Goal: Task Accomplishment & Management: Complete application form

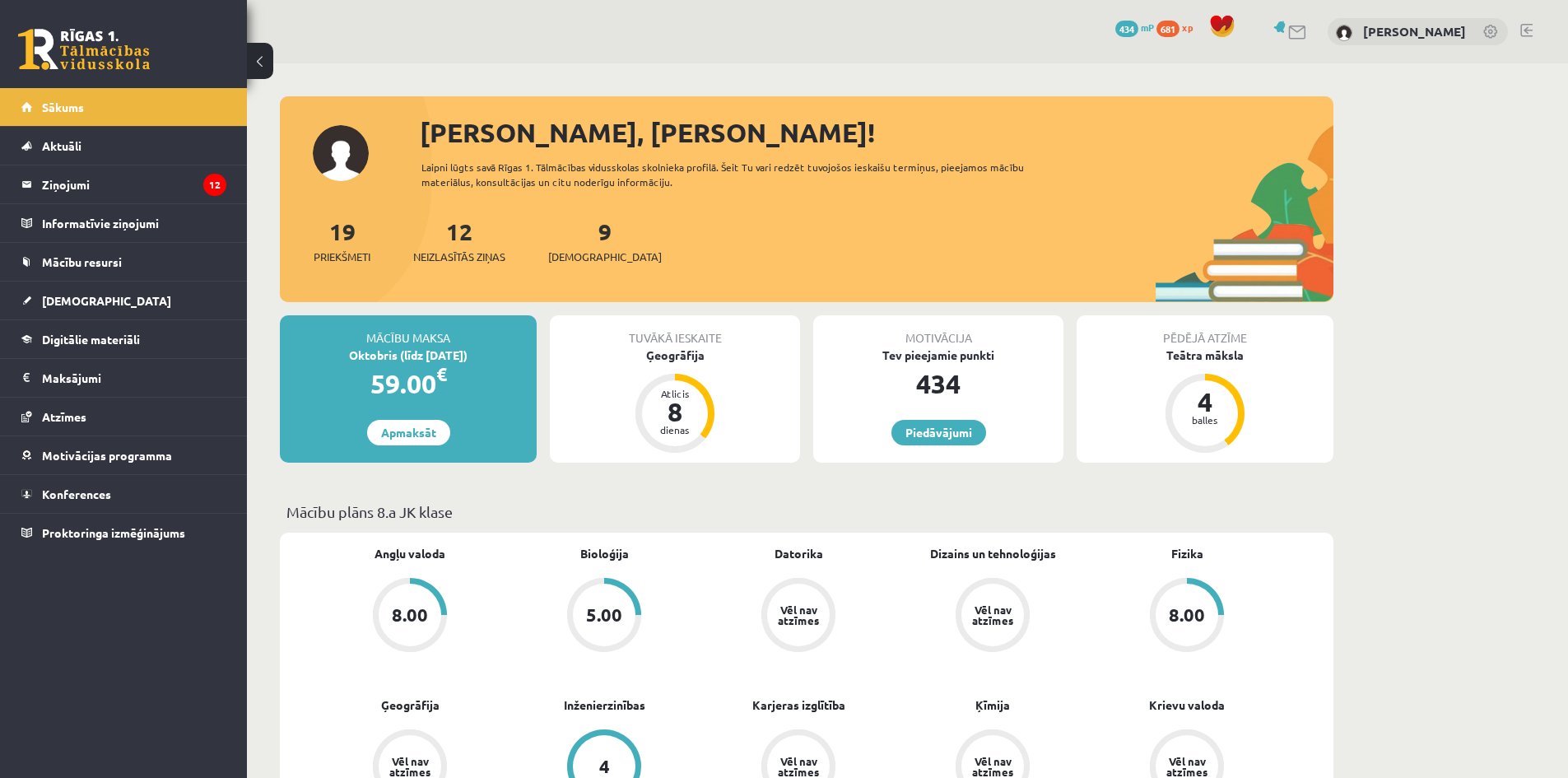
click at [581, 246] on div "9 Ieskaites" at bounding box center [604, 240] width 113 height 51
click at [577, 256] on span "[DEMOGRAPHIC_DATA]" at bounding box center [604, 257] width 113 height 17
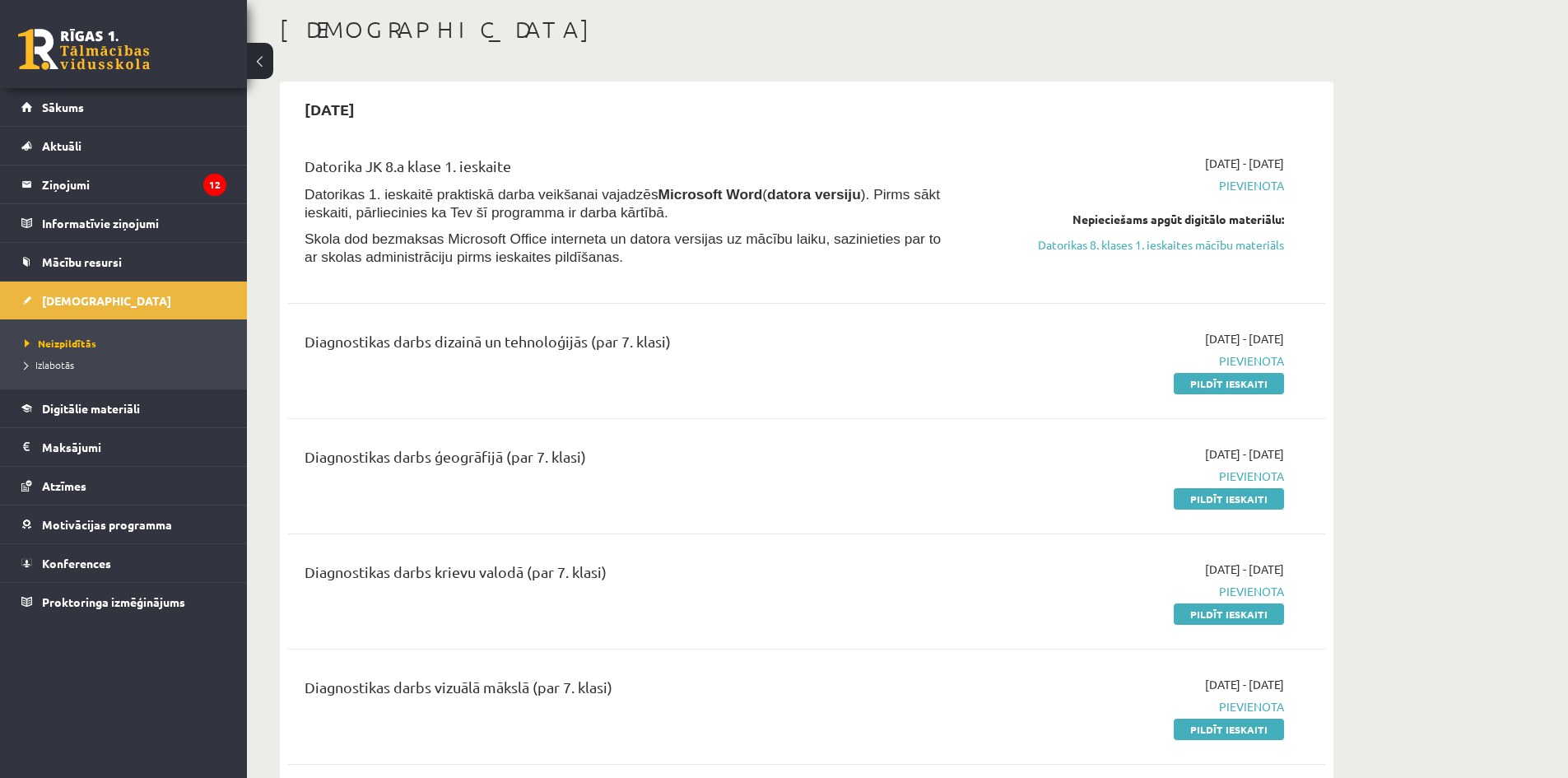
scroll to position [83, 0]
click at [1214, 378] on link "Pildīt ieskaiti" at bounding box center [1229, 382] width 110 height 22
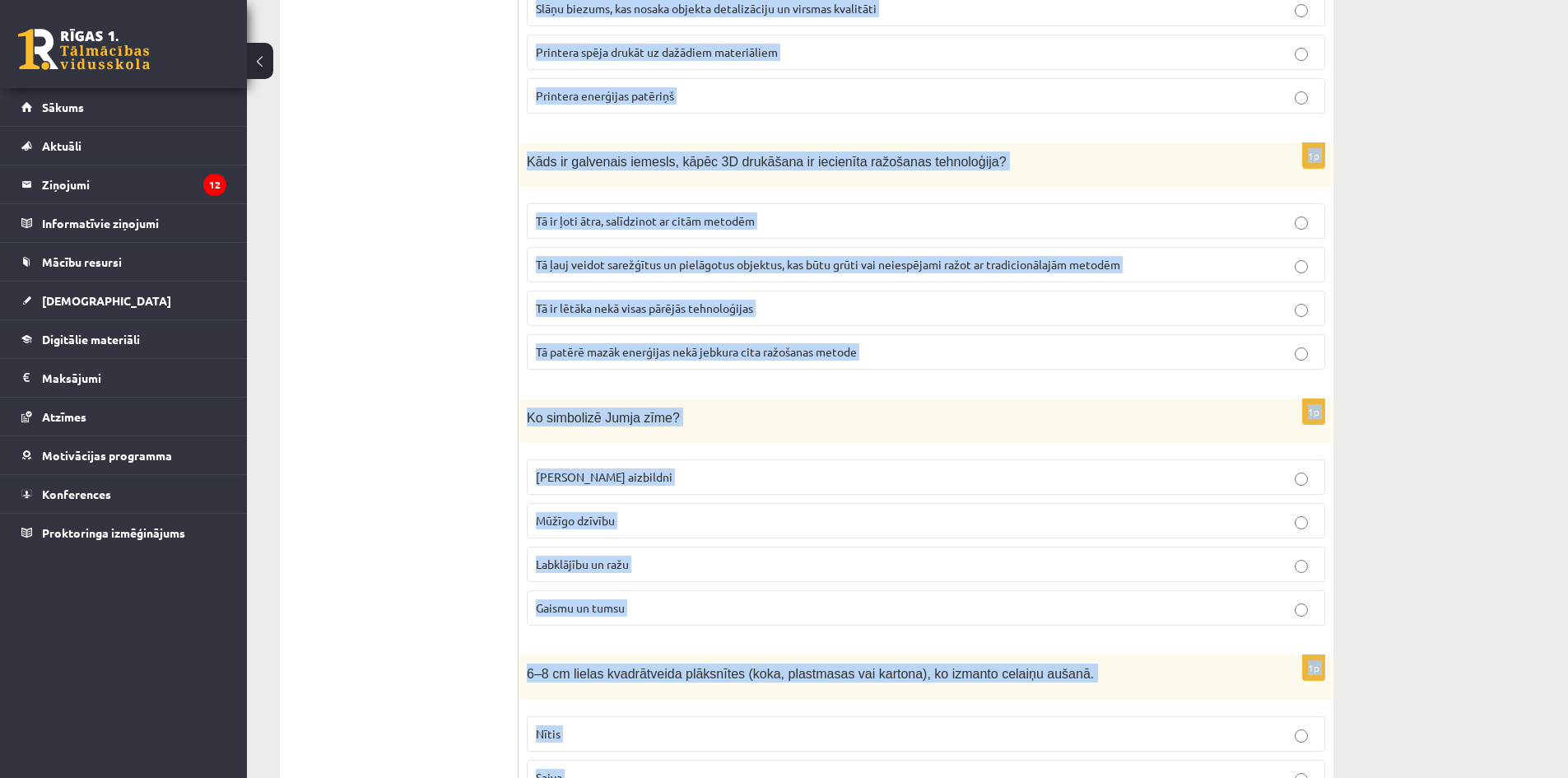
scroll to position [7316, 0]
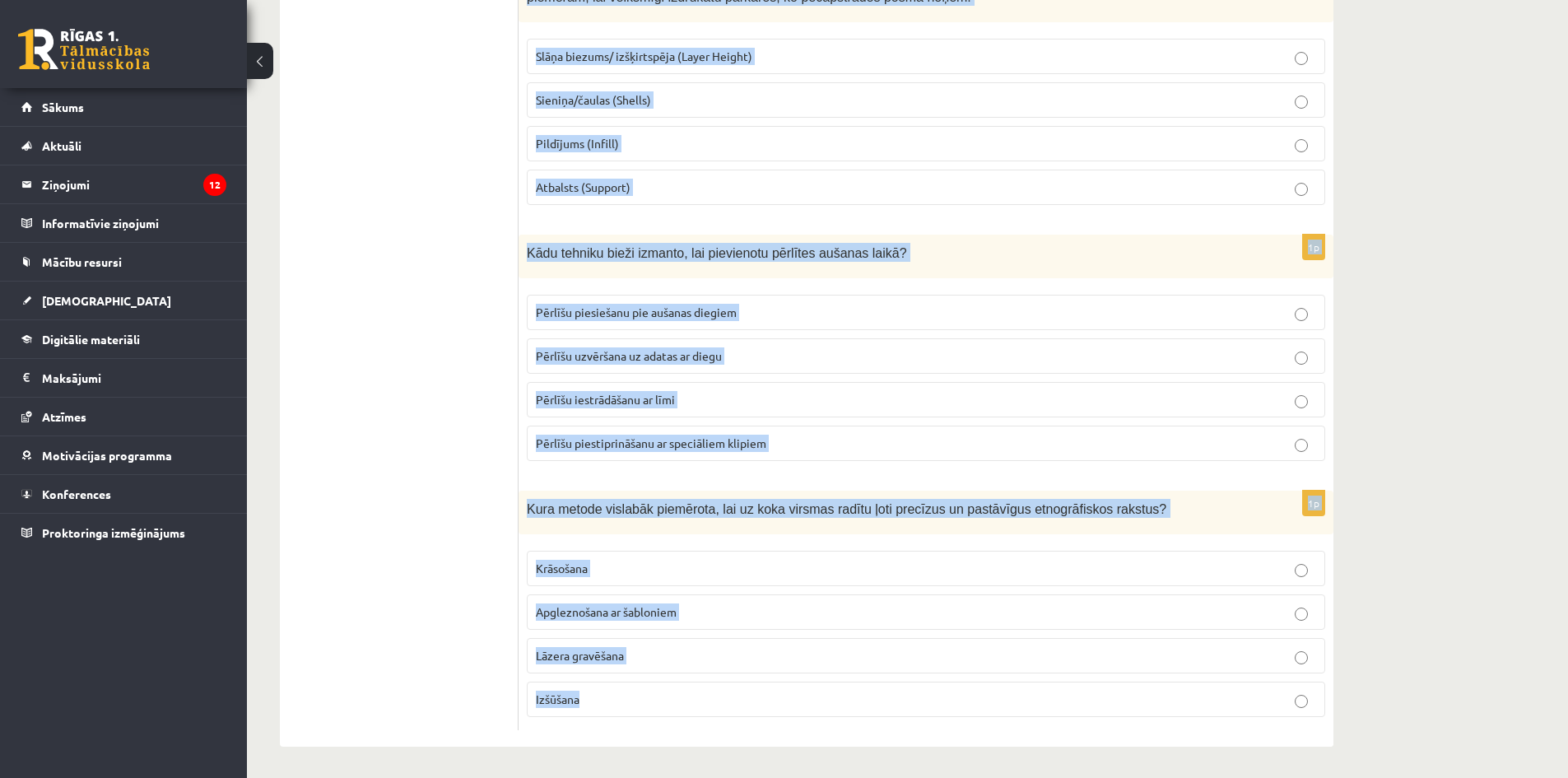
drag, startPoint x: 528, startPoint y: 168, endPoint x: 1083, endPoint y: 815, distance: 852.4
copy form "Darbarīks, uz kura uztin audu pavedienus, lai aušanas procesā vieglāk izvērtu t…"
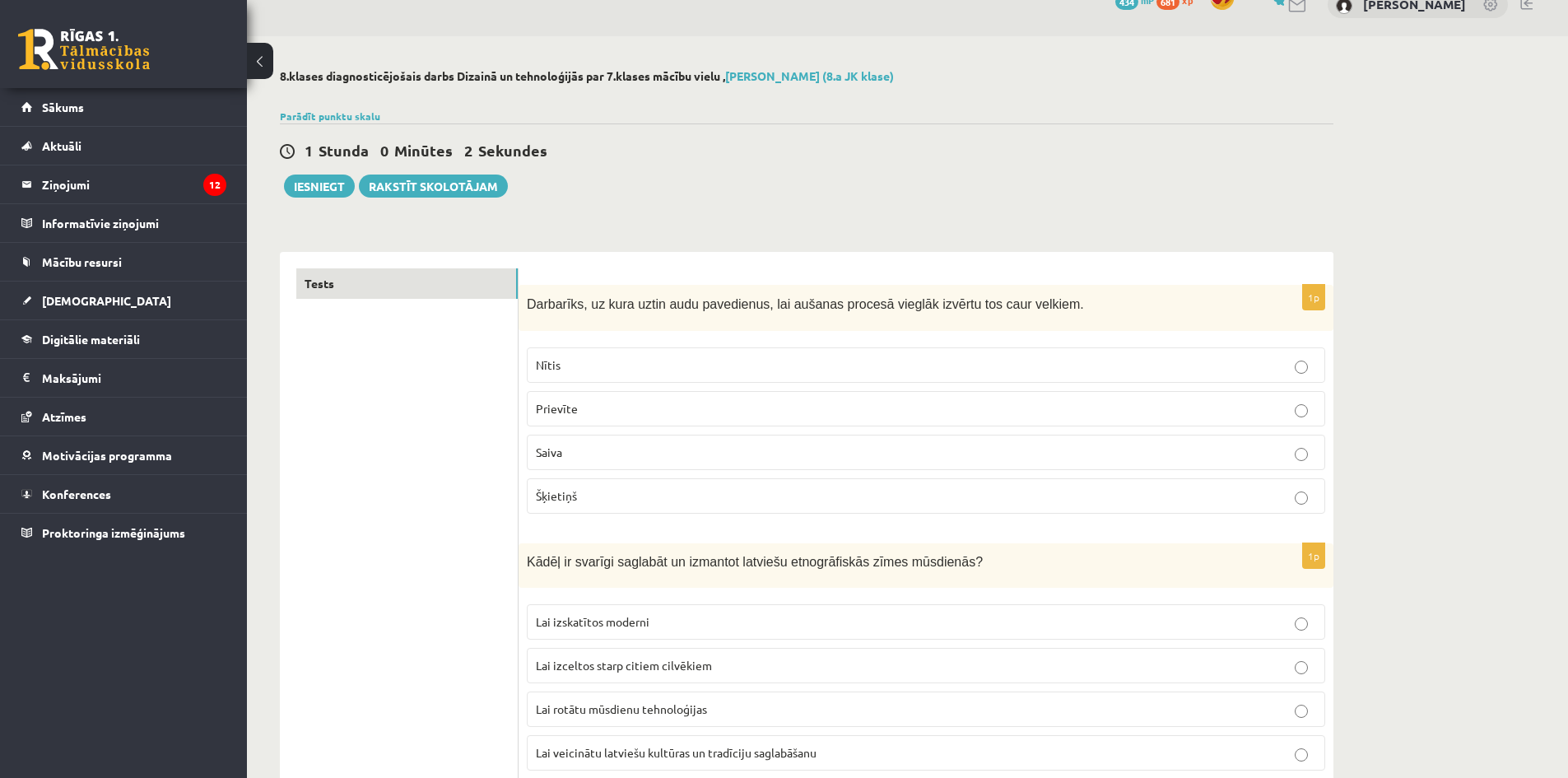
scroll to position [0, 0]
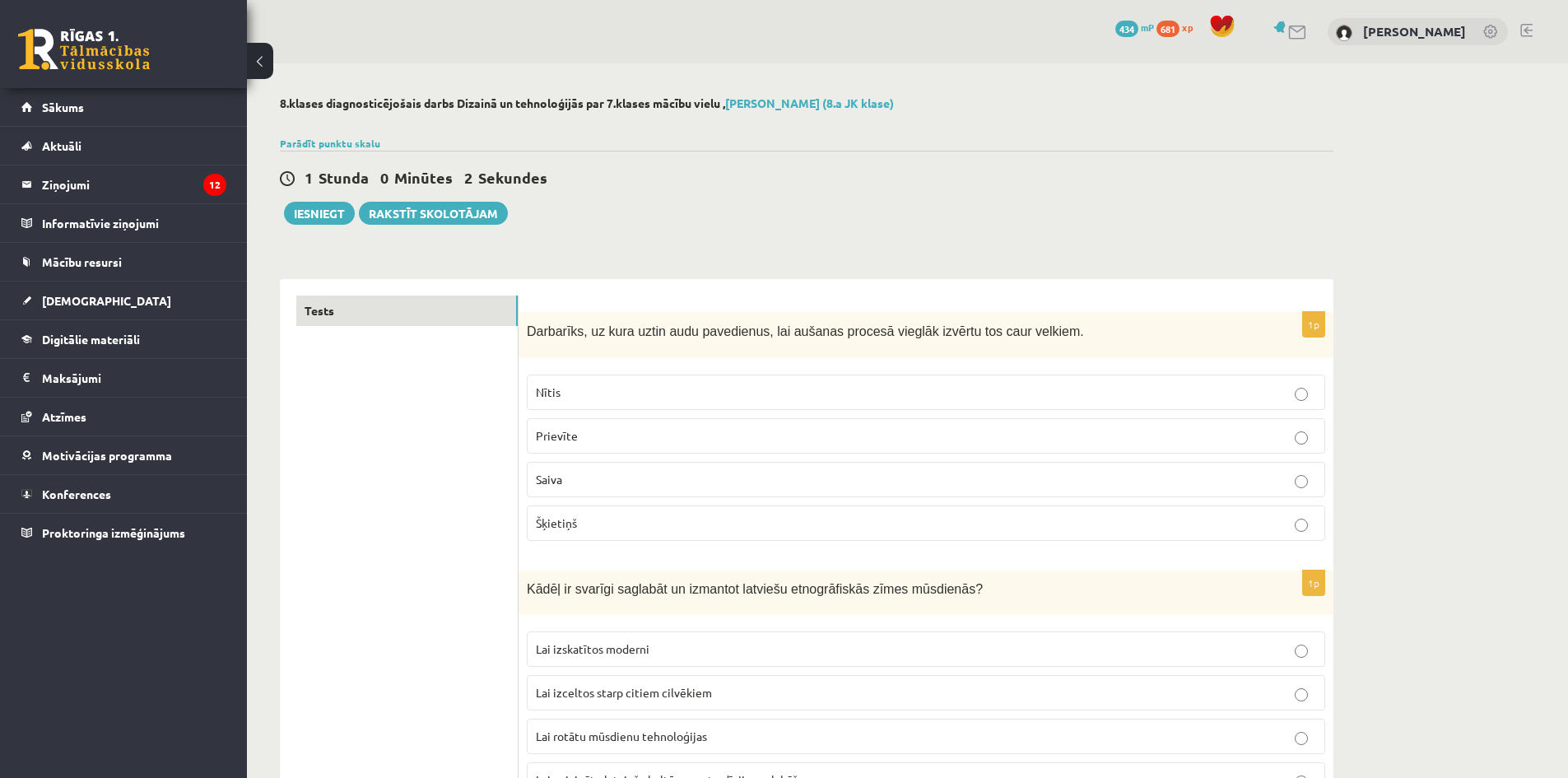
drag, startPoint x: 412, startPoint y: 391, endPoint x: 399, endPoint y: 169, distance: 222.4
click at [603, 379] on label "Nītis" at bounding box center [927, 392] width 799 height 35
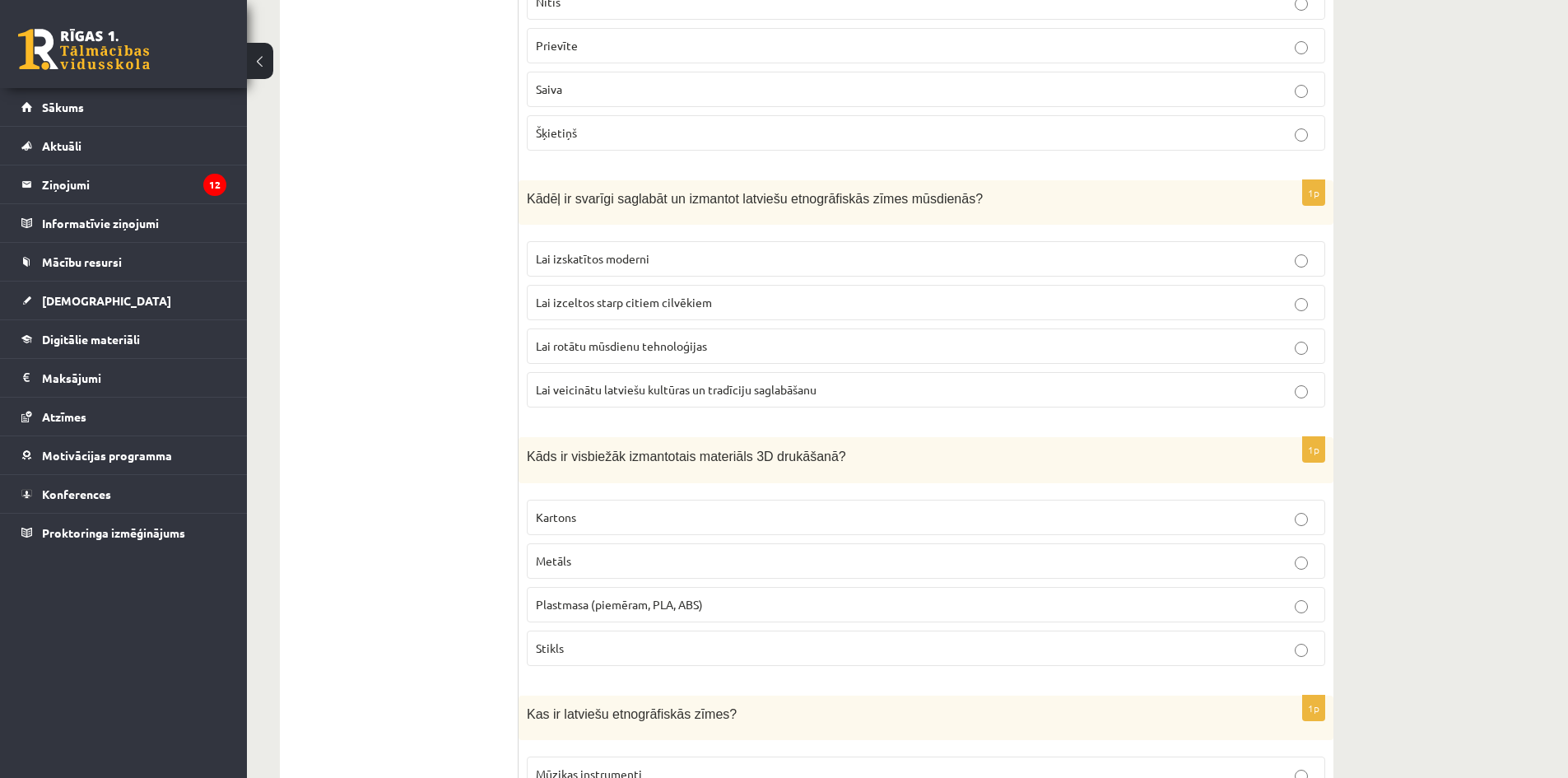
scroll to position [411, 0]
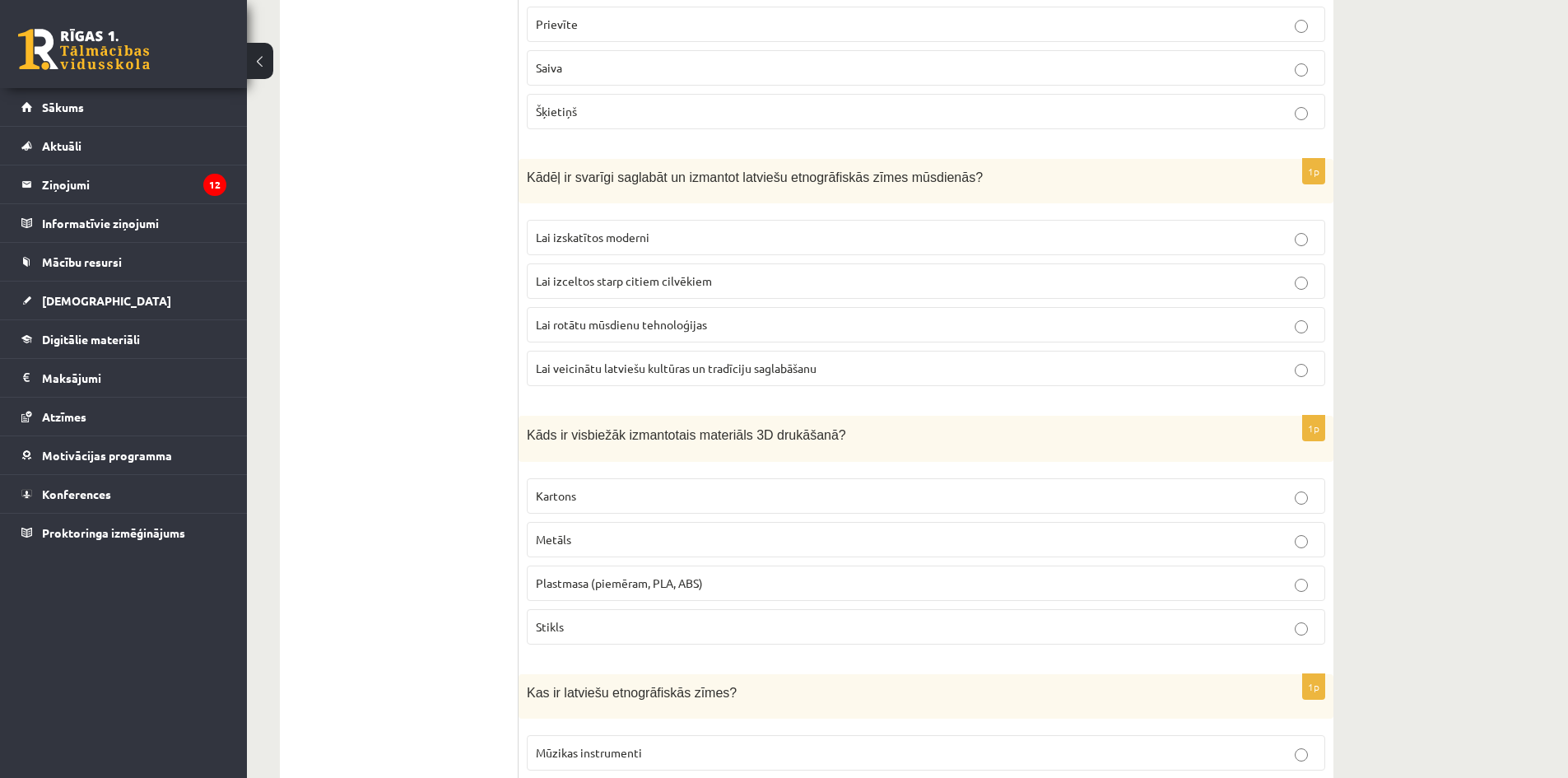
click at [617, 376] on p "Lai veicinātu latviešu kultūras un tradīciju saglabāšanu" at bounding box center [926, 369] width 780 height 18
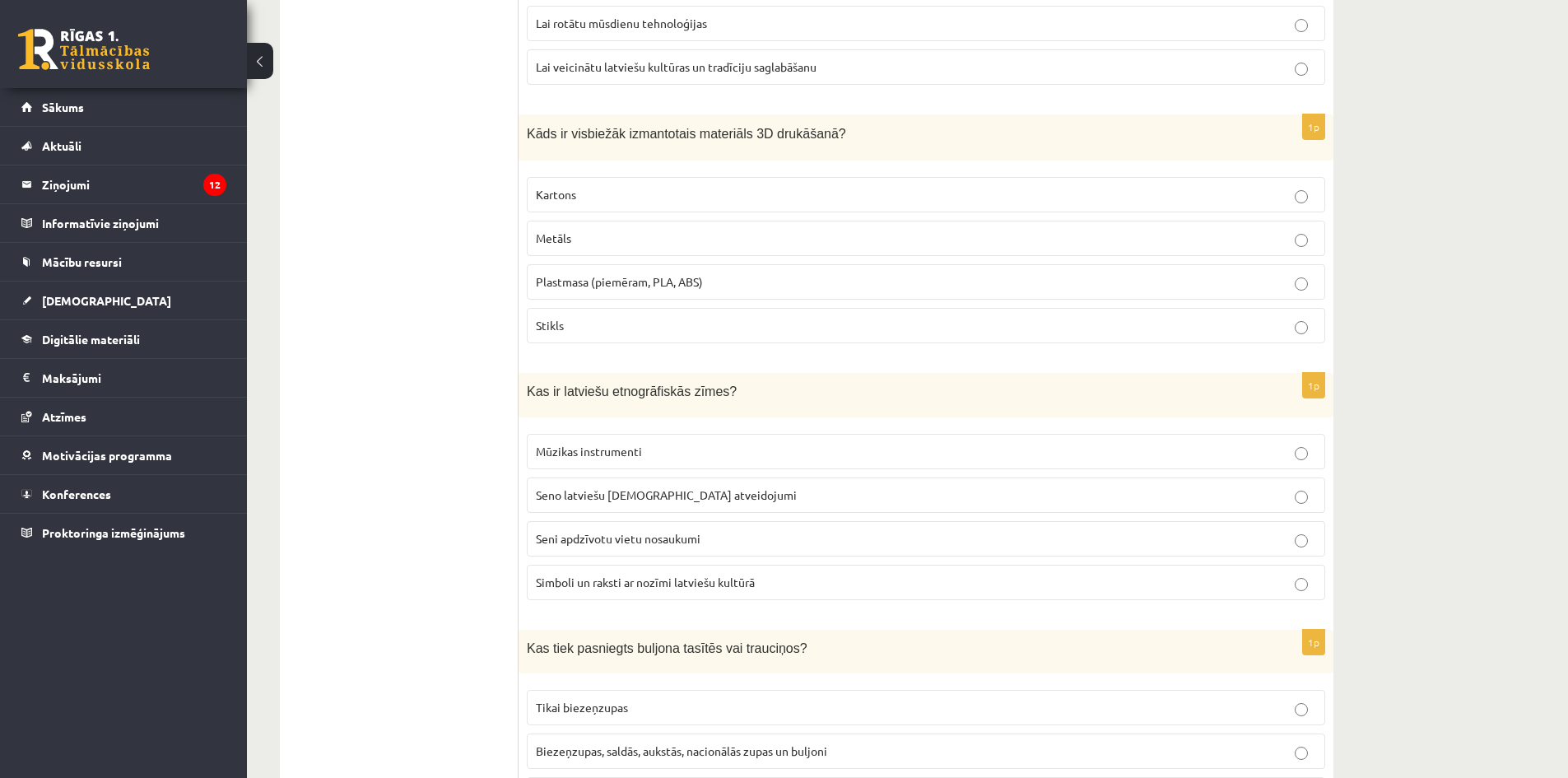
scroll to position [659, 0]
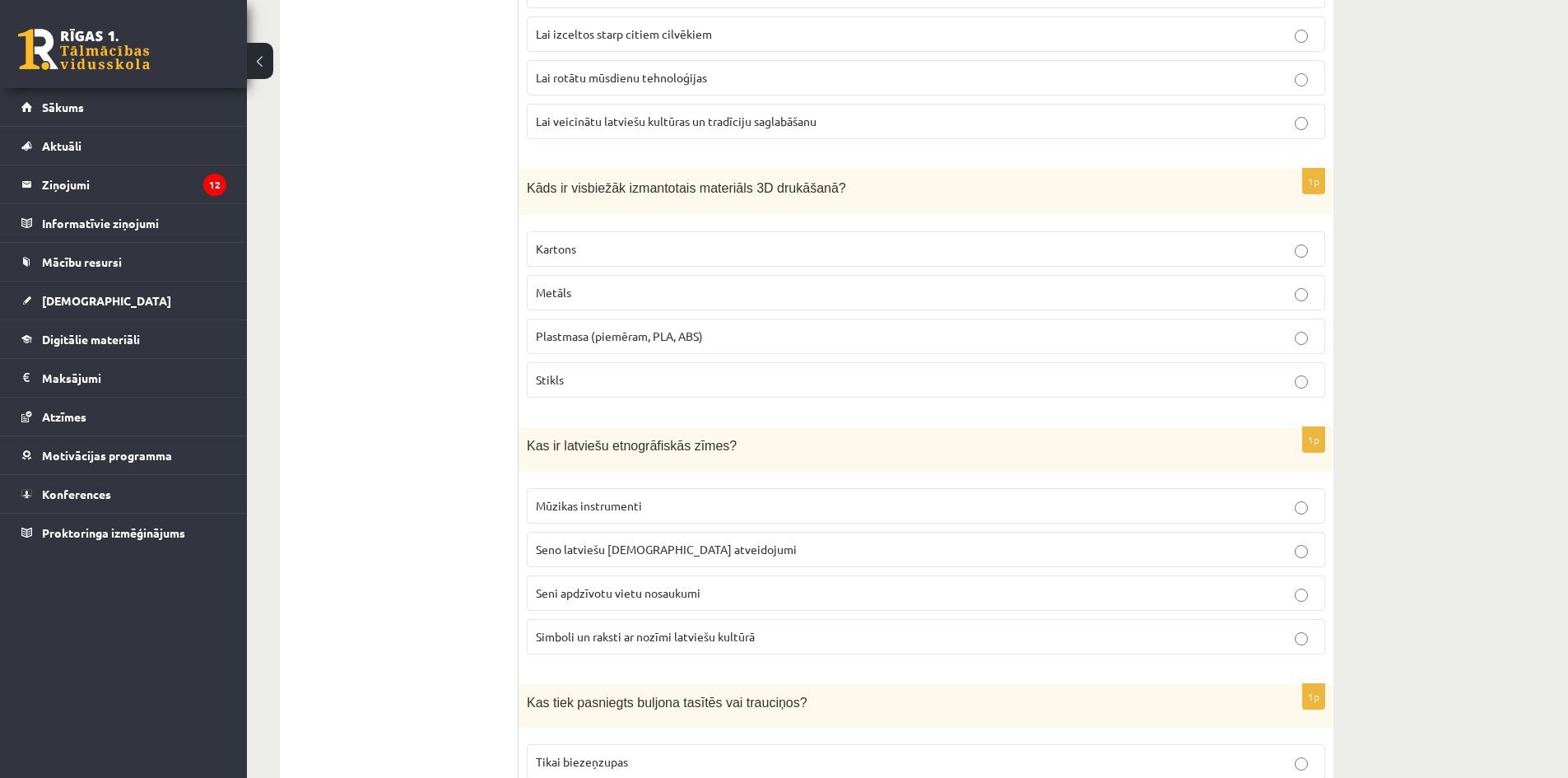
click at [641, 340] on span "Plastmasa (piemēram, PLA, ABS)" at bounding box center [620, 335] width 167 height 15
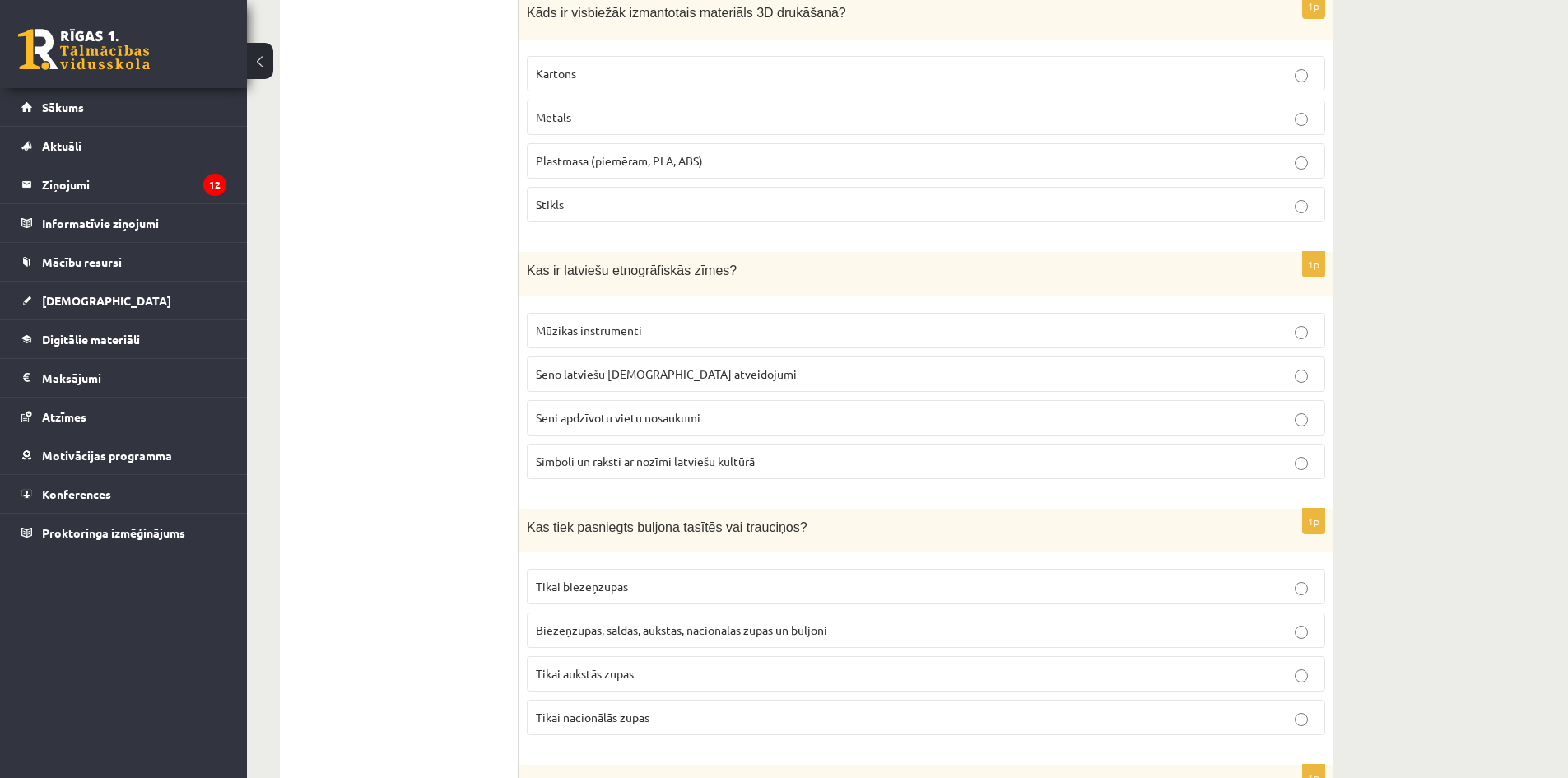
scroll to position [906, 0]
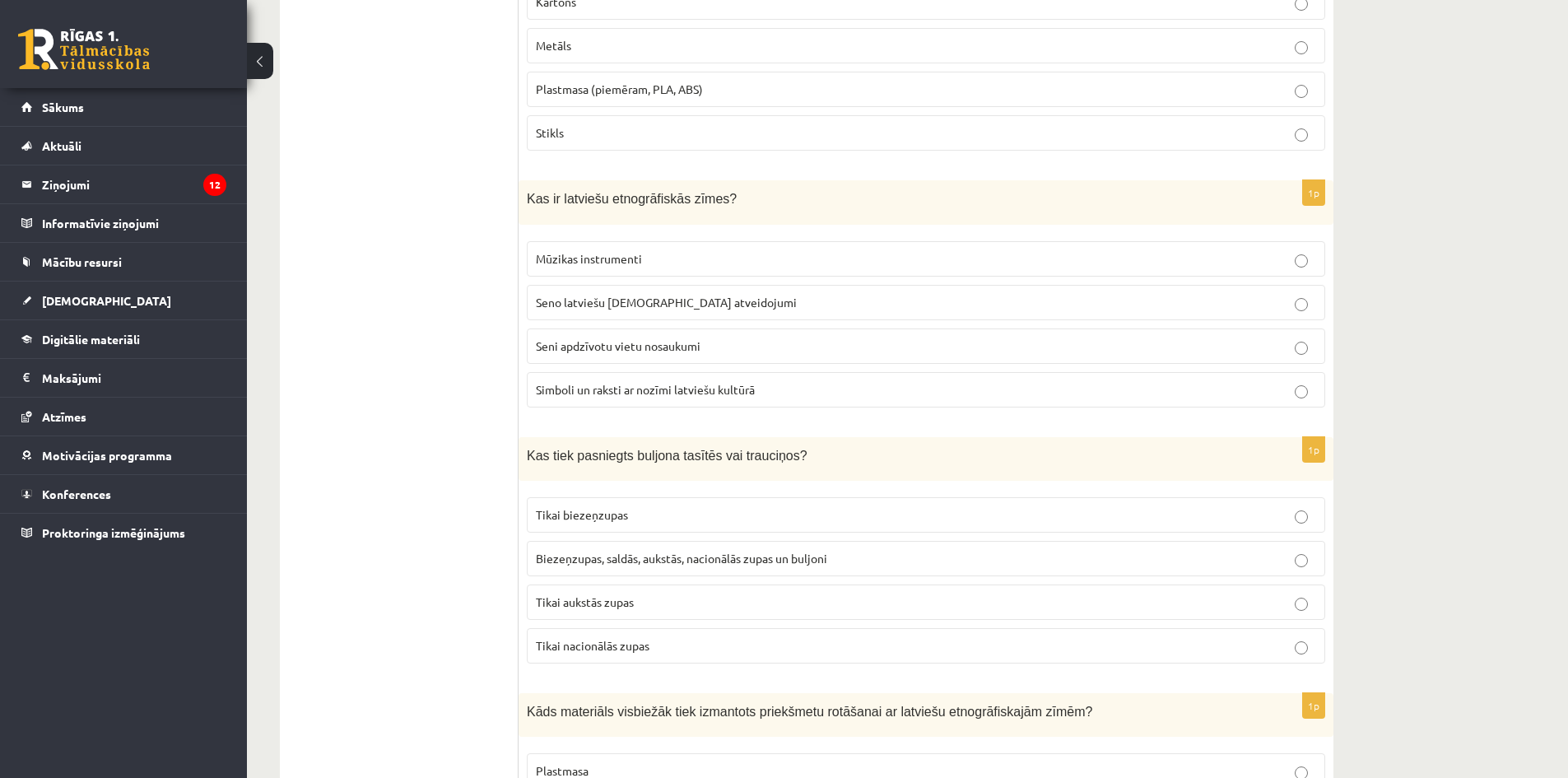
click at [665, 391] on span "Simboli un raksti ar nozīmi latviešu kultūrā" at bounding box center [645, 389] width 219 height 15
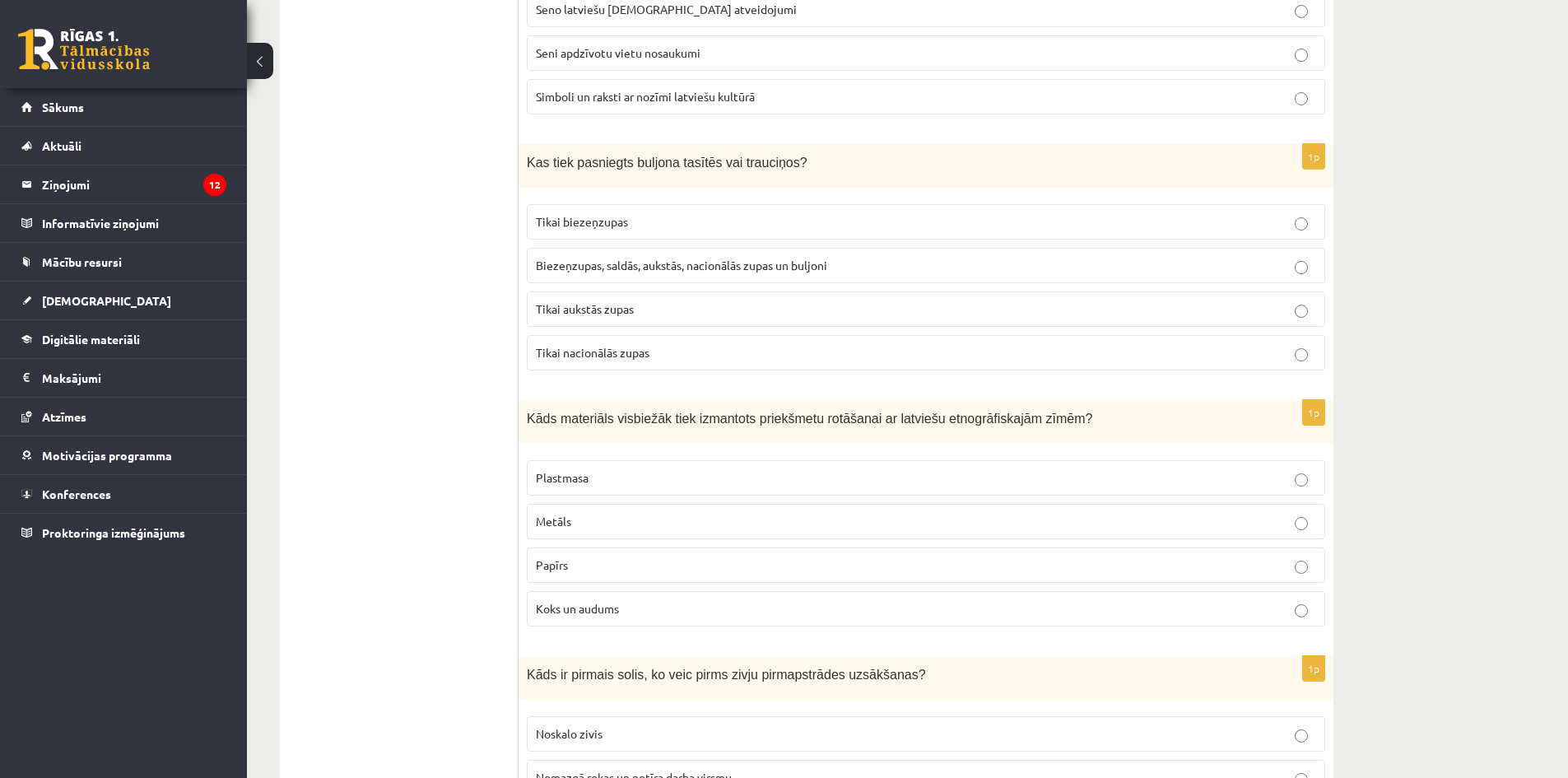
scroll to position [1234, 0]
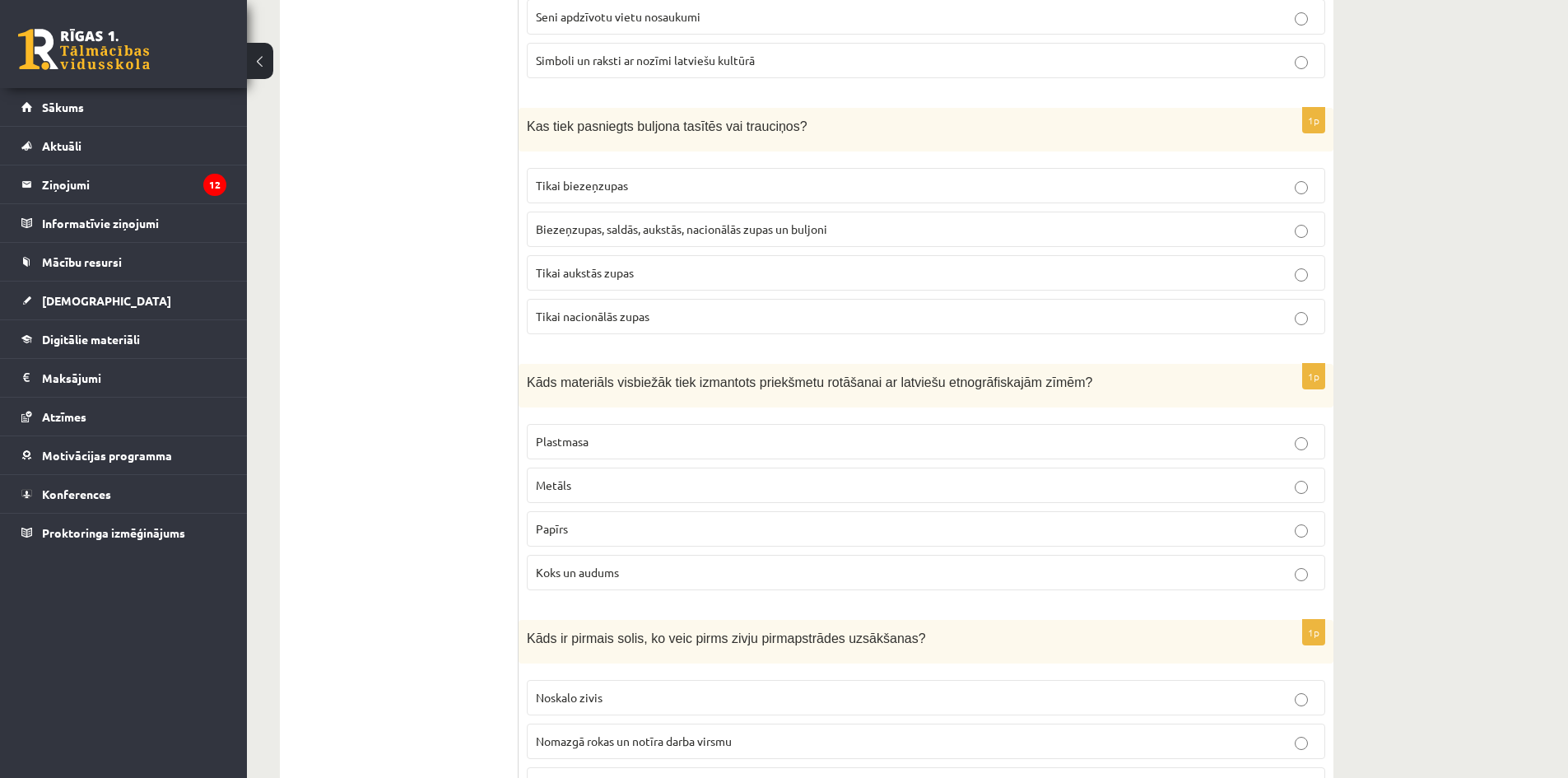
click at [674, 226] on span "Biezeņzupas, saldās, aukstās, nacionālās zupas un buljoni" at bounding box center [682, 228] width 291 height 15
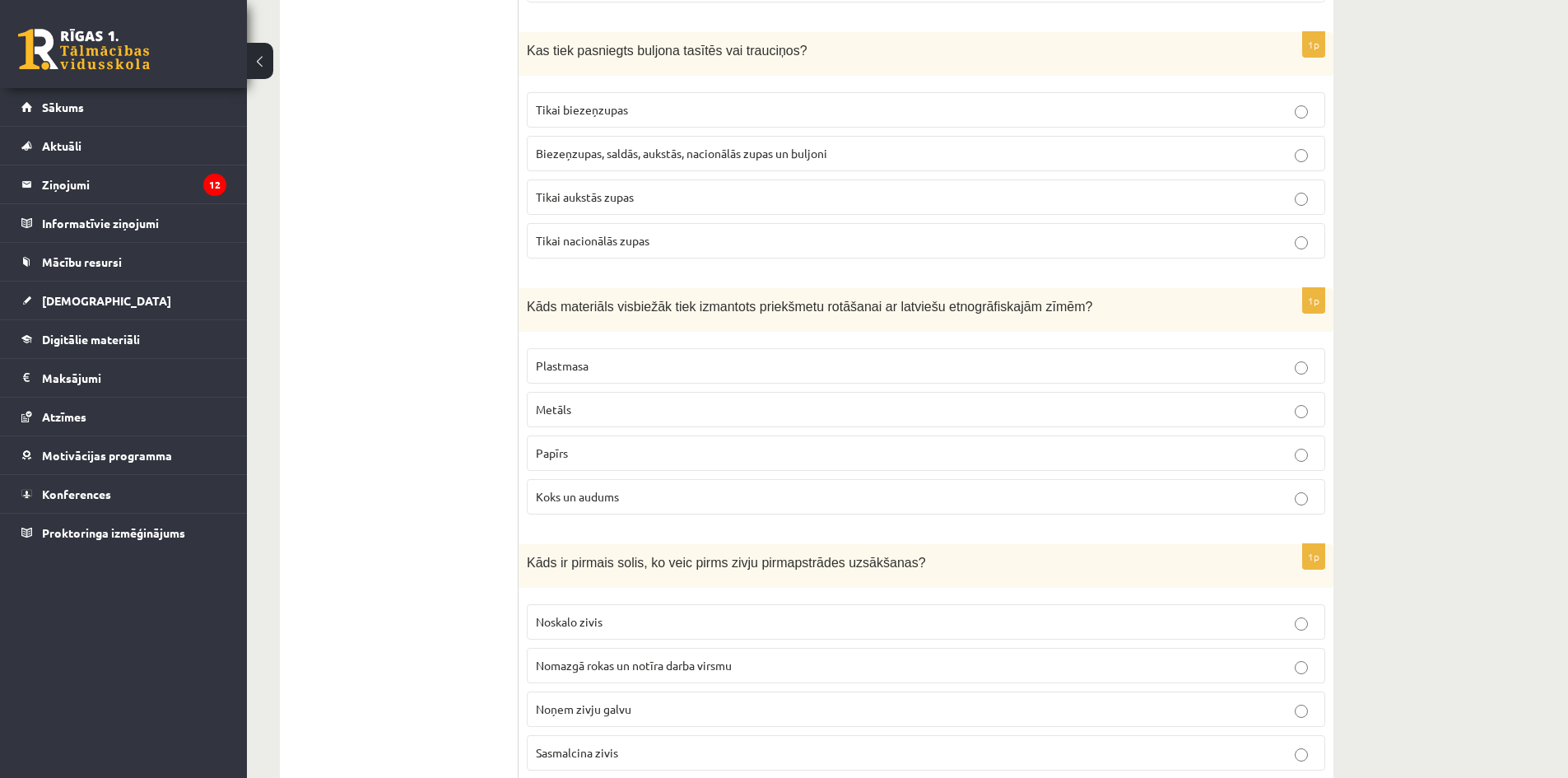
scroll to position [1317, 0]
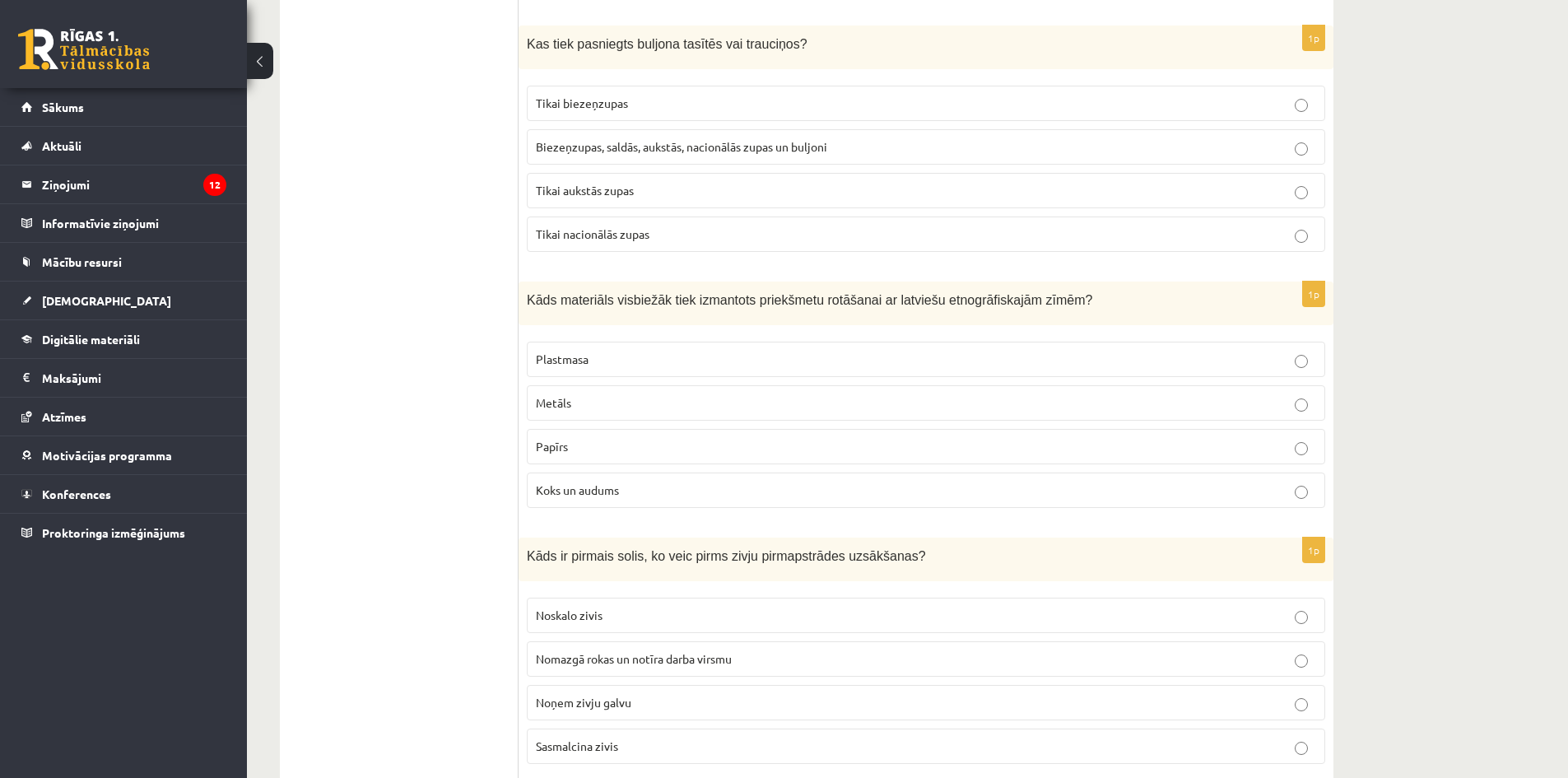
click at [611, 491] on span "Koks un audums" at bounding box center [577, 489] width 84 height 15
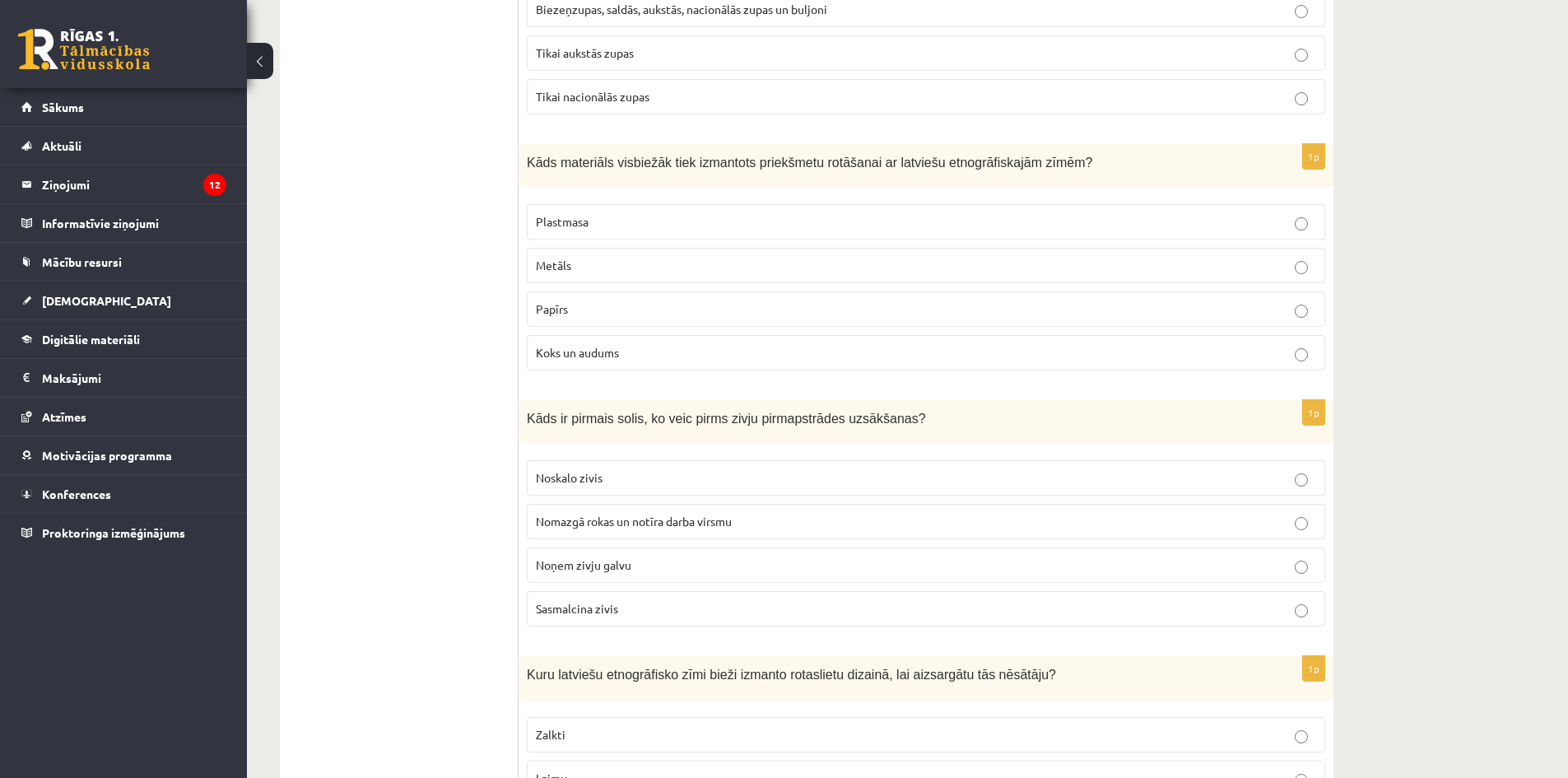
scroll to position [1481, 0]
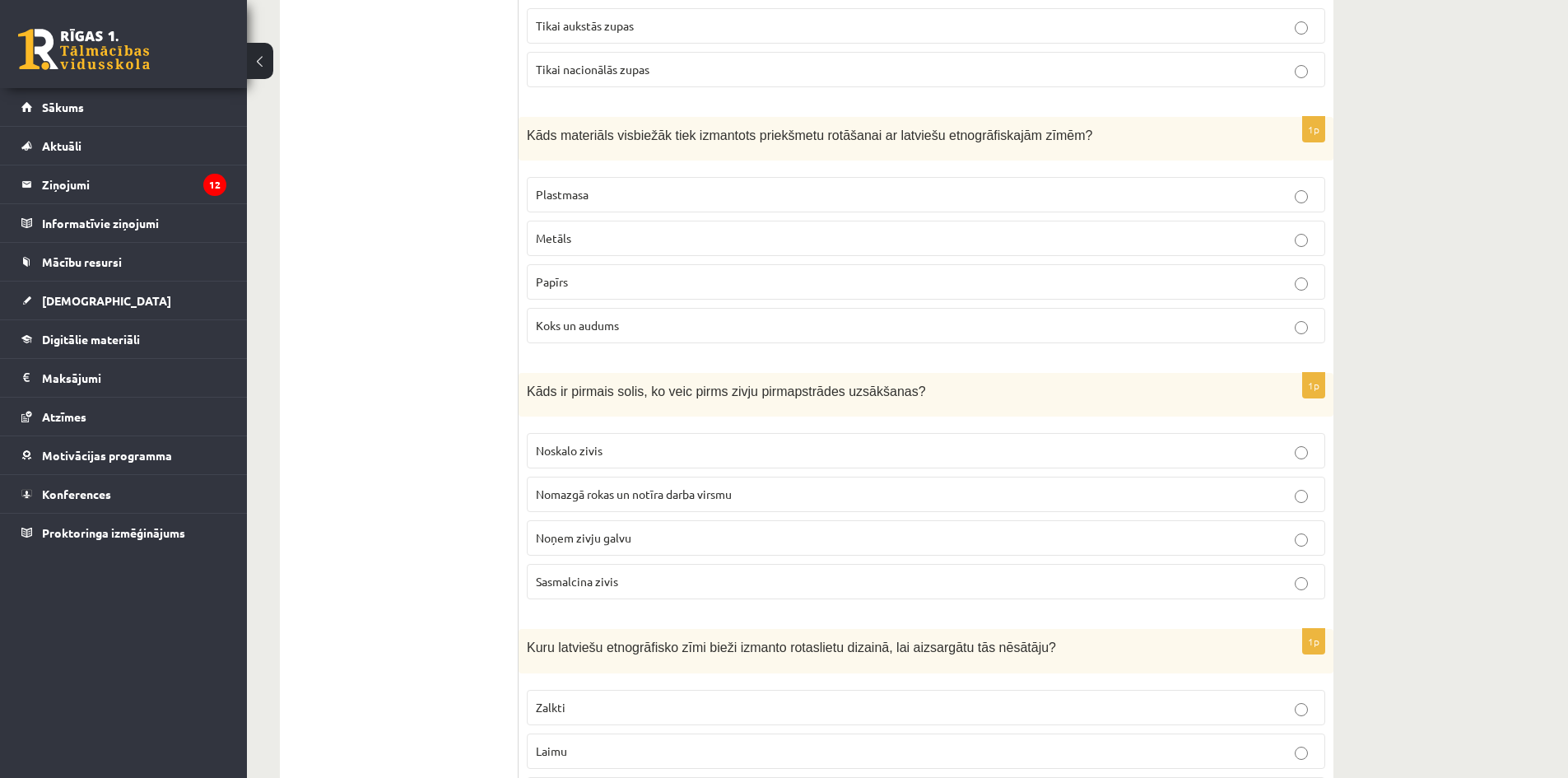
click at [622, 496] on span "Nomazgā rokas un notīra darba virsmu" at bounding box center [633, 494] width 196 height 15
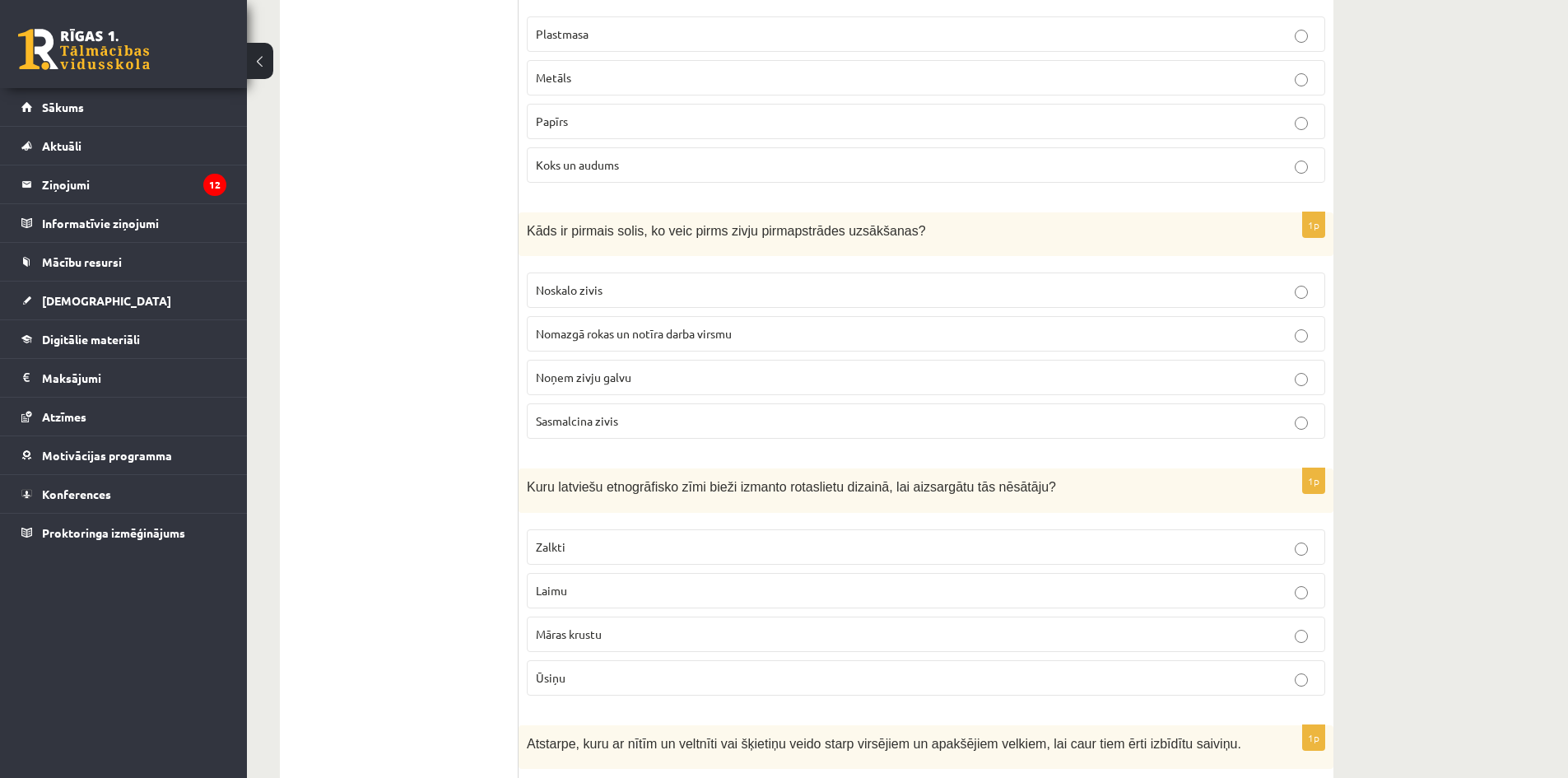
scroll to position [1646, 0]
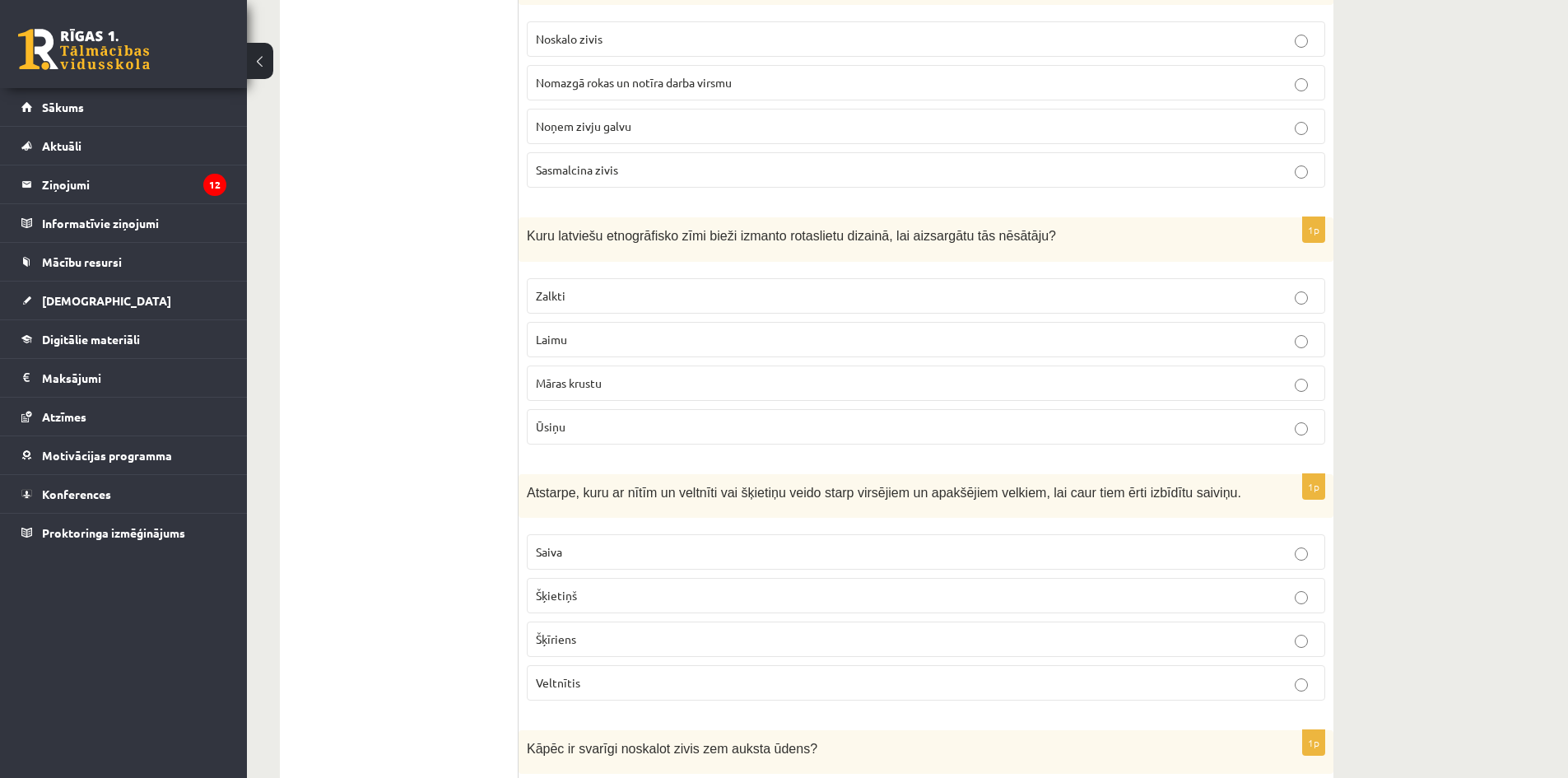
click at [619, 378] on p "Māras krustu" at bounding box center [926, 384] width 780 height 18
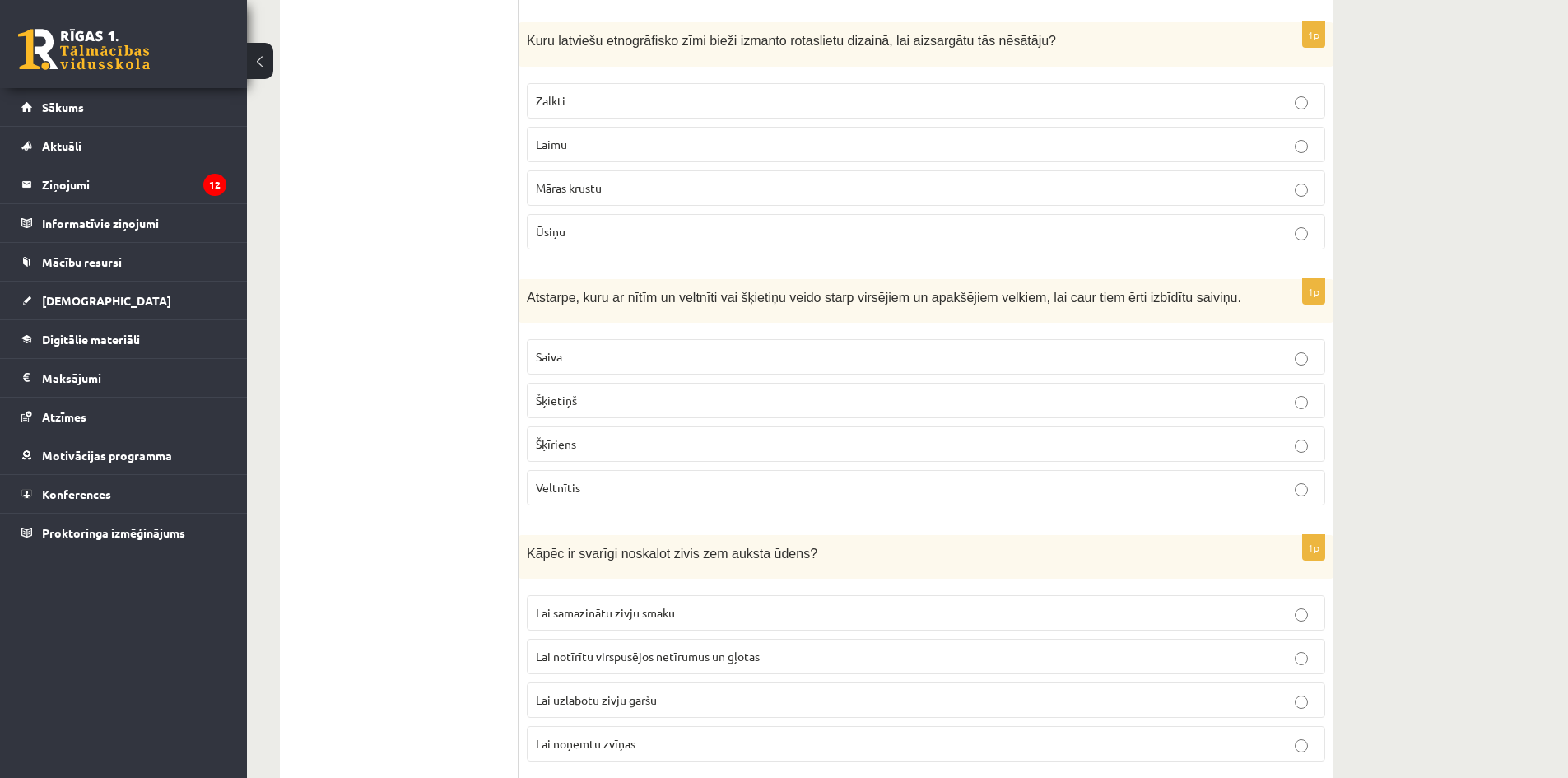
scroll to position [2140, 0]
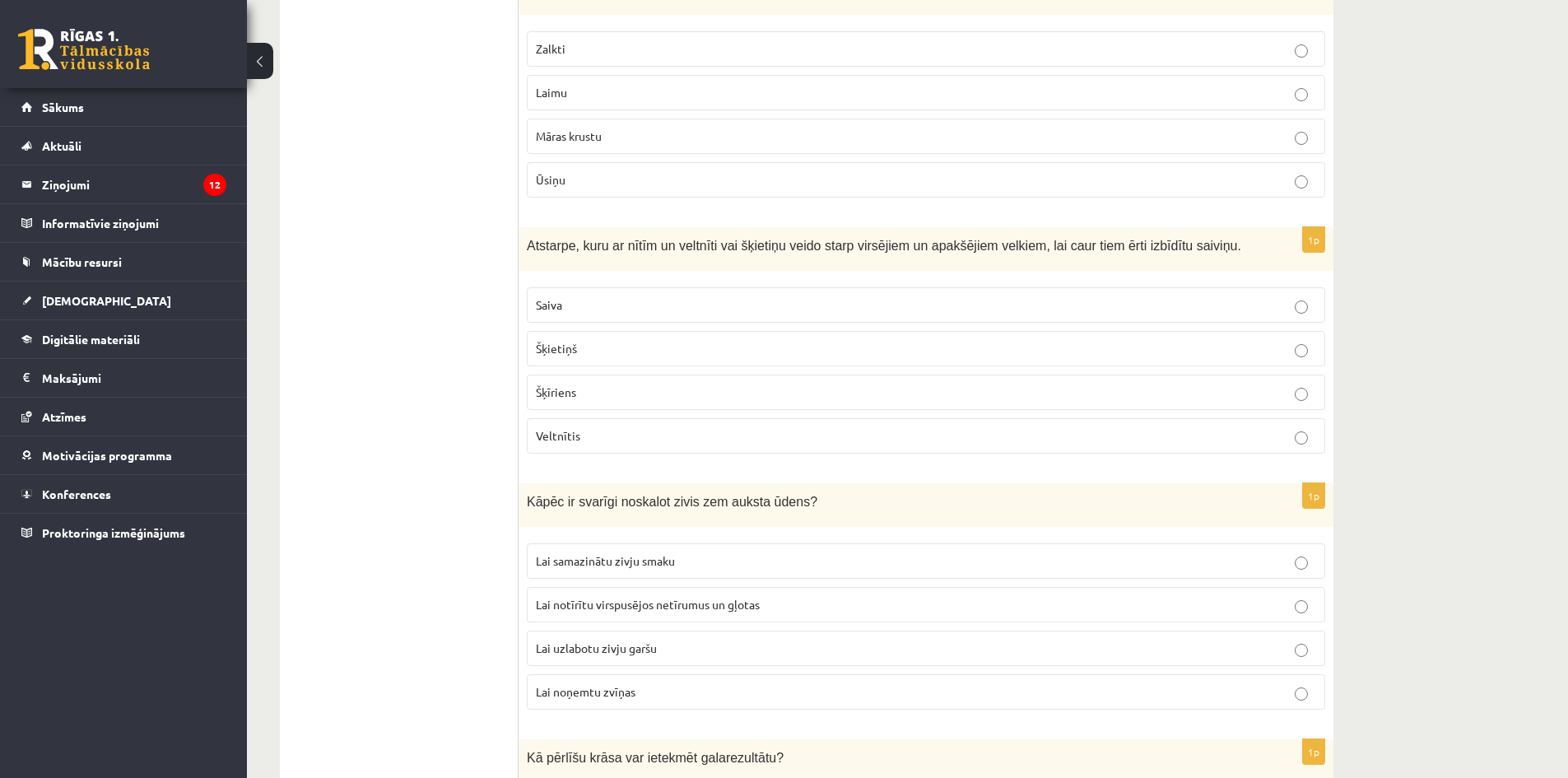
click at [621, 396] on p "Šķīriens" at bounding box center [926, 392] width 780 height 18
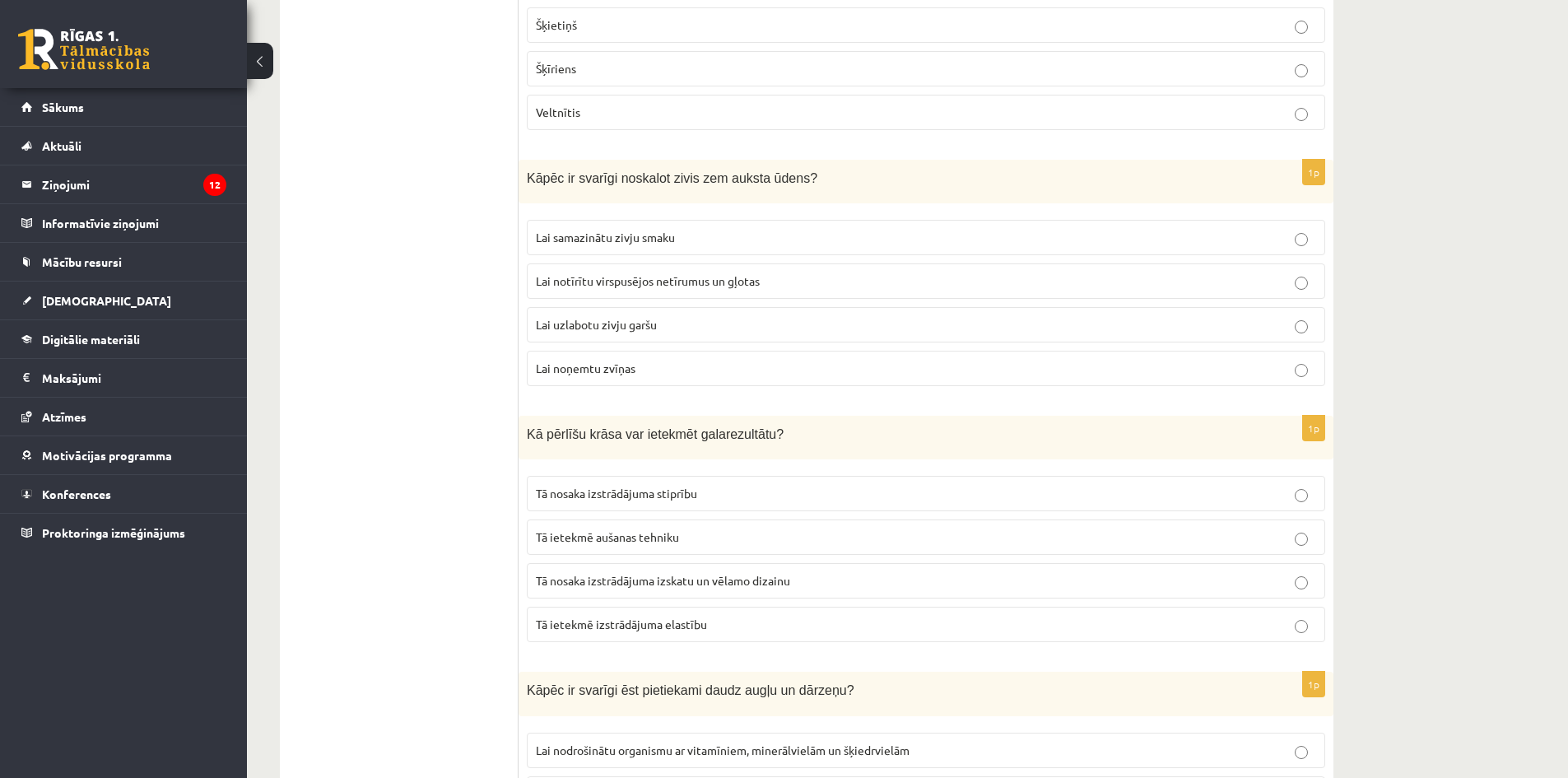
scroll to position [2470, 0]
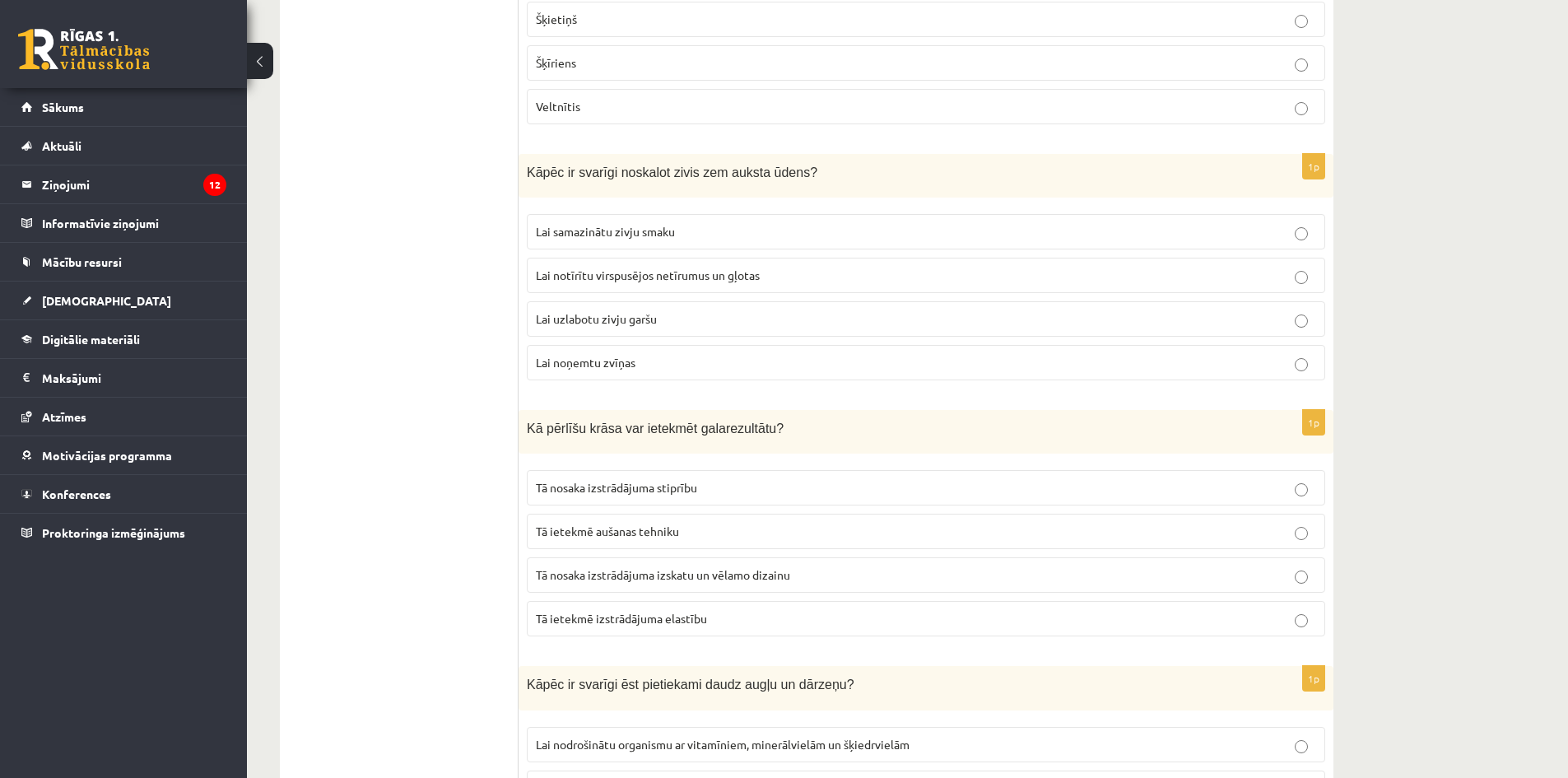
click at [654, 273] on span "Lai notīrītu virspusējos netīrumus un gļotas" at bounding box center [648, 274] width 224 height 15
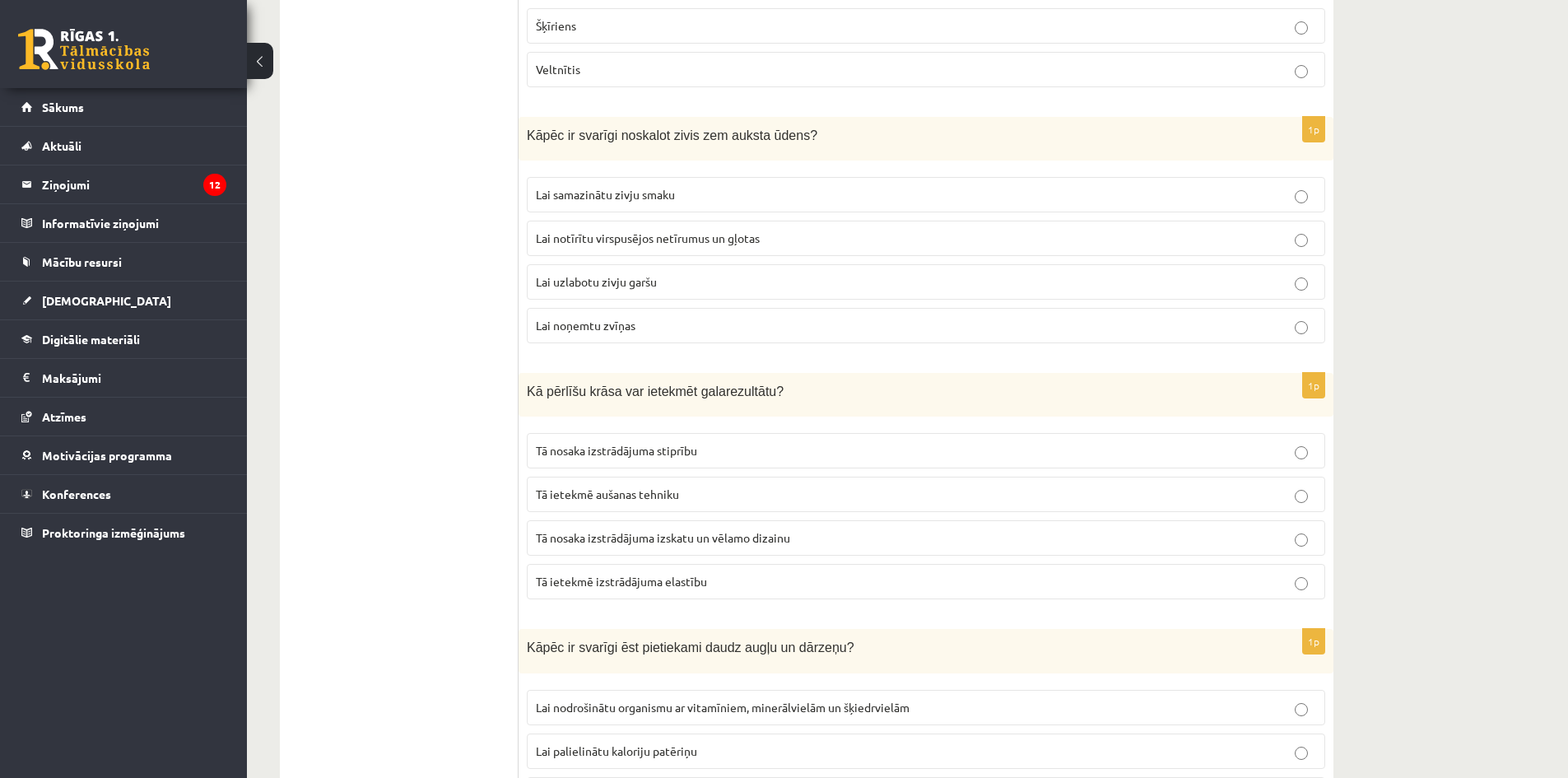
scroll to position [2634, 0]
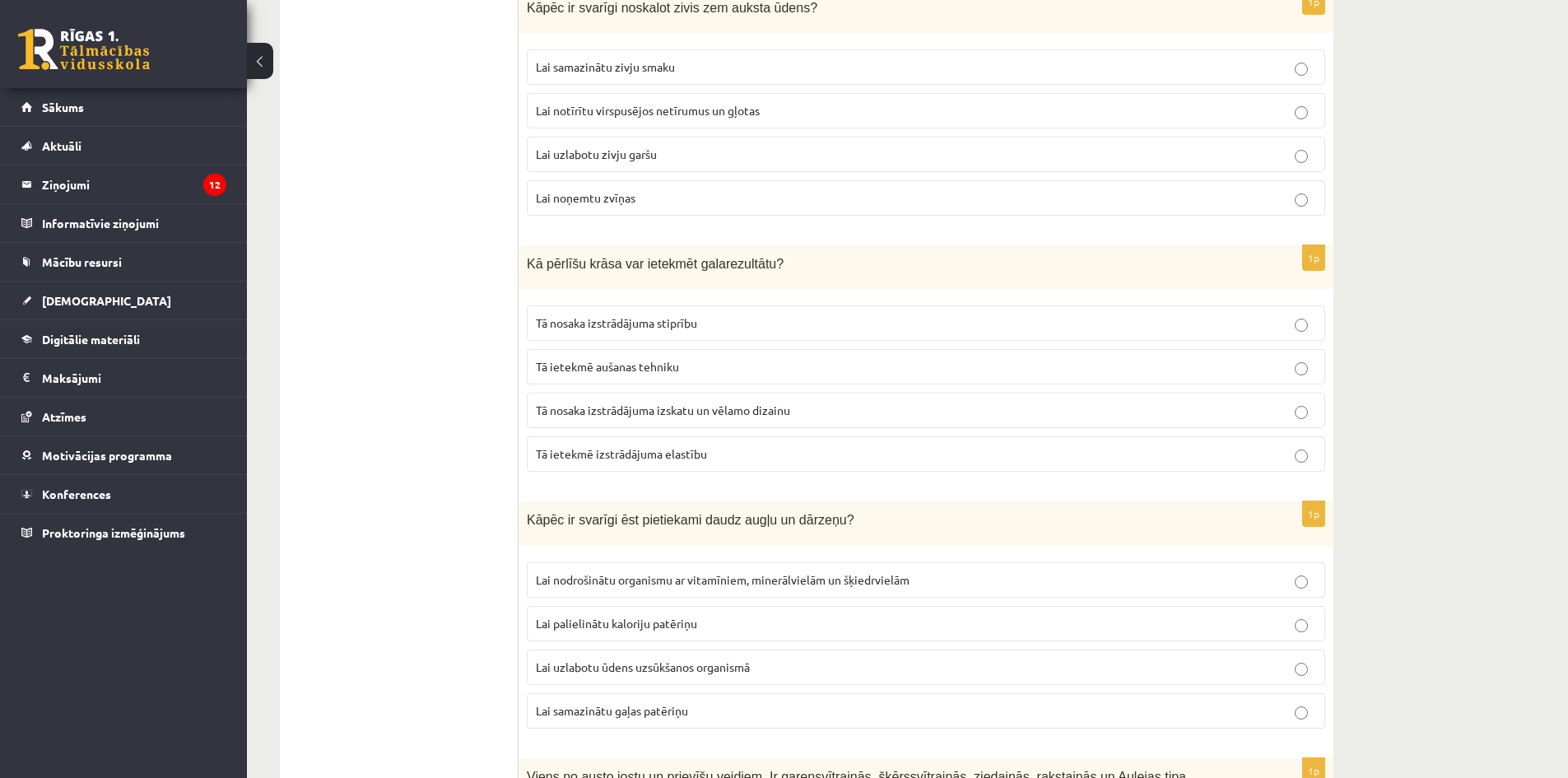
click at [665, 326] on span "Tā nosaka izstrādājuma stiprību" at bounding box center [617, 323] width 161 height 15
click at [690, 413] on span "Tā nosaka izstrādājuma izskatu un vēlamo dizainu" at bounding box center [663, 409] width 255 height 15
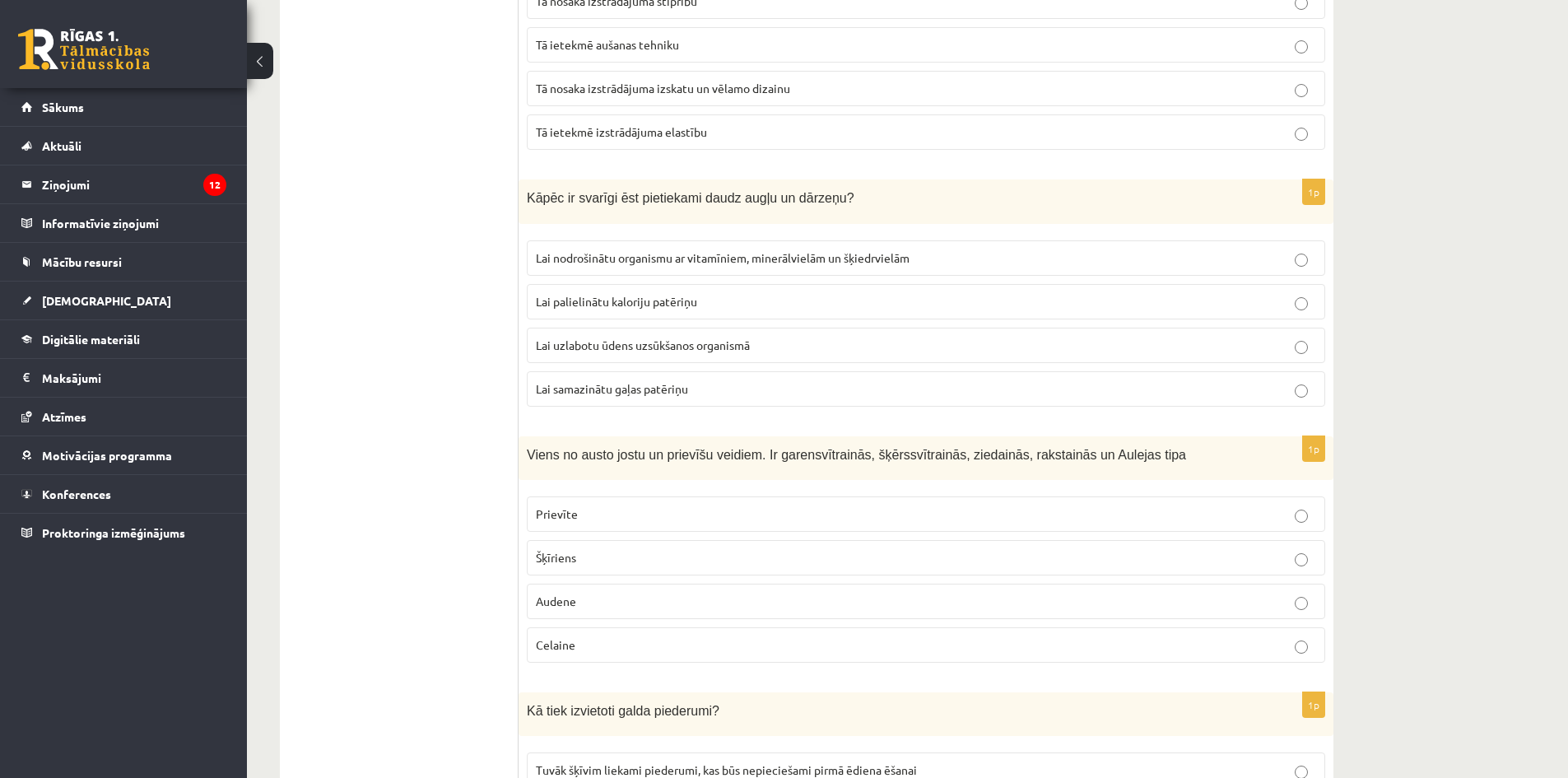
scroll to position [2963, 0]
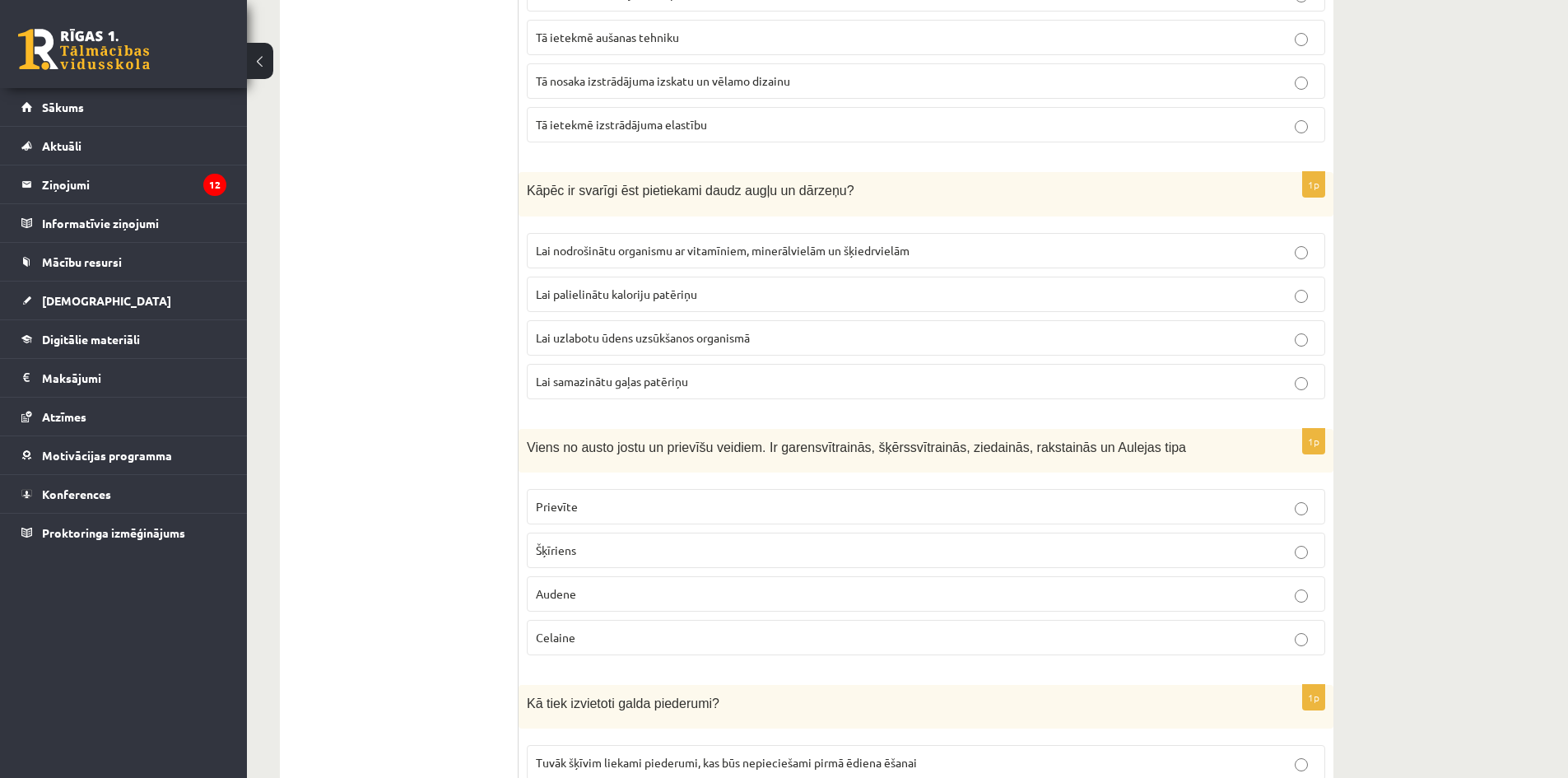
click at [644, 304] on label "Lai palielinātu kaloriju patēriņu" at bounding box center [927, 294] width 799 height 35
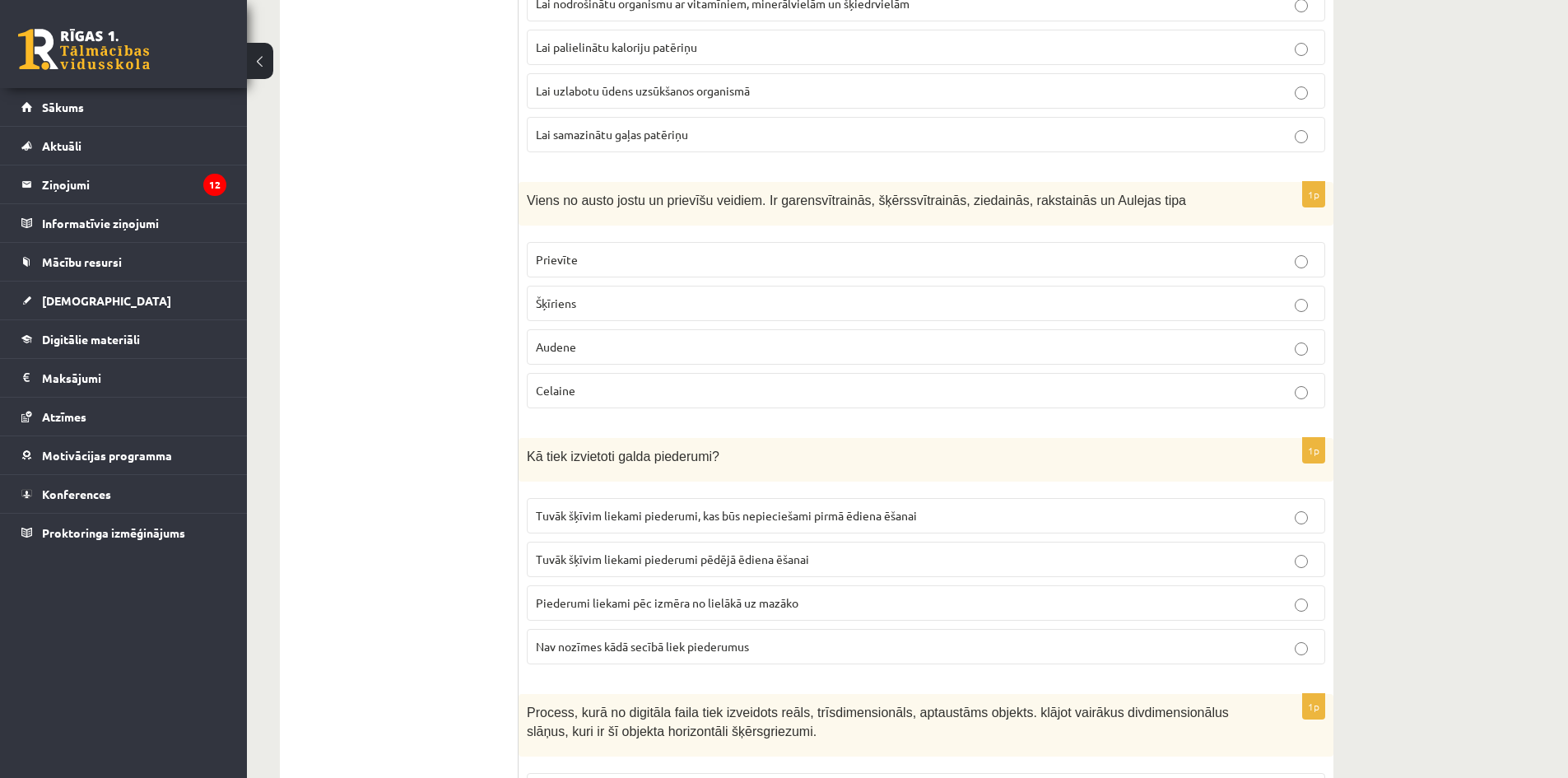
click at [650, 390] on p "Celaine" at bounding box center [926, 390] width 780 height 18
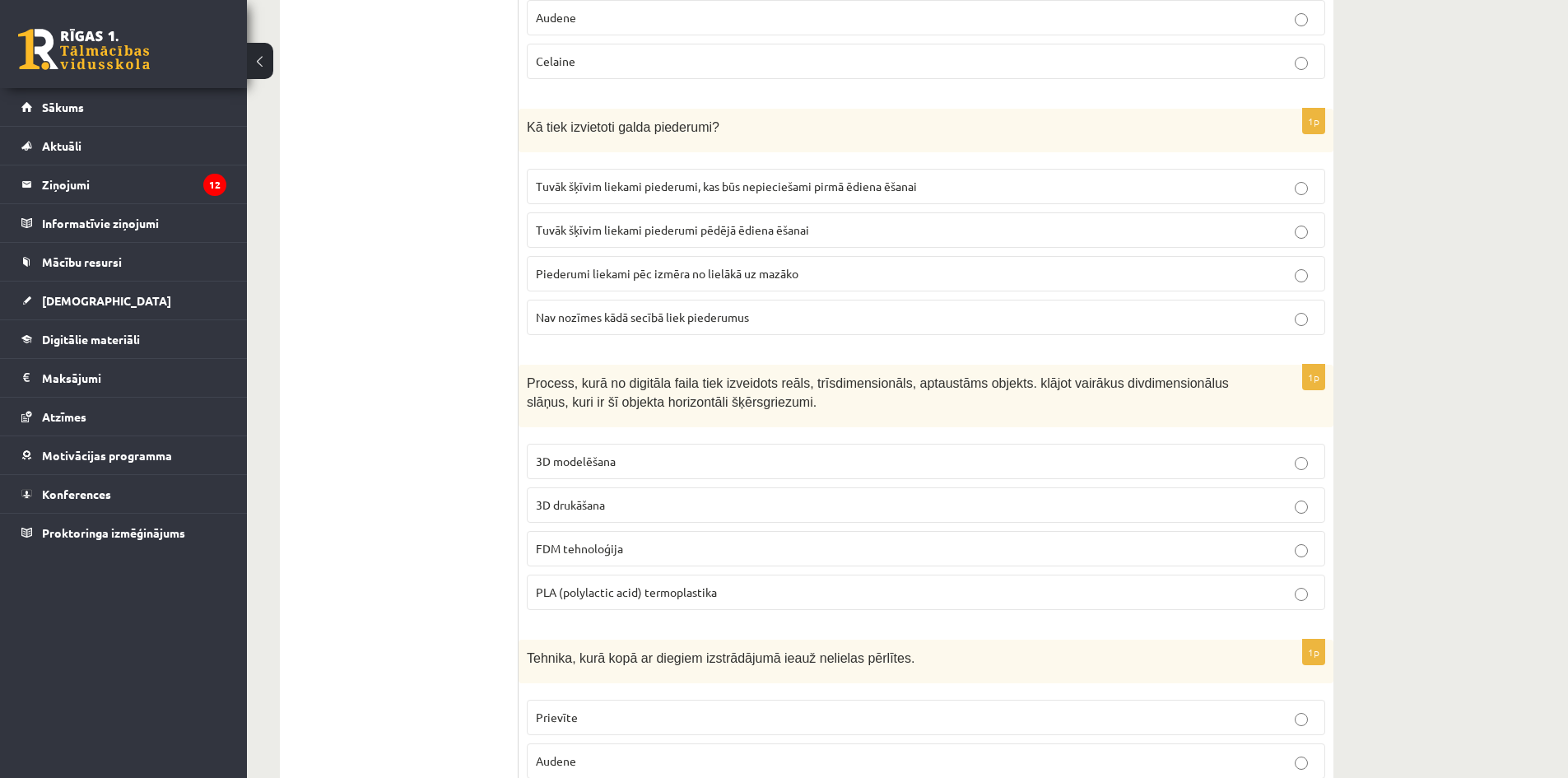
click at [635, 225] on span "Tuvāk šķīvim liekami piederumi pēdējā ēdiena ēšanai" at bounding box center [673, 229] width 273 height 15
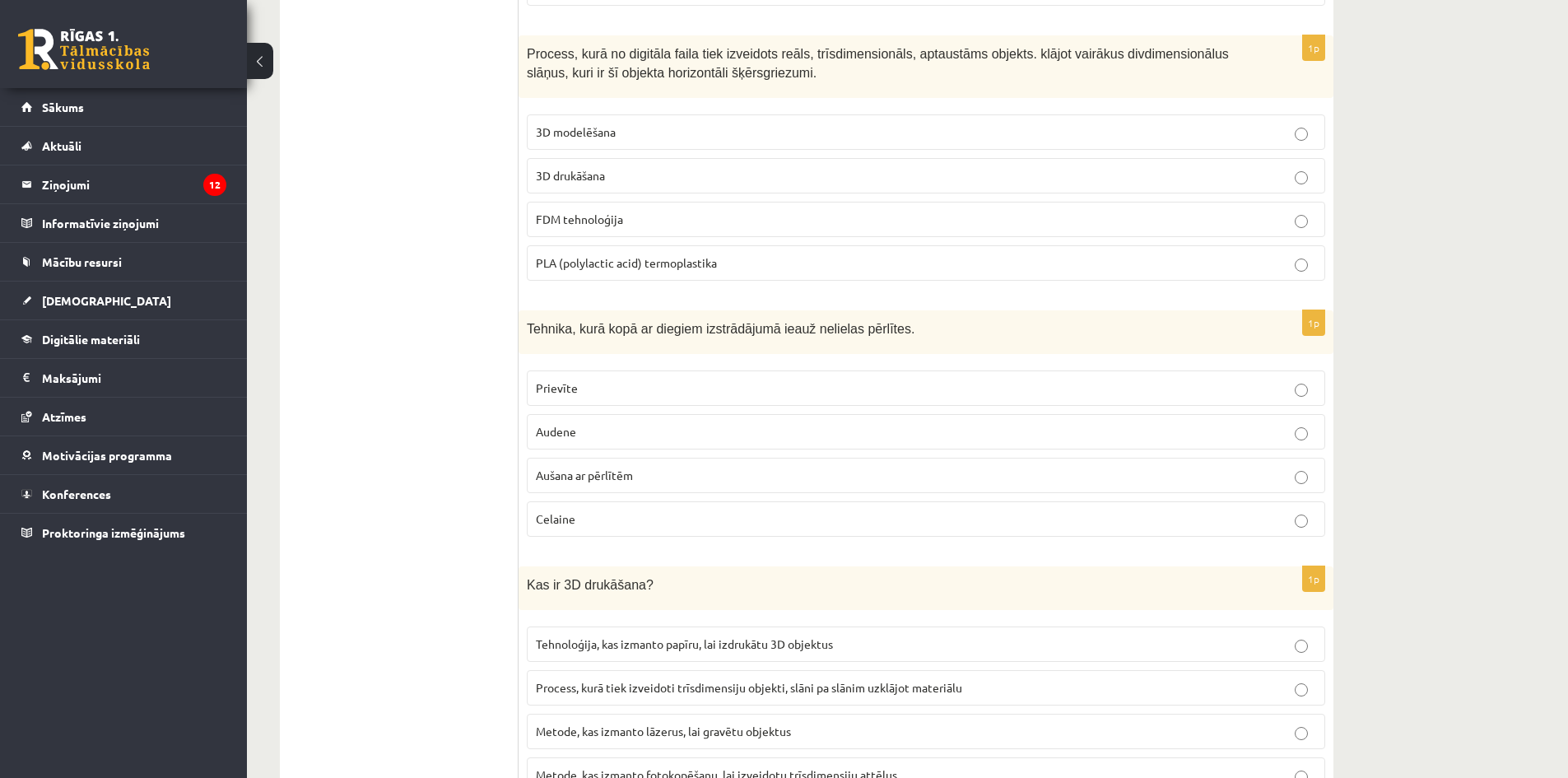
click at [664, 219] on p "FDM tehnoloģija" at bounding box center [926, 219] width 780 height 18
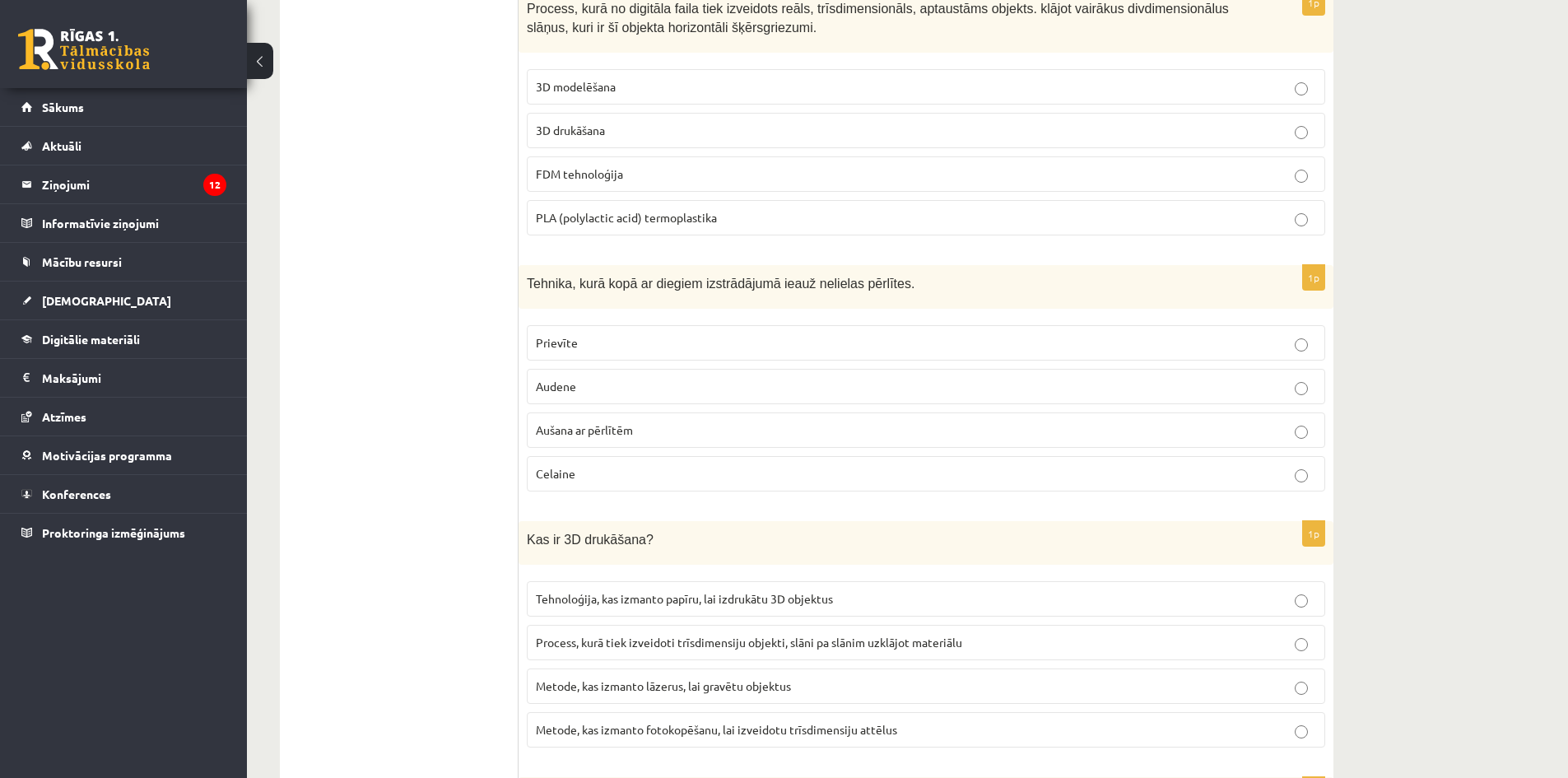
scroll to position [4116, 0]
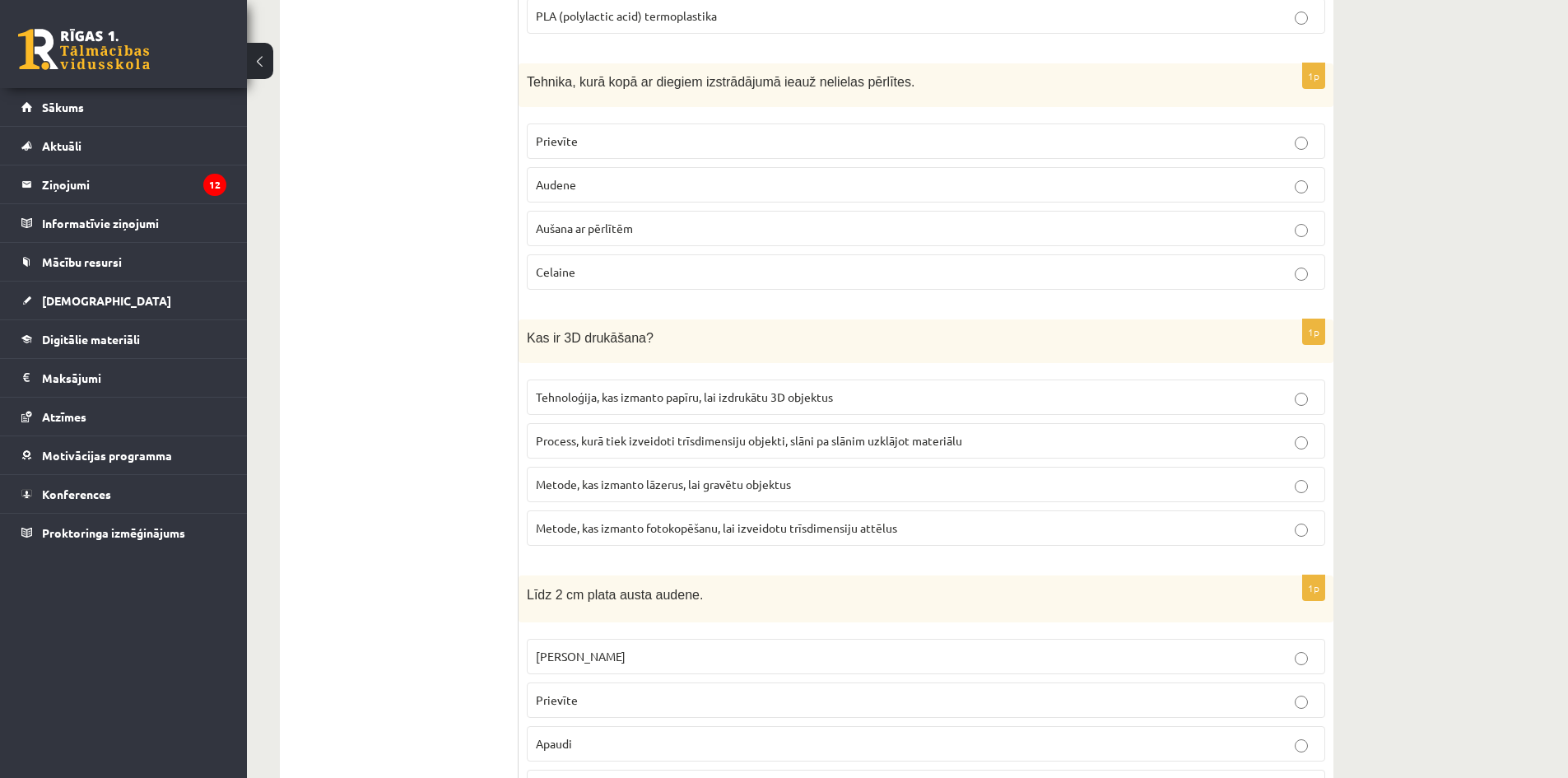
click at [669, 222] on p "Aušana ar pērlītēm" at bounding box center [926, 228] width 780 height 18
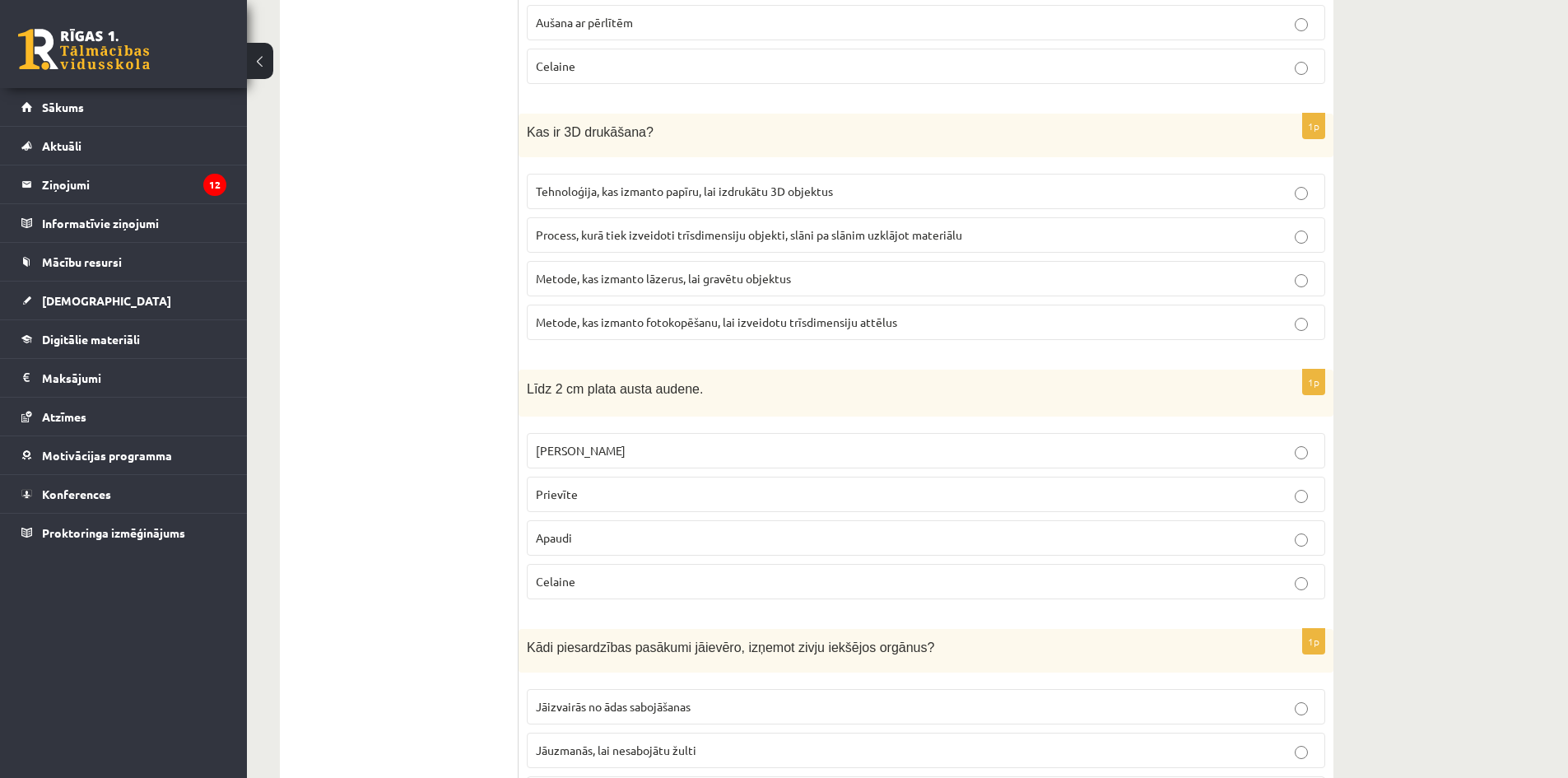
scroll to position [4363, 0]
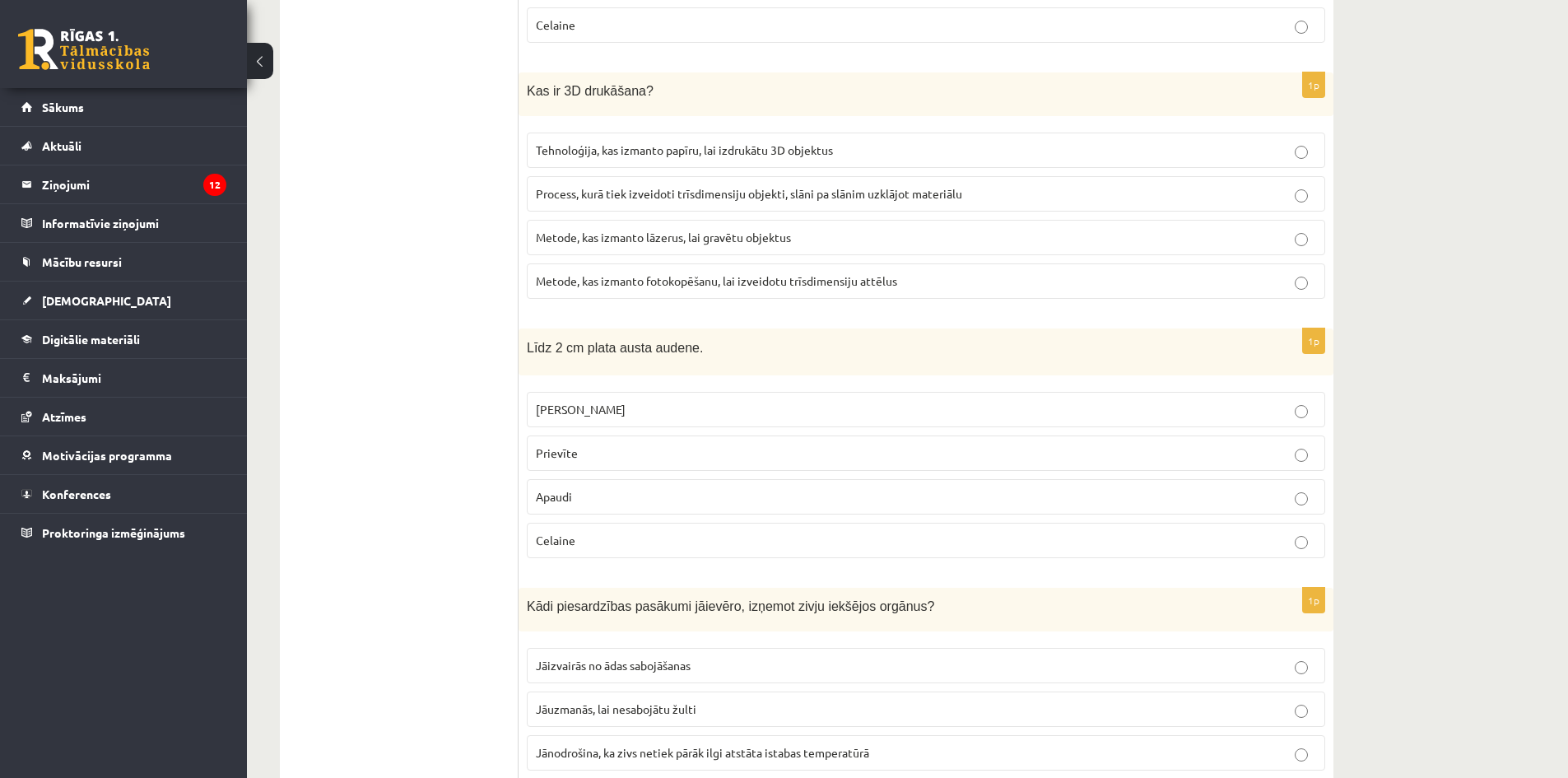
click at [627, 156] on p "Tehnoloģija, kas izmanto papīru, lai izdrukātu 3D objektus" at bounding box center [926, 150] width 780 height 18
click at [642, 201] on p "Process, kurā tiek izveidoti trīsdimensiju objekti, slāni pa slānim uzklājot ma…" at bounding box center [926, 194] width 780 height 18
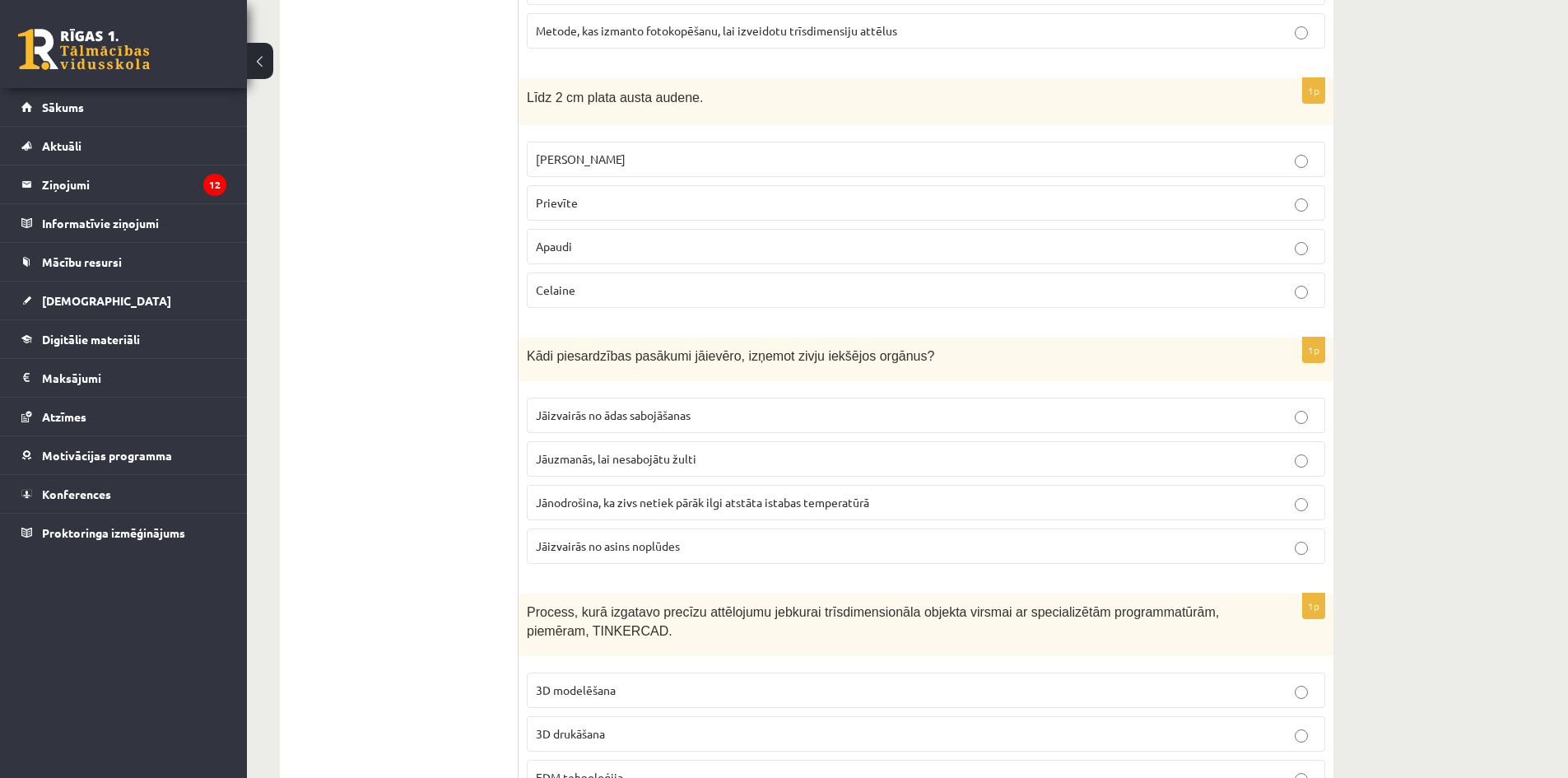
scroll to position [4610, 0]
click at [585, 168] on p "Josta" at bounding box center [926, 163] width 780 height 18
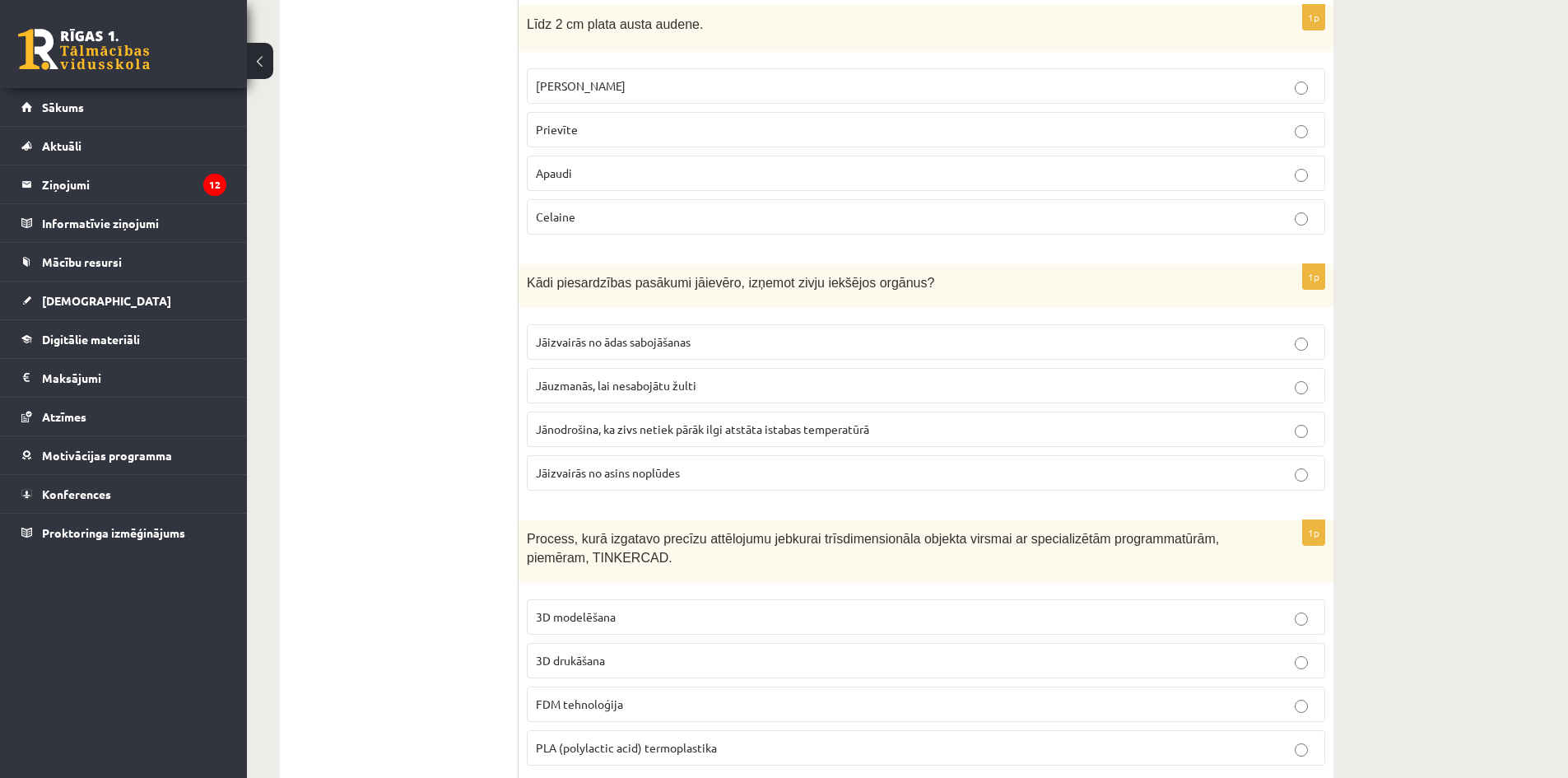
scroll to position [4692, 0]
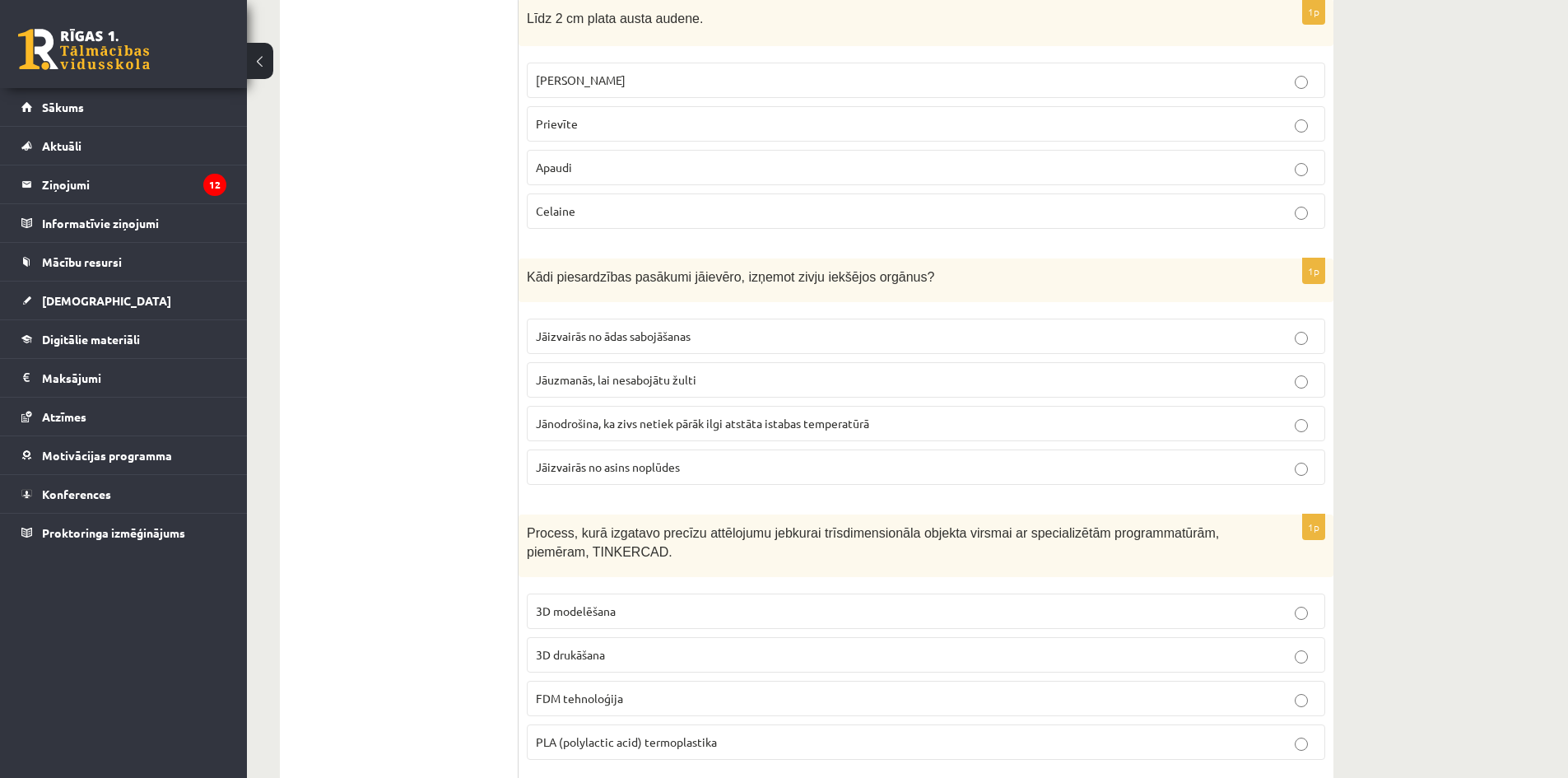
click at [702, 427] on span "Jānodrošina, ka zivs netiek pārāk ilgi atstāta istabas temperatūrā" at bounding box center [702, 423] width 333 height 15
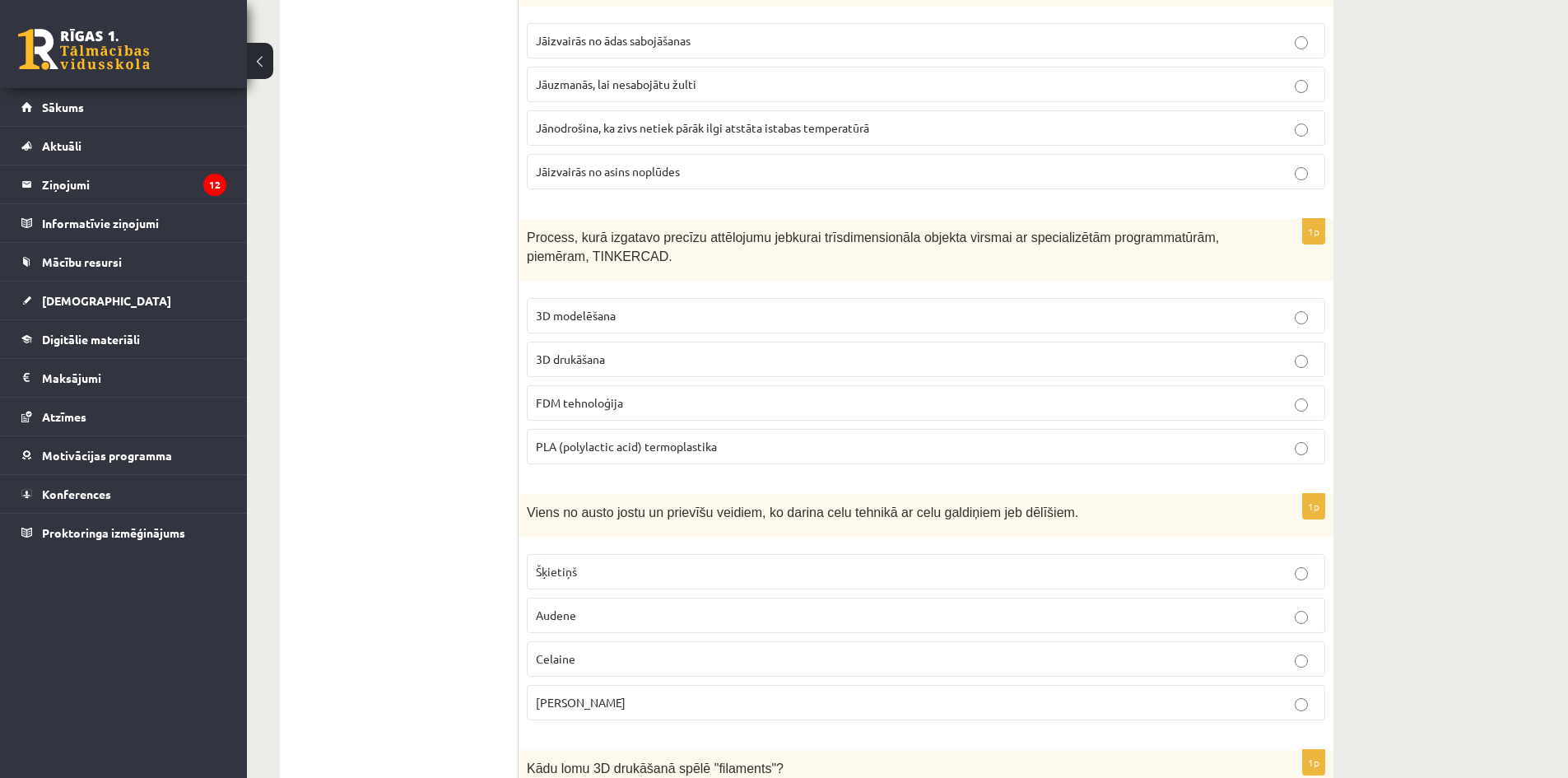
scroll to position [5021, 0]
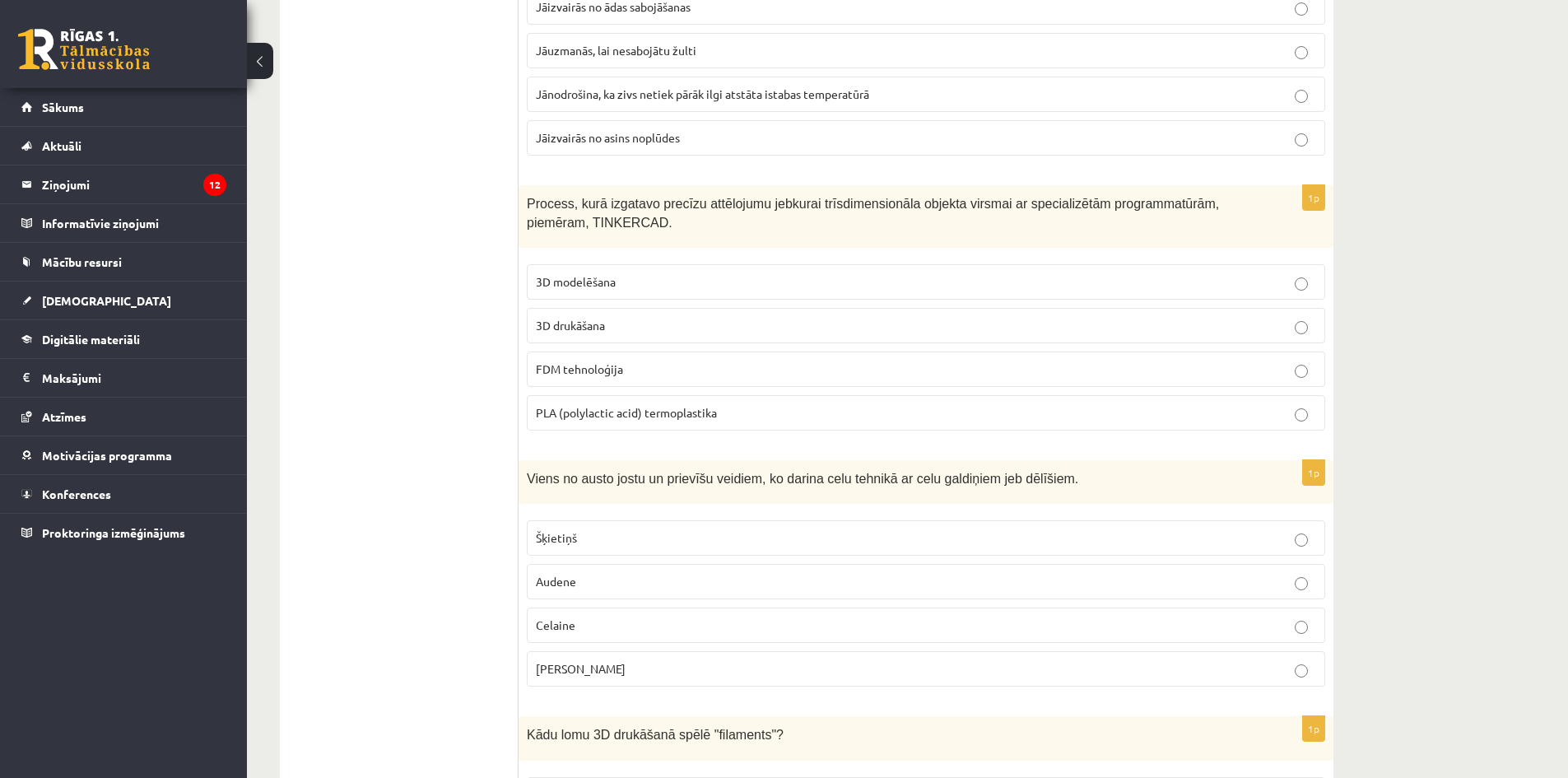
click at [722, 369] on p "FDM tehnoloģija" at bounding box center [926, 370] width 780 height 18
click at [714, 573] on p "Audene" at bounding box center [926, 582] width 780 height 18
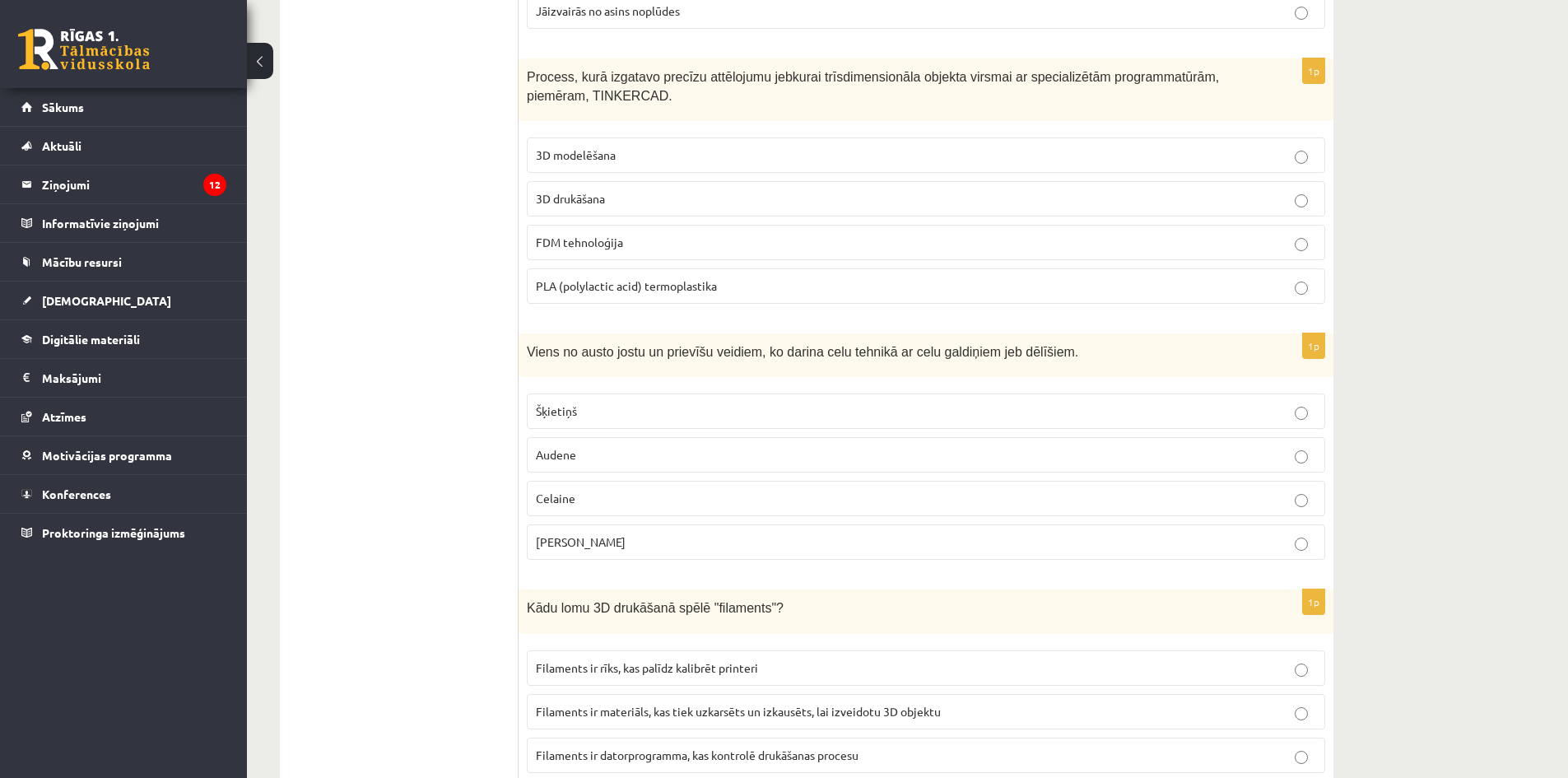
scroll to position [5186, 0]
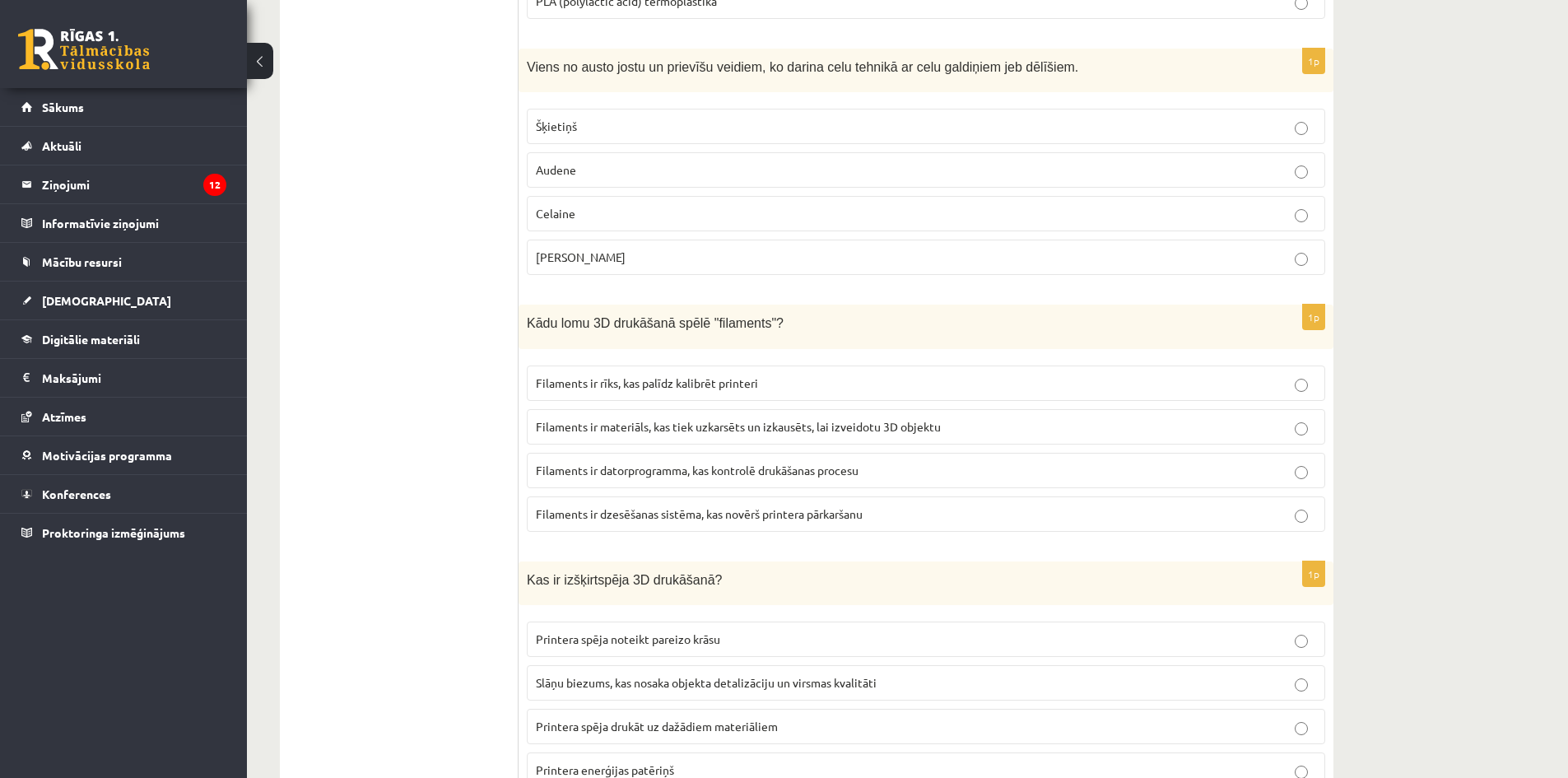
click at [742, 366] on label "Filaments ir rīks, kas palīdz kalibrēt printeri" at bounding box center [927, 384] width 799 height 35
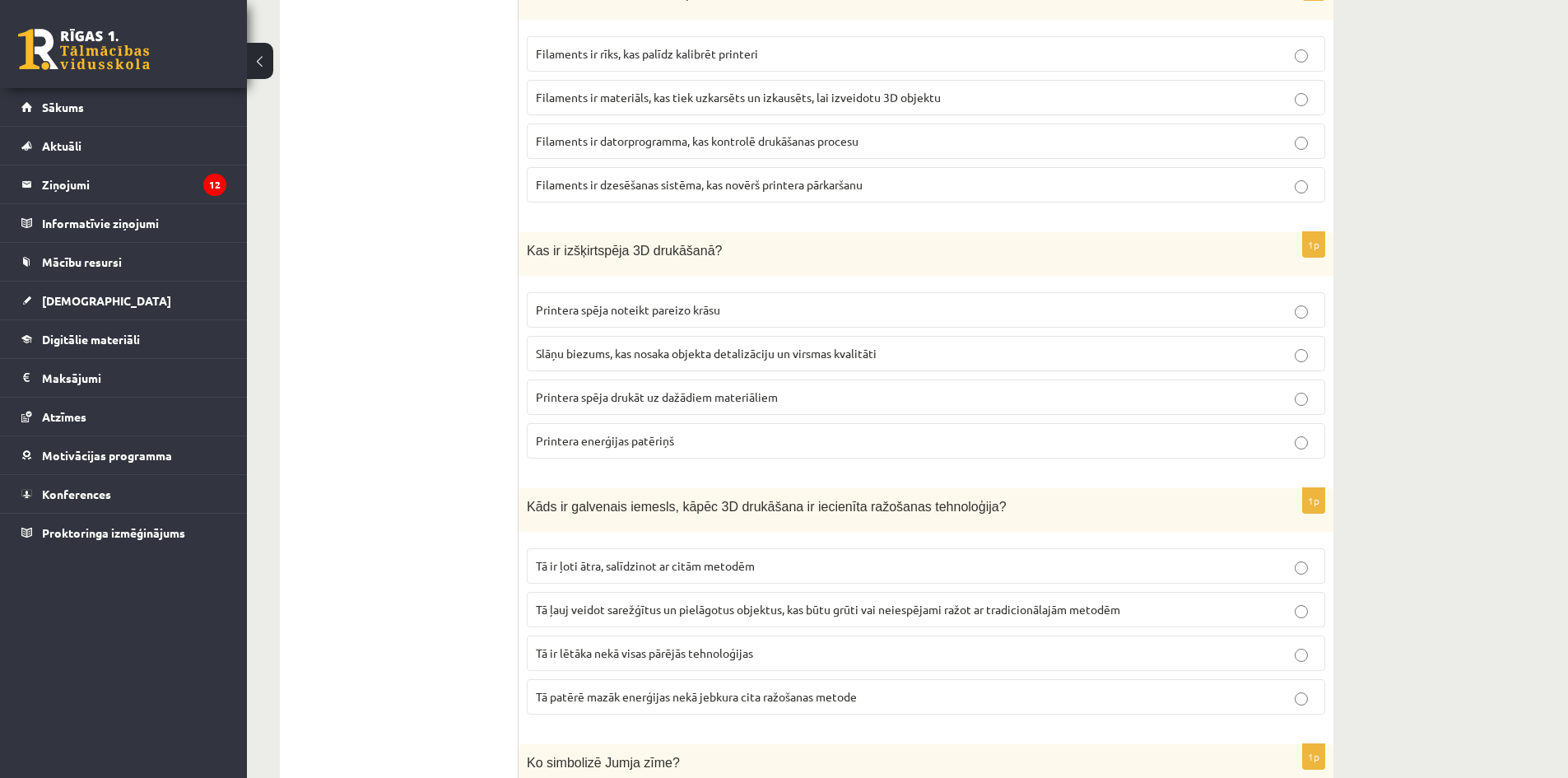
click at [740, 689] on span "Tā patērē mazāk enerģijas nekā jebkura cita ražošanas metode" at bounding box center [696, 696] width 321 height 15
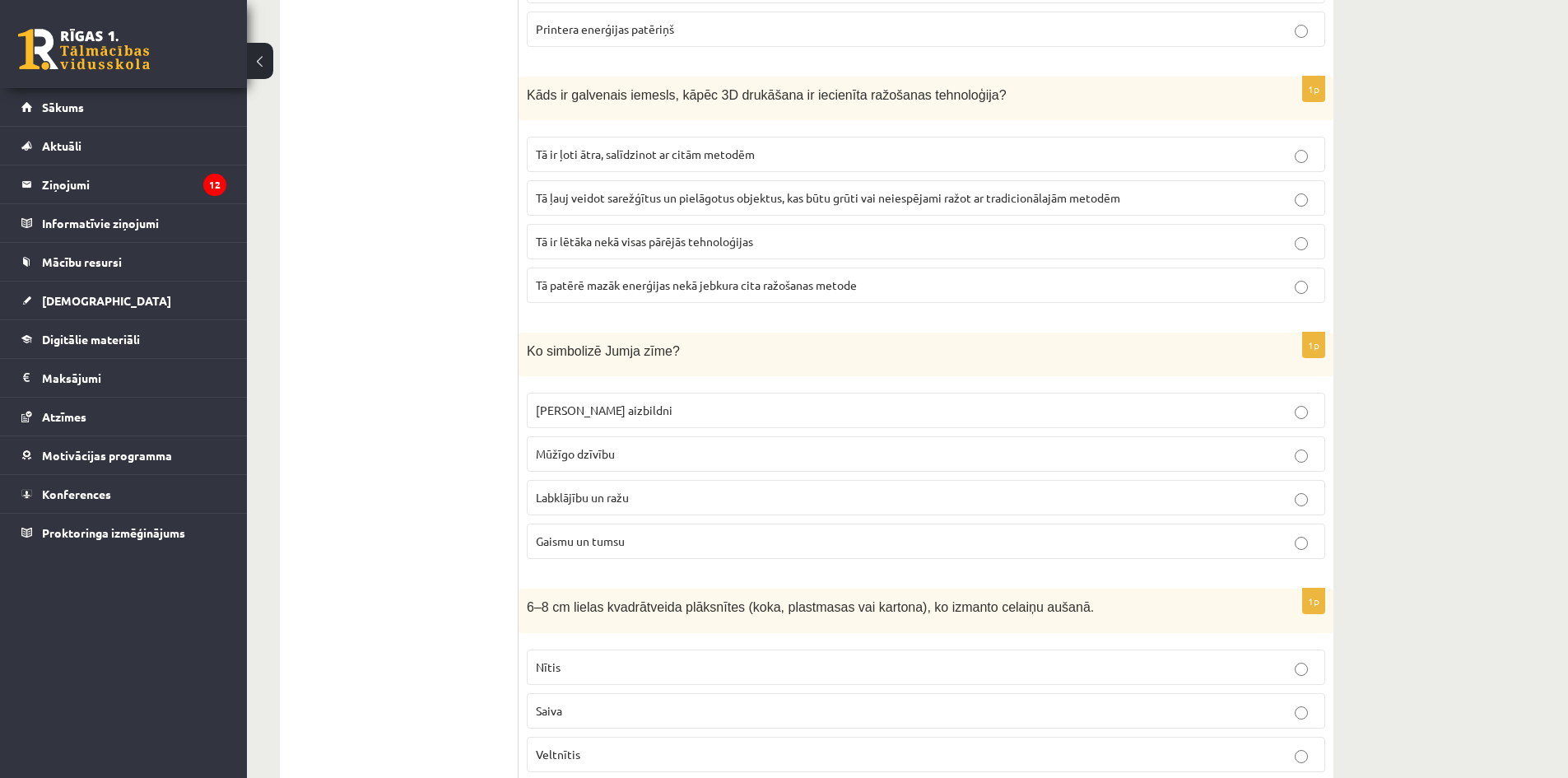
click at [679, 666] on p "Nītis" at bounding box center [926, 668] width 780 height 18
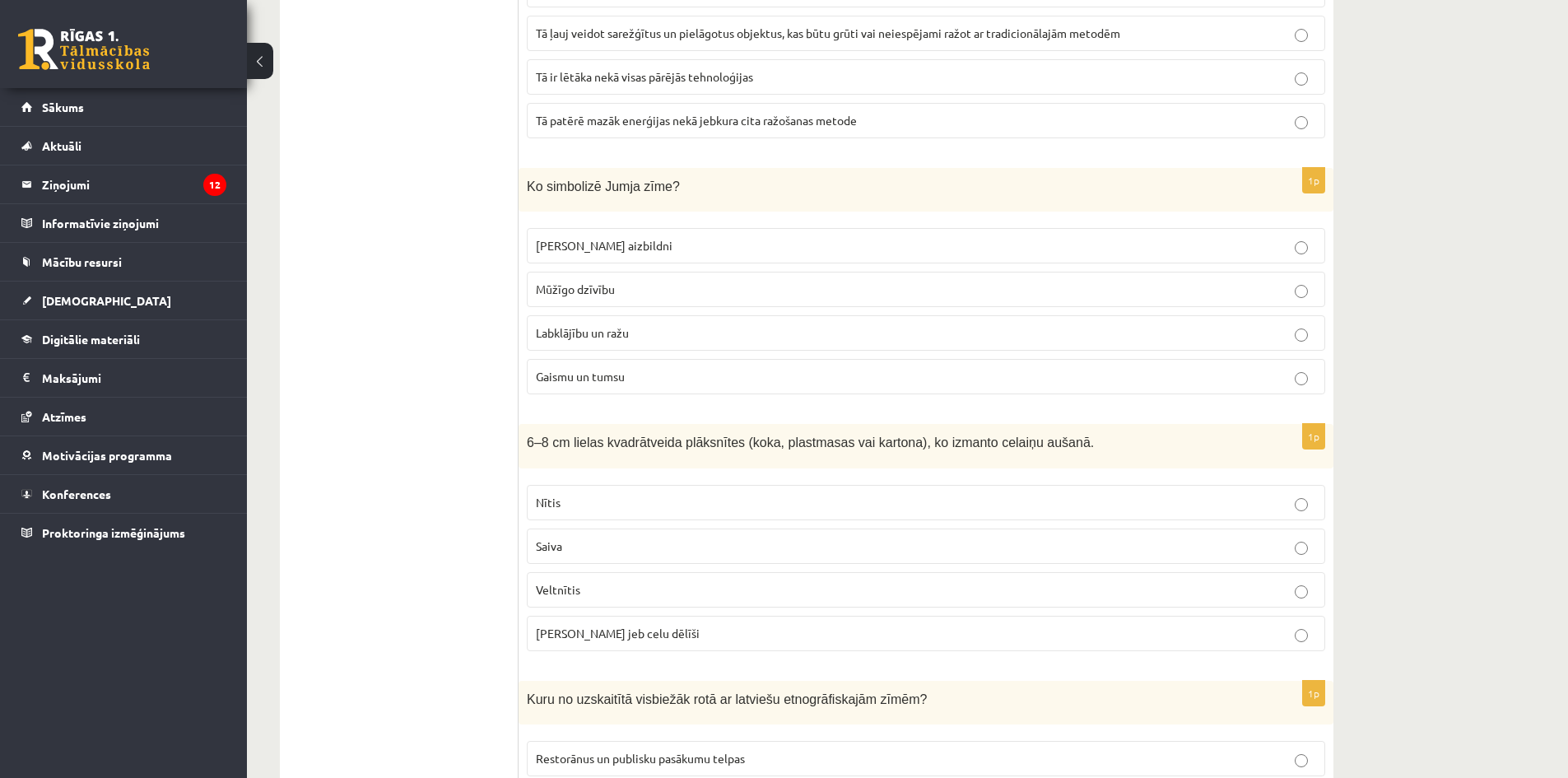
click at [732, 274] on label "Mūžīgo dzīvību" at bounding box center [927, 289] width 799 height 35
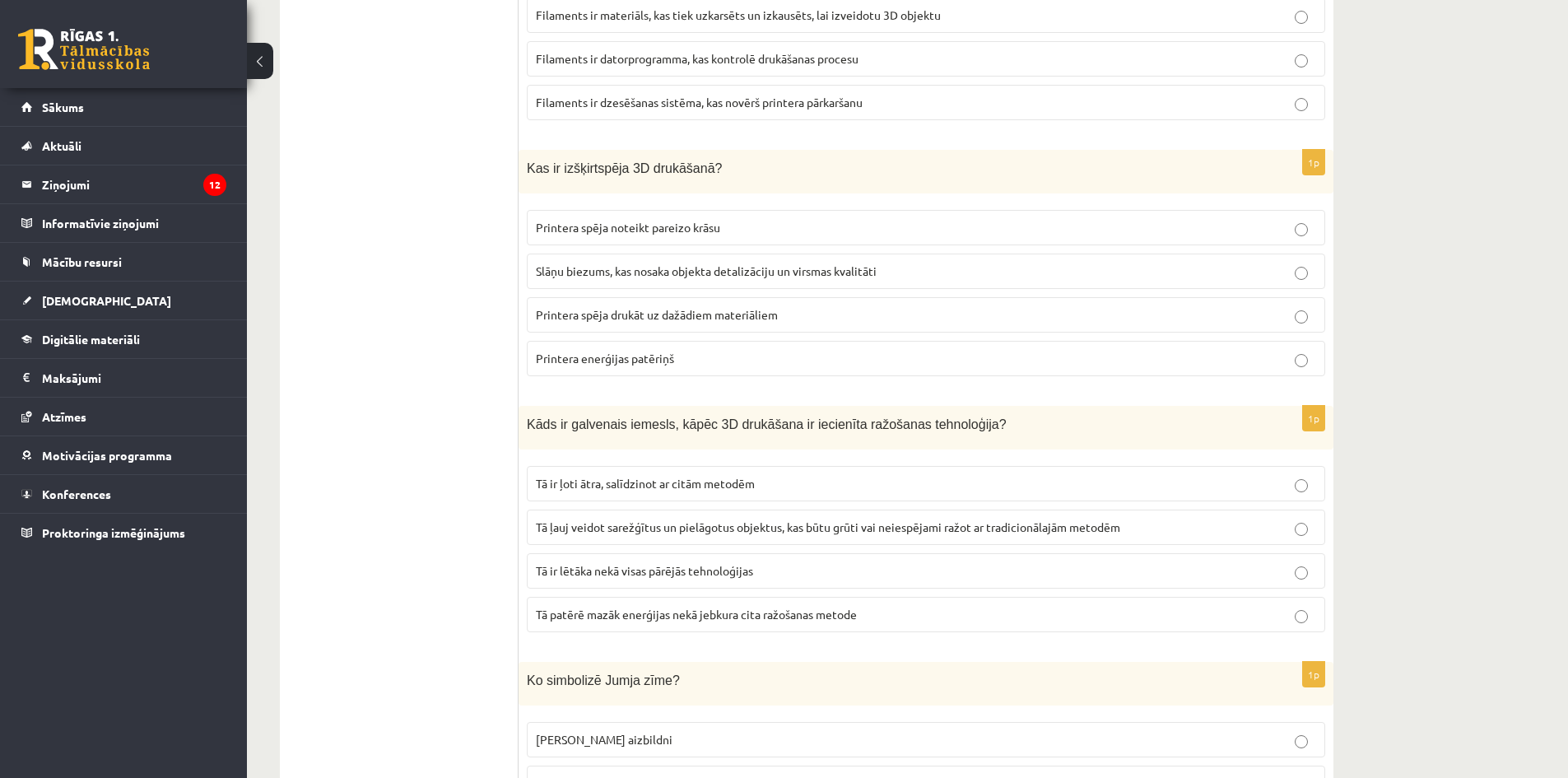
click at [814, 235] on label "Printera spēja noteikt pareizo krāsu" at bounding box center [927, 227] width 799 height 35
click at [841, 319] on p "Printera spēja drukāt uz dažādiem materiāliem" at bounding box center [926, 315] width 780 height 18
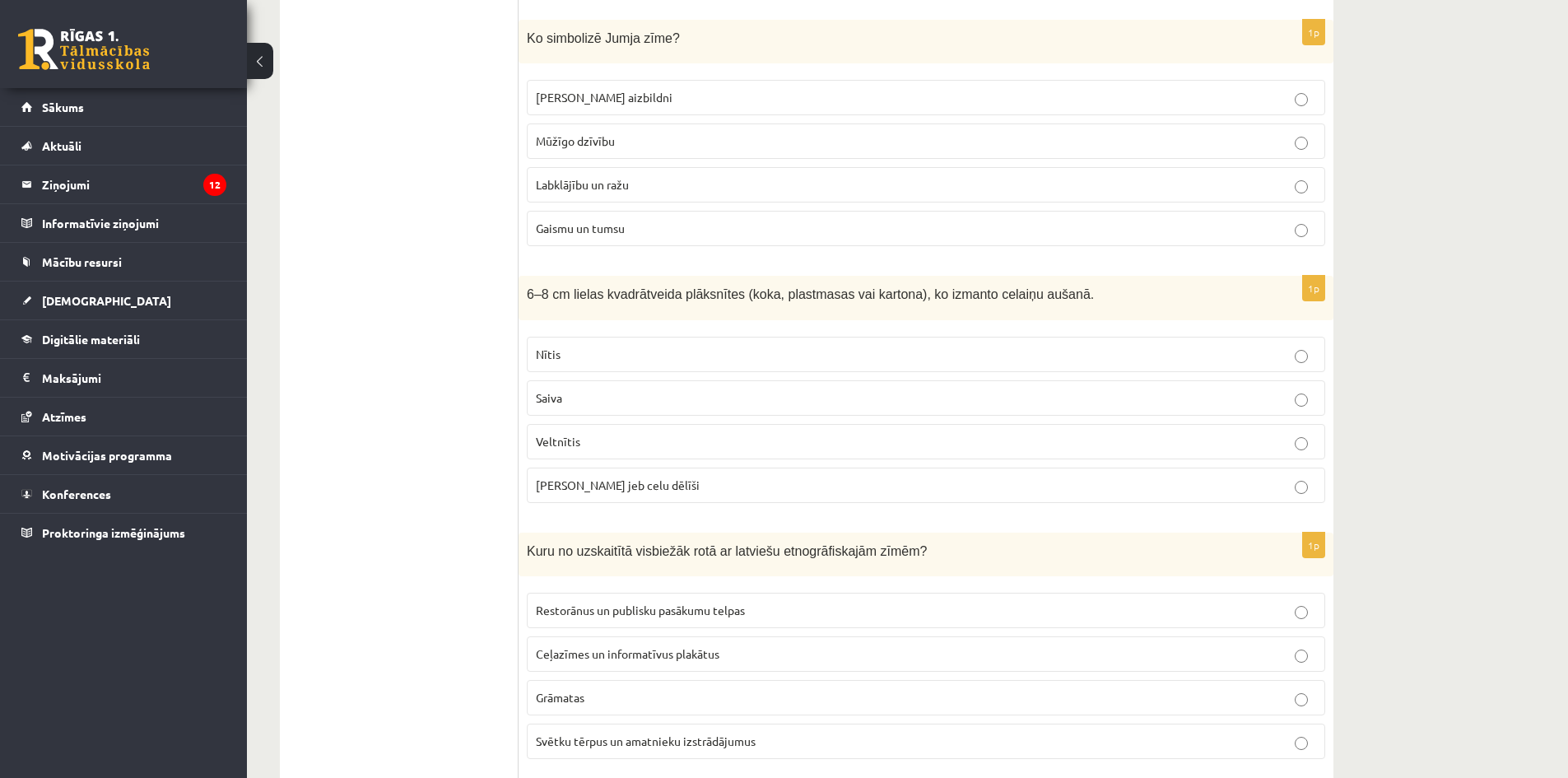
scroll to position [6503, 0]
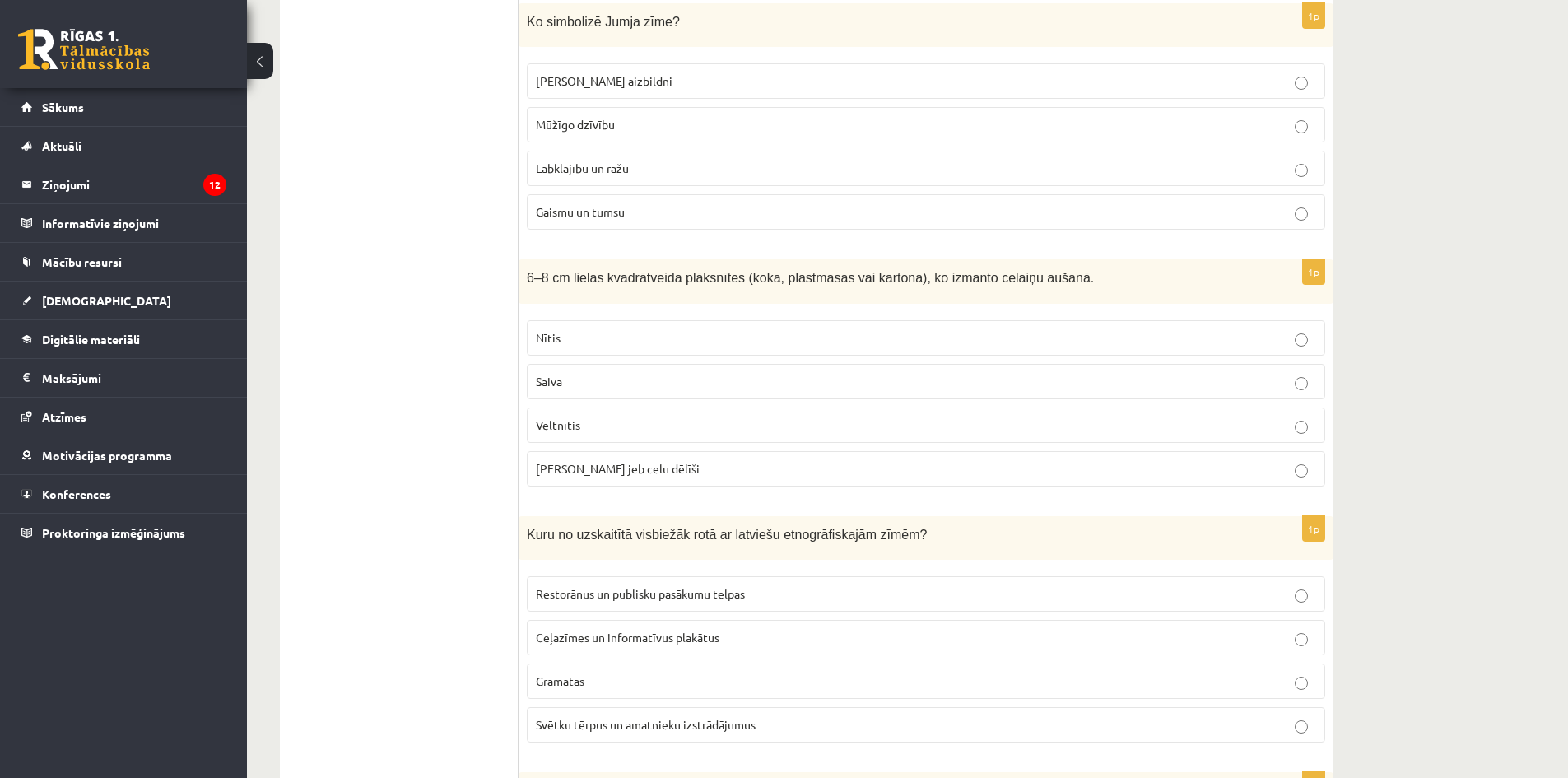
click at [790, 664] on label "Grāmatas" at bounding box center [927, 682] width 799 height 35
click at [784, 631] on p "Ceļazīmes un informatīvus plakātus" at bounding box center [926, 637] width 780 height 18
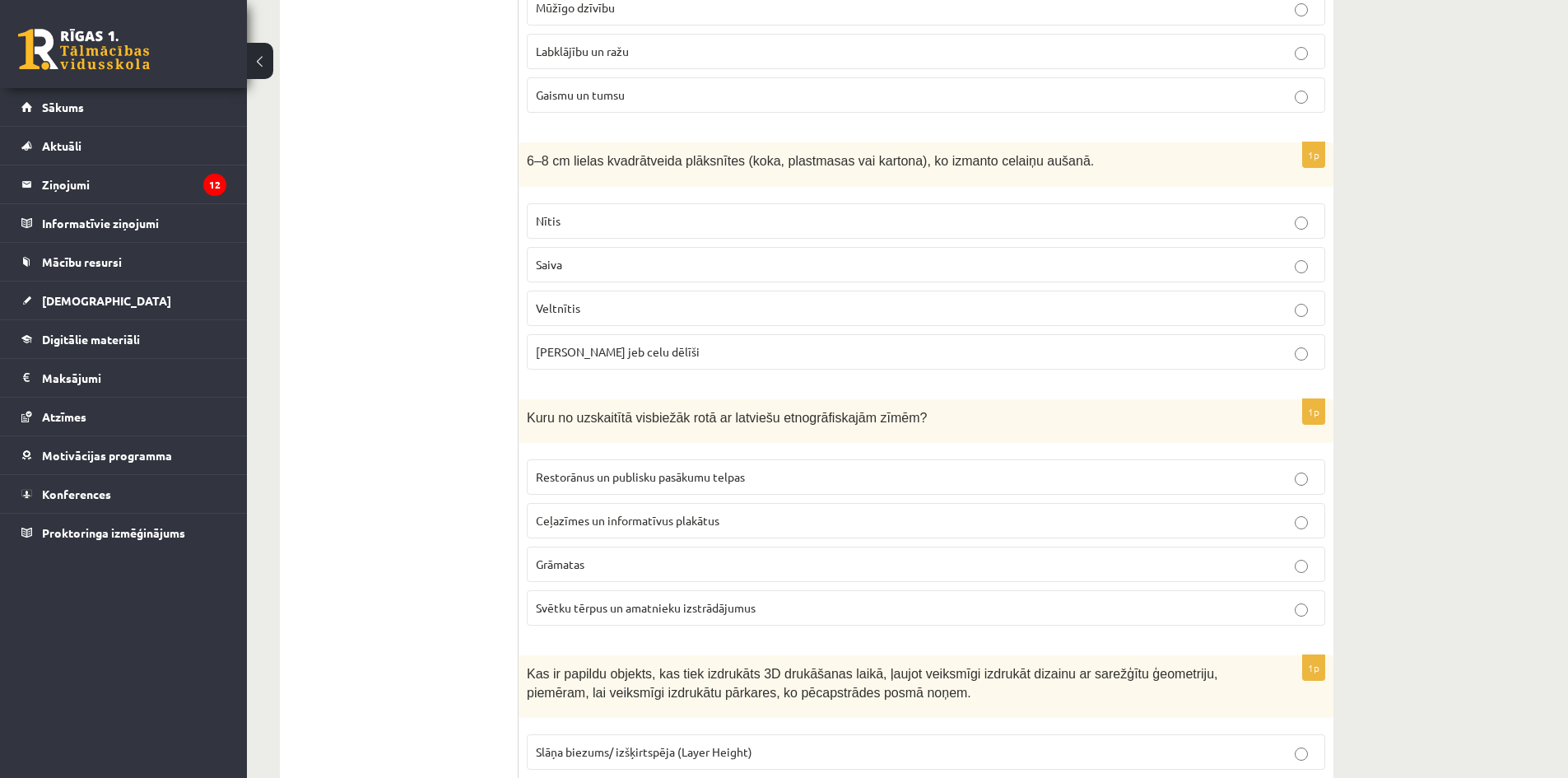
scroll to position [6914, 0]
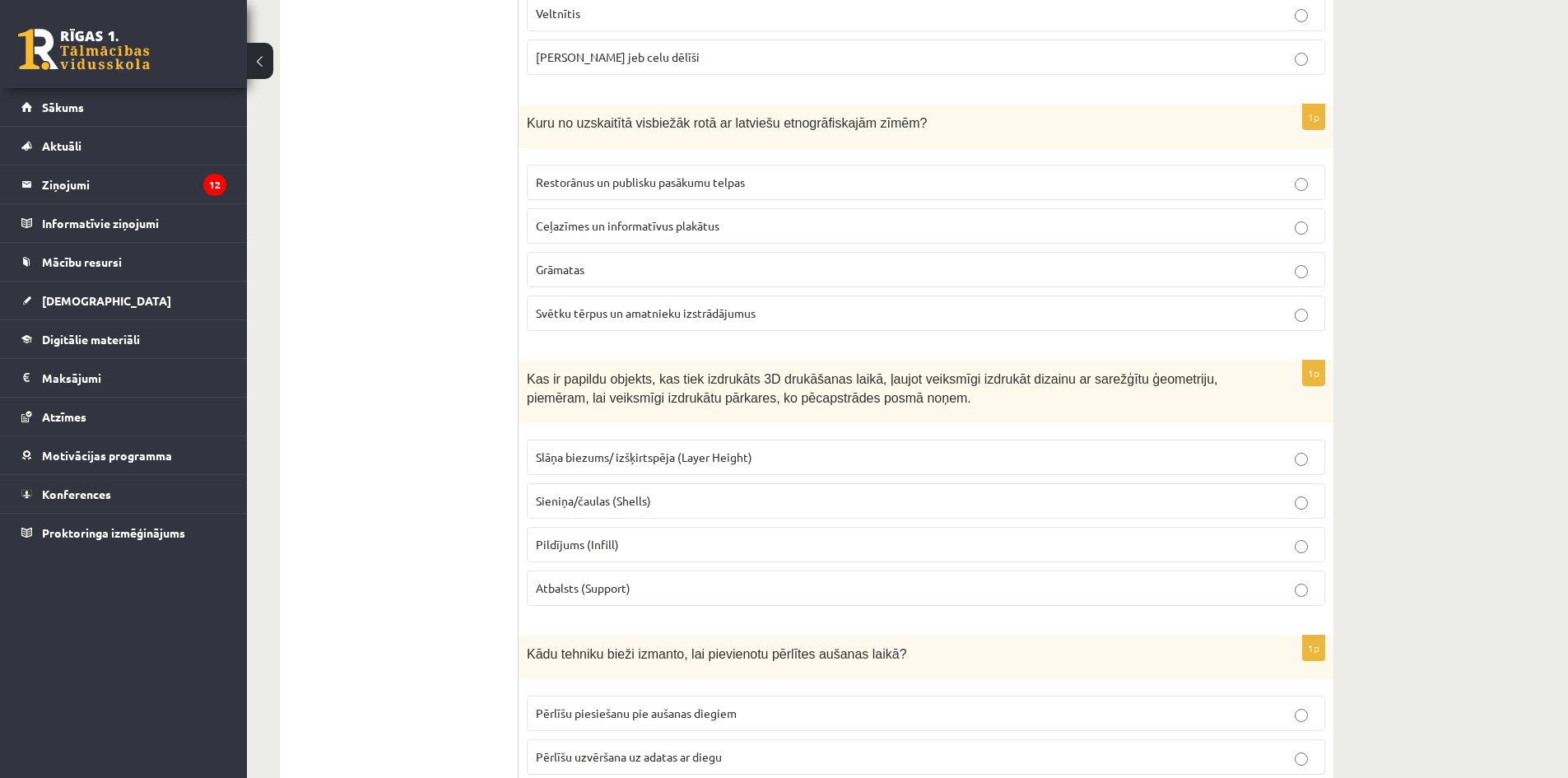
click at [779, 523] on fieldset "Slāņa biezums/ izšķirtspēja (Layer Height) Sieniņa/čaulas (Shells) Pildījums (I…" at bounding box center [927, 521] width 799 height 179
click at [775, 553] on label "Pildījums (Infill)" at bounding box center [927, 545] width 799 height 35
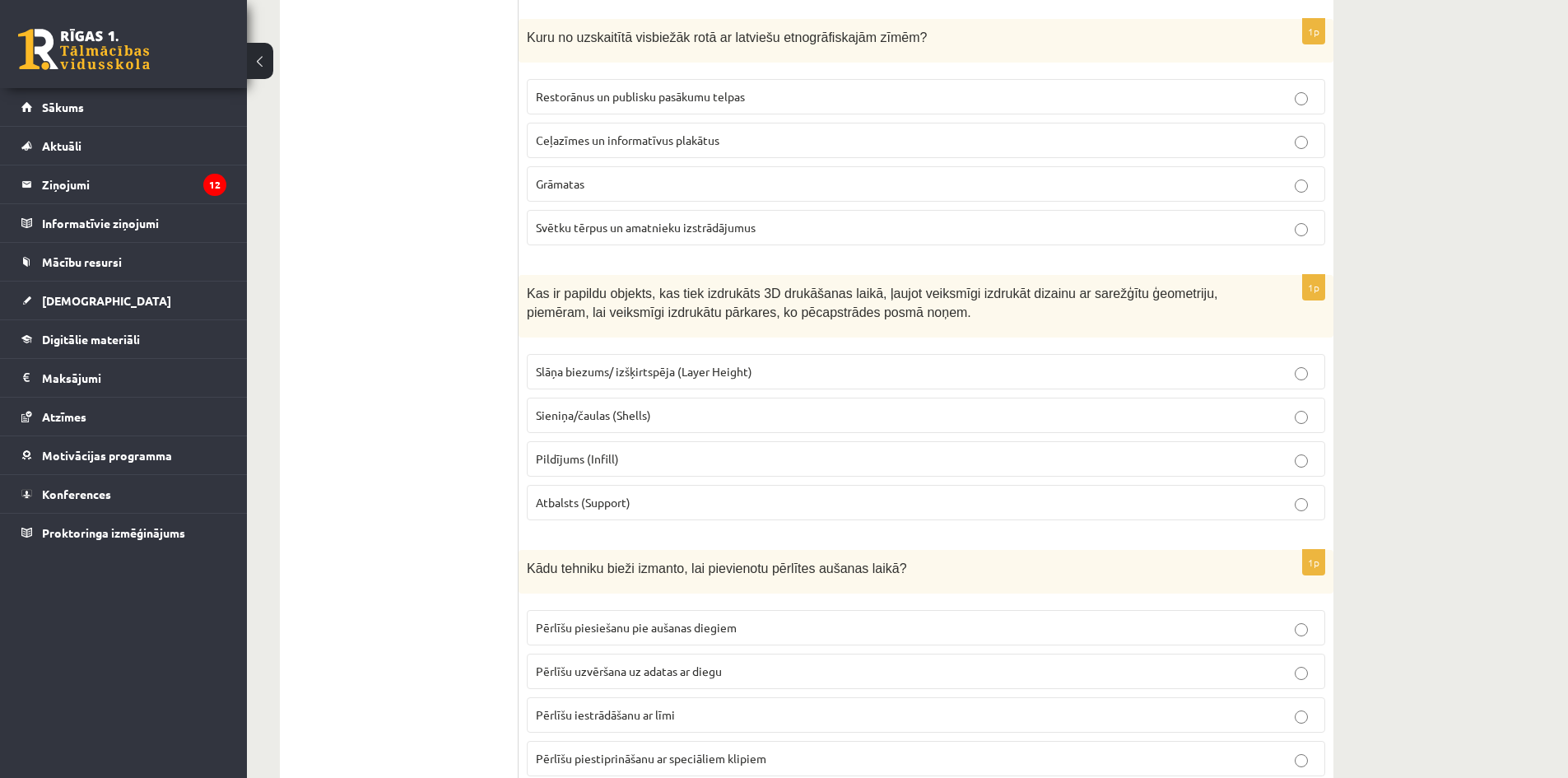
scroll to position [7244, 0]
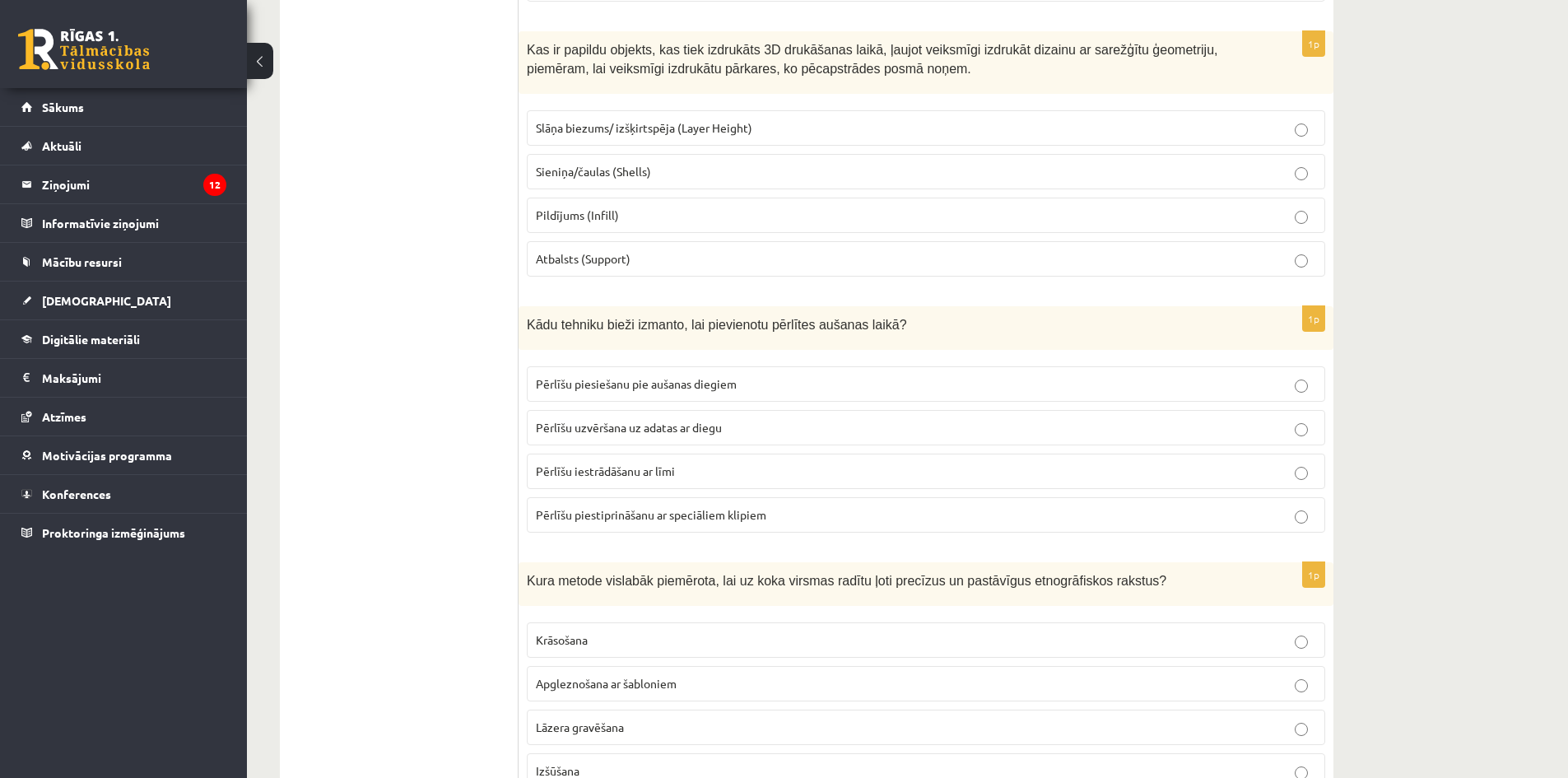
click at [813, 379] on p "Pērlīšu piesiešanu pie aušanas diegiem" at bounding box center [926, 385] width 780 height 18
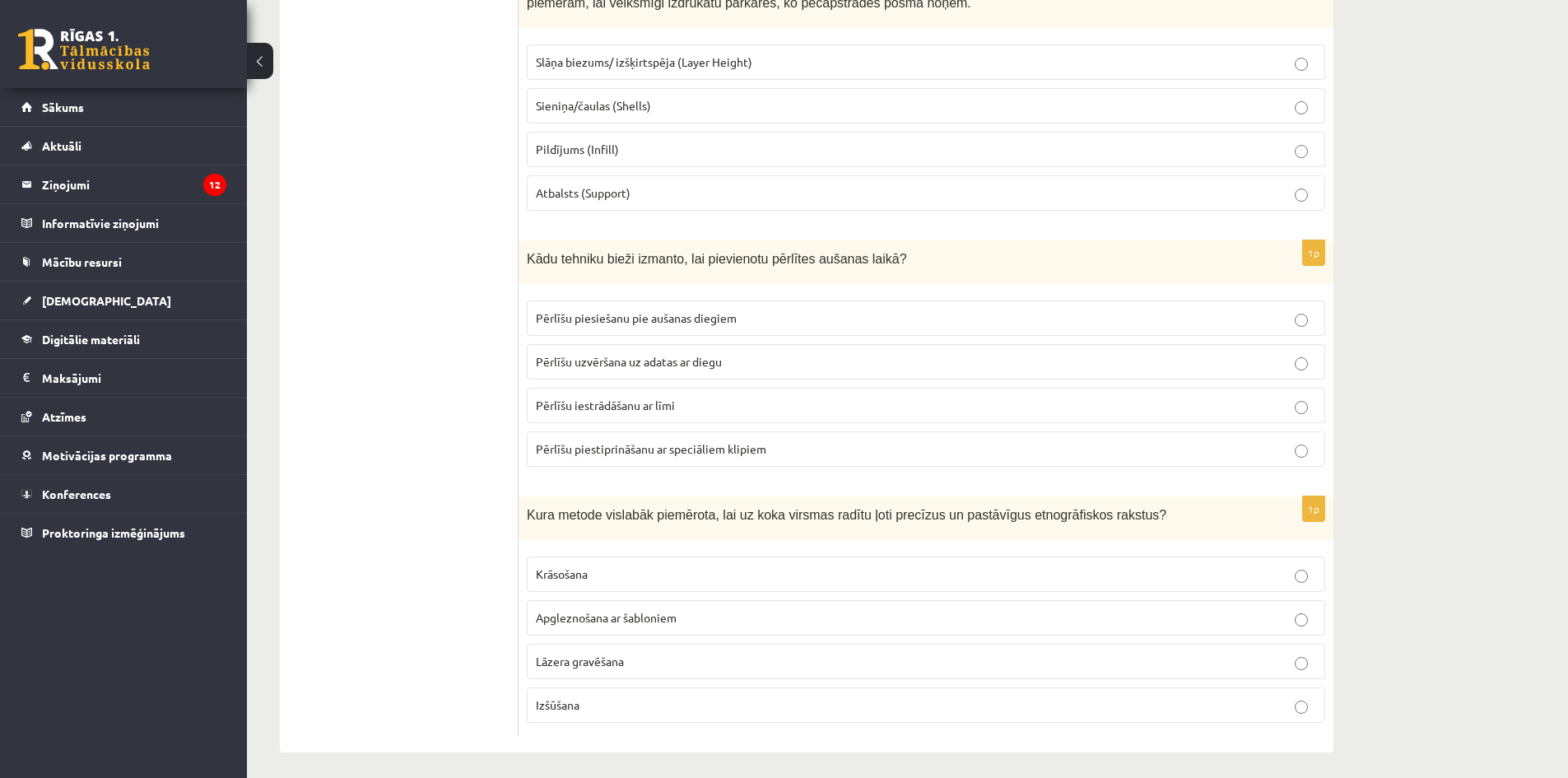
scroll to position [7316, 0]
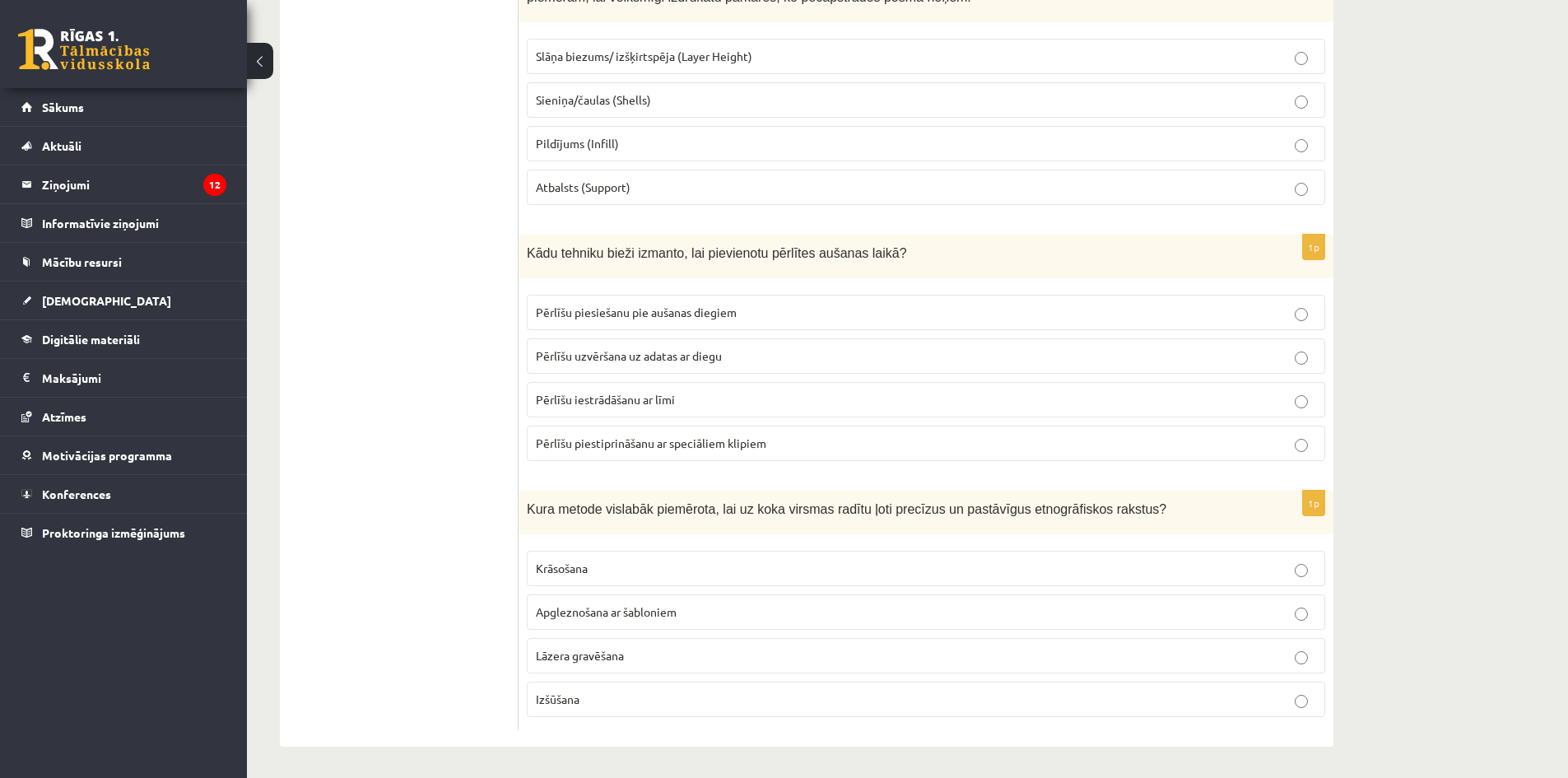
click at [790, 685] on label "Izšūšana" at bounding box center [927, 699] width 799 height 35
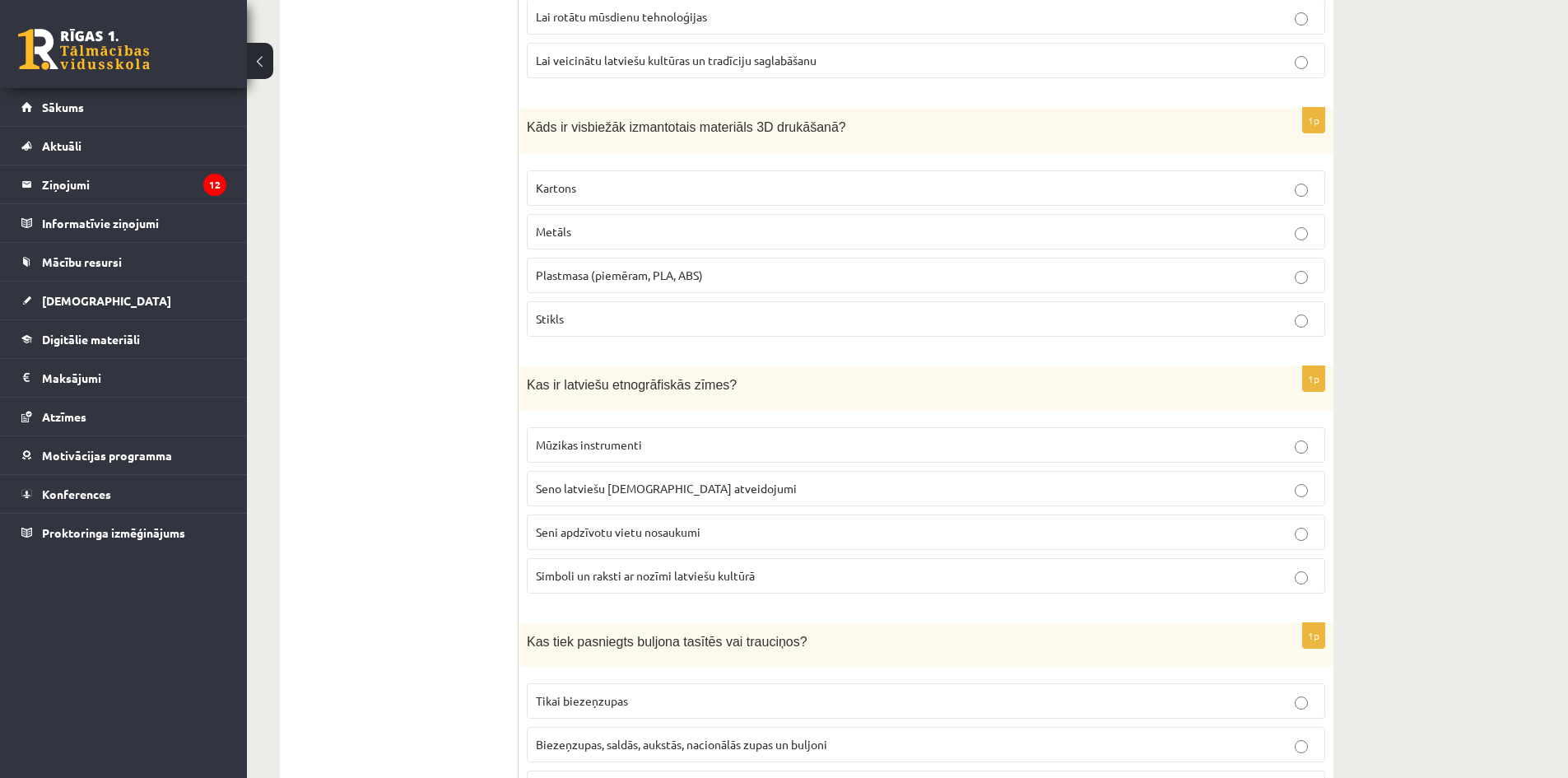
scroll to position [0, 0]
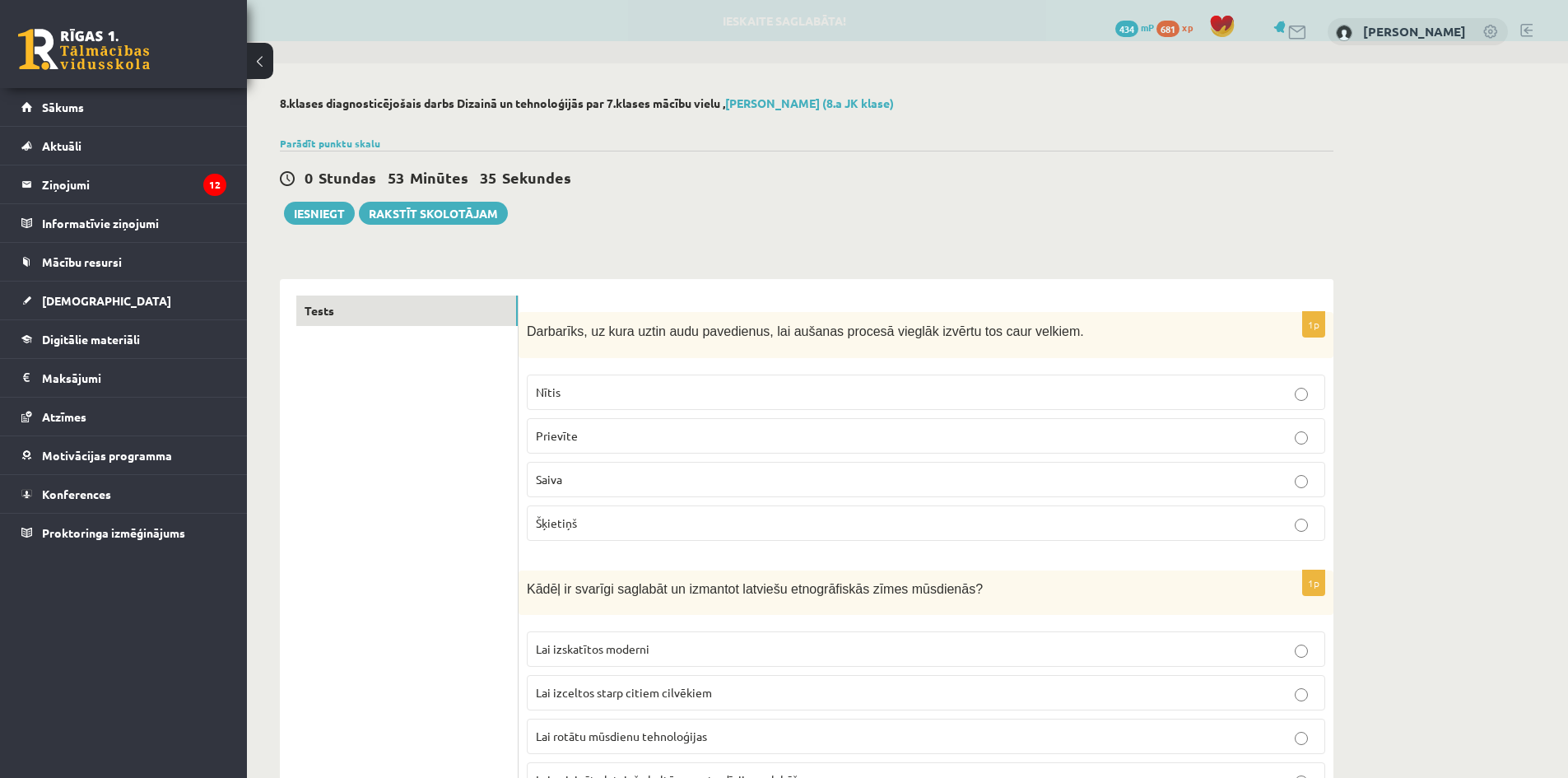
drag, startPoint x: 351, startPoint y: 374, endPoint x: 347, endPoint y: 127, distance: 247.0
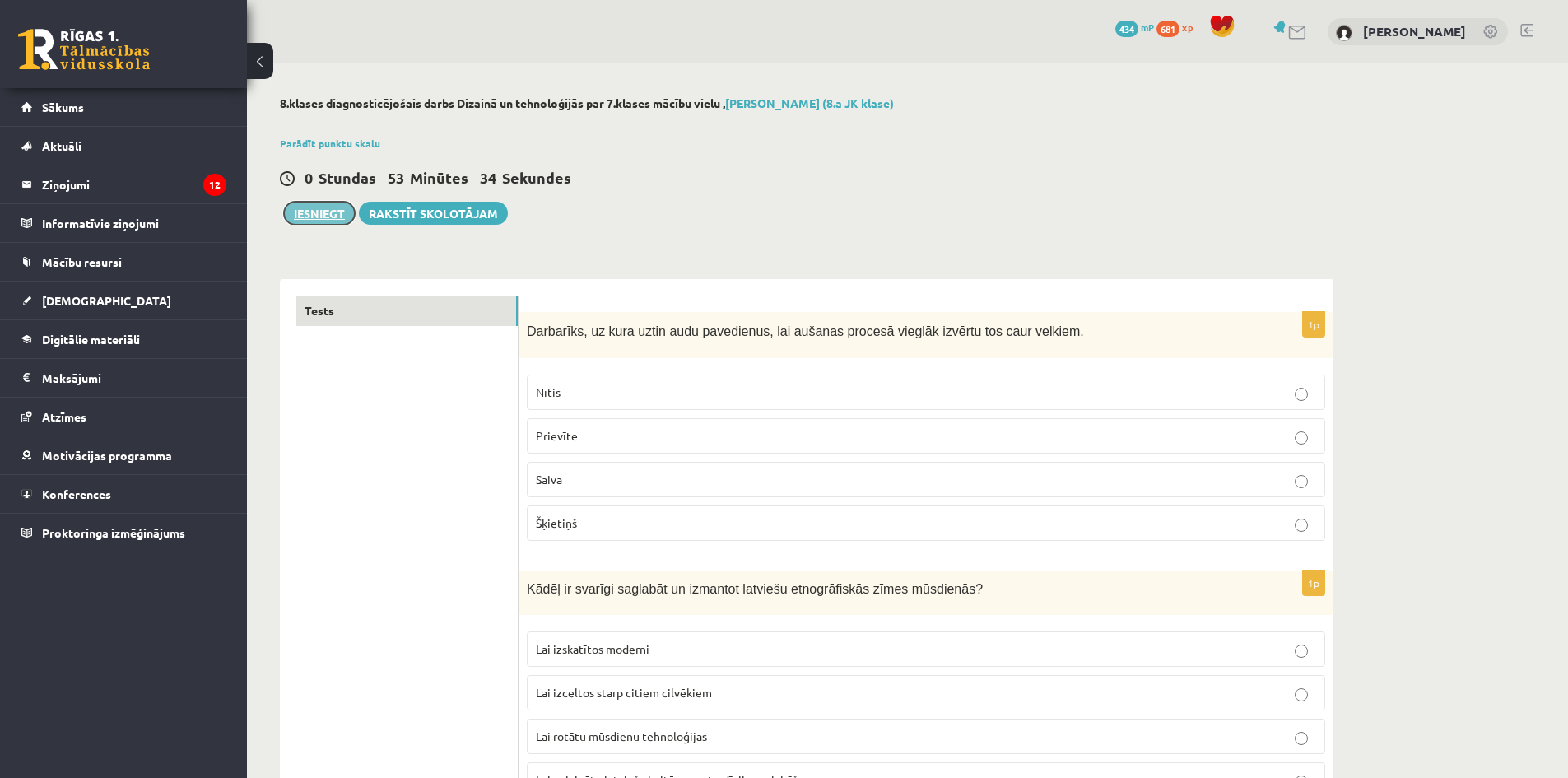
click at [320, 221] on button "Iesniegt" at bounding box center [320, 212] width 71 height 23
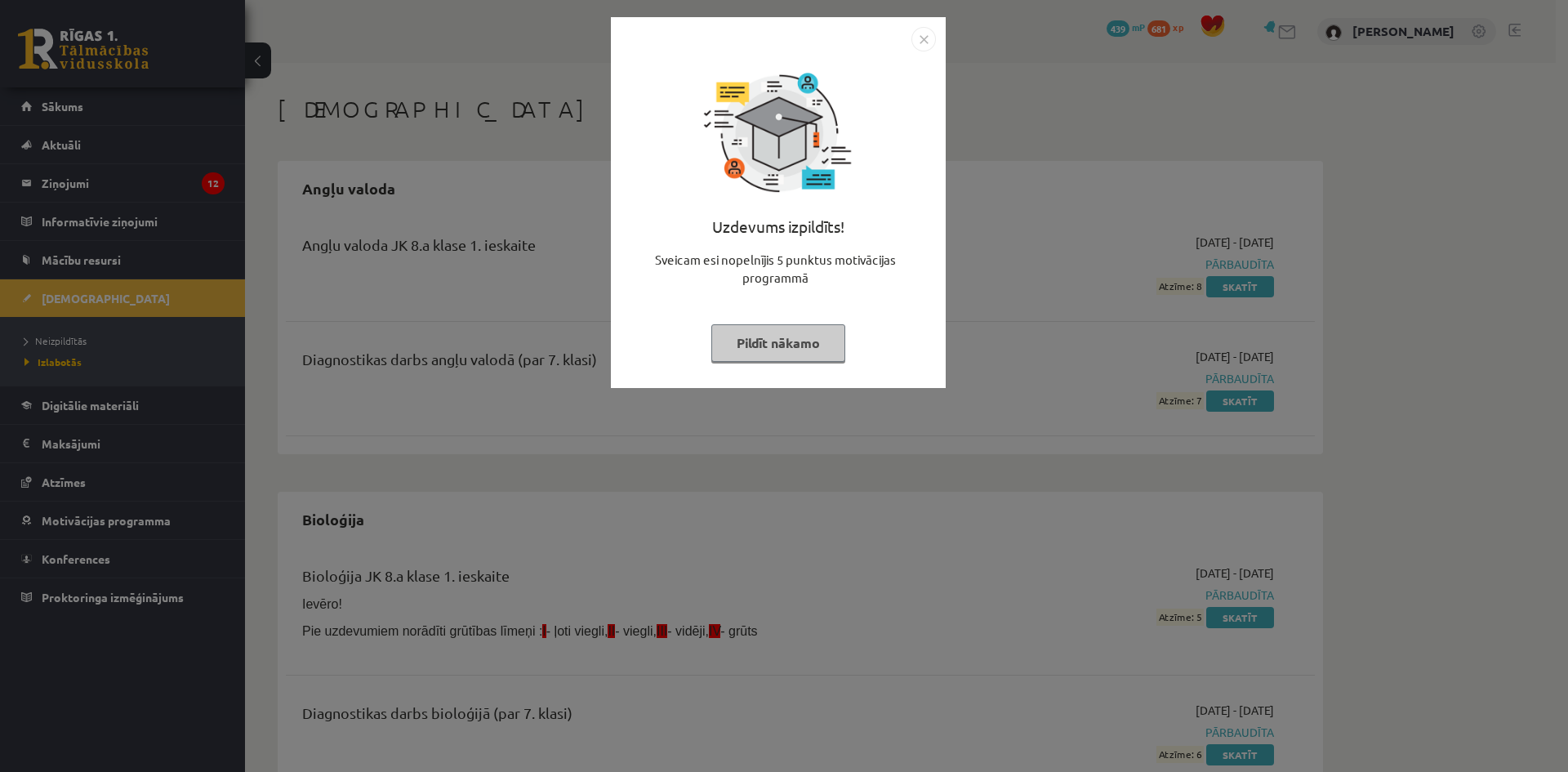
click at [924, 29] on img "Close" at bounding box center [923, 39] width 24 height 24
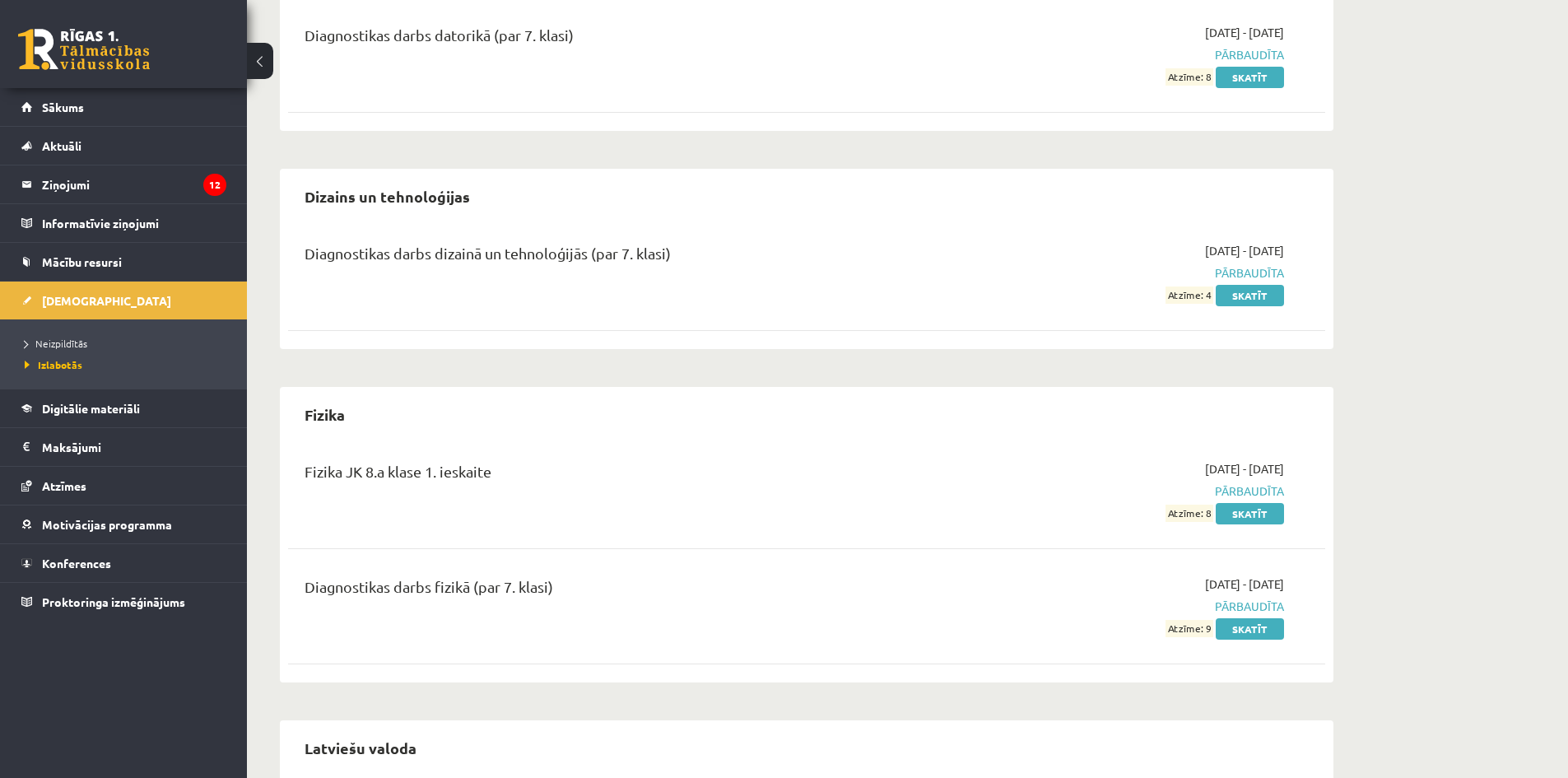
scroll to position [906, 0]
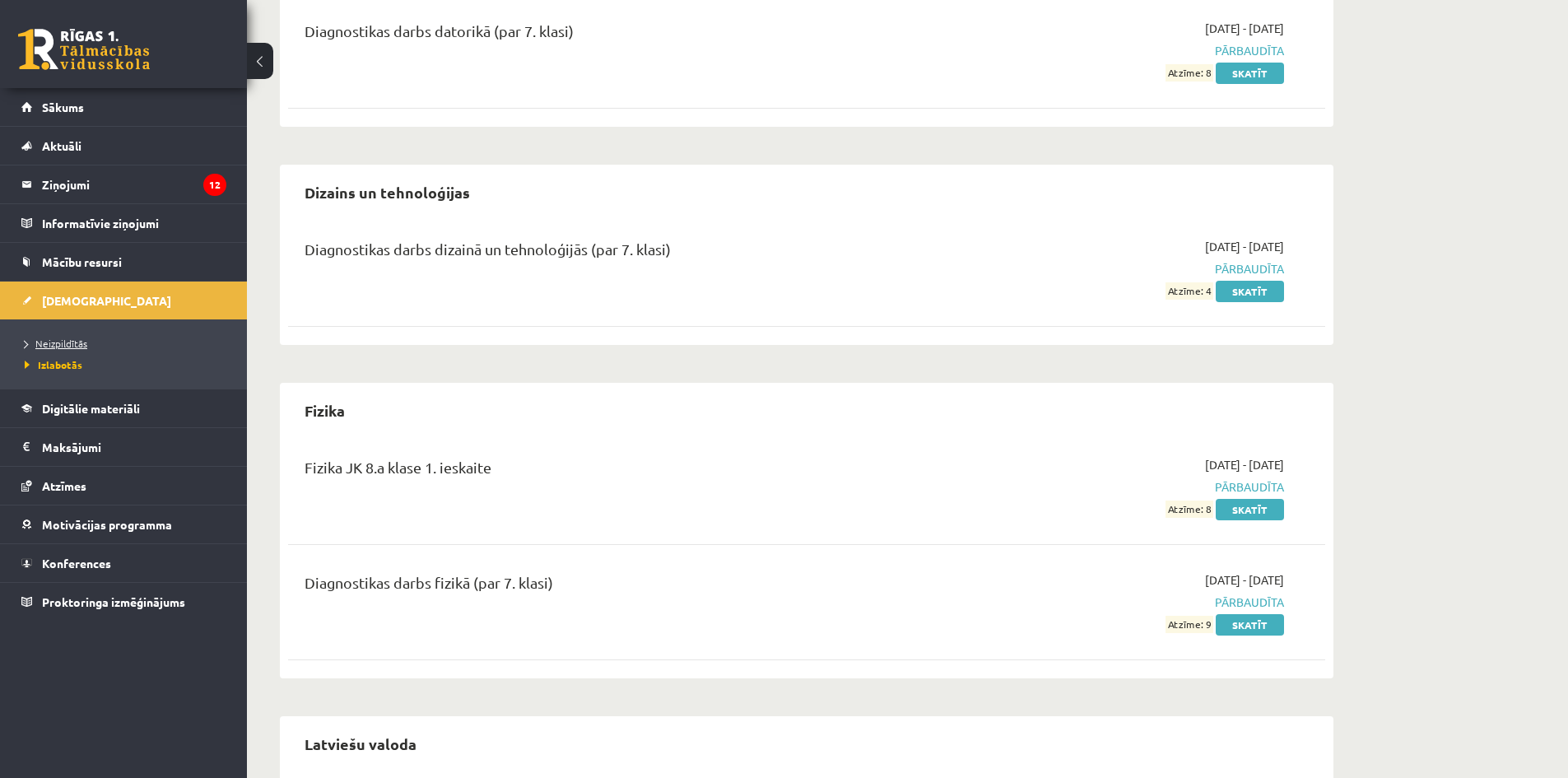
click at [88, 340] on link "Neizpildītās" at bounding box center [127, 342] width 206 height 15
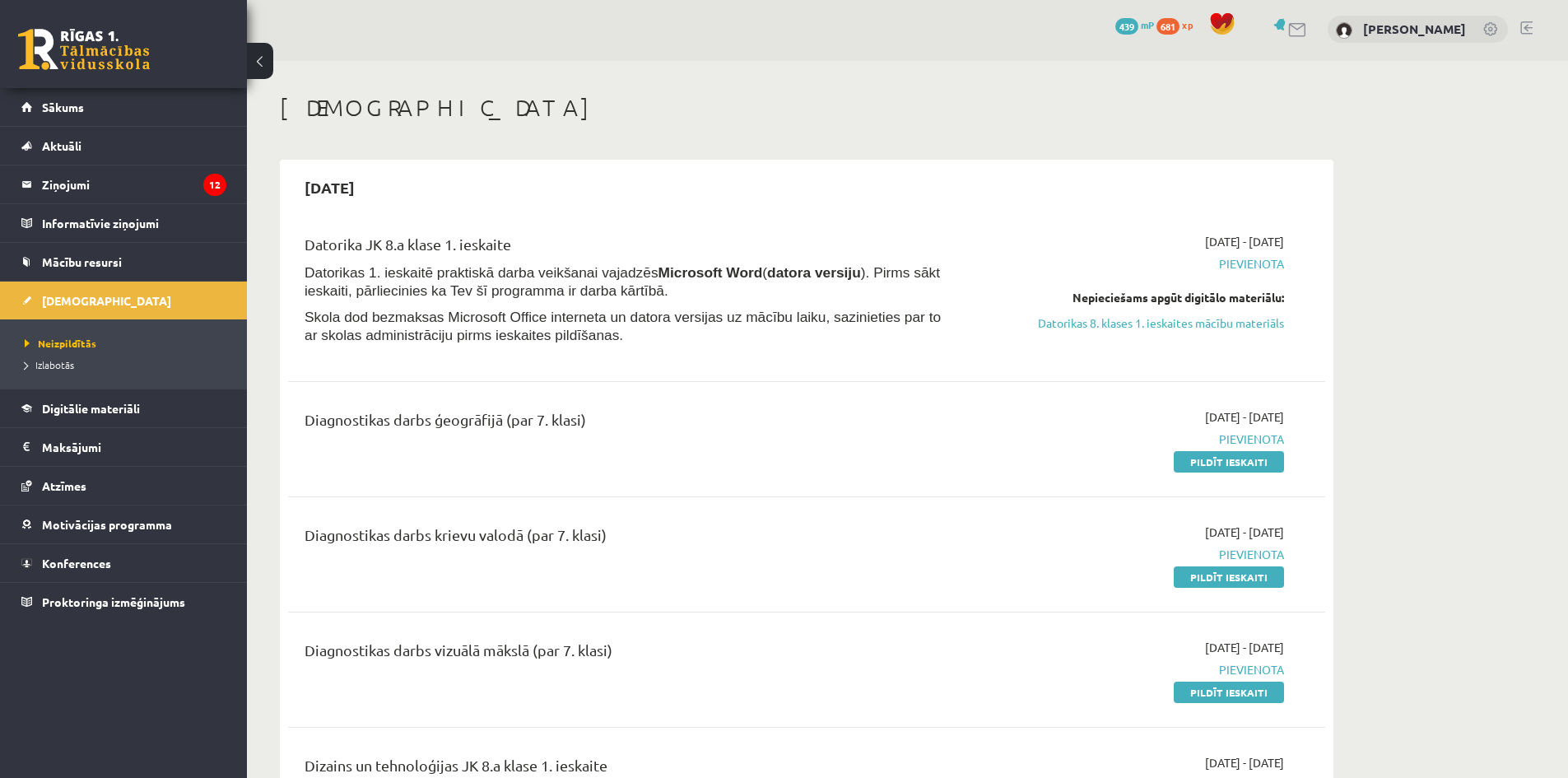
drag, startPoint x: 1472, startPoint y: 382, endPoint x: 1473, endPoint y: 291, distance: 91.0
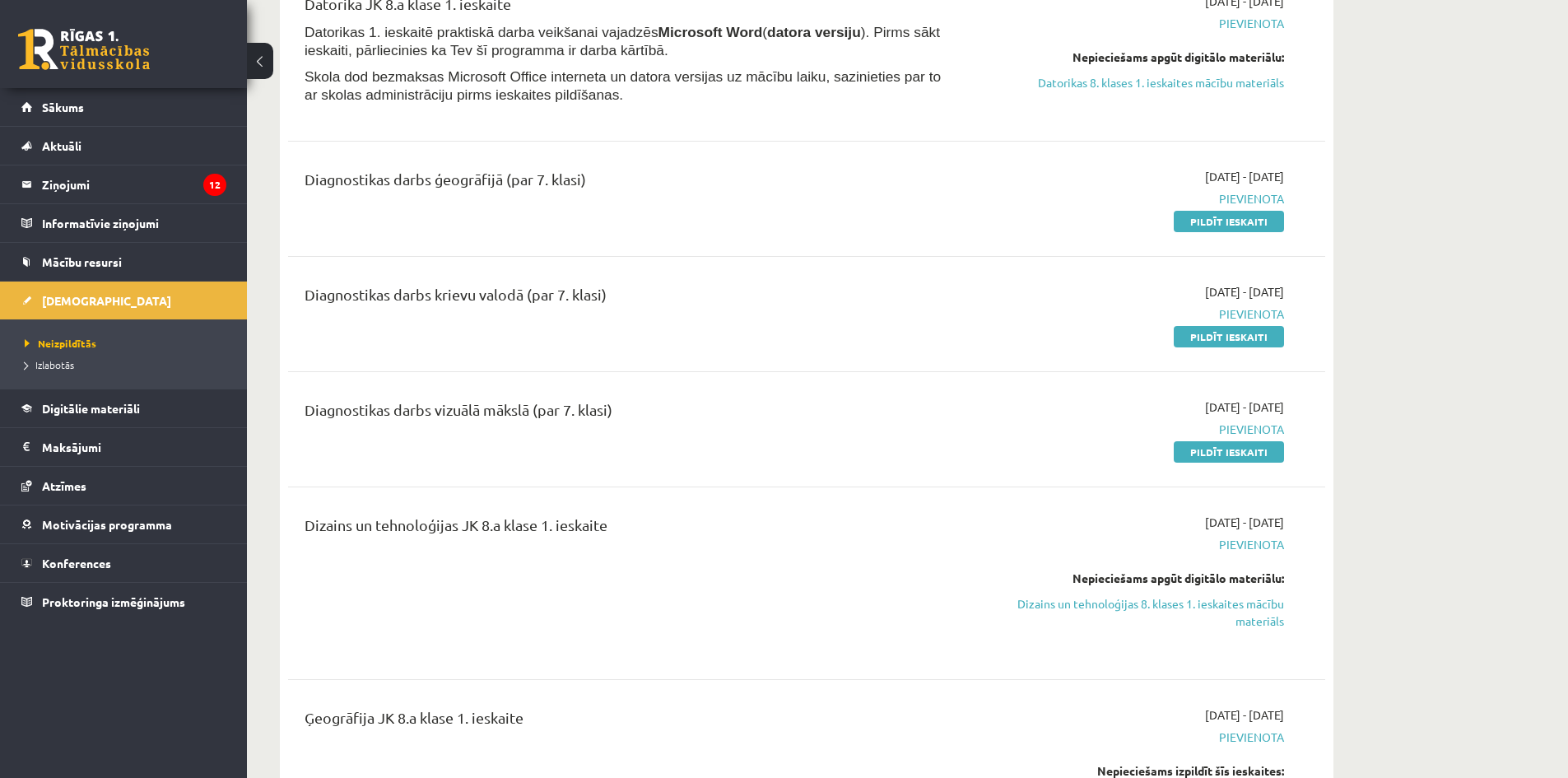
scroll to position [247, 0]
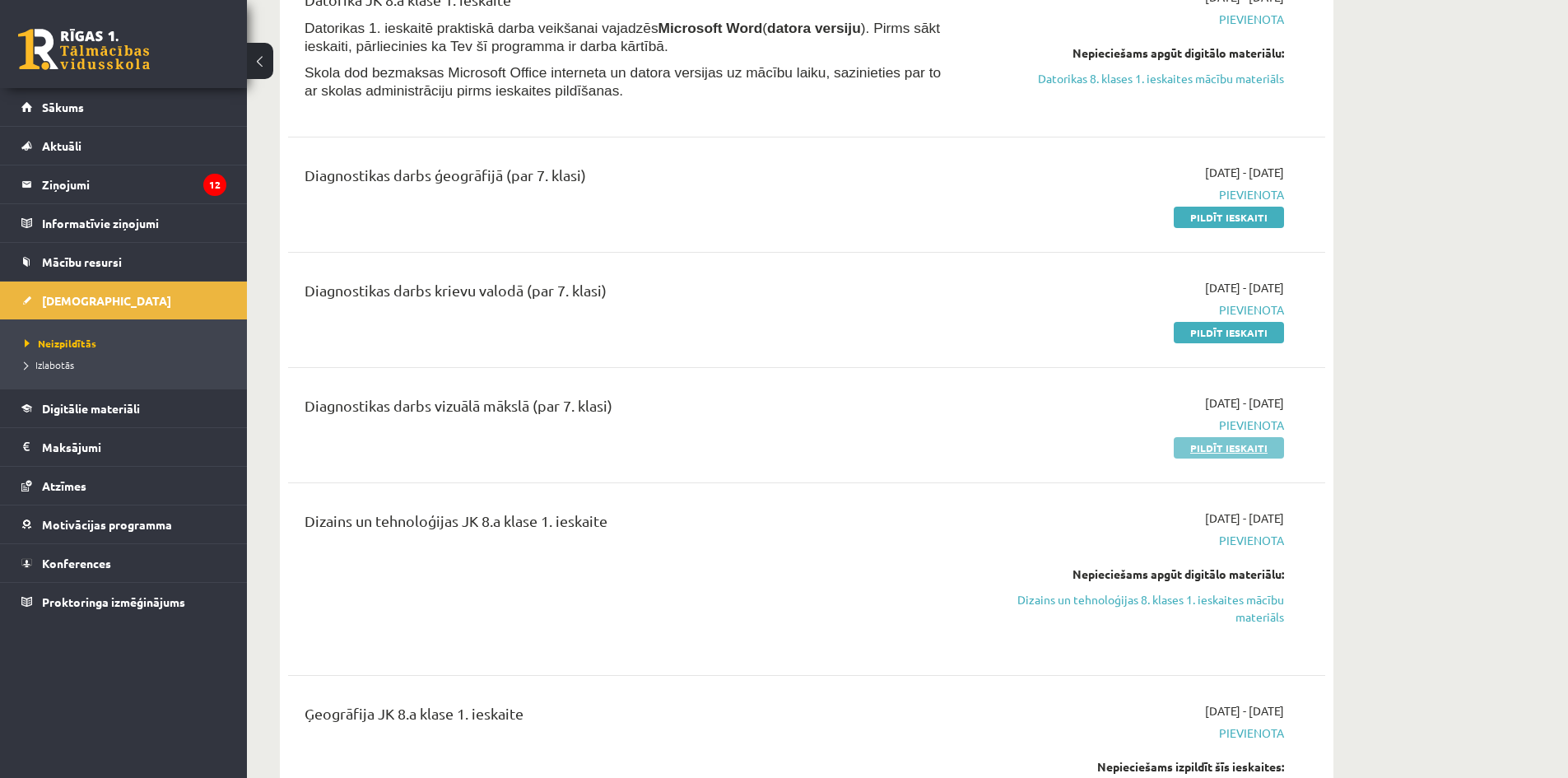
click at [1239, 446] on link "Pildīt ieskaiti" at bounding box center [1229, 448] width 110 height 22
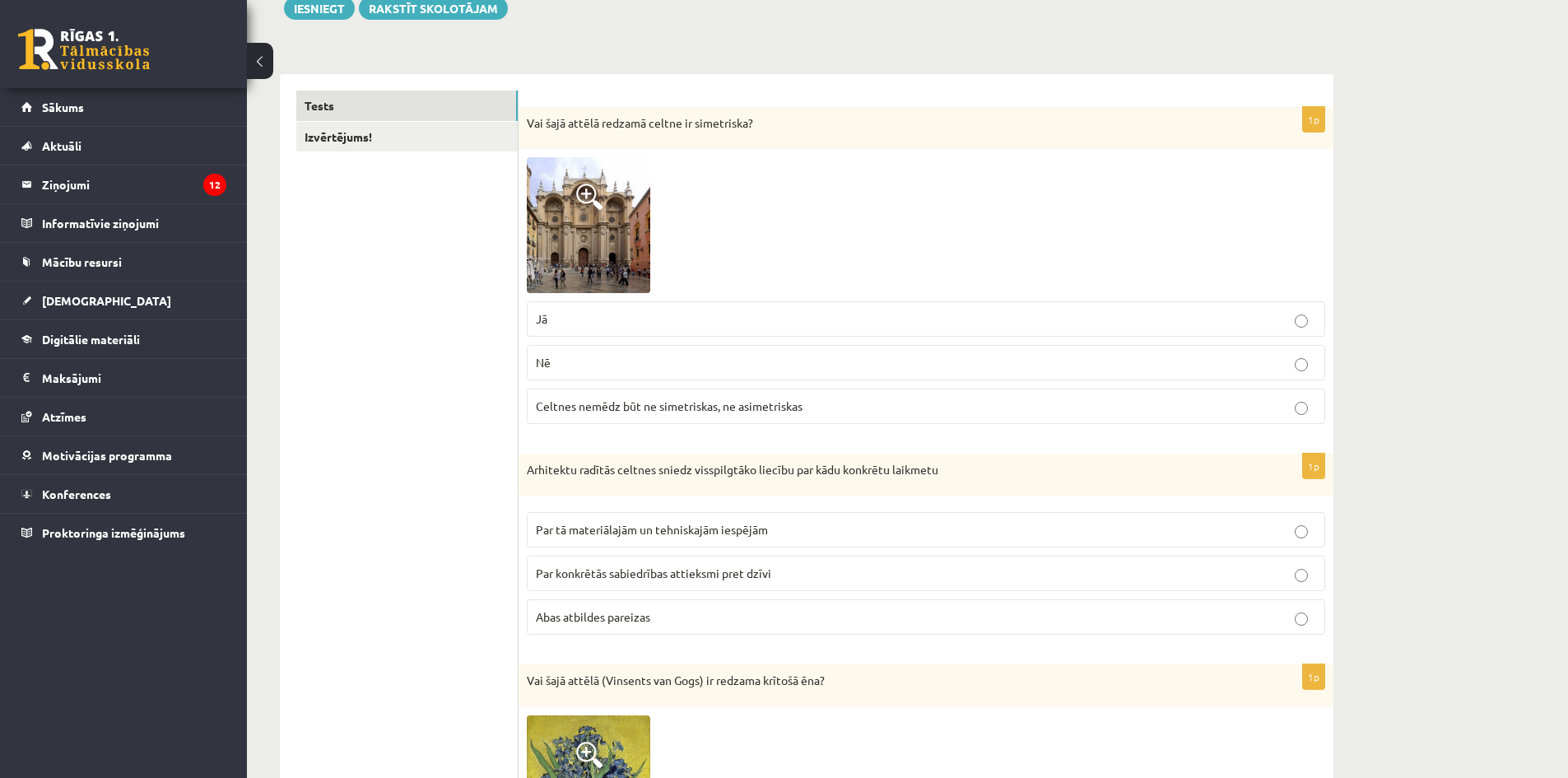
scroll to position [247, 0]
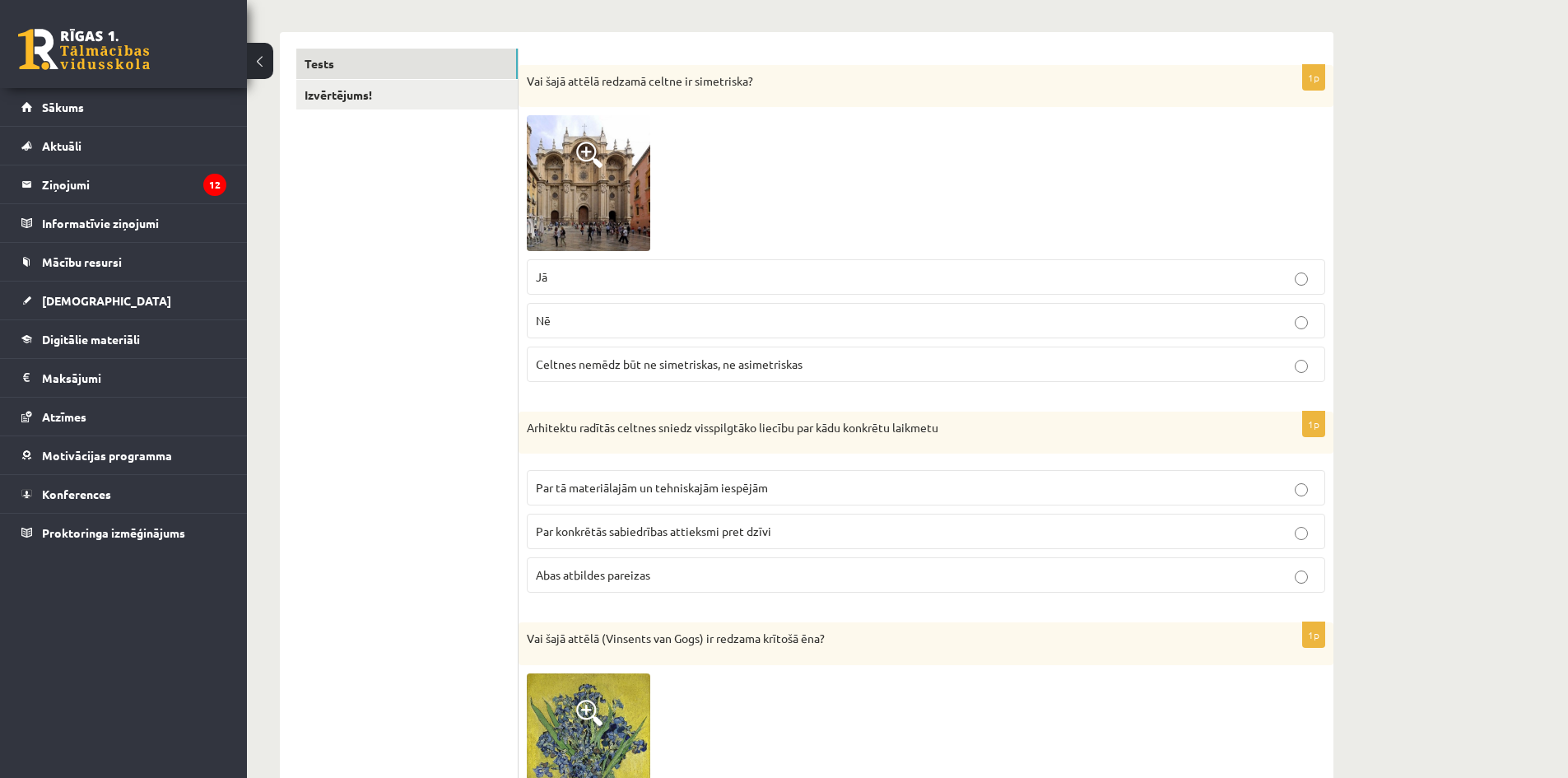
click at [607, 157] on img at bounding box center [589, 182] width 124 height 135
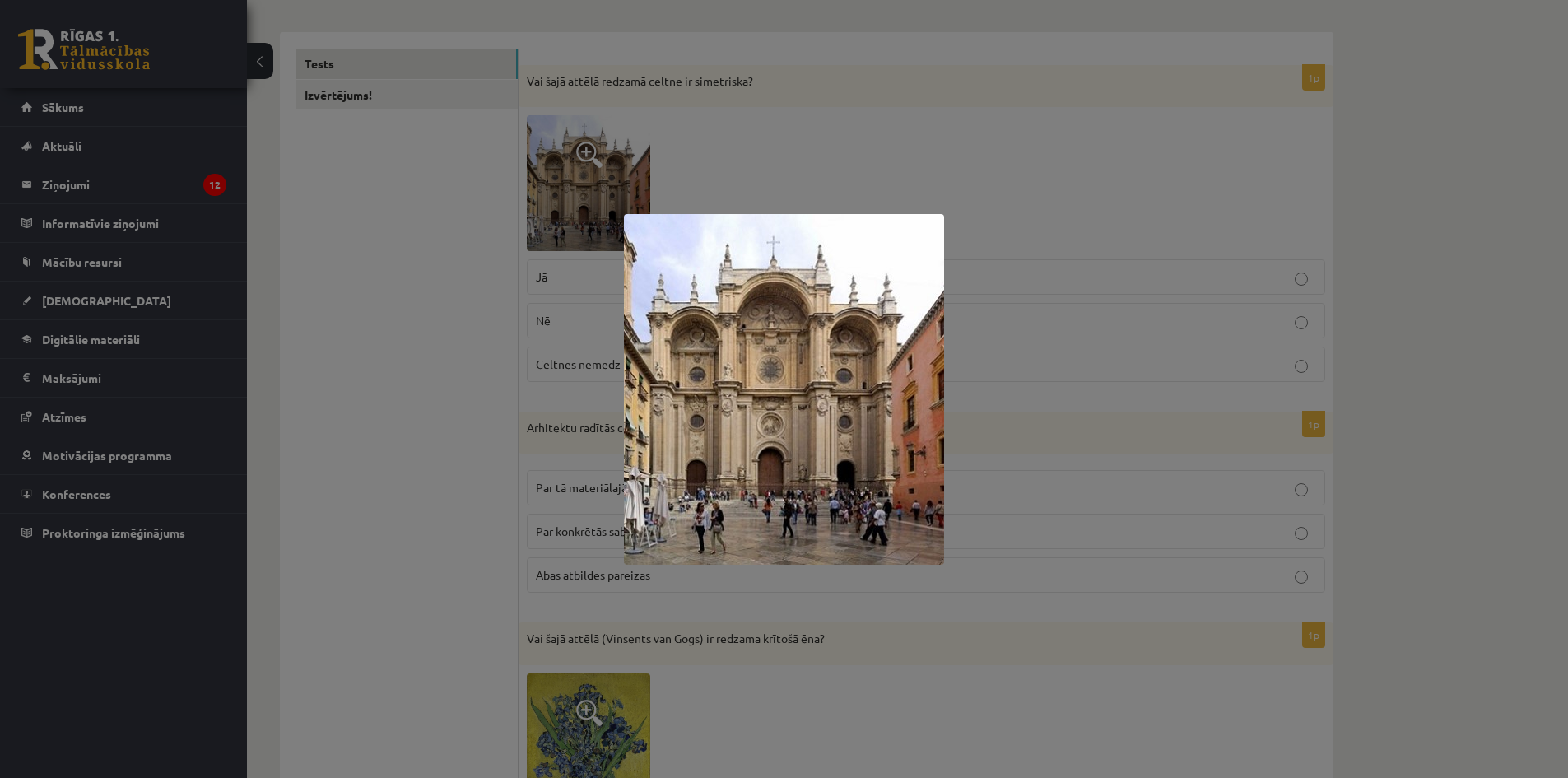
click at [951, 338] on div at bounding box center [784, 389] width 1568 height 778
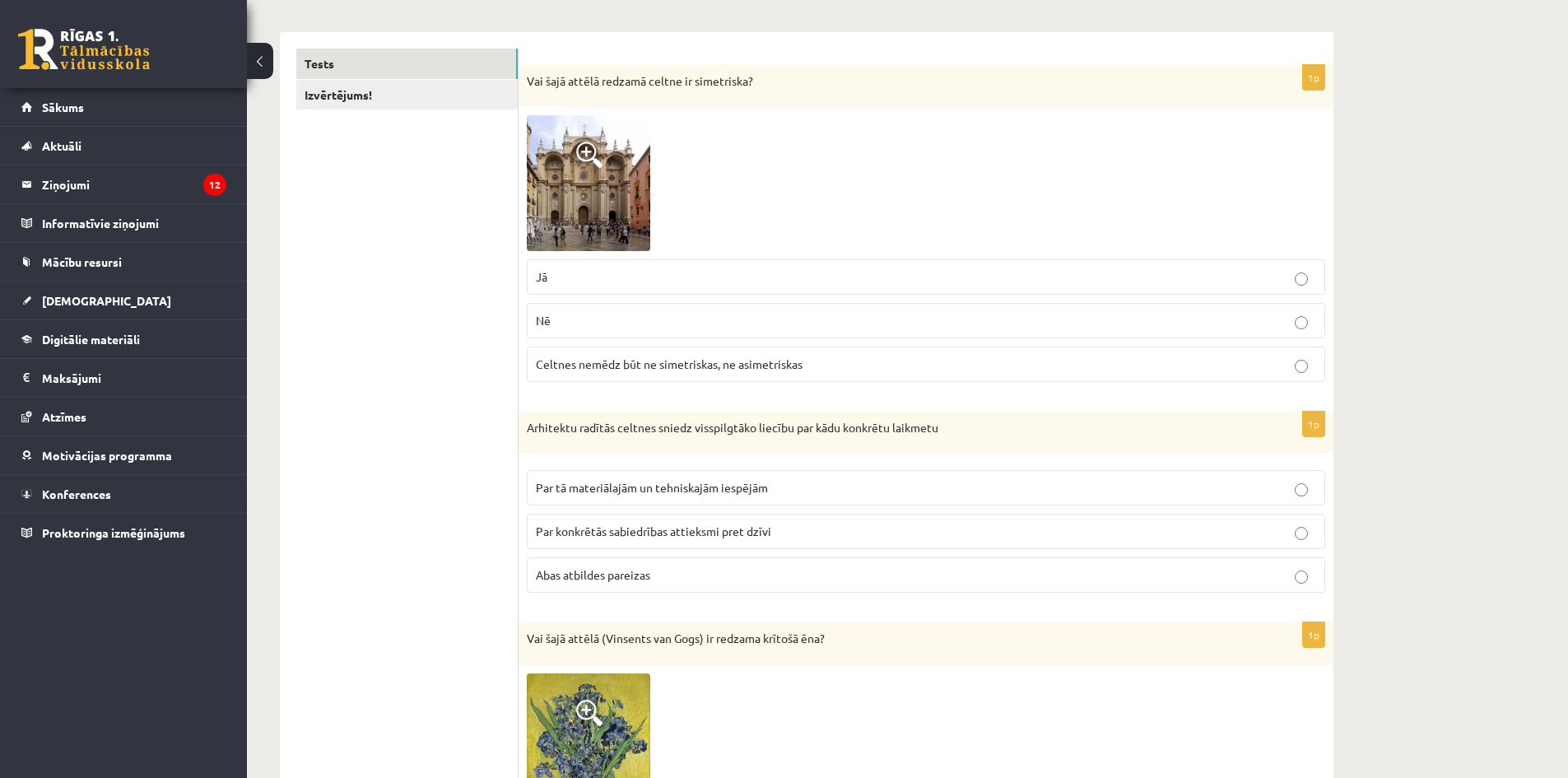
click at [606, 275] on p "Jā" at bounding box center [926, 277] width 780 height 18
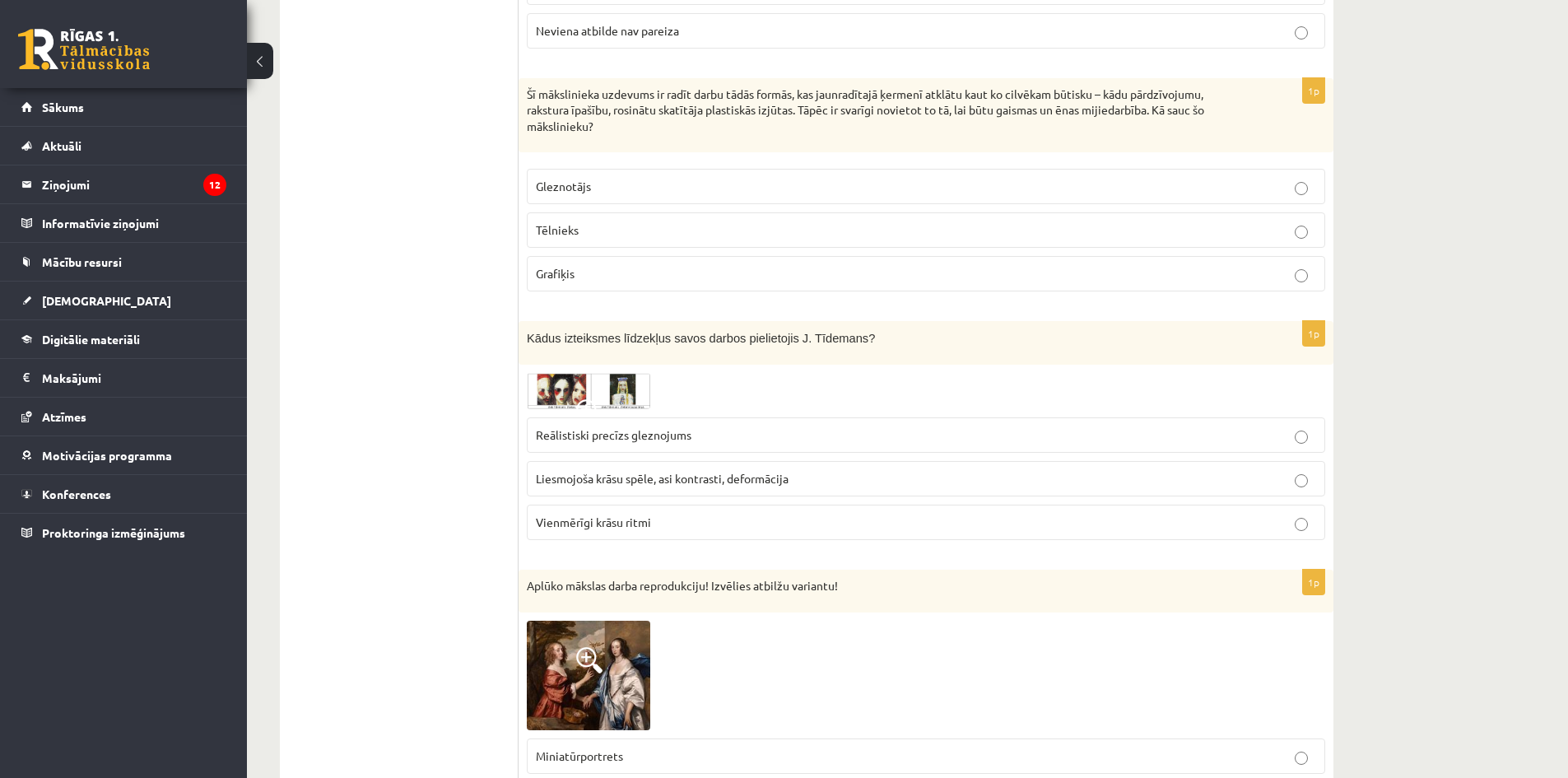
scroll to position [0, 0]
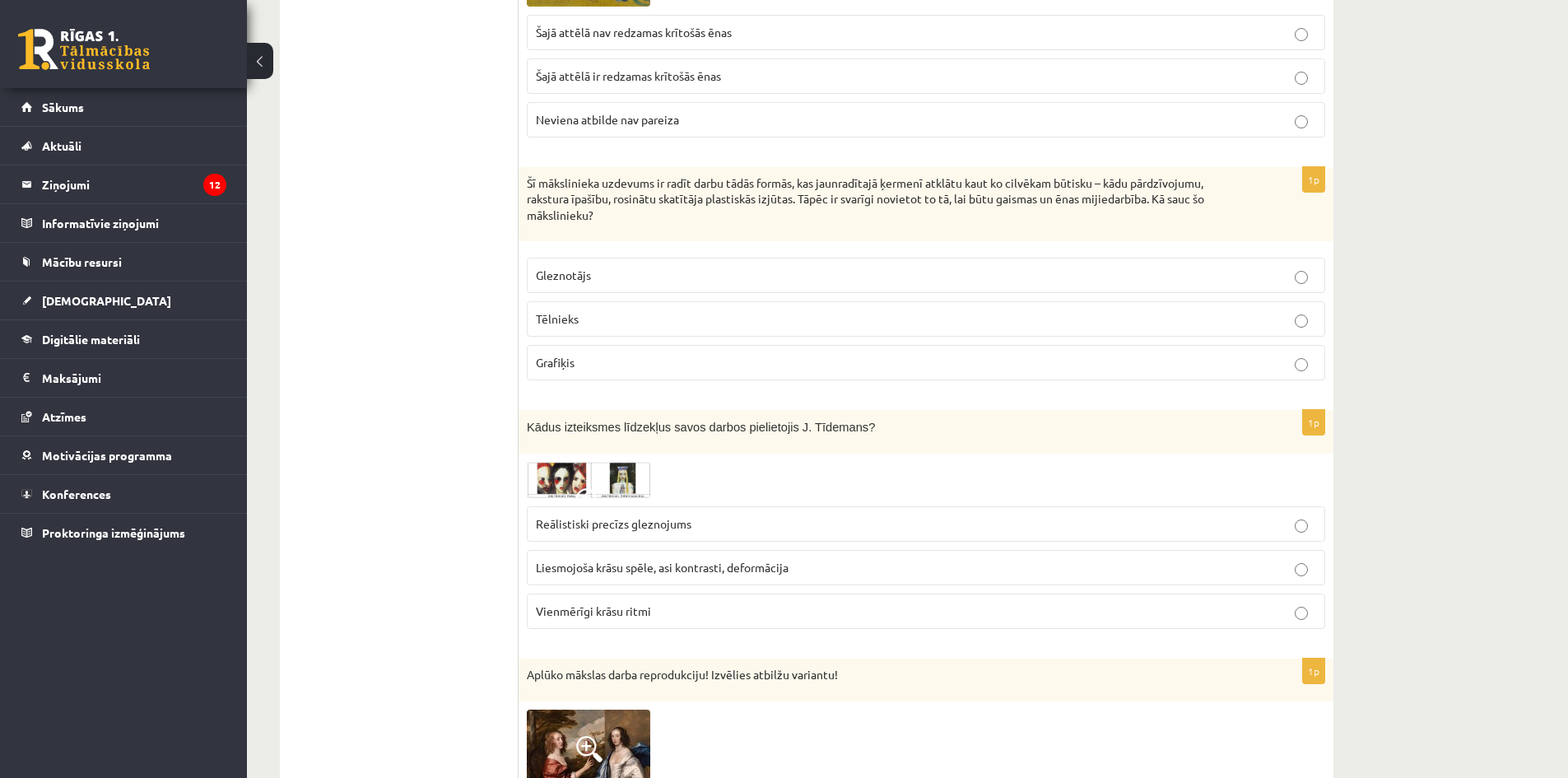
drag, startPoint x: 495, startPoint y: 232, endPoint x: 583, endPoint y: 398, distance: 187.9
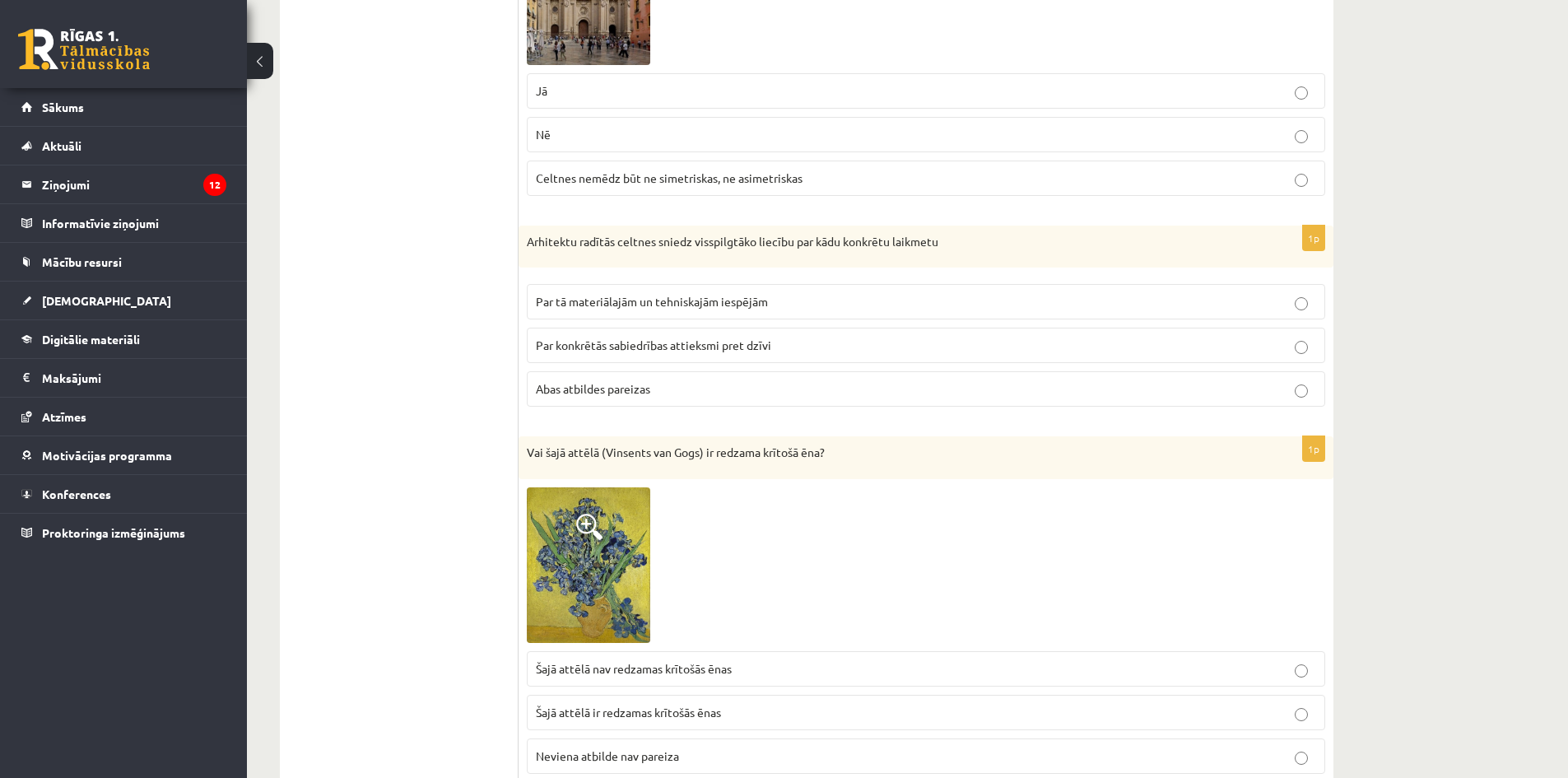
scroll to position [424, 0]
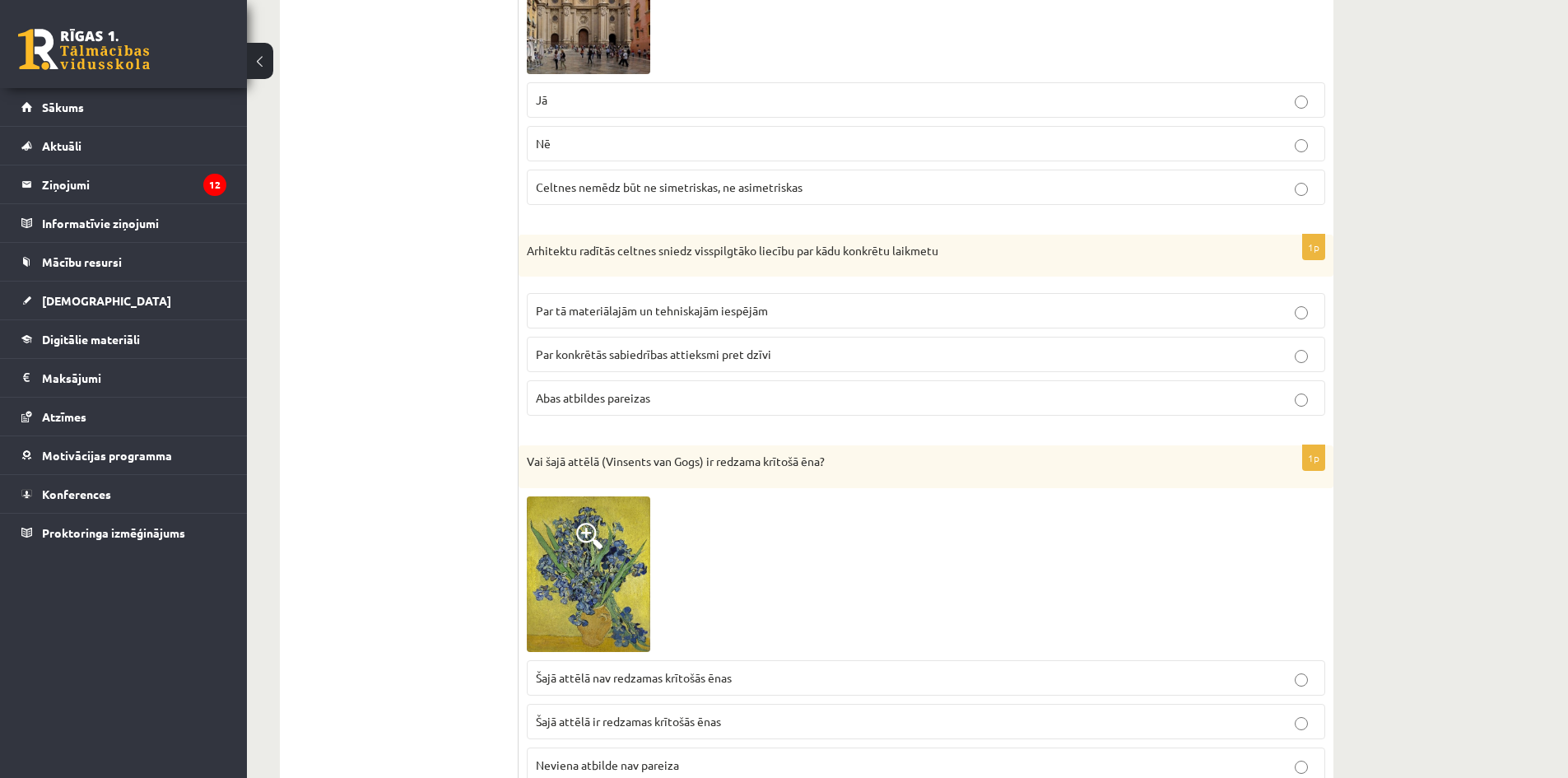
click at [665, 401] on p "Abas atbildes pareizas" at bounding box center [926, 398] width 780 height 18
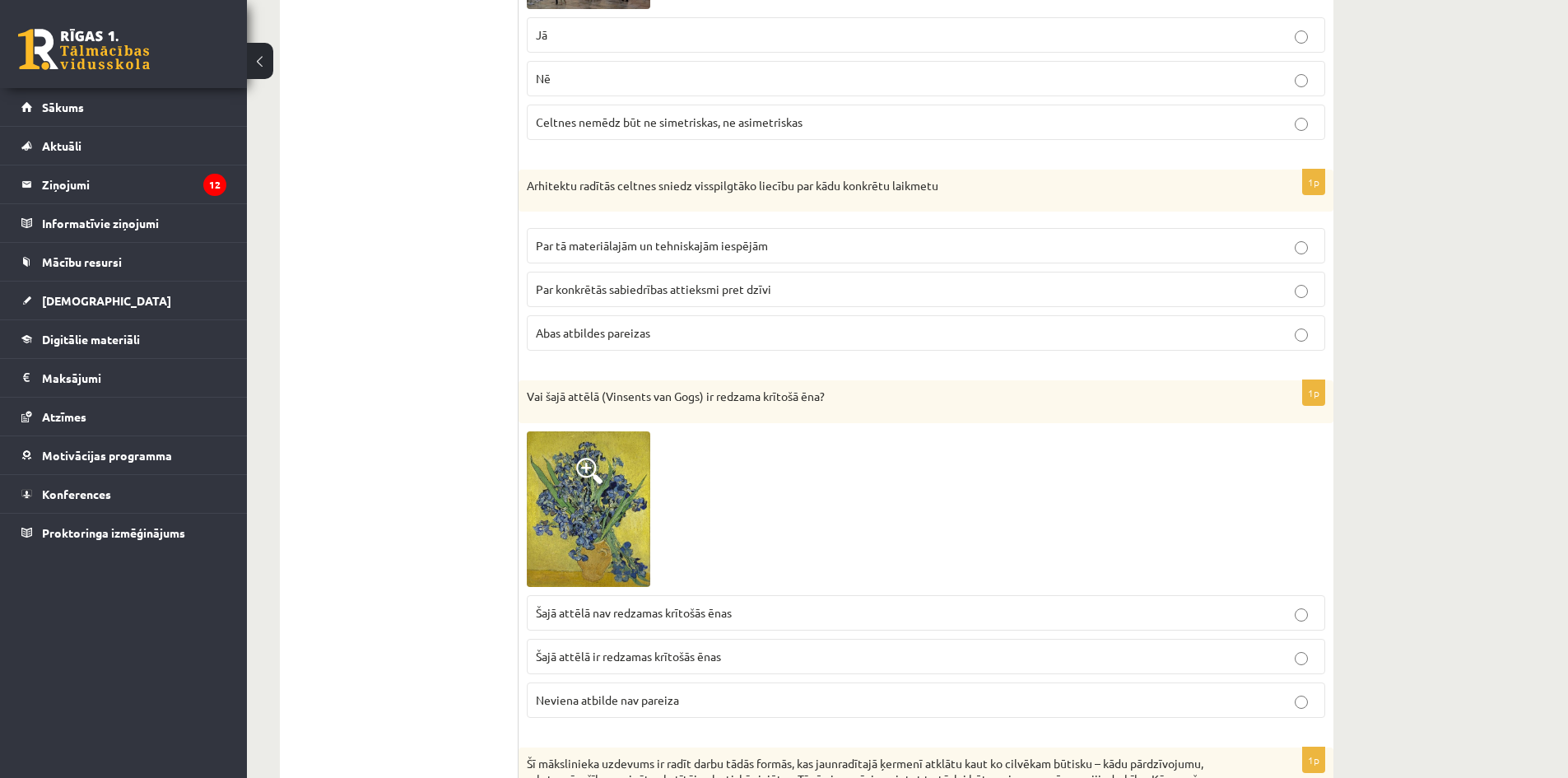
scroll to position [753, 0]
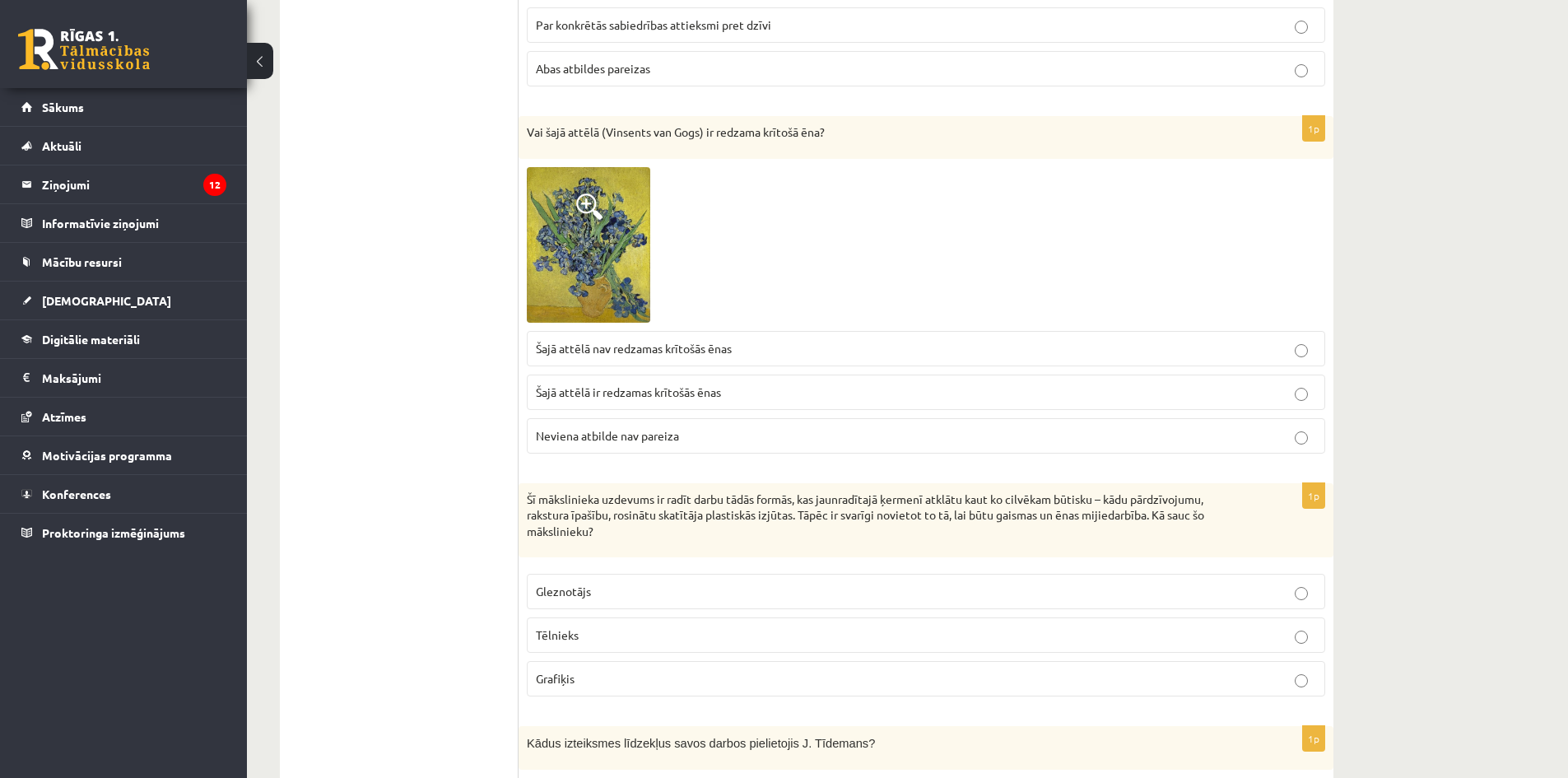
click at [601, 219] on span at bounding box center [589, 207] width 27 height 27
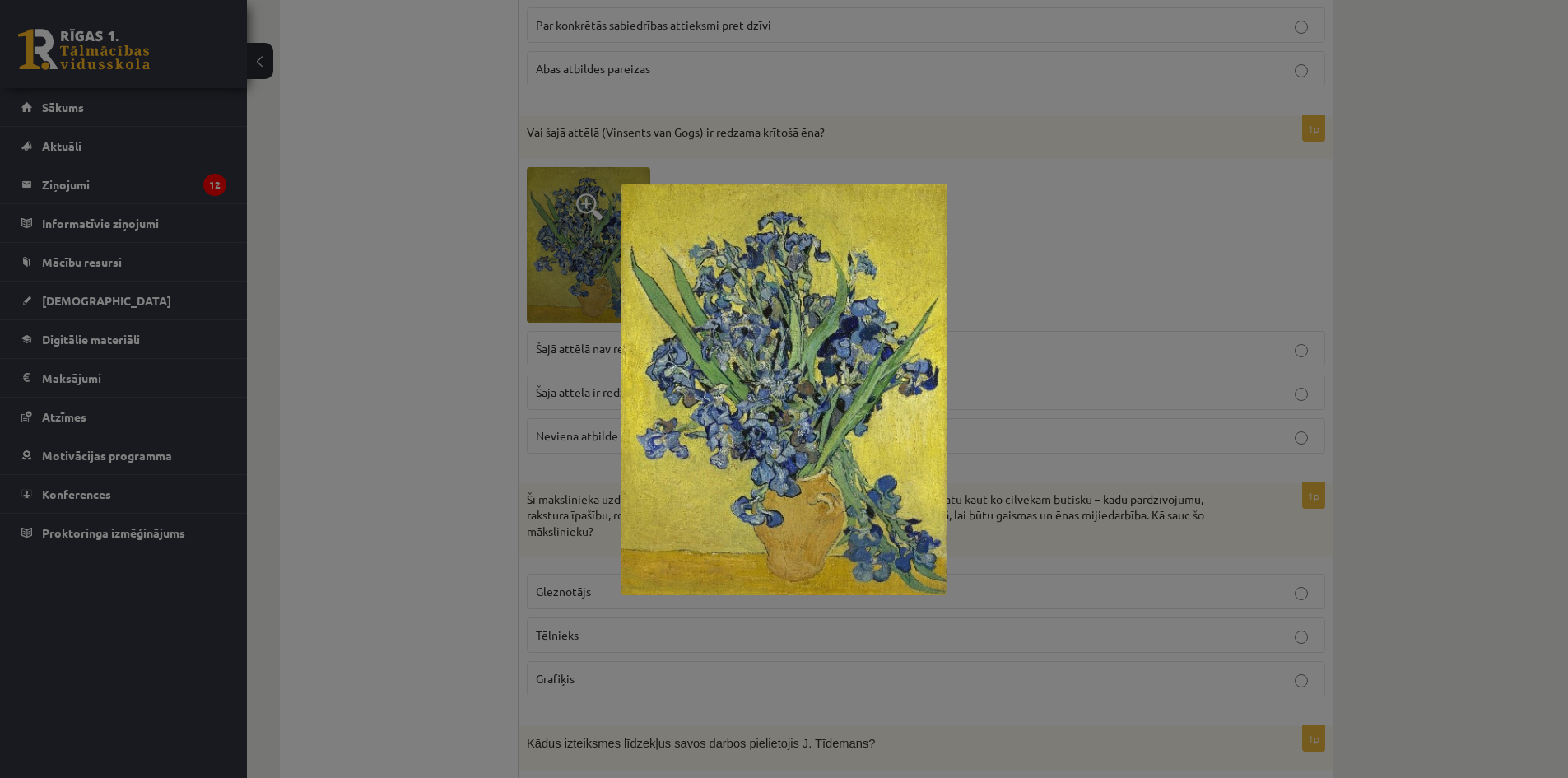
click at [1074, 289] on div at bounding box center [784, 389] width 1568 height 778
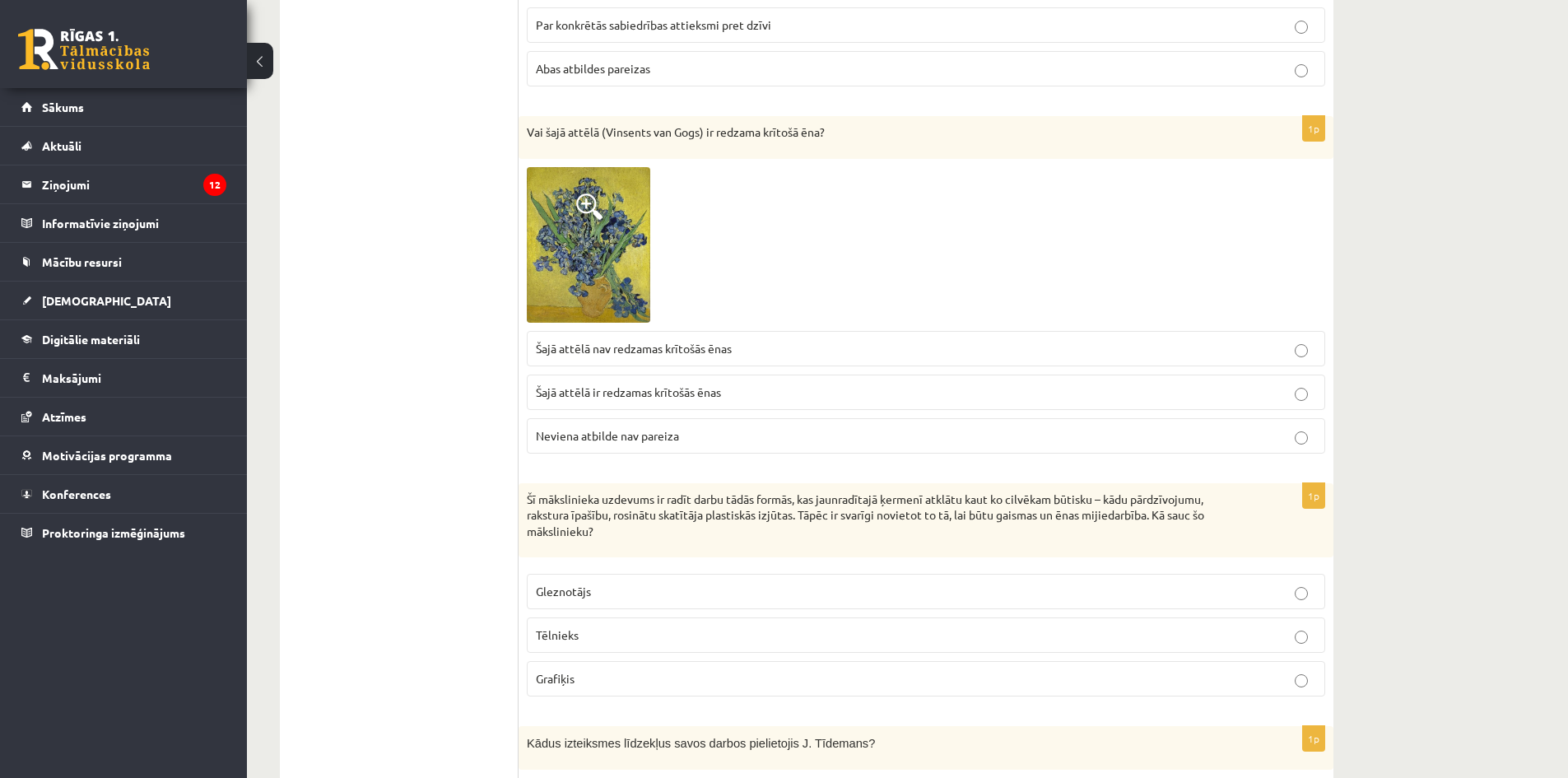
click at [807, 347] on p "Šajā attēlā nav redzamas krītošās ēnas" at bounding box center [926, 349] width 780 height 18
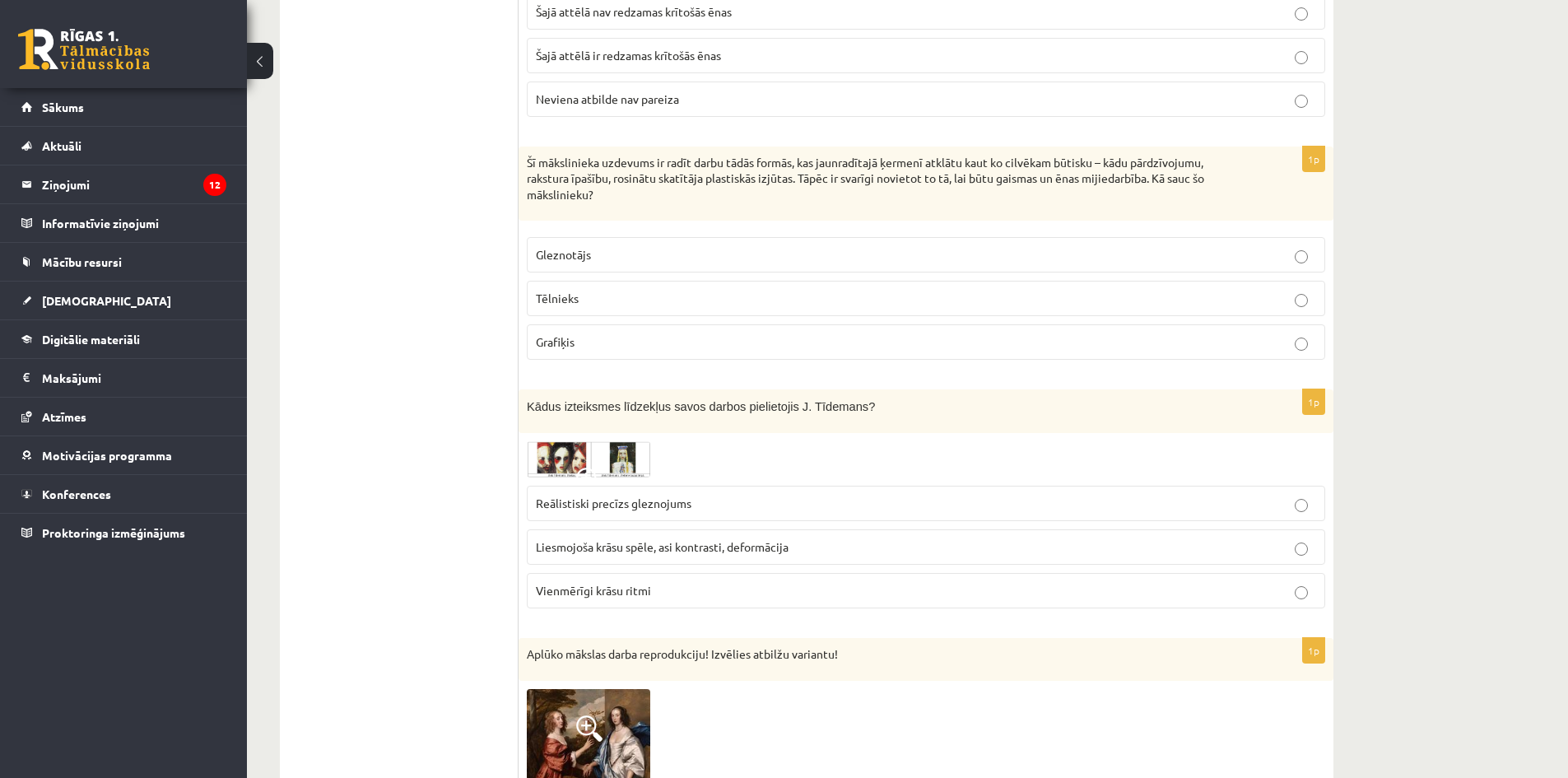
scroll to position [1083, 0]
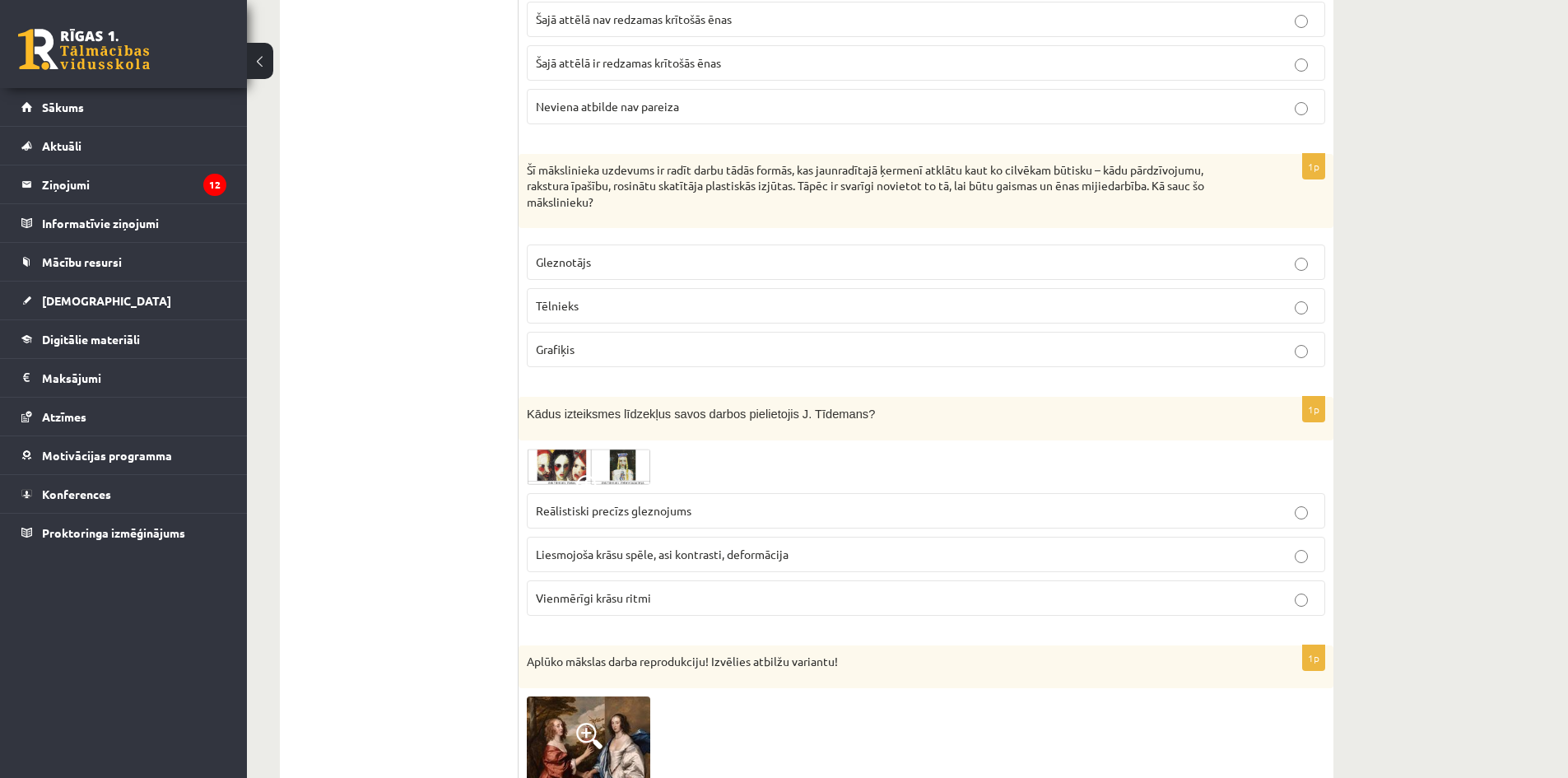
click at [632, 269] on p "Gleznotājs" at bounding box center [926, 263] width 780 height 18
click at [594, 353] on p "Grafiķis" at bounding box center [926, 349] width 780 height 18
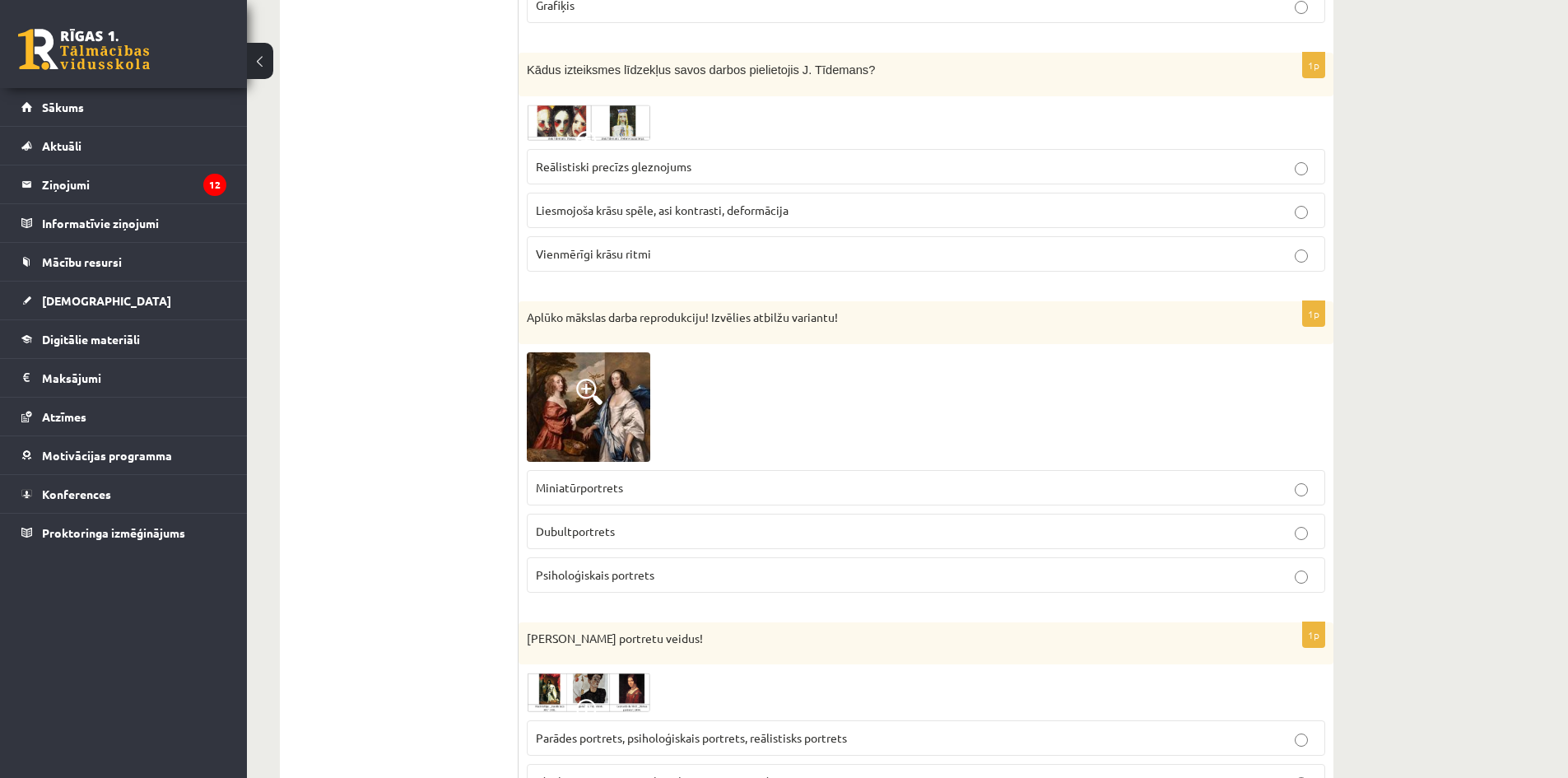
scroll to position [1330, 0]
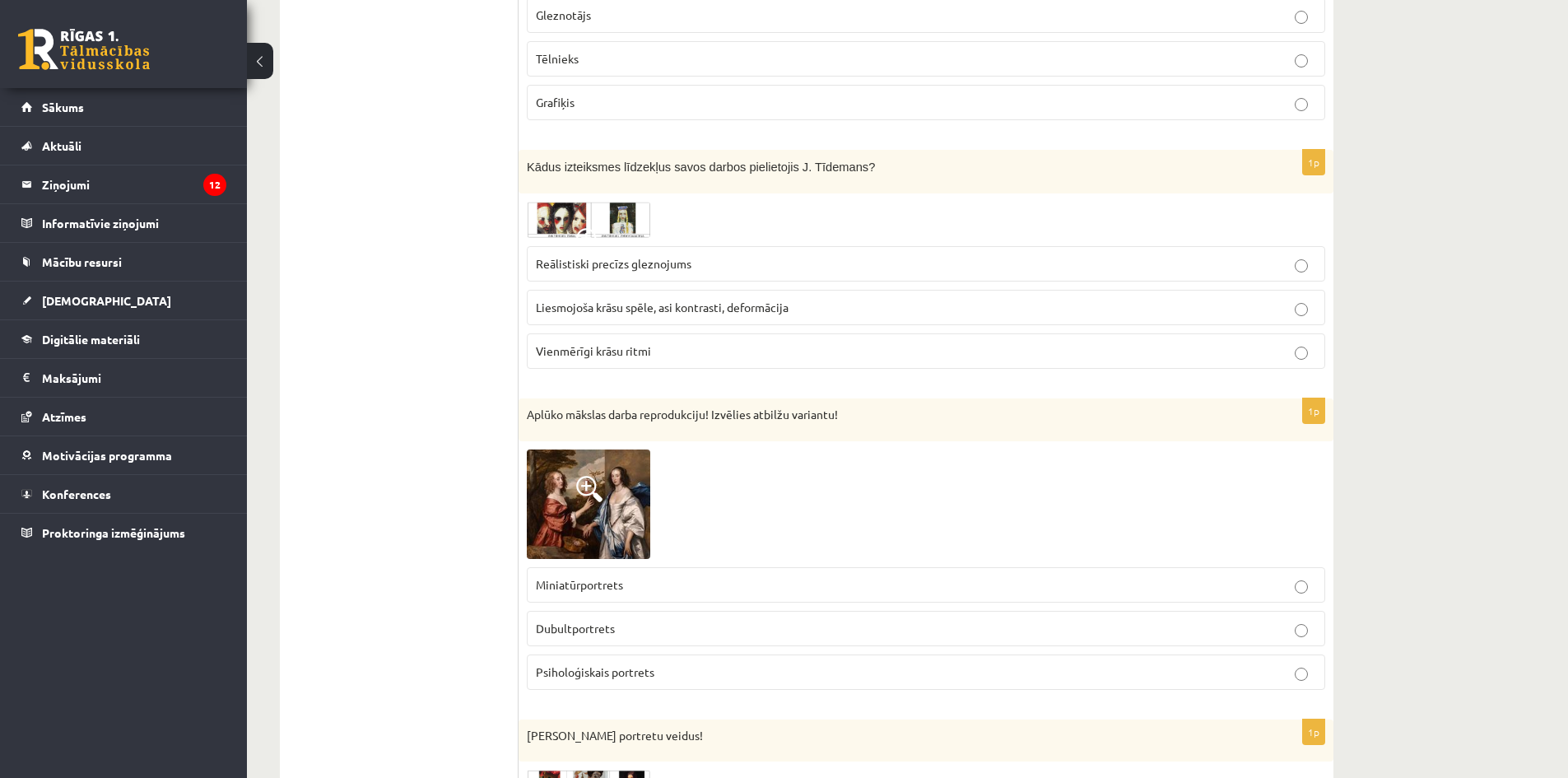
click at [699, 186] on div "Kādus izteiksmes līdzekļus savos darbos pielietojis J. Tīdemans?" at bounding box center [926, 171] width 815 height 43
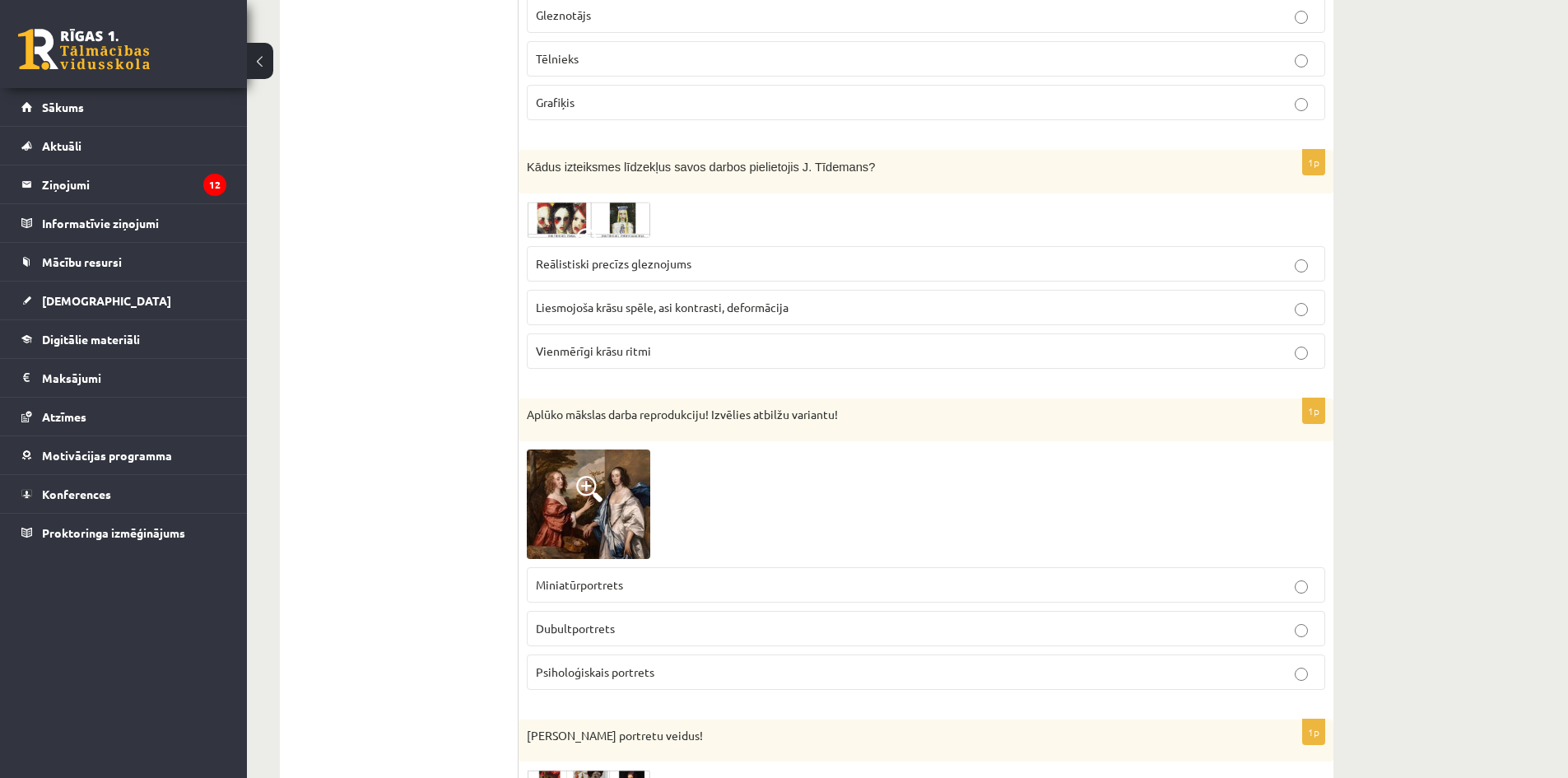
click at [986, 229] on div at bounding box center [927, 219] width 799 height 36
click at [573, 227] on img at bounding box center [589, 219] width 124 height 36
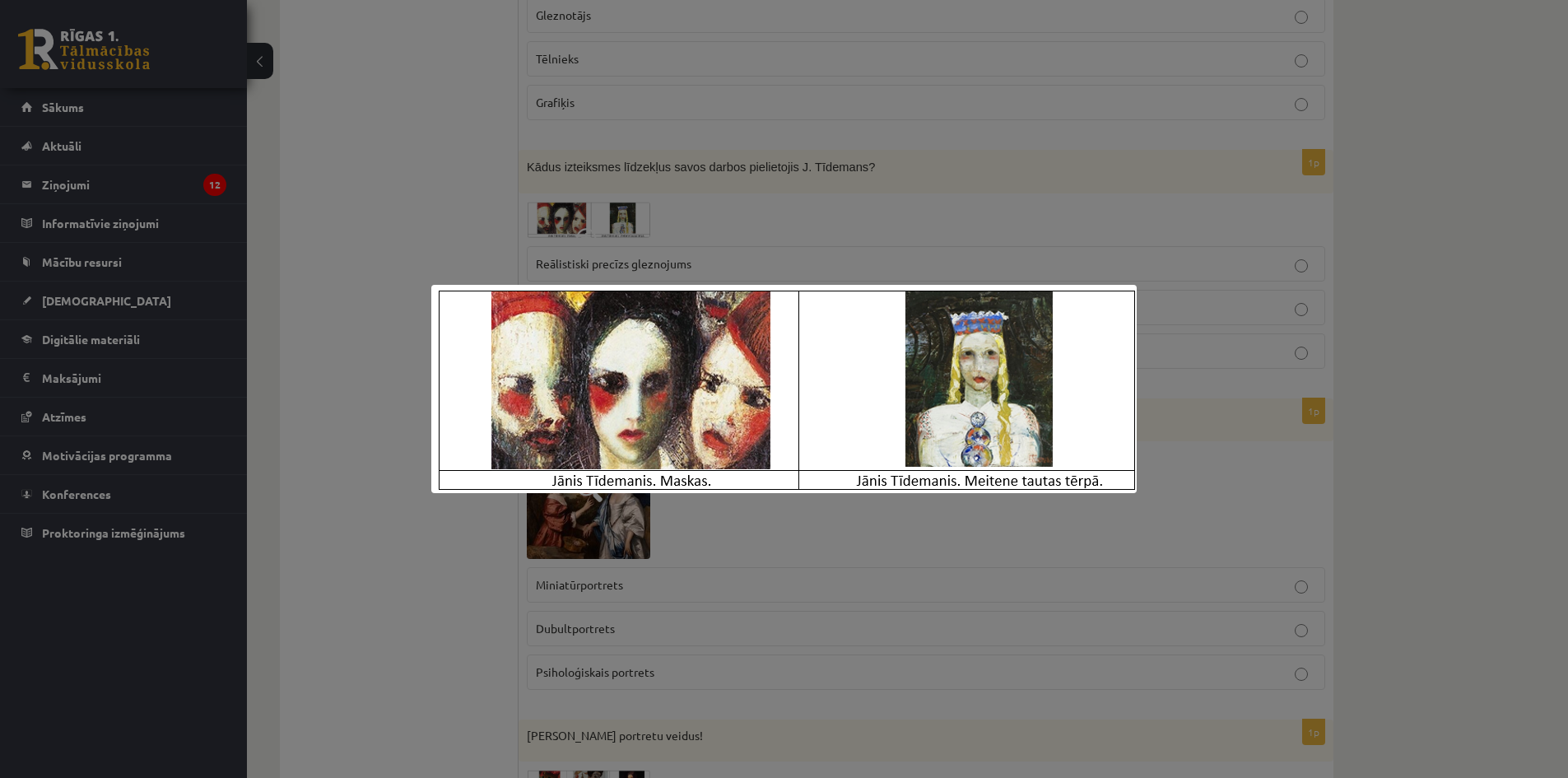
click at [751, 217] on div at bounding box center [784, 389] width 1568 height 778
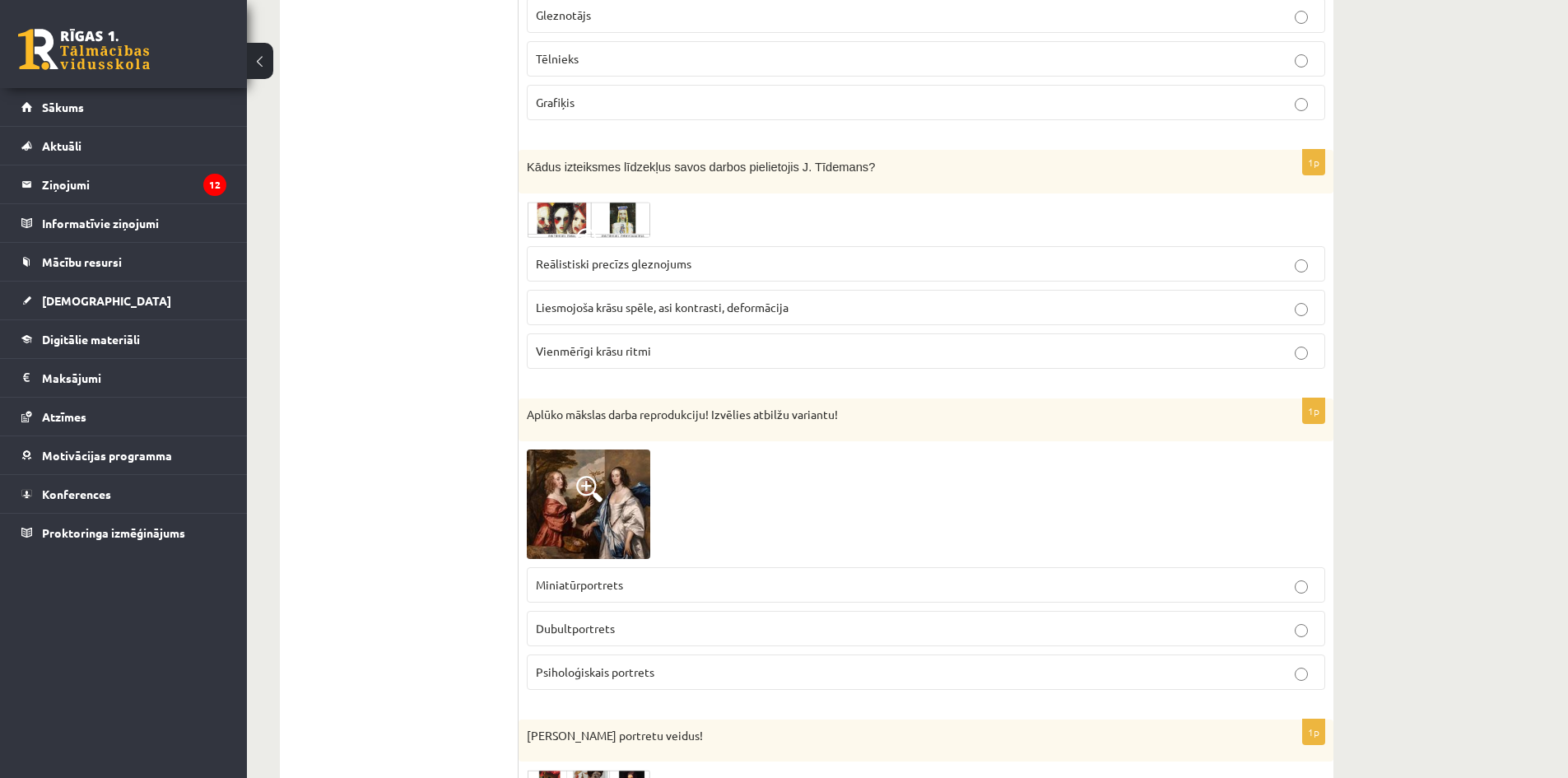
click at [672, 305] on span "Liesmojoša krāsu spēle, asi kontrasti, deformācija" at bounding box center [662, 307] width 253 height 15
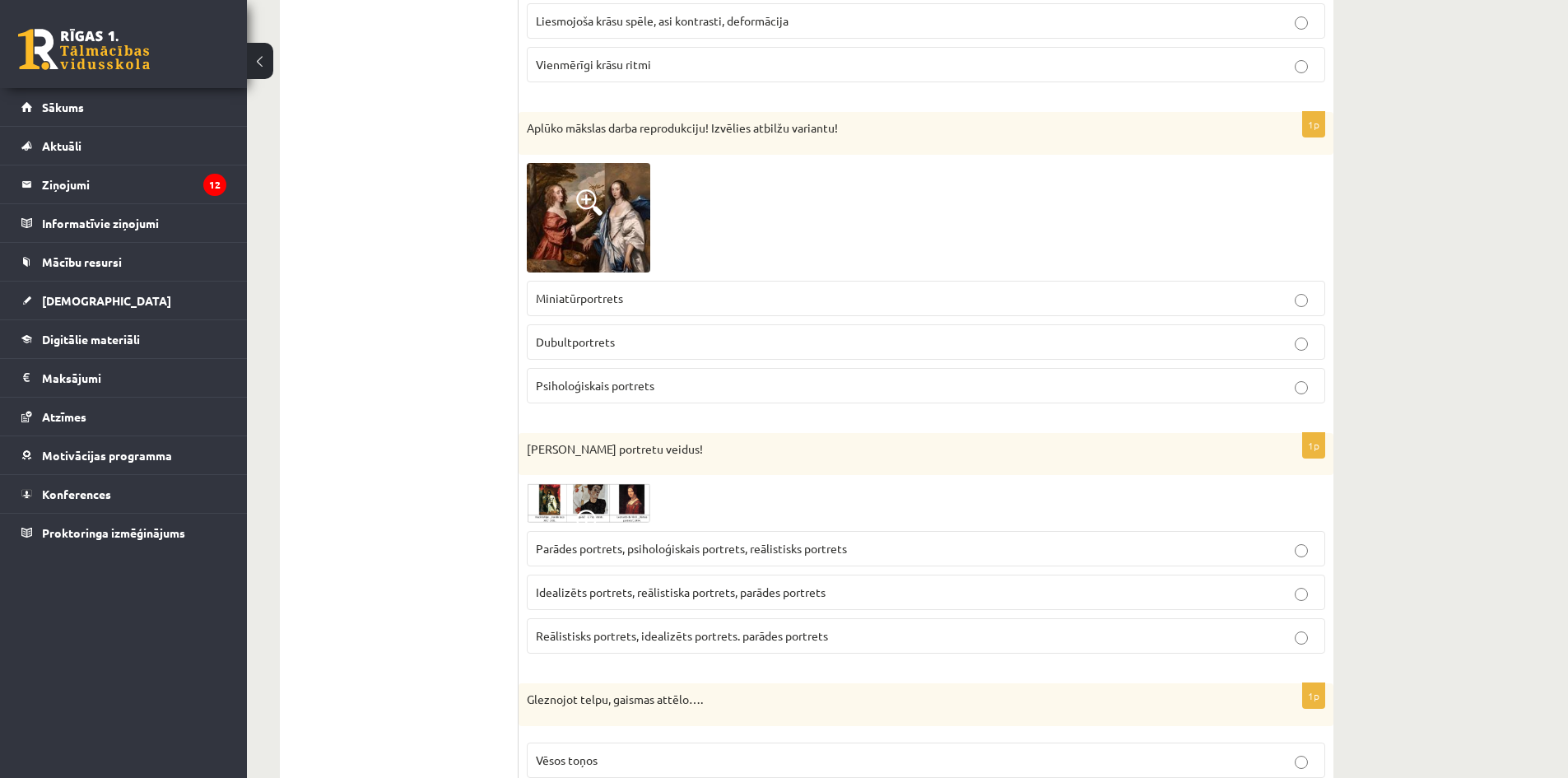
scroll to position [1658, 0]
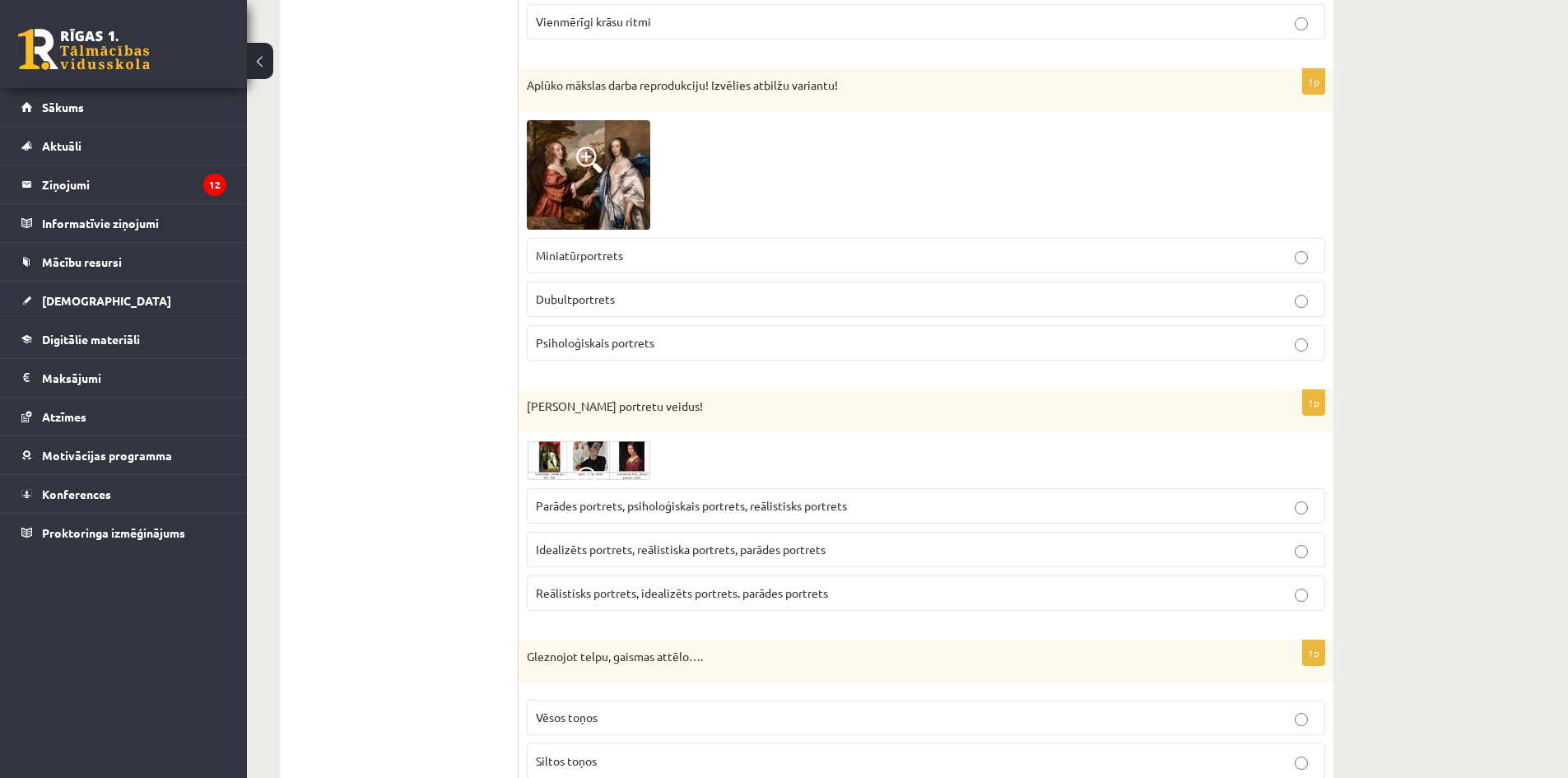
click at [598, 174] on img at bounding box center [589, 174] width 124 height 109
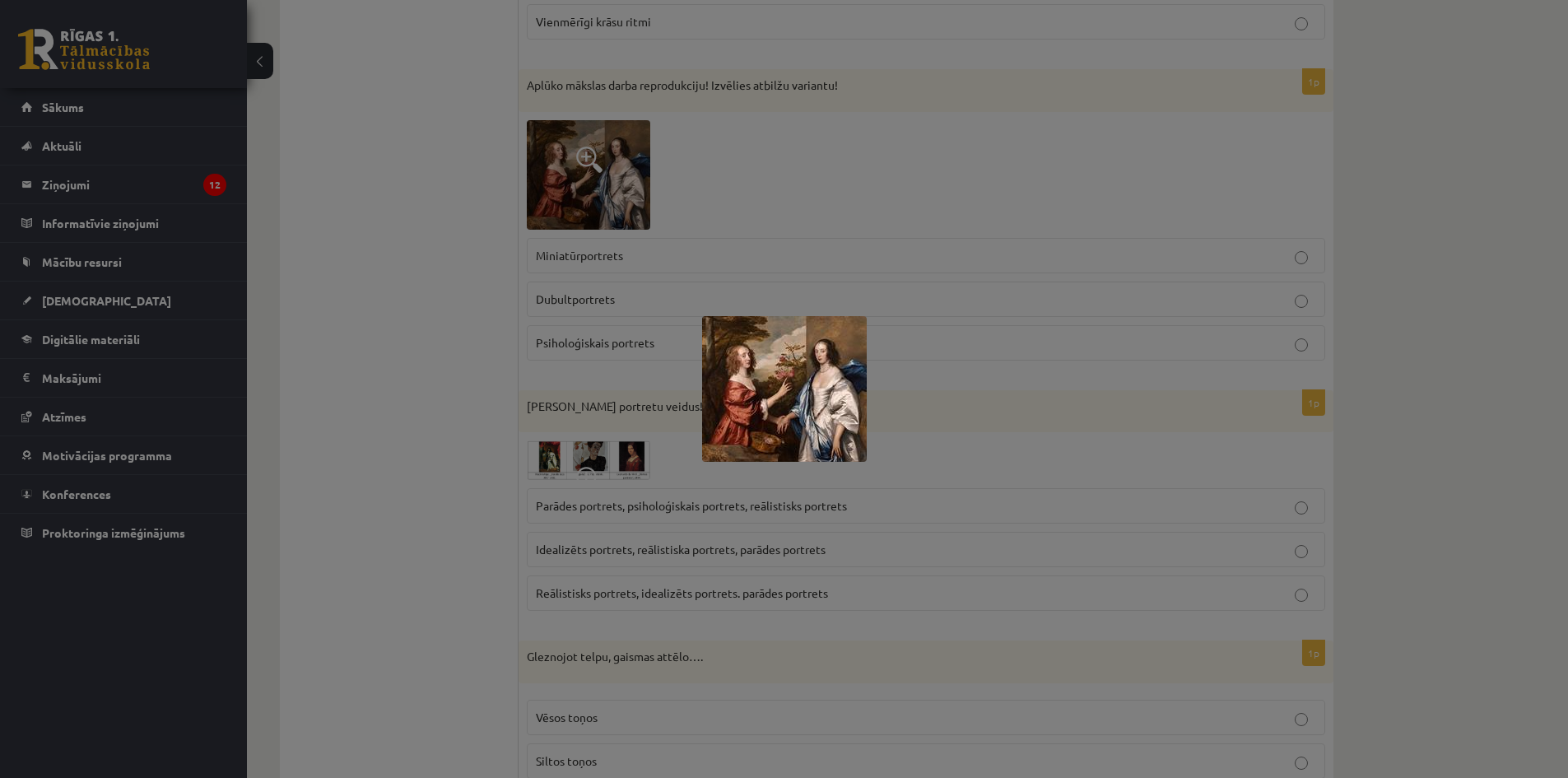
click at [747, 356] on img at bounding box center [784, 389] width 164 height 146
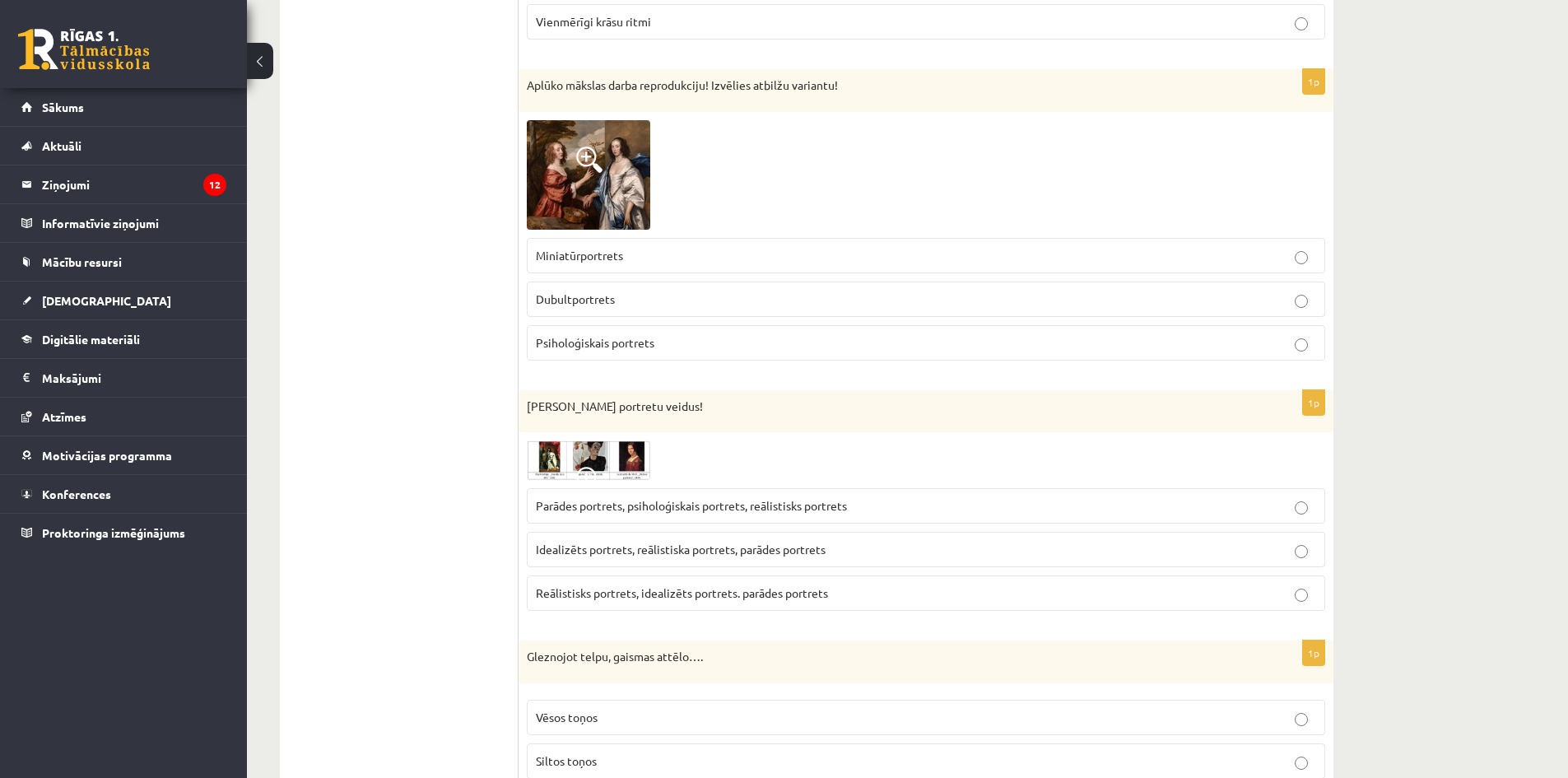
click at [598, 175] on img at bounding box center [589, 174] width 124 height 109
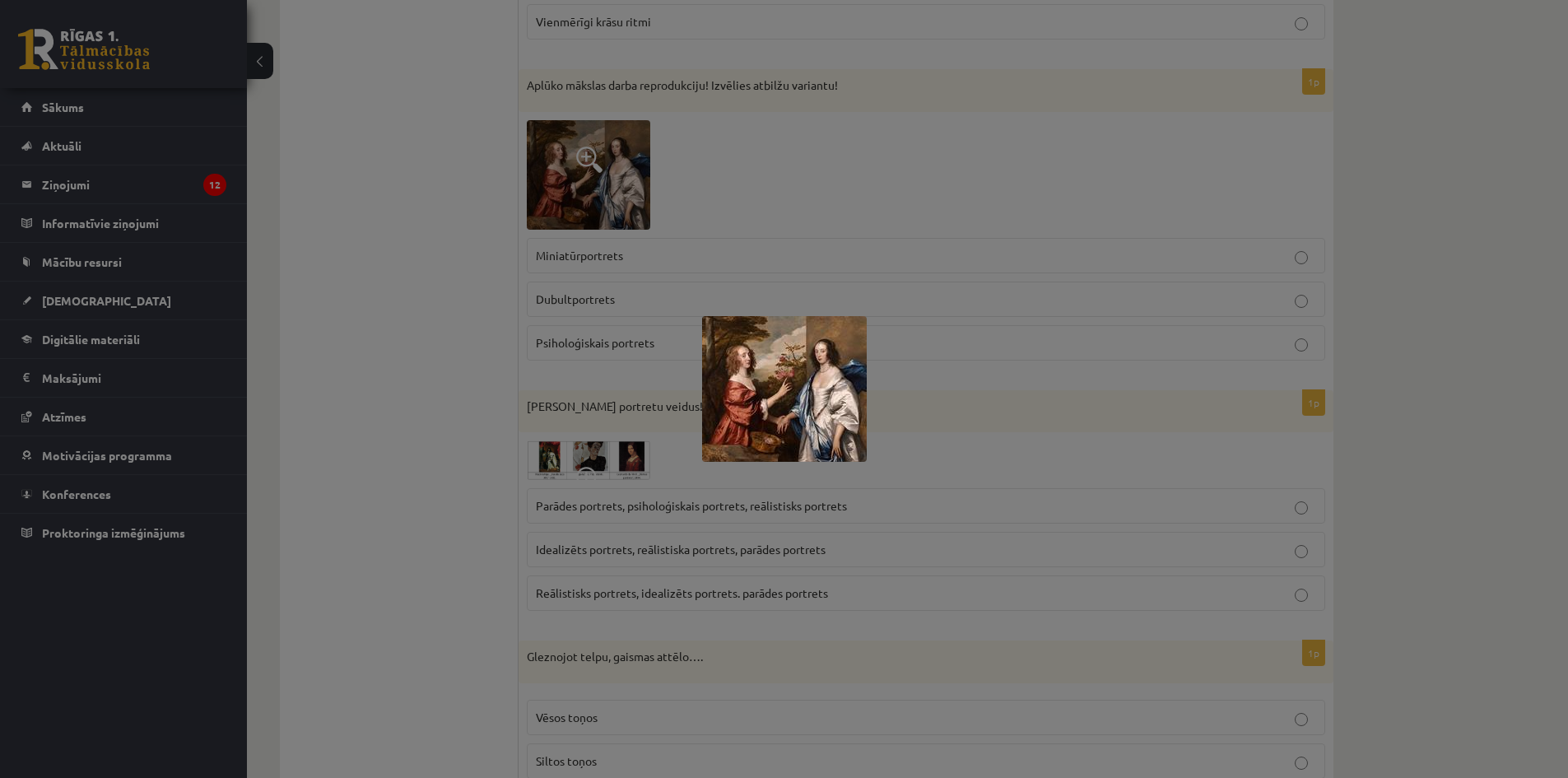
click at [754, 223] on div at bounding box center [784, 389] width 1568 height 778
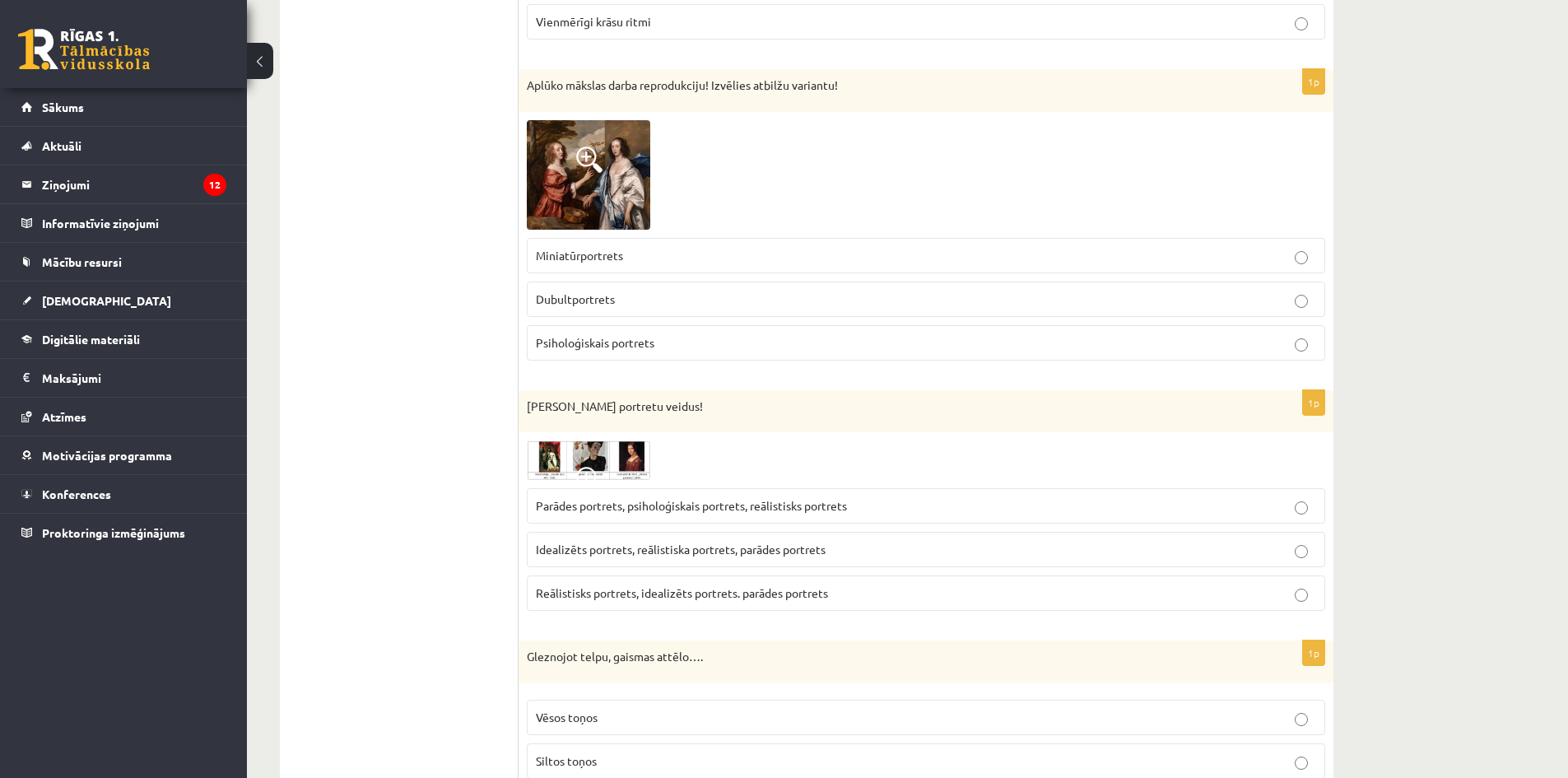
click at [628, 297] on p "Dubultportrets" at bounding box center [926, 299] width 780 height 18
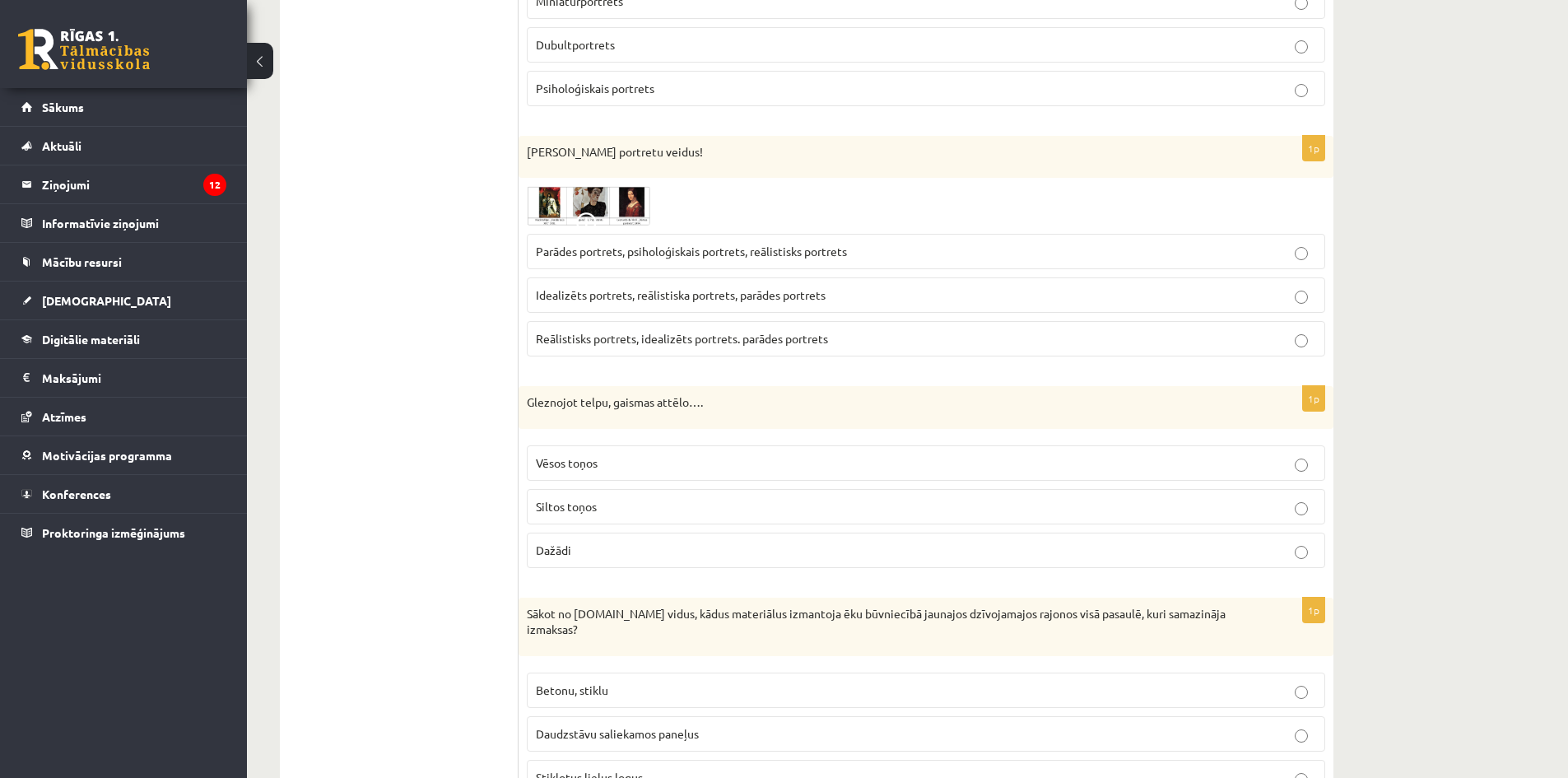
scroll to position [1905, 0]
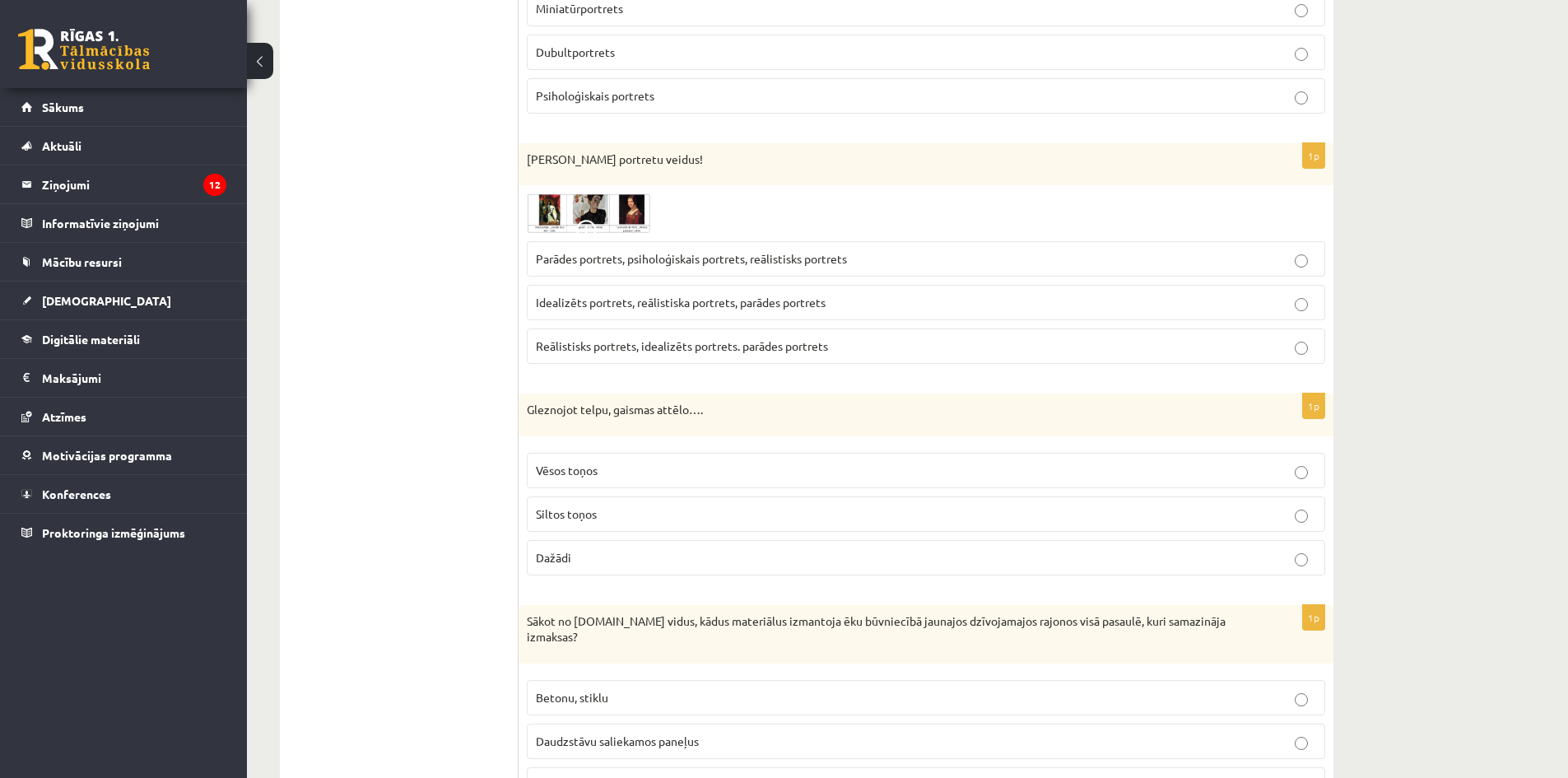
click at [608, 233] on img at bounding box center [589, 213] width 124 height 39
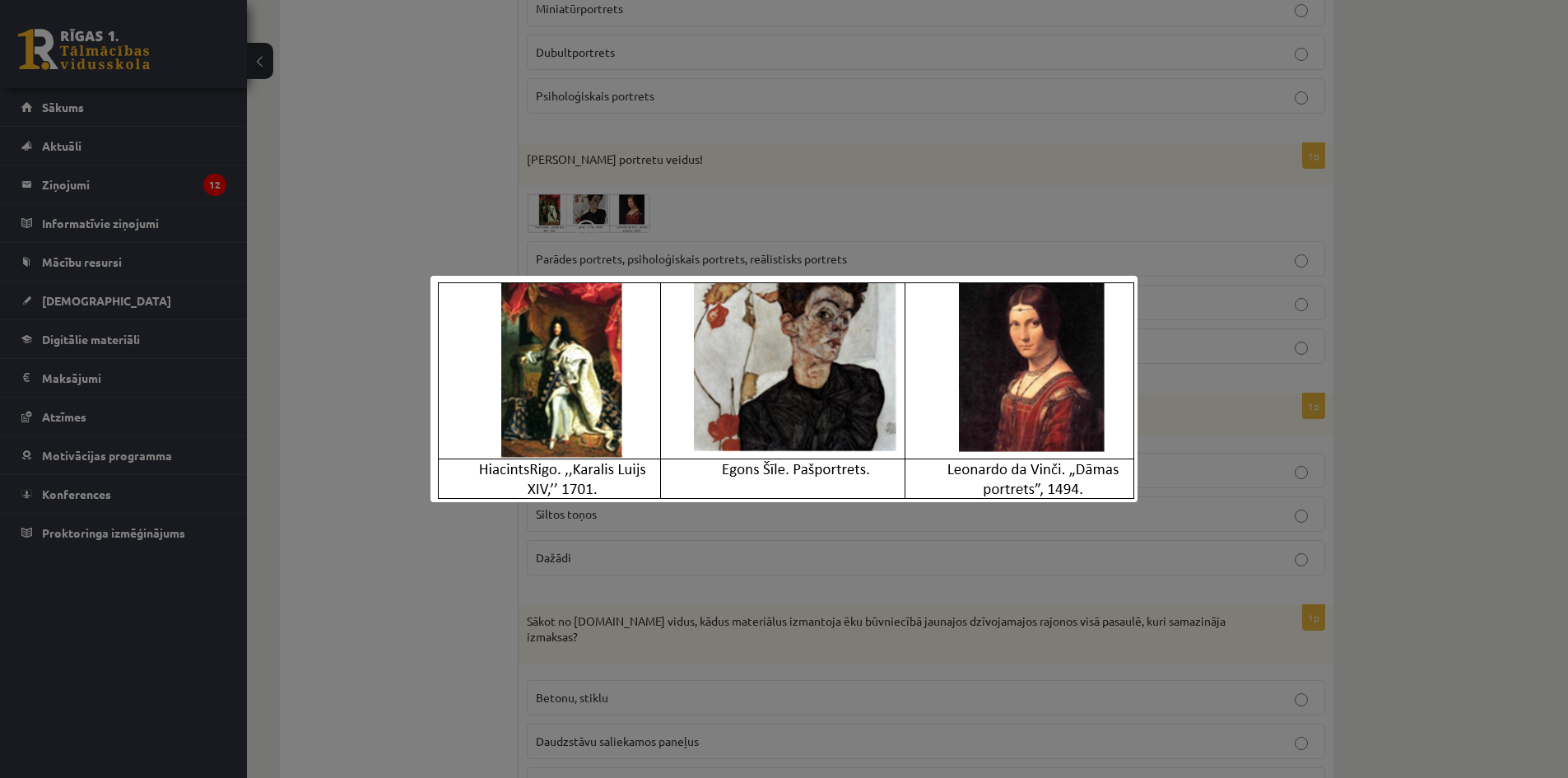
click at [745, 174] on div at bounding box center [784, 389] width 1568 height 778
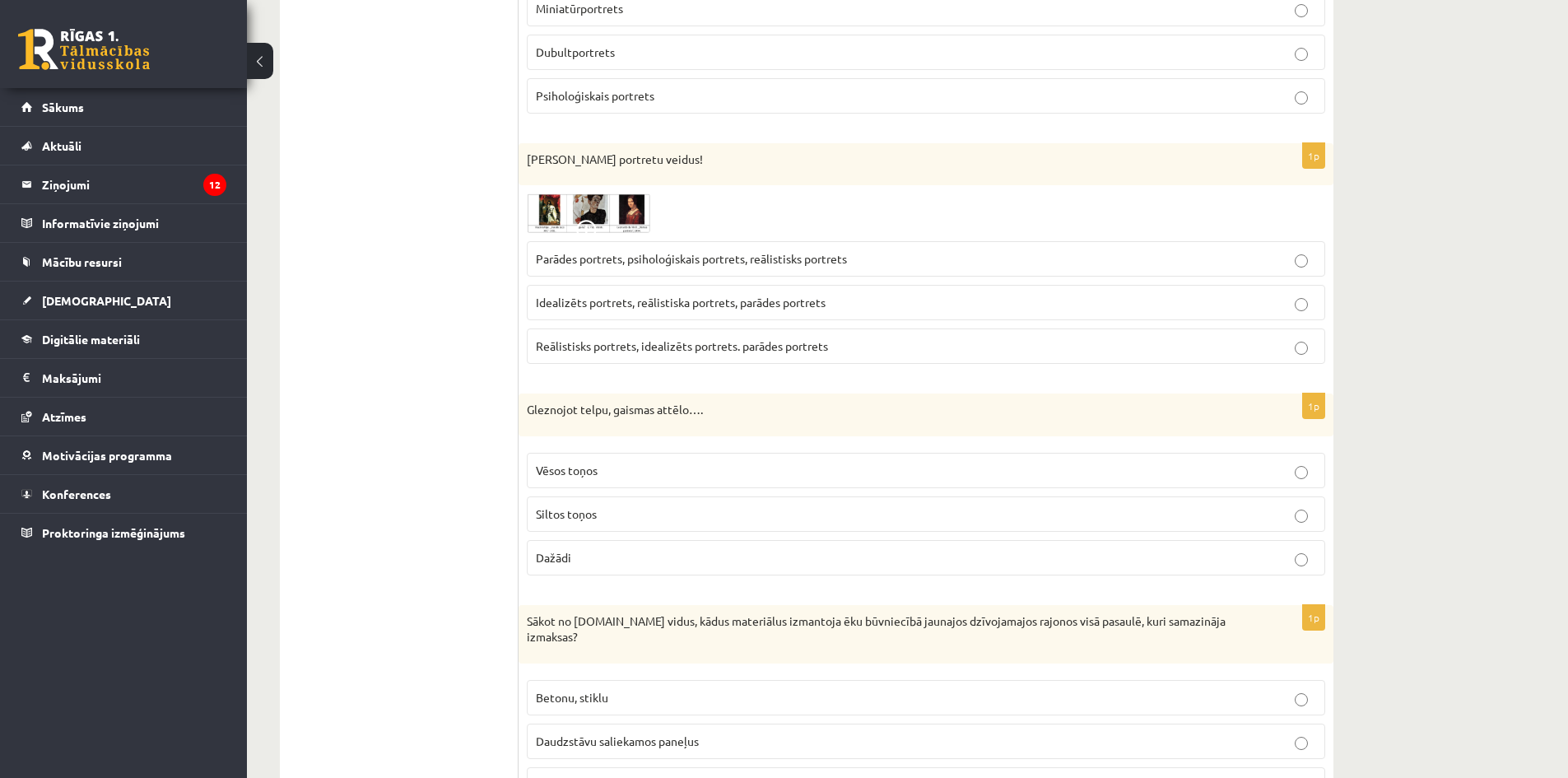
click at [661, 261] on span "Parādes portrets, psiholoģiskais portrets, reālistisks portrets" at bounding box center [692, 258] width 311 height 15
click at [598, 195] on img at bounding box center [589, 213] width 124 height 39
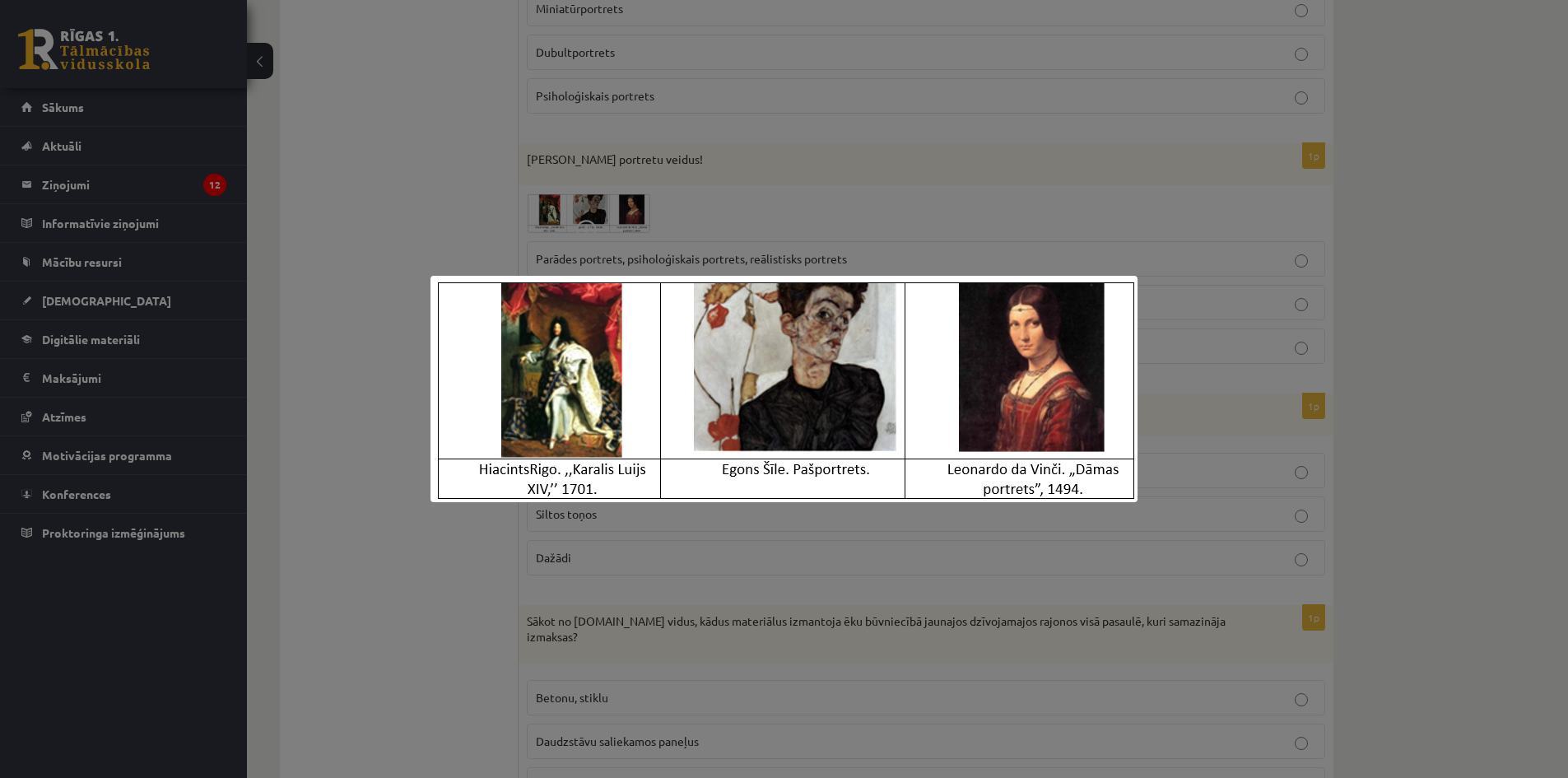
click at [832, 197] on div at bounding box center [784, 389] width 1568 height 778
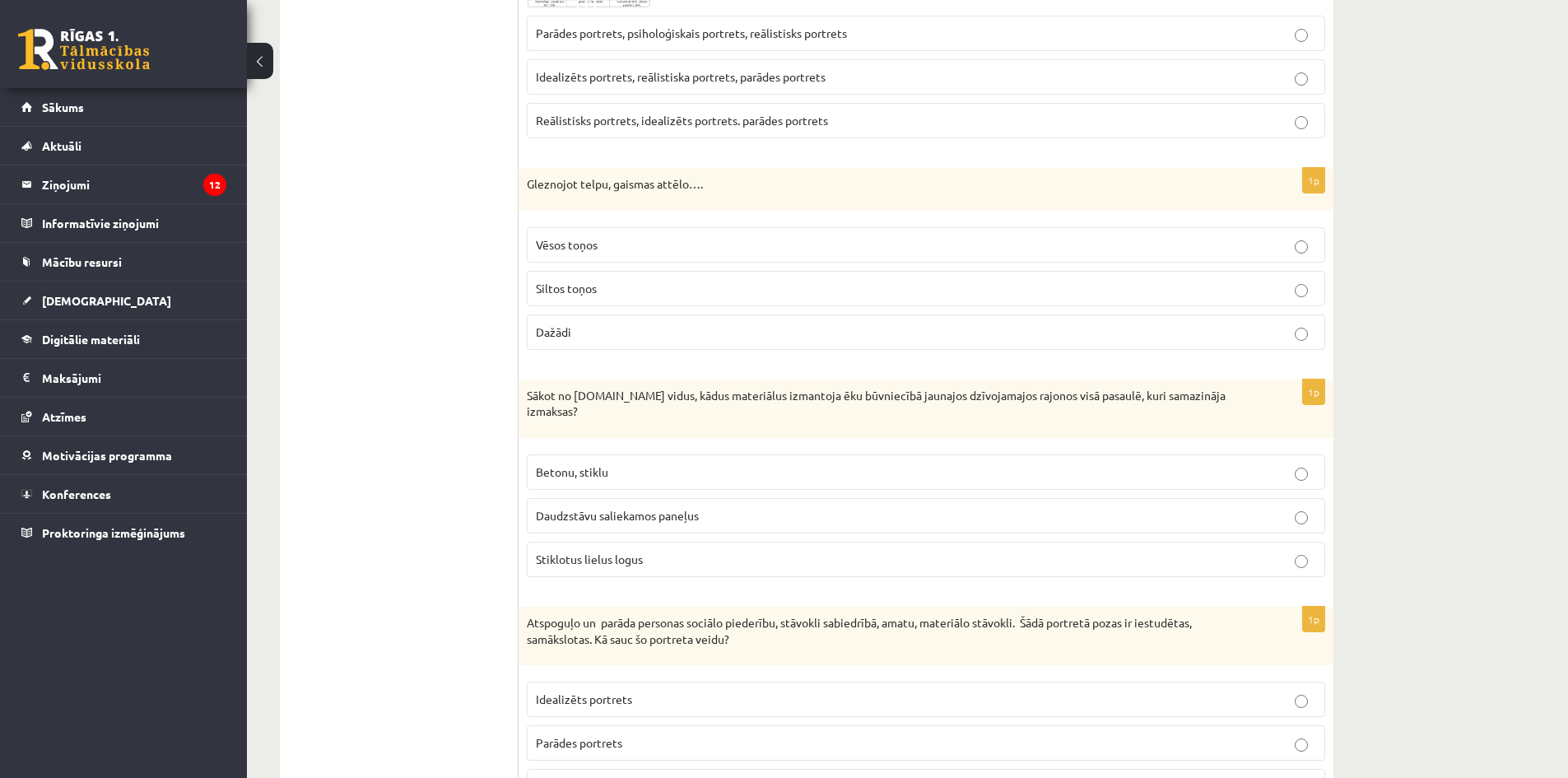
scroll to position [2235, 0]
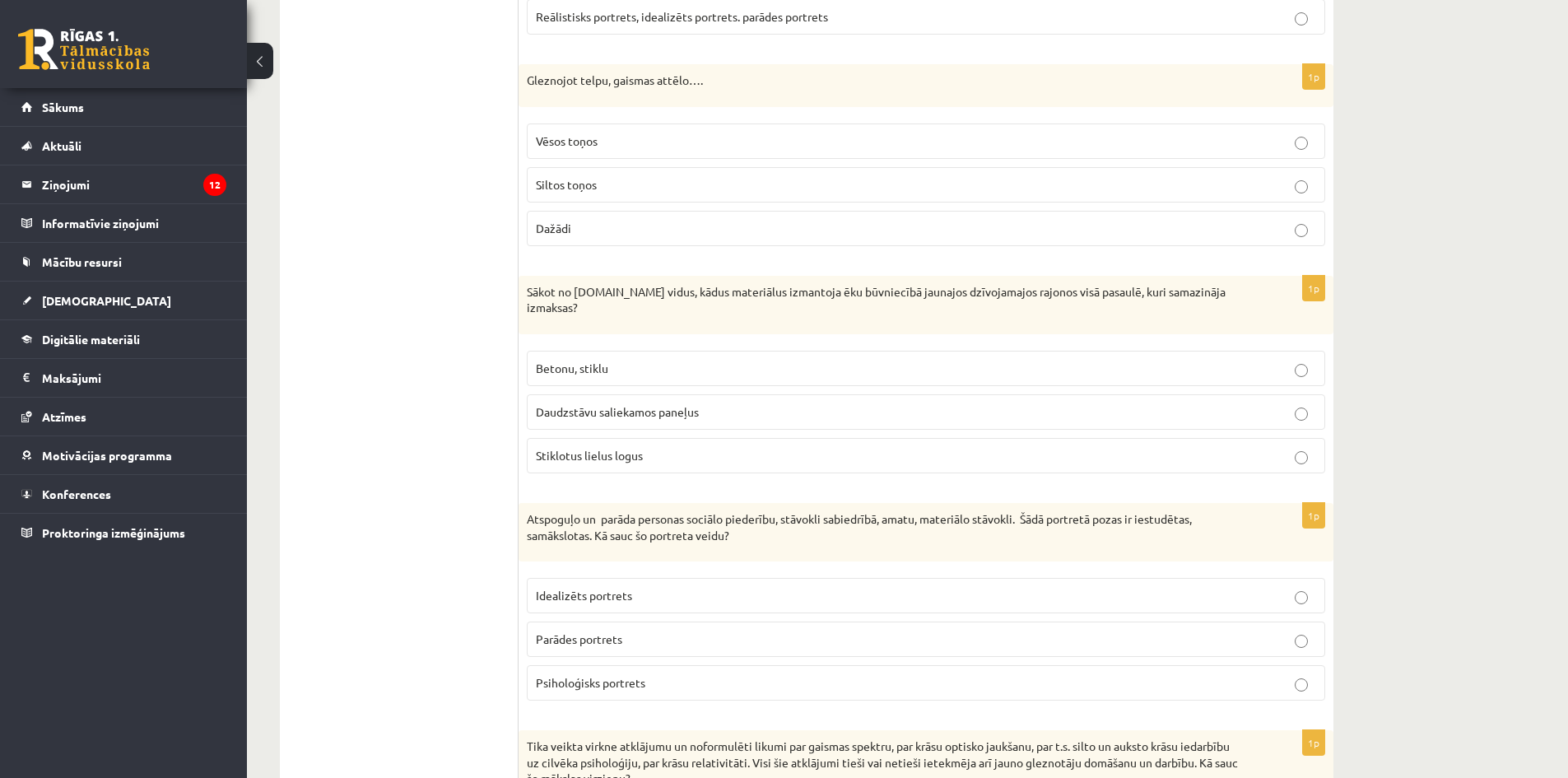
click at [593, 181] on span "Siltos toņos" at bounding box center [567, 184] width 61 height 15
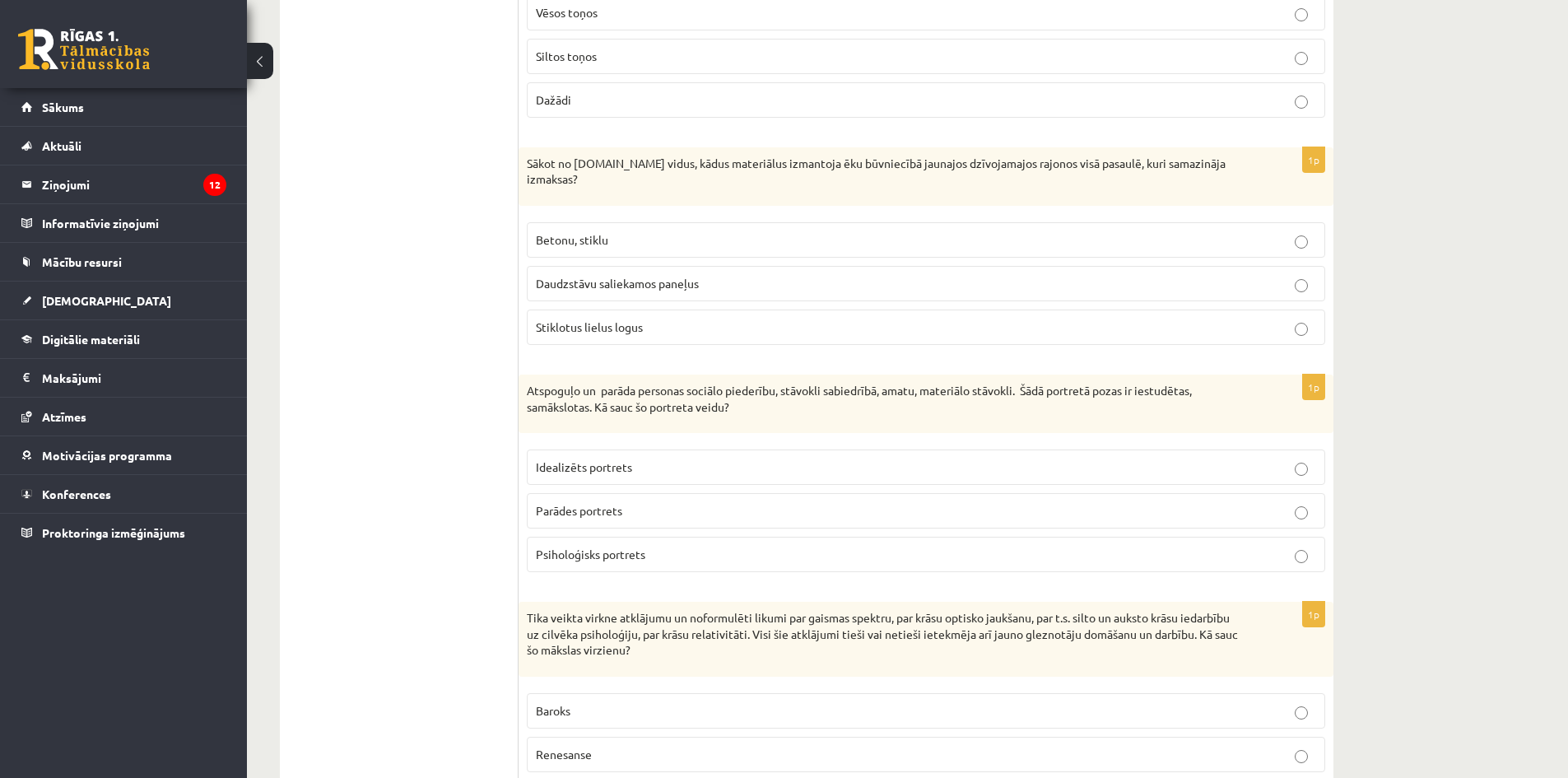
scroll to position [2400, 0]
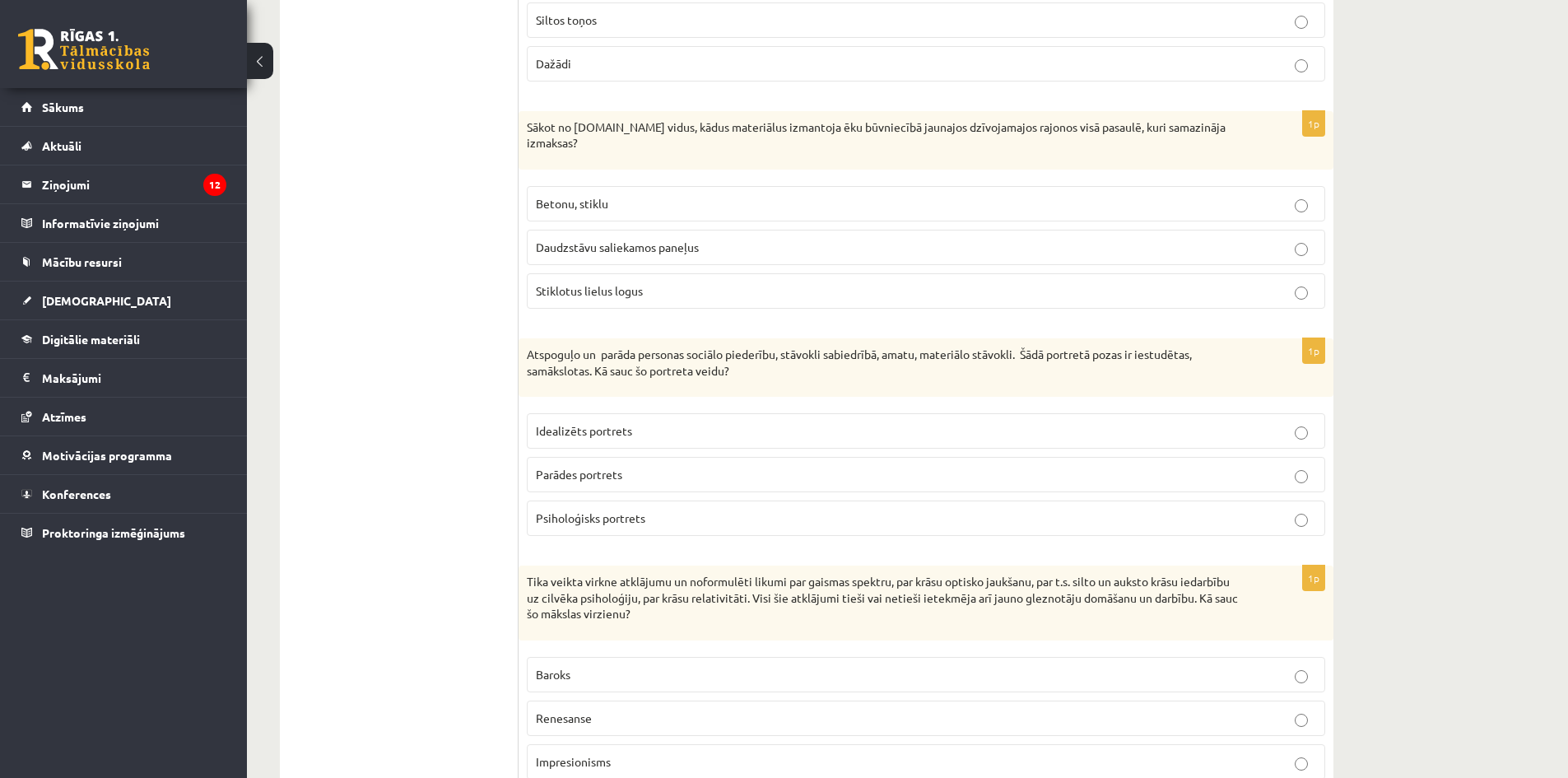
click at [591, 60] on p "Dažādi" at bounding box center [926, 64] width 780 height 18
click at [637, 201] on label "Betonu, stiklu" at bounding box center [927, 204] width 799 height 35
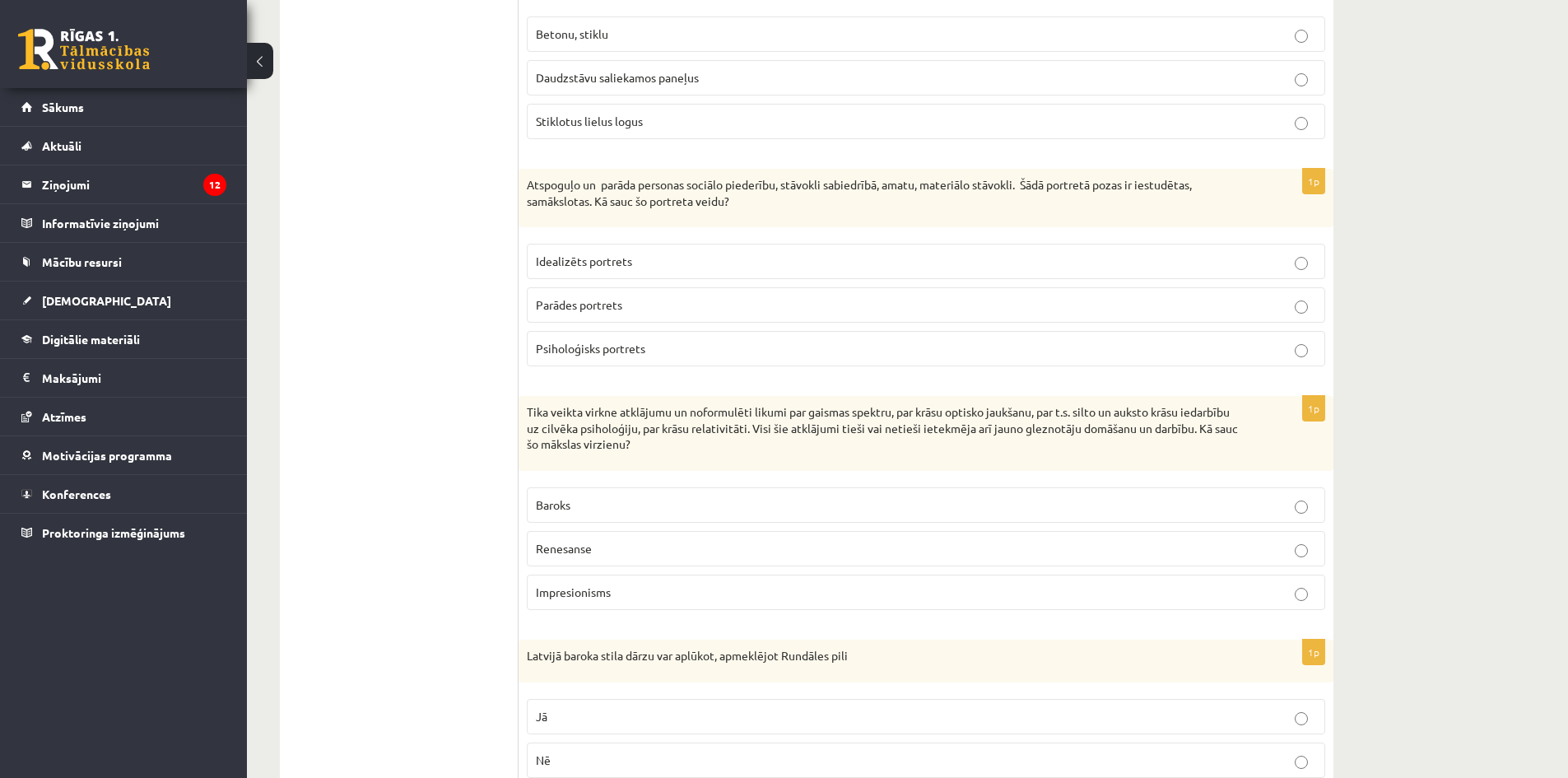
scroll to position [2564, 0]
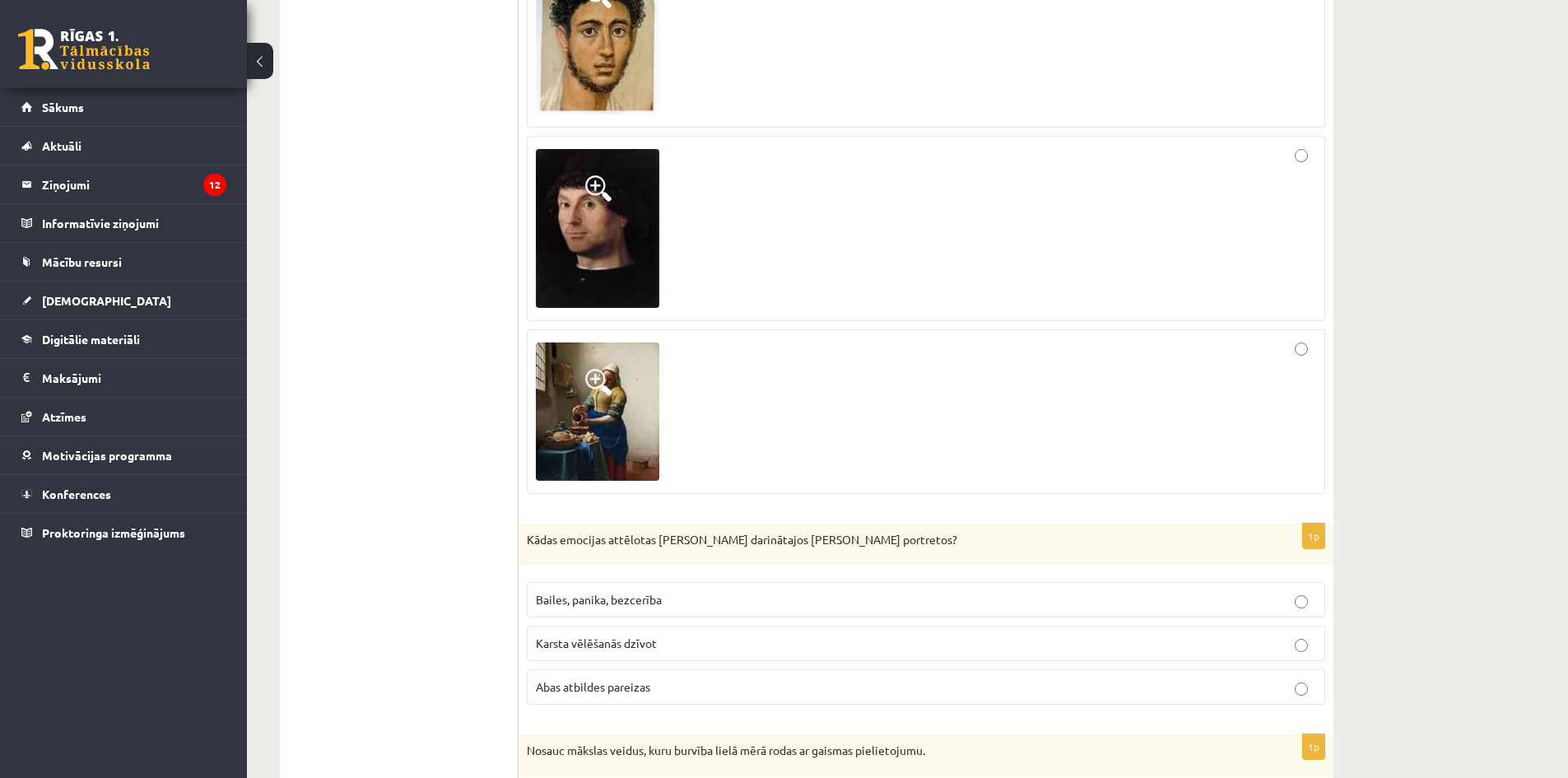
drag, startPoint x: 488, startPoint y: 398, endPoint x: 407, endPoint y: 245, distance: 173.1
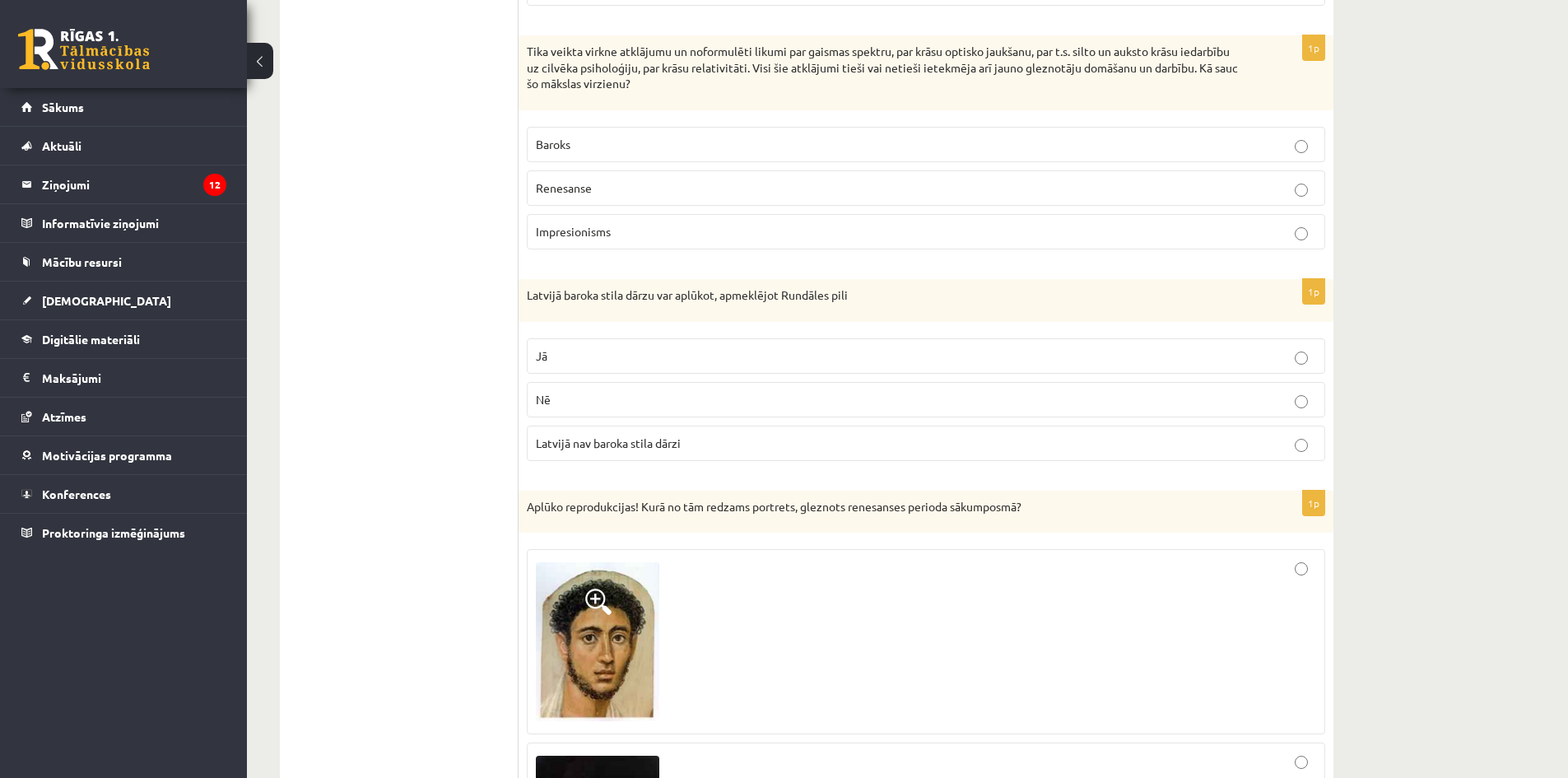
drag, startPoint x: 422, startPoint y: 289, endPoint x: 436, endPoint y: 138, distance: 151.6
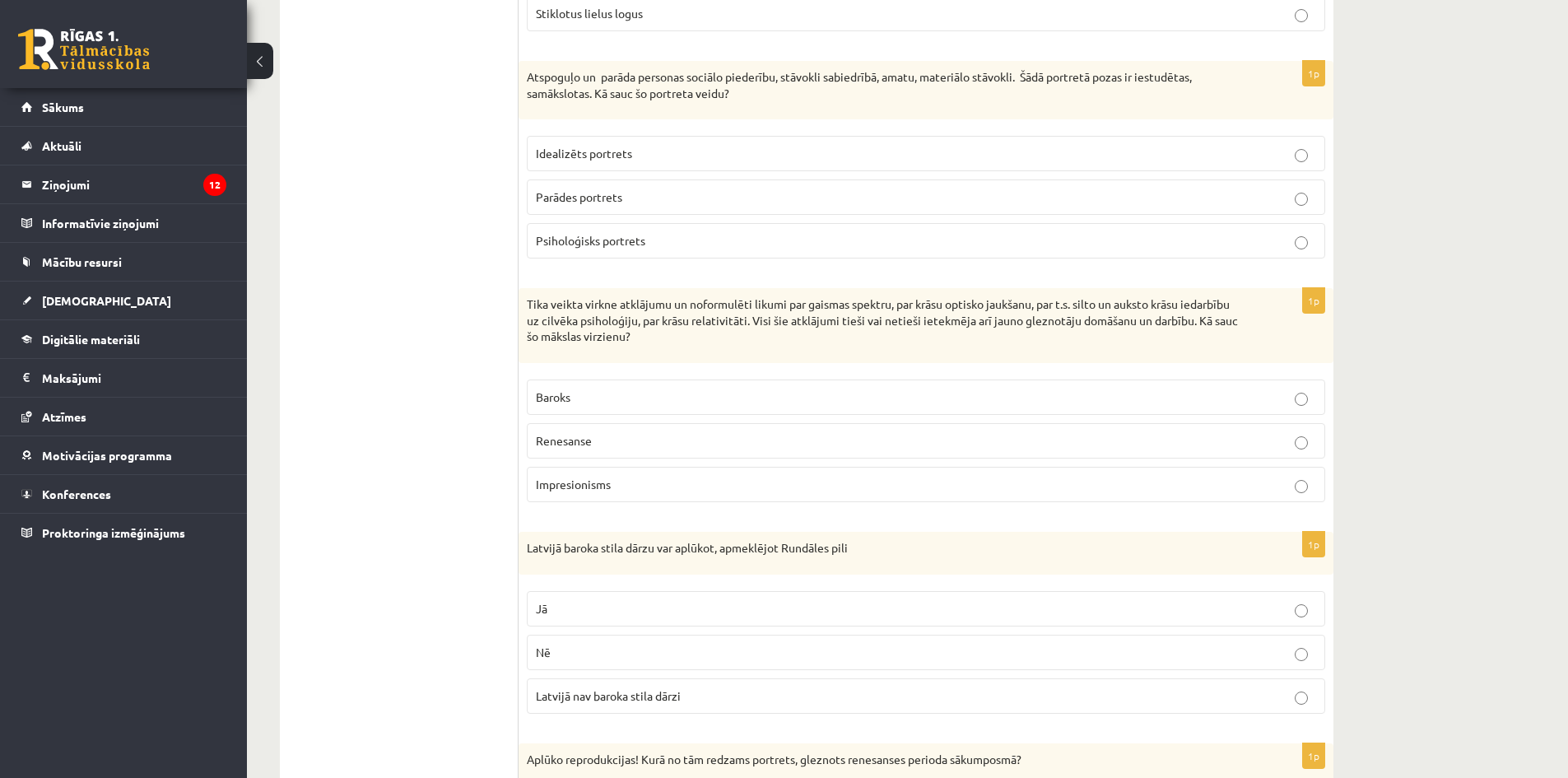
drag, startPoint x: 450, startPoint y: 290, endPoint x: 435, endPoint y: 132, distance: 158.7
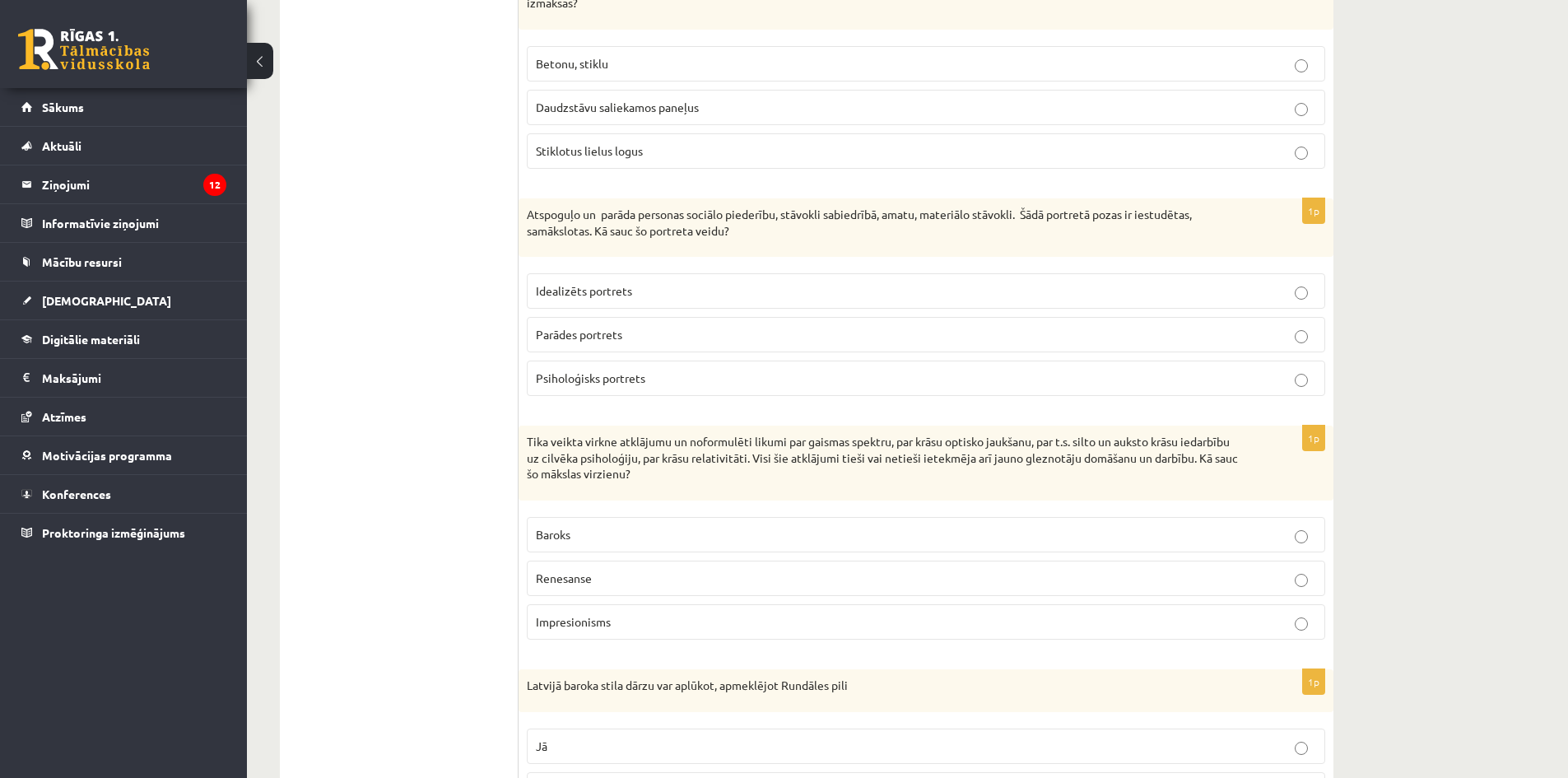
drag, startPoint x: 626, startPoint y: 267, endPoint x: 627, endPoint y: 295, distance: 28.0
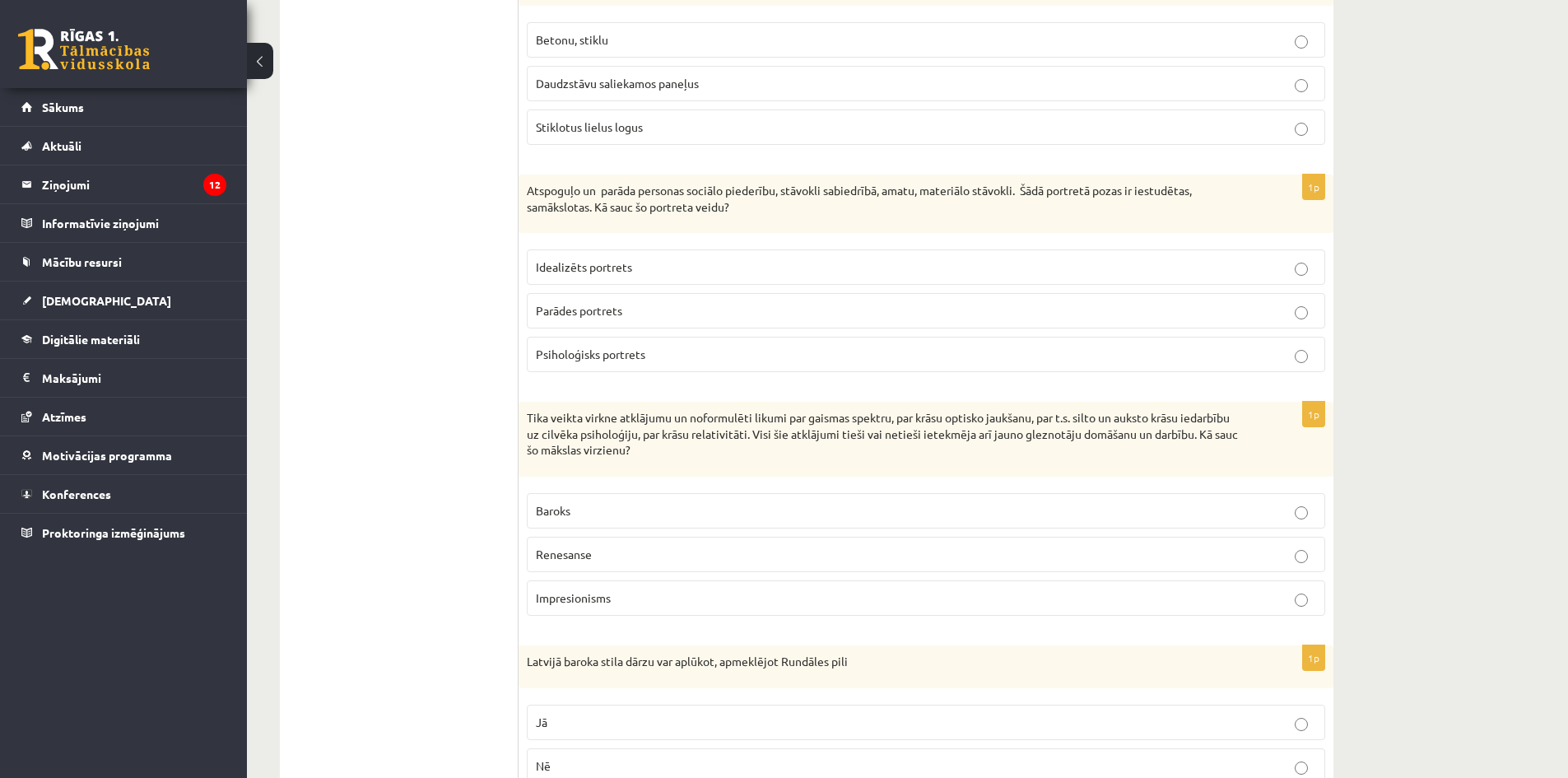
scroll to position [2601, 0]
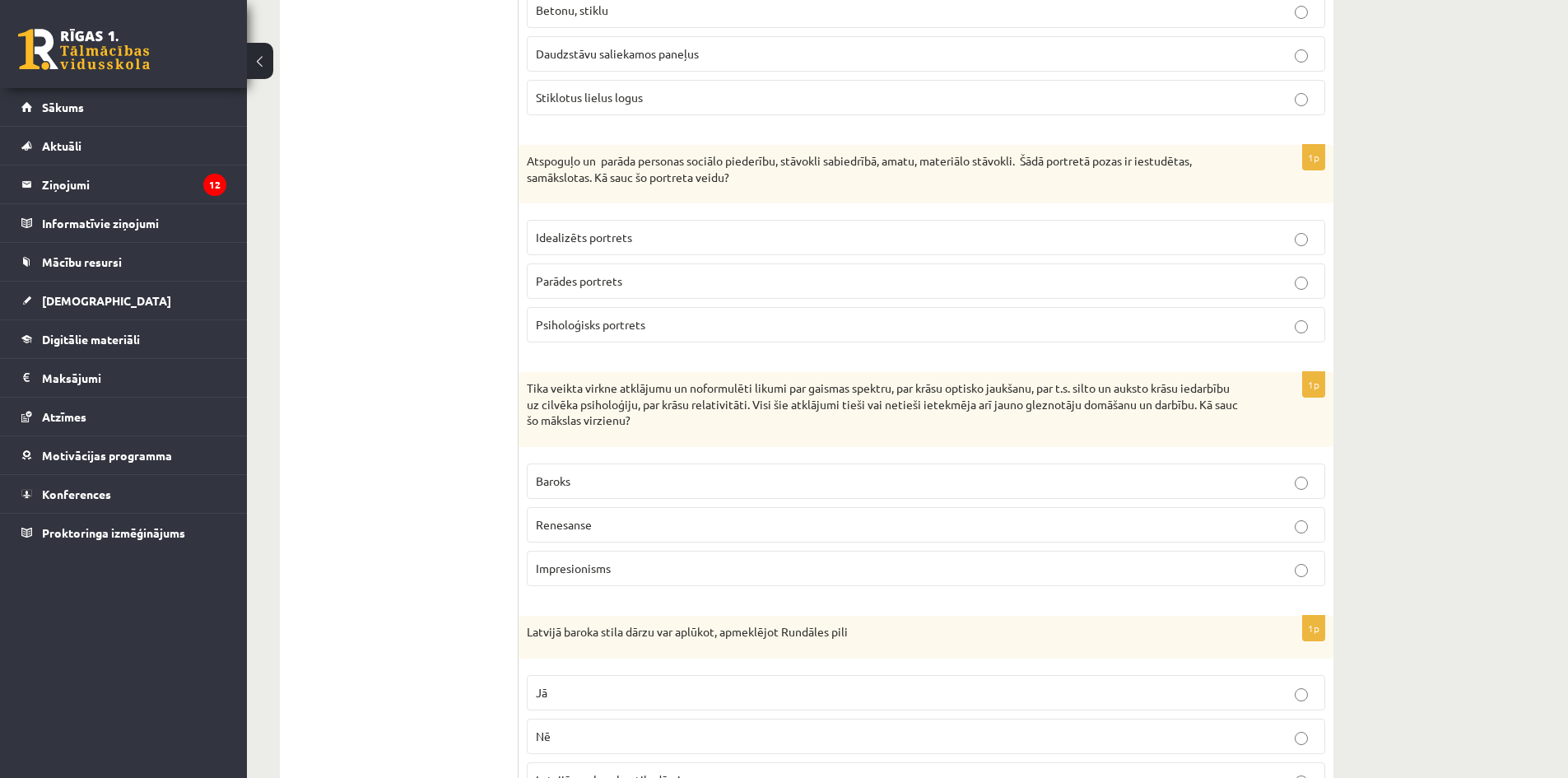
drag, startPoint x: 614, startPoint y: 284, endPoint x: 614, endPoint y: 311, distance: 27.0
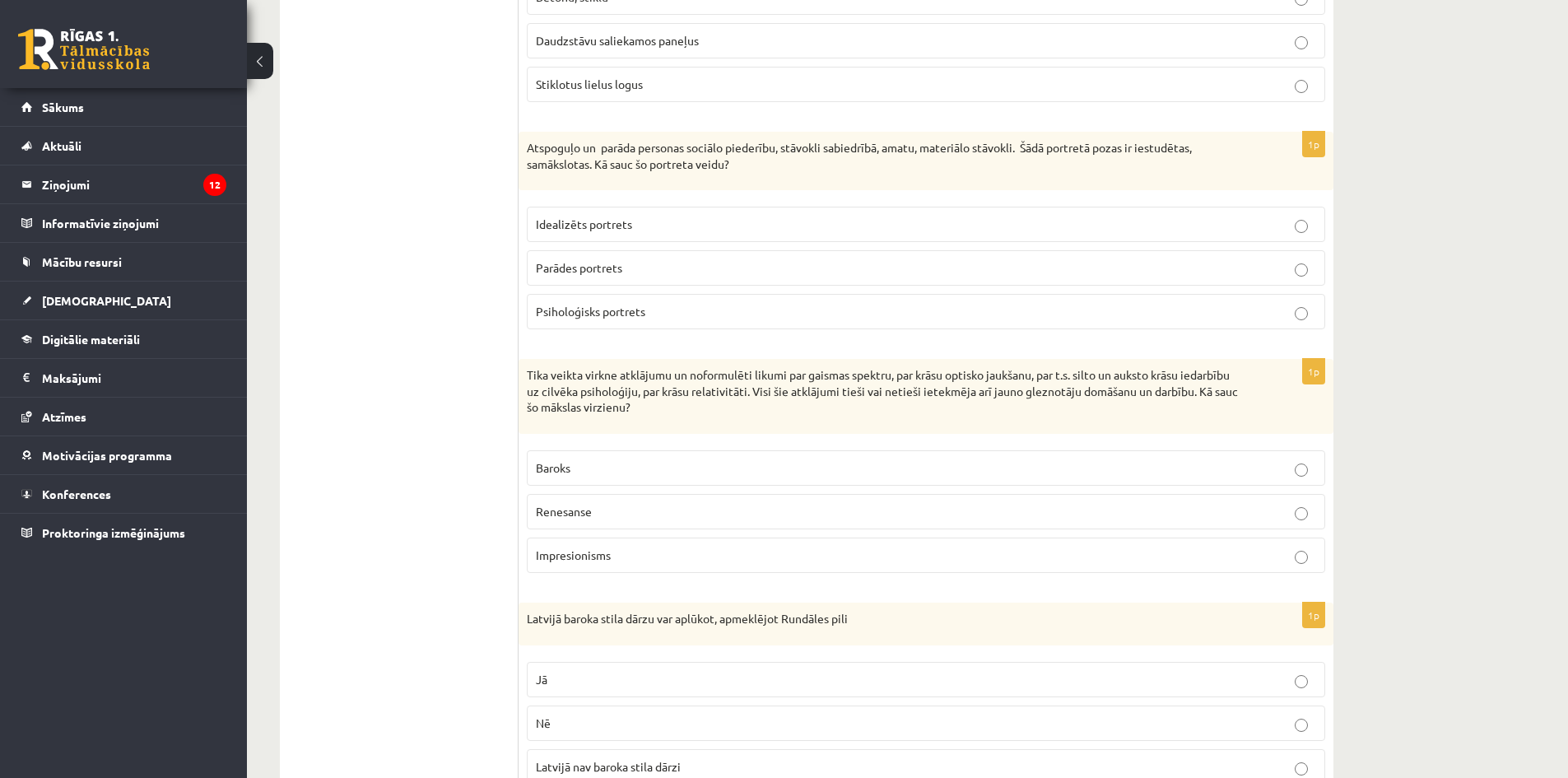
scroll to position [2604, 0]
drag, startPoint x: 461, startPoint y: 184, endPoint x: 457, endPoint y: 168, distance: 16.5
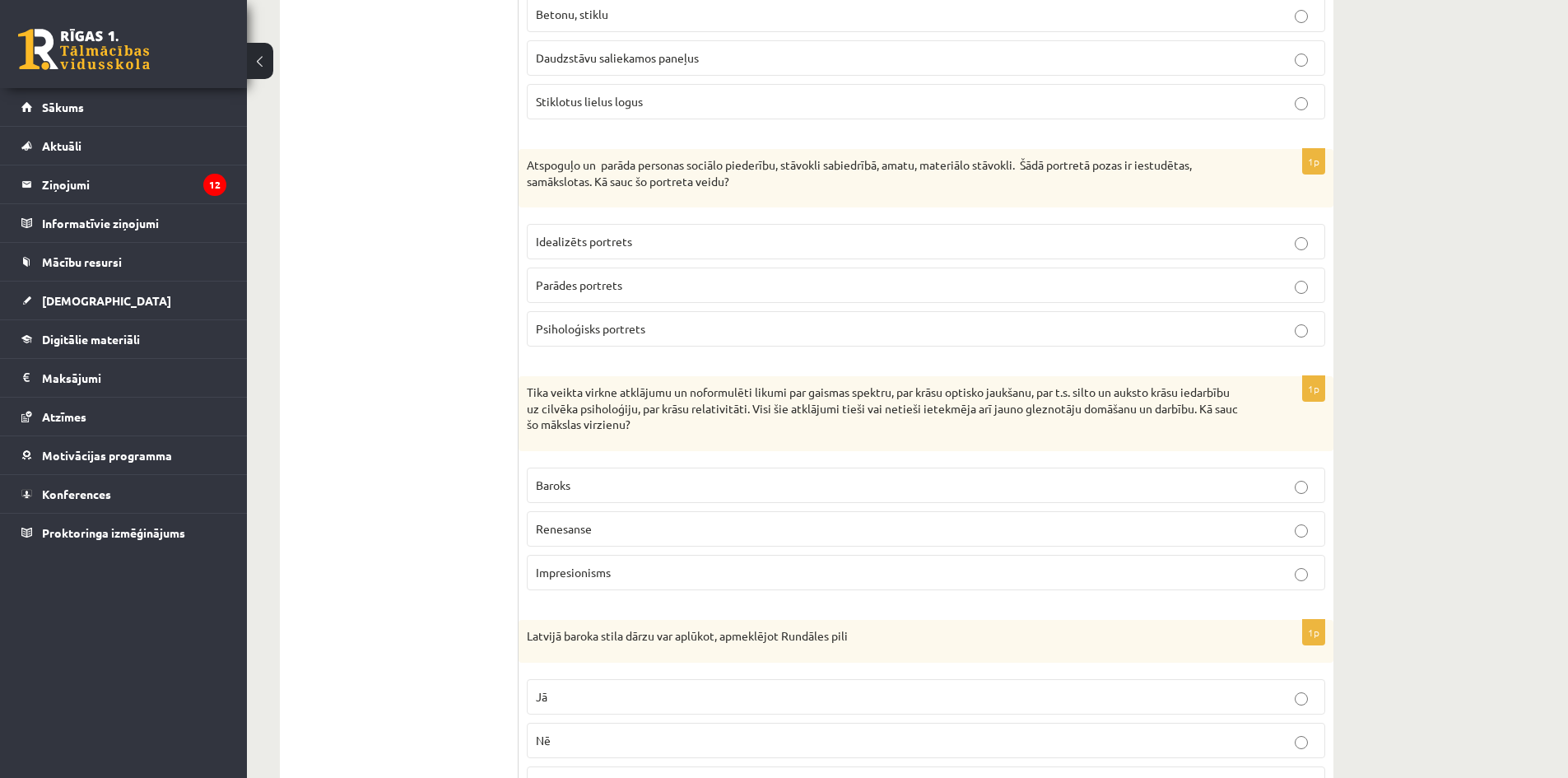
scroll to position [2587, 0]
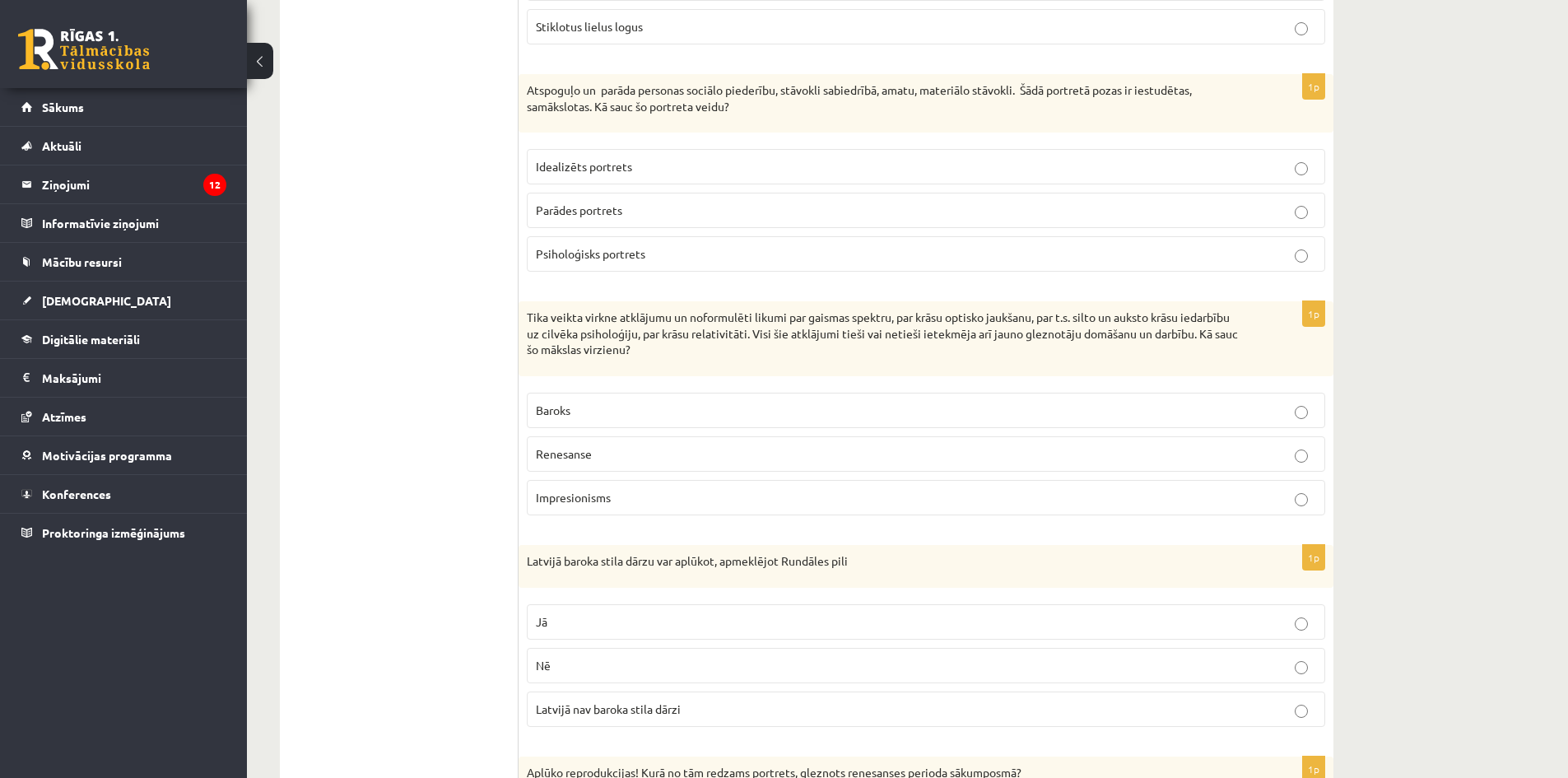
drag, startPoint x: 457, startPoint y: 167, endPoint x: 456, endPoint y: 184, distance: 17.0
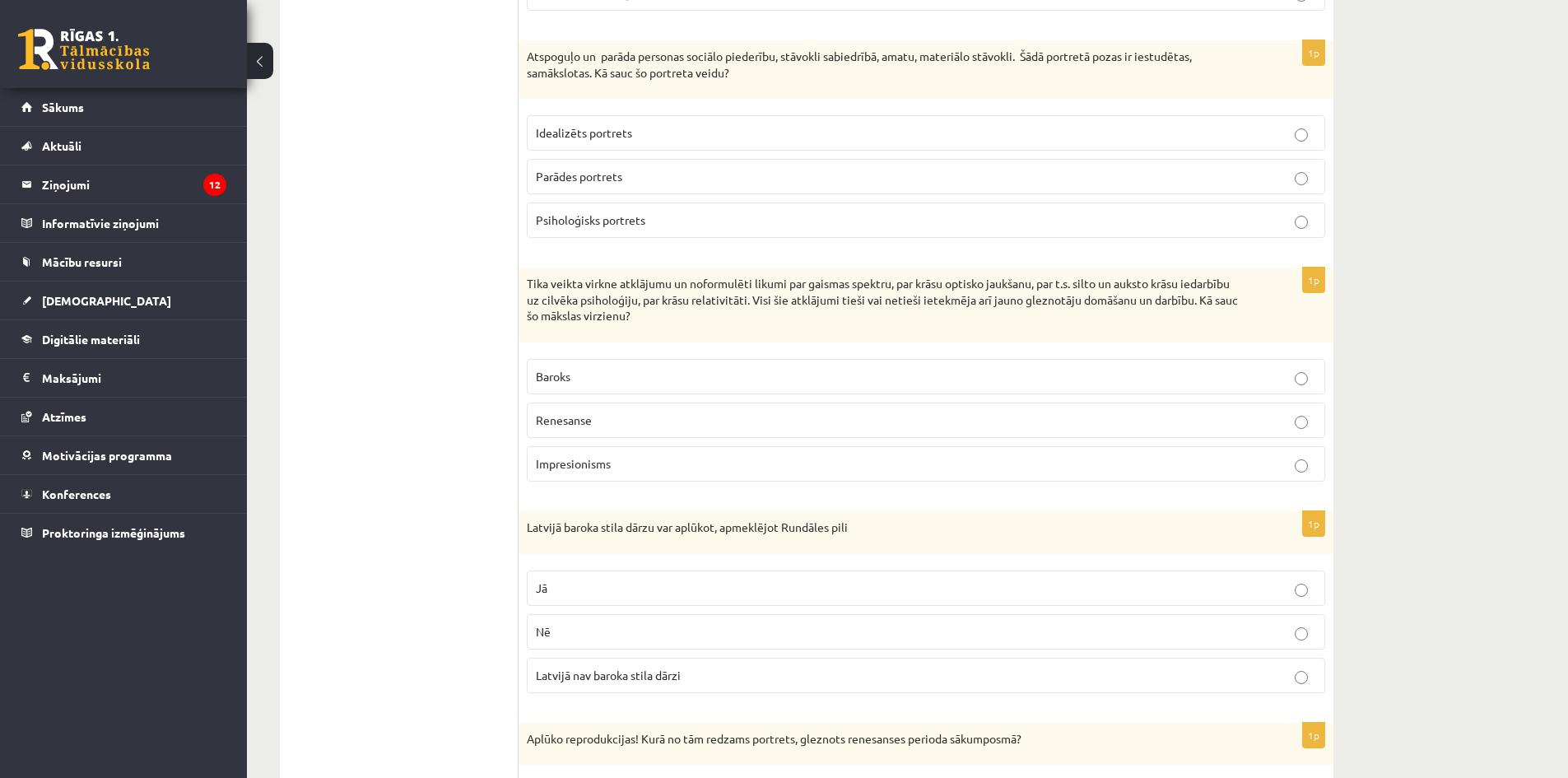
drag, startPoint x: 468, startPoint y: 182, endPoint x: 487, endPoint y: 316, distance: 135.3
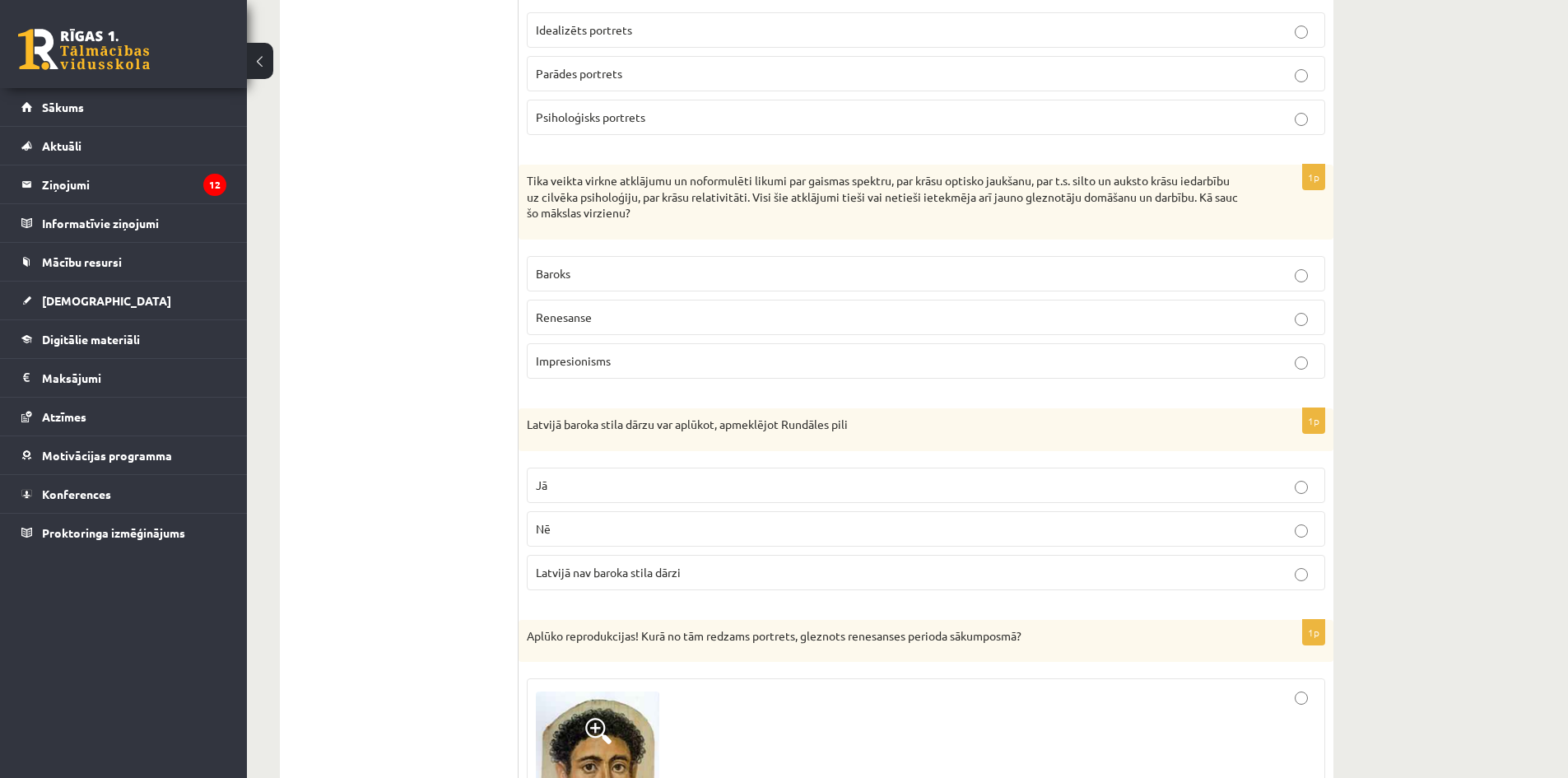
drag, startPoint x: 486, startPoint y: 276, endPoint x: 465, endPoint y: 174, distance: 104.1
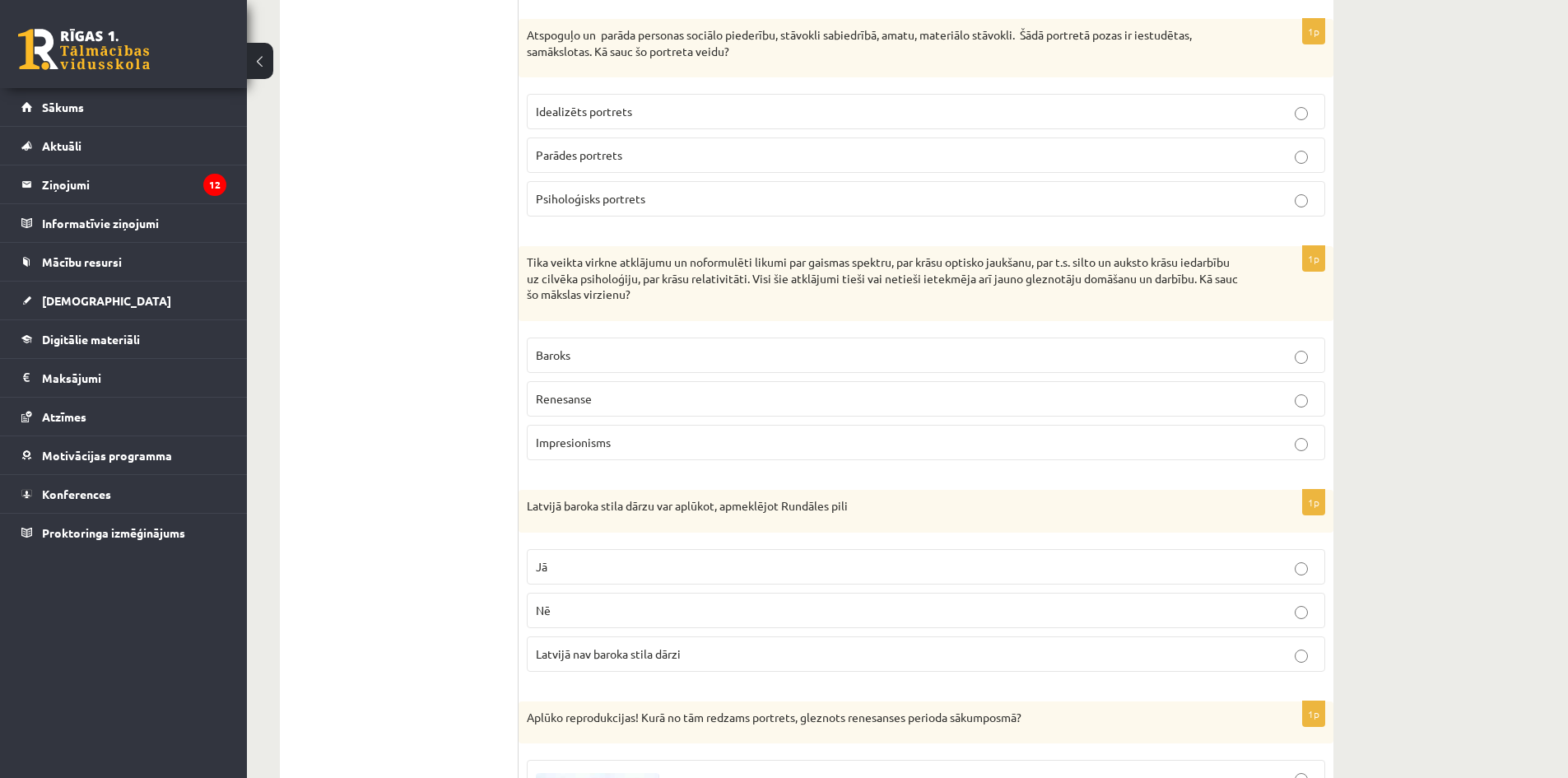
drag, startPoint x: 464, startPoint y: 182, endPoint x: 458, endPoint y: 135, distance: 47.4
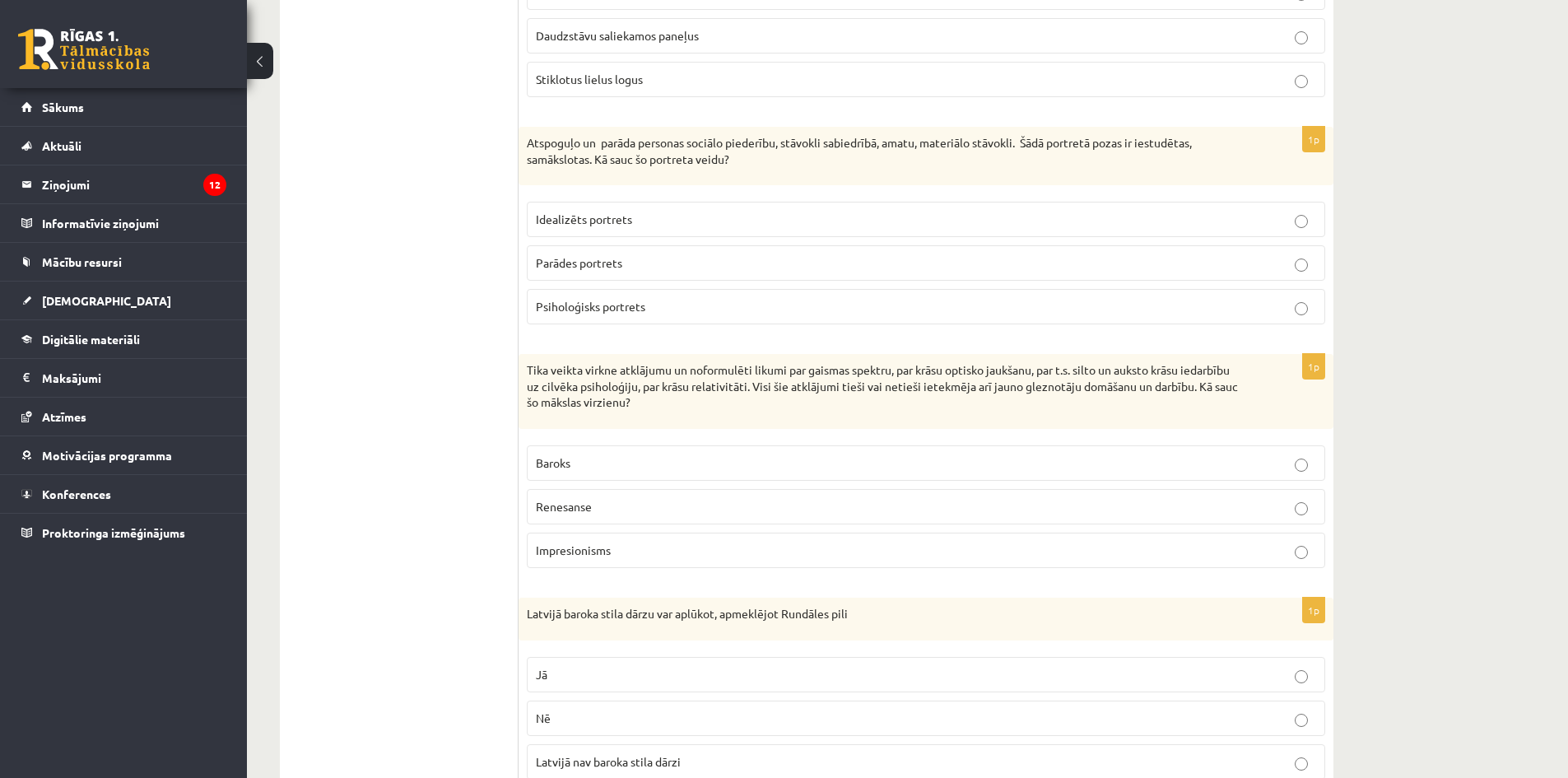
scroll to position [2630, 0]
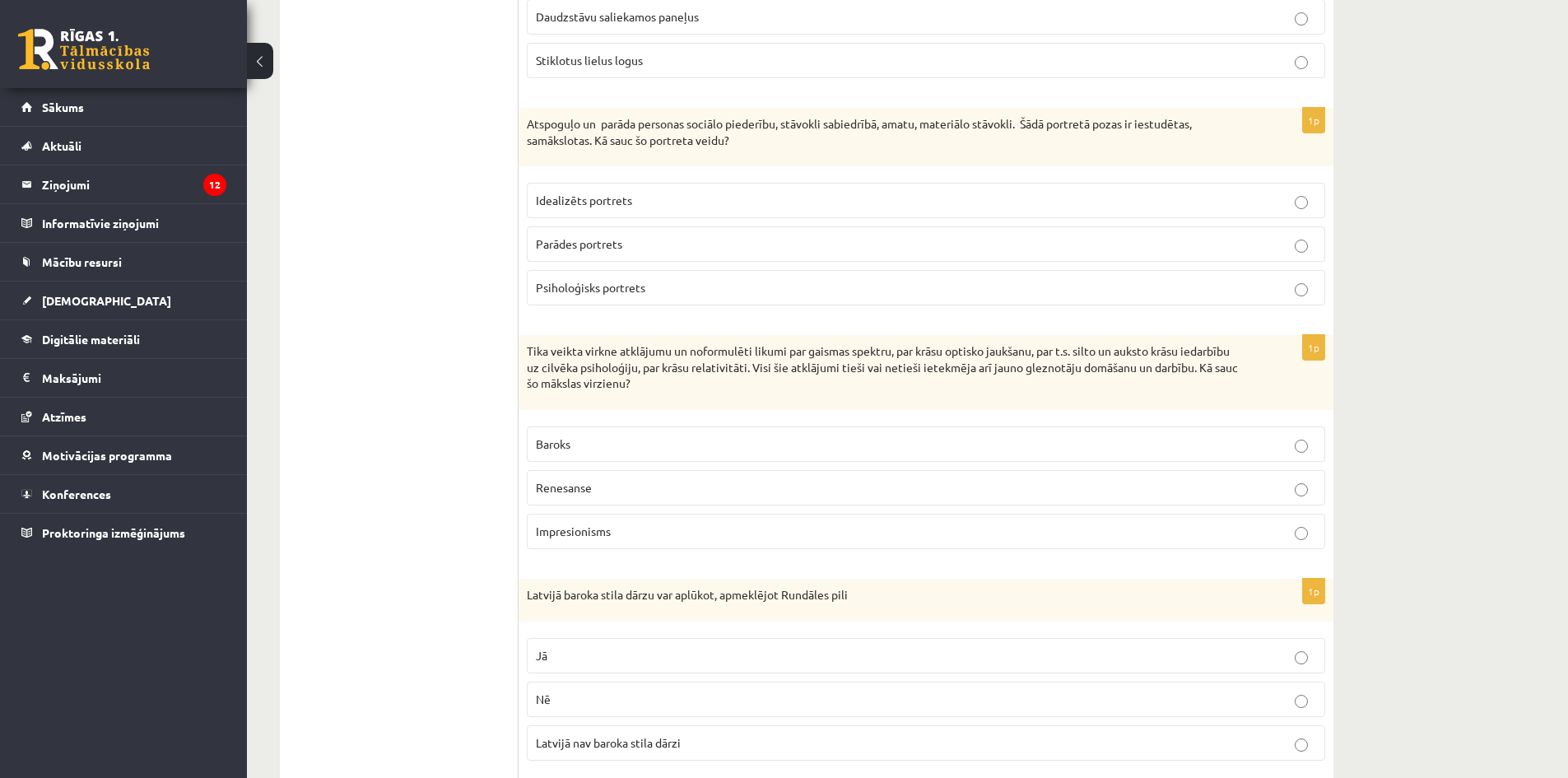
click at [598, 280] on span "Psiholoģisks portrets" at bounding box center [590, 287] width 109 height 15
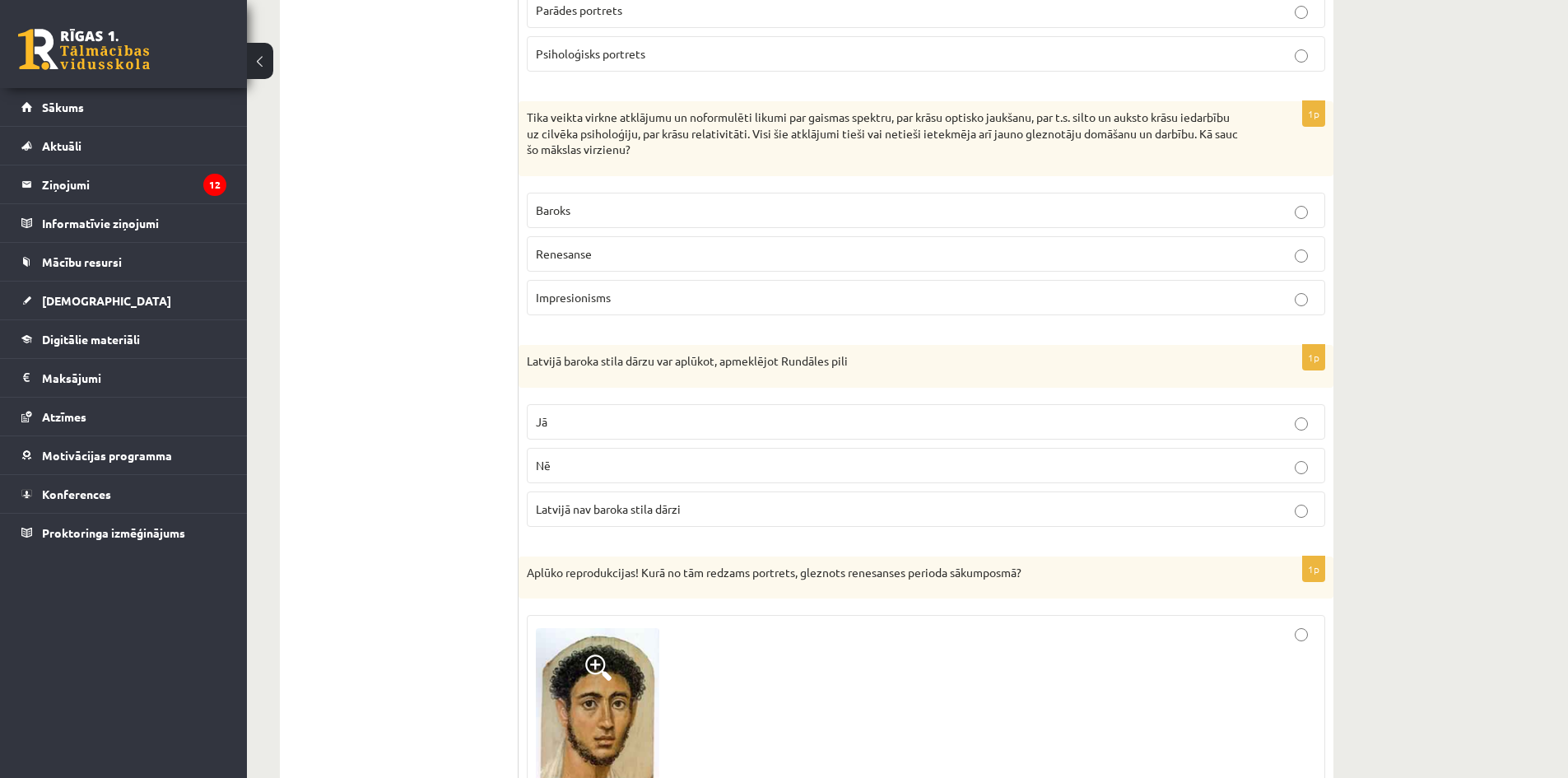
scroll to position [2877, 0]
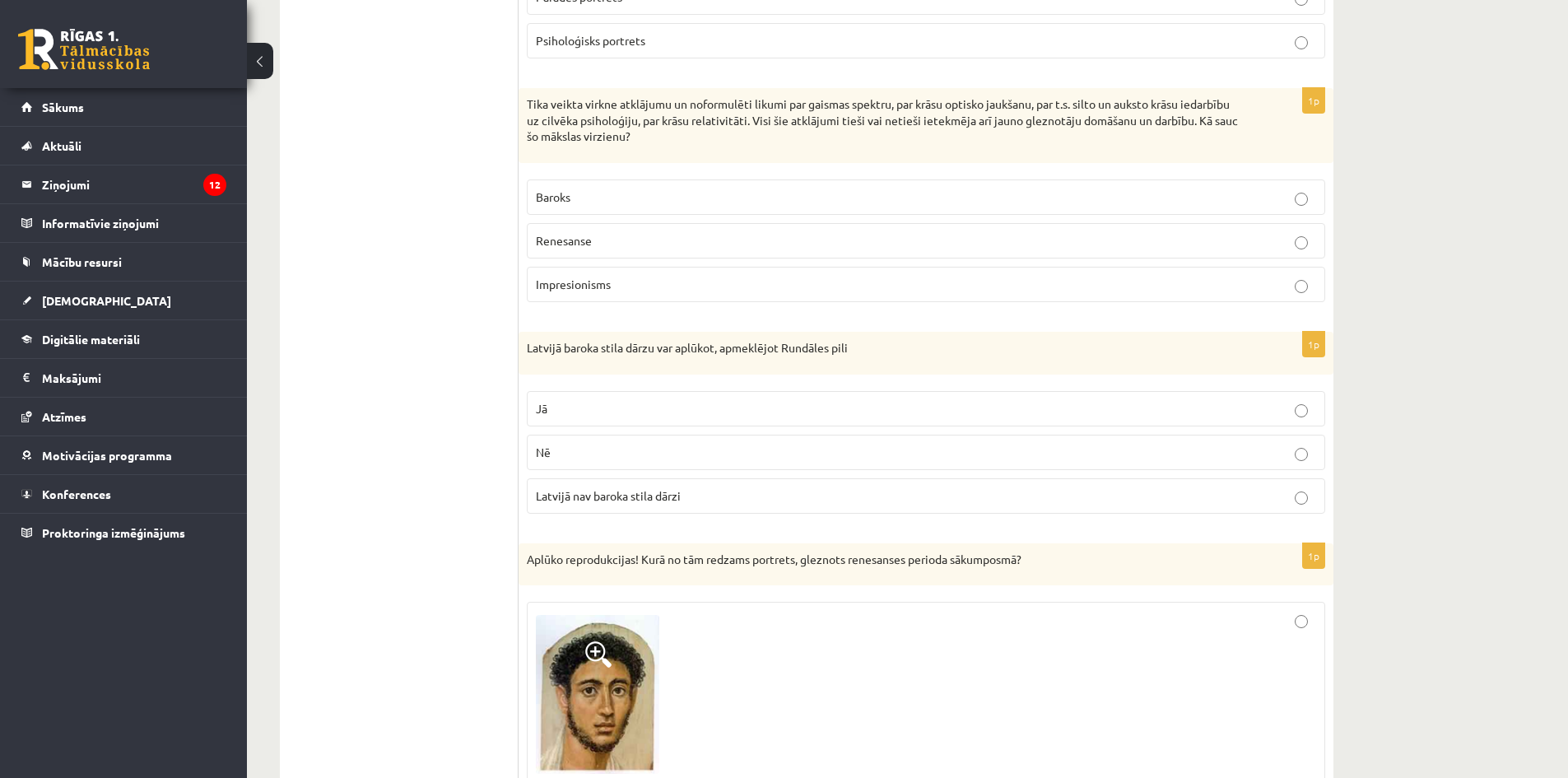
click at [629, 249] on fieldset "Baroks Renesanse Impresionisms" at bounding box center [927, 239] width 799 height 136
click at [629, 240] on label "Renesanse" at bounding box center [927, 241] width 799 height 35
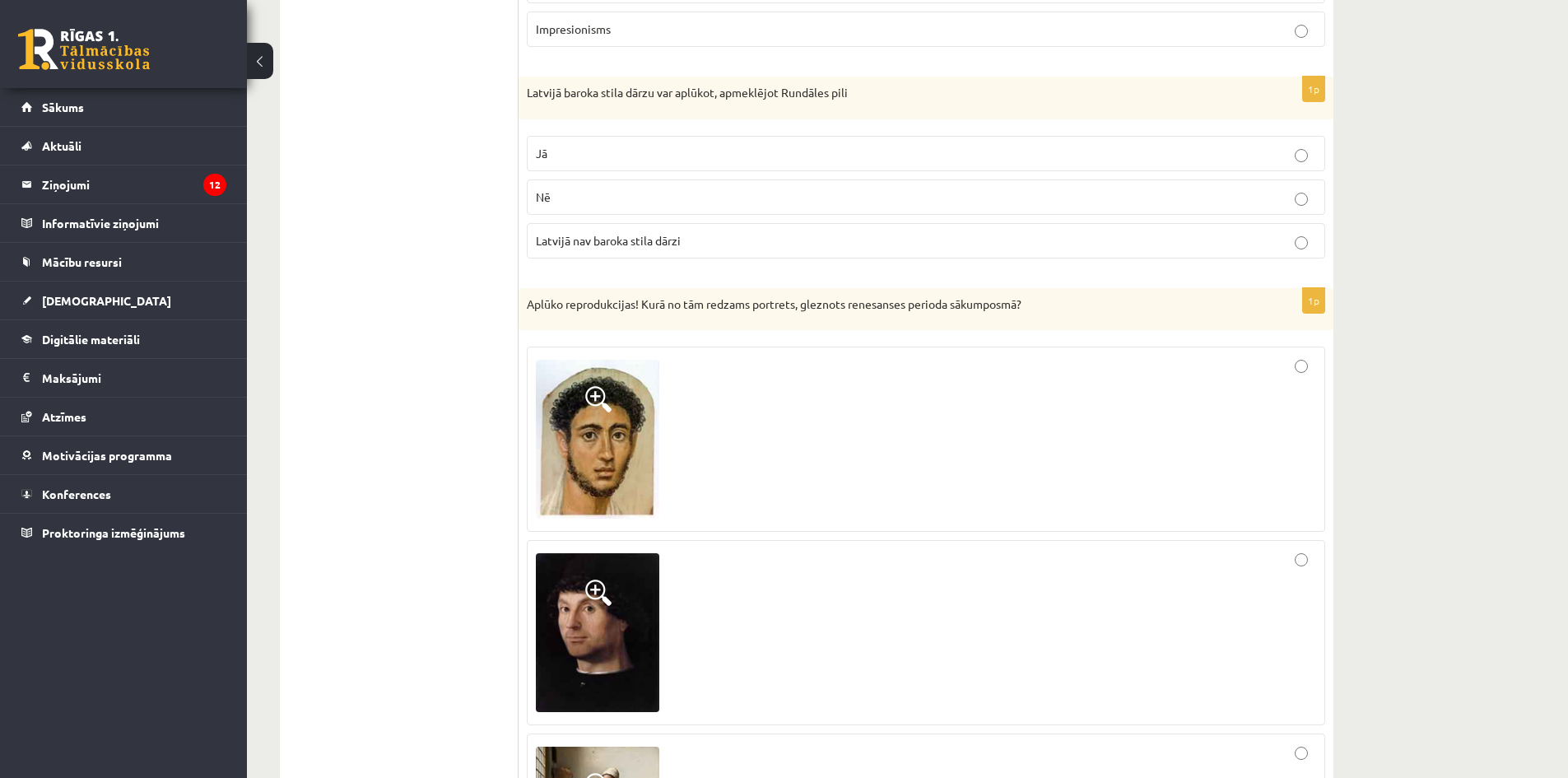
scroll to position [3124, 0]
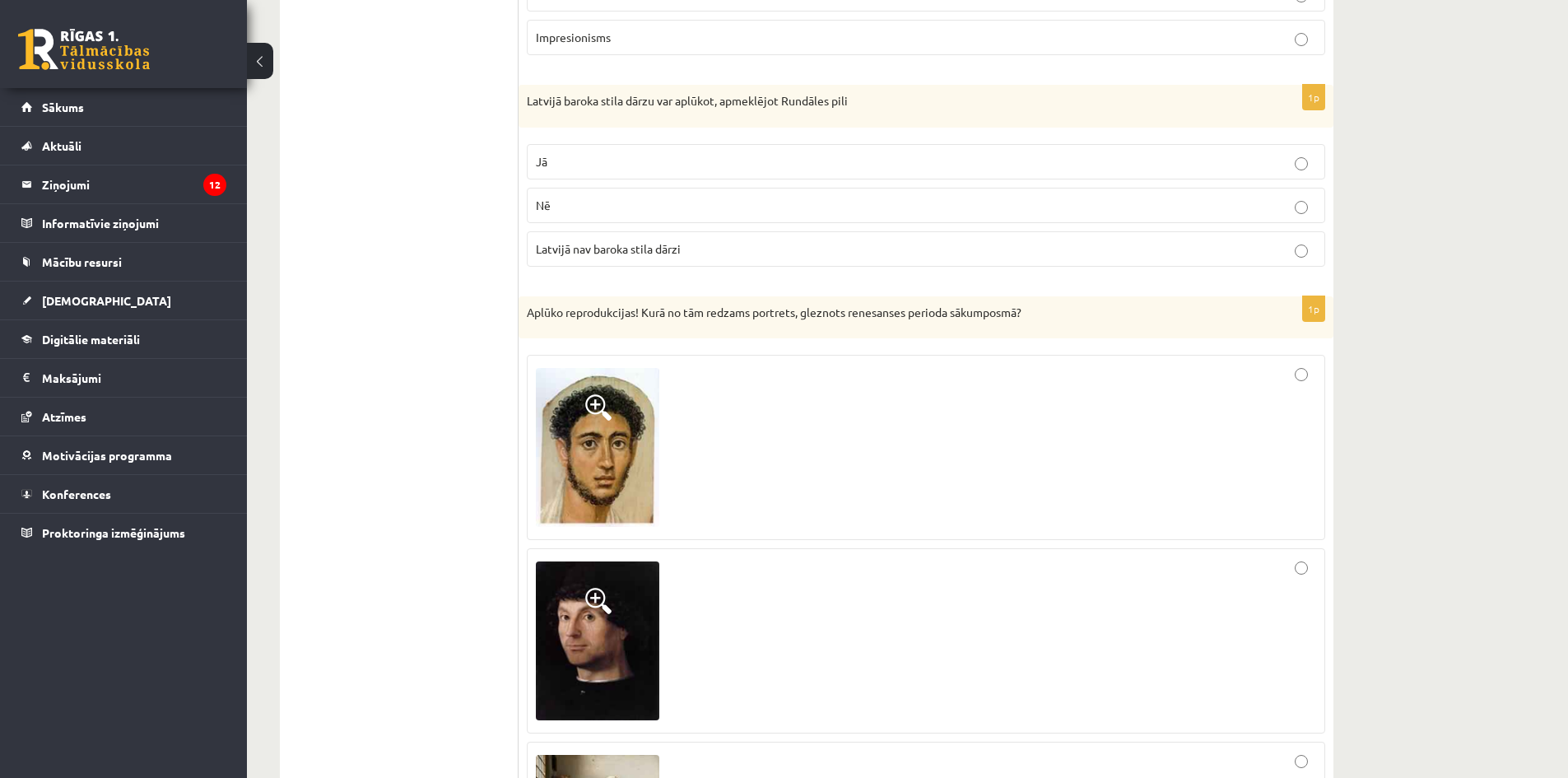
click at [1055, 524] on label at bounding box center [927, 448] width 799 height 185
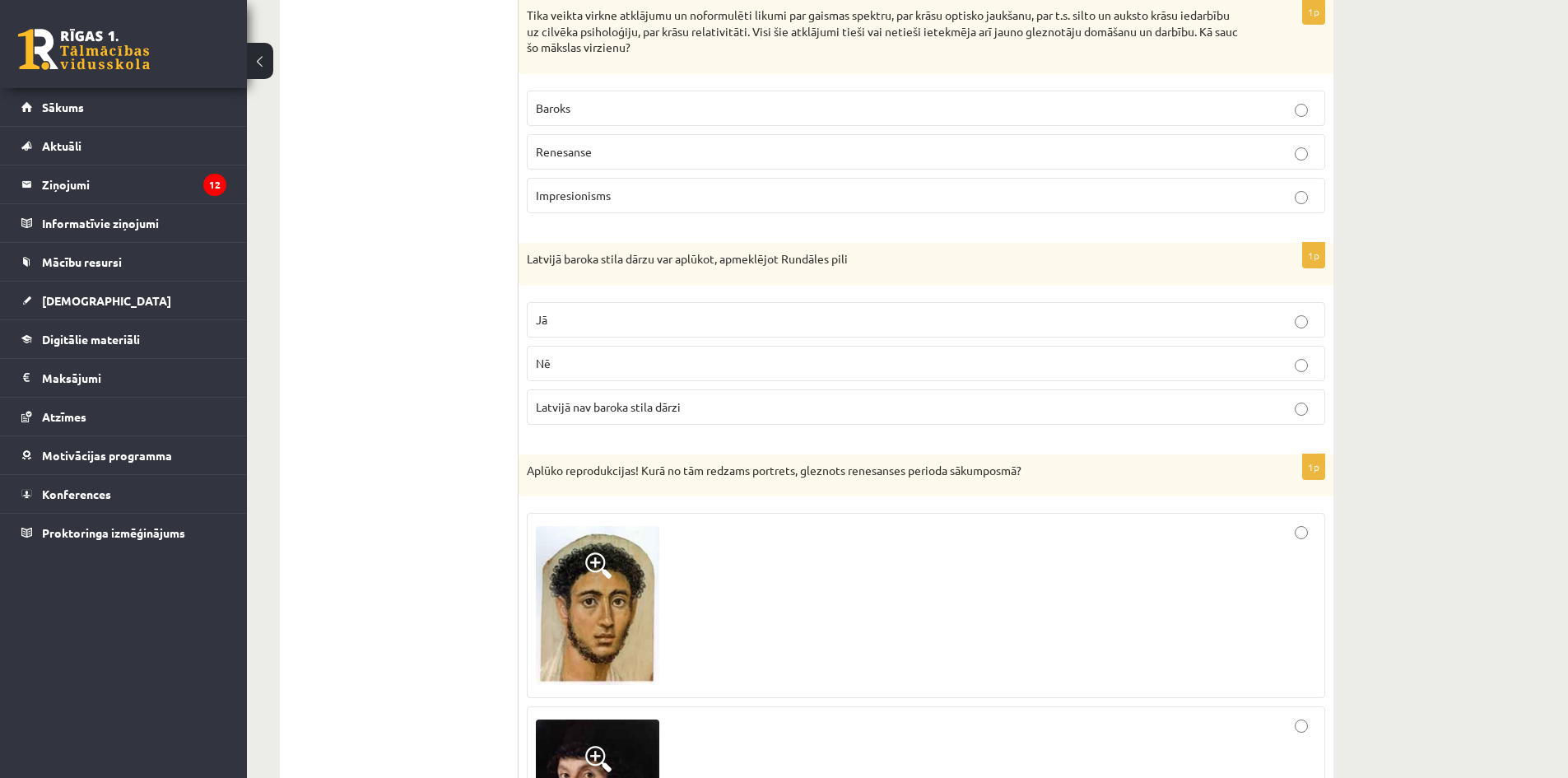
scroll to position [2960, 0]
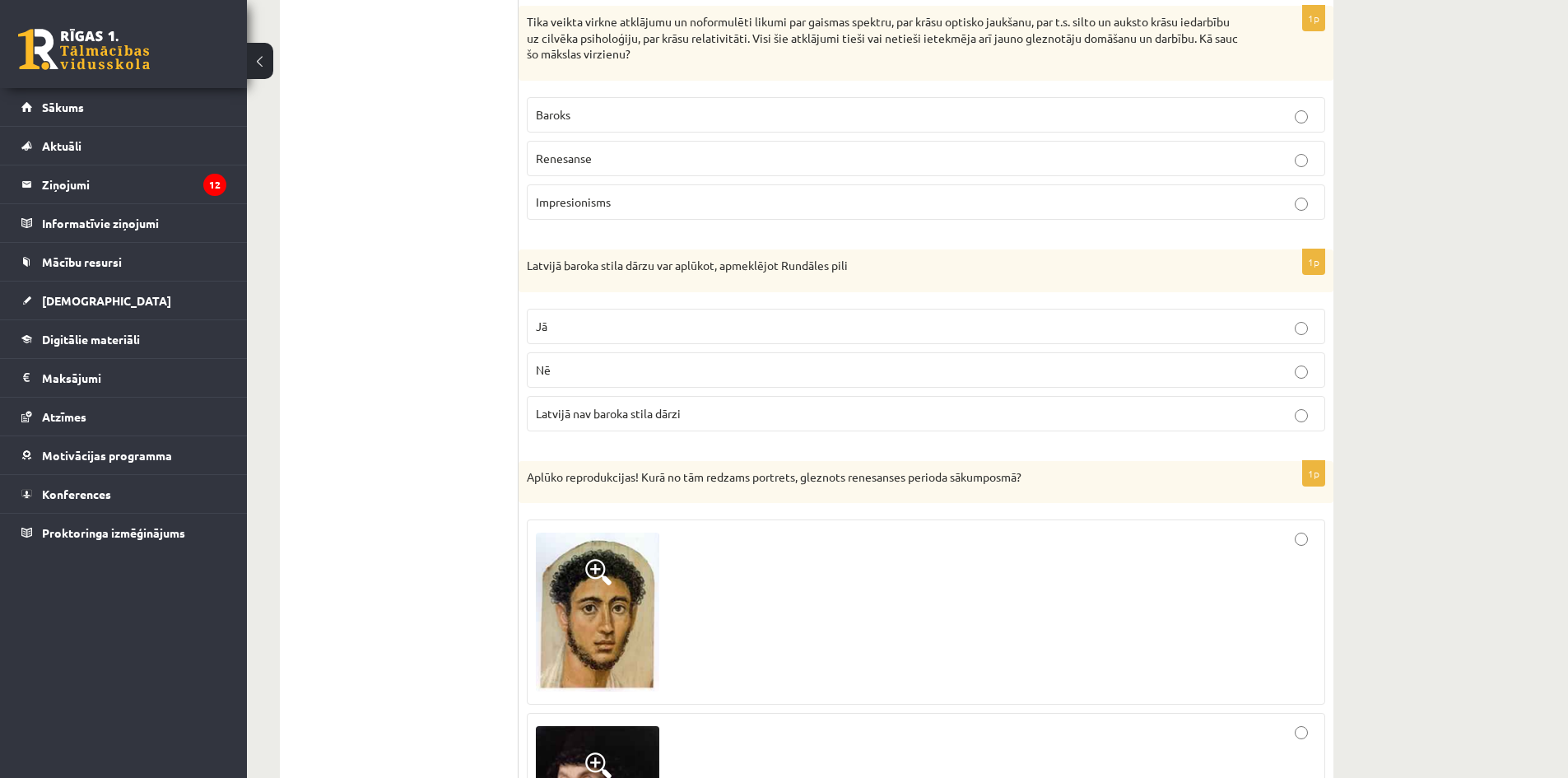
click at [678, 318] on p "Jā" at bounding box center [926, 327] width 780 height 18
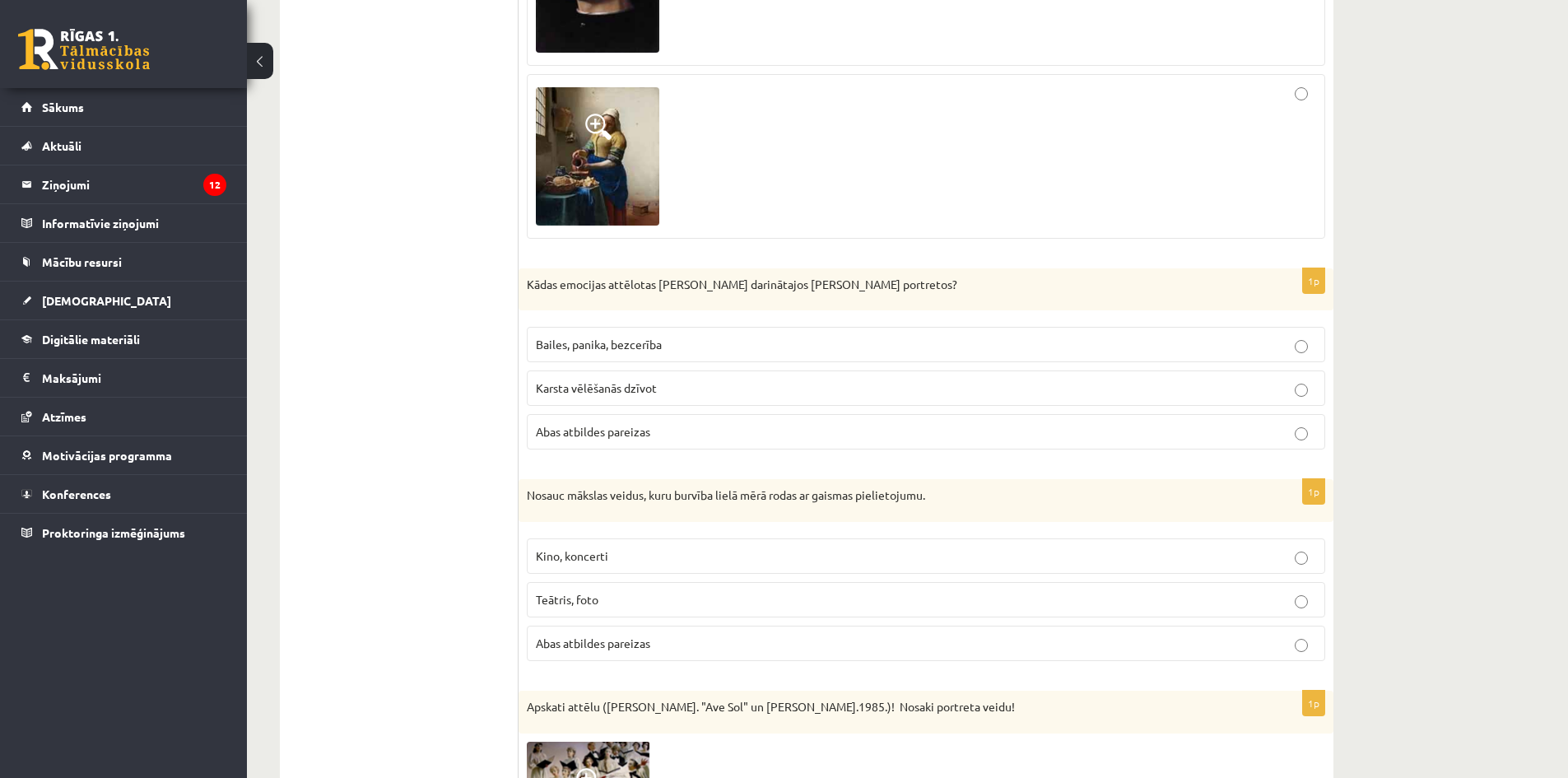
scroll to position [3783, 0]
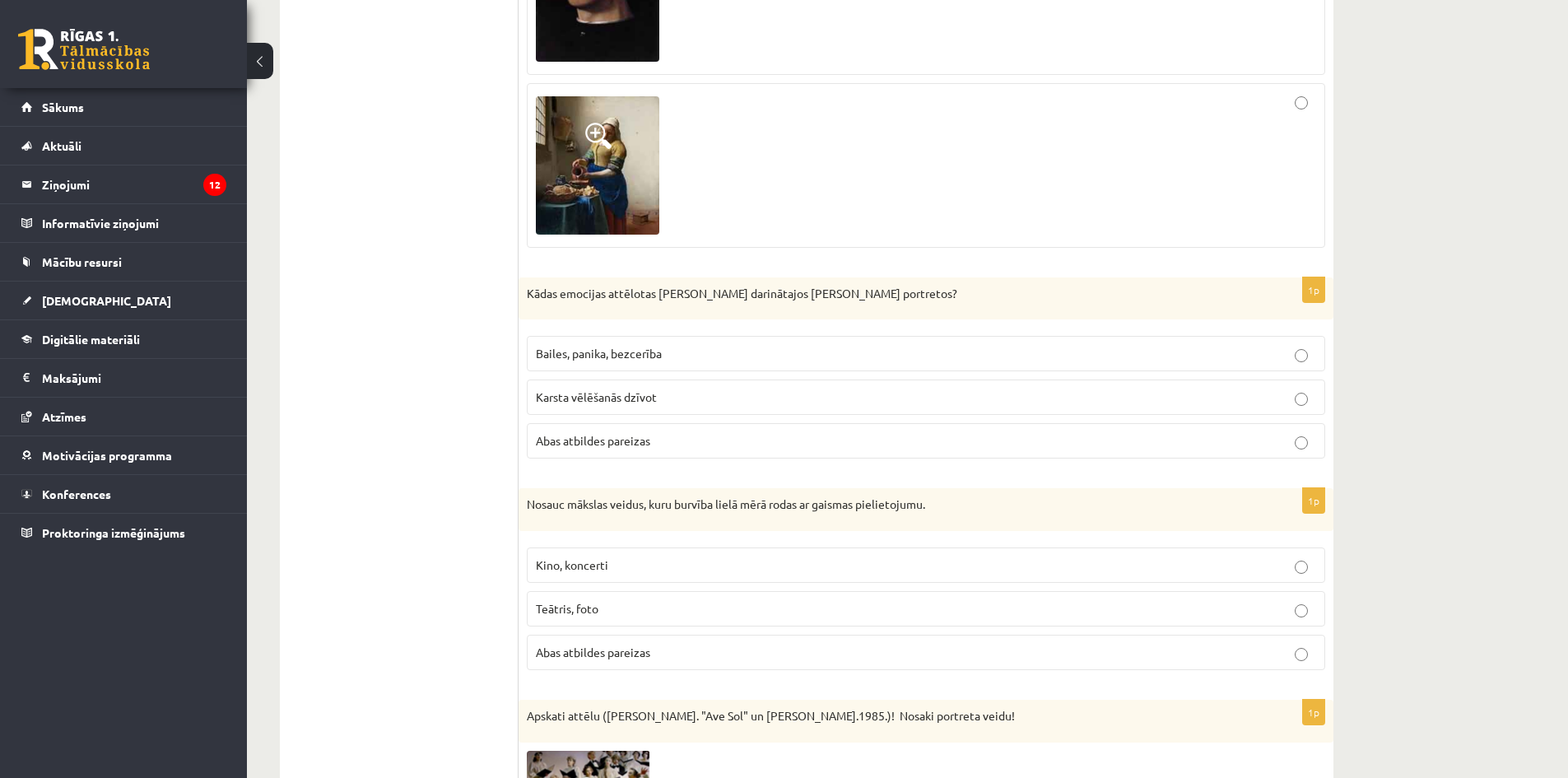
click at [583, 185] on img at bounding box center [598, 165] width 124 height 139
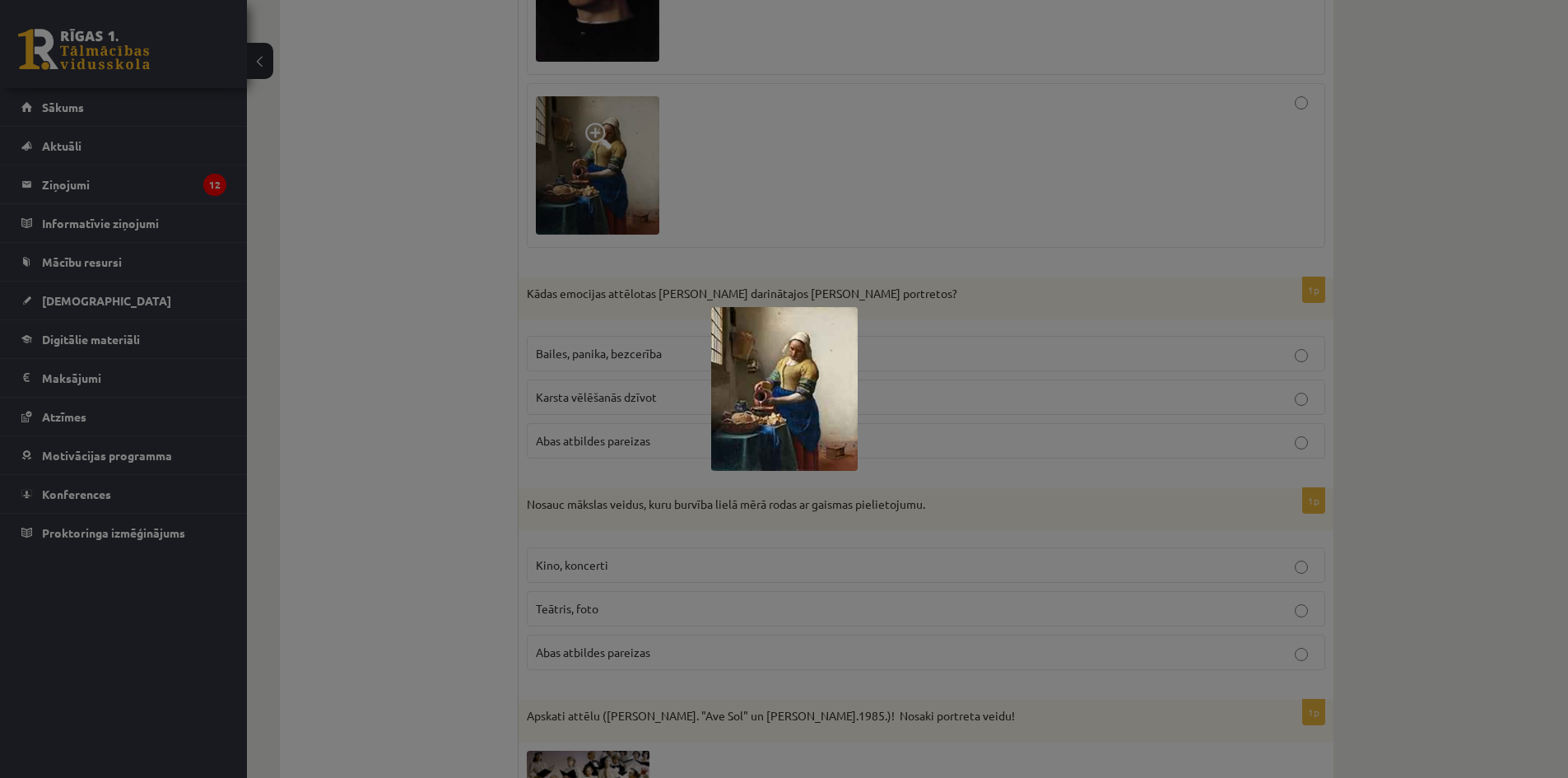
click at [672, 216] on div at bounding box center [784, 389] width 1568 height 778
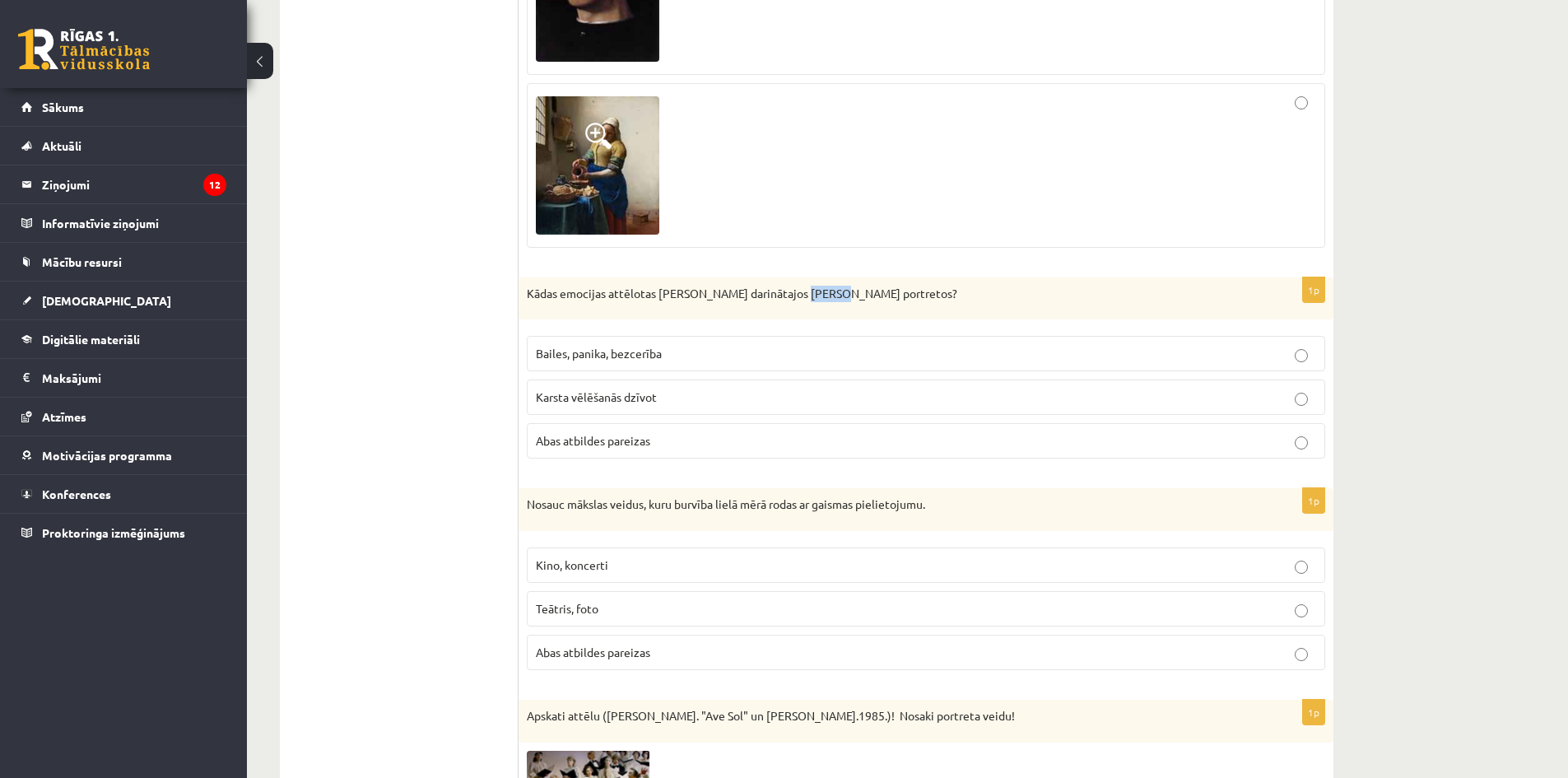
drag, startPoint x: 794, startPoint y: 279, endPoint x: 832, endPoint y: 289, distance: 39.3
click at [832, 289] on div "Kādas emocijas attēlotas Pablo Pikaso darinātajos Doras Mares portretos?" at bounding box center [926, 299] width 815 height 43
click at [806, 289] on div "Kādas emocijas attēlotas Pablo Pikaso darinātajos Doras Mares portretos?" at bounding box center [926, 299] width 815 height 43
drag, startPoint x: 788, startPoint y: 279, endPoint x: 856, endPoint y: 285, distance: 68.3
click at [856, 285] on p "Kādas emocijas attēlotas Pablo Pikaso darinātajos Doras Mares portretos?" at bounding box center [885, 293] width 716 height 17
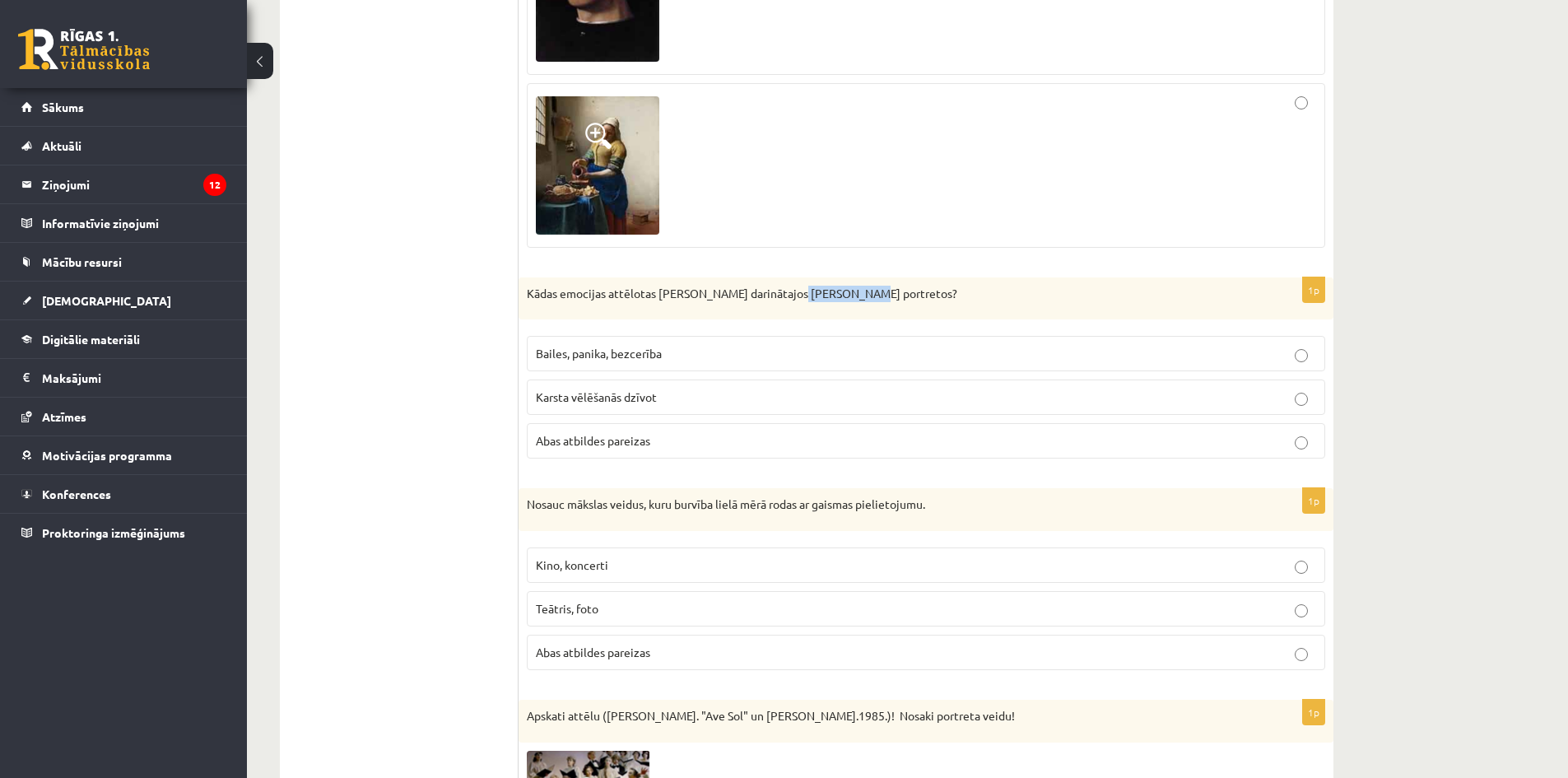
copy p "Doras Mares"
click at [659, 389] on p "Karsta vēlēšanās dzīvot" at bounding box center [926, 397] width 780 height 18
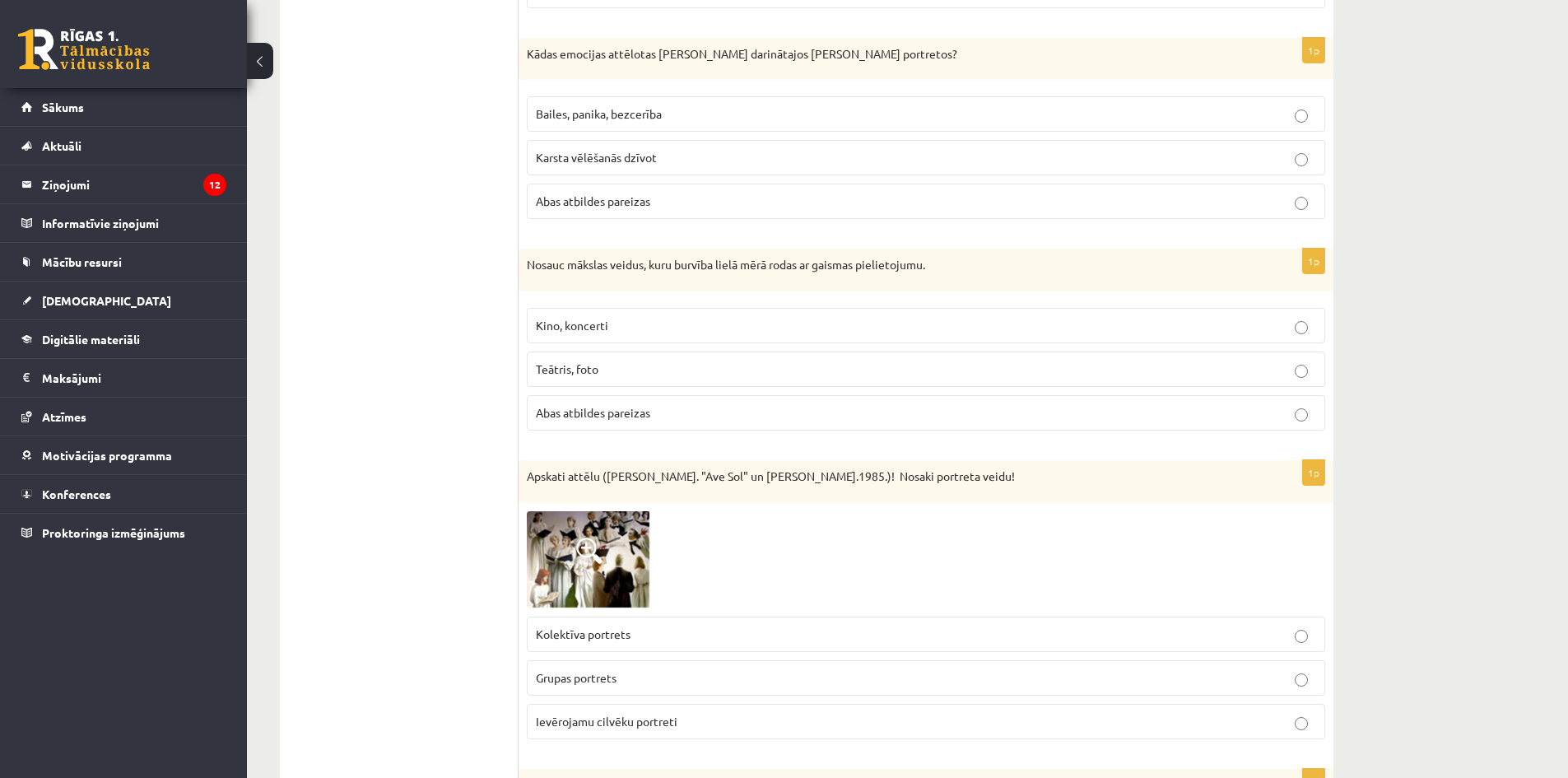
scroll to position [4030, 0]
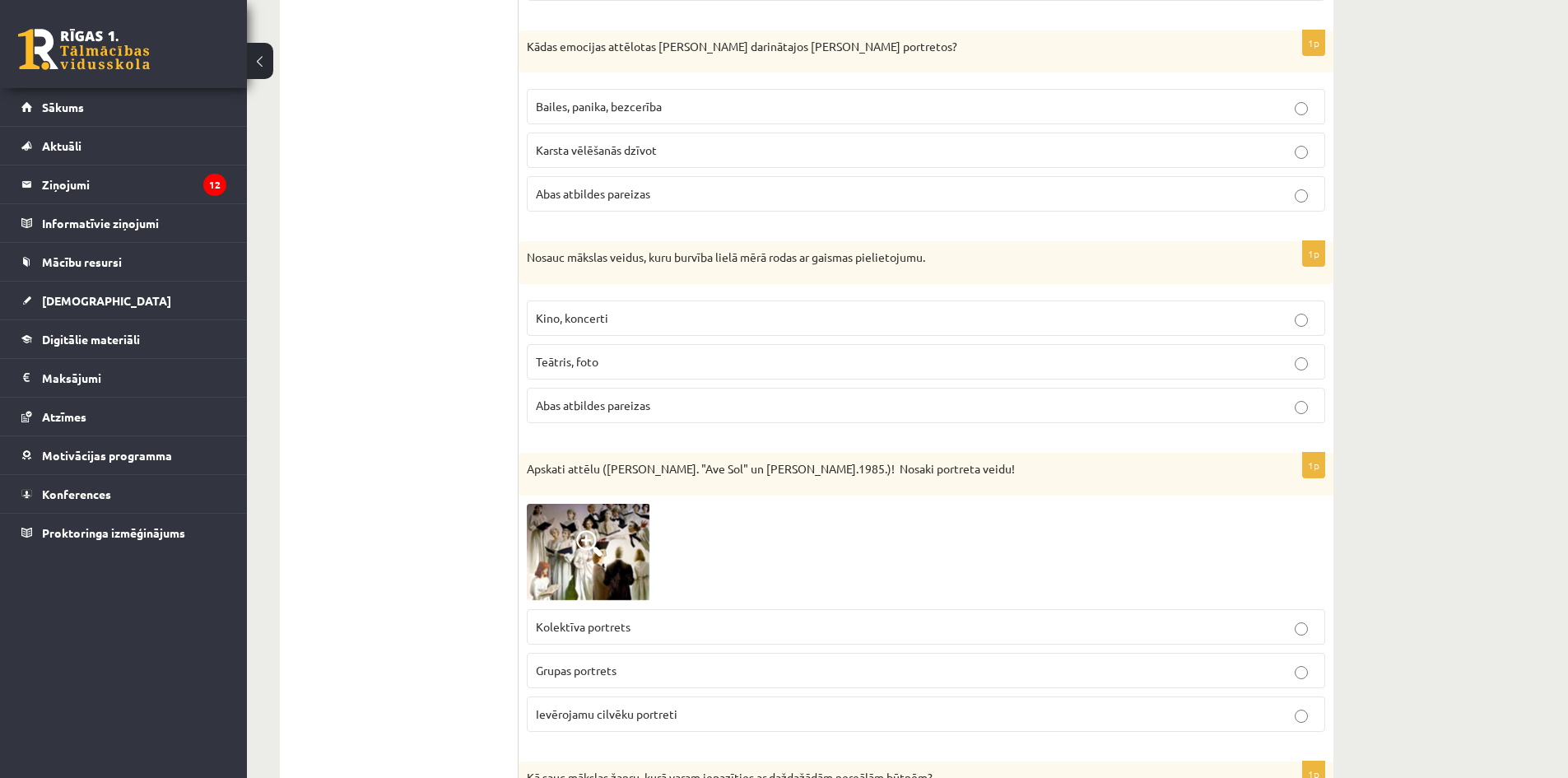
click at [594, 354] on span "Teātris, foto" at bounding box center [568, 361] width 63 height 15
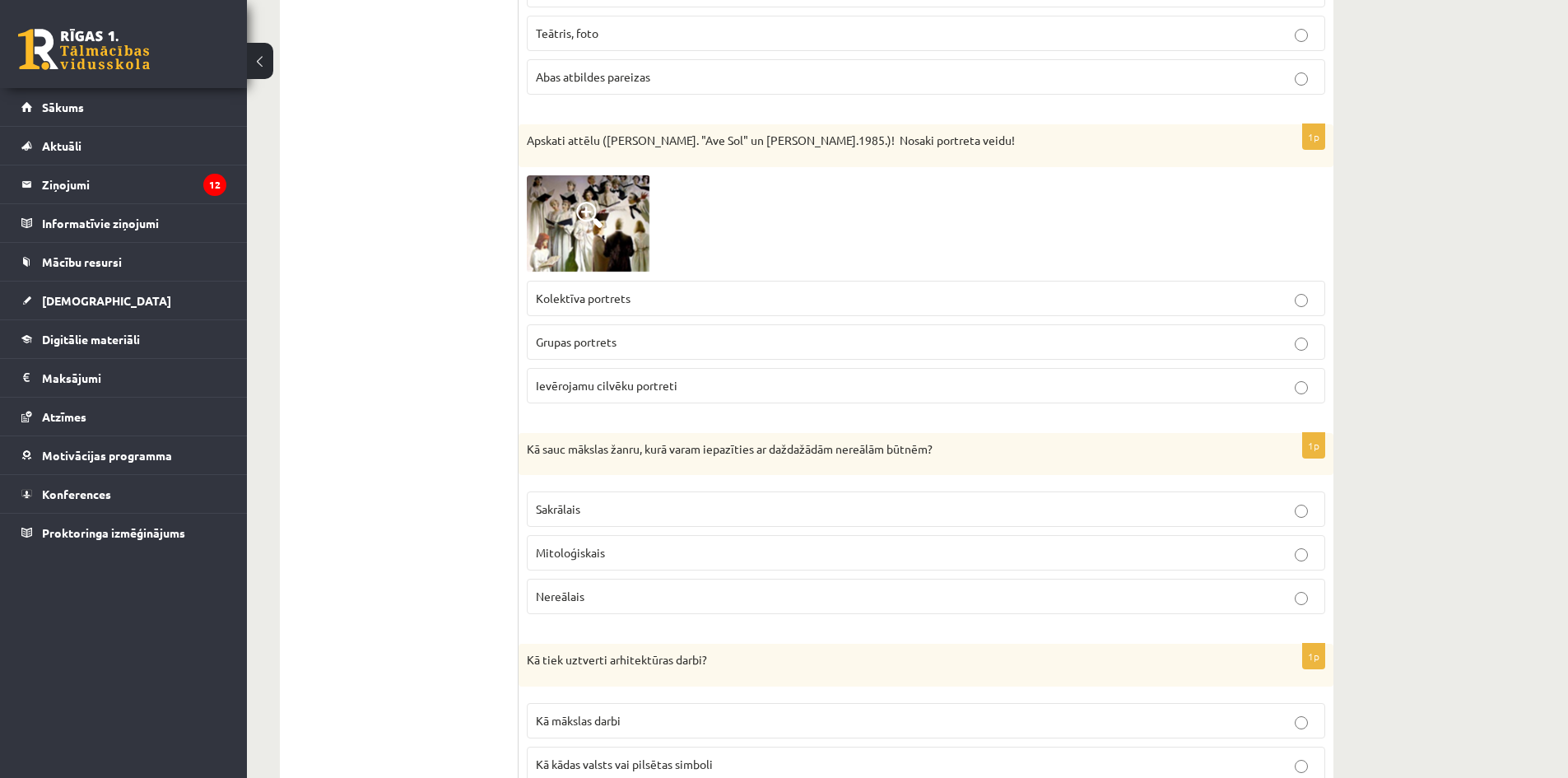
scroll to position [4359, 0]
click at [573, 214] on img at bounding box center [589, 222] width 124 height 97
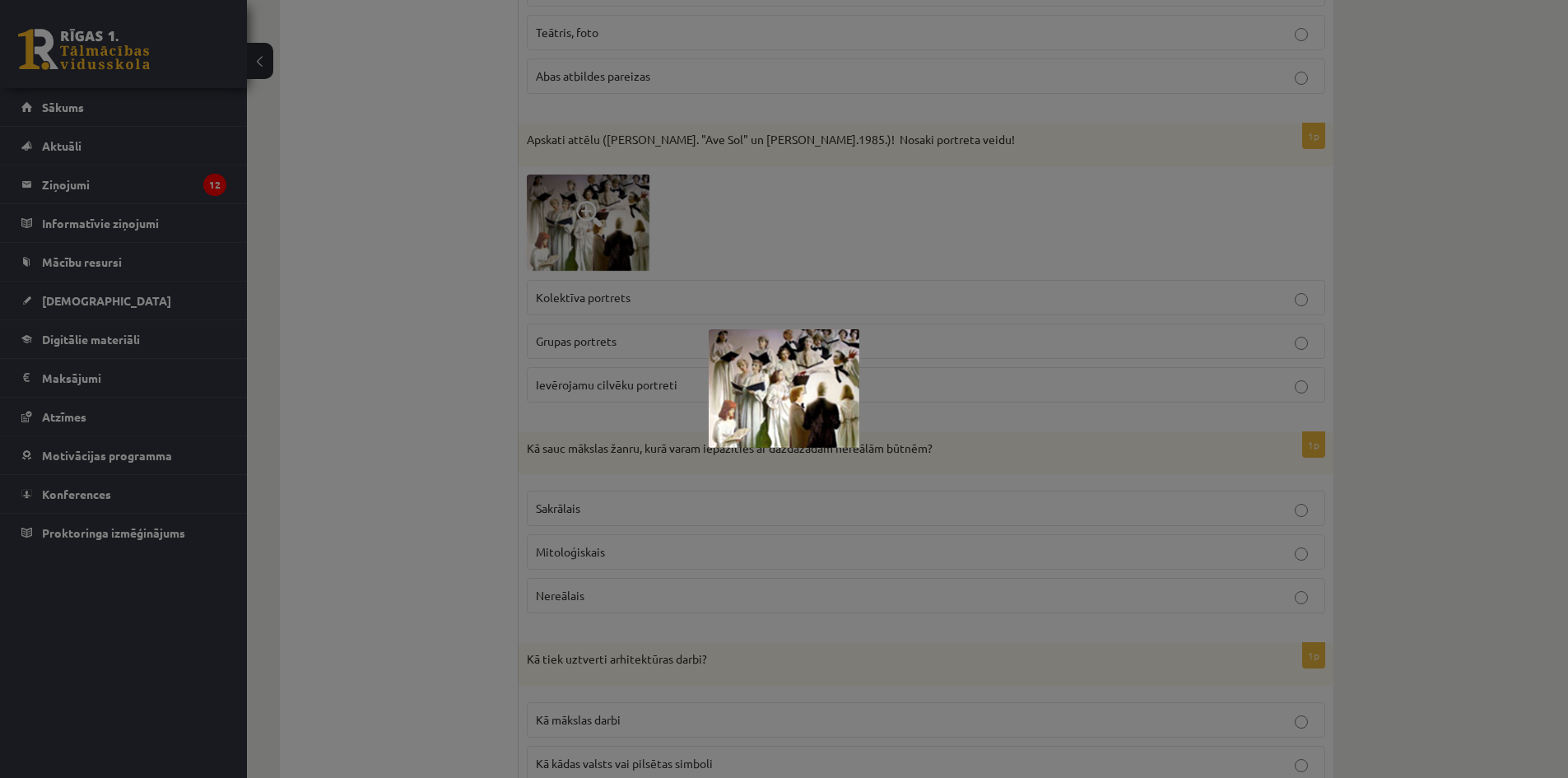
click at [723, 247] on div at bounding box center [784, 389] width 1568 height 778
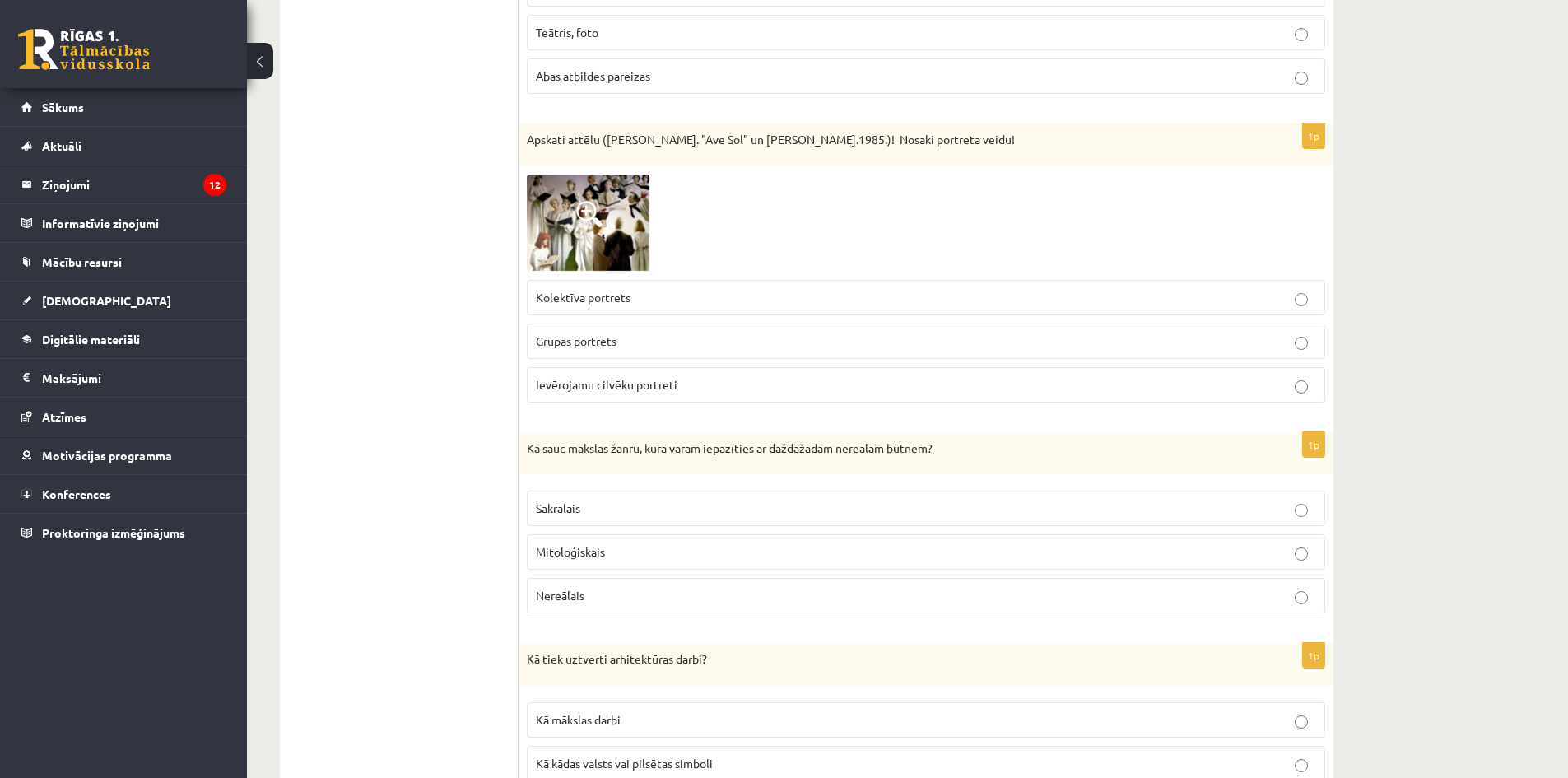
click at [613, 290] on span "Kolektīva portrets" at bounding box center [583, 297] width 94 height 15
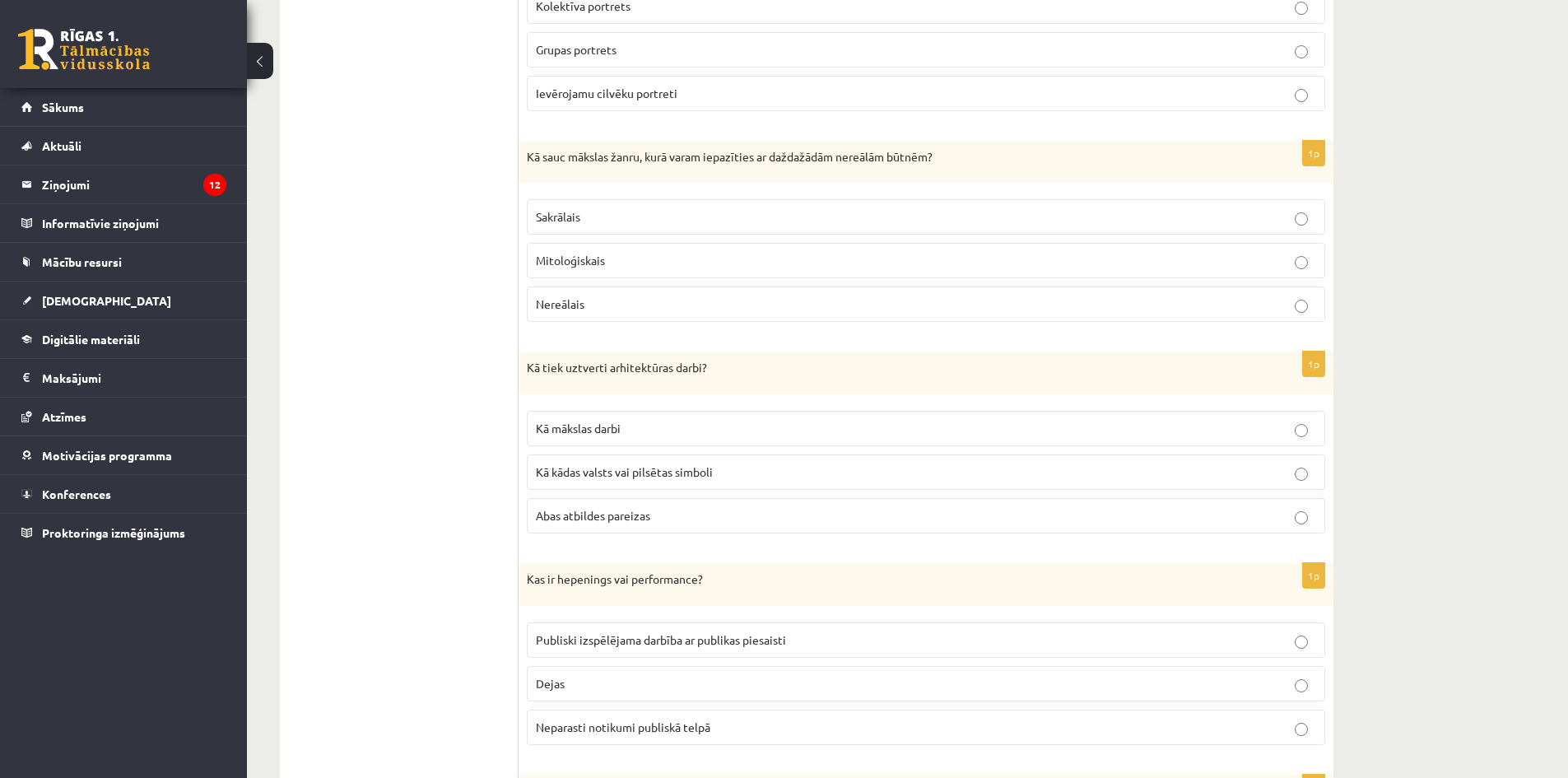
scroll to position [4688, 0]
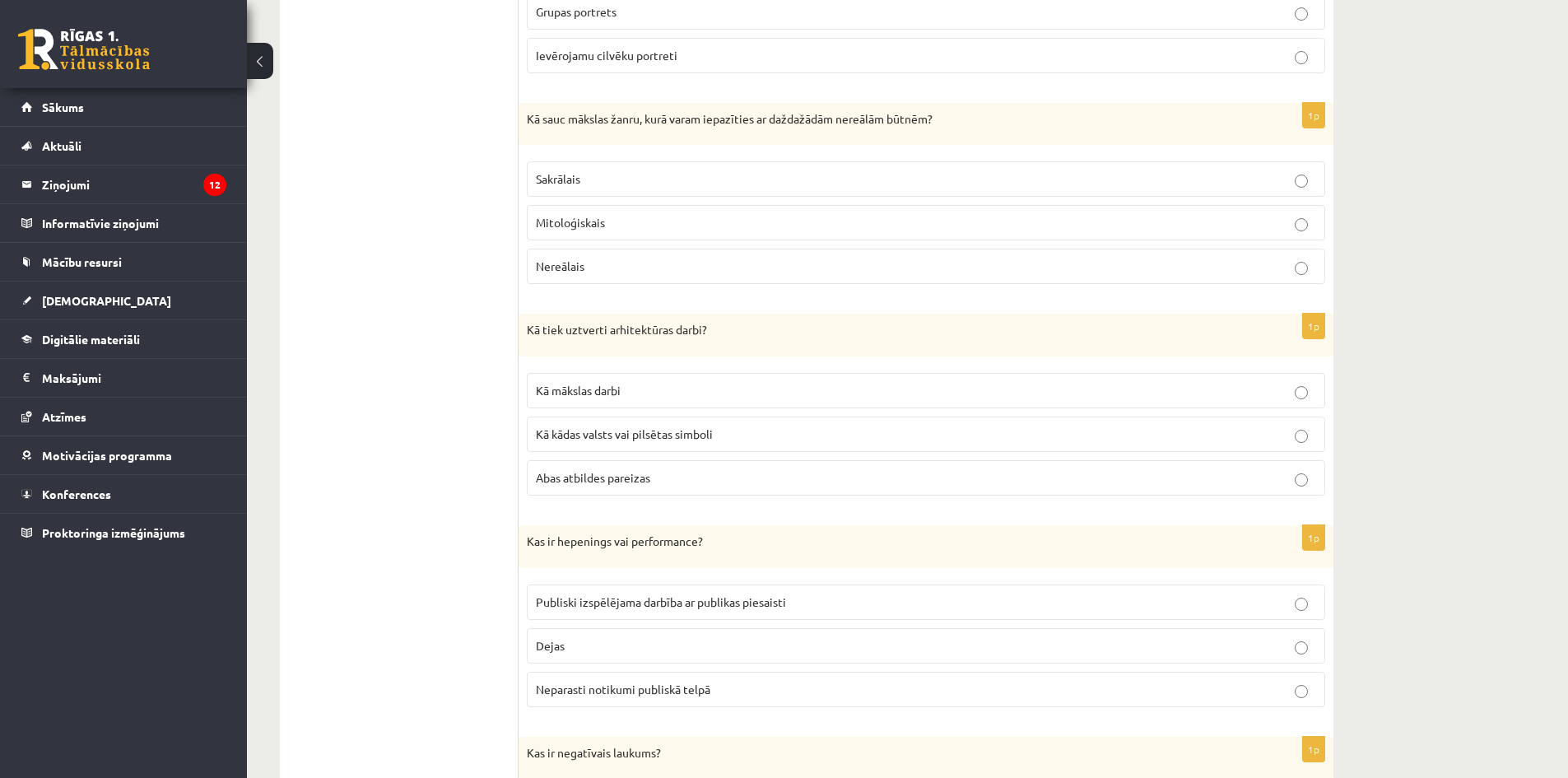
click at [635, 214] on p "Mitoloģiskais" at bounding box center [926, 223] width 780 height 18
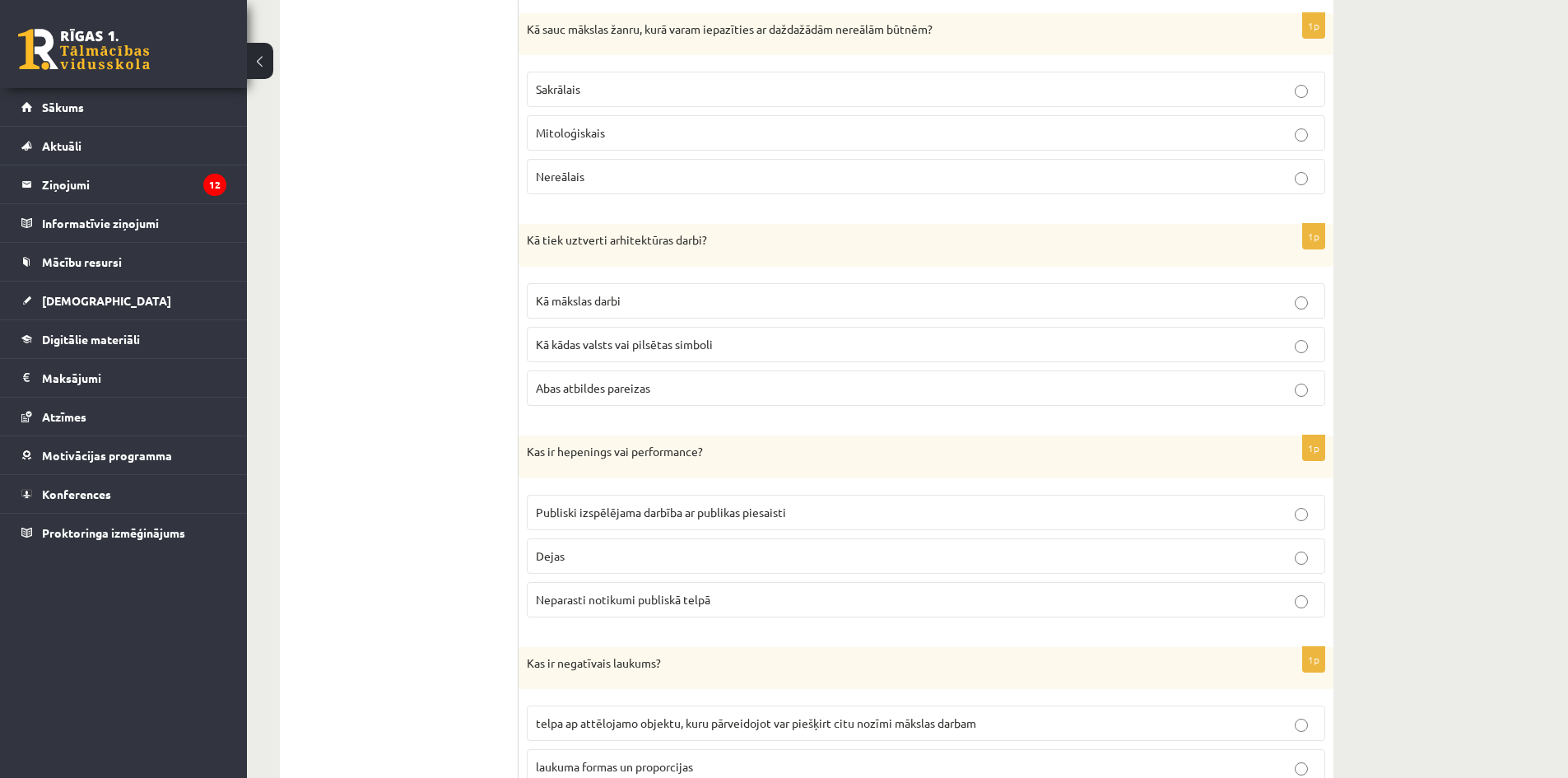
scroll to position [4770, 0]
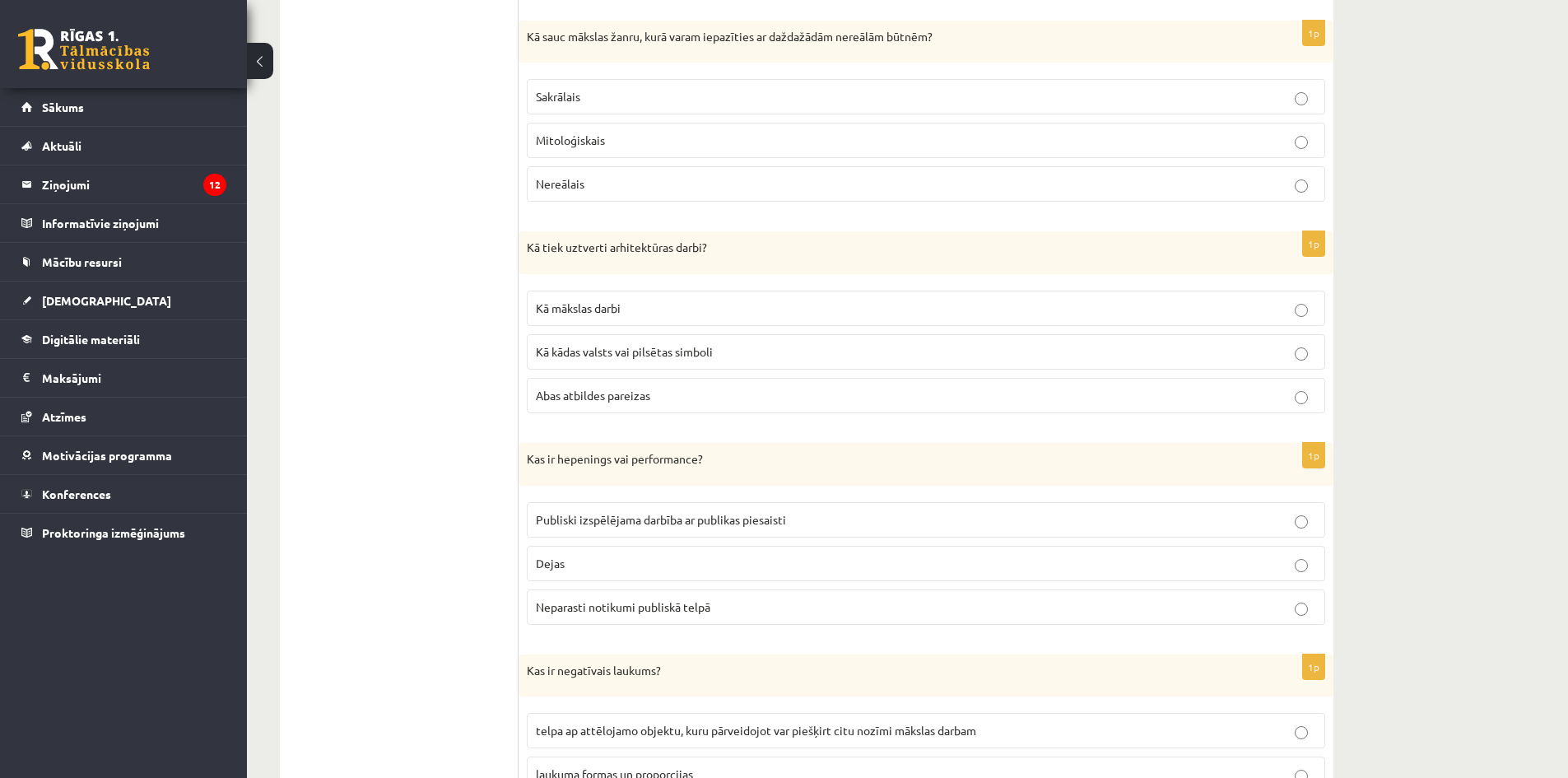
click at [650, 387] on p "Abas atbildes pareizas" at bounding box center [926, 395] width 780 height 18
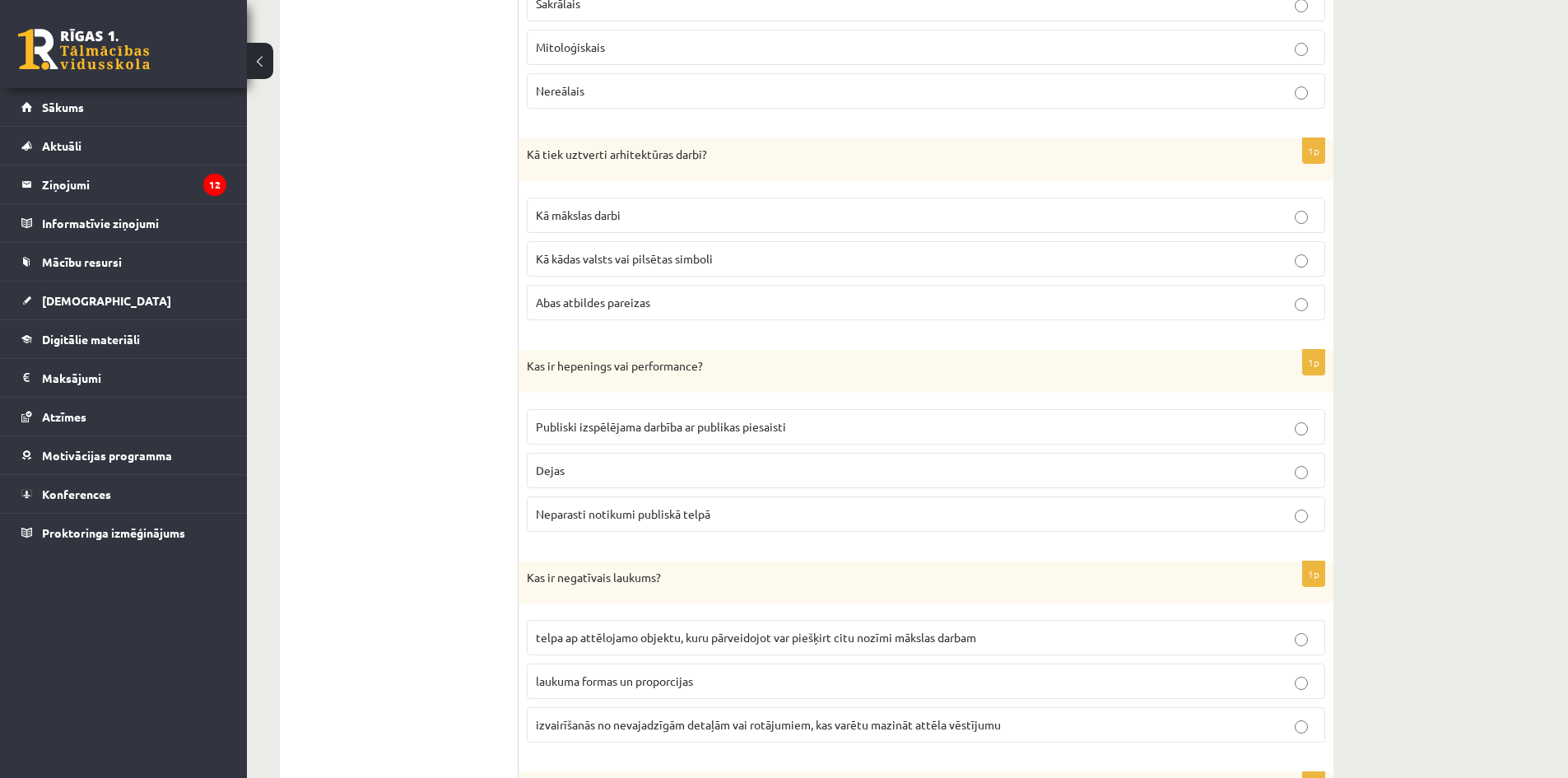
scroll to position [4935, 0]
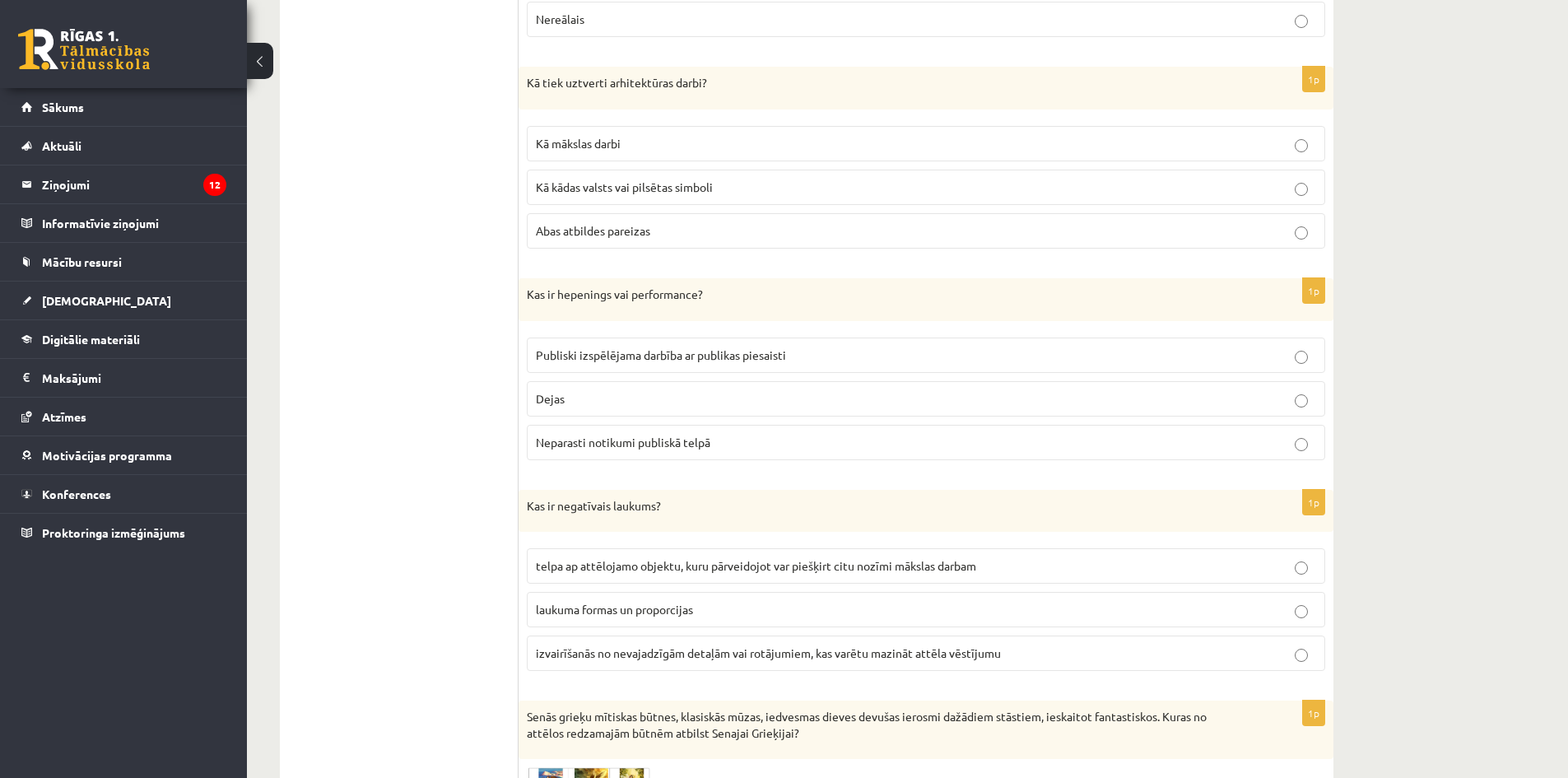
click at [633, 347] on span "Publiski izspēlējama darbība ar publikas piesaisti" at bounding box center [661, 354] width 250 height 15
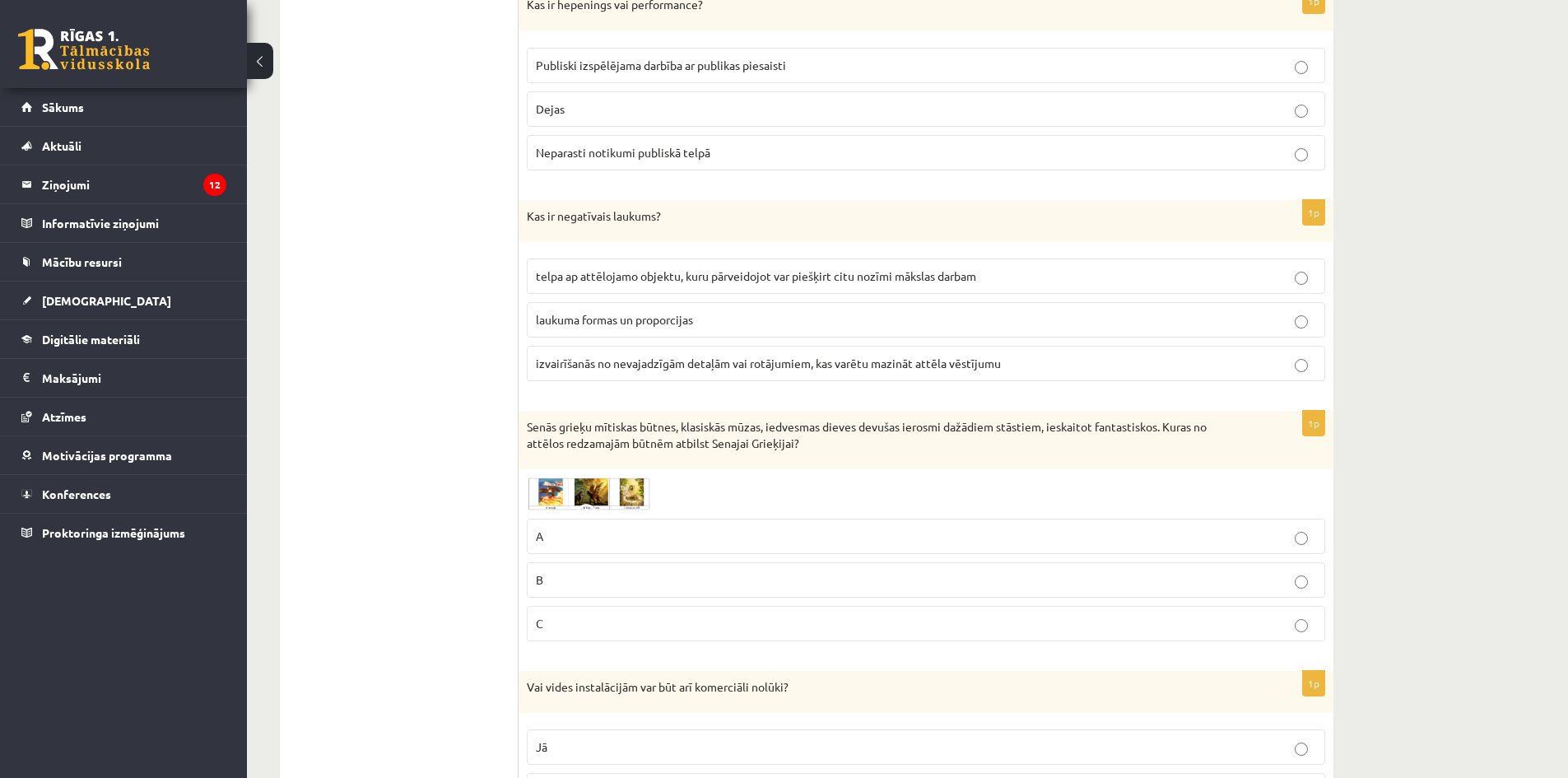
scroll to position [5264, 0]
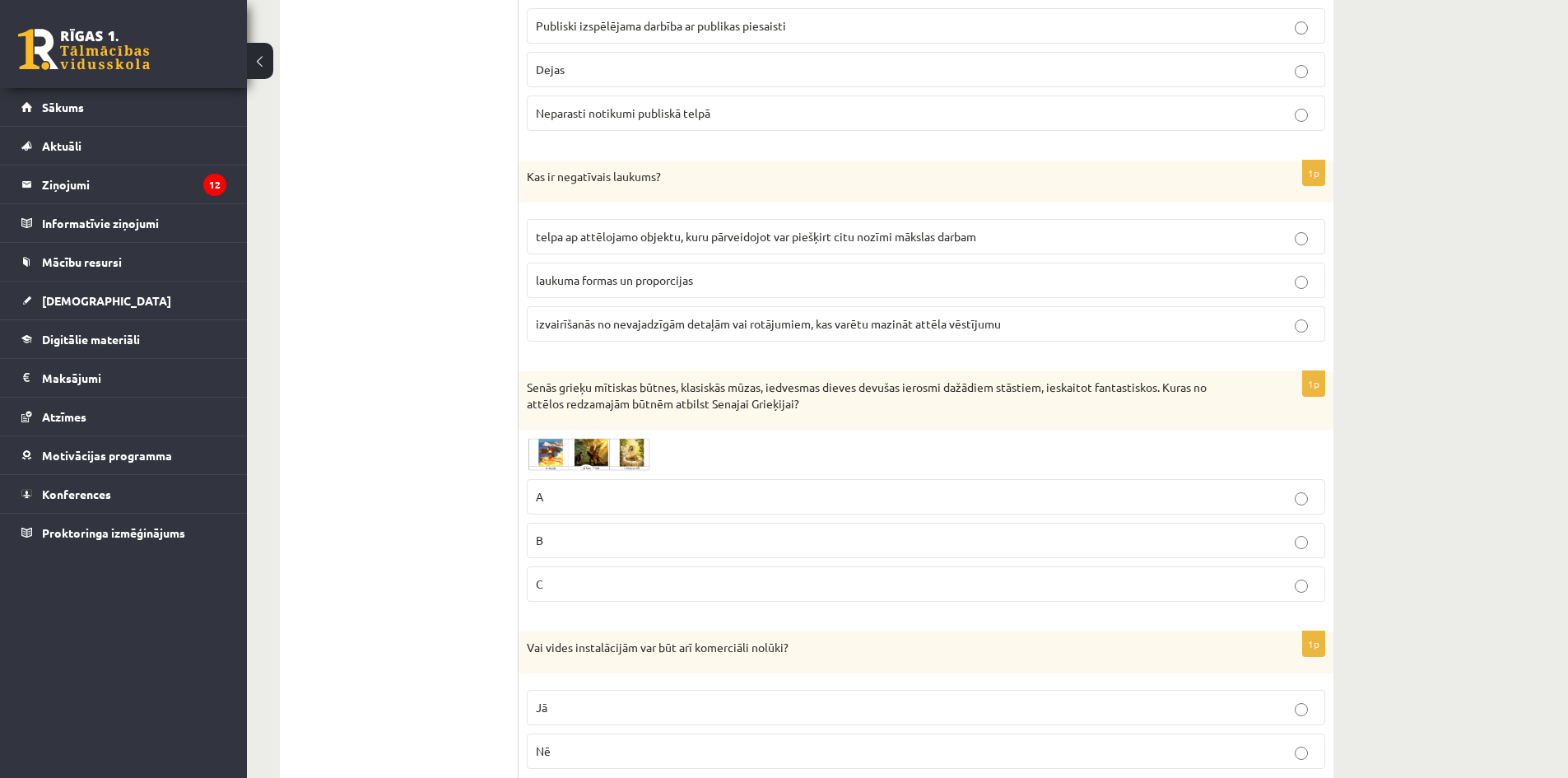
click at [633, 229] on span "telpa ap attēlojamo objektu, kuru pārveidojot var piešķirt citu nozīmi mākslas …" at bounding box center [756, 236] width 441 height 15
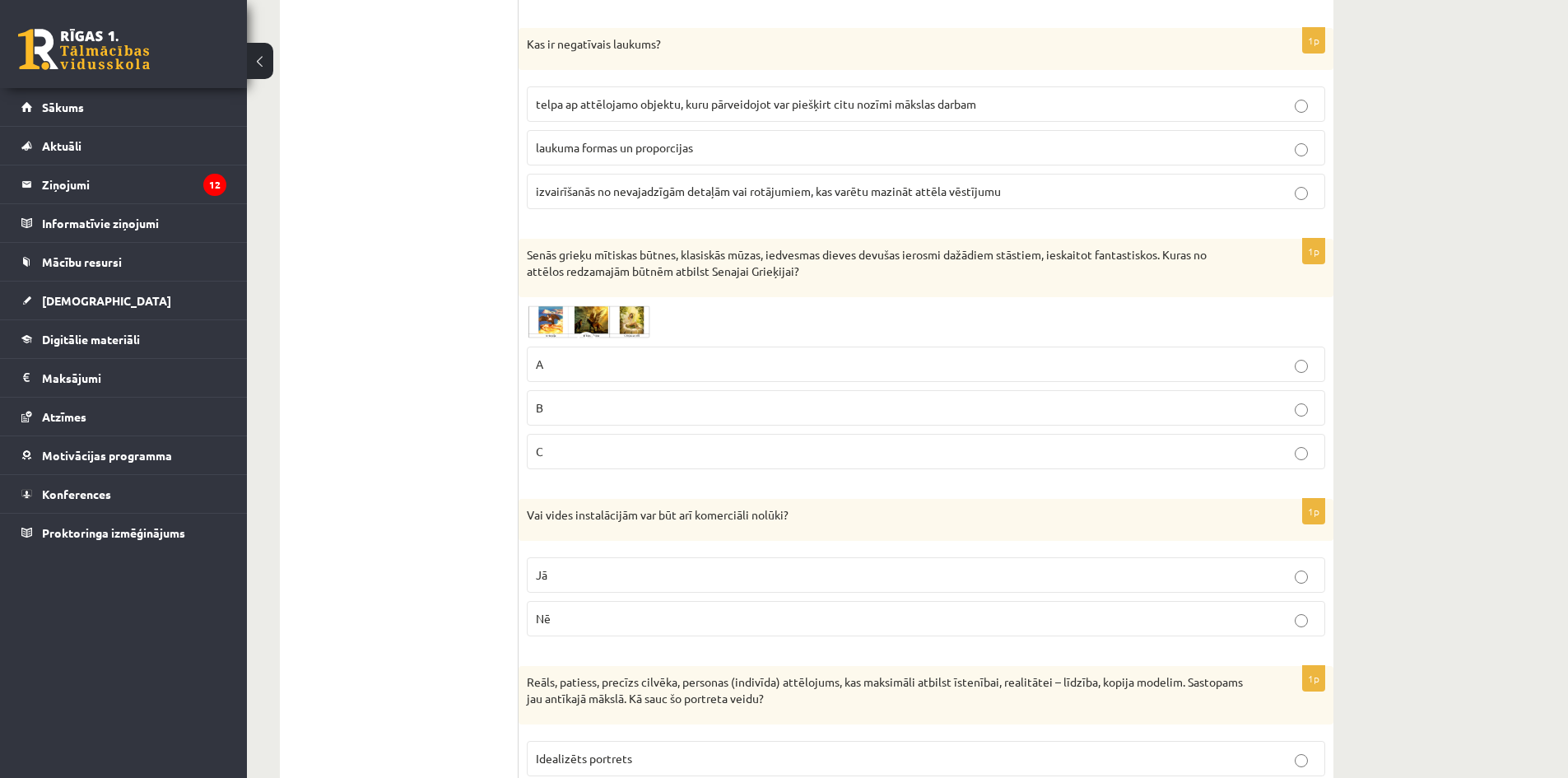
scroll to position [5429, 0]
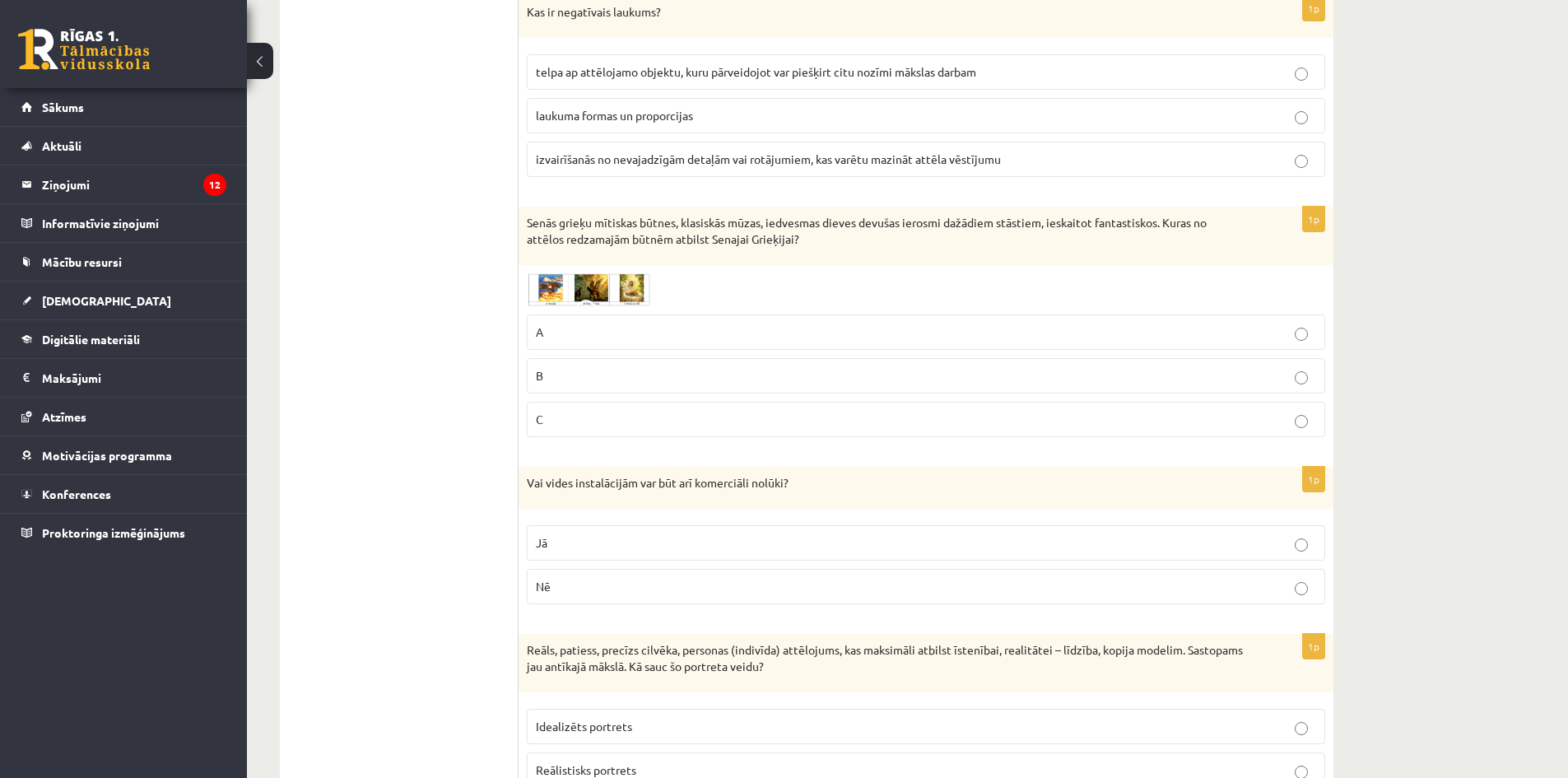
click at [641, 280] on img at bounding box center [589, 289] width 124 height 32
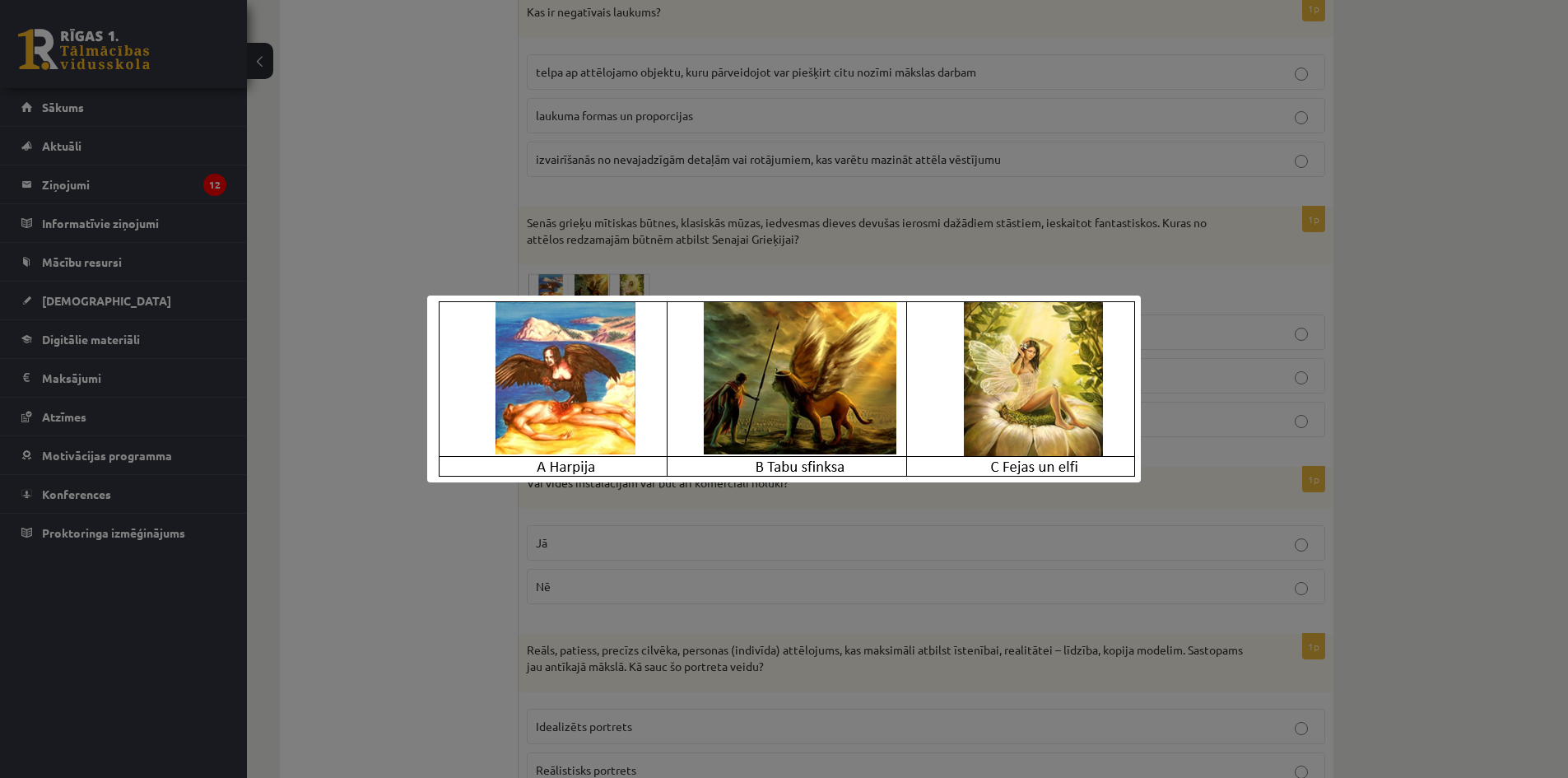
click at [705, 265] on div at bounding box center [784, 389] width 1568 height 778
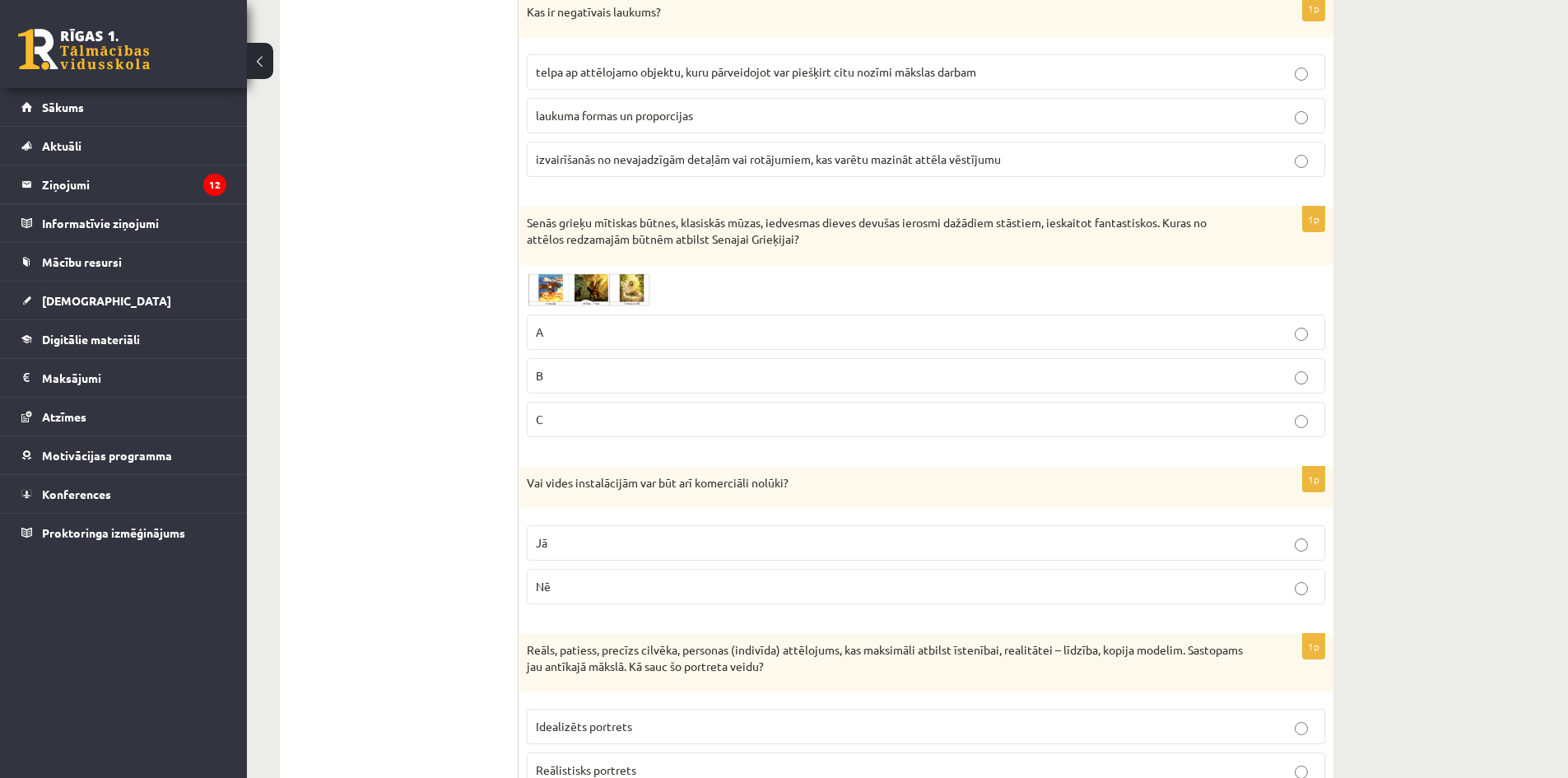
click at [619, 326] on label "A" at bounding box center [927, 332] width 799 height 35
click at [601, 300] on span at bounding box center [589, 313] width 27 height 27
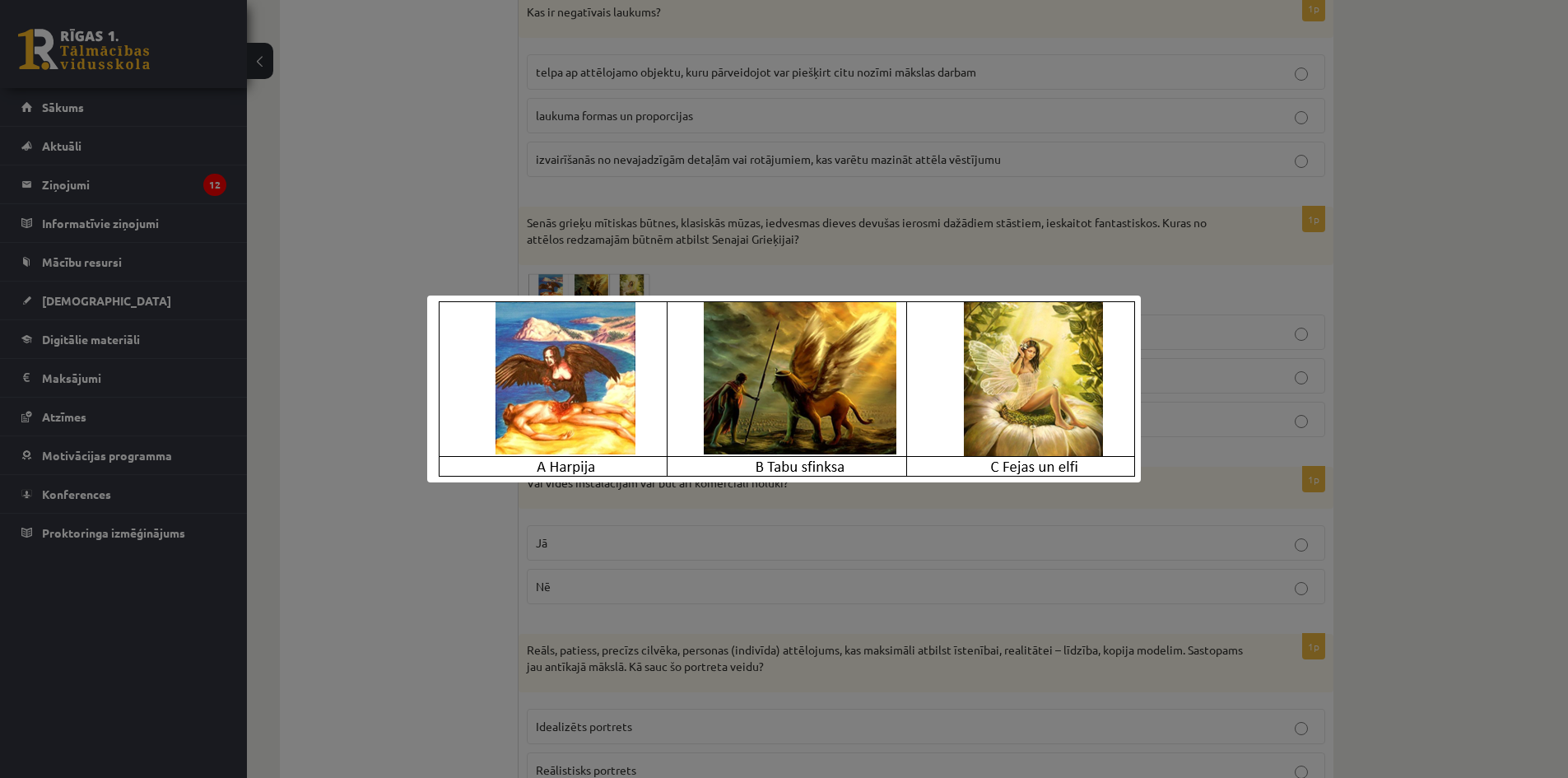
click at [704, 270] on div at bounding box center [784, 389] width 1568 height 778
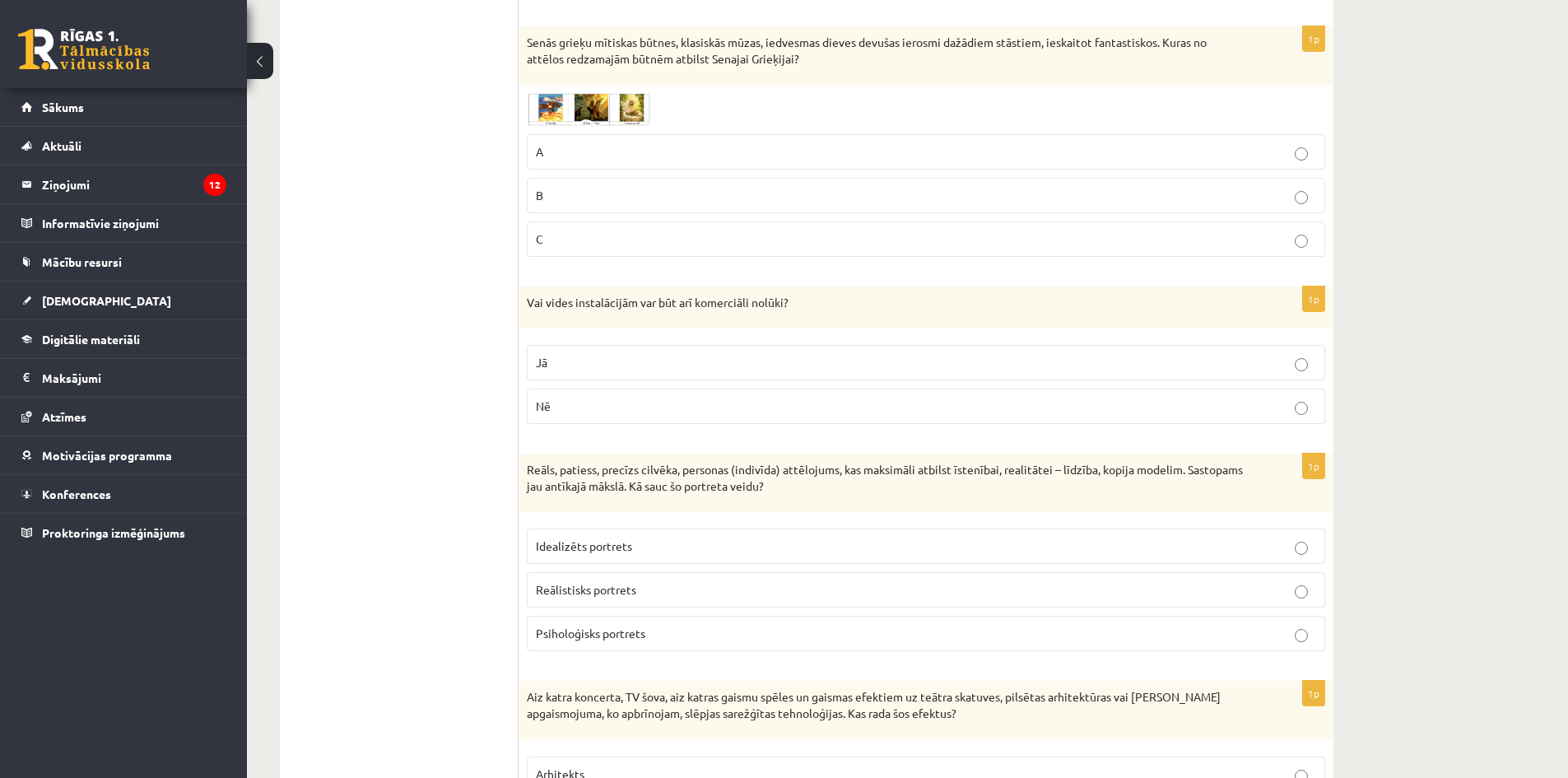
scroll to position [5594, 0]
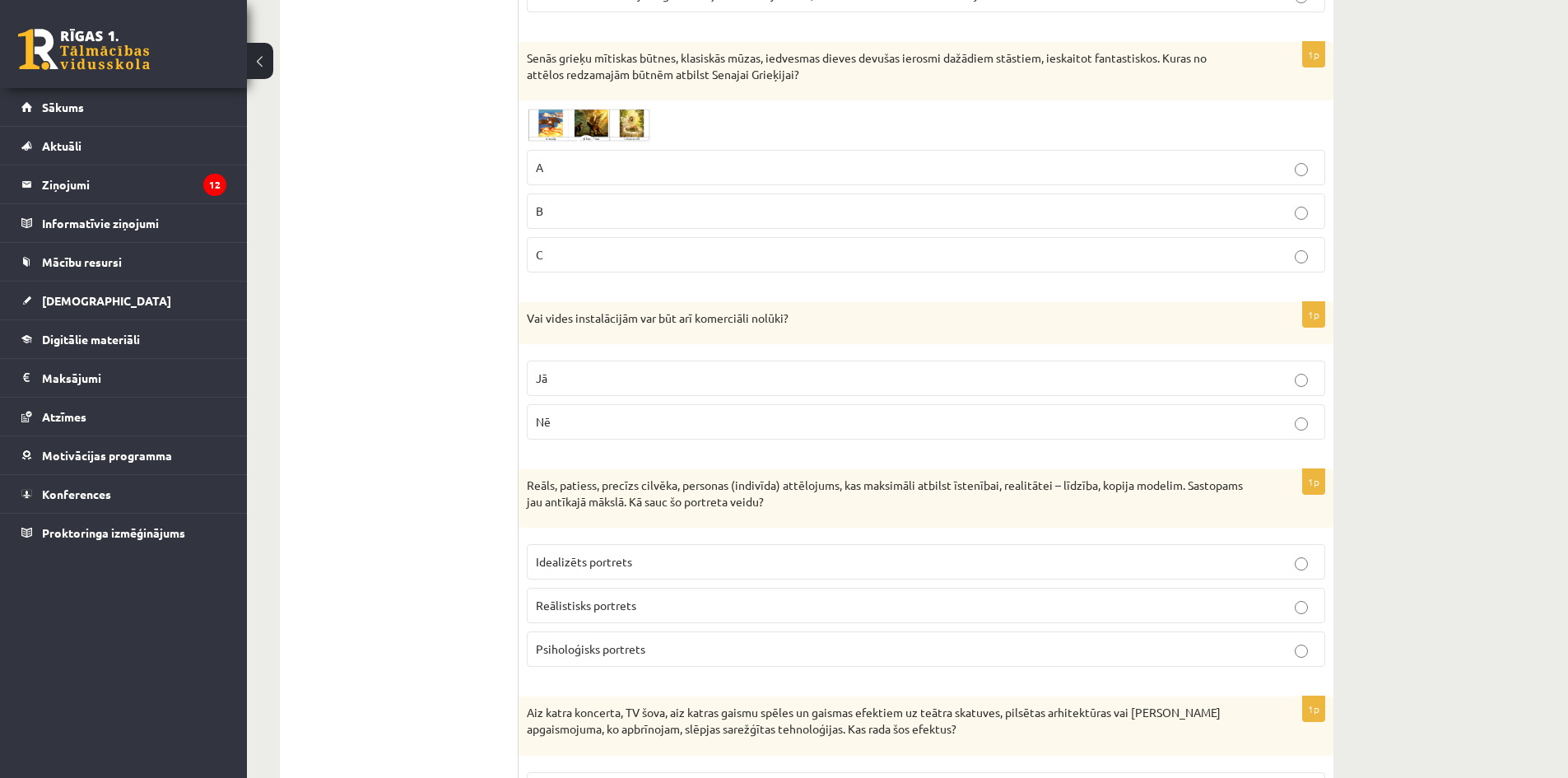
click at [594, 370] on p "Jā" at bounding box center [926, 379] width 780 height 18
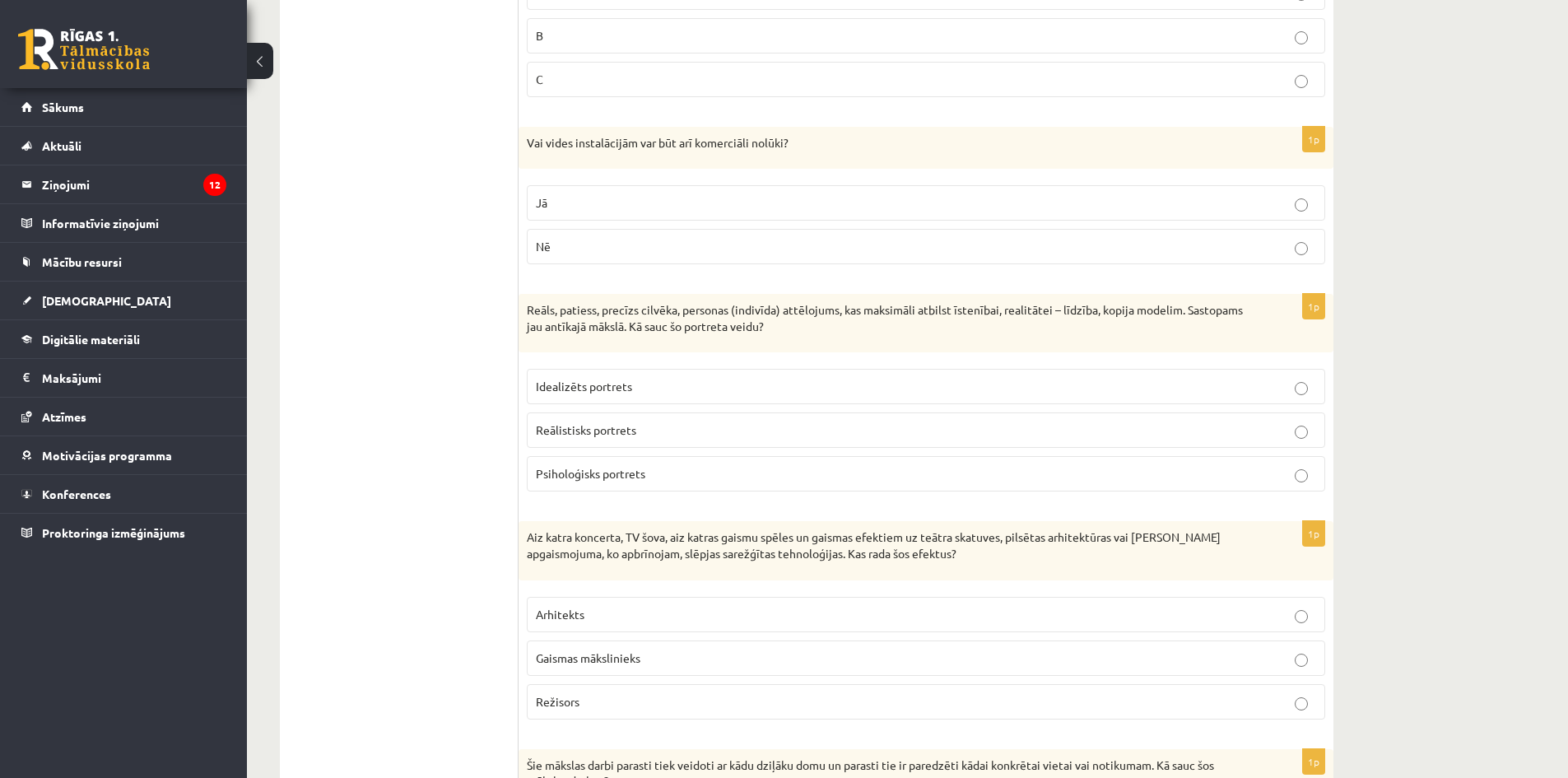
scroll to position [5840, 0]
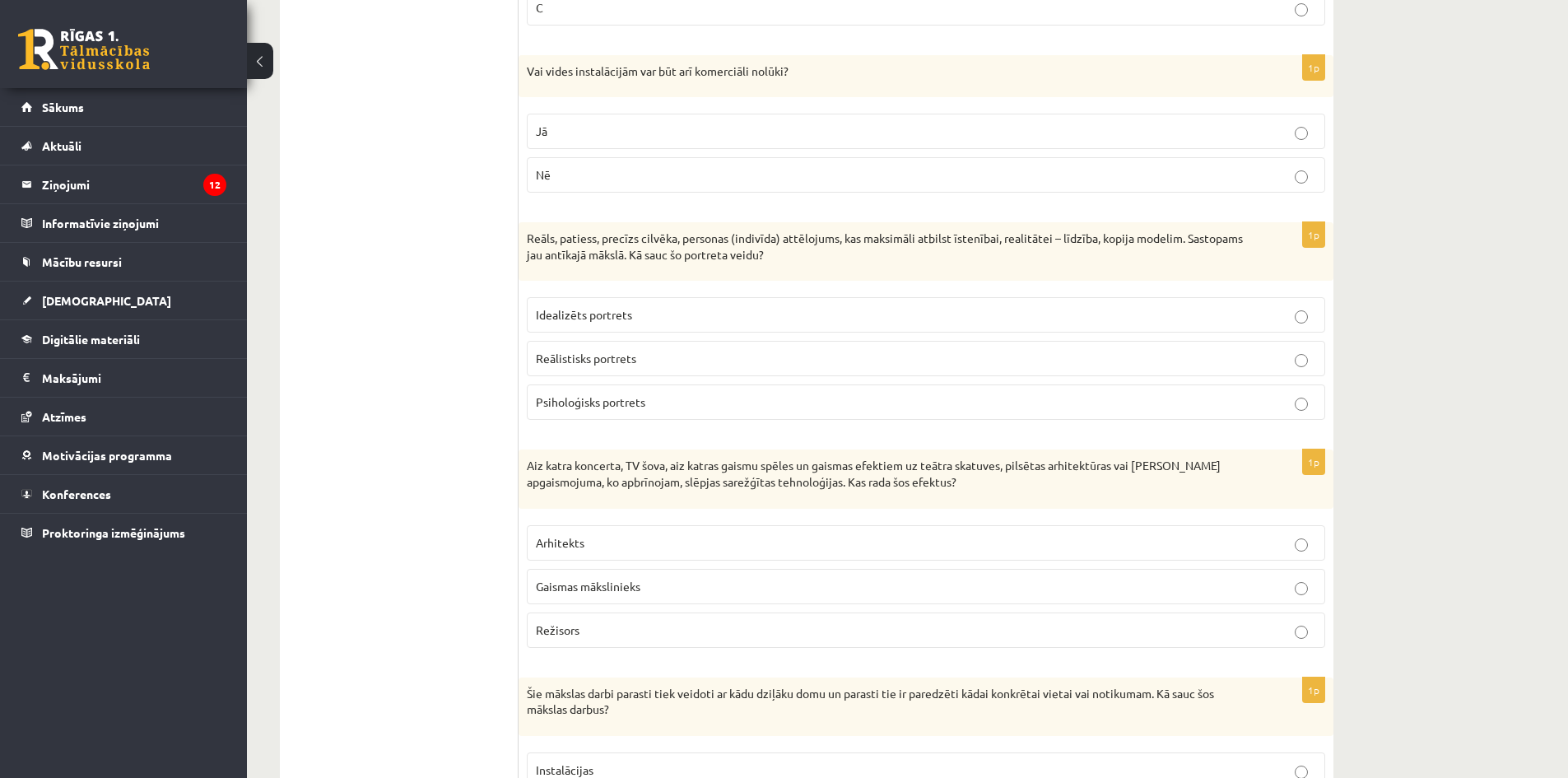
click at [629, 351] on span "Reālistisks portrets" at bounding box center [586, 358] width 100 height 15
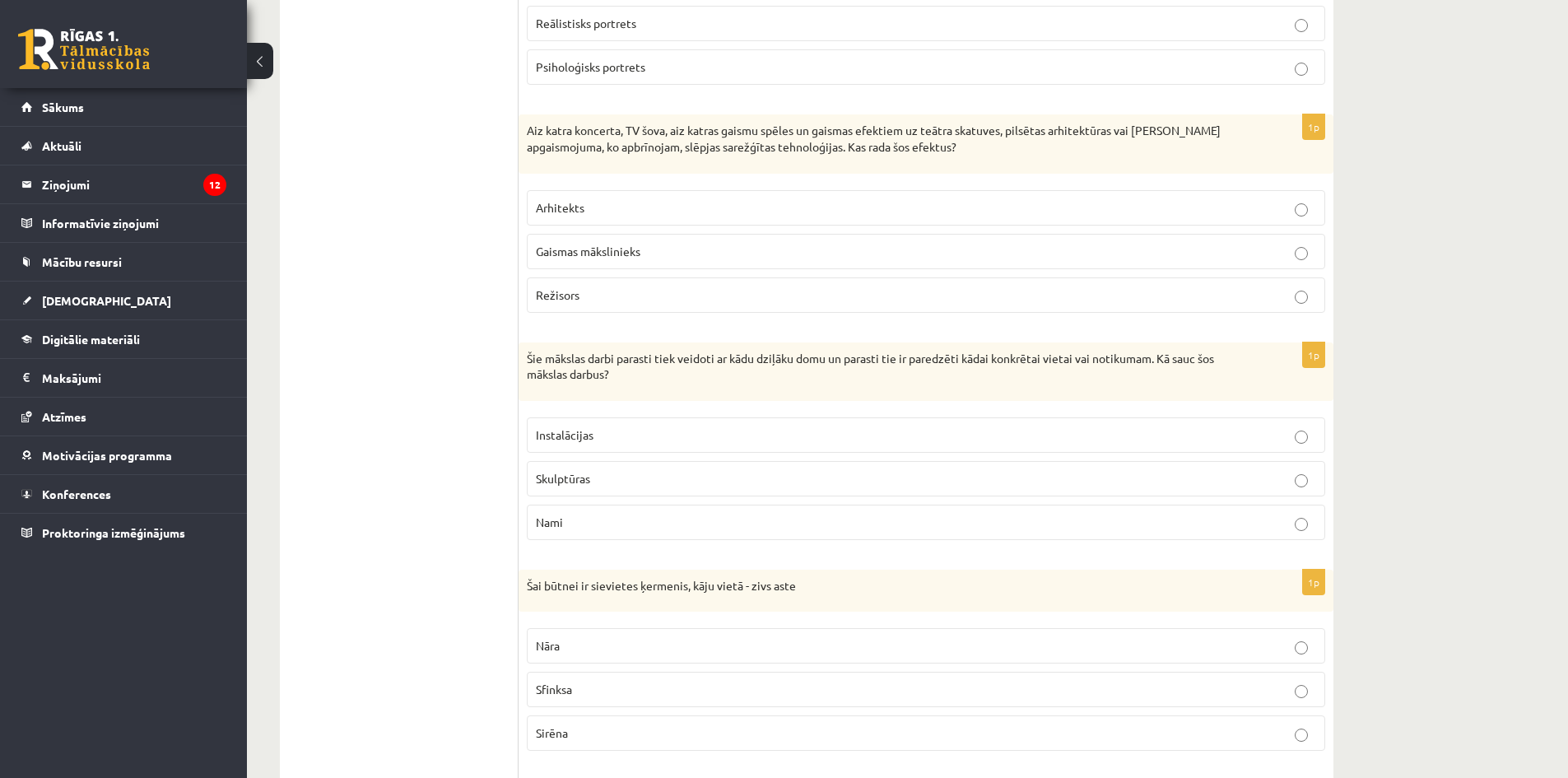
scroll to position [6170, 0]
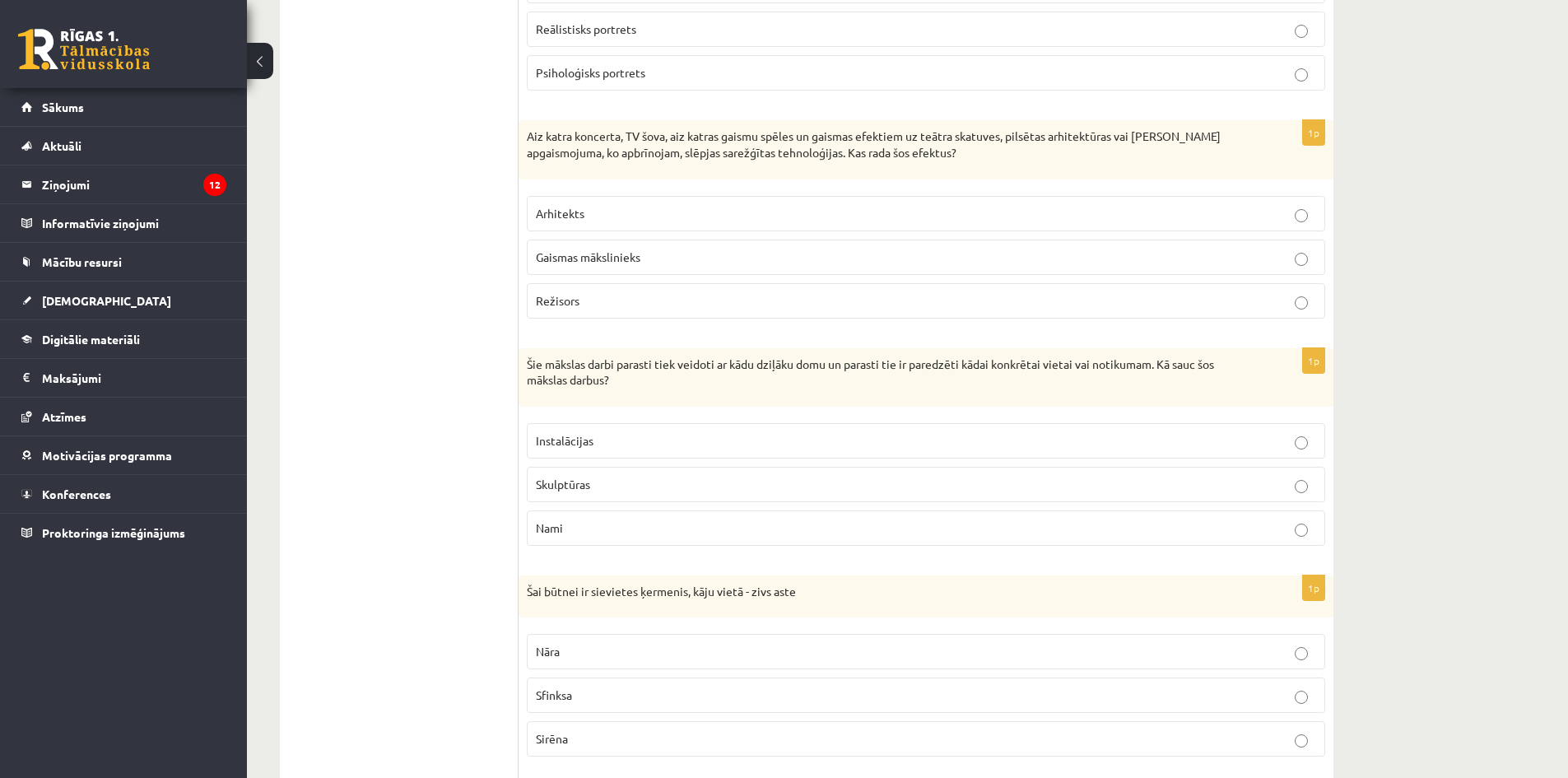
click at [593, 292] on p "Režisors" at bounding box center [926, 301] width 780 height 18
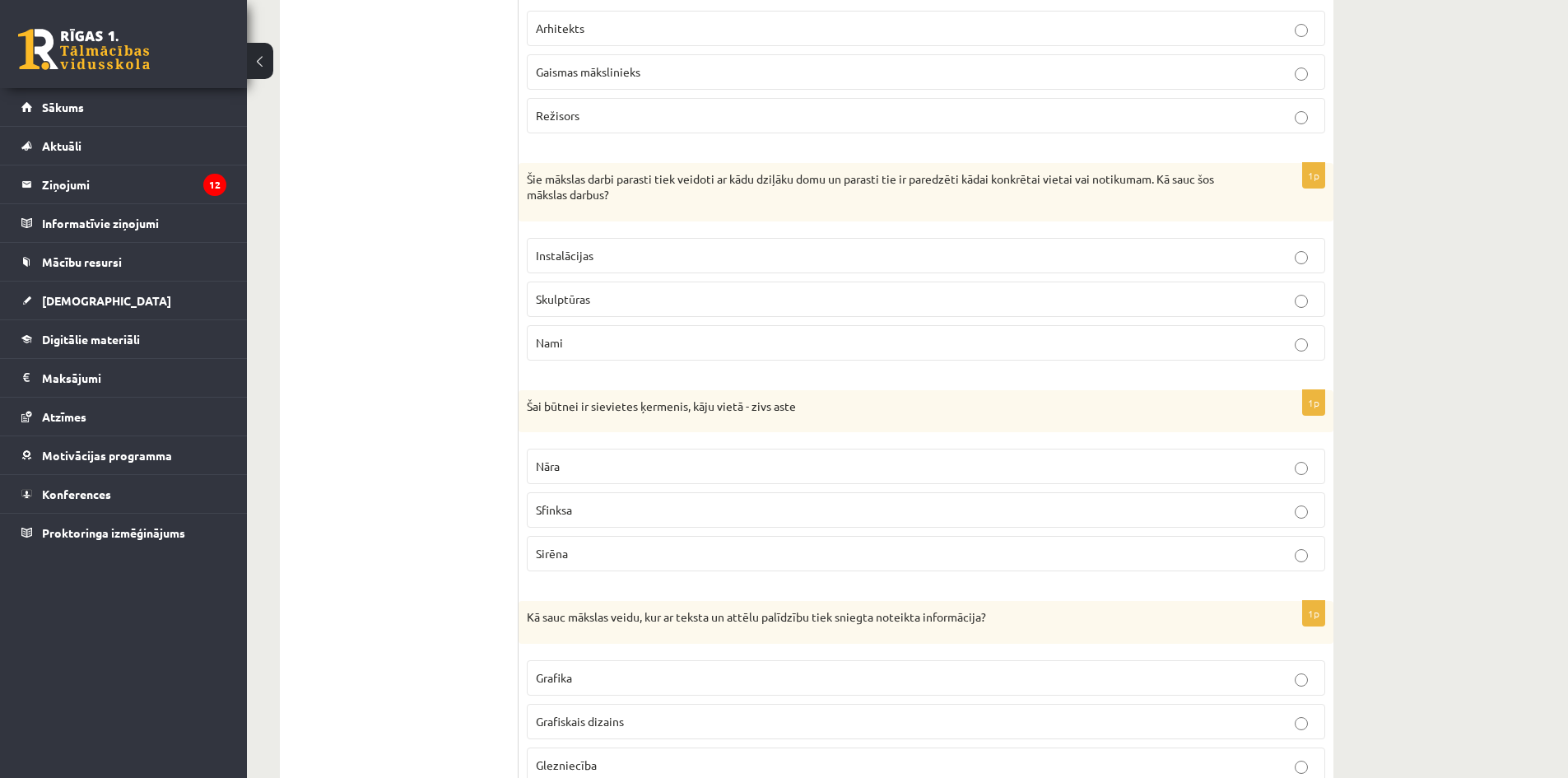
scroll to position [6417, 0]
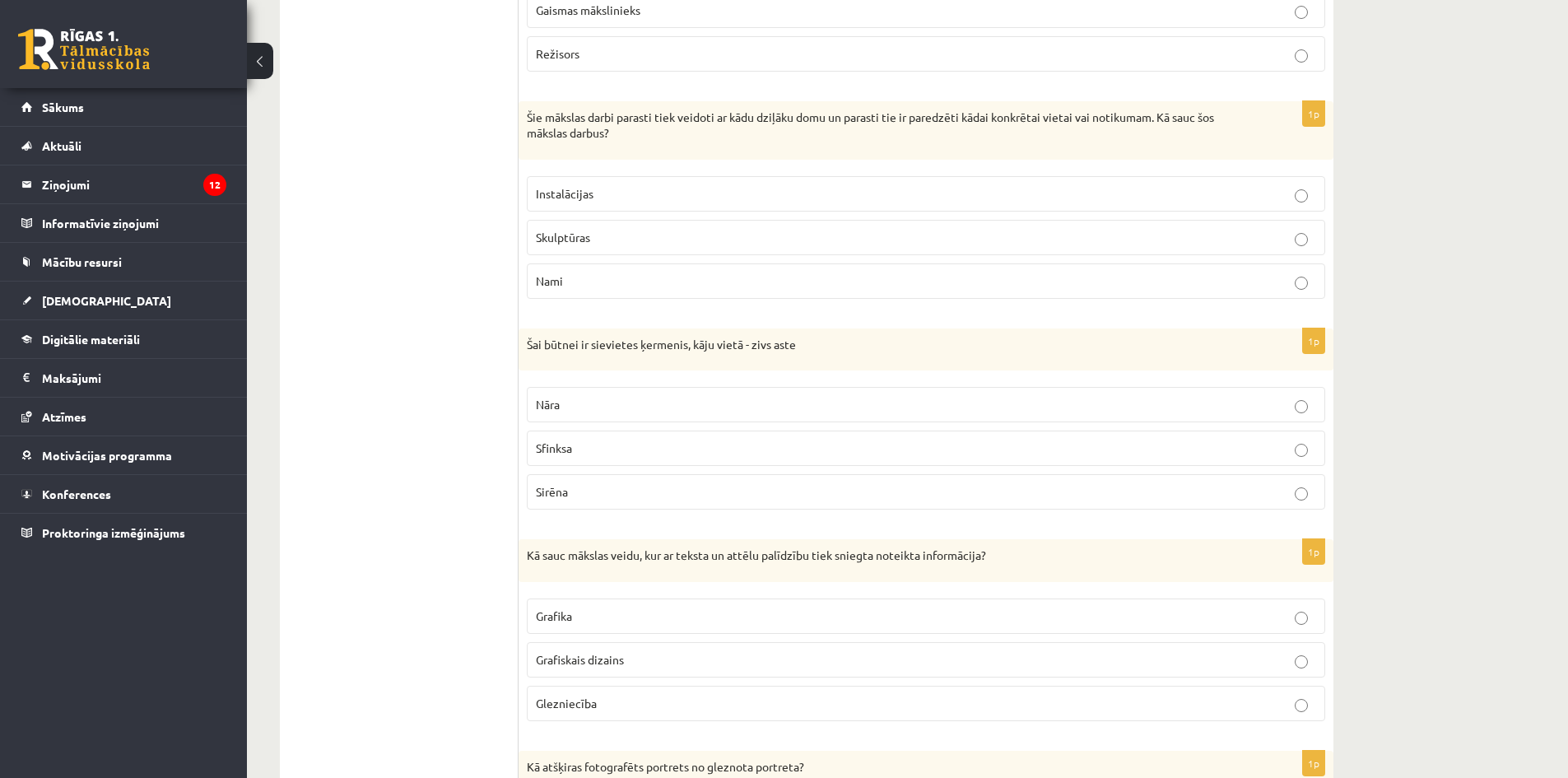
click at [633, 176] on label "Instalācijas" at bounding box center [927, 194] width 799 height 35
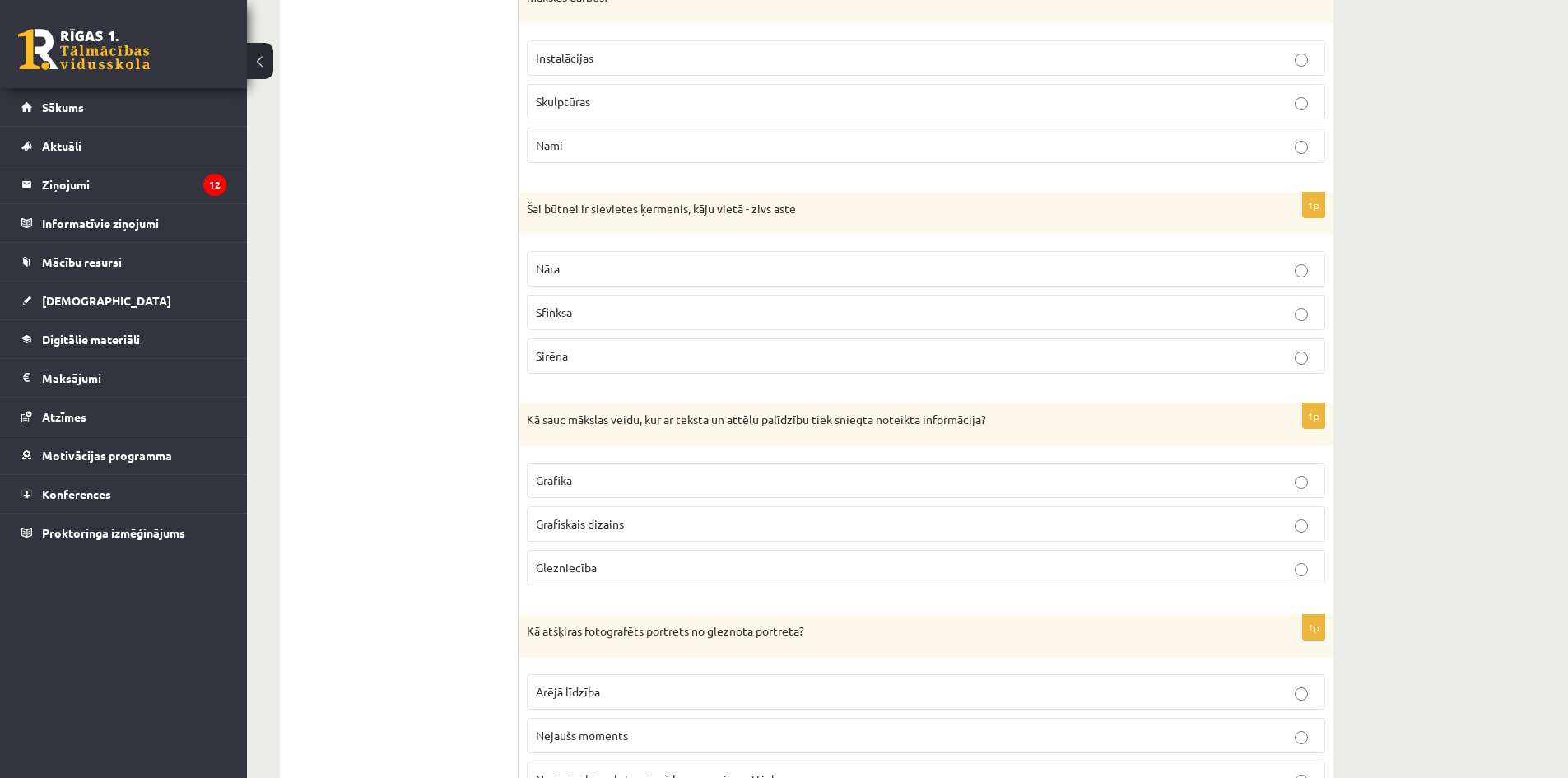
scroll to position [6581, 0]
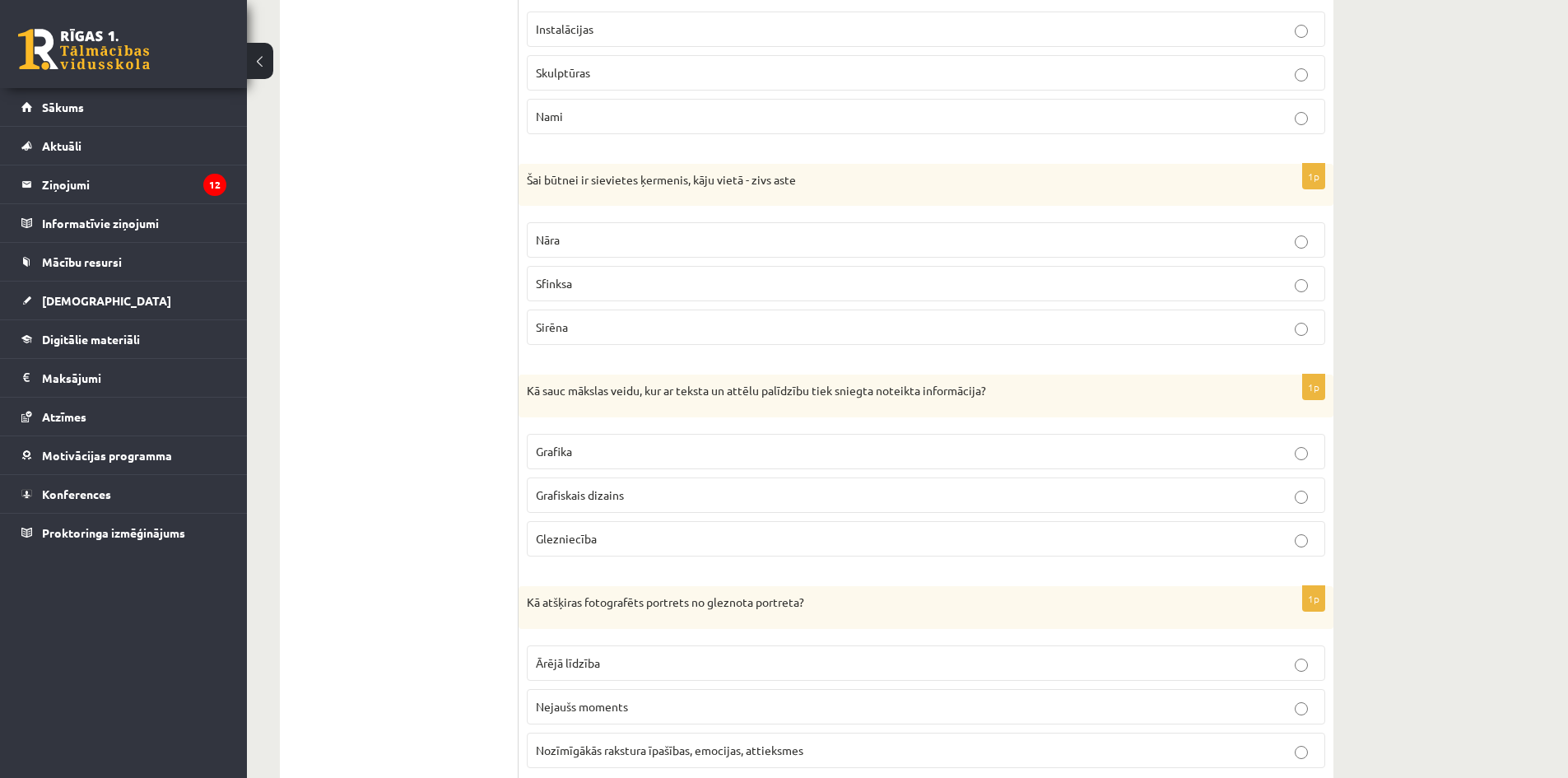
click at [573, 231] on p "Nāra" at bounding box center [926, 240] width 780 height 18
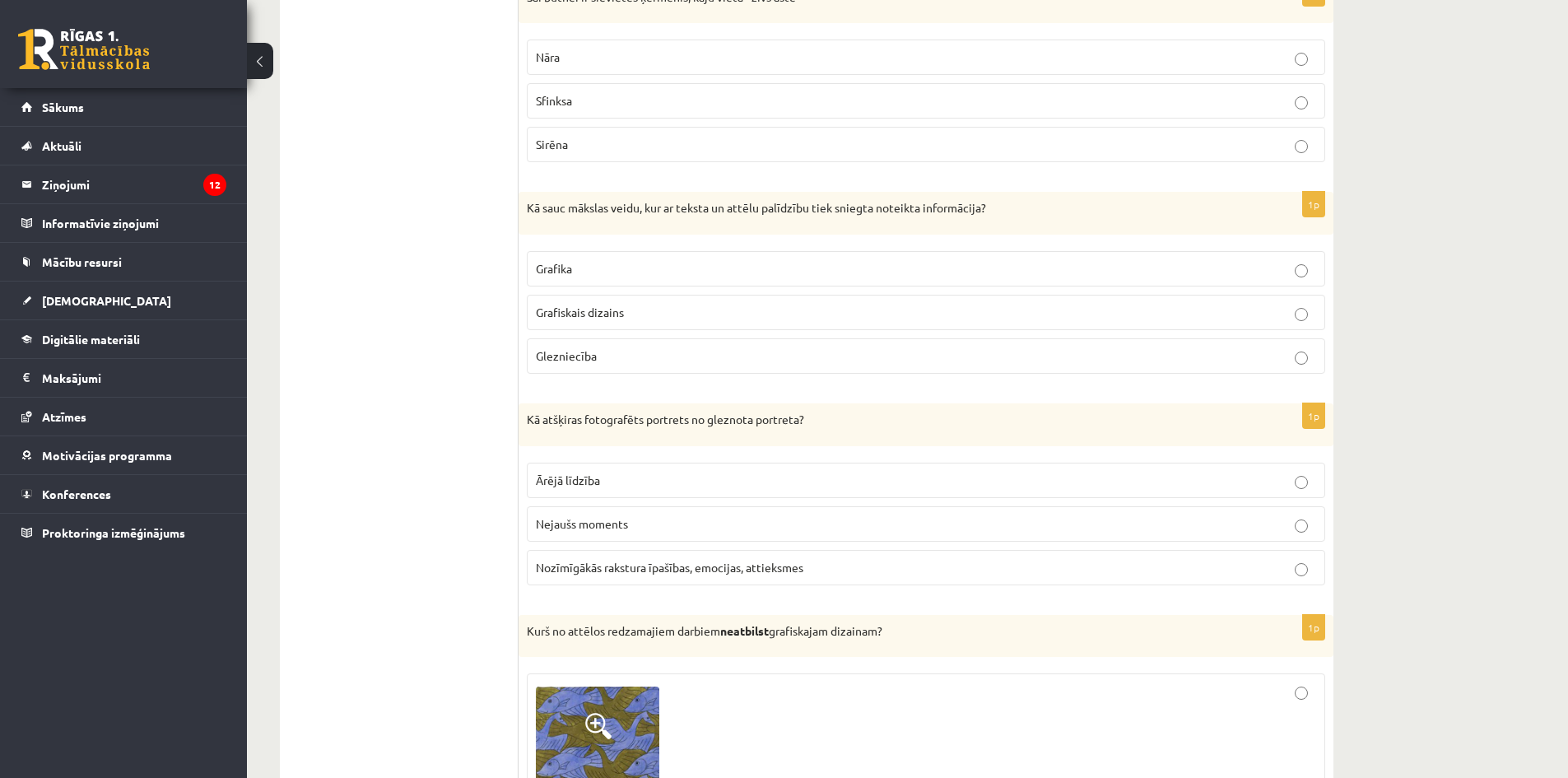
scroll to position [6828, 0]
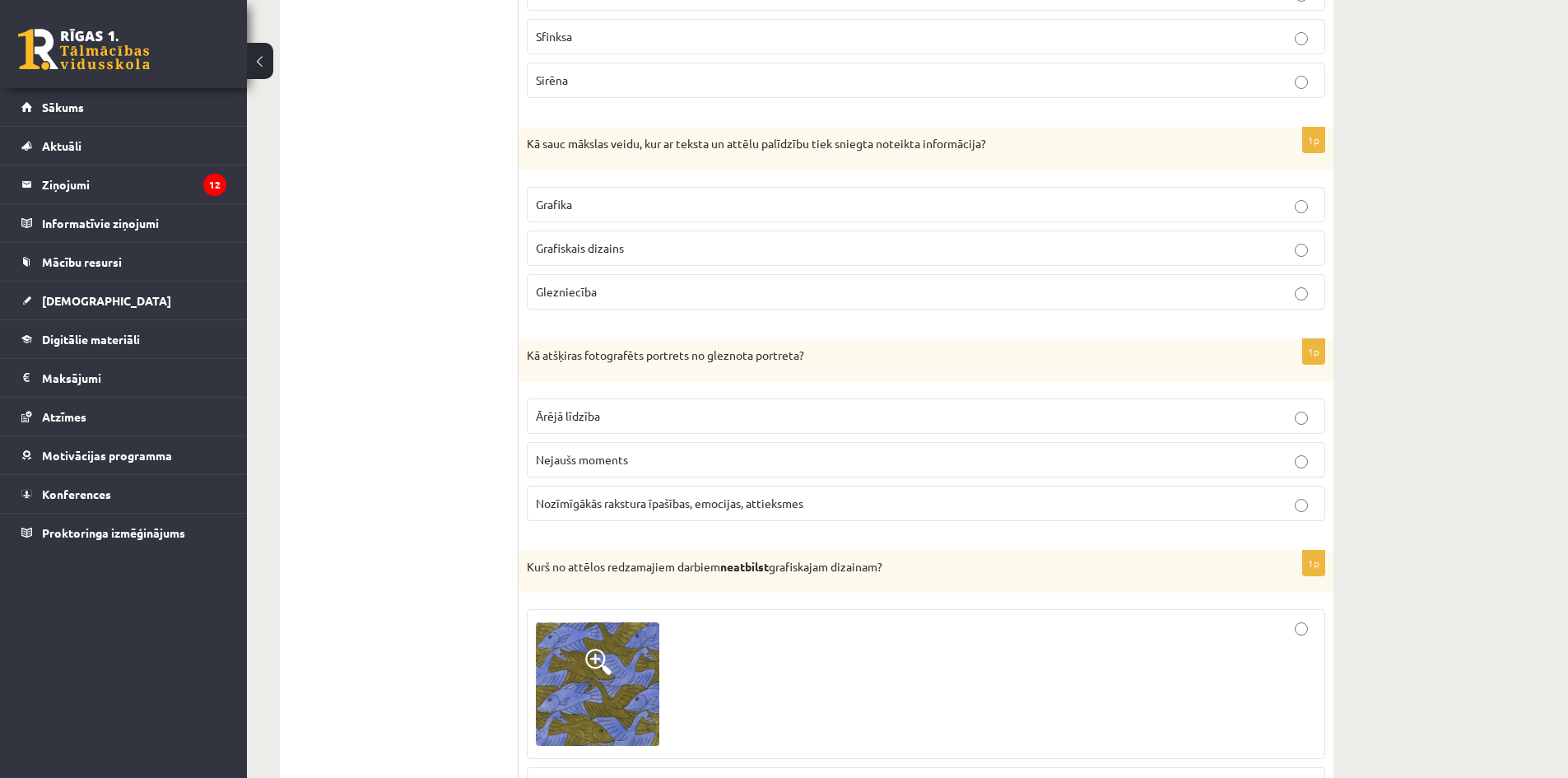
click at [586, 196] on p "Grafika" at bounding box center [926, 205] width 780 height 18
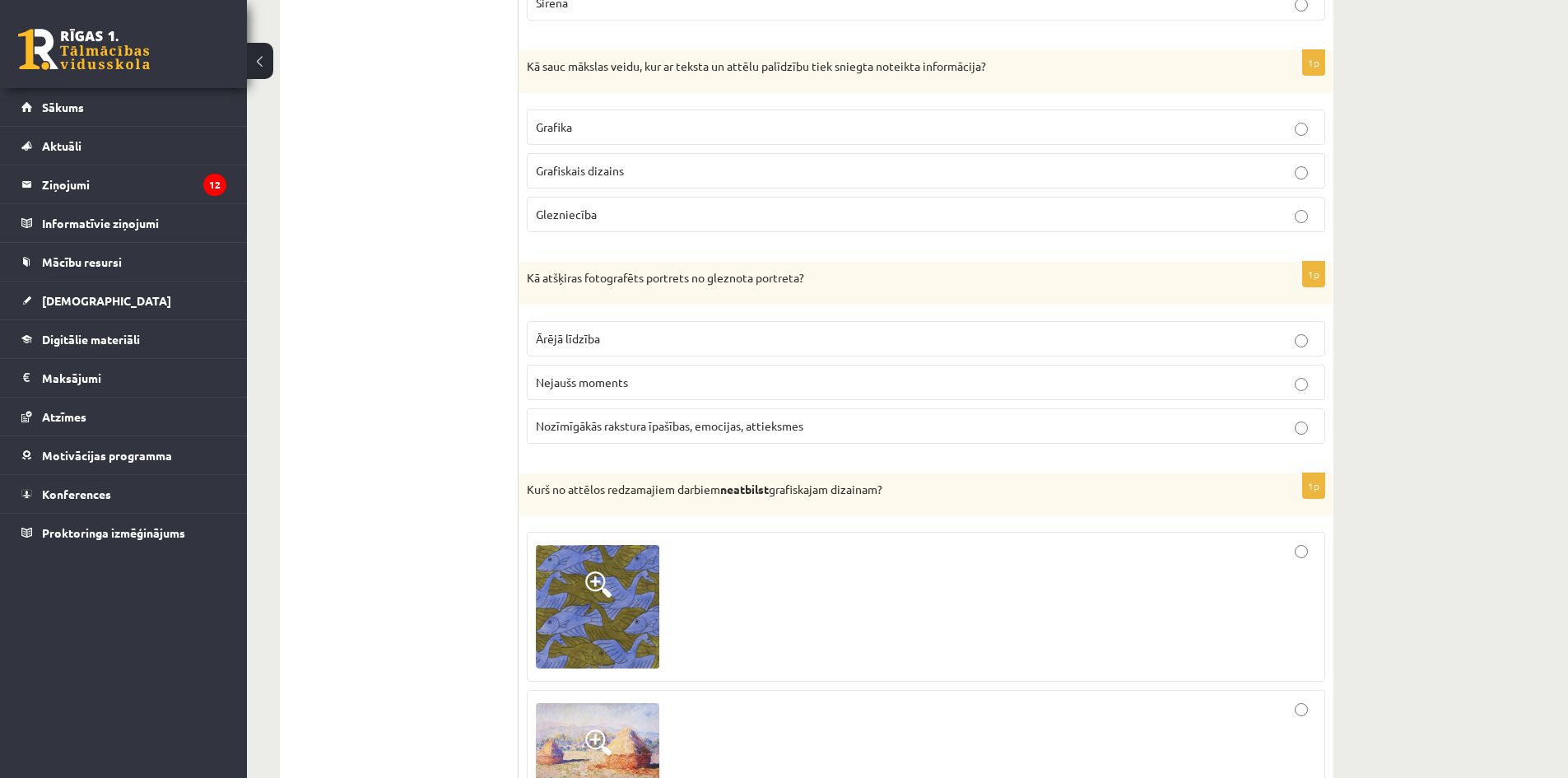
scroll to position [6911, 0]
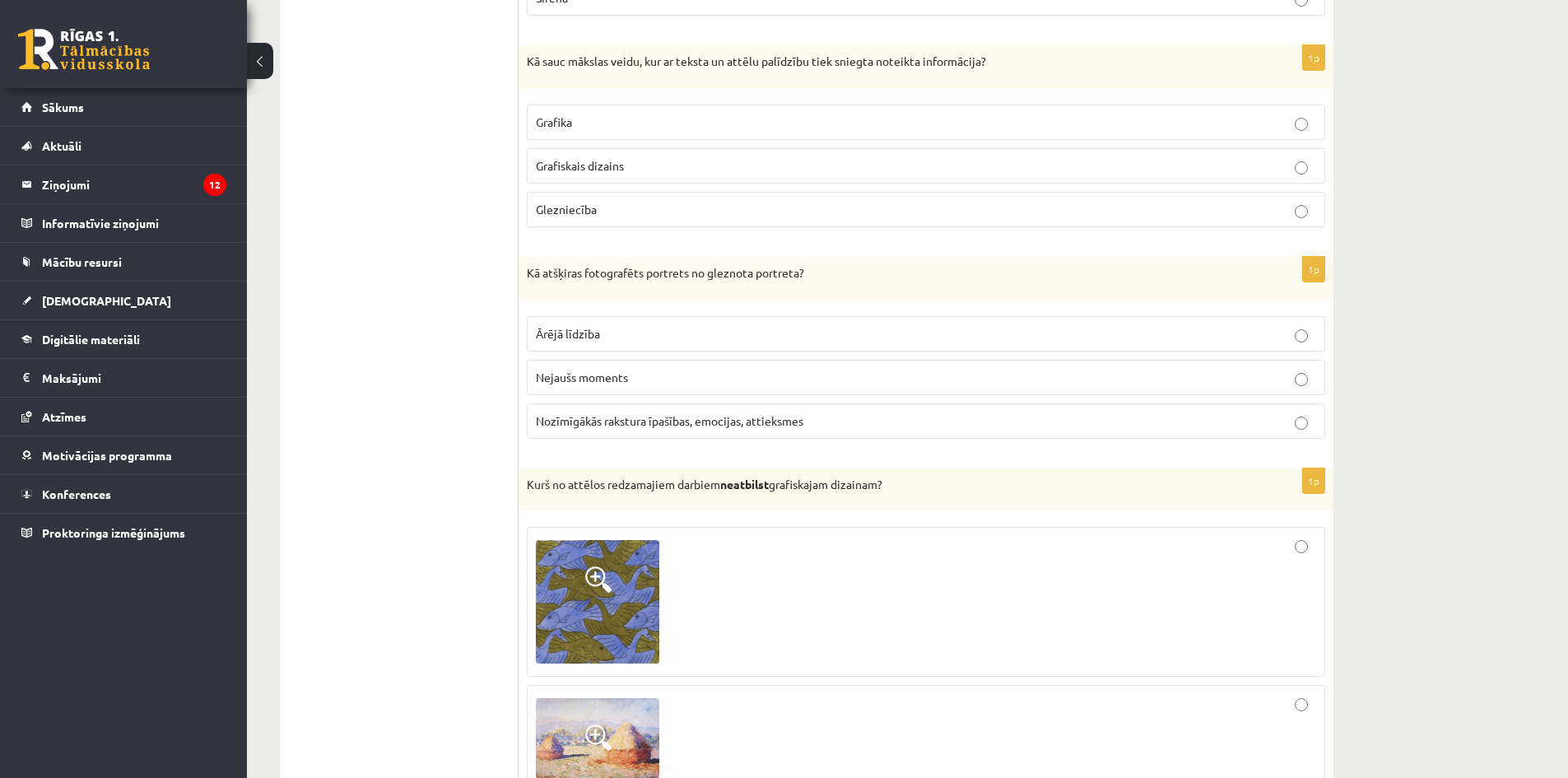
click at [589, 157] on p "Grafiskais dizains" at bounding box center [926, 166] width 780 height 18
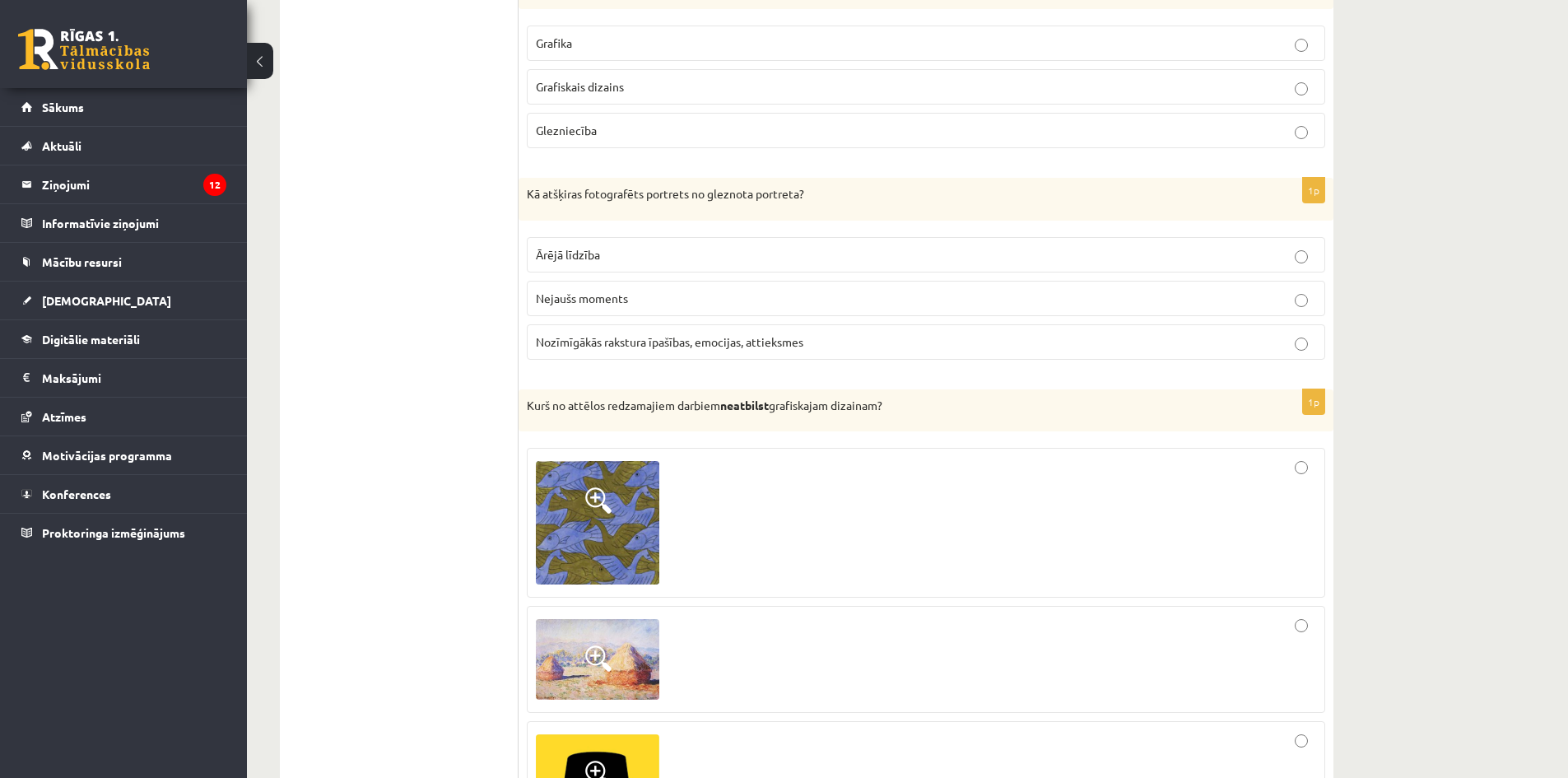
scroll to position [6993, 0]
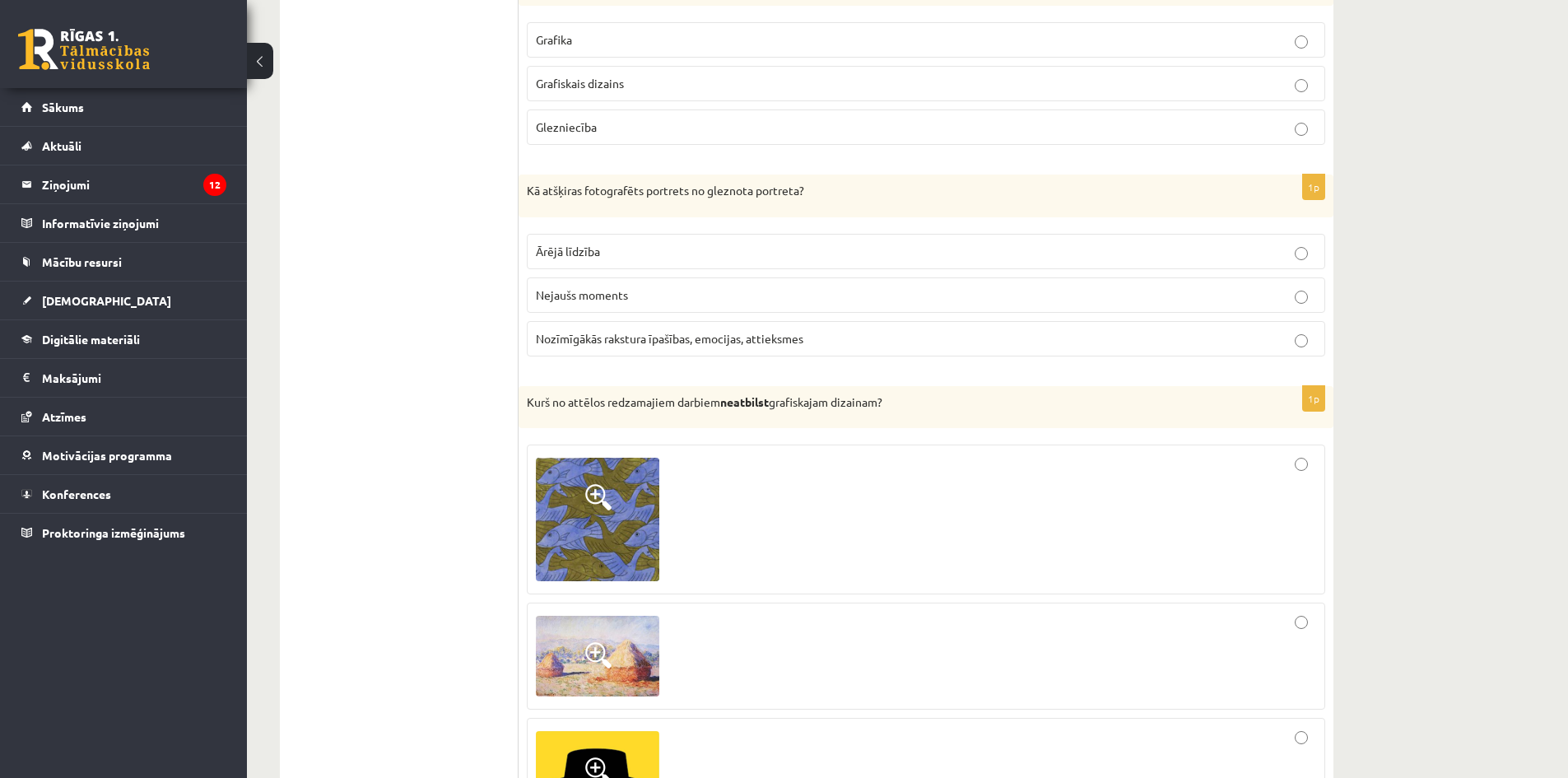
click at [654, 330] on span "Nozīmīgākās rakstura īpašības, emocijas, attieksmes" at bounding box center [670, 337] width 268 height 15
click at [560, 234] on label "Ārējā līdzība" at bounding box center [927, 252] width 799 height 35
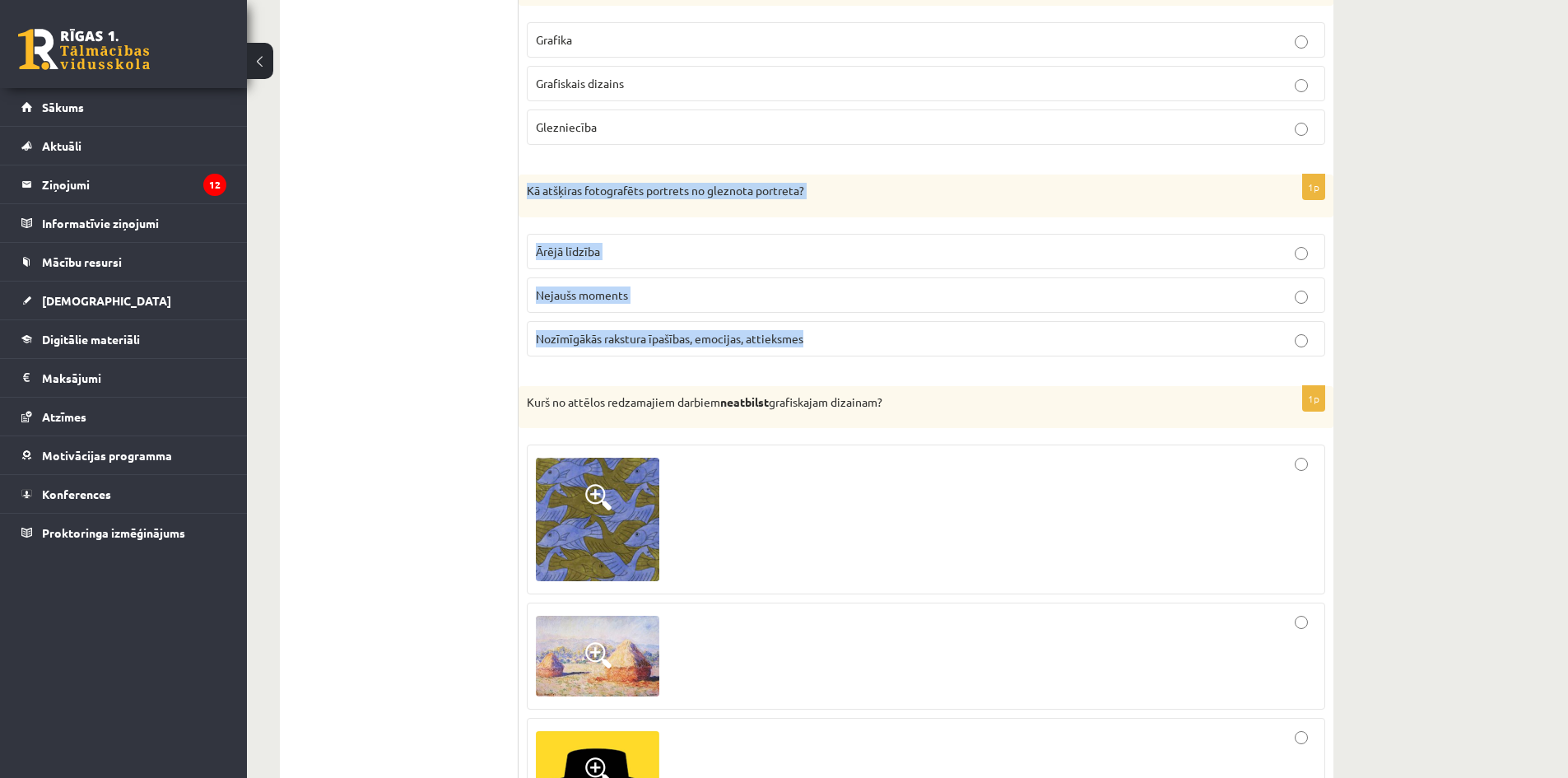
drag, startPoint x: 527, startPoint y: 176, endPoint x: 851, endPoint y: 337, distance: 361.8
click at [851, 337] on div "1p Kā atšķiras fotografēts portrets no gleznota portreta? Ārējā līdzība Nejaušs…" at bounding box center [926, 271] width 815 height 195
copy div "Kā atšķiras fotografēts portrets no gleznota portreta? Ārējā līdzība Nejaušs mo…"
click at [886, 330] on p "Nozīmīgākās rakstura īpašības, emocijas, attieksmes" at bounding box center [926, 339] width 780 height 18
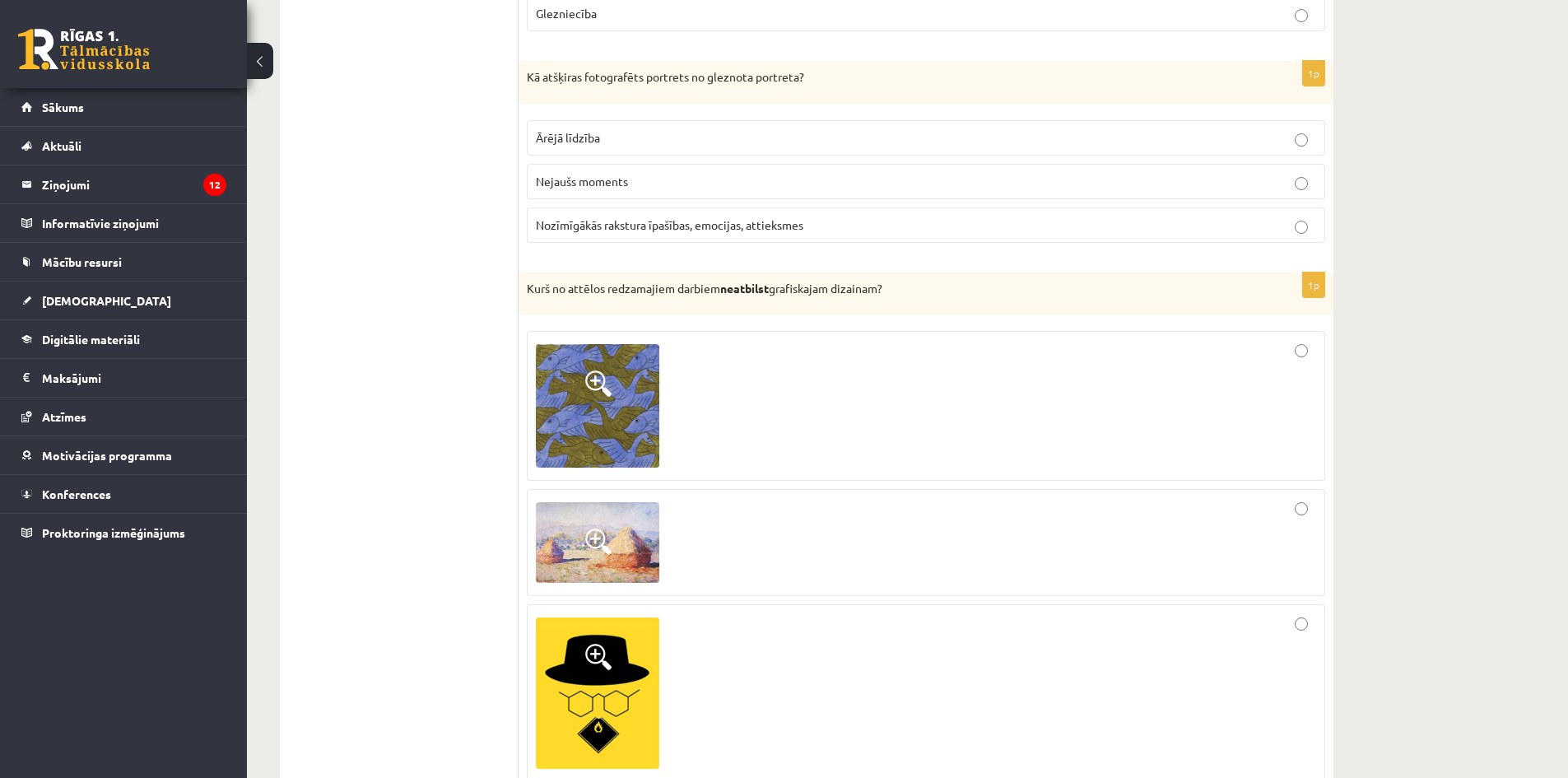
scroll to position [7240, 0]
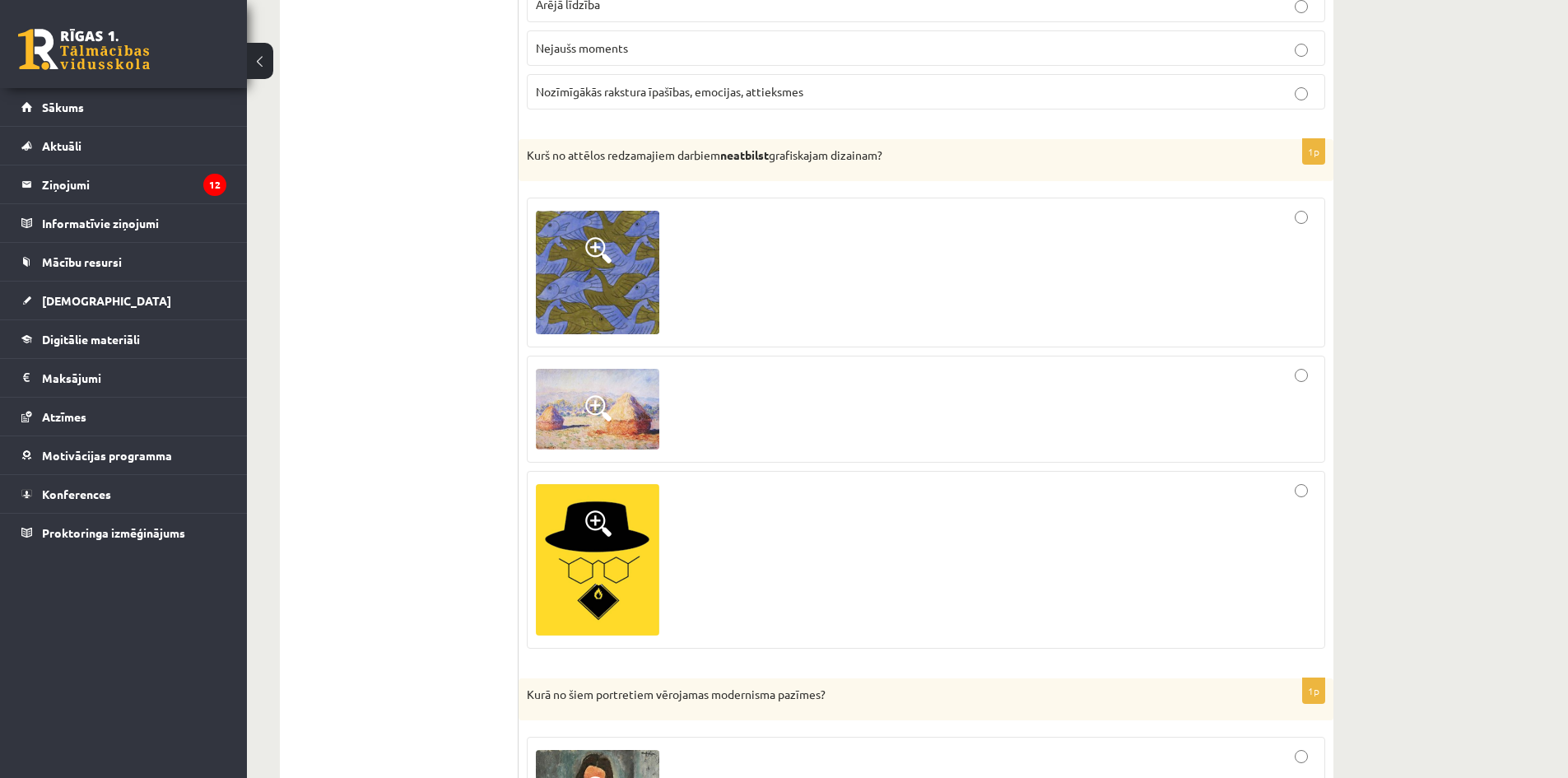
click at [772, 398] on div at bounding box center [926, 409] width 780 height 89
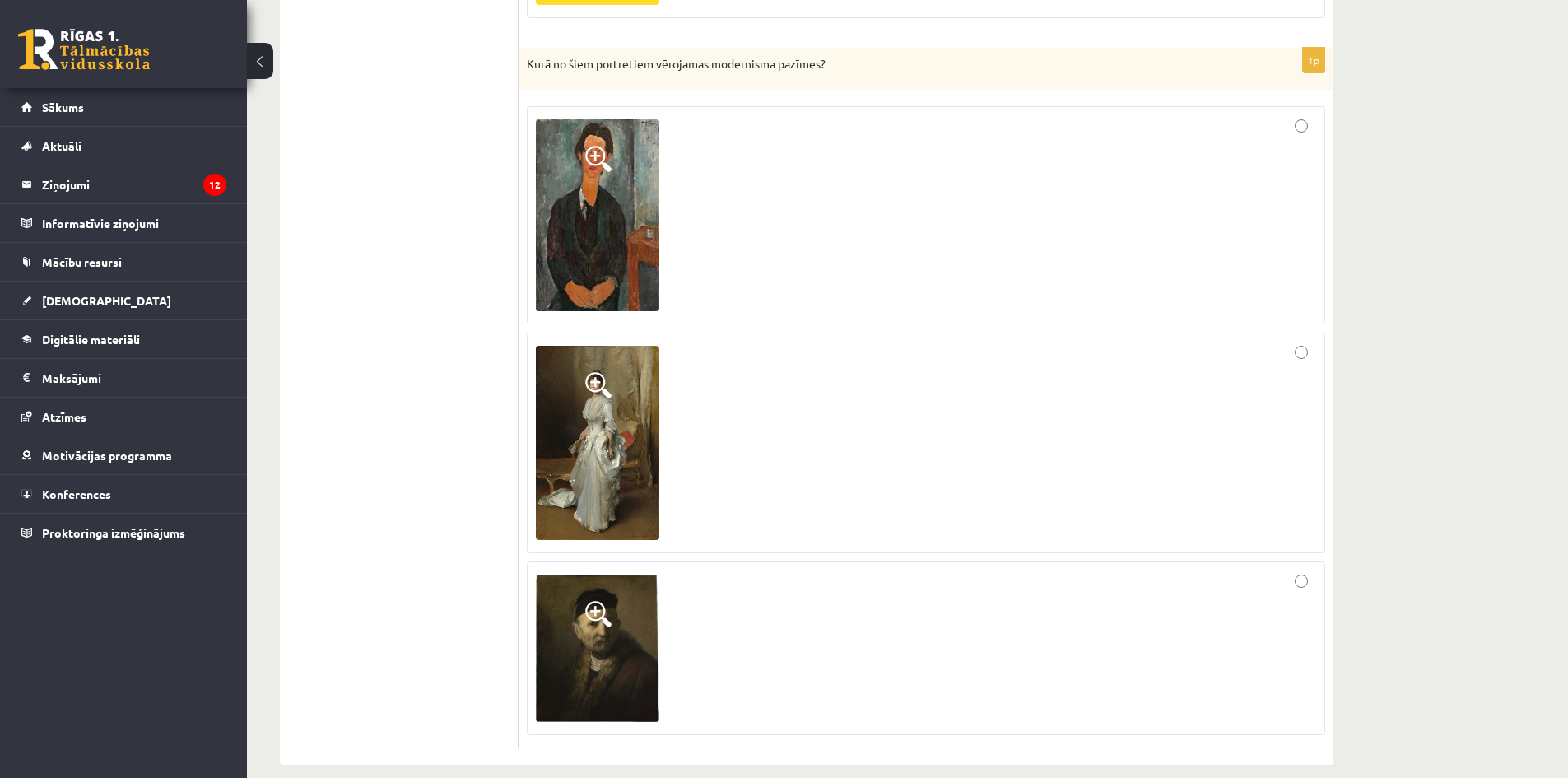
scroll to position [7874, 0]
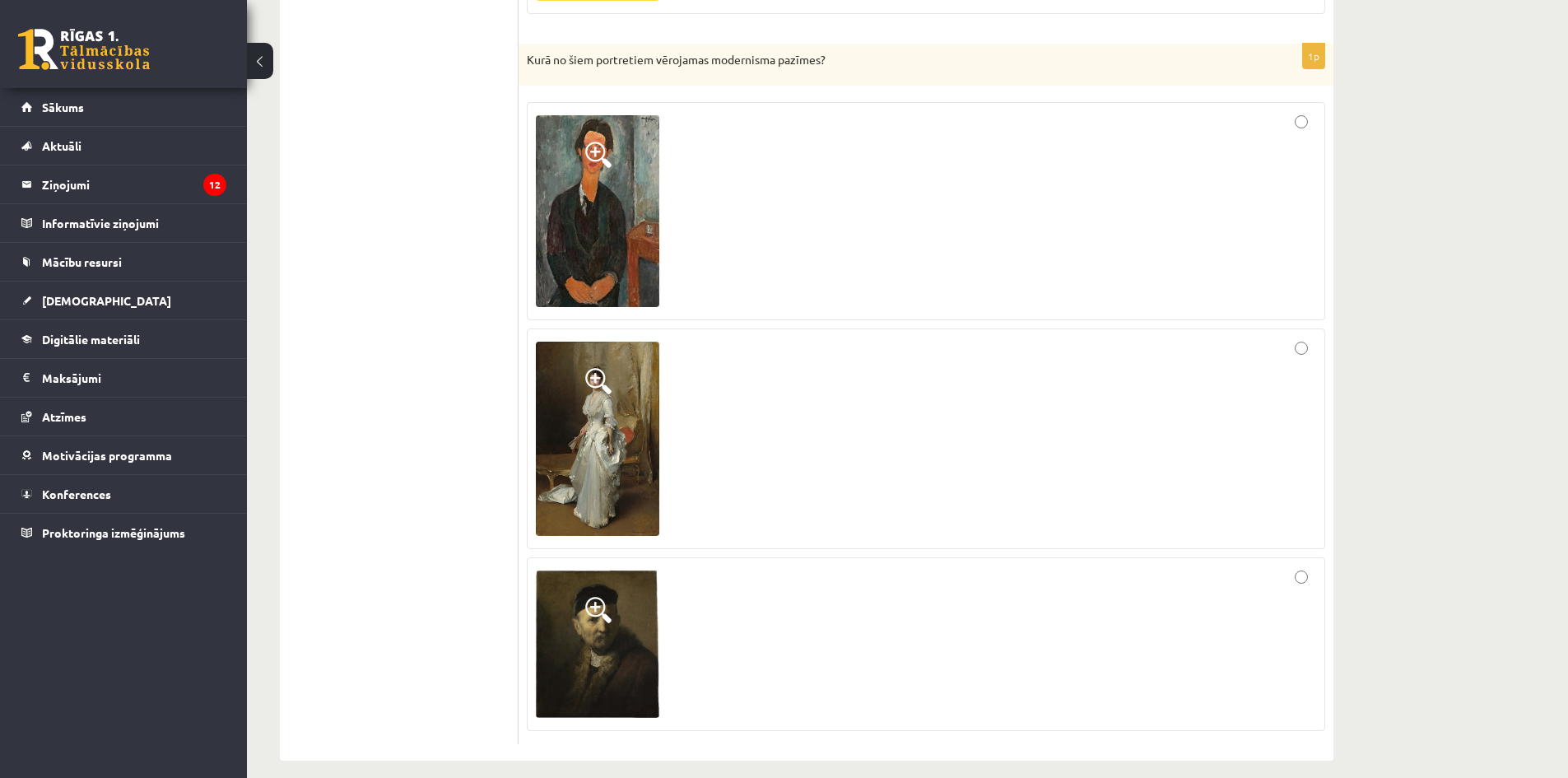
click at [595, 347] on img at bounding box center [598, 438] width 124 height 194
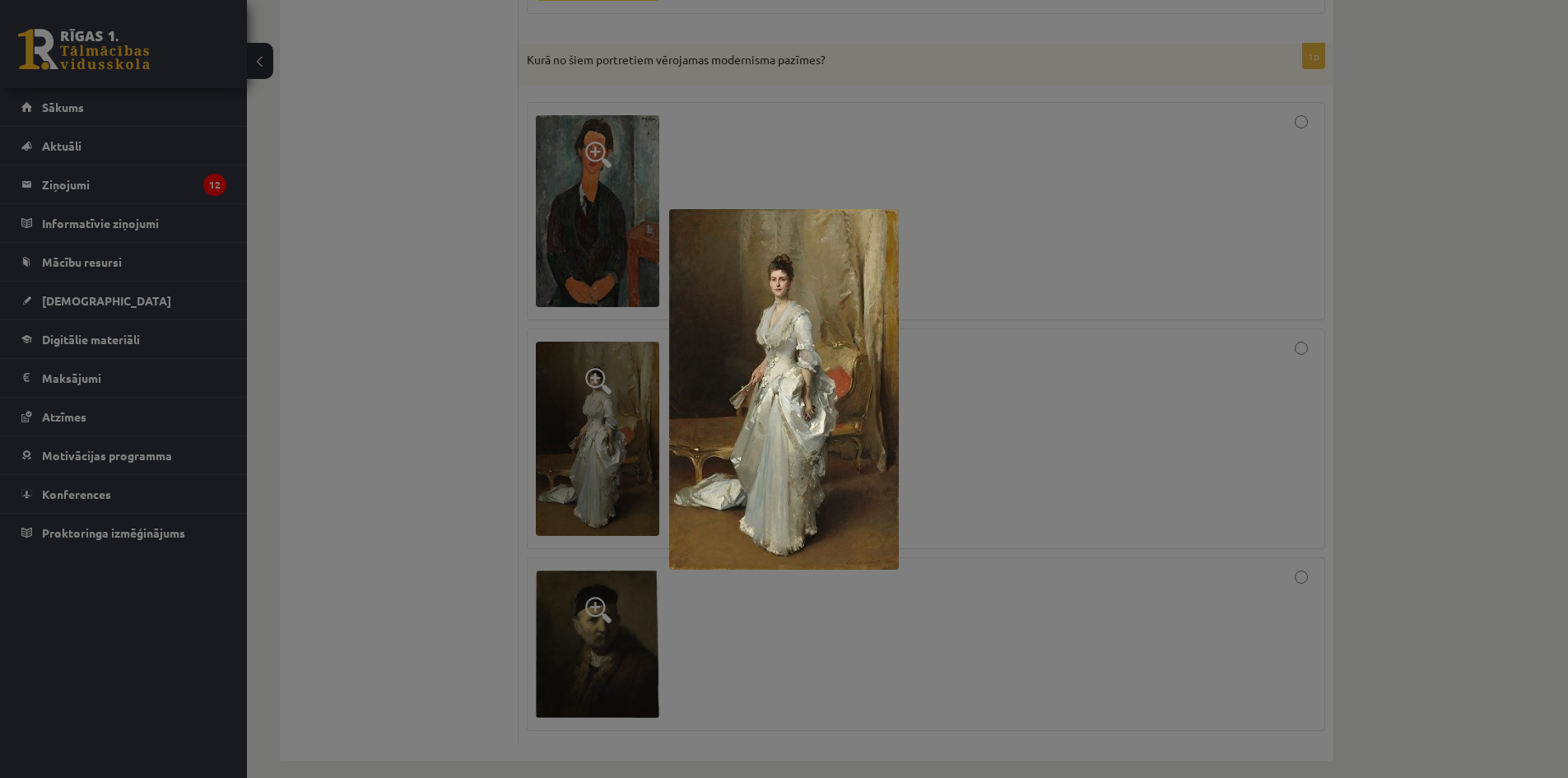
click at [602, 231] on div at bounding box center [784, 389] width 1568 height 778
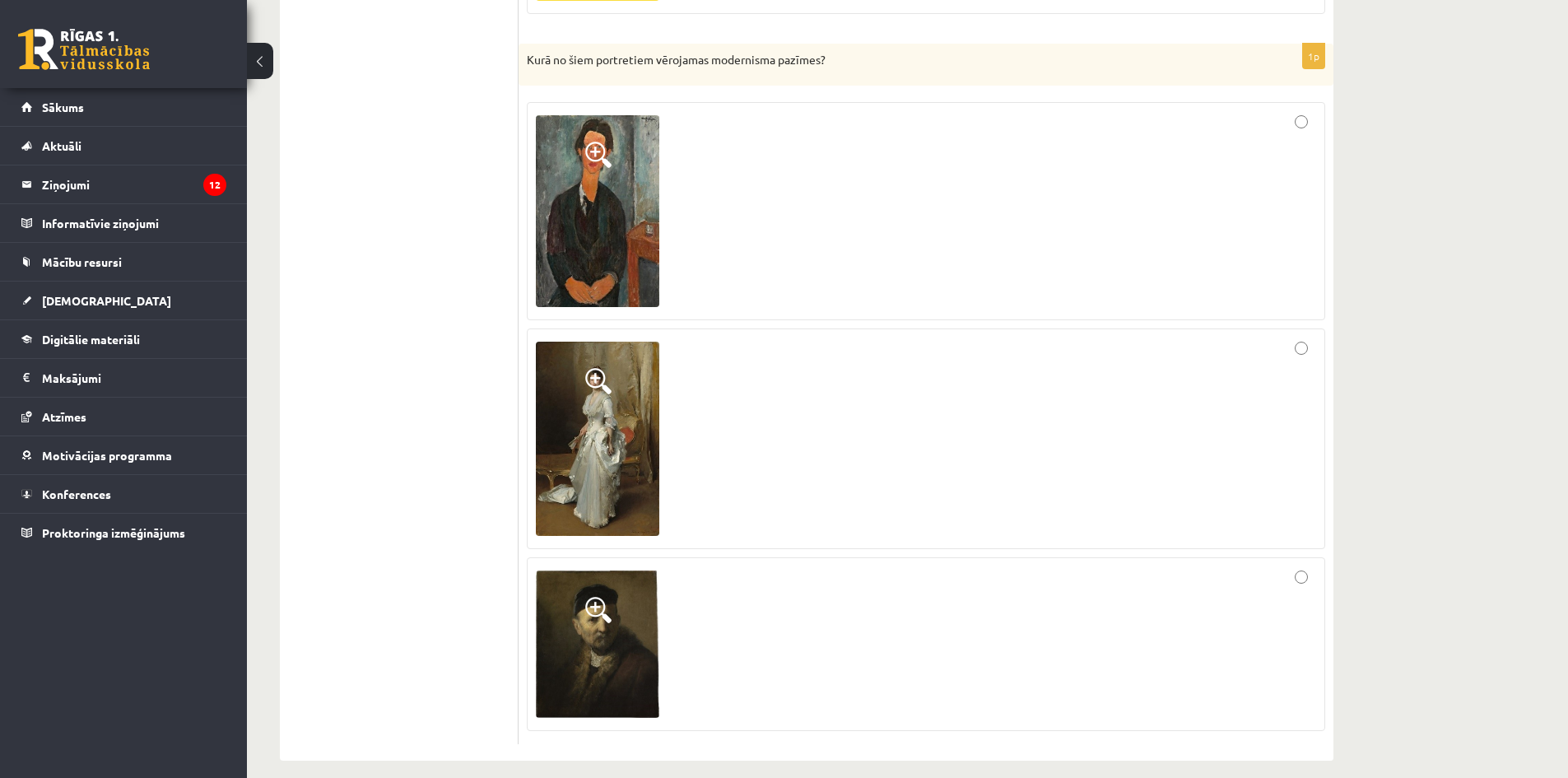
click at [599, 172] on img at bounding box center [598, 210] width 124 height 192
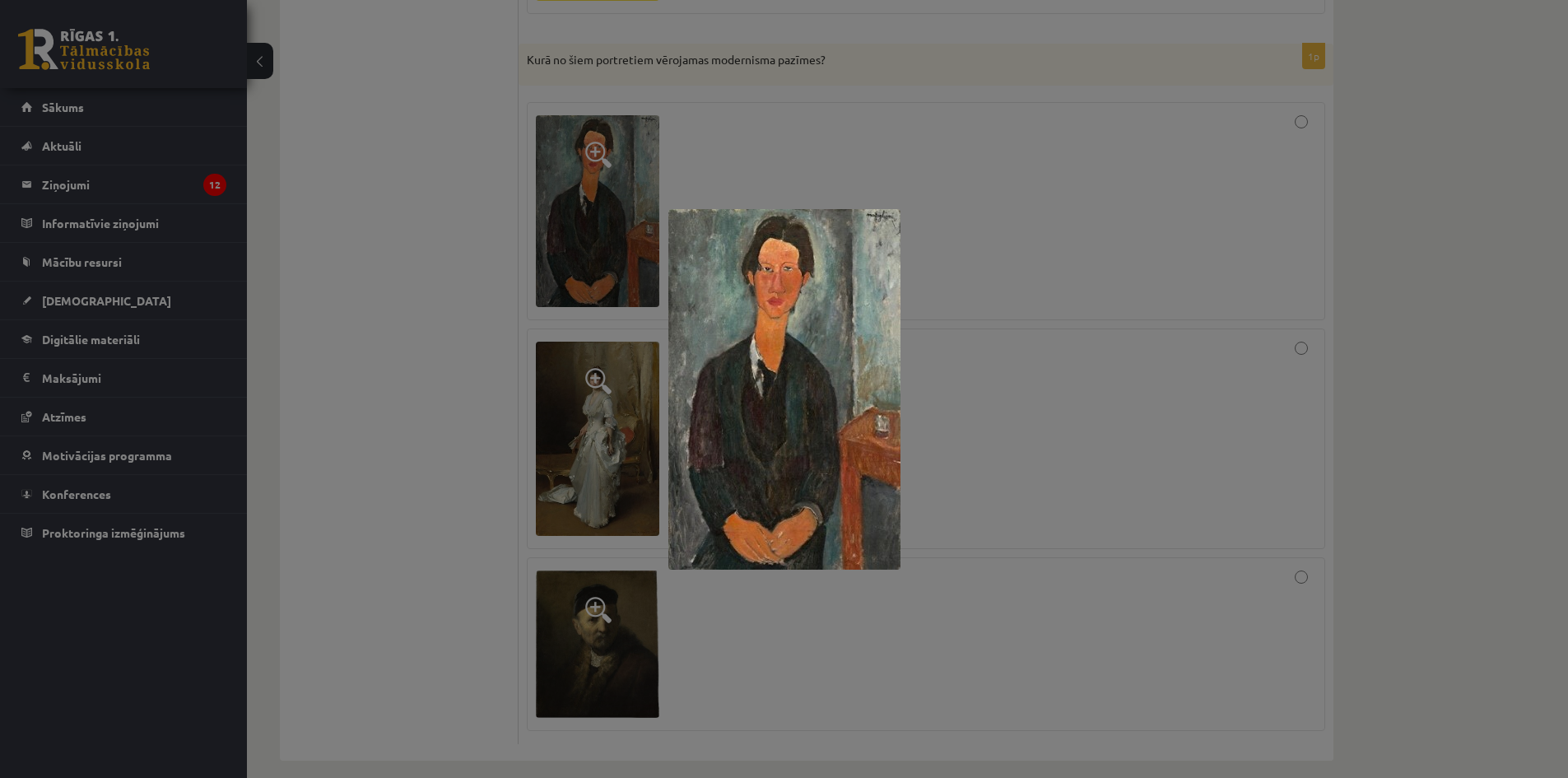
click at [583, 569] on div at bounding box center [784, 389] width 1568 height 778
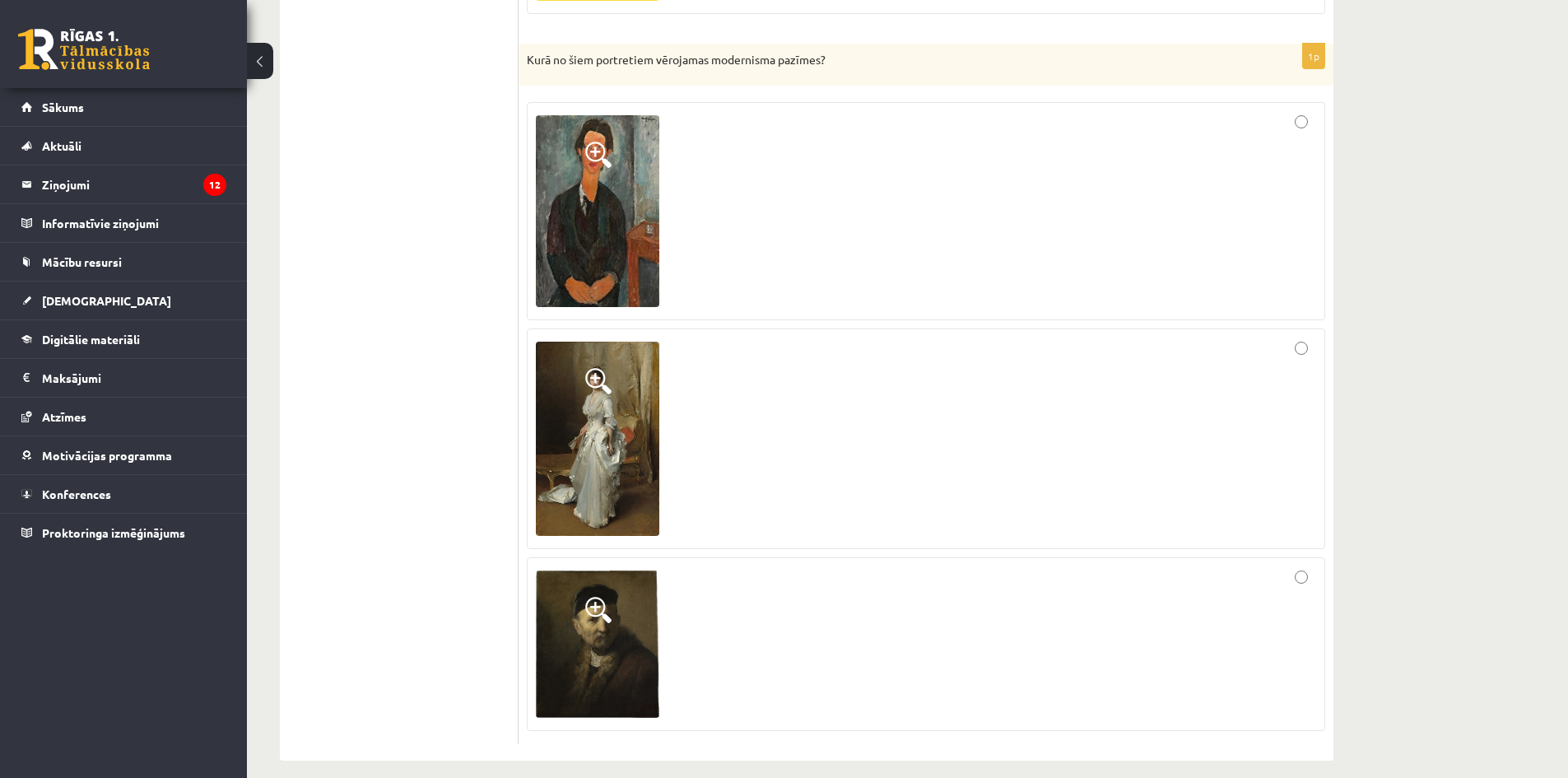
click at [592, 597] on span at bounding box center [598, 610] width 27 height 27
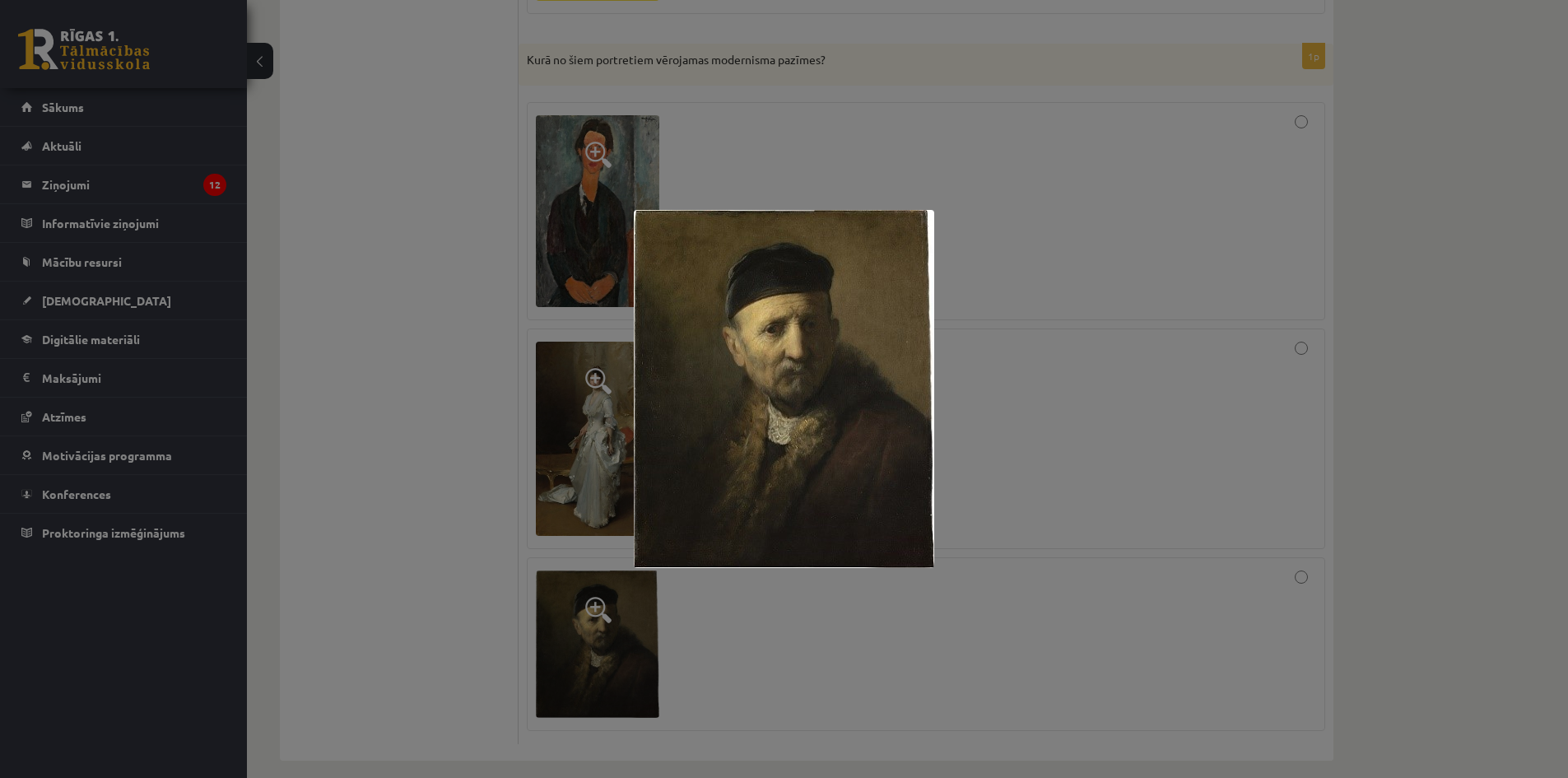
click at [592, 588] on div at bounding box center [784, 389] width 1568 height 778
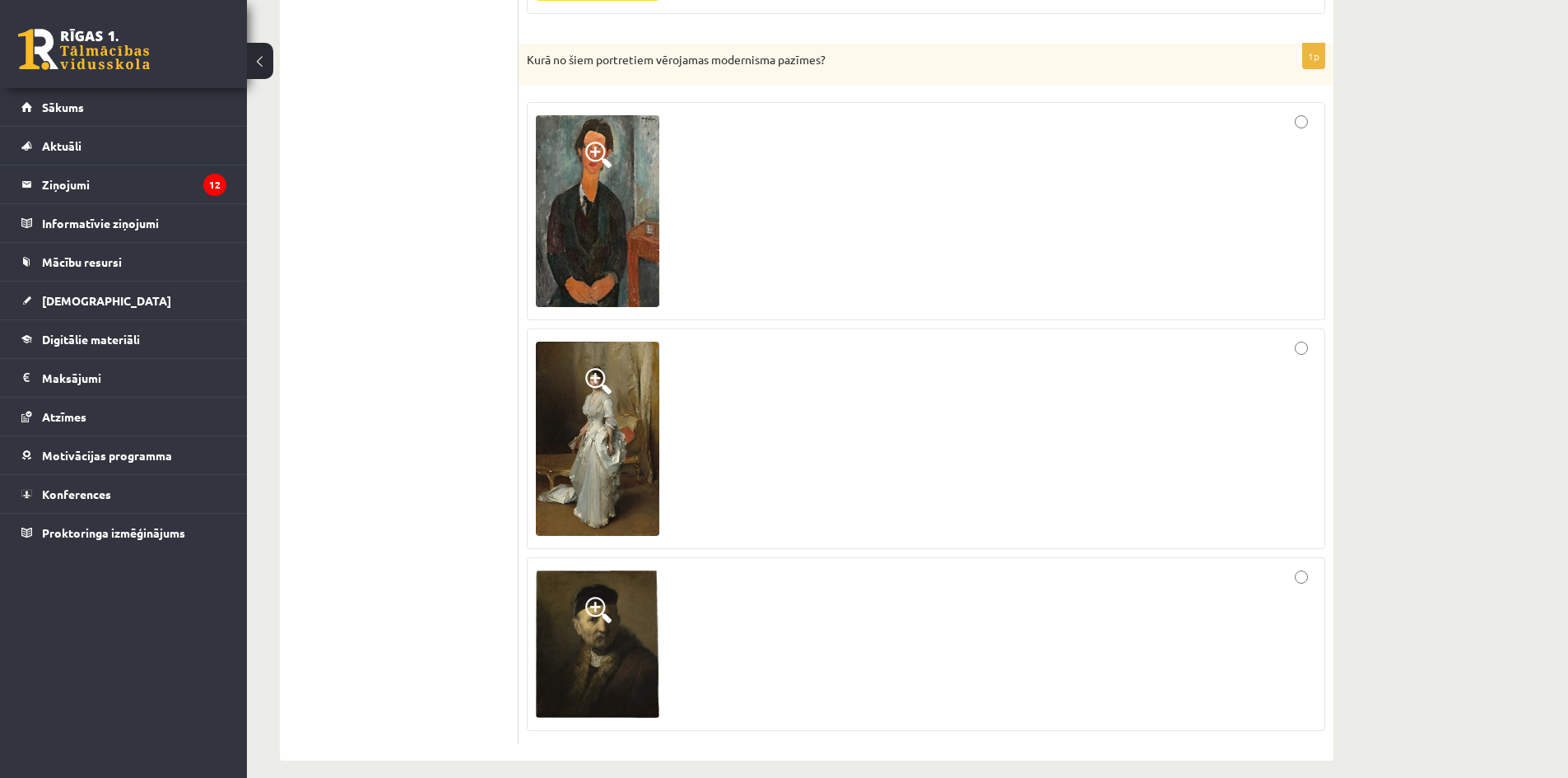
click at [771, 377] on div at bounding box center [926, 438] width 780 height 202
click at [782, 225] on div at bounding box center [926, 210] width 780 height 200
click at [785, 376] on div at bounding box center [926, 438] width 780 height 202
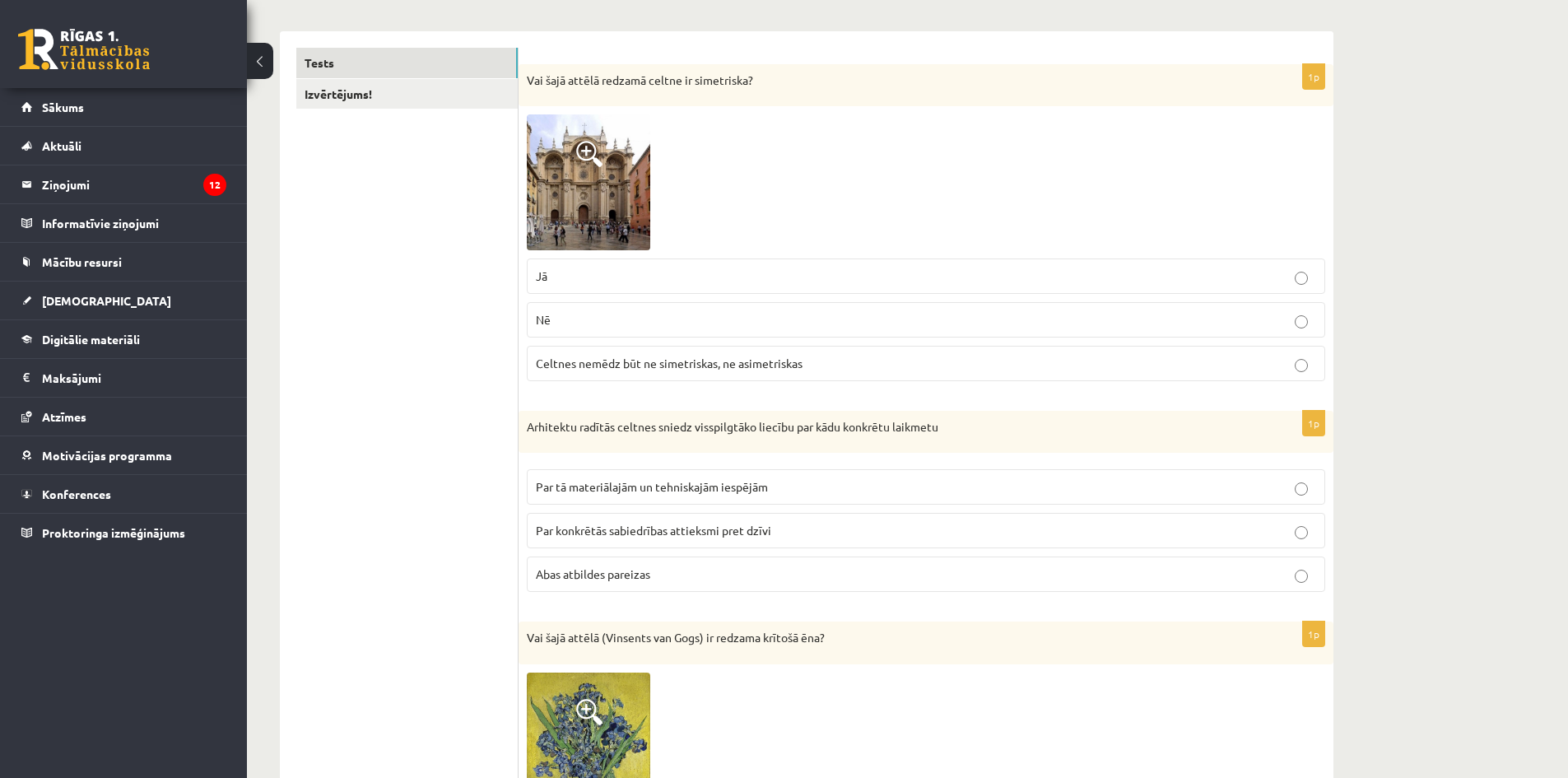
scroll to position [0, 0]
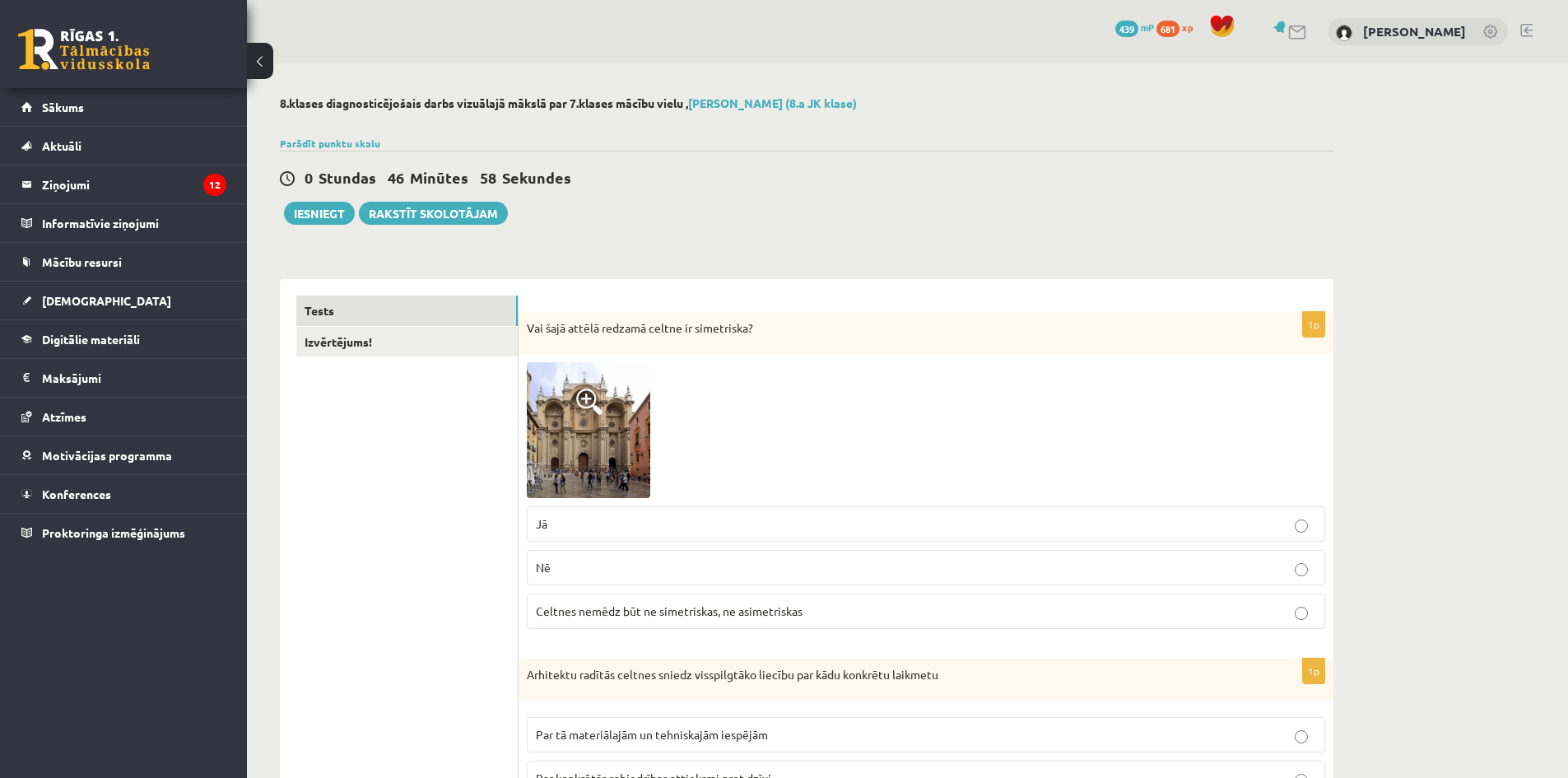
drag, startPoint x: 416, startPoint y: 399, endPoint x: 404, endPoint y: 159, distance: 240.3
click at [369, 335] on link "Izvērtējums!" at bounding box center [406, 341] width 221 height 30
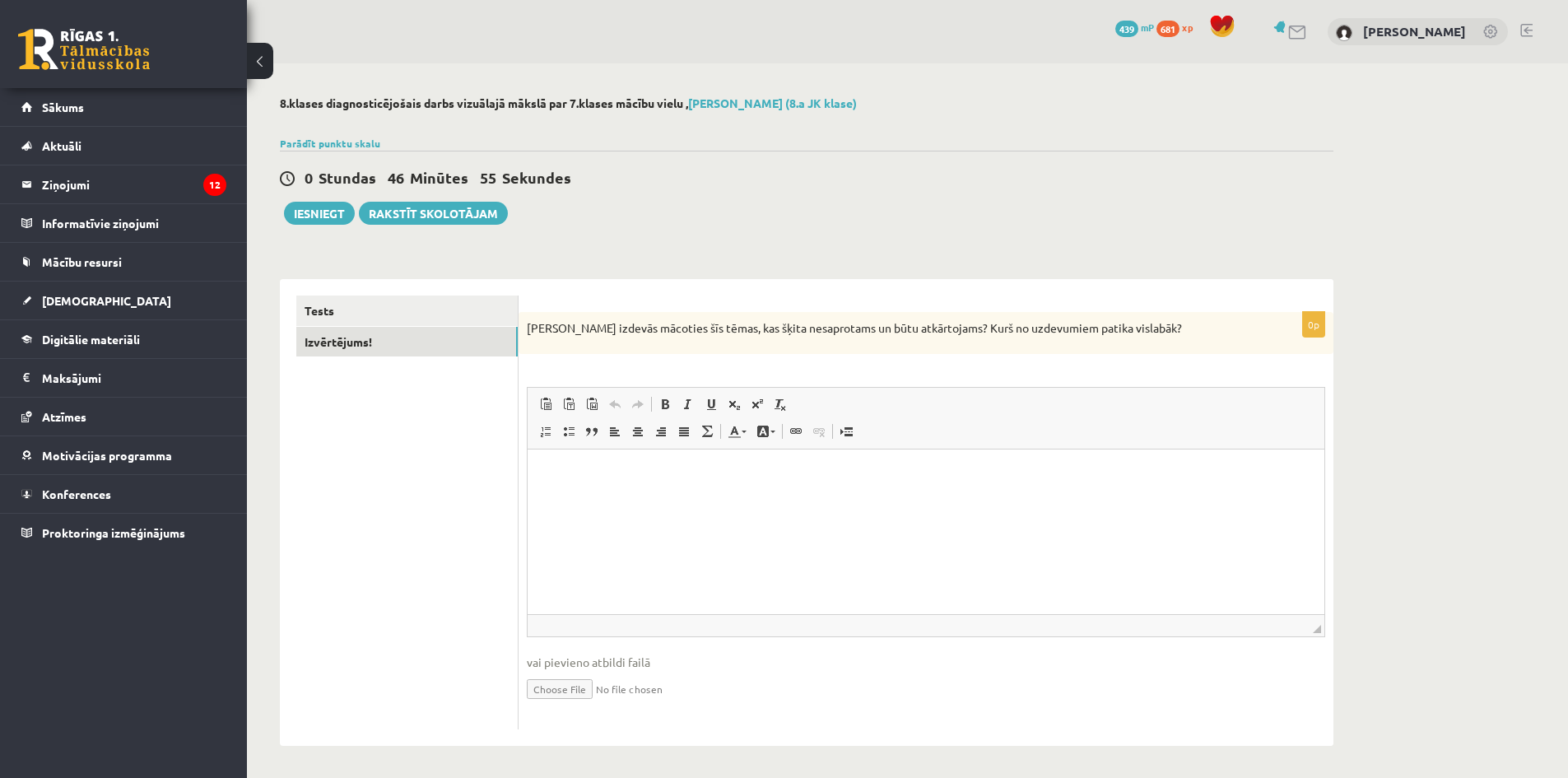
scroll to position [3, 0]
click at [337, 211] on button "Iesniegt" at bounding box center [320, 210] width 71 height 23
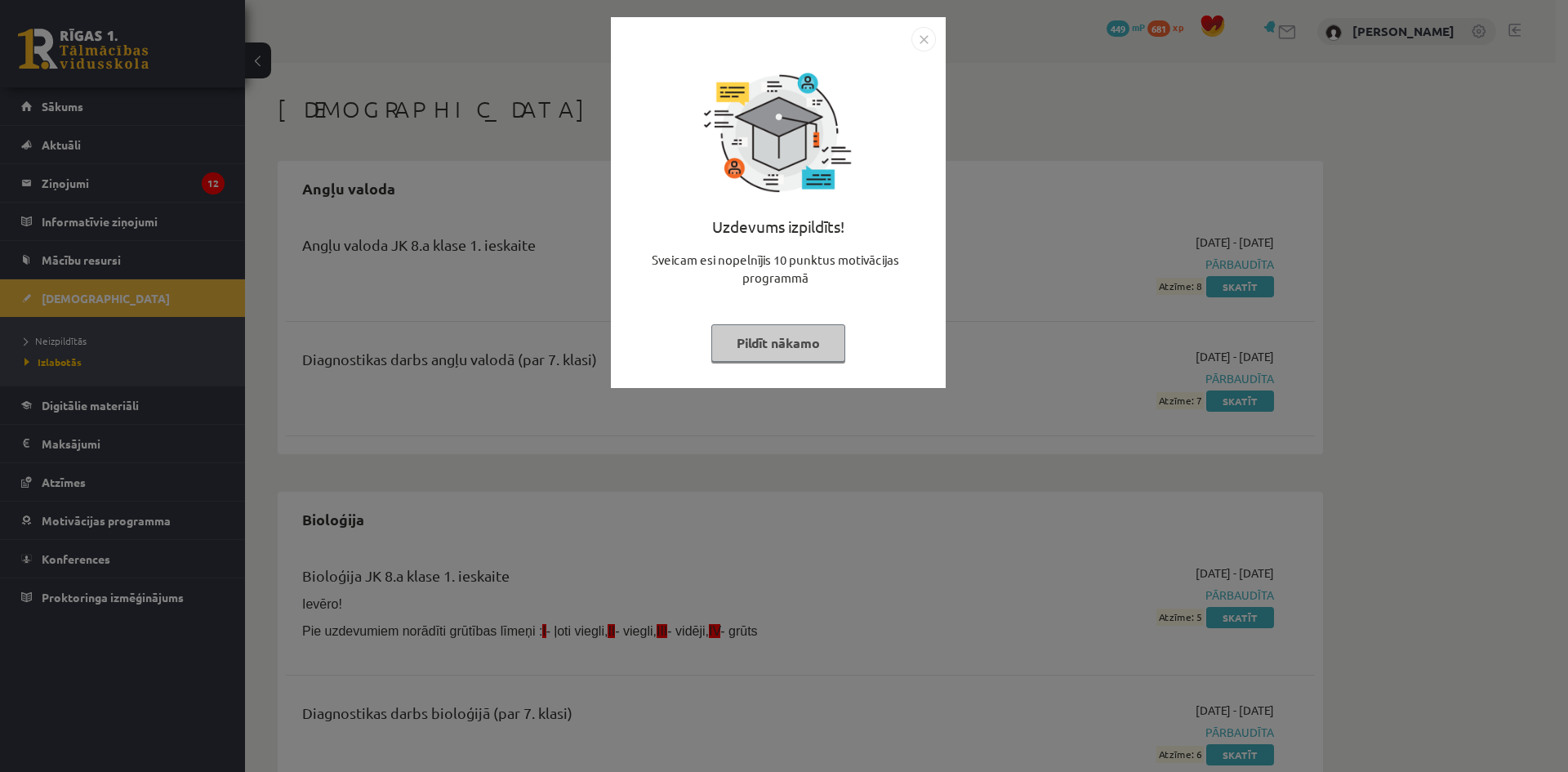
click at [920, 42] on img "Close" at bounding box center [923, 39] width 24 height 24
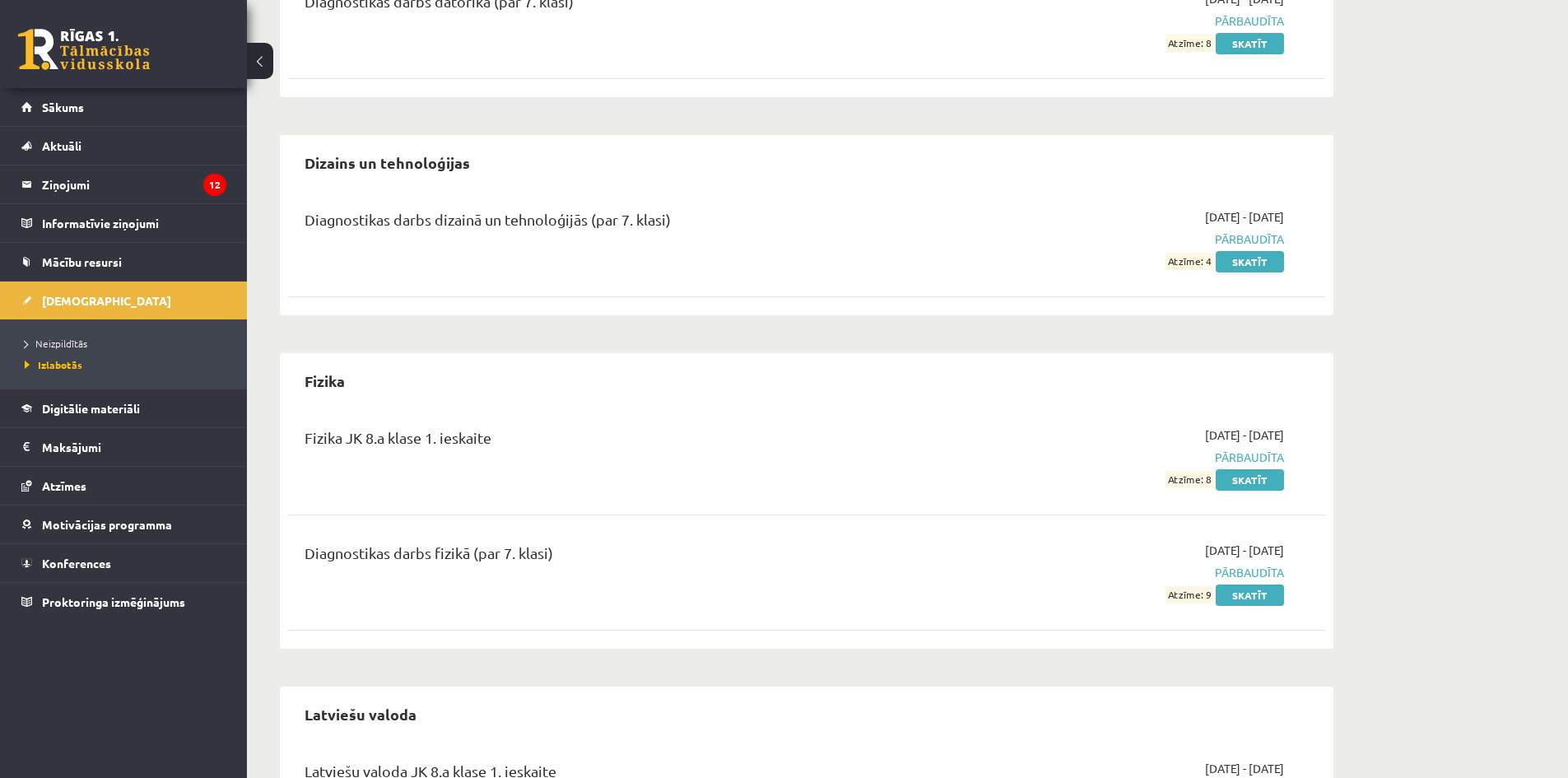
drag, startPoint x: 730, startPoint y: 402, endPoint x: 730, endPoint y: 523, distance: 121.0
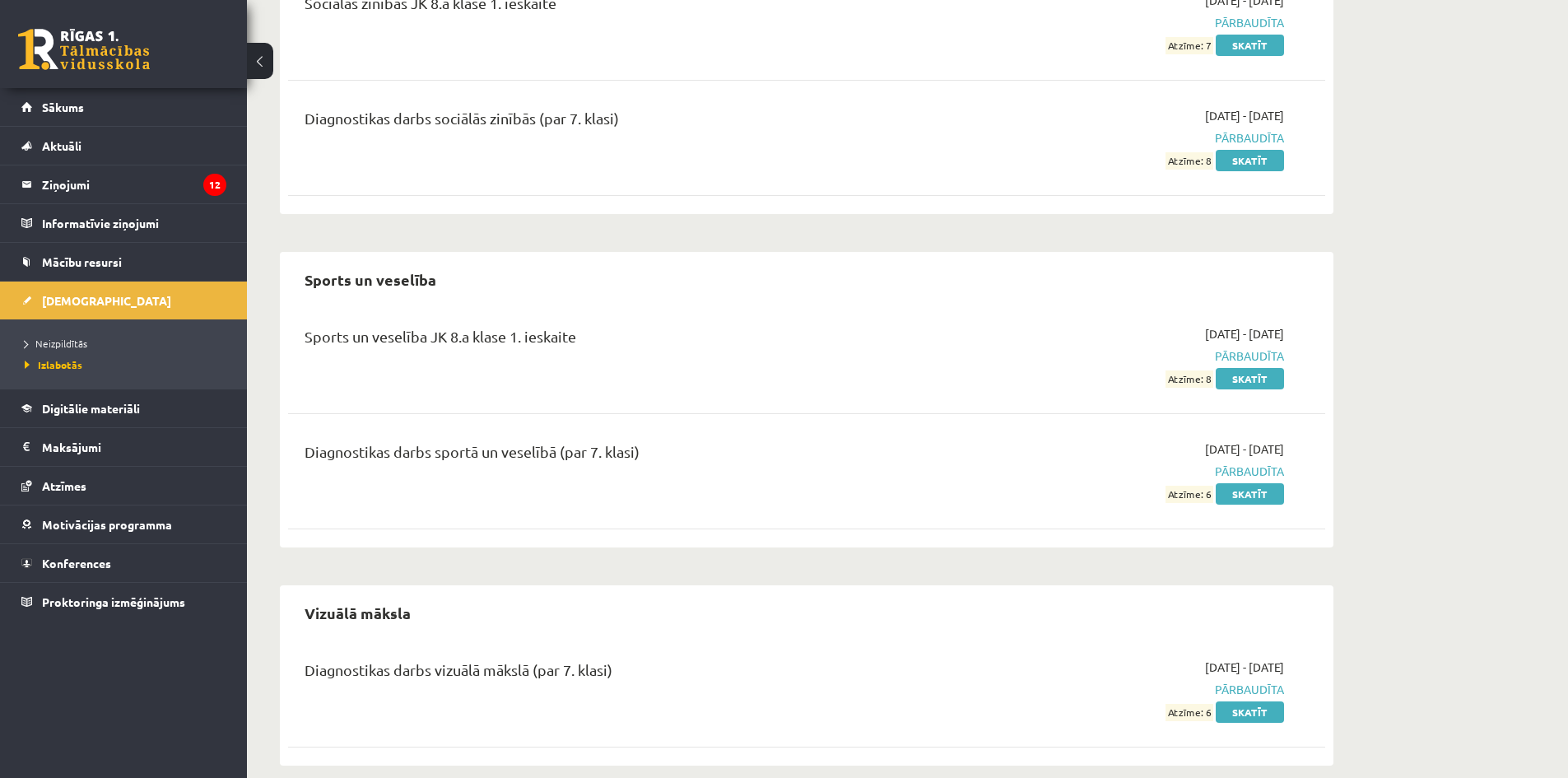
scroll to position [2770, 0]
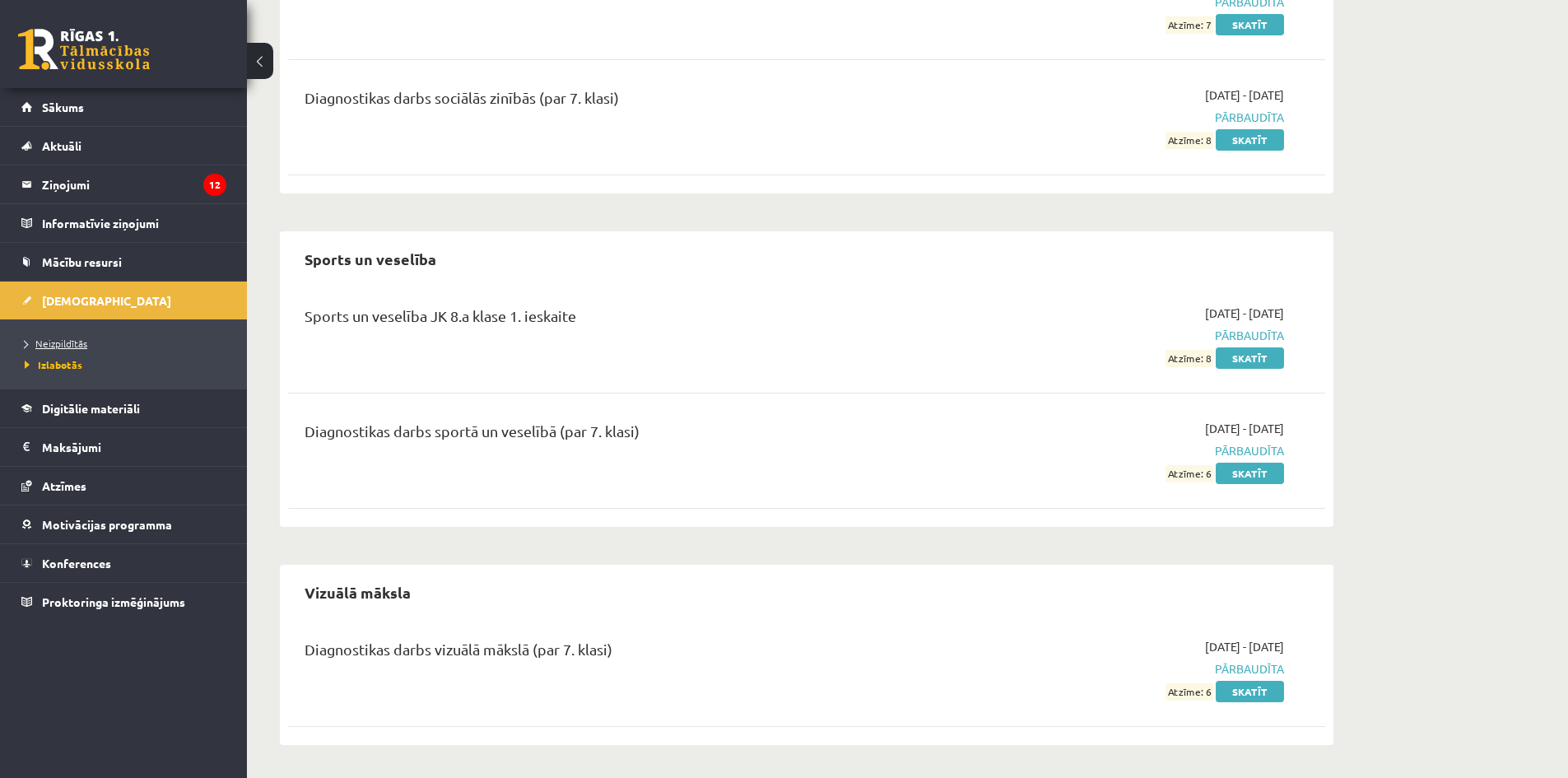
click at [77, 346] on span "Neizpildītās" at bounding box center [56, 342] width 63 height 13
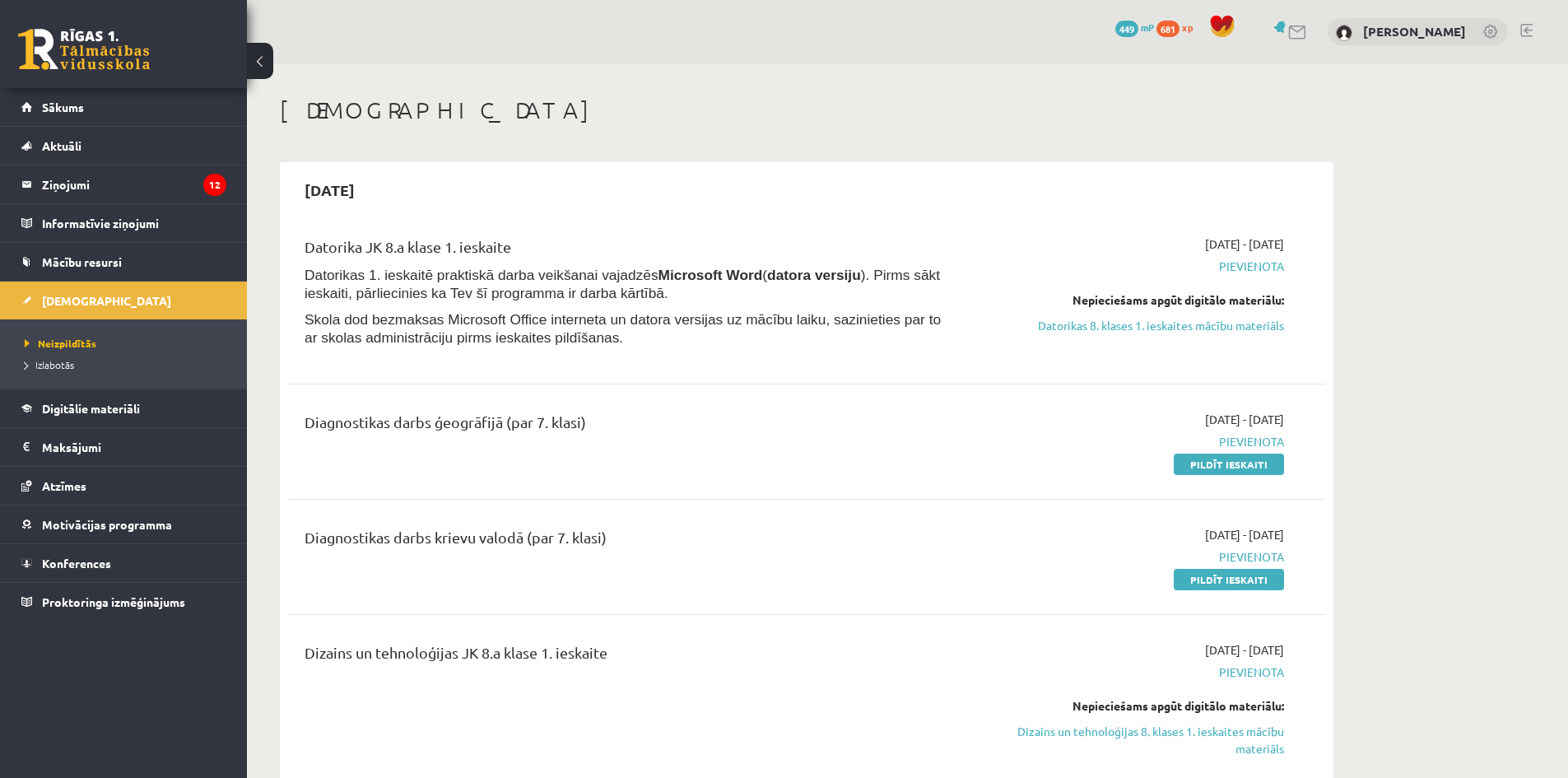
drag, startPoint x: 668, startPoint y: 455, endPoint x: 616, endPoint y: 209, distance: 251.4
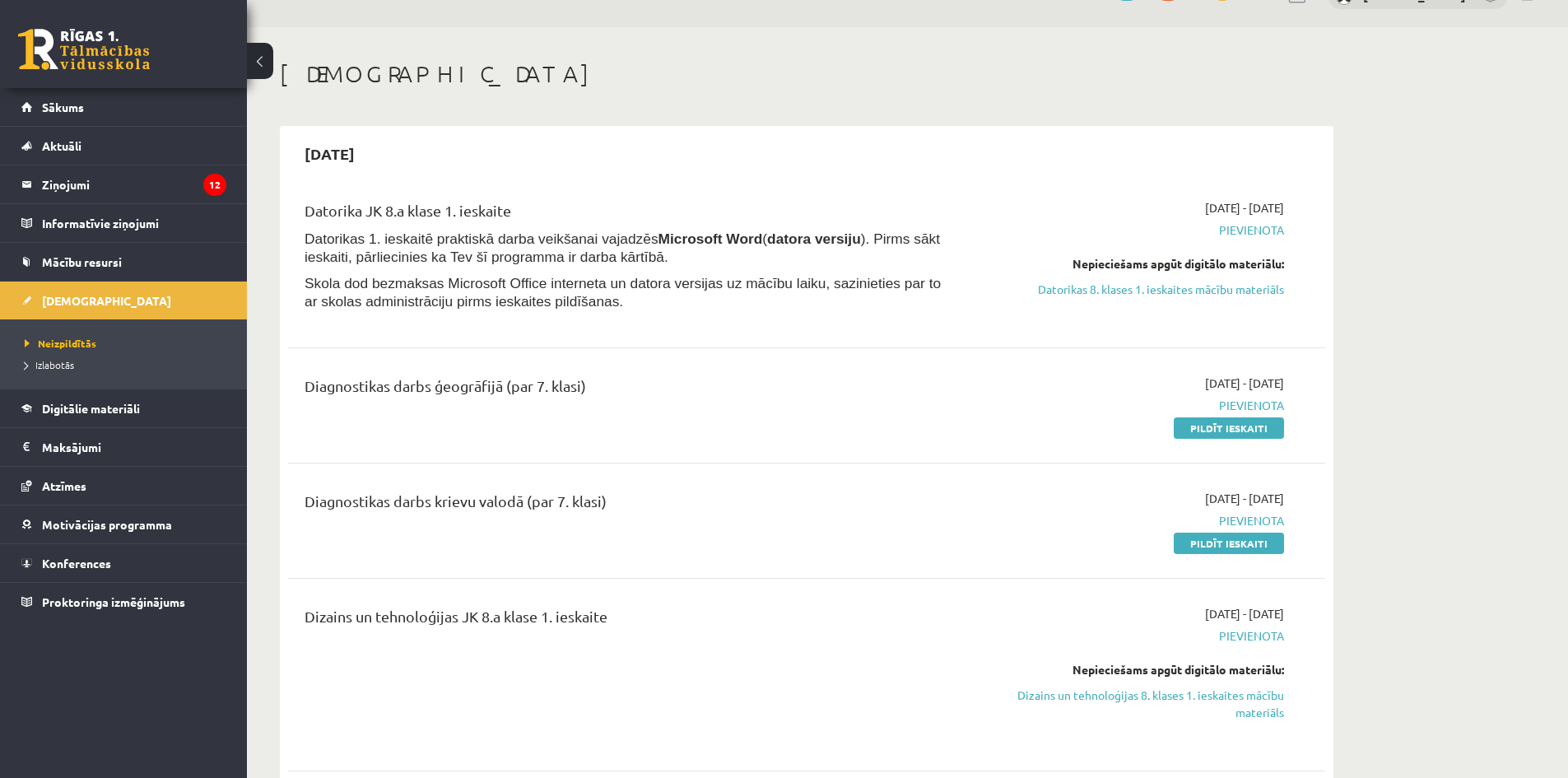
scroll to position [164, 0]
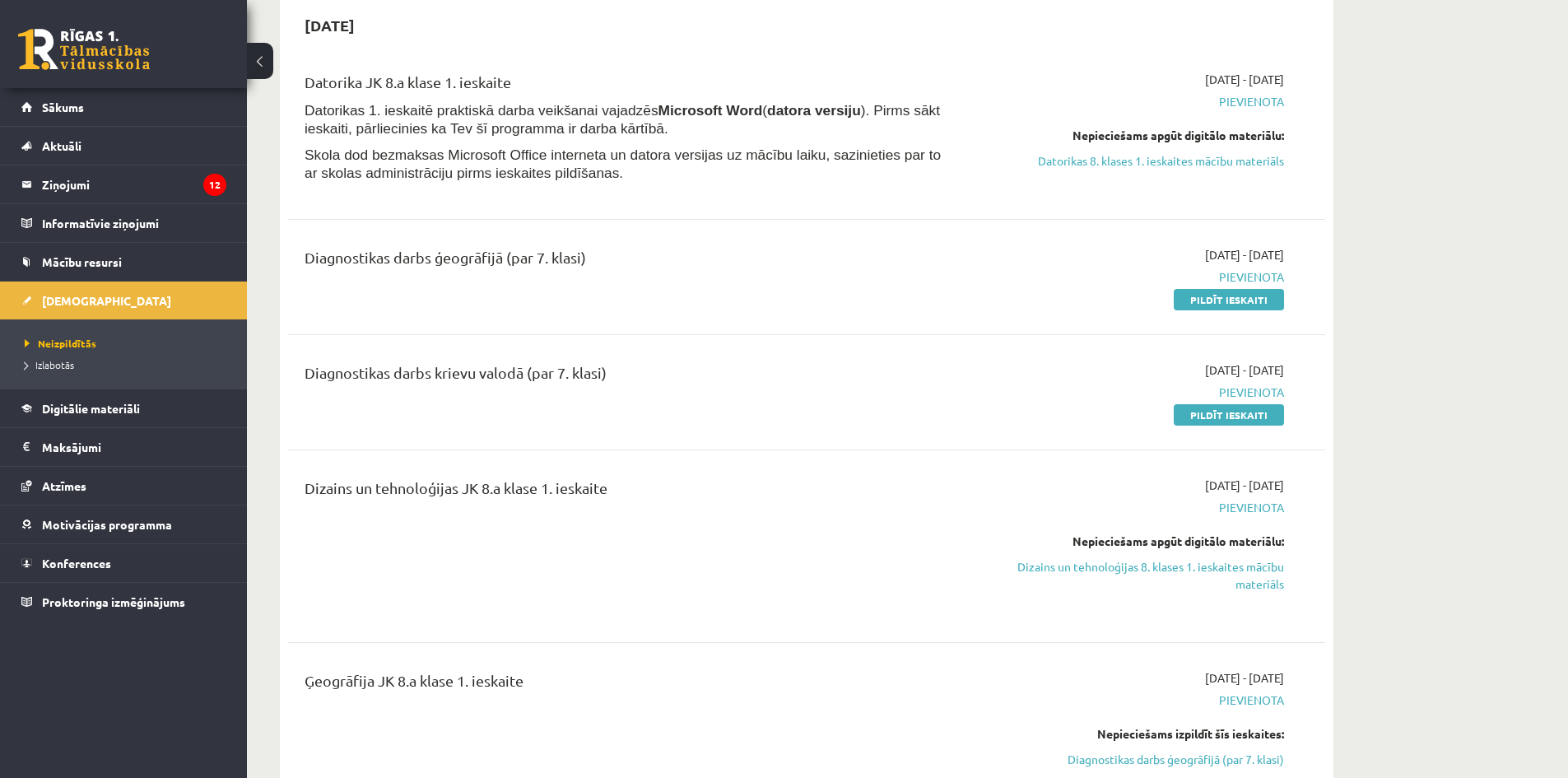
drag, startPoint x: 1196, startPoint y: 299, endPoint x: 868, endPoint y: 84, distance: 392.2
click at [1196, 299] on link "Pildīt ieskaiti" at bounding box center [1229, 300] width 110 height 22
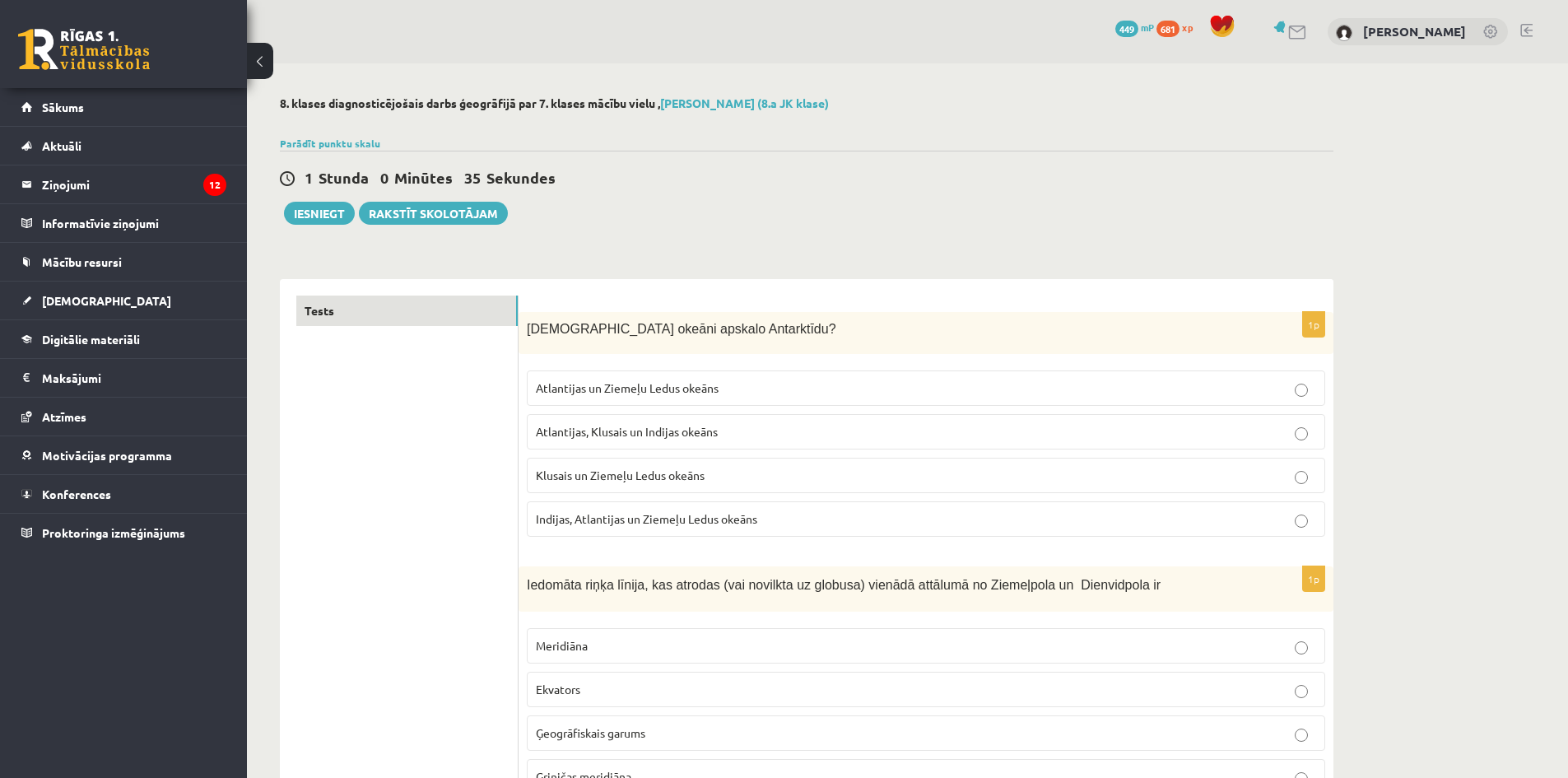
drag, startPoint x: 487, startPoint y: 313, endPoint x: 444, endPoint y: 94, distance: 223.2
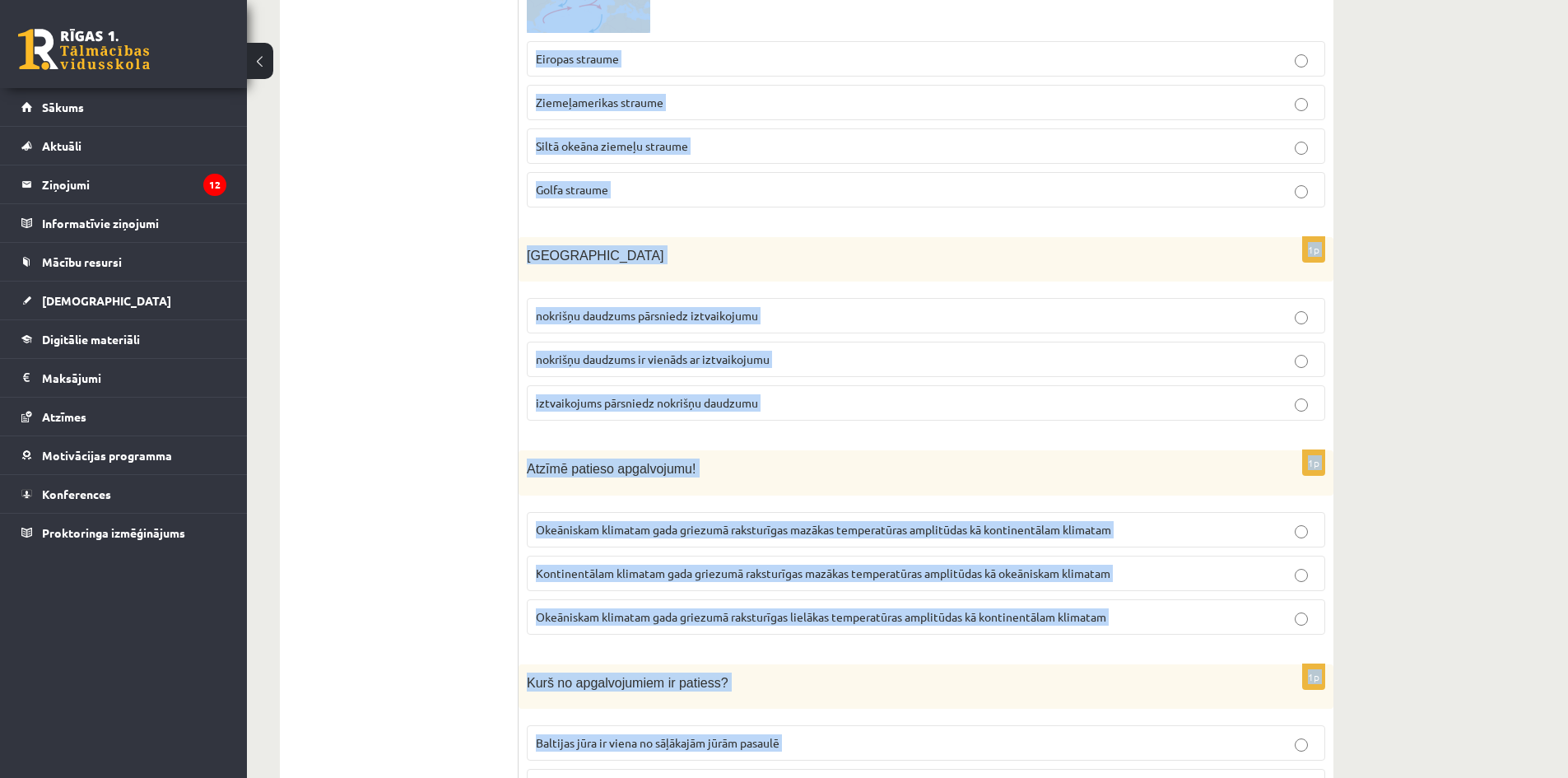
scroll to position [7486, 0]
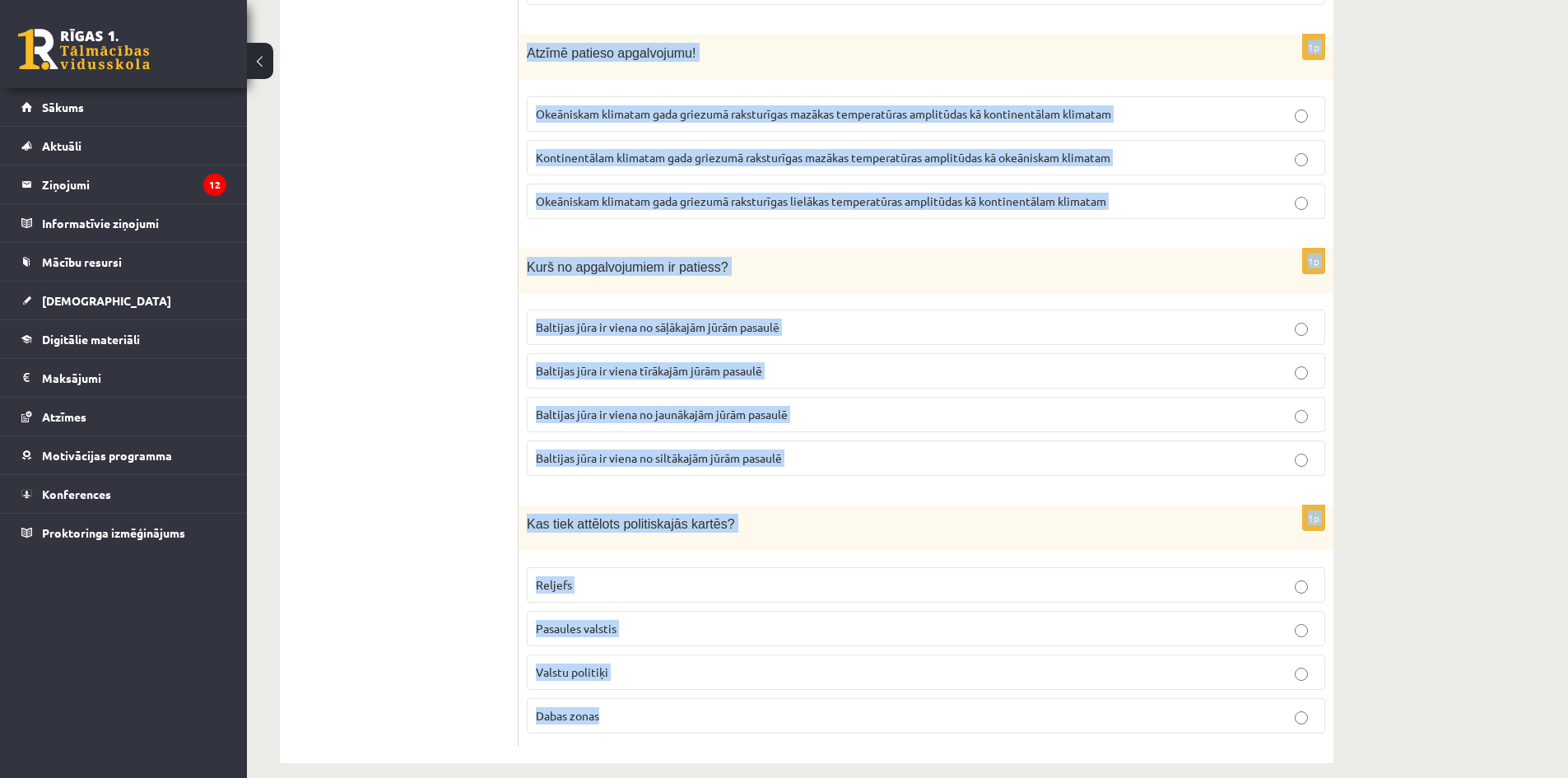
drag, startPoint x: 527, startPoint y: 330, endPoint x: 929, endPoint y: 816, distance: 630.7
copy form "Kuri okeāni apskalo Antarktīdu? Atlantijas un Ziemeļu Ledus okeāns Atlantijas, …"
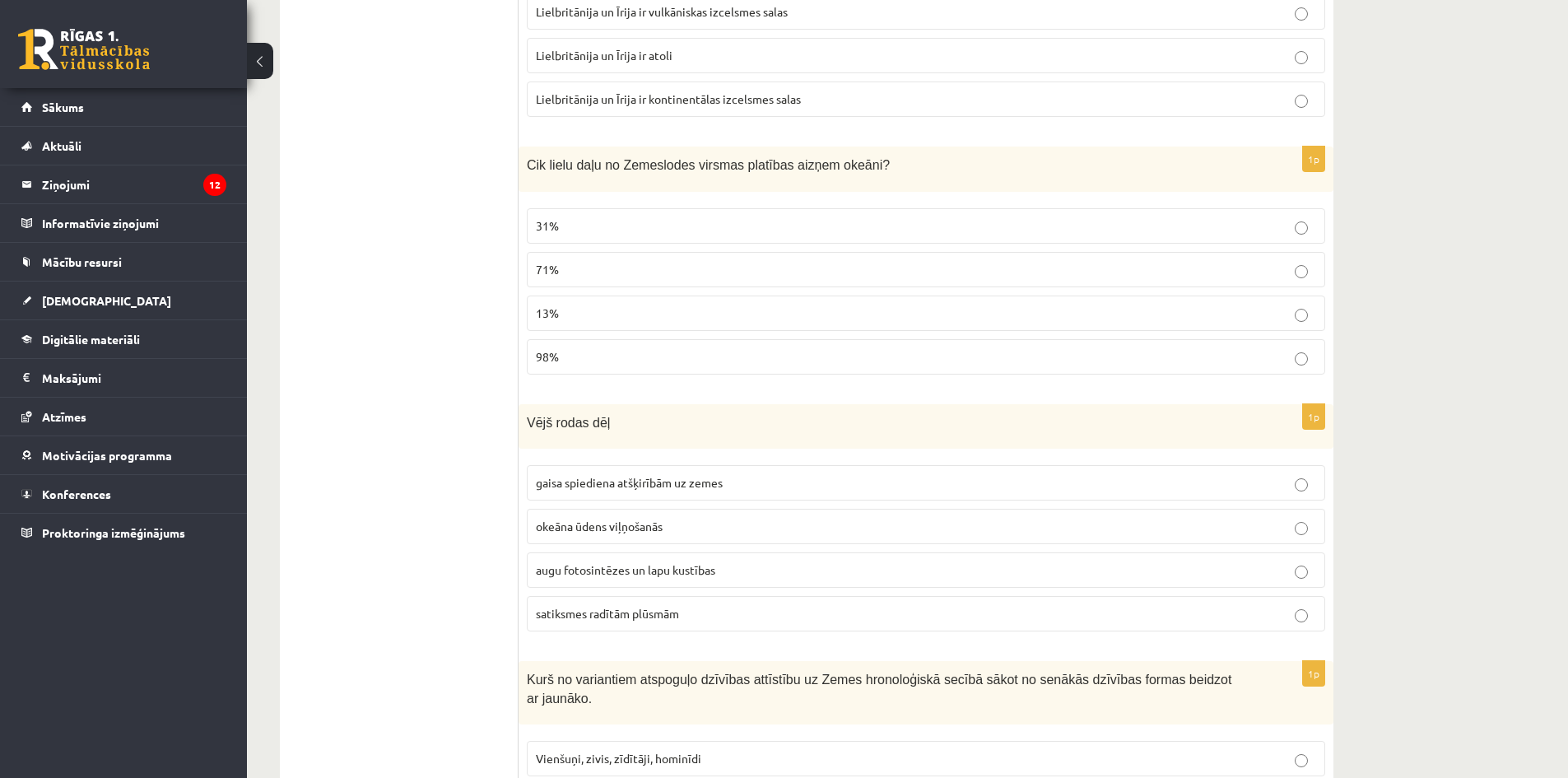
scroll to position [0, 0]
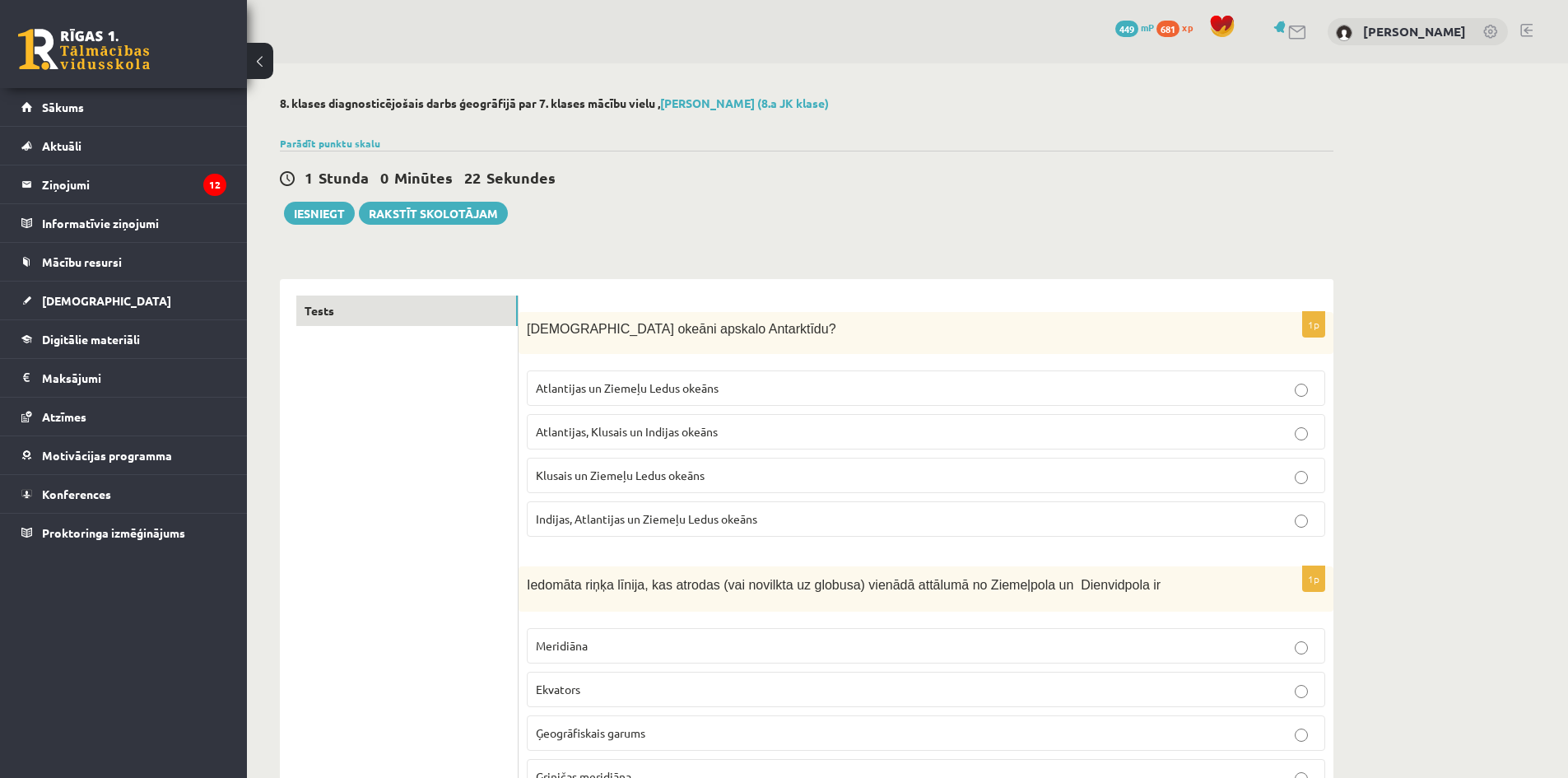
drag, startPoint x: 431, startPoint y: 447, endPoint x: 442, endPoint y: 60, distance: 387.2
click at [661, 442] on label "Atlantijas, Klusais un Indijas okeāns" at bounding box center [927, 432] width 799 height 35
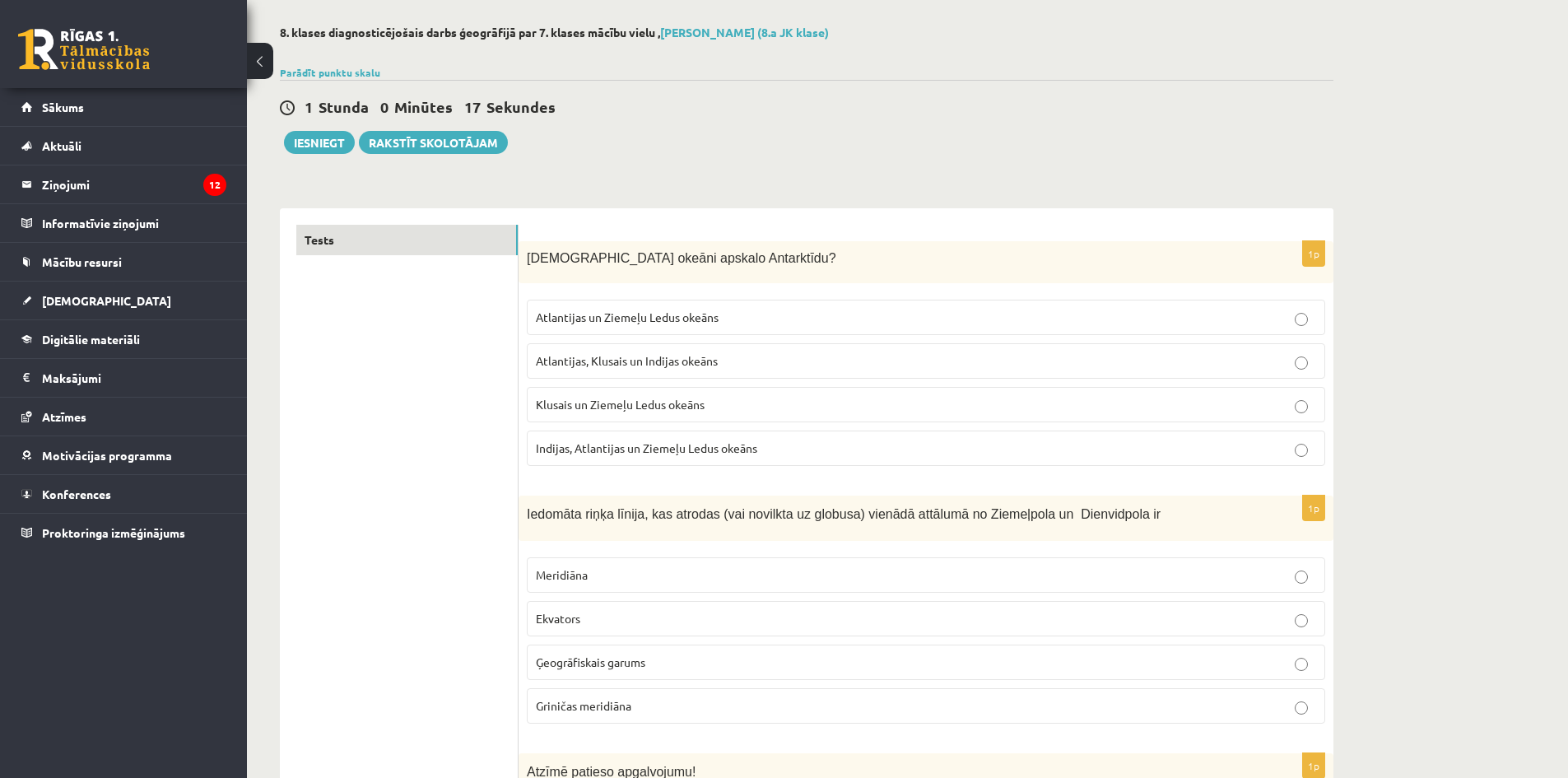
scroll to position [411, 0]
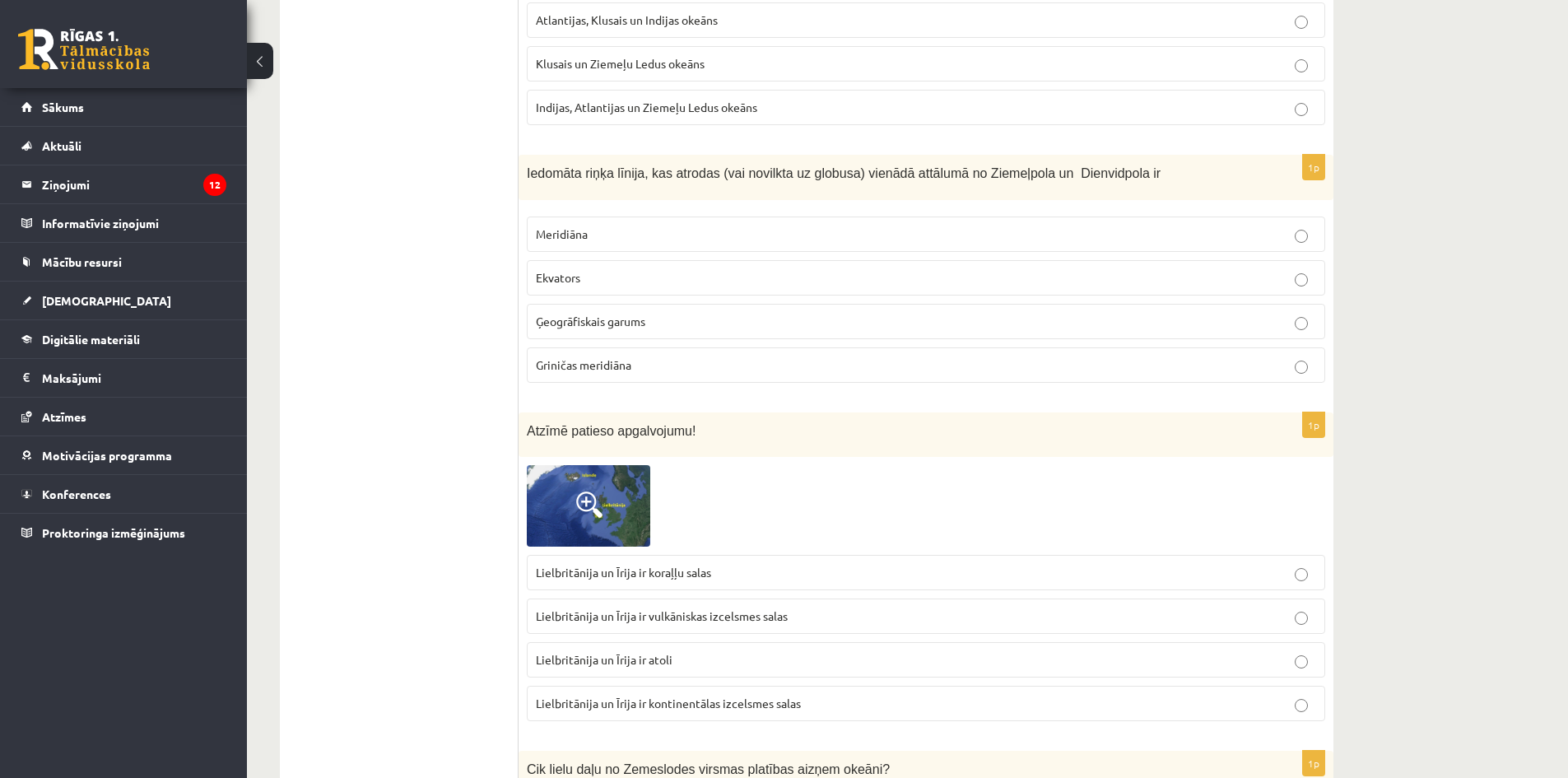
click at [578, 273] on span "Ekvators" at bounding box center [558, 277] width 44 height 15
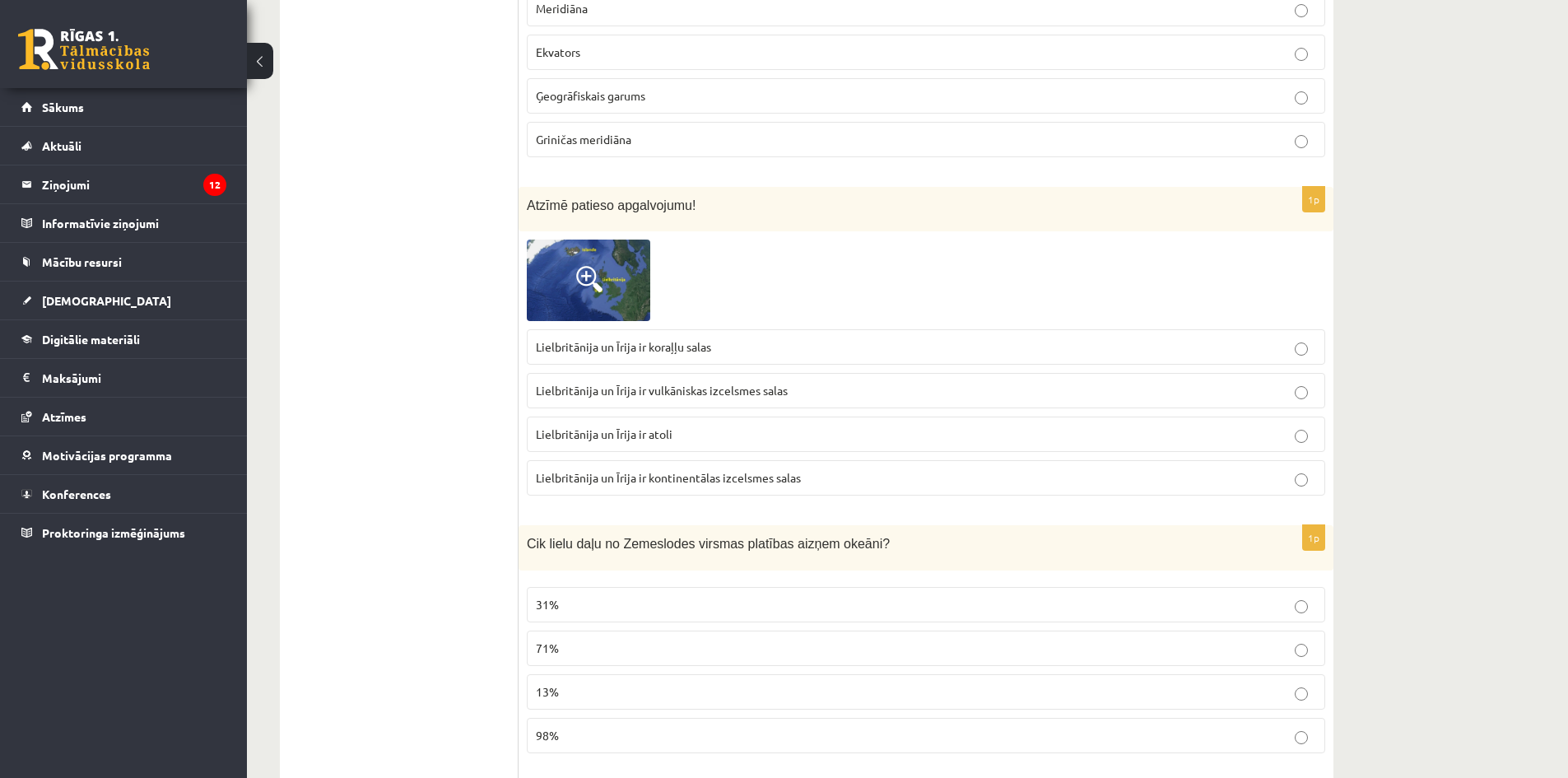
scroll to position [659, 0]
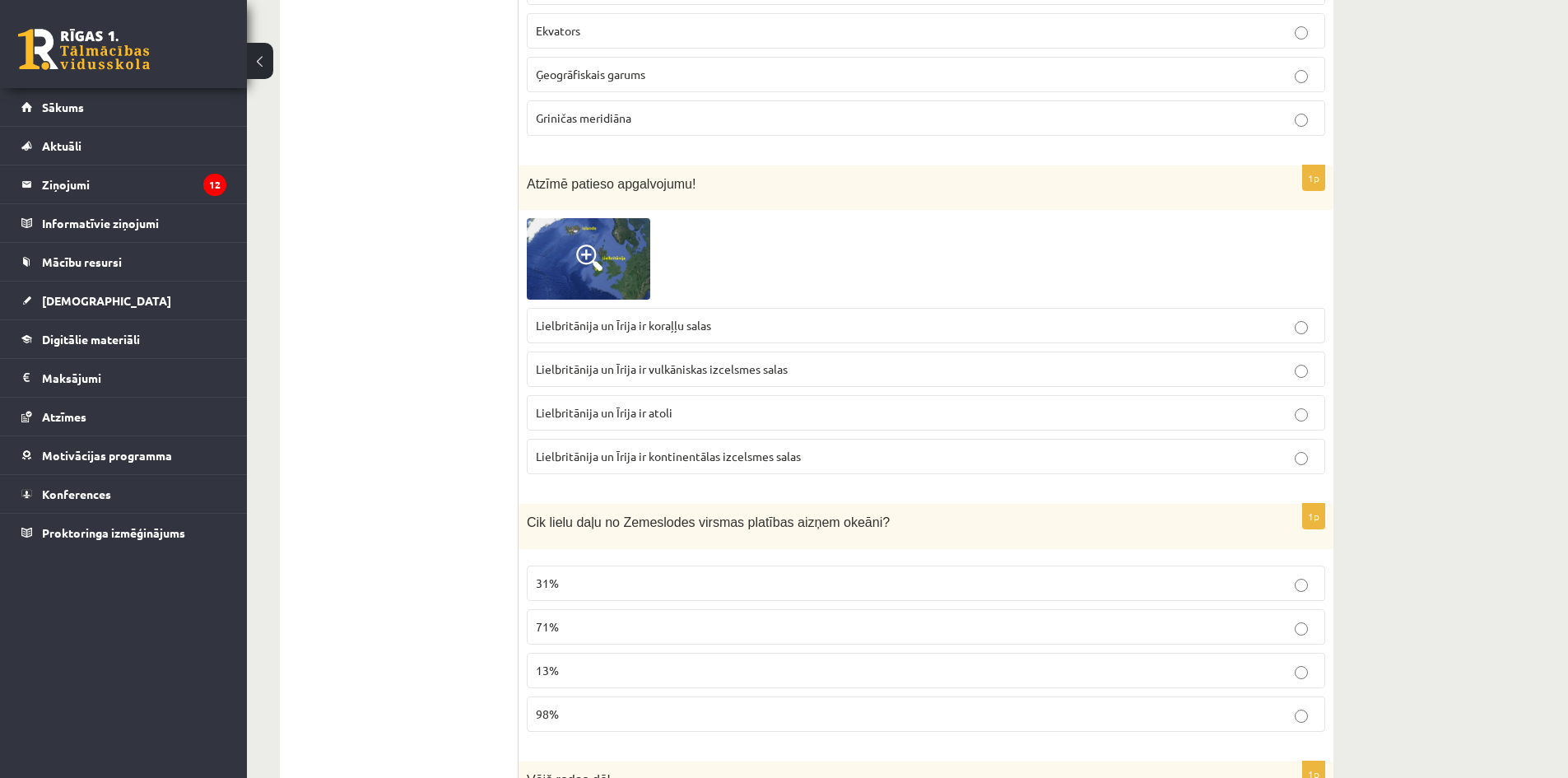
click at [585, 252] on span at bounding box center [589, 258] width 27 height 27
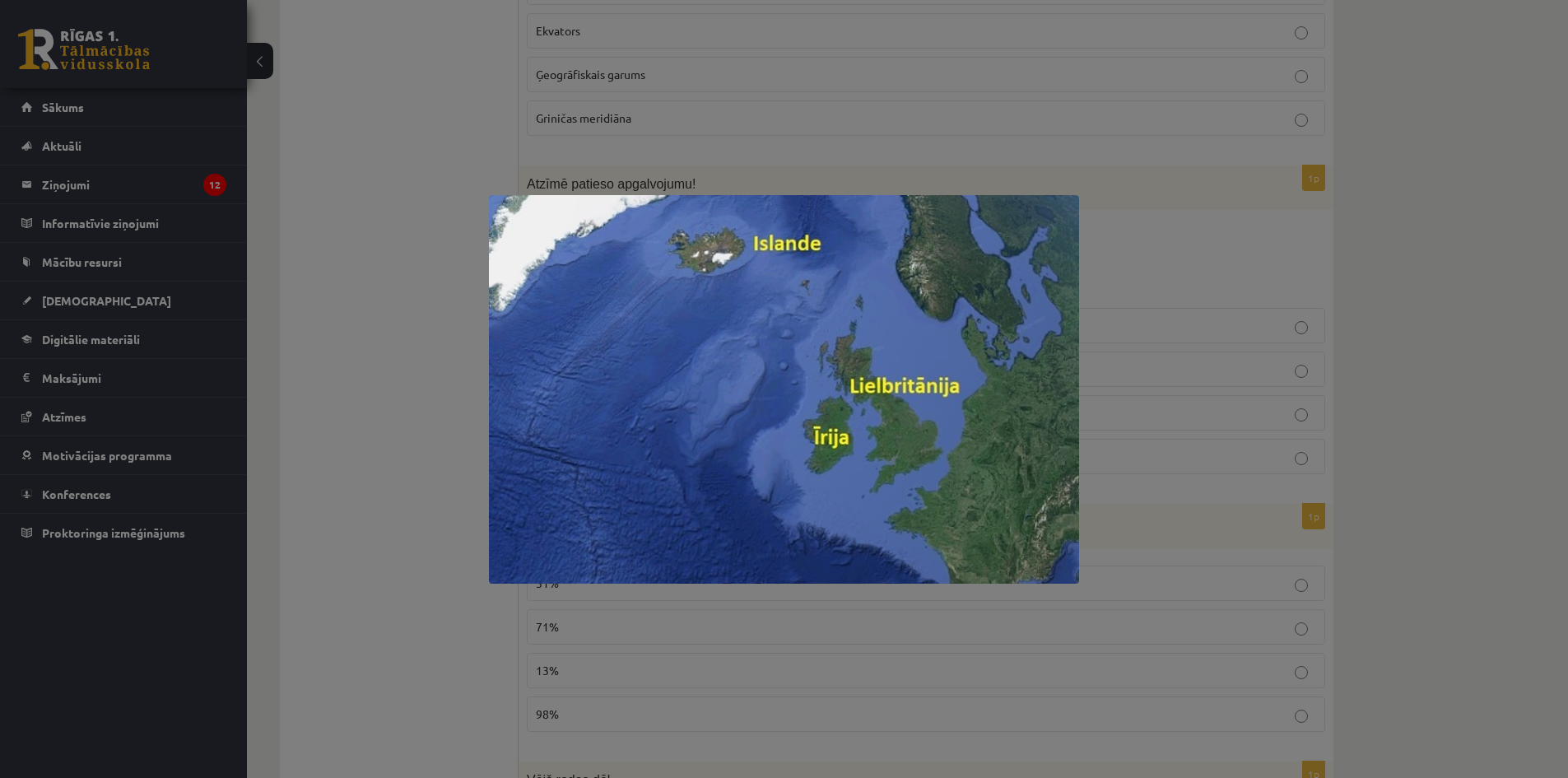
click at [1178, 304] on div at bounding box center [784, 389] width 1568 height 778
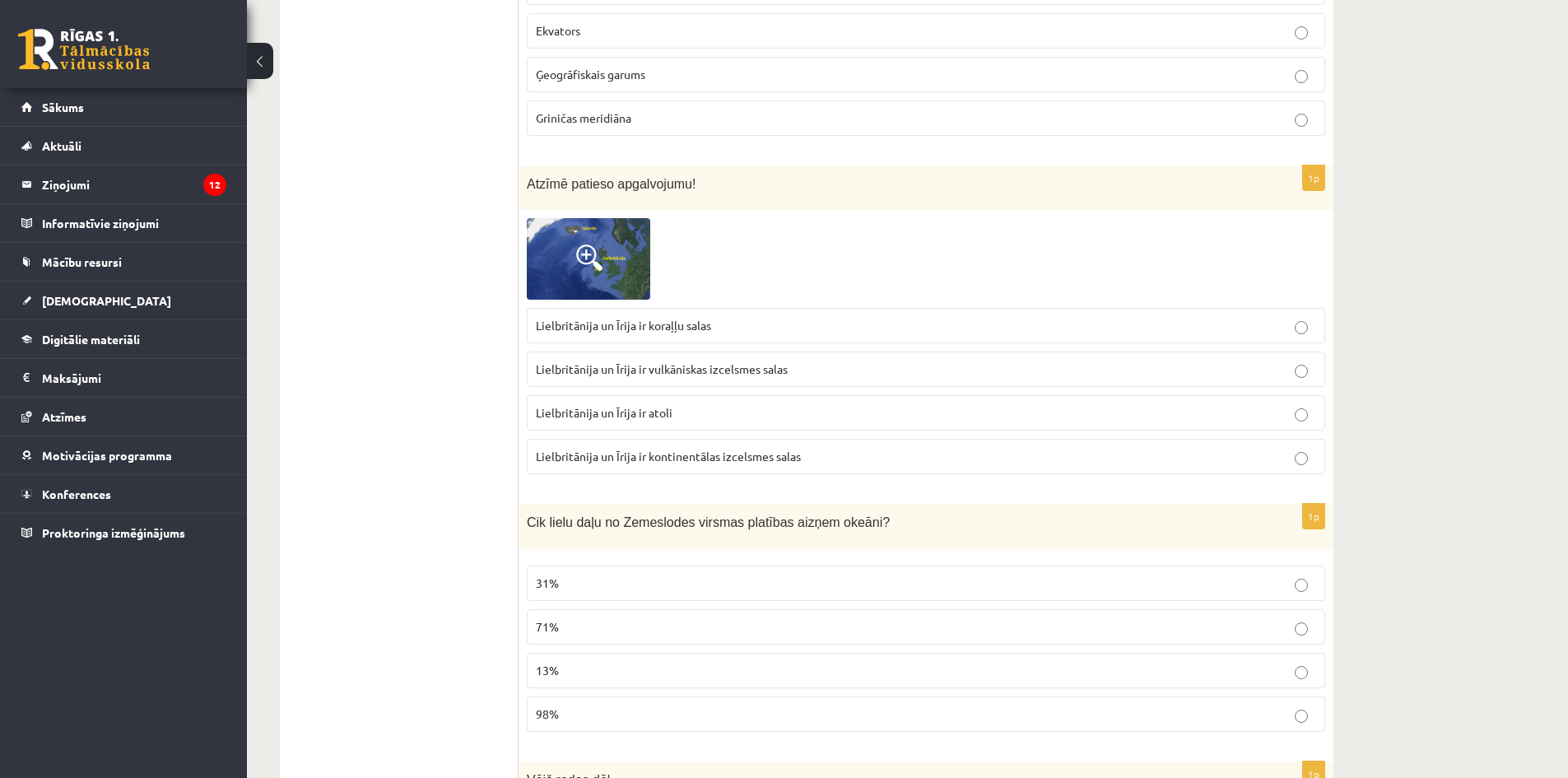
click at [684, 462] on span "Lielbritānija un Īrija ir kontinentālas izcelsmes salas" at bounding box center [668, 455] width 265 height 15
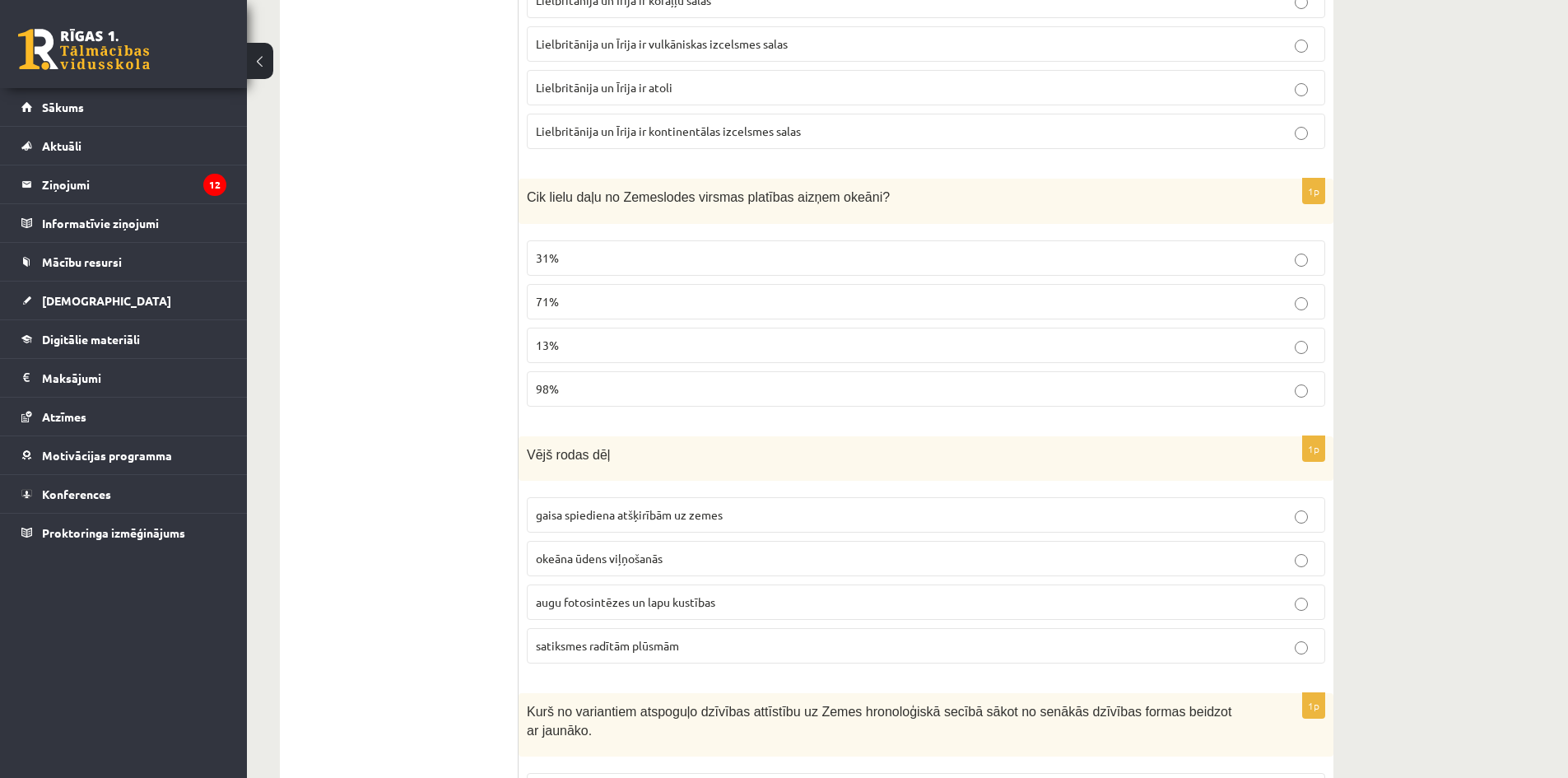
scroll to position [987, 0]
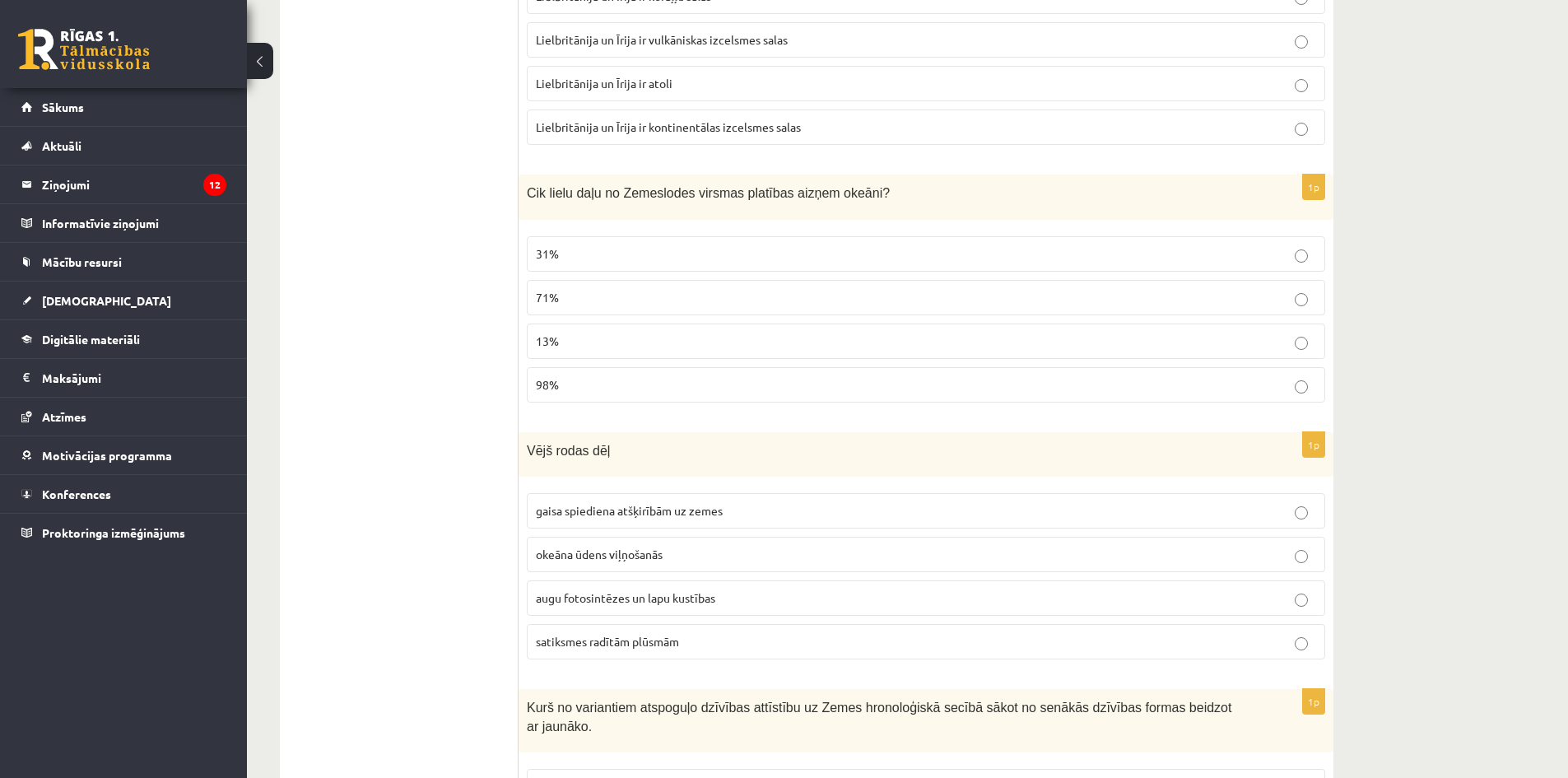
click at [600, 296] on p "71%" at bounding box center [926, 298] width 780 height 18
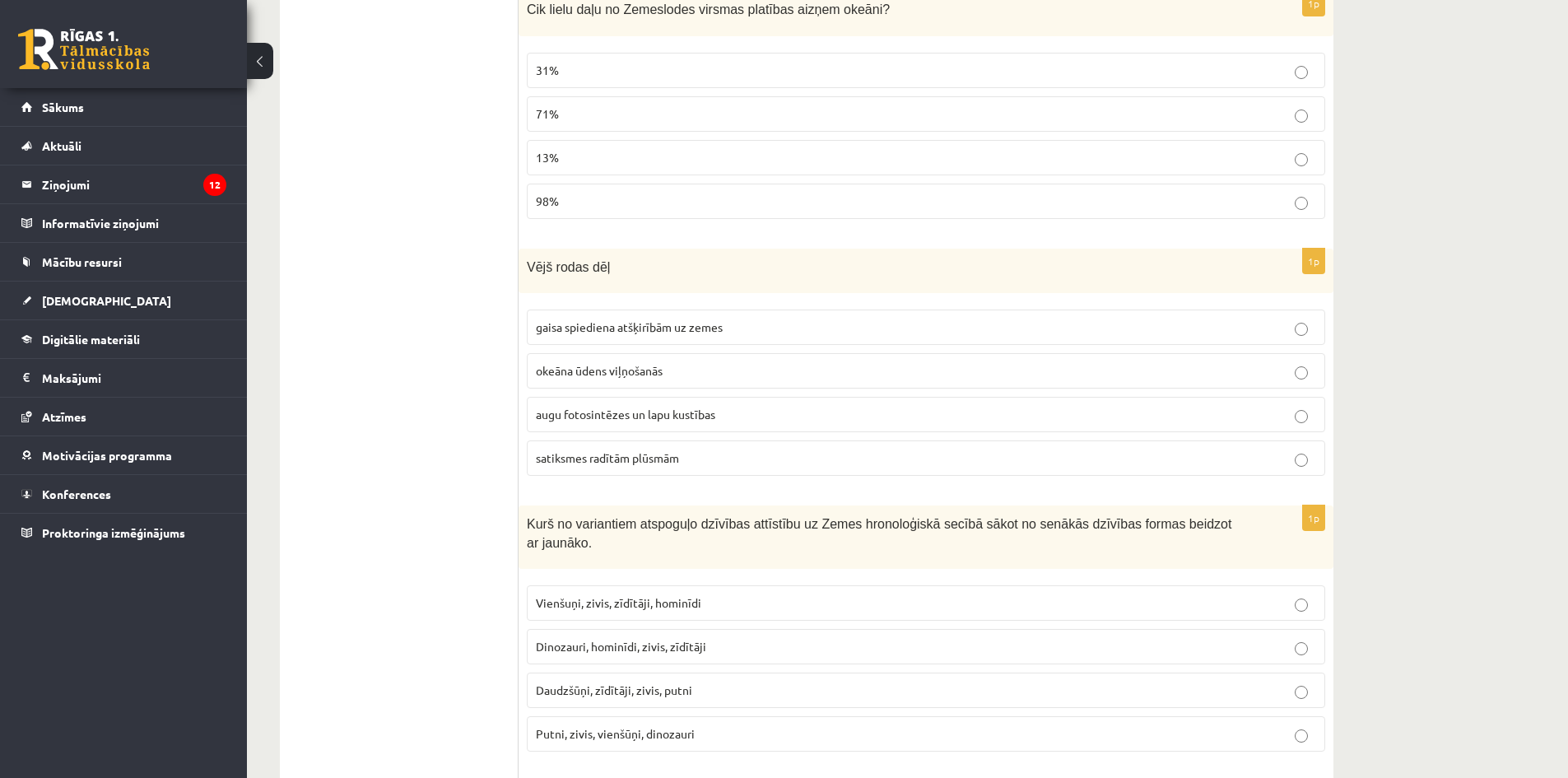
scroll to position [1234, 0]
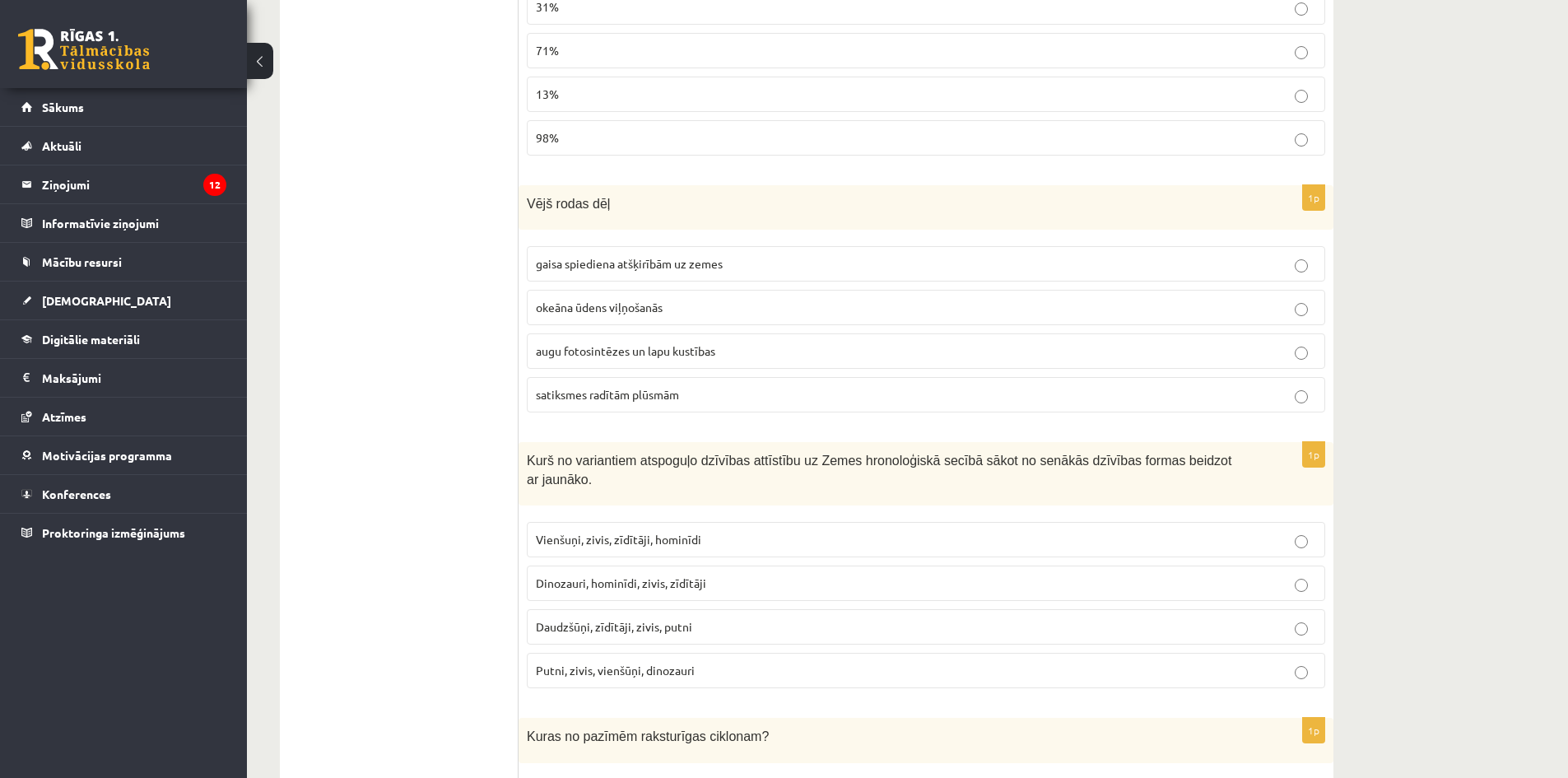
click at [593, 266] on span "gaisa spiediena atšķirībām uz zemes" at bounding box center [630, 263] width 187 height 15
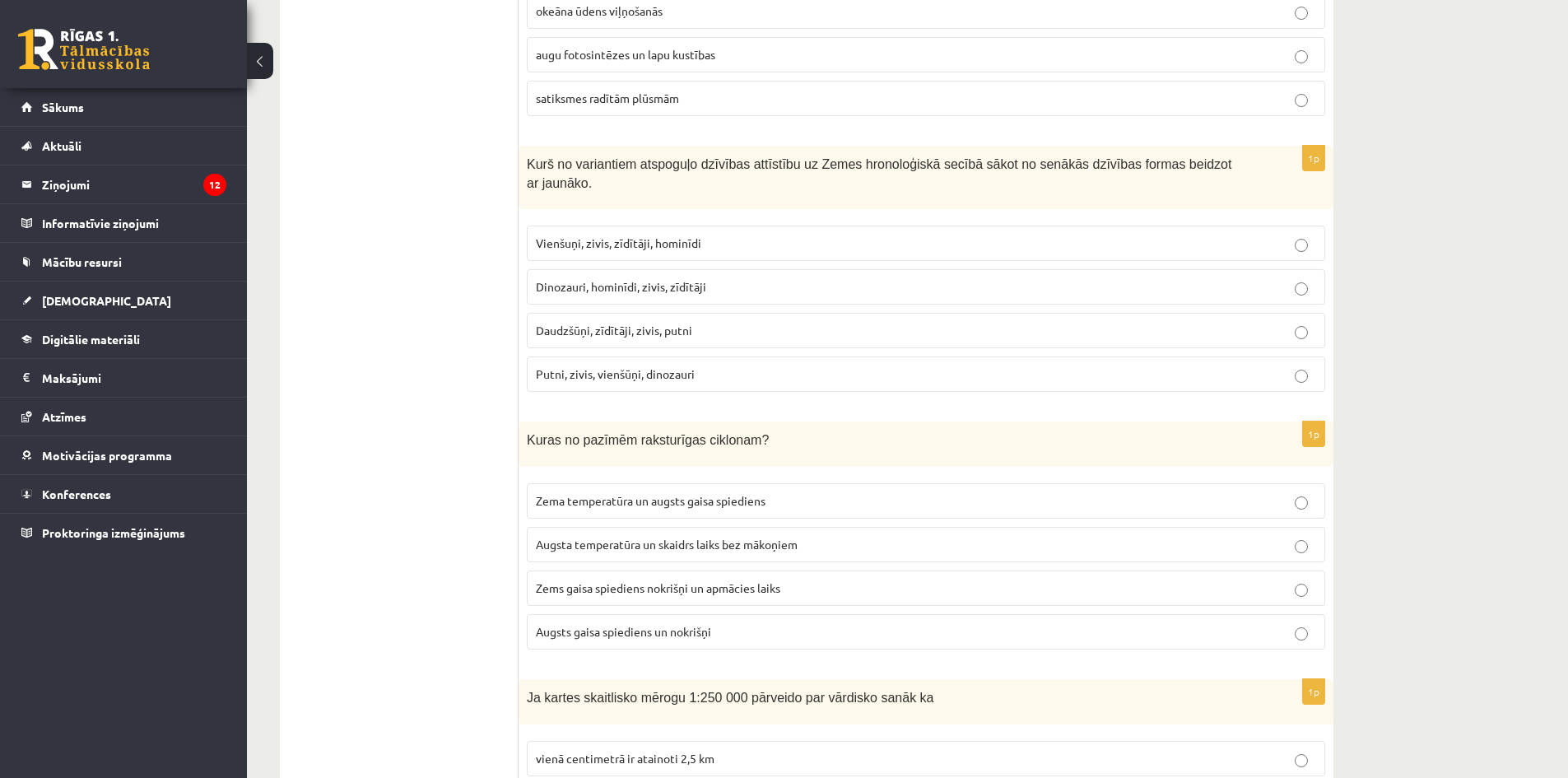
scroll to position [1564, 0]
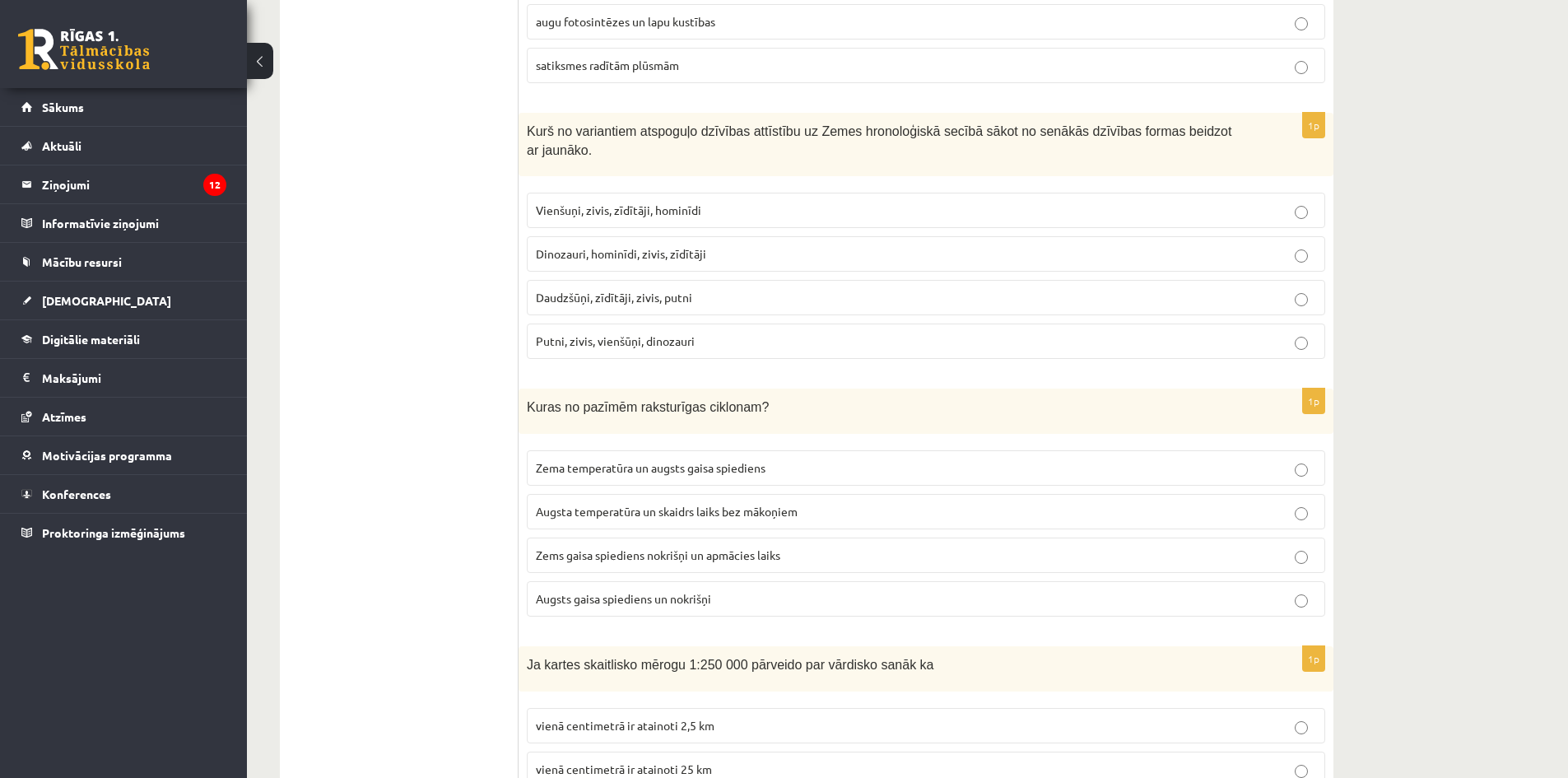
click at [598, 203] on span "Vienšuņi, zivis, zīdītāji, hominīdi" at bounding box center [619, 209] width 165 height 15
click at [603, 548] on span "Zems gaisa spiediens nokrišņi un apmācies laiks" at bounding box center [658, 555] width 245 height 15
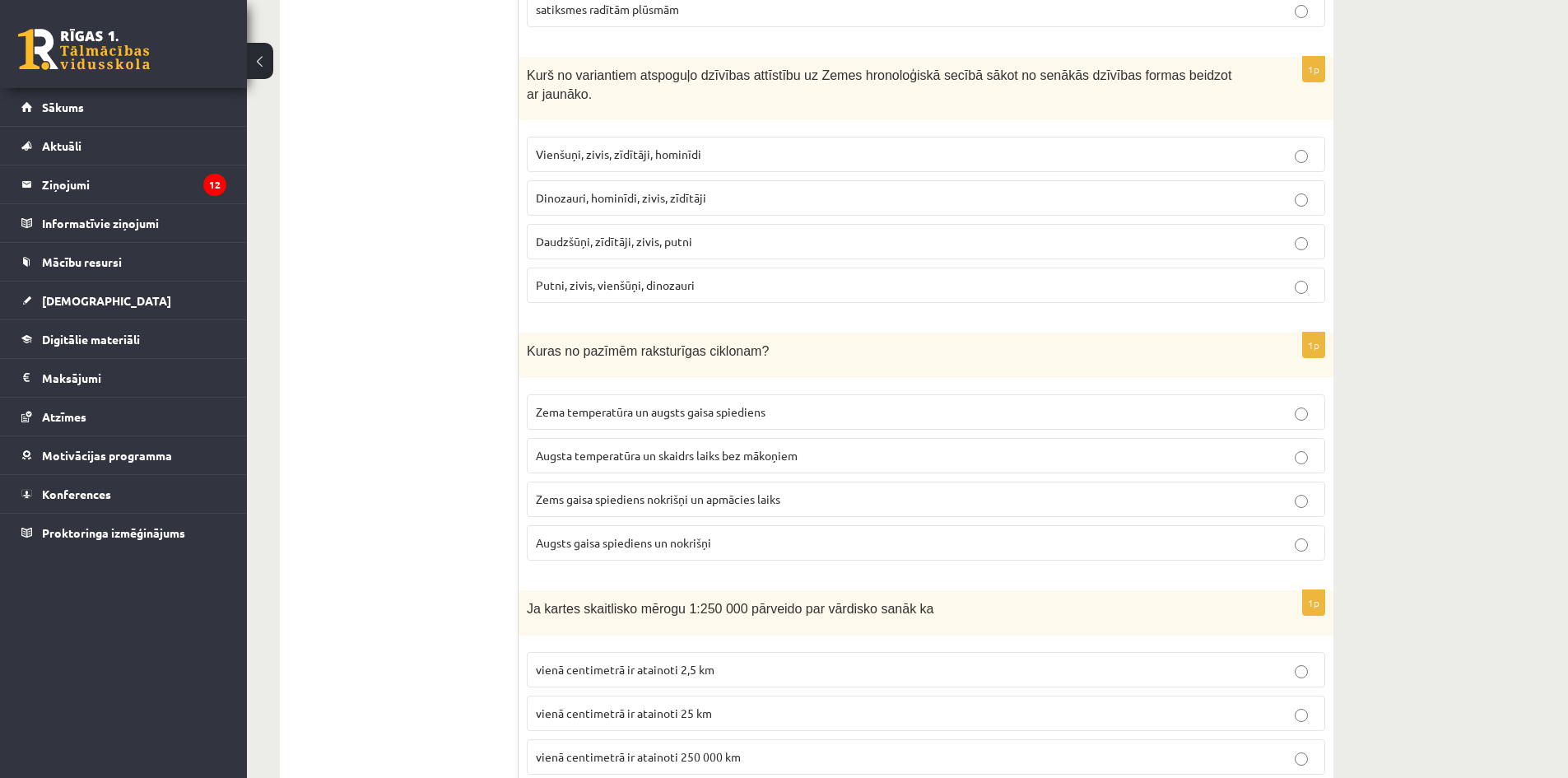
scroll to position [1811, 0]
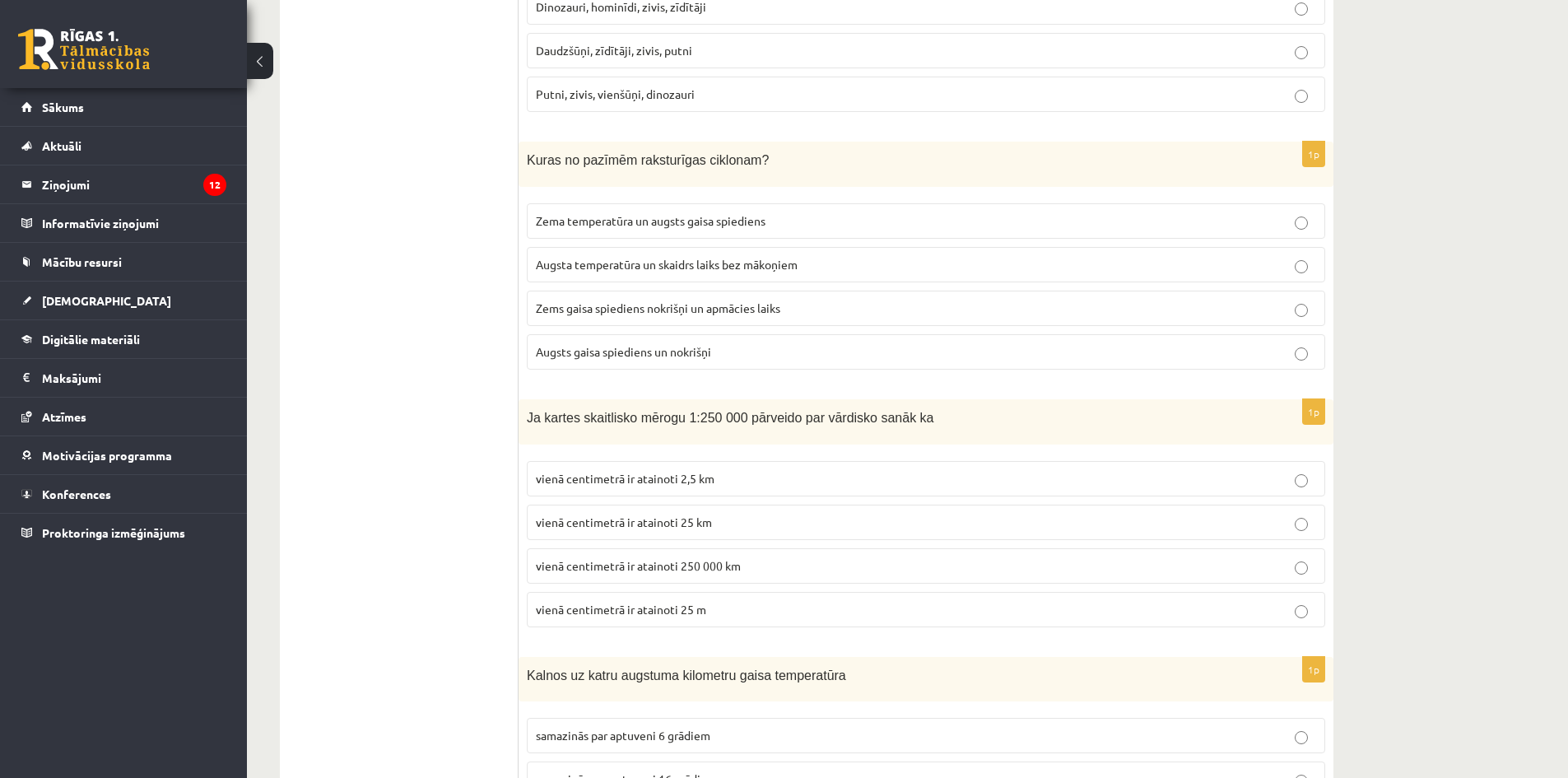
click at [685, 558] on span "vienā centimetrā ir atainoti 250 000 km" at bounding box center [638, 565] width 205 height 15
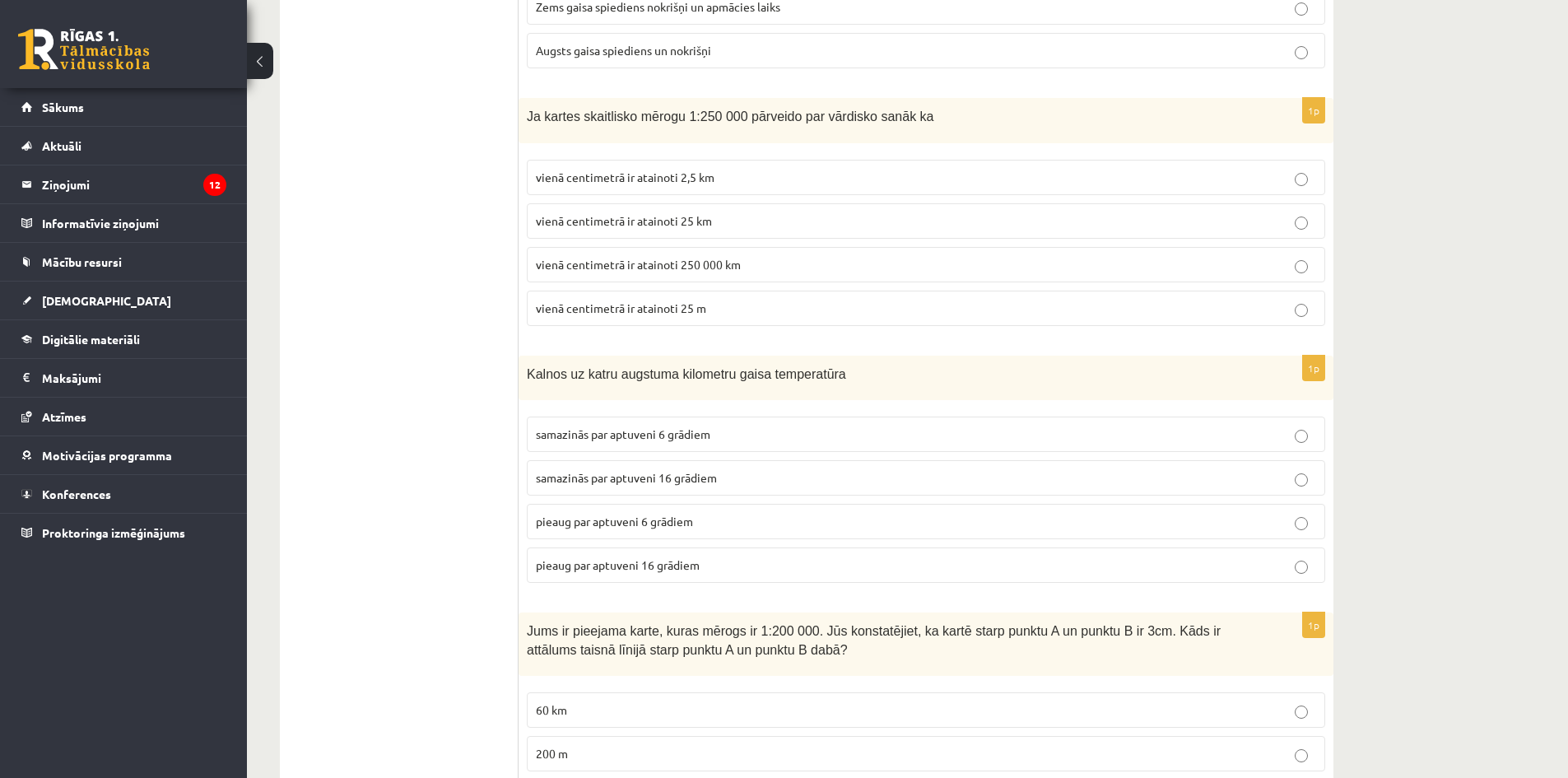
scroll to position [2140, 0]
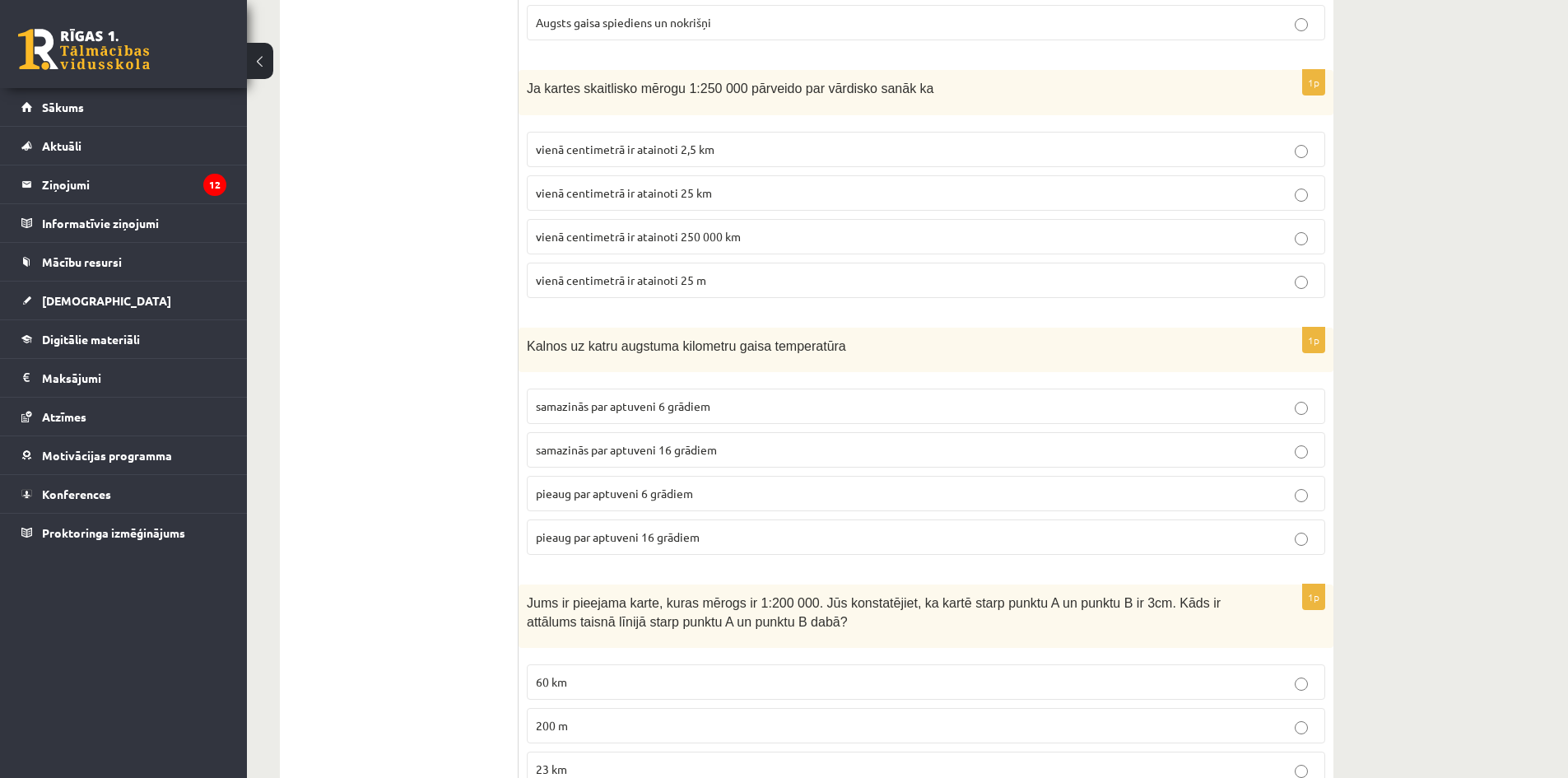
click at [702, 398] on span "samazinās par aptuveni 6 grādiem" at bounding box center [623, 405] width 174 height 15
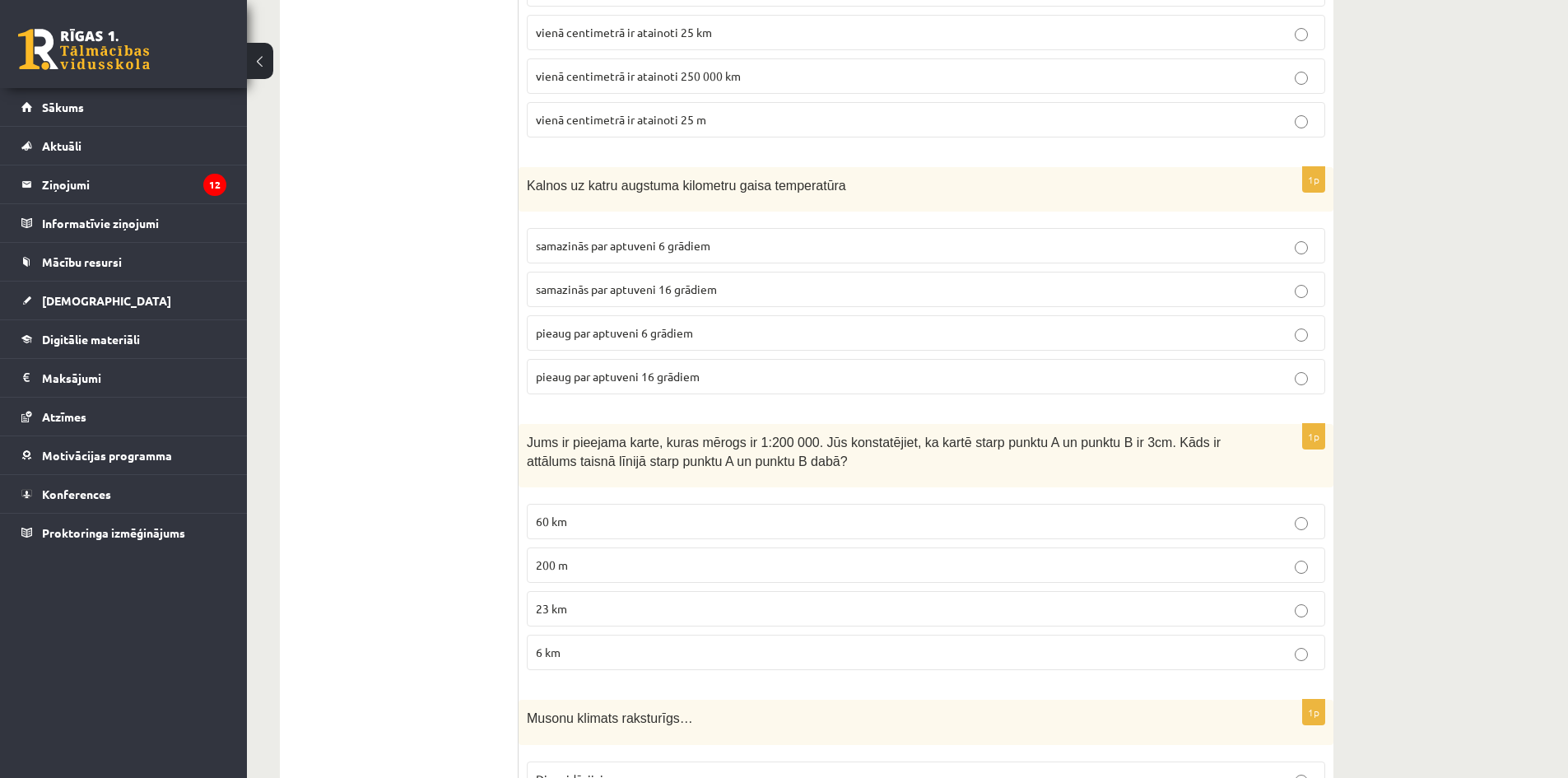
scroll to position [2304, 0]
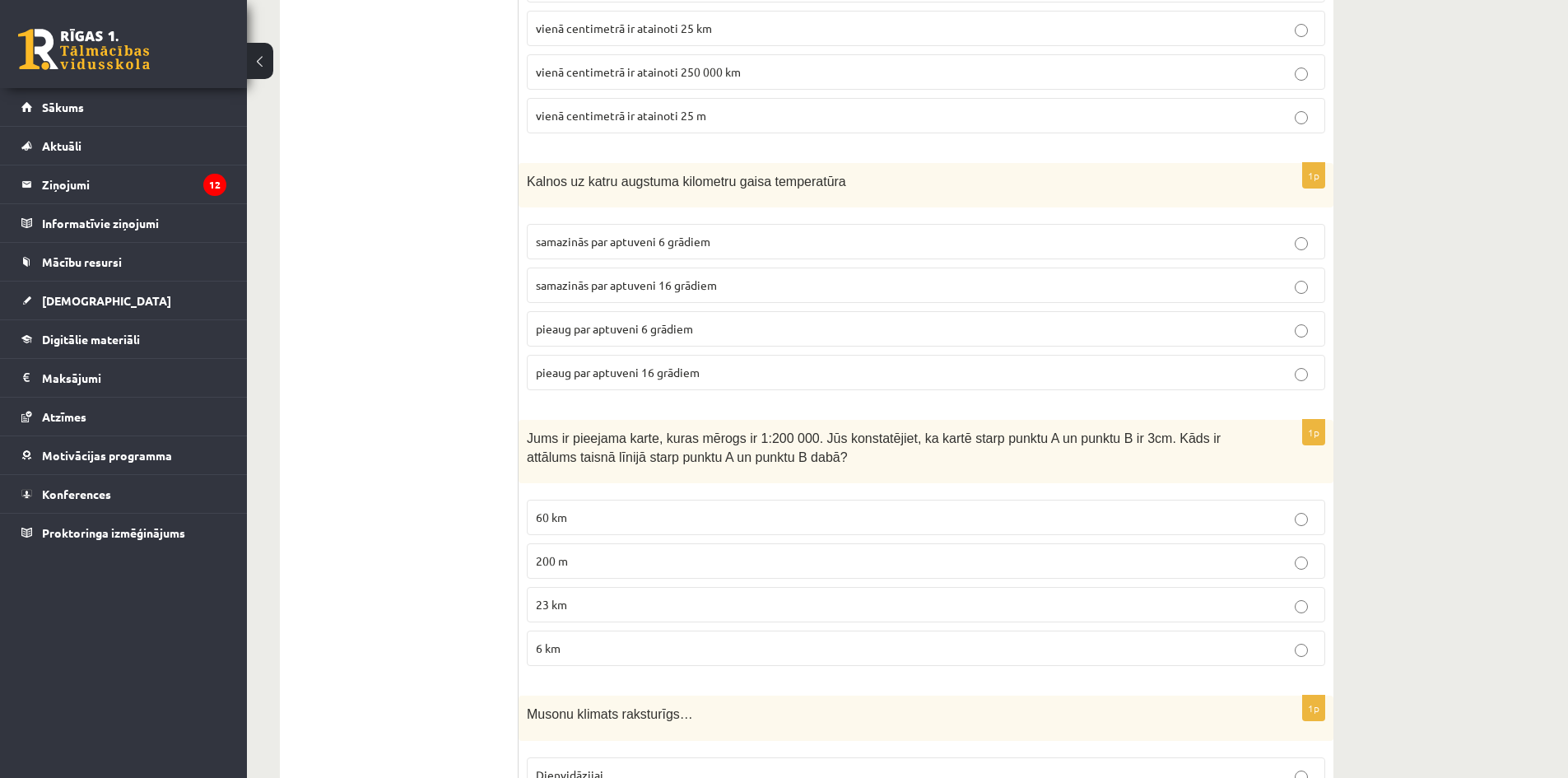
click at [589, 630] on label "6 km" at bounding box center [927, 648] width 799 height 35
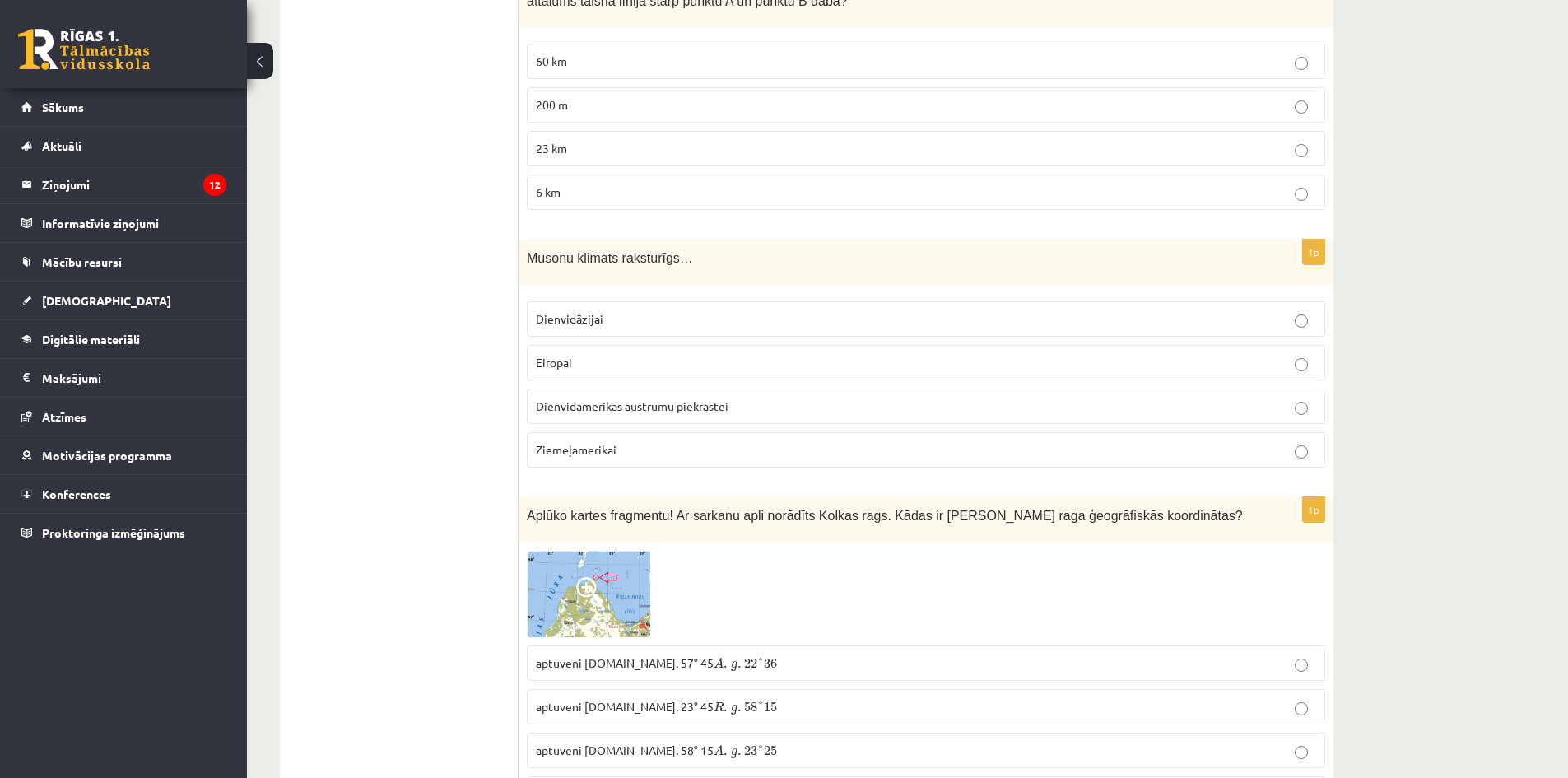
scroll to position [2799, 0]
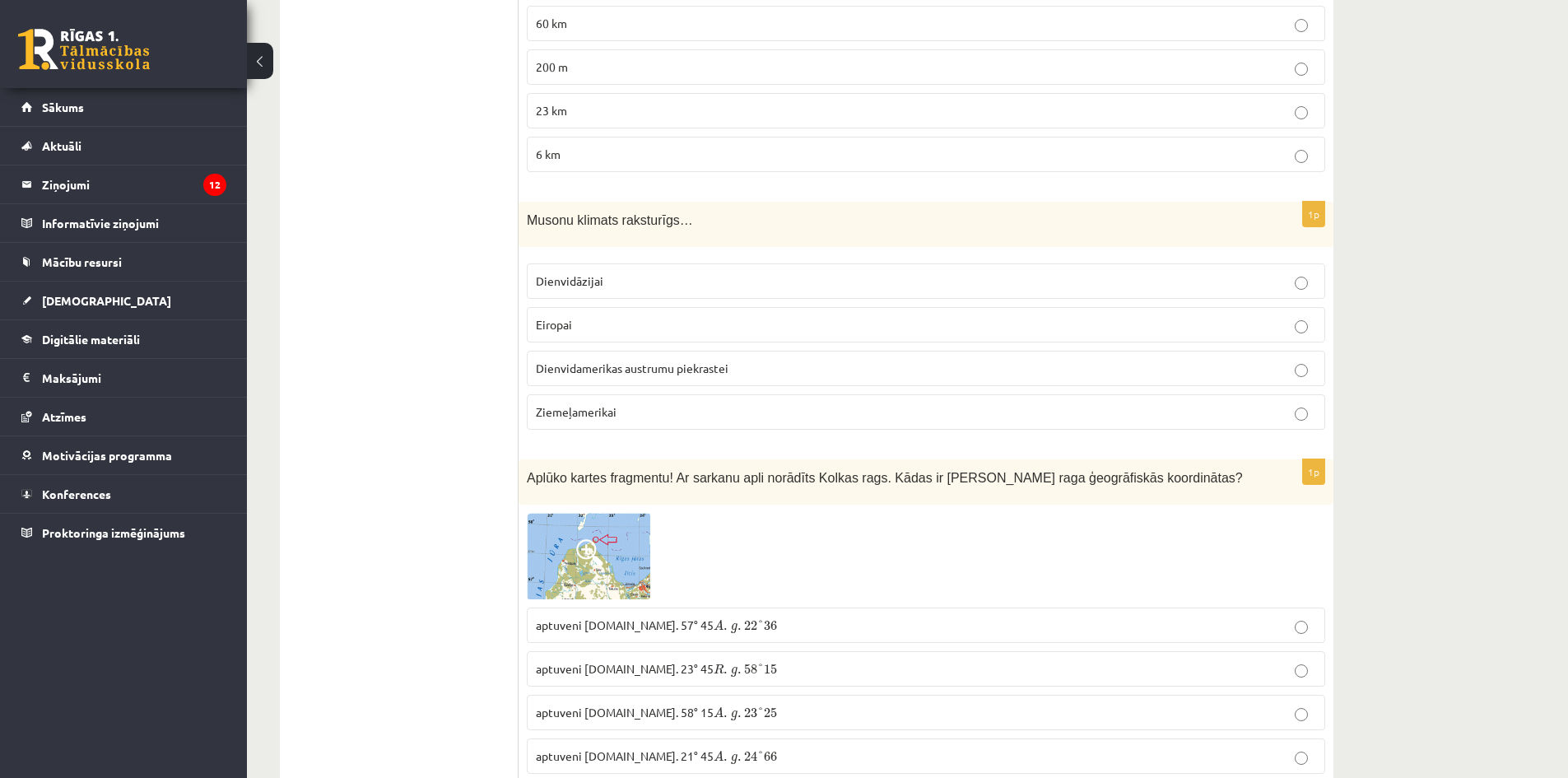
click at [687, 272] on p "Dienvidāzijai" at bounding box center [926, 281] width 780 height 18
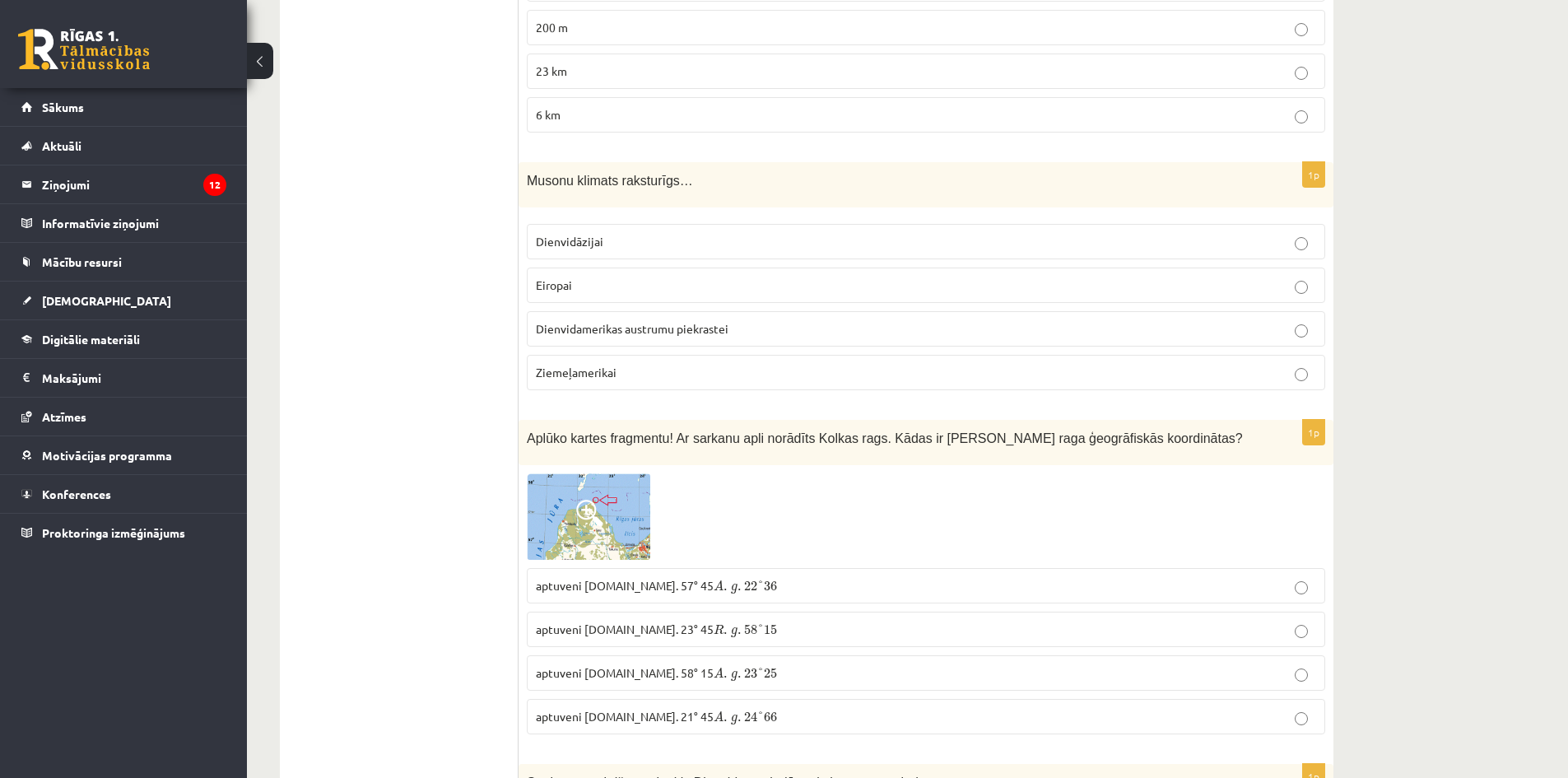
scroll to position [3046, 0]
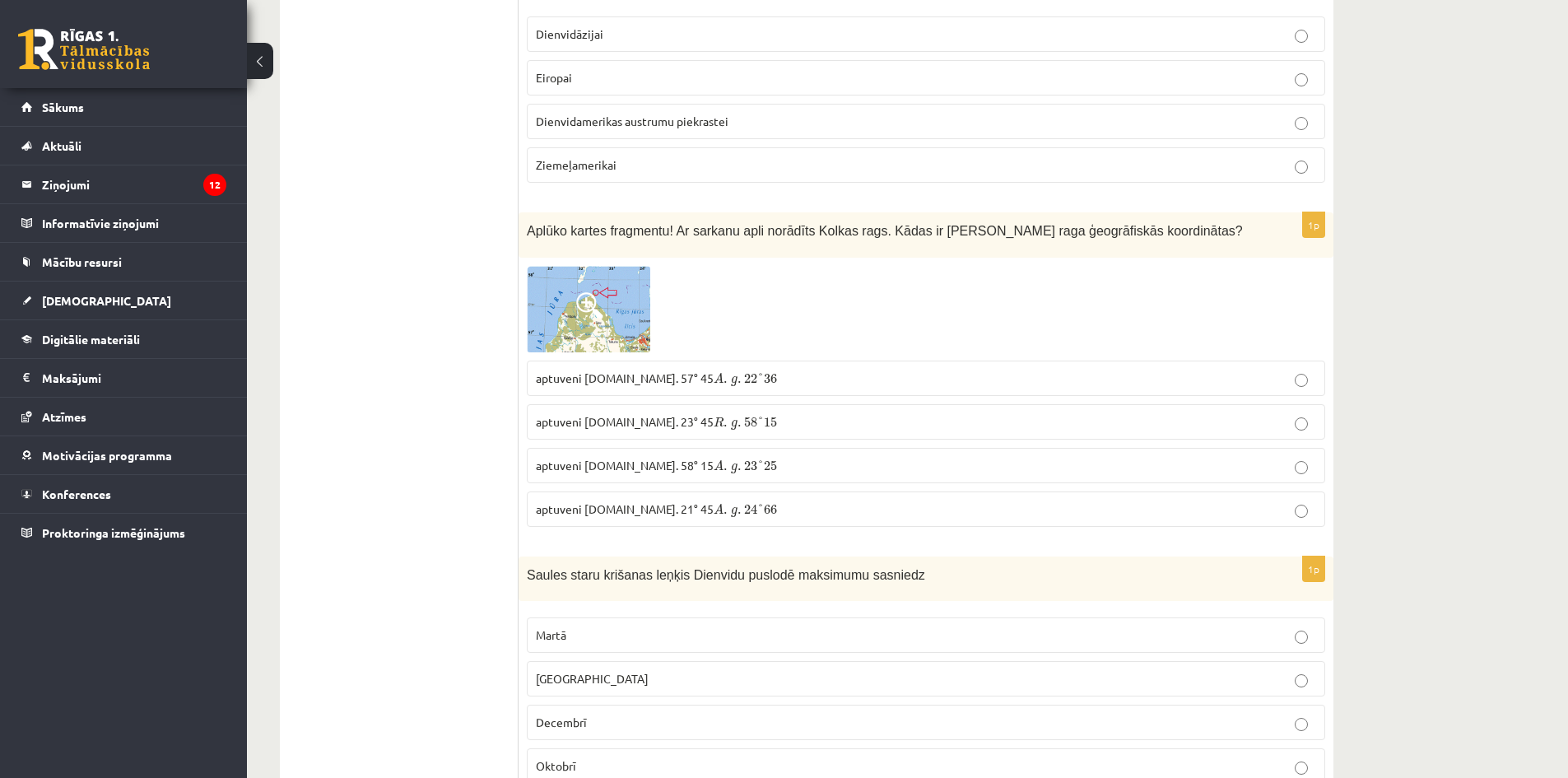
click at [714, 460] on span "A" at bounding box center [719, 465] width 10 height 11
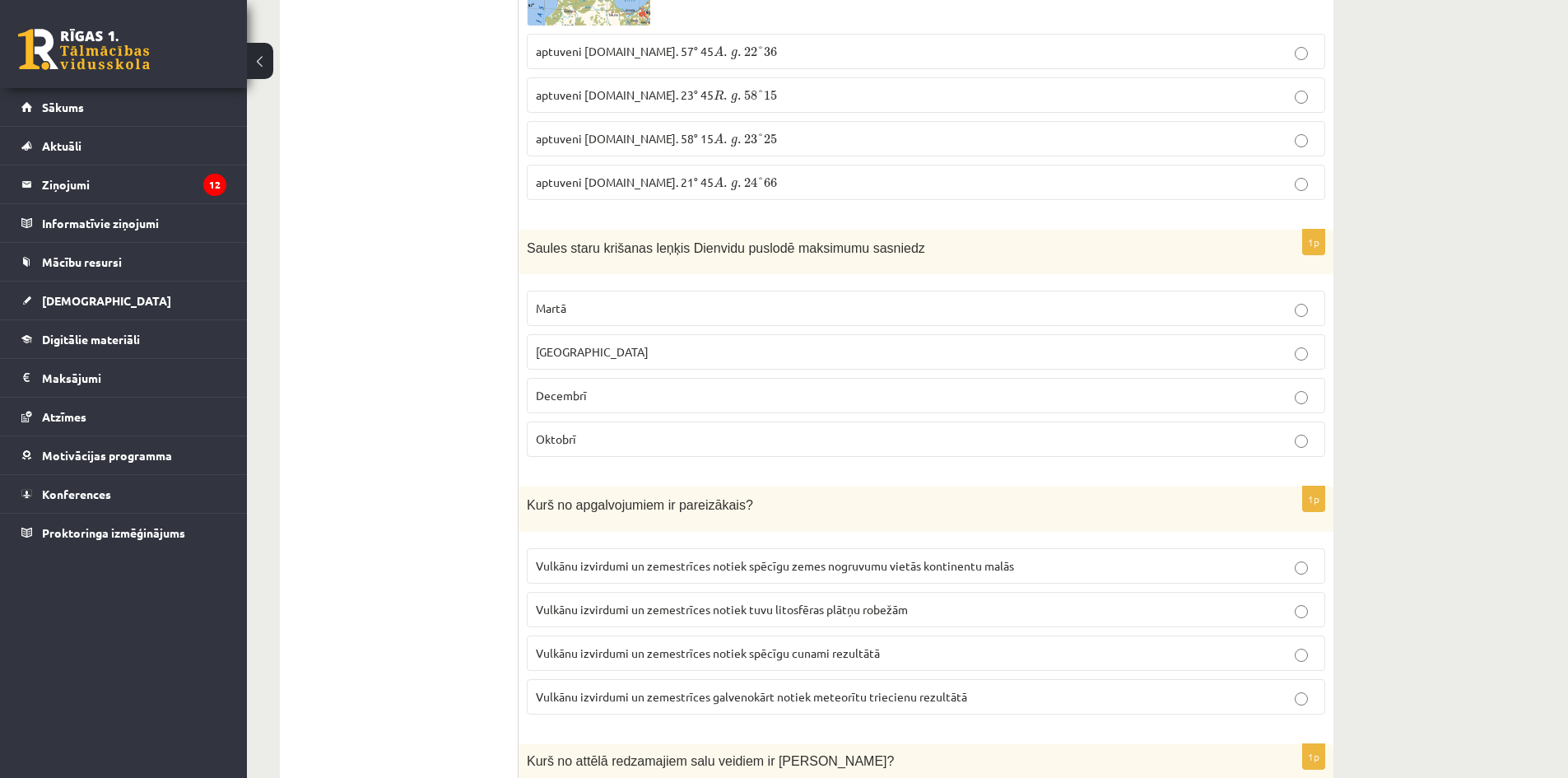
scroll to position [3375, 0]
click at [609, 385] on p "Decembrī" at bounding box center [926, 393] width 780 height 18
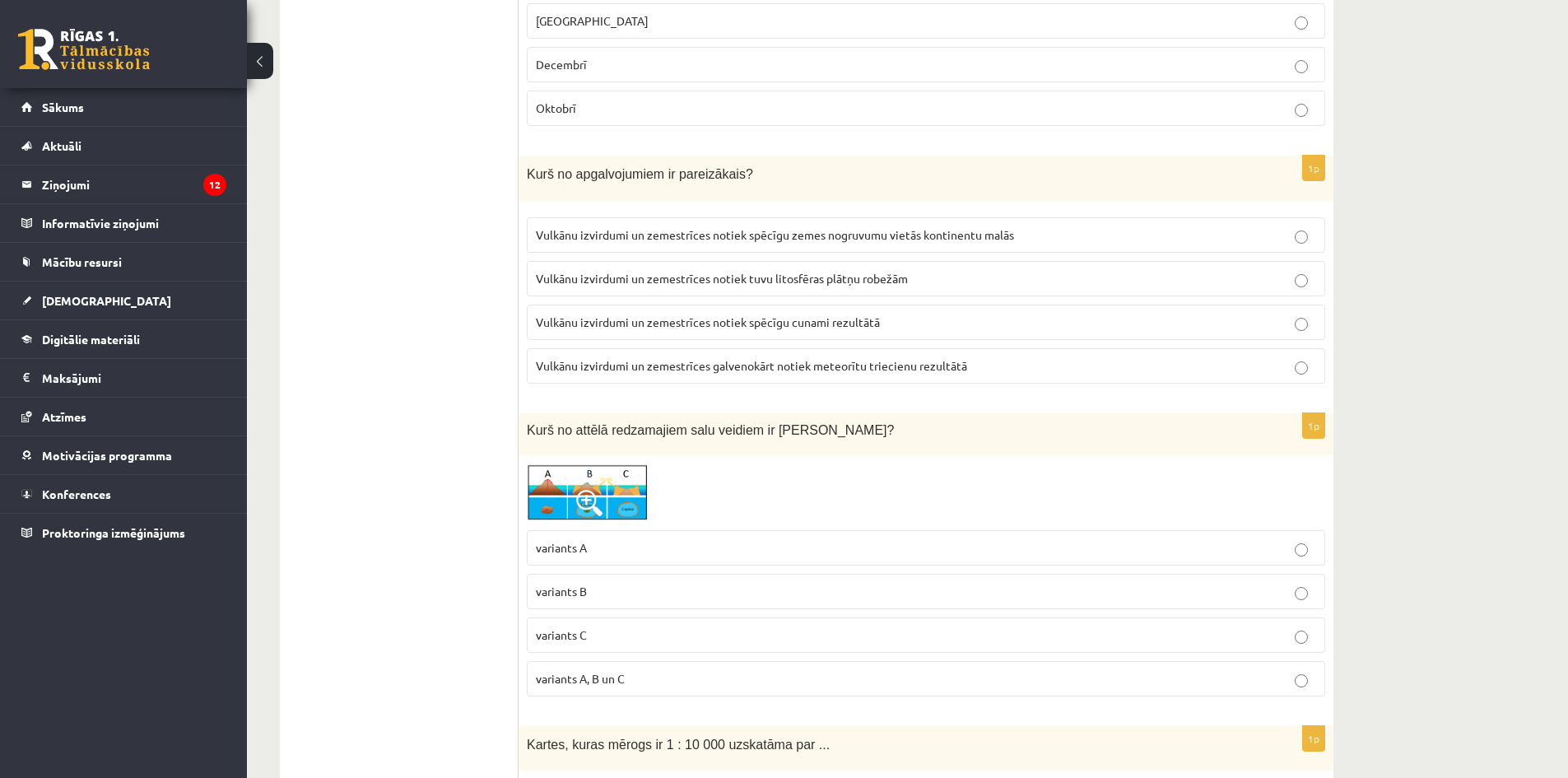
scroll to position [3704, 0]
click at [843, 270] on span "Vulkānu izvirdumi un zemestrīces notiek tuvu litosfēras plātņu robežām" at bounding box center [722, 277] width 372 height 15
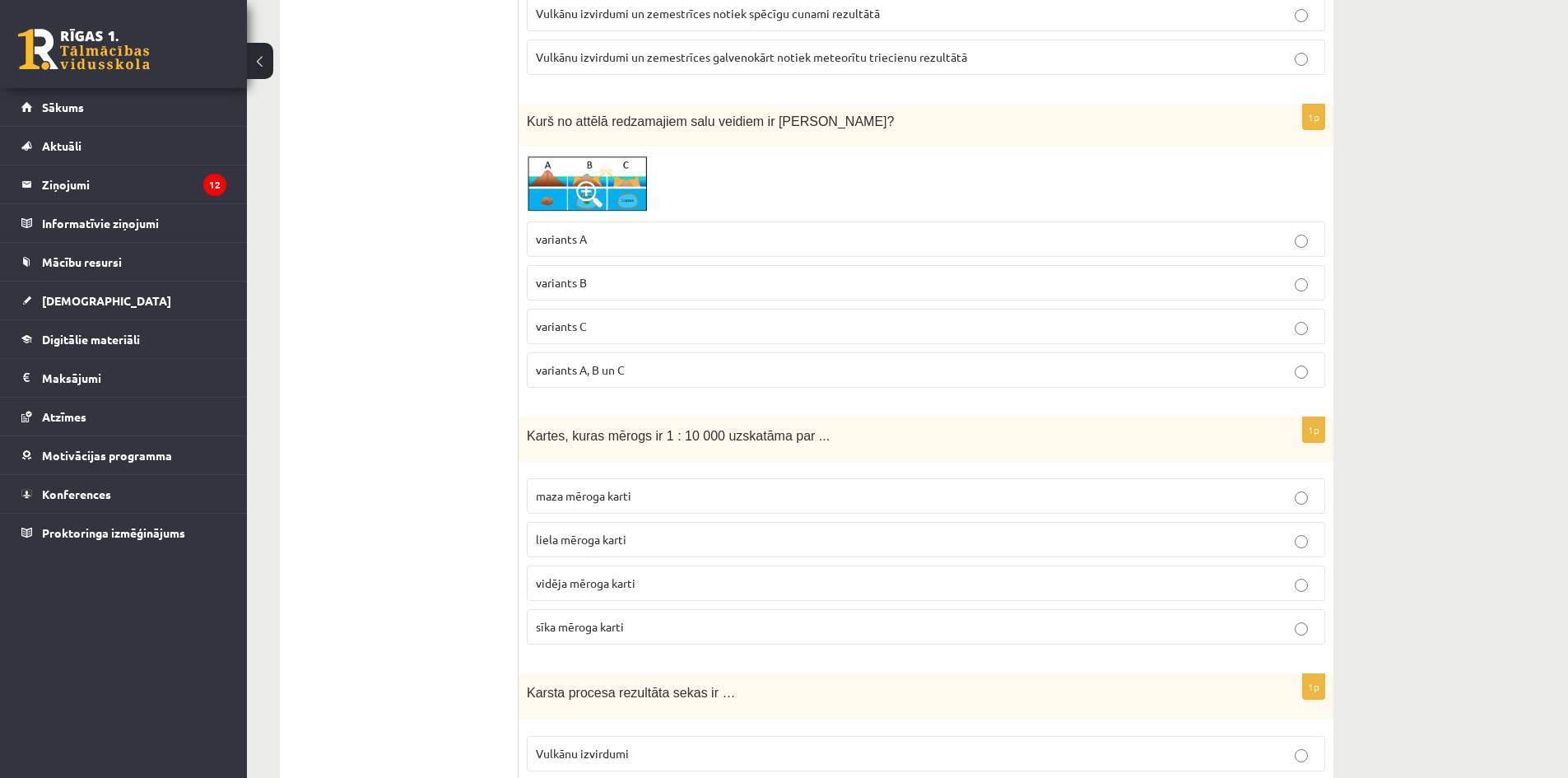
scroll to position [4034, 0]
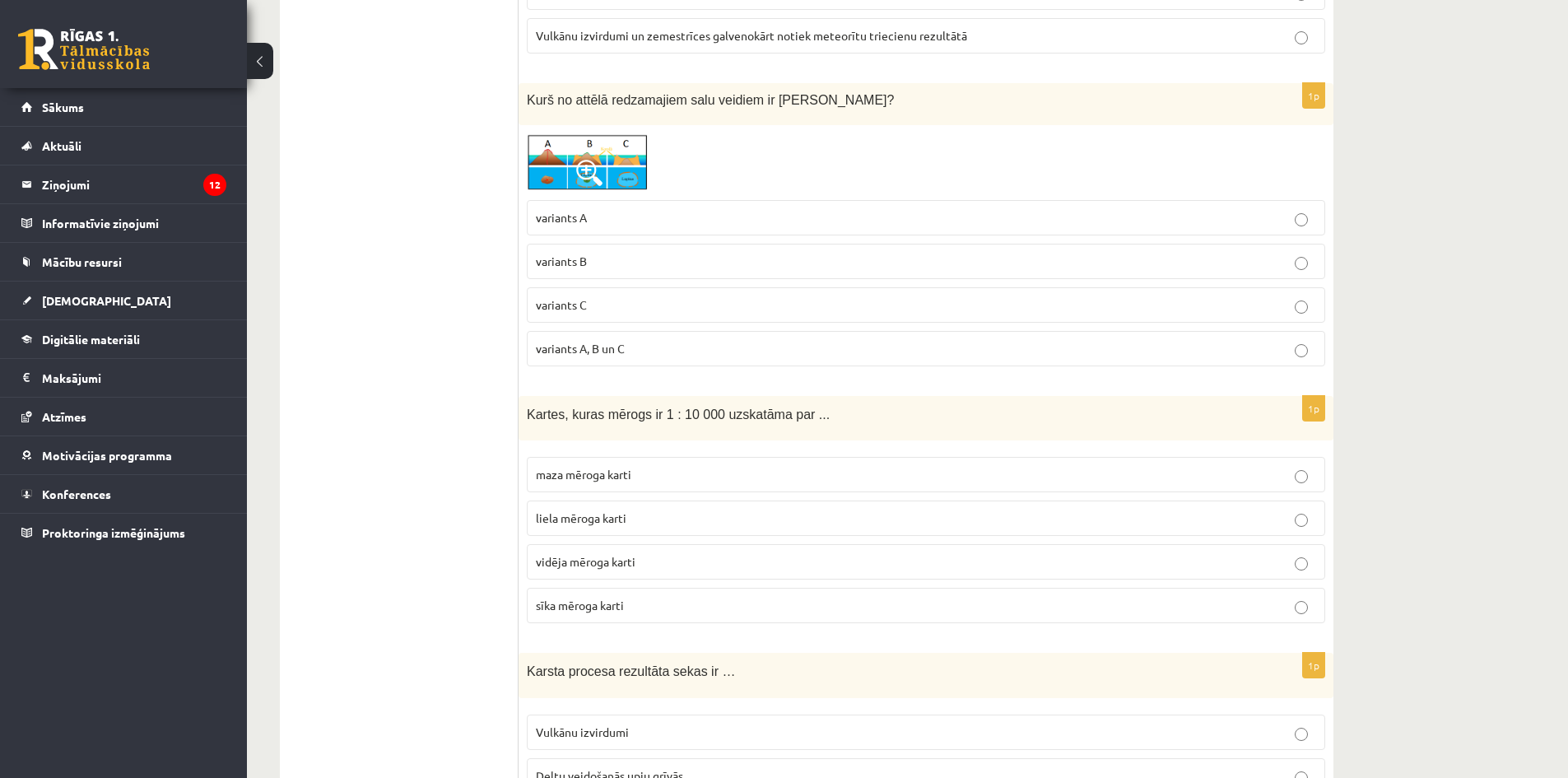
click at [609, 296] on p "variants C" at bounding box center [926, 305] width 780 height 18
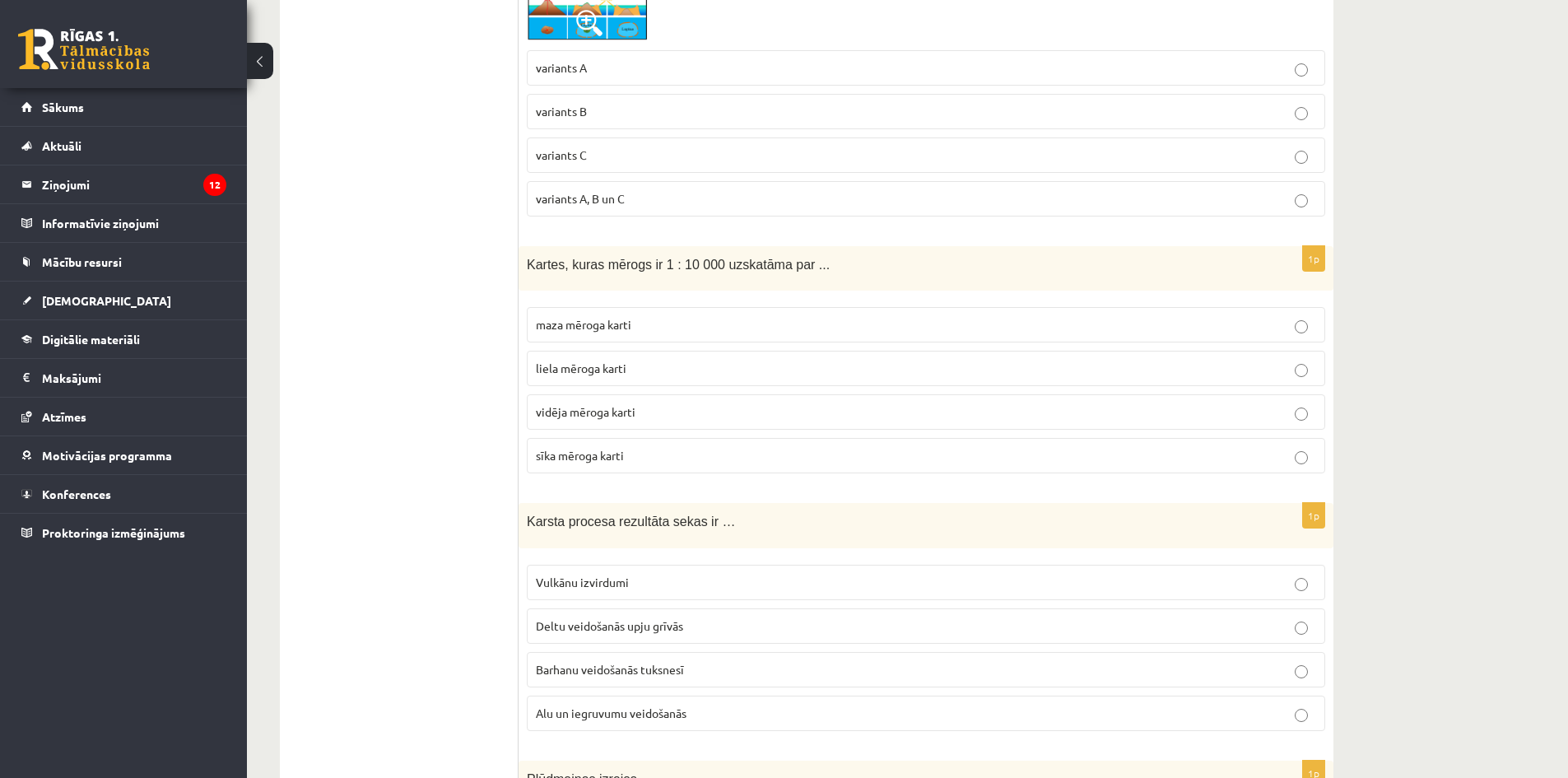
scroll to position [4198, 0]
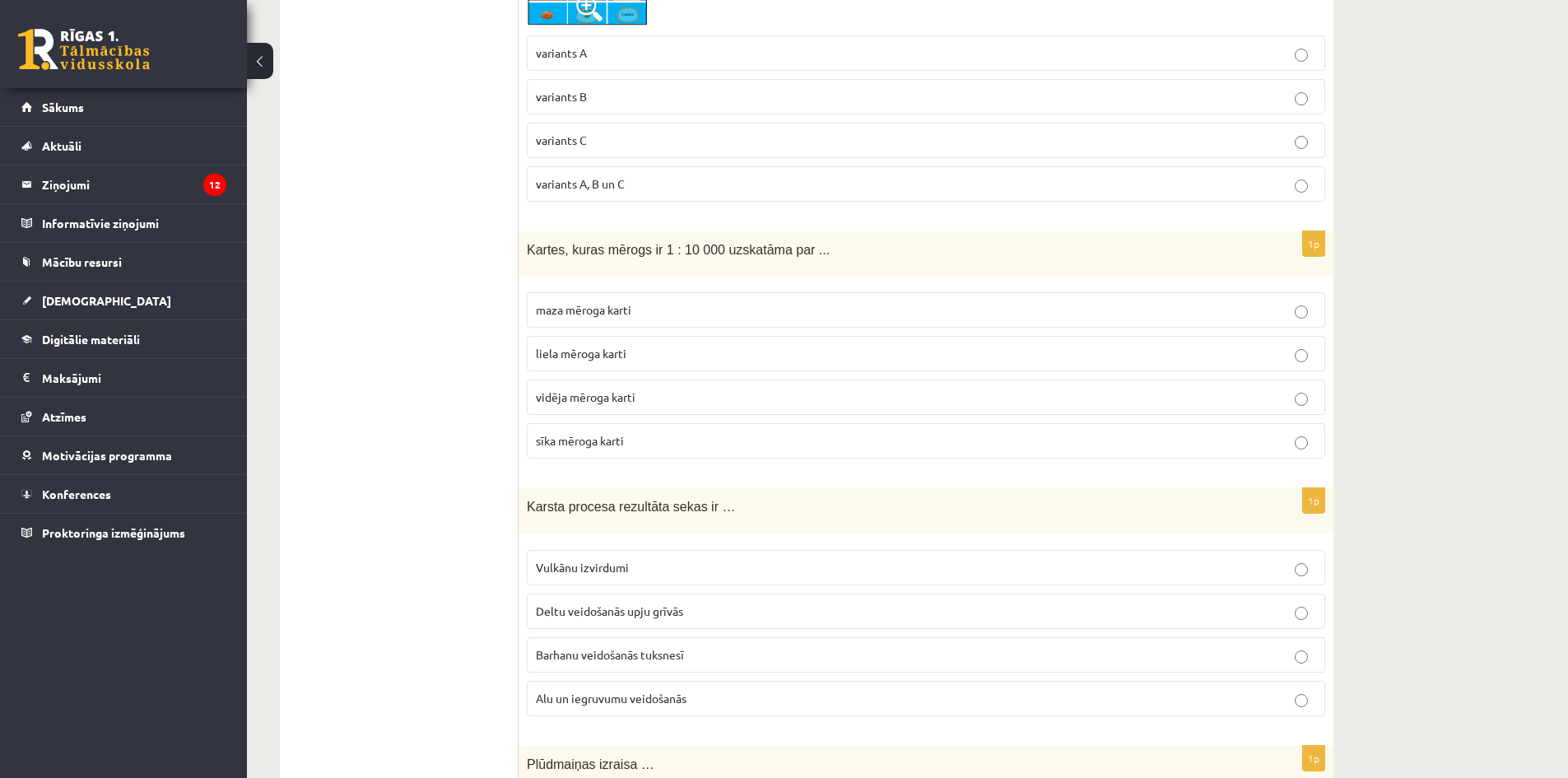
drag, startPoint x: 608, startPoint y: 334, endPoint x: 598, endPoint y: 351, distance: 19.7
click at [608, 346] on span "liela mēroga karti" at bounding box center [581, 353] width 90 height 15
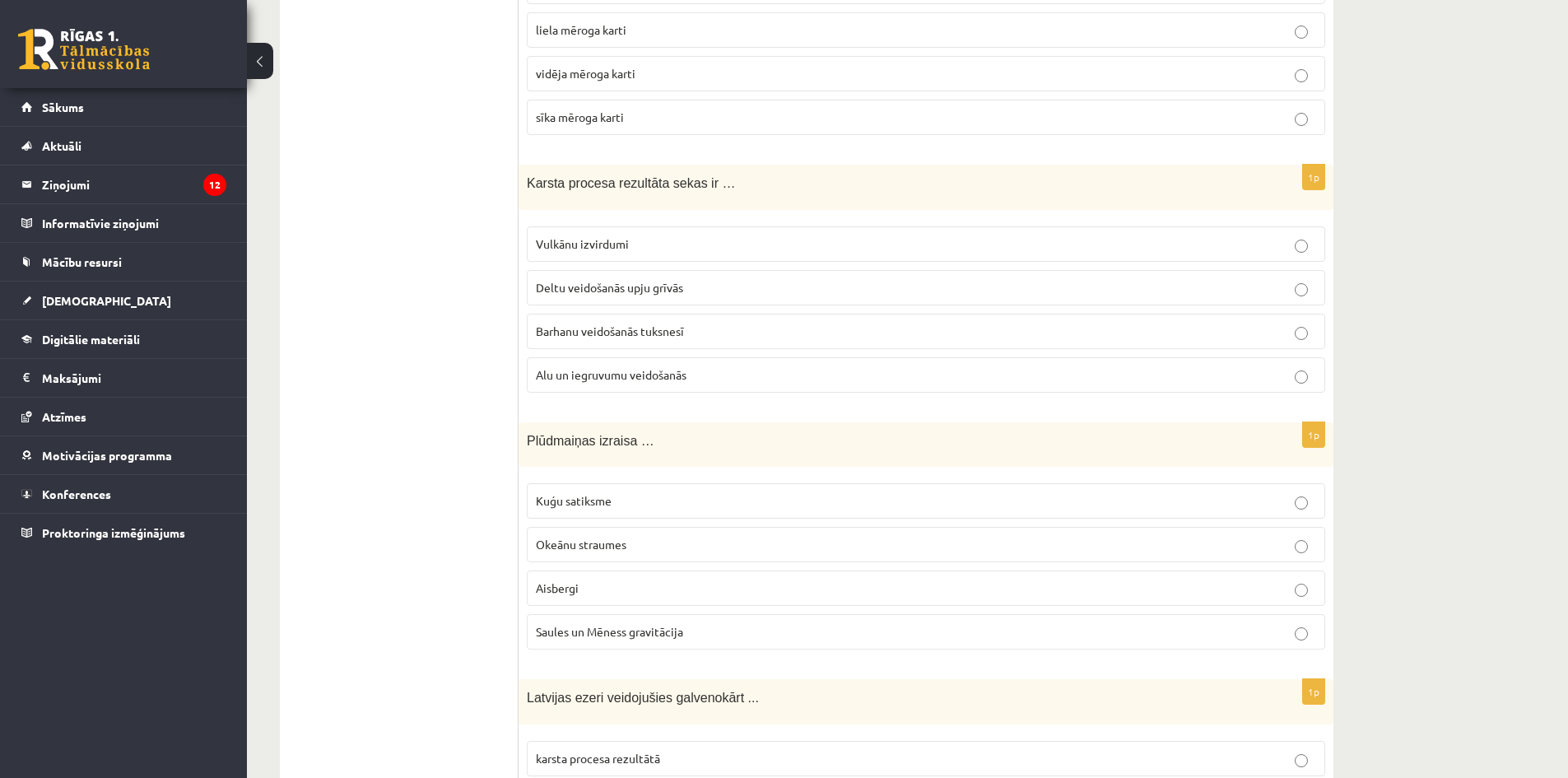
scroll to position [4527, 0]
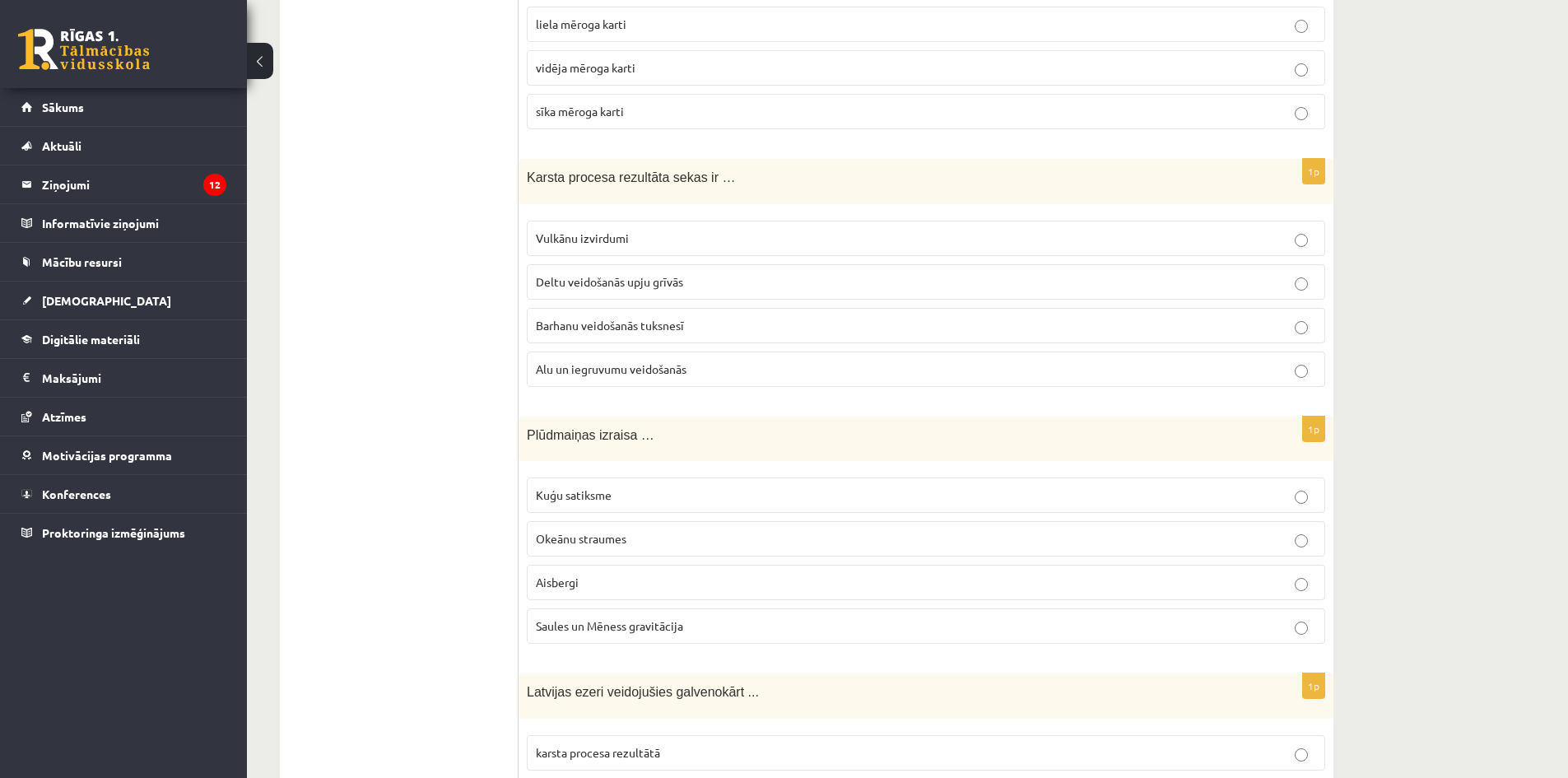
click at [626, 361] on p "Alu un iegruvumu veidošanās" at bounding box center [926, 370] width 780 height 18
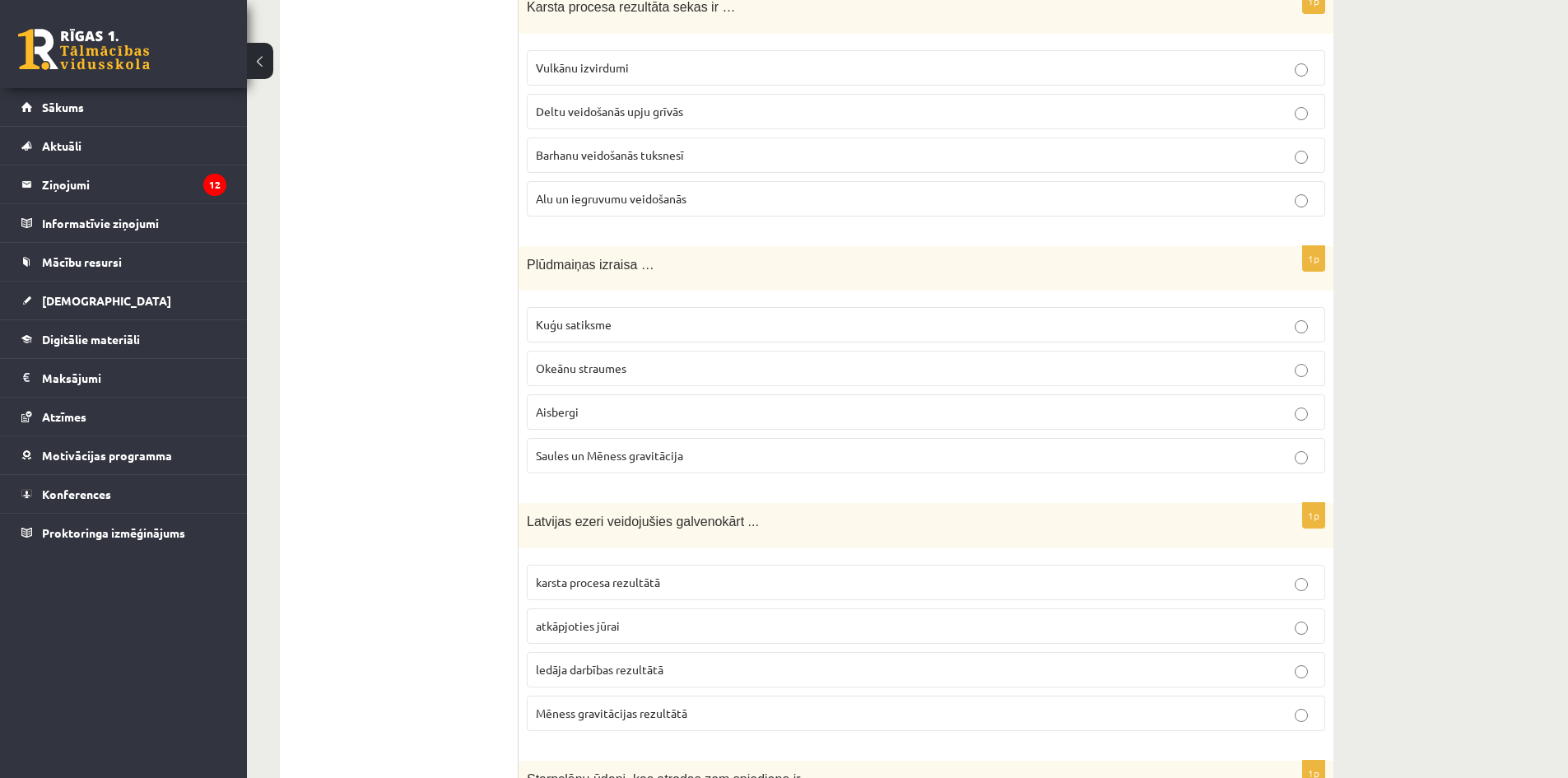
scroll to position [4774, 0]
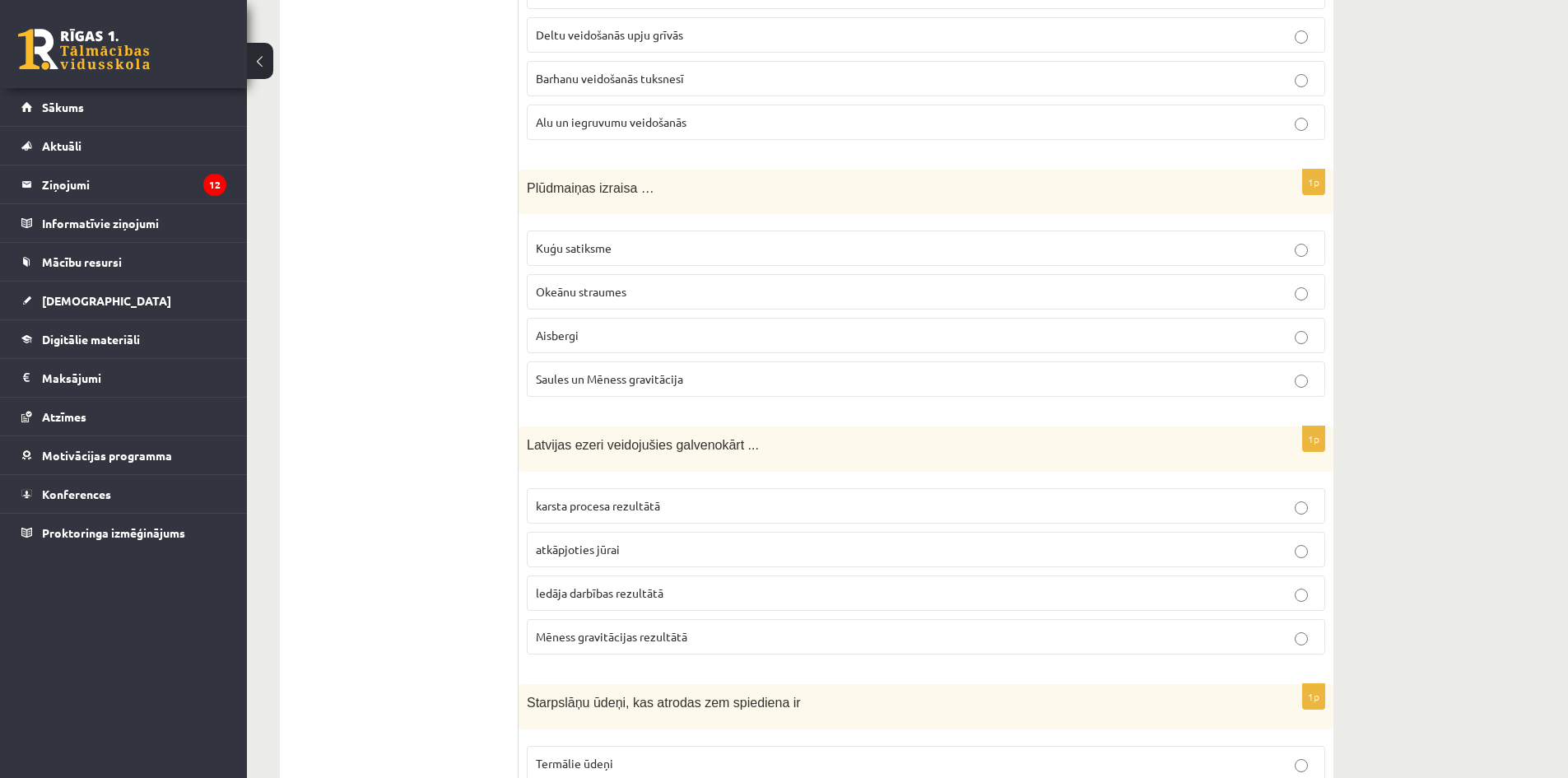
click at [621, 371] on span "Saules un Mēness gravitācija" at bounding box center [610, 378] width 148 height 15
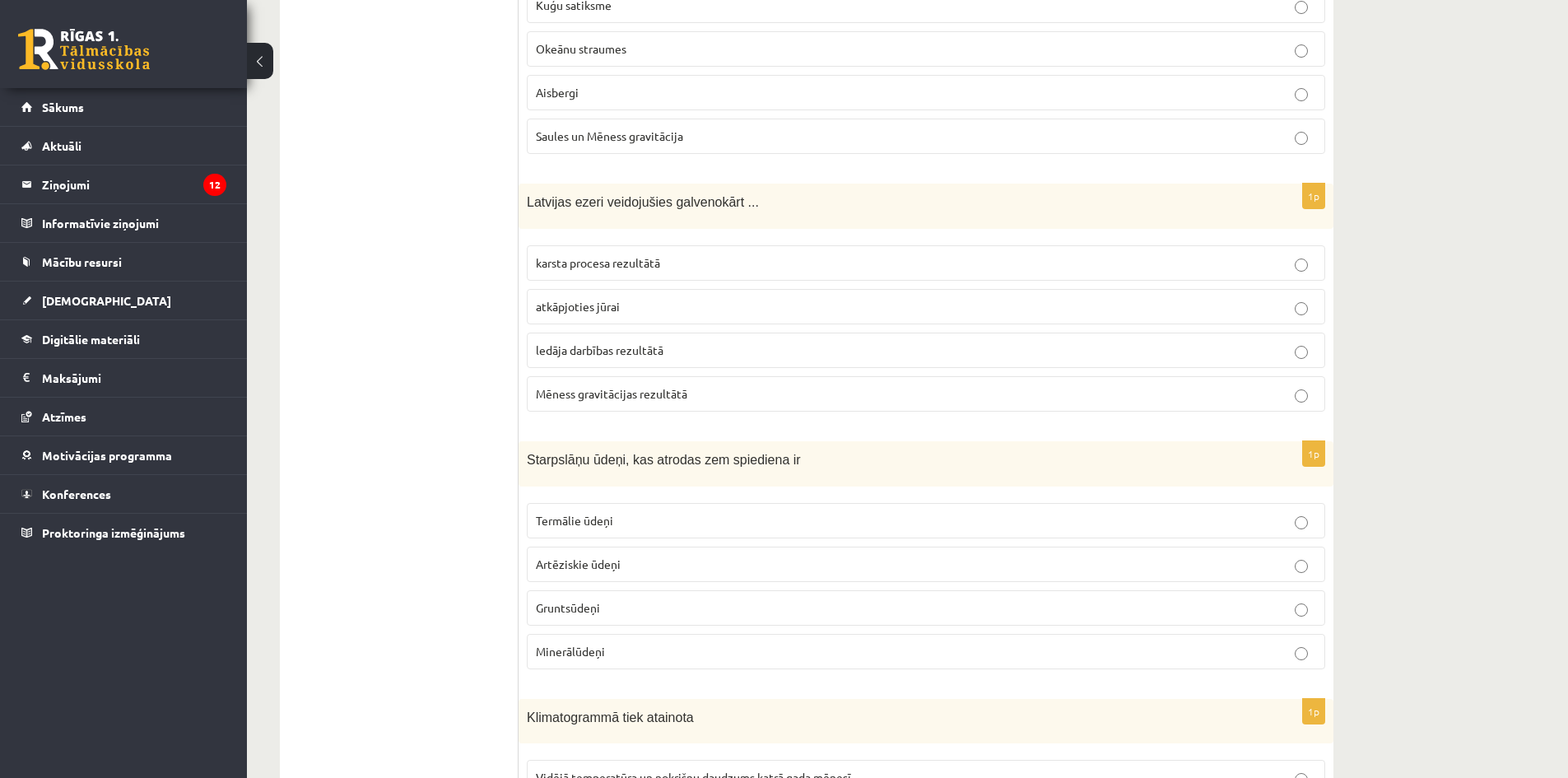
scroll to position [5021, 0]
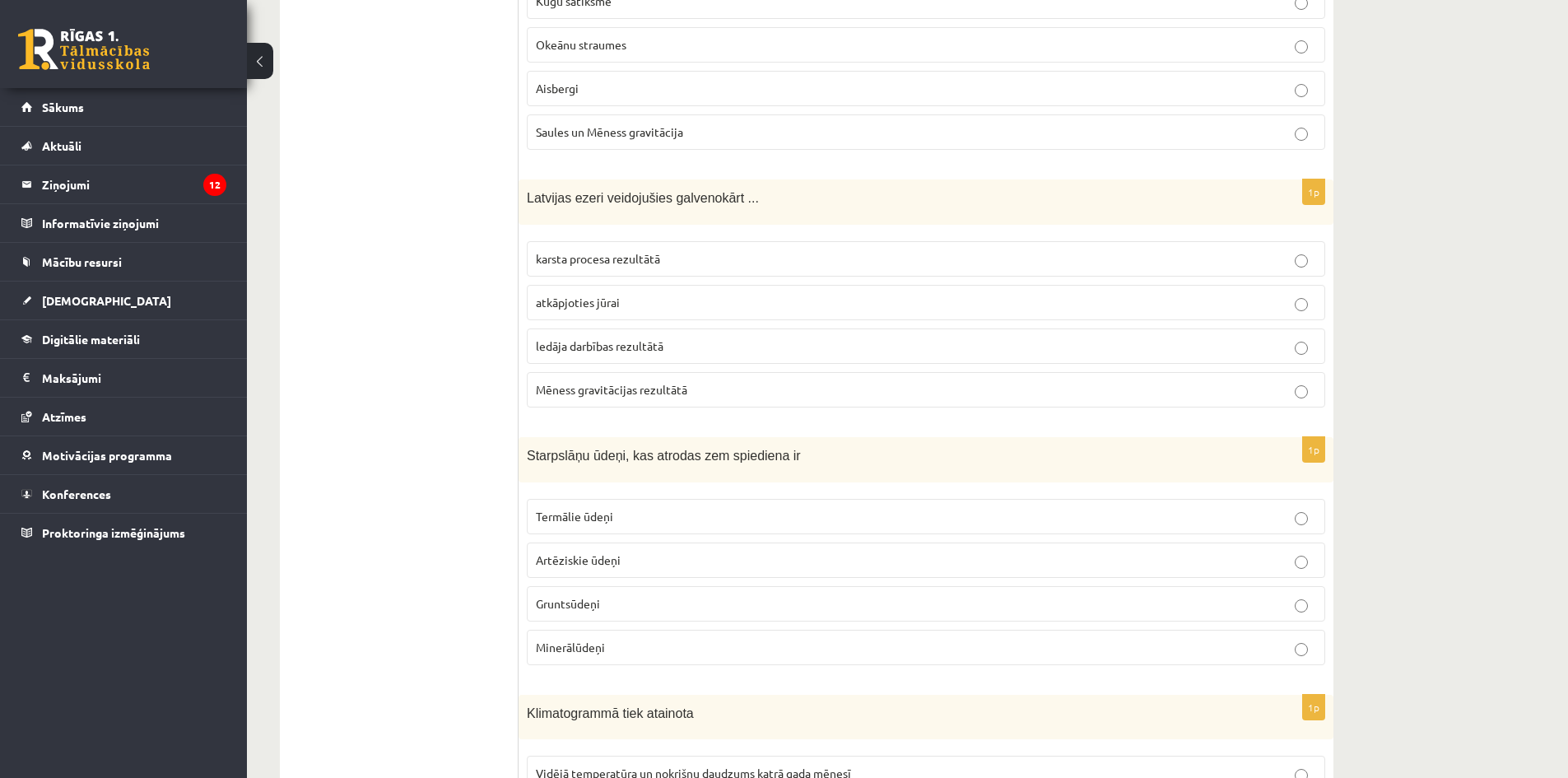
click at [619, 338] on span "ledāja darbības rezultātā" at bounding box center [600, 345] width 128 height 15
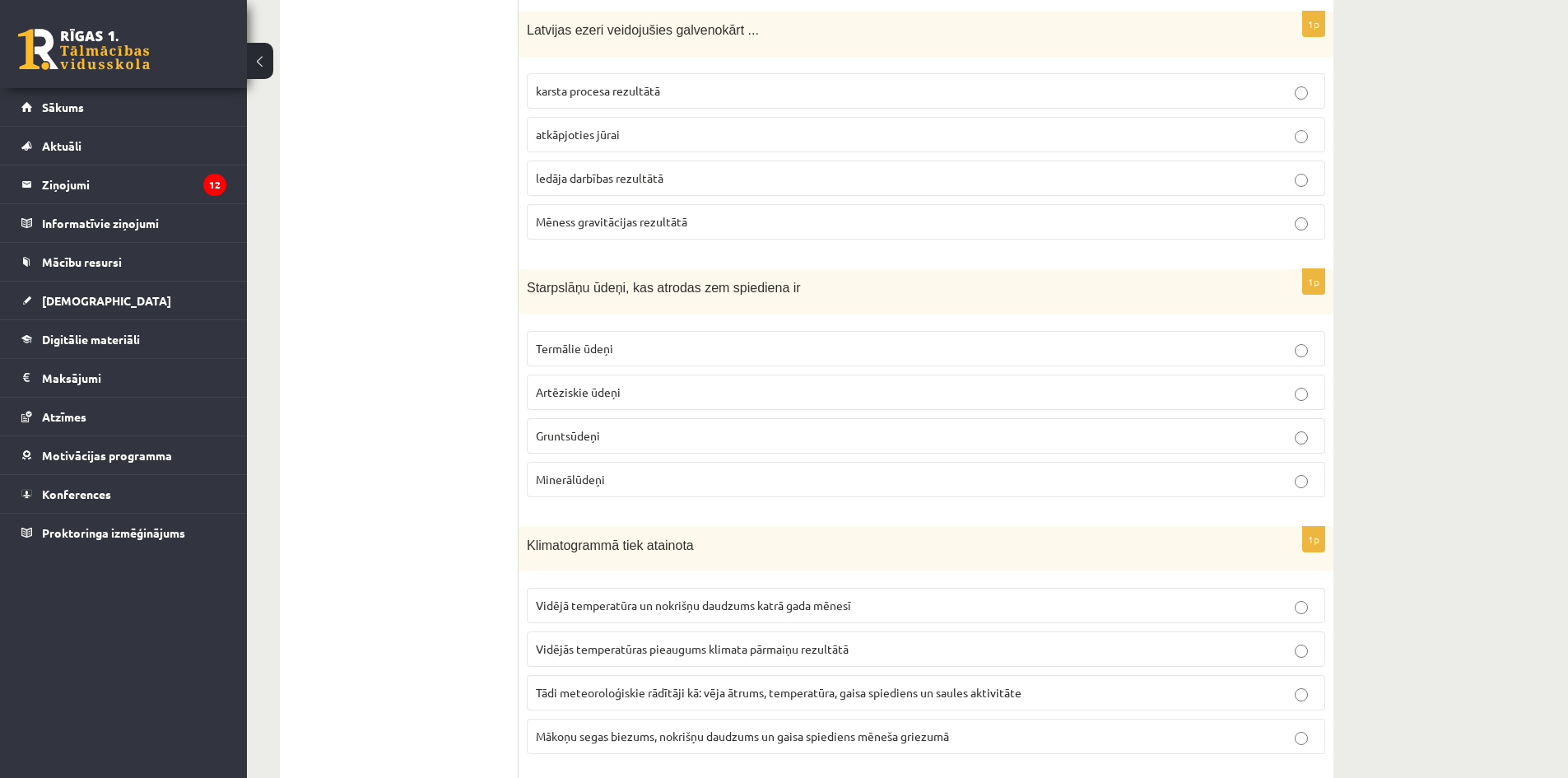
scroll to position [5268, 0]
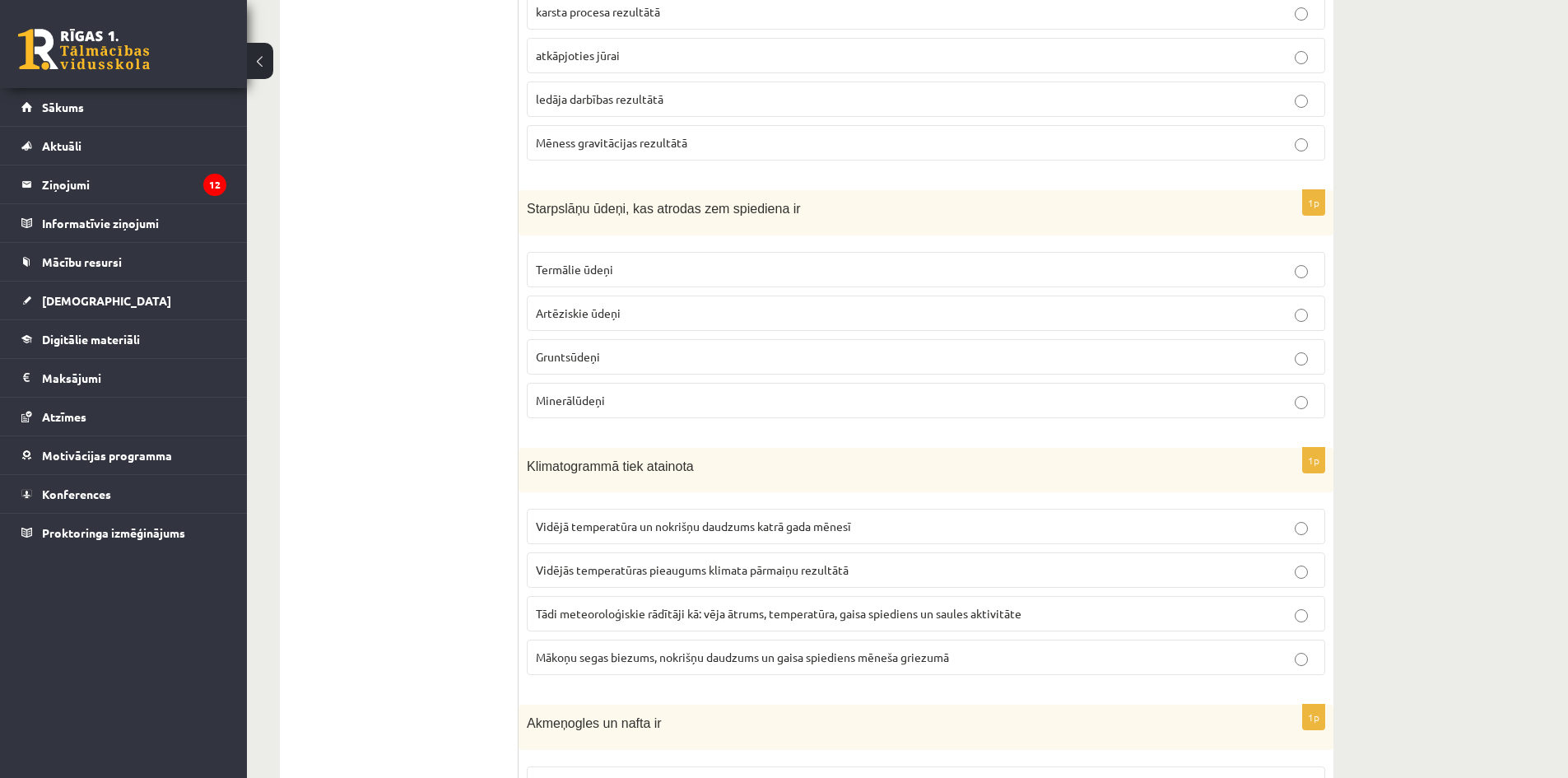
click at [600, 305] on span "Artēziskie ūdeņi" at bounding box center [578, 312] width 85 height 15
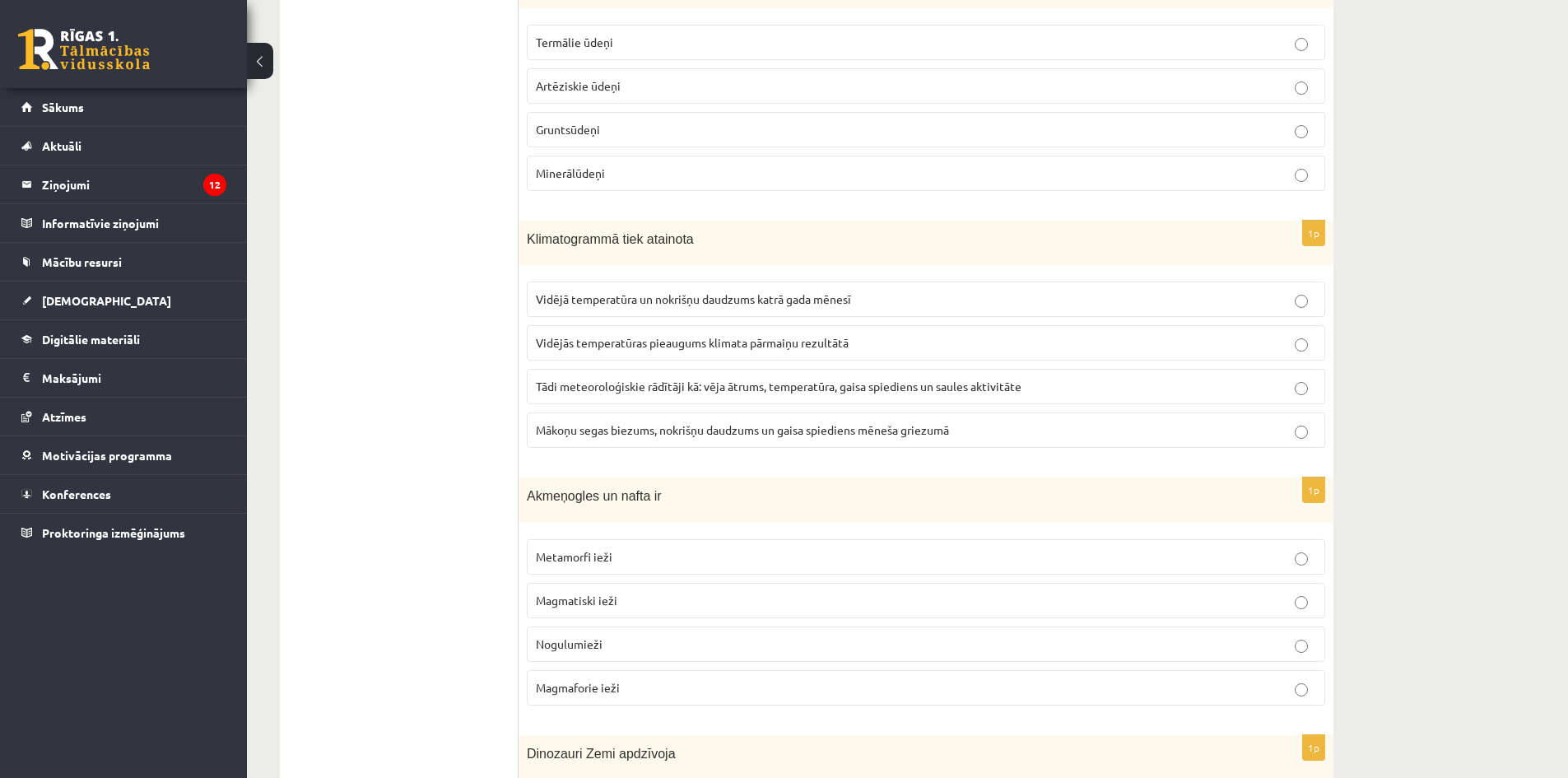
scroll to position [5597, 0]
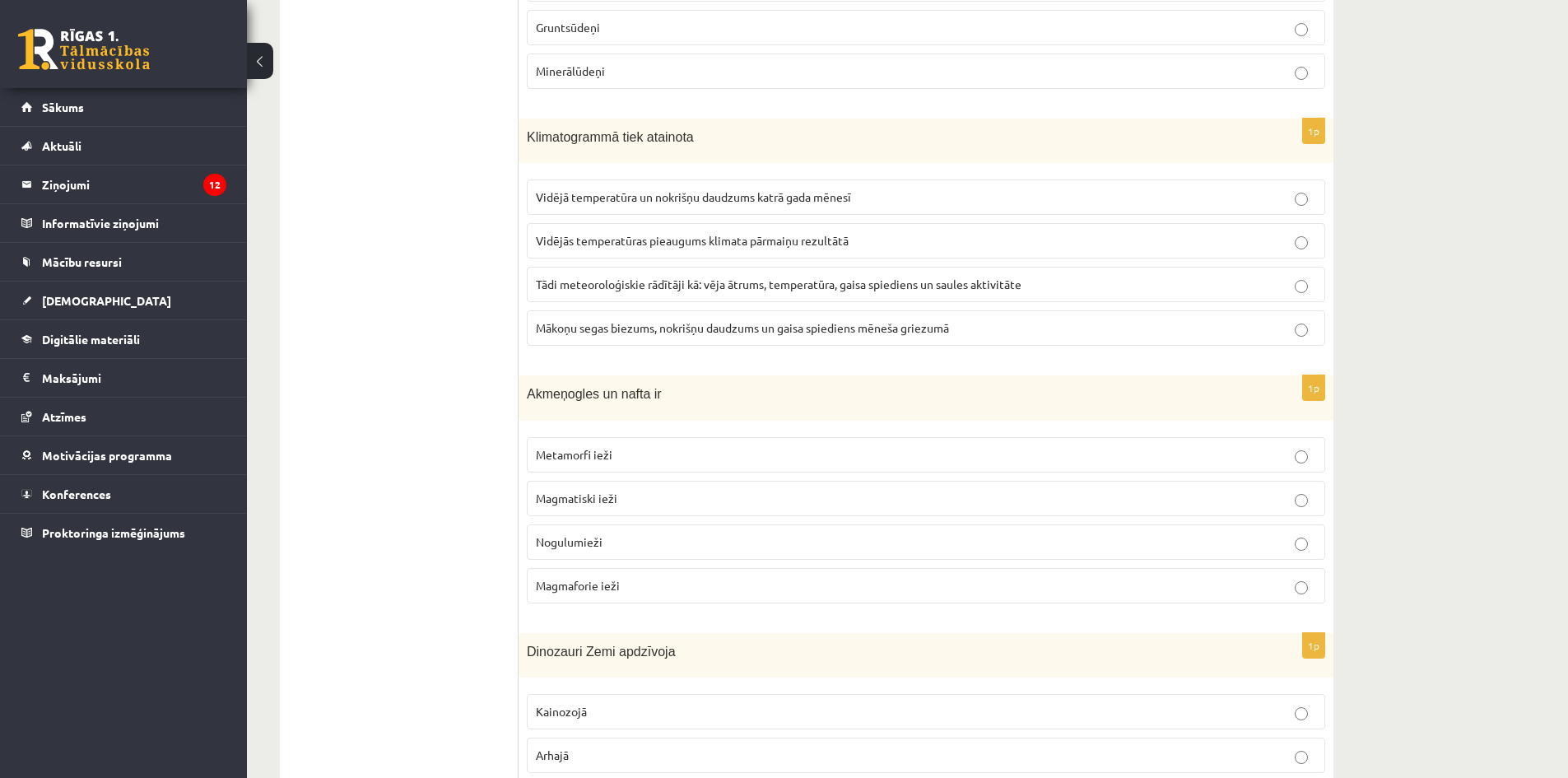
click at [838, 189] on p "Vidējā temperatūra un nokrišņu daudzums katrā gada mēnesī" at bounding box center [926, 198] width 780 height 18
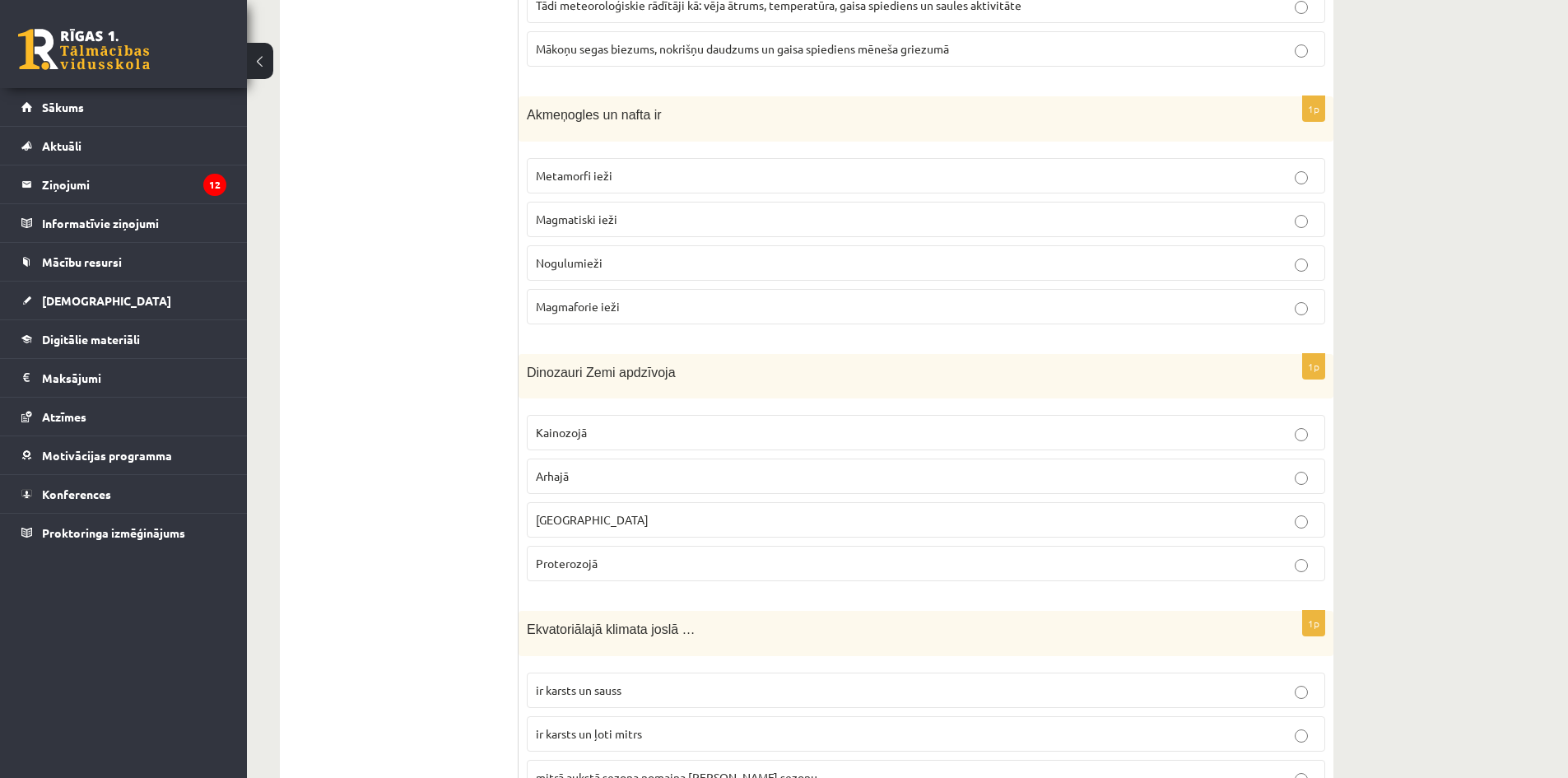
scroll to position [5844, 0]
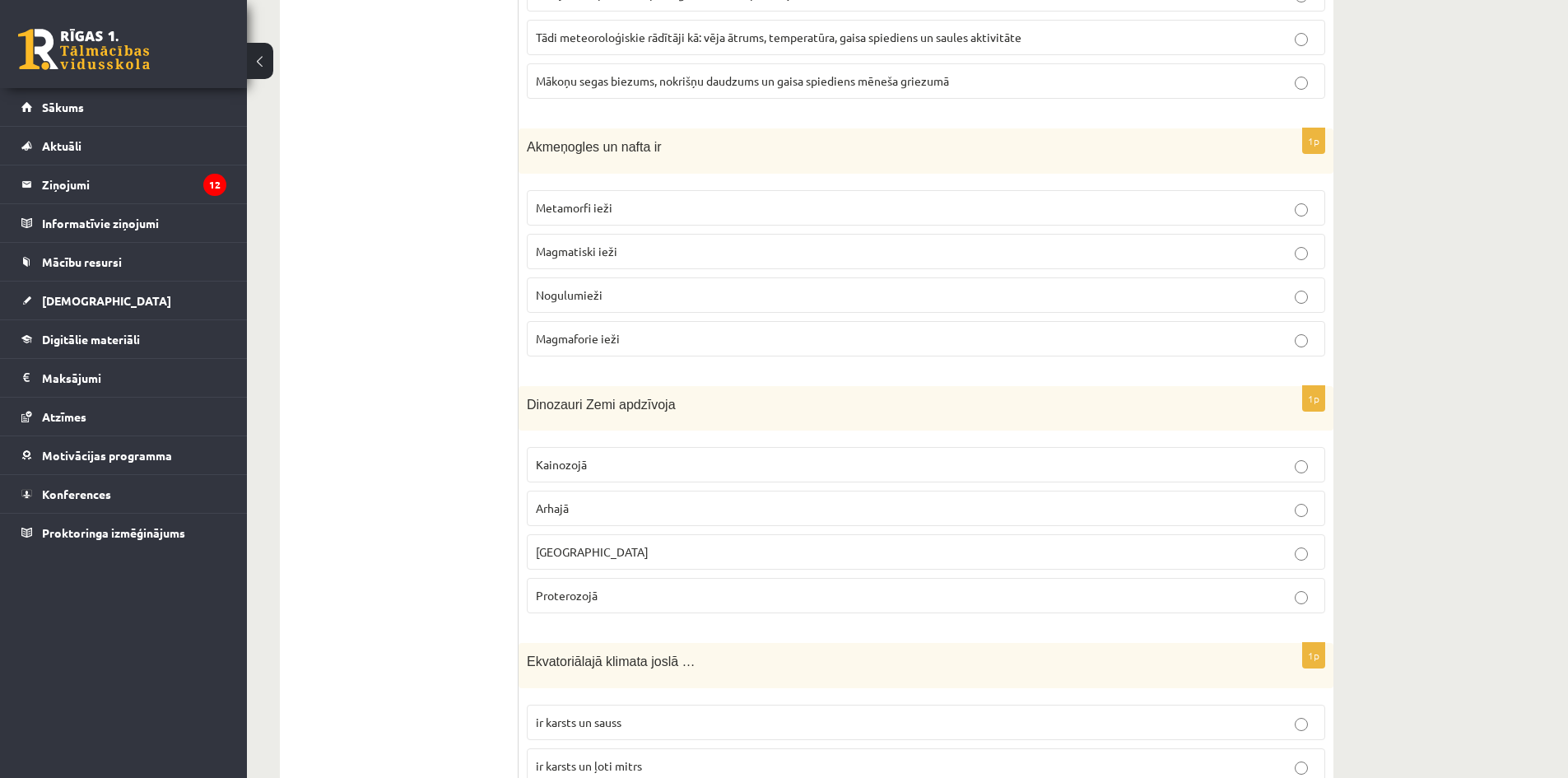
click at [596, 287] on span "Nogulumieži" at bounding box center [570, 294] width 67 height 15
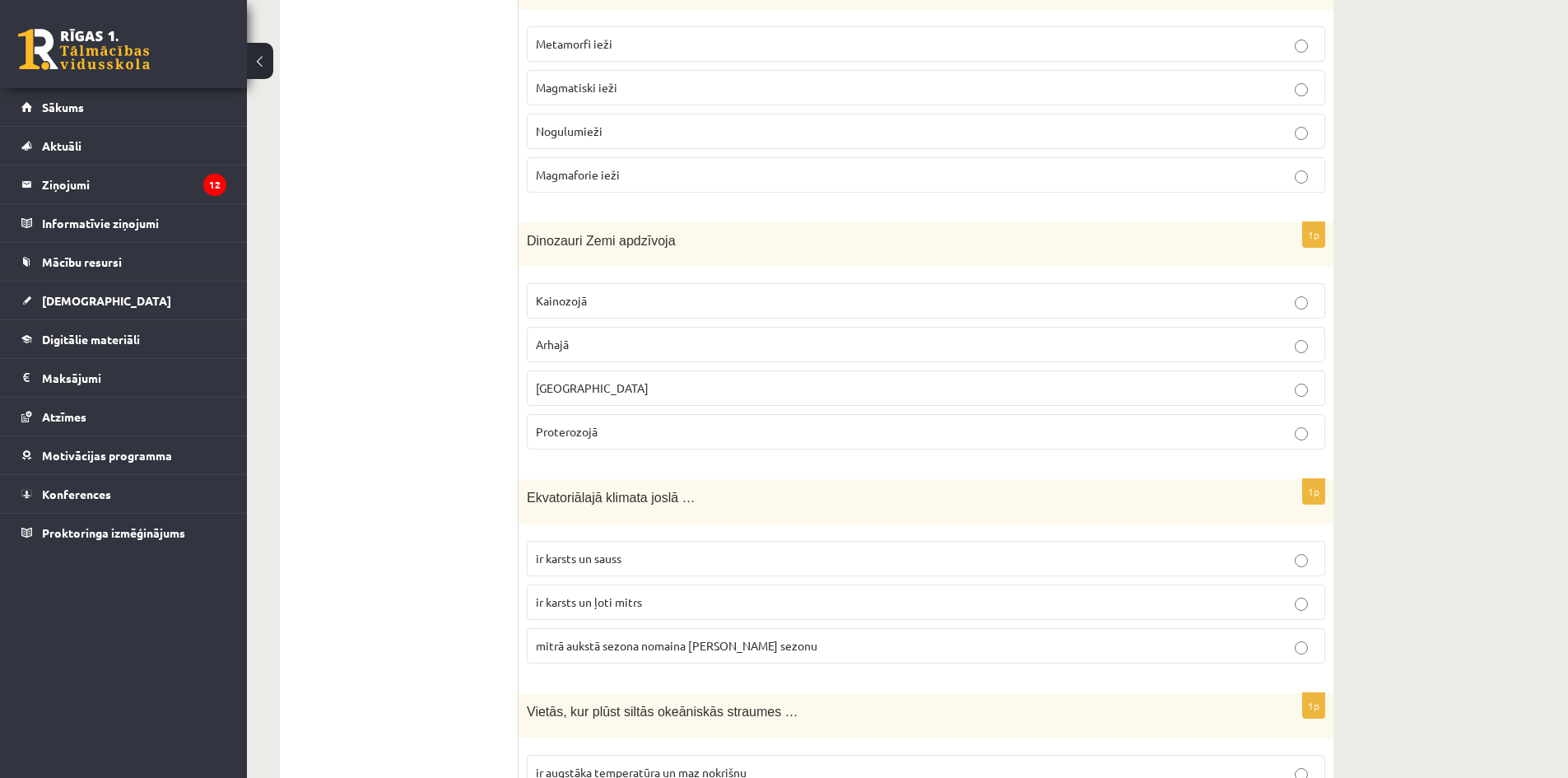
scroll to position [6010, 0]
drag, startPoint x: 621, startPoint y: 264, endPoint x: 608, endPoint y: 416, distance: 152.6
click at [619, 275] on fieldset "Kainozojā Arhajā Mezozojā Proterozojā" at bounding box center [927, 364] width 799 height 179
click at [643, 297] on label "Kainozojā" at bounding box center [927, 300] width 799 height 35
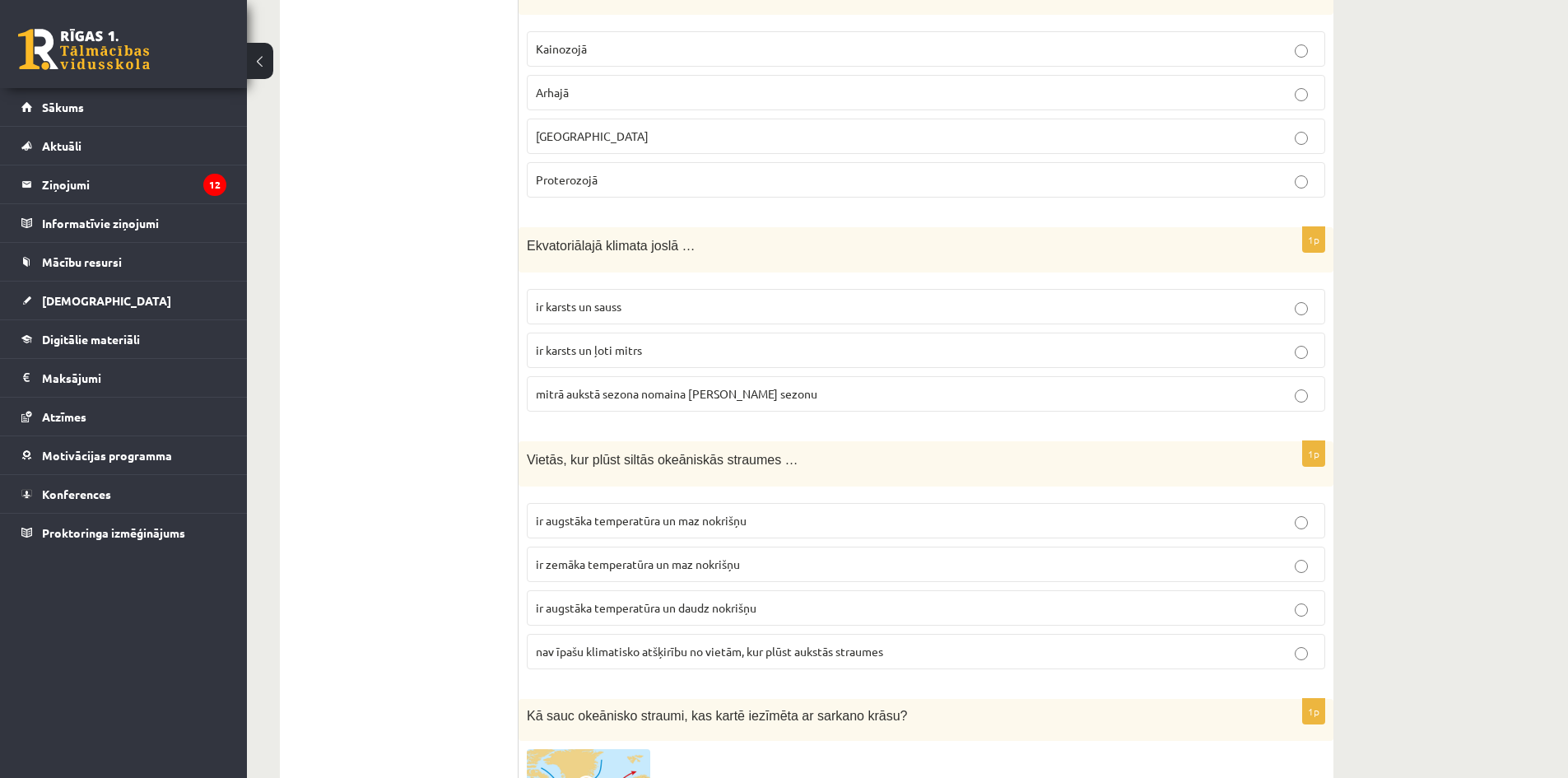
scroll to position [6256, 0]
click at [611, 175] on p "Proterozojā" at bounding box center [926, 184] width 780 height 18
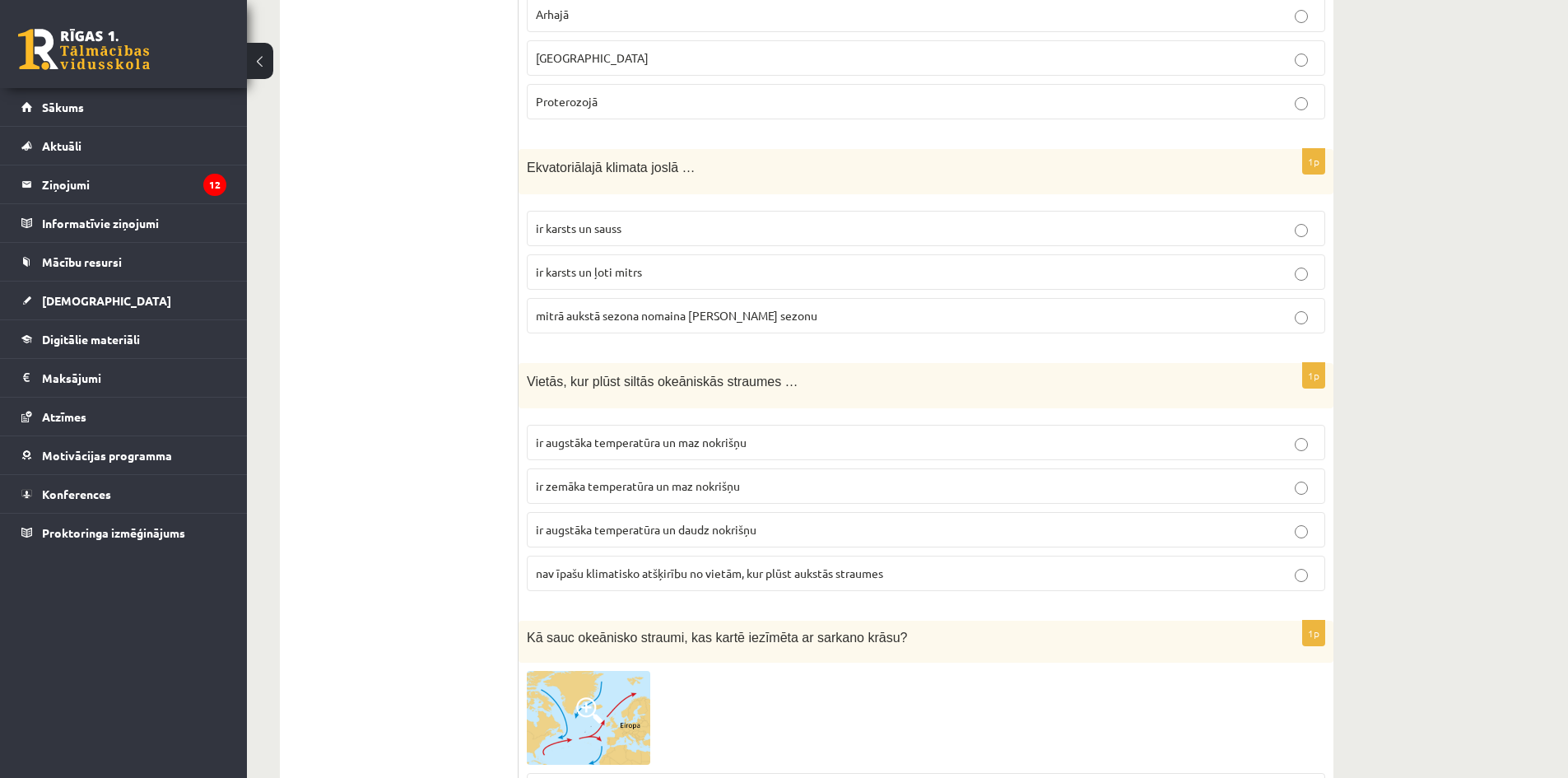
click at [665, 210] on label "ir karsts un sauss" at bounding box center [927, 228] width 799 height 35
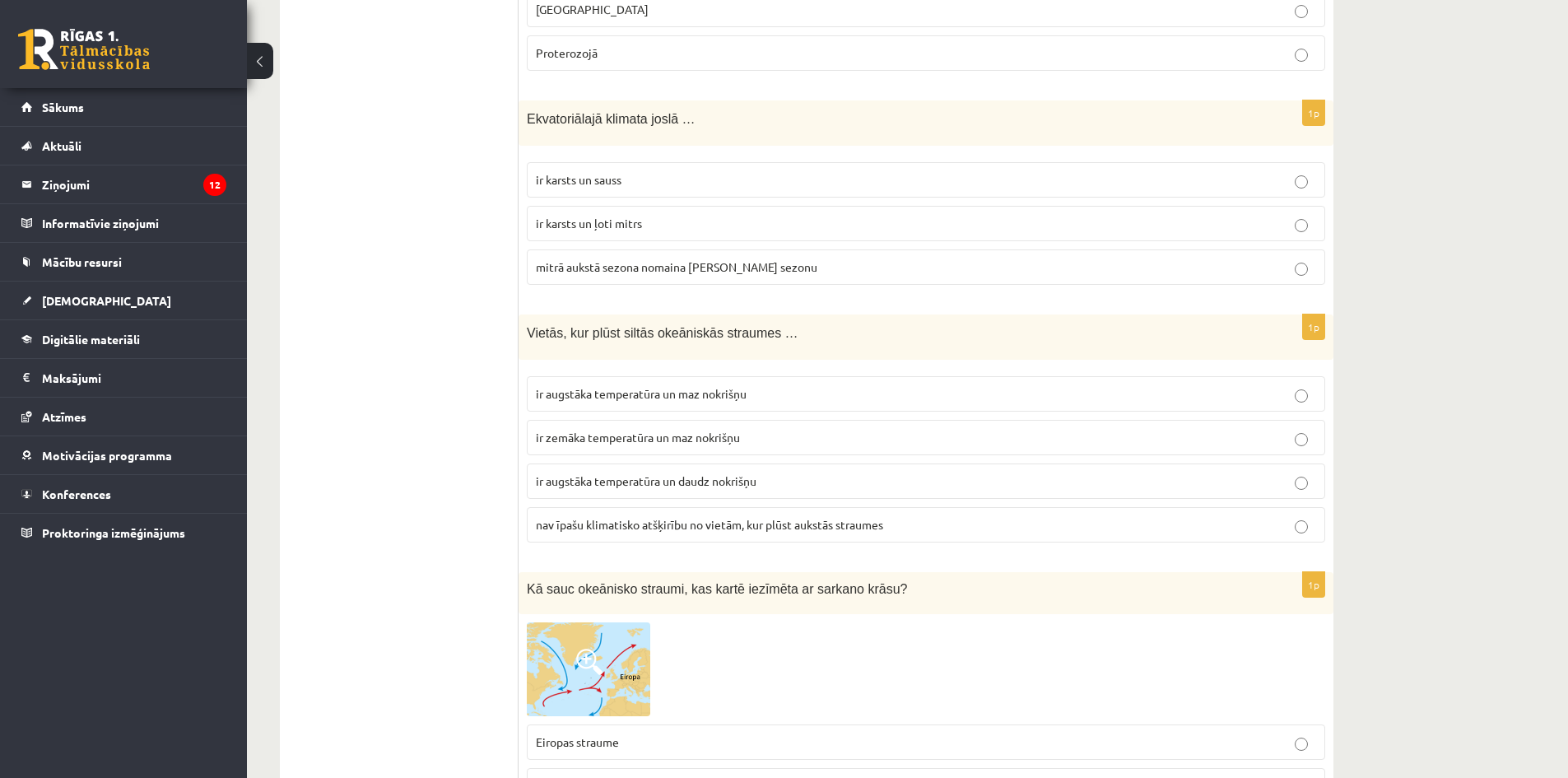
scroll to position [6585, 0]
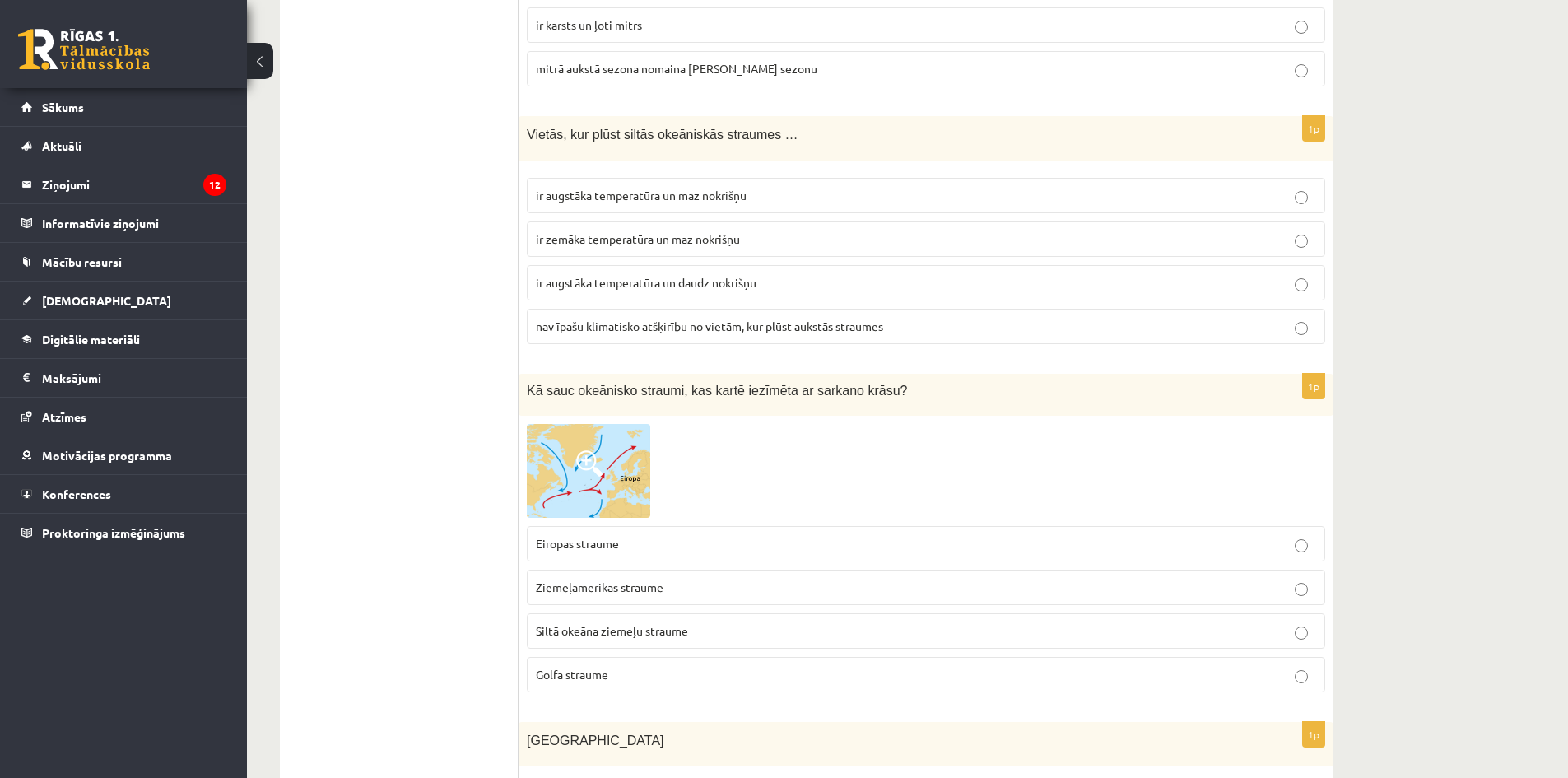
click at [791, 289] on fieldset "ir augstāka temperatūra un maz nokrišņu ir zemāka temperatūra un maz nokrišņu i…" at bounding box center [927, 259] width 799 height 179
click at [774, 274] on p "ir augstāka temperatūra un daudz nokrišņu" at bounding box center [926, 283] width 780 height 18
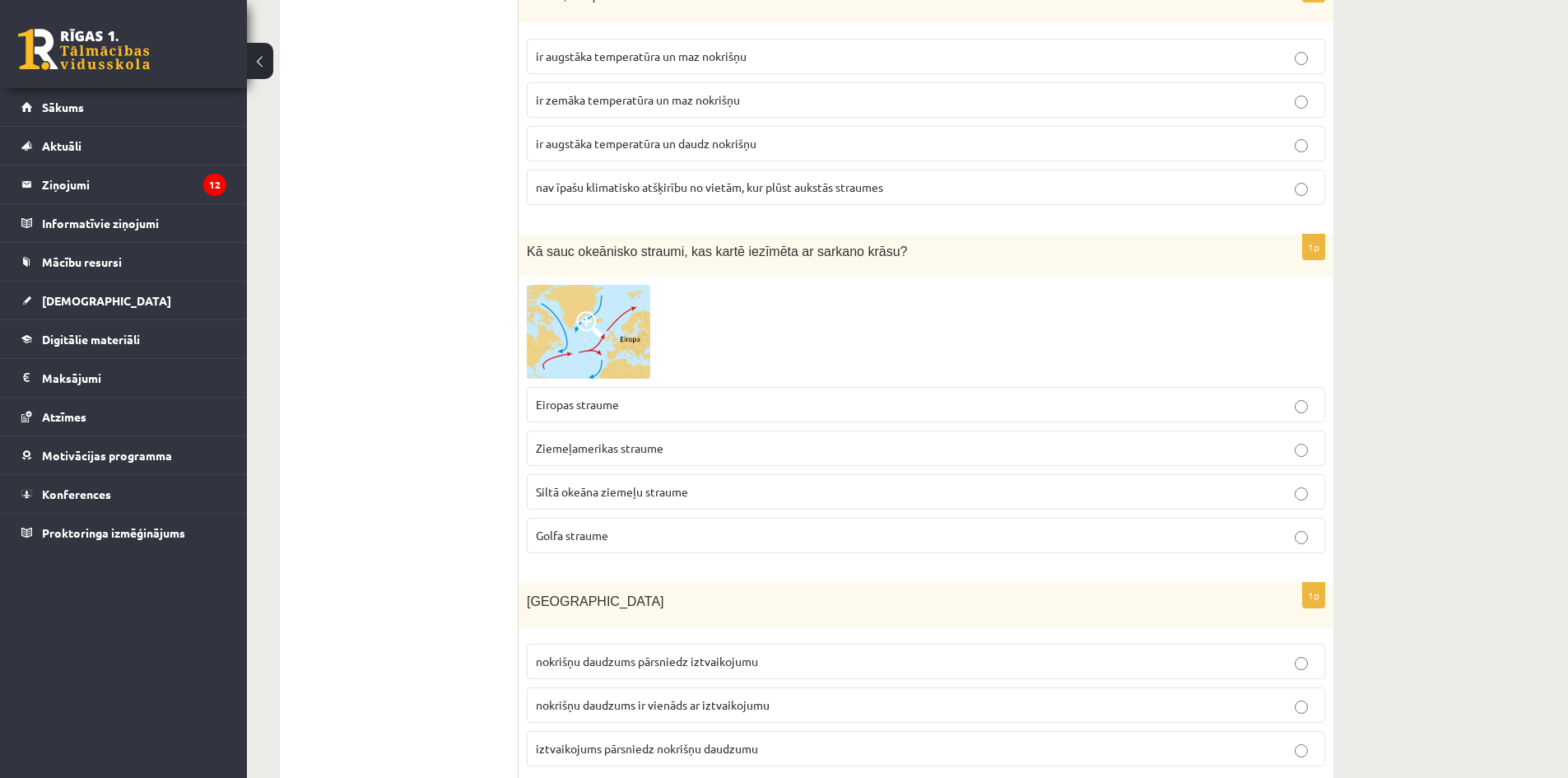
scroll to position [6750, 0]
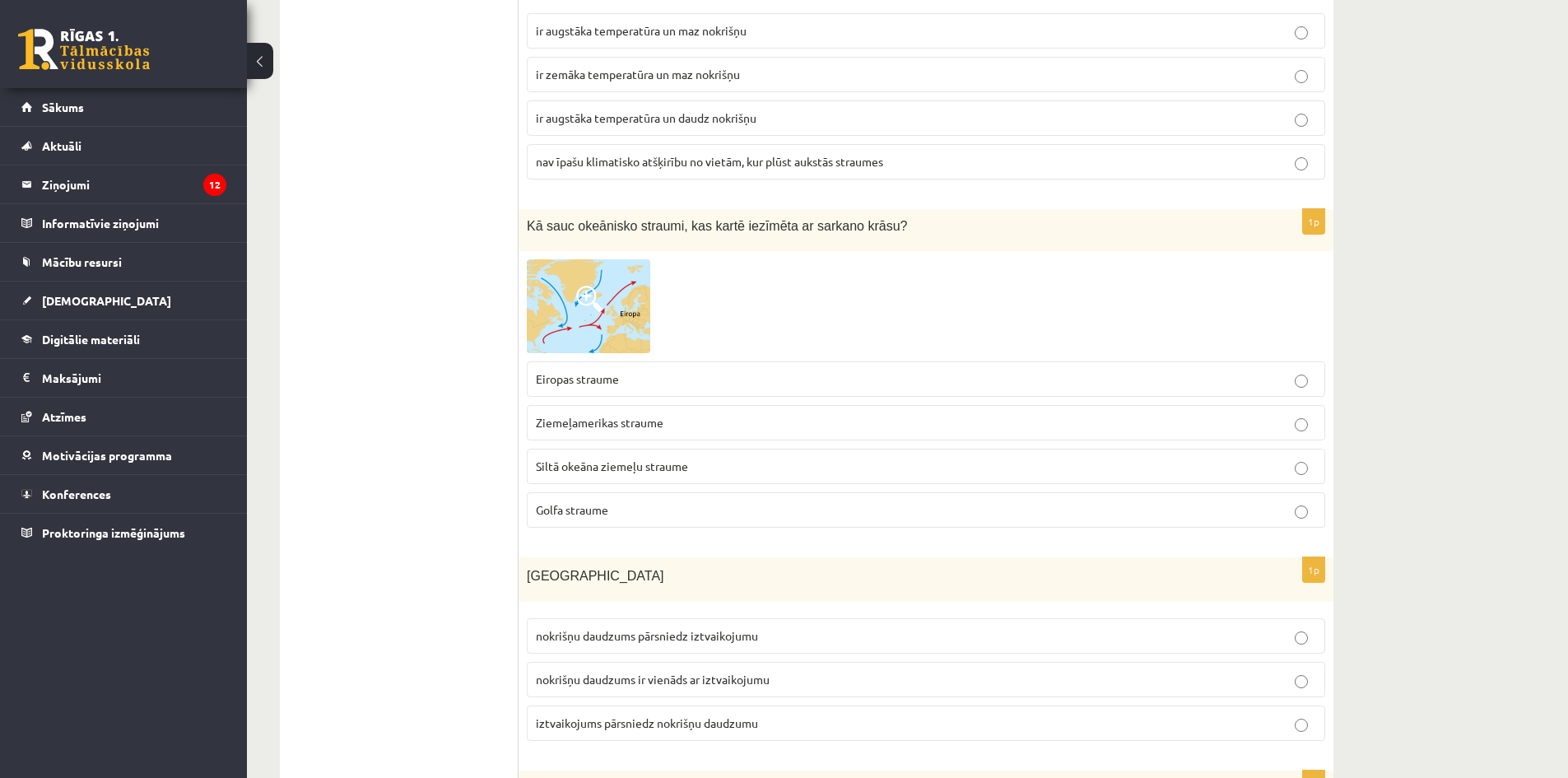
click at [740, 457] on p "Siltā okeāna ziemeļu straume" at bounding box center [926, 466] width 780 height 18
click at [718, 414] on p "Ziemeļamerikas straume" at bounding box center [926, 423] width 780 height 18
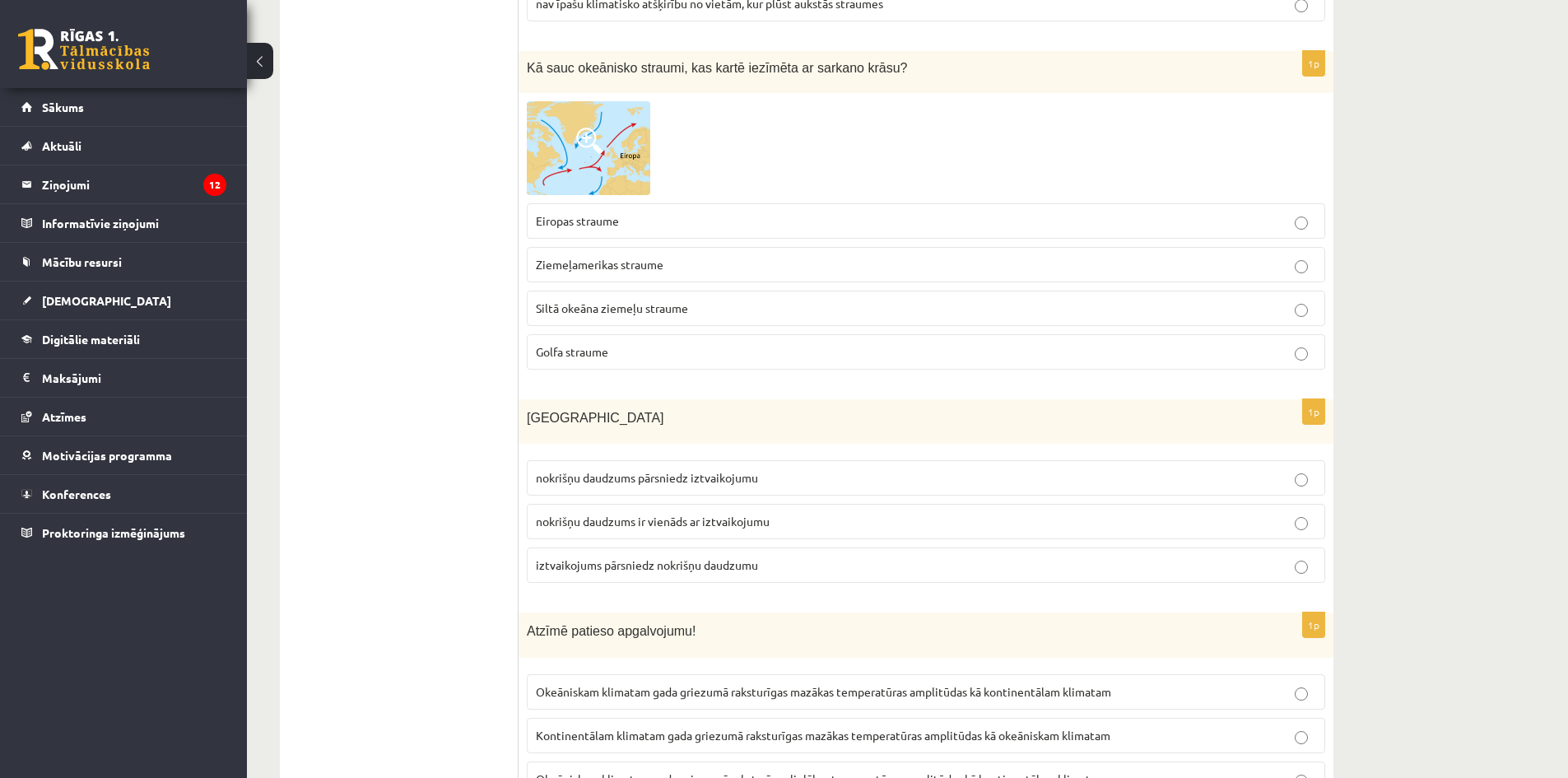
scroll to position [6914, 0]
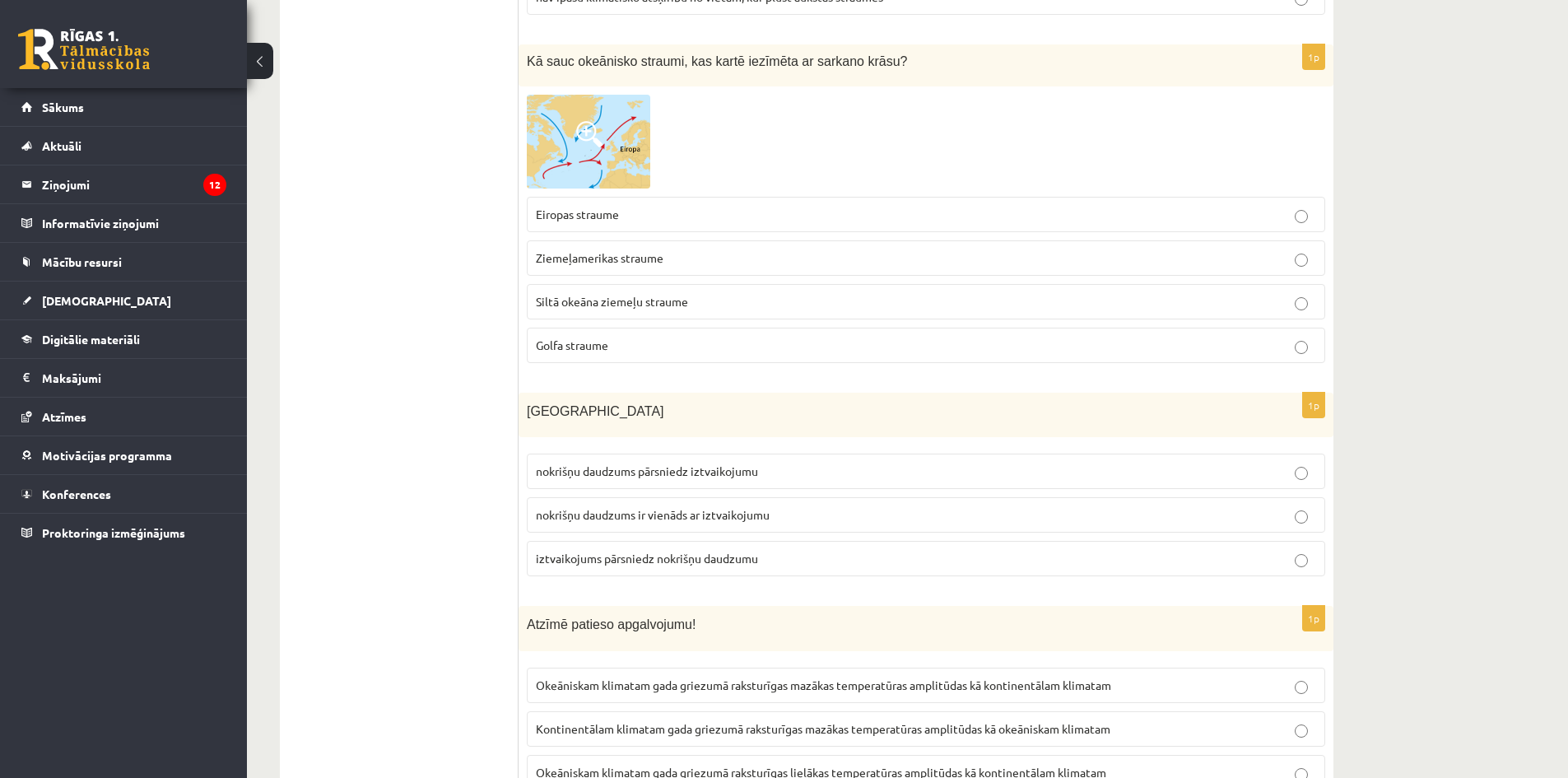
click at [704, 508] on span "nokrišņu daudzums ir vienāds ar iztvaikojumu" at bounding box center [653, 514] width 234 height 15
click at [716, 551] on span "iztvaikojums pārsniedz nokrišņu daudzumu" at bounding box center [647, 558] width 222 height 15
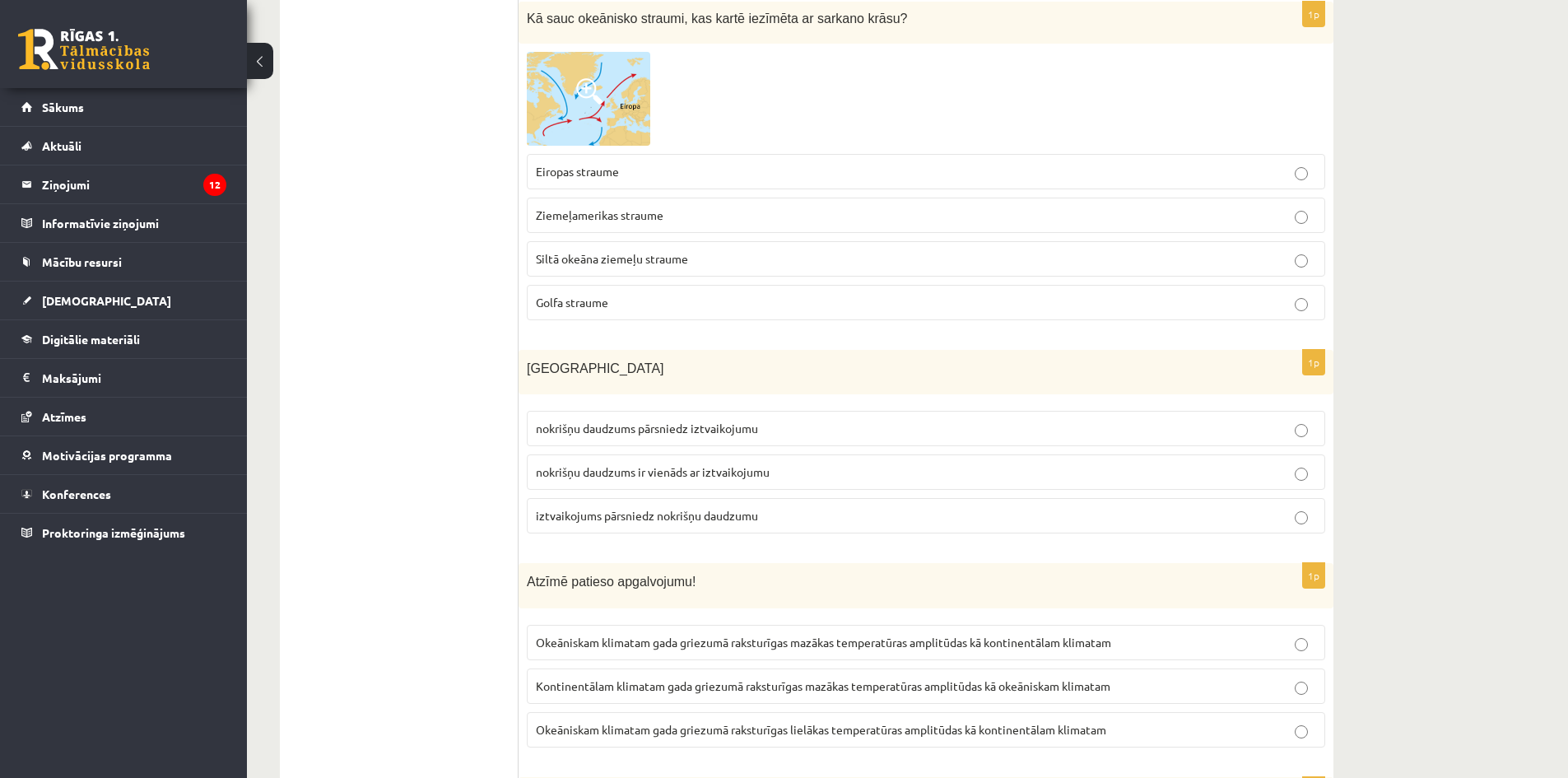
scroll to position [7161, 0]
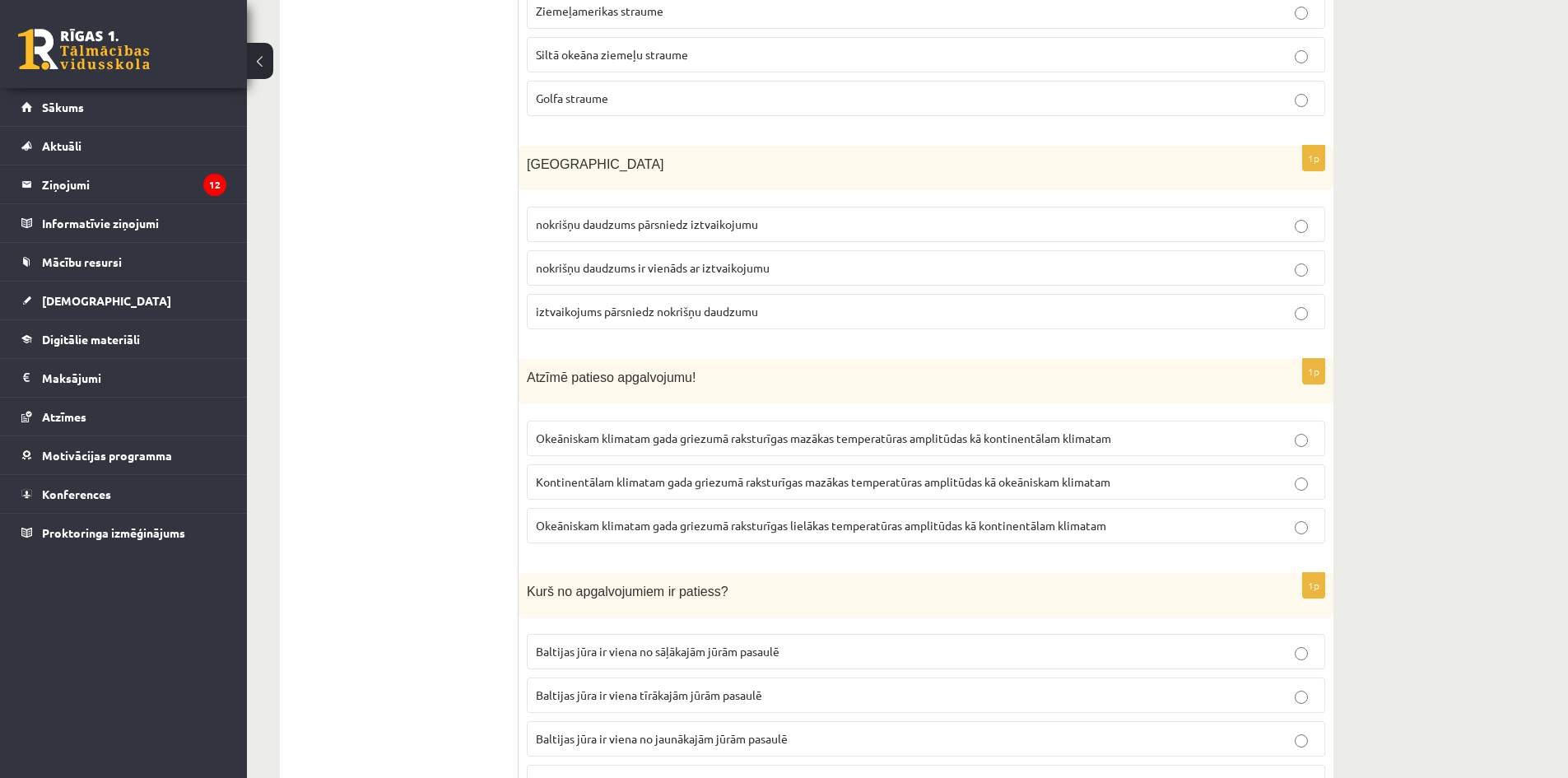
click at [815, 421] on label "Okeāniskam klimatam gada griezumā raksturīgas mazākas temperatūras amplitūdas k…" at bounding box center [927, 439] width 799 height 35
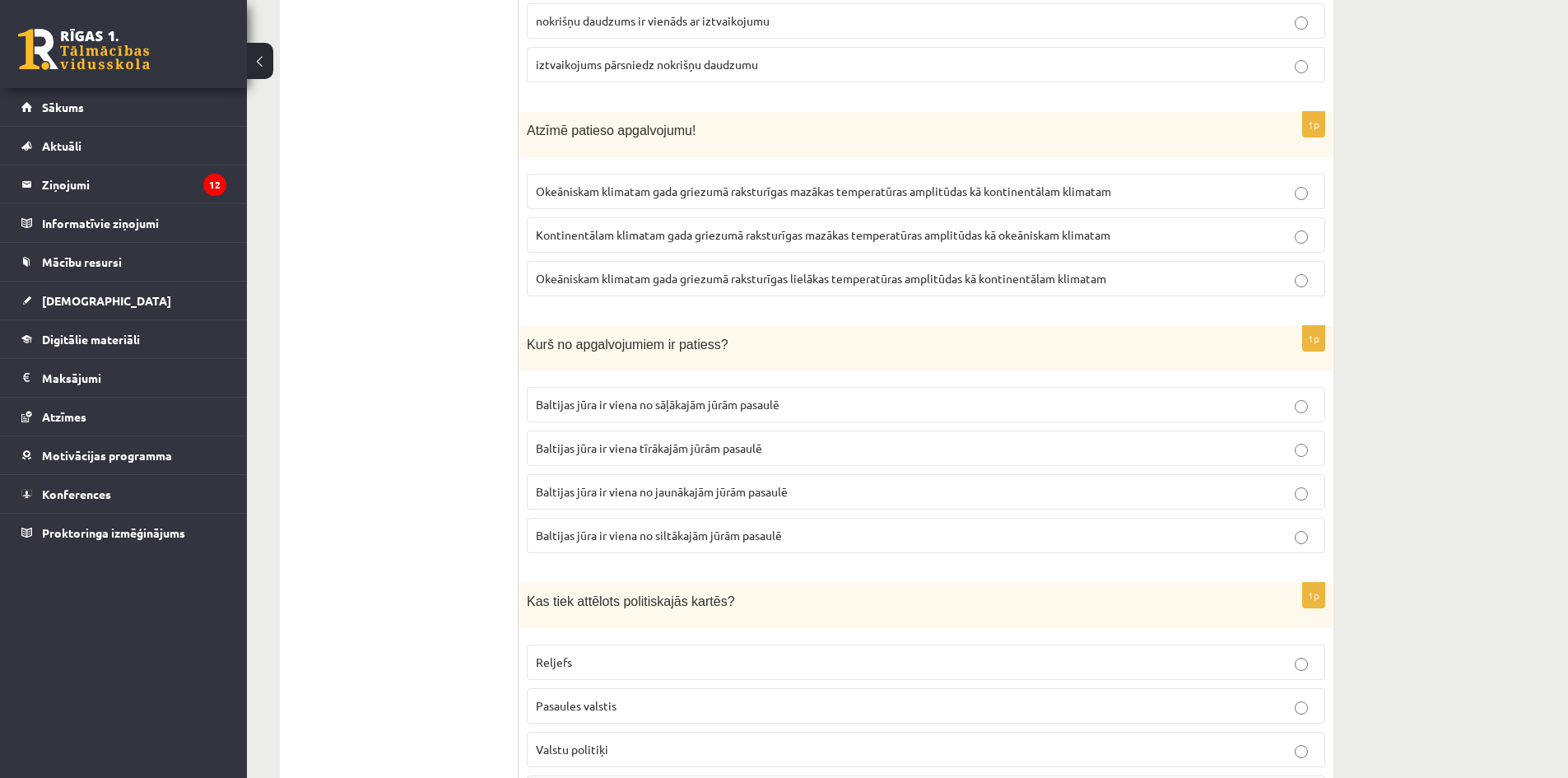
click at [789, 527] on p "Baltijas jūra ir viena no siltākajām jūrām pasaulē" at bounding box center [926, 536] width 780 height 18
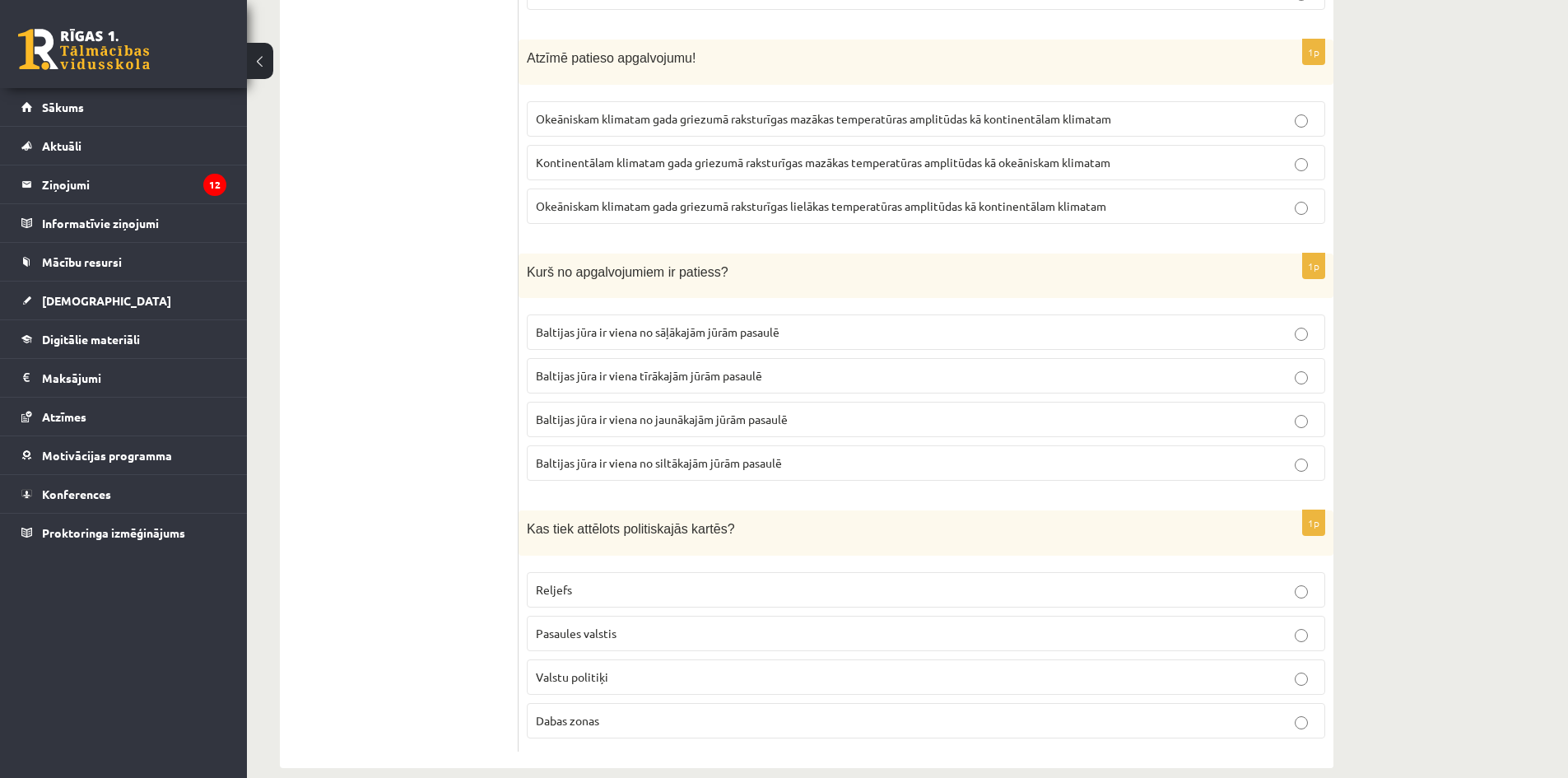
scroll to position [7486, 0]
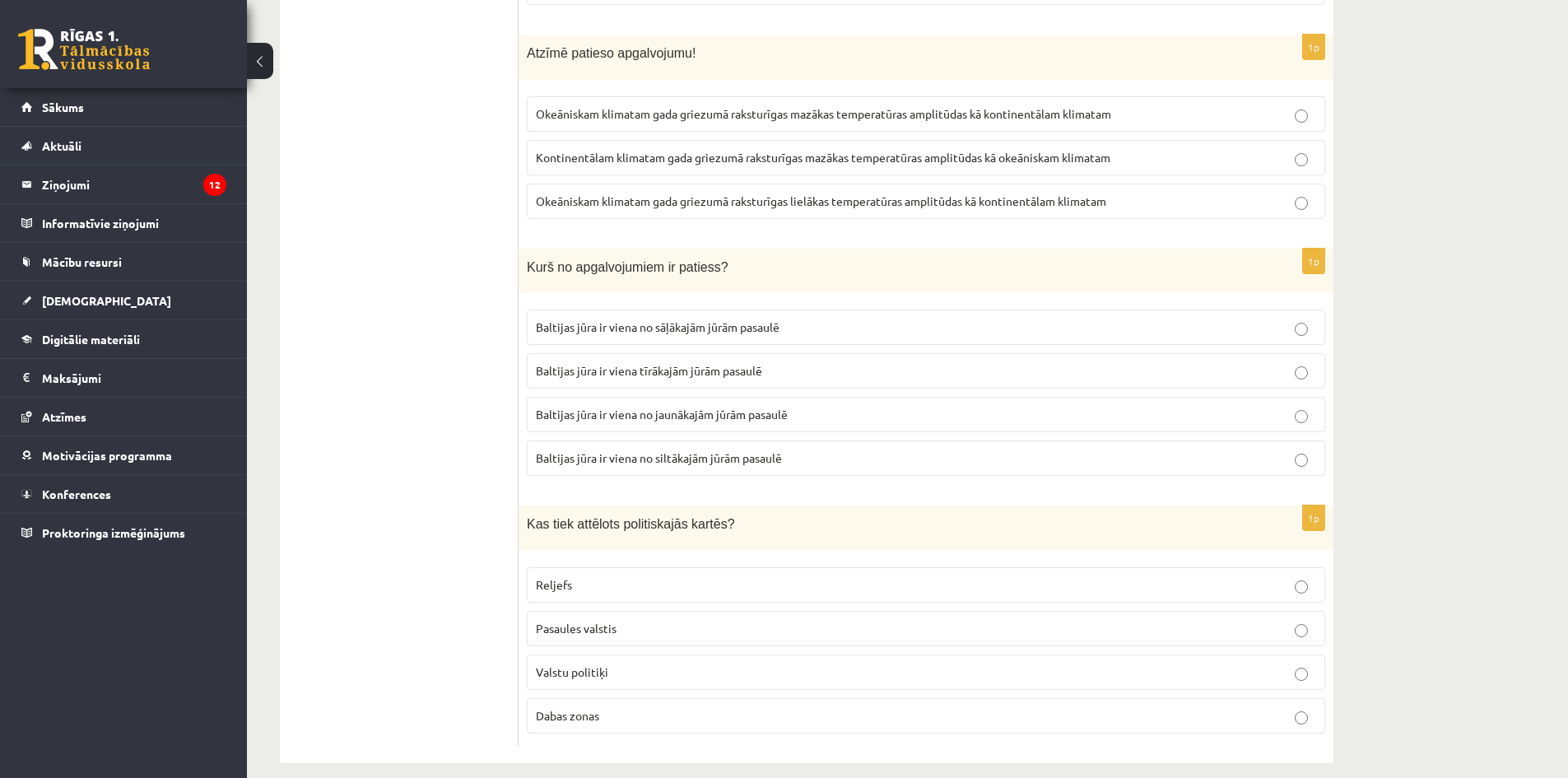
click at [840, 576] on p "Reljefs" at bounding box center [926, 585] width 780 height 18
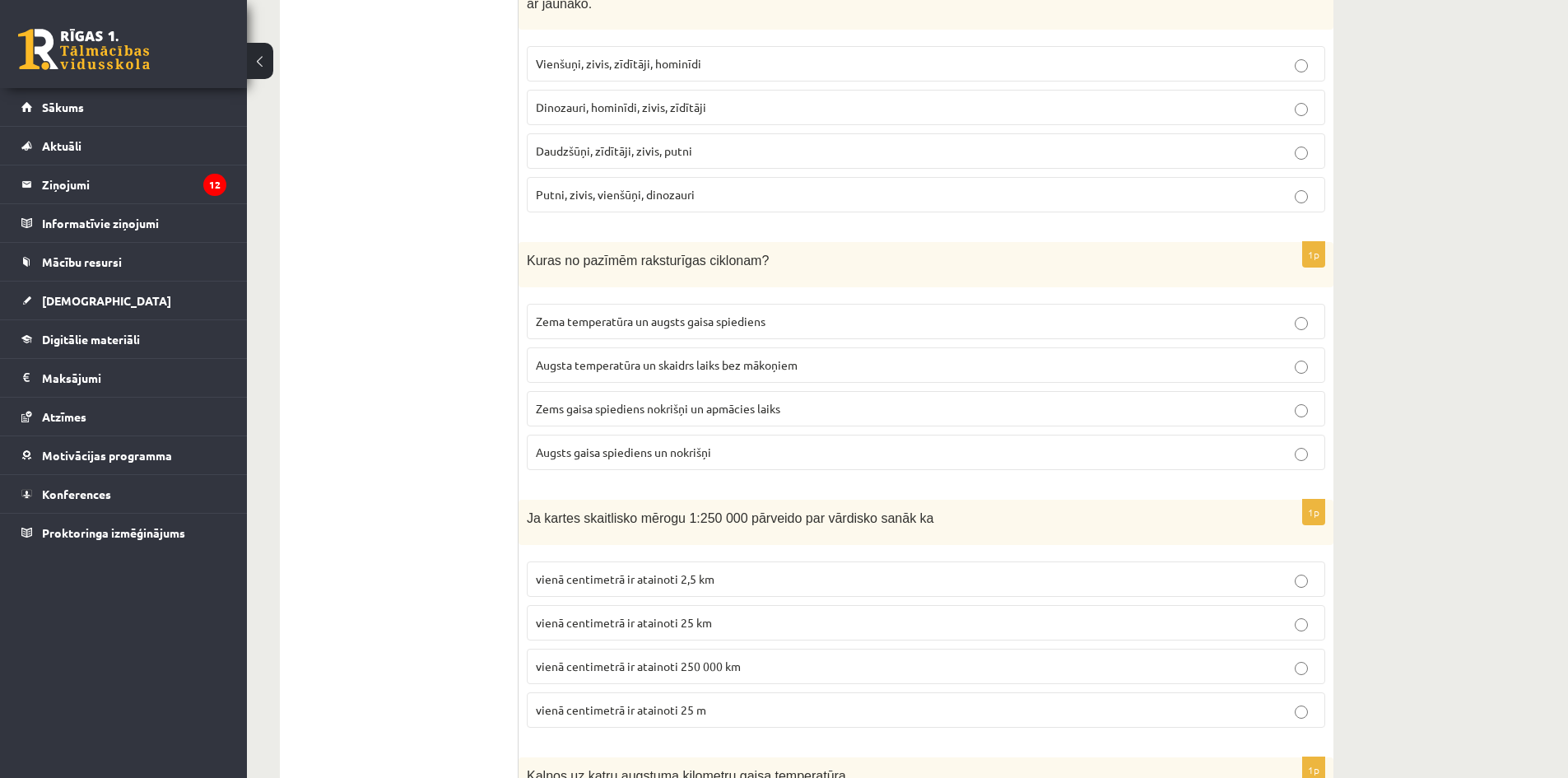
scroll to position [0, 0]
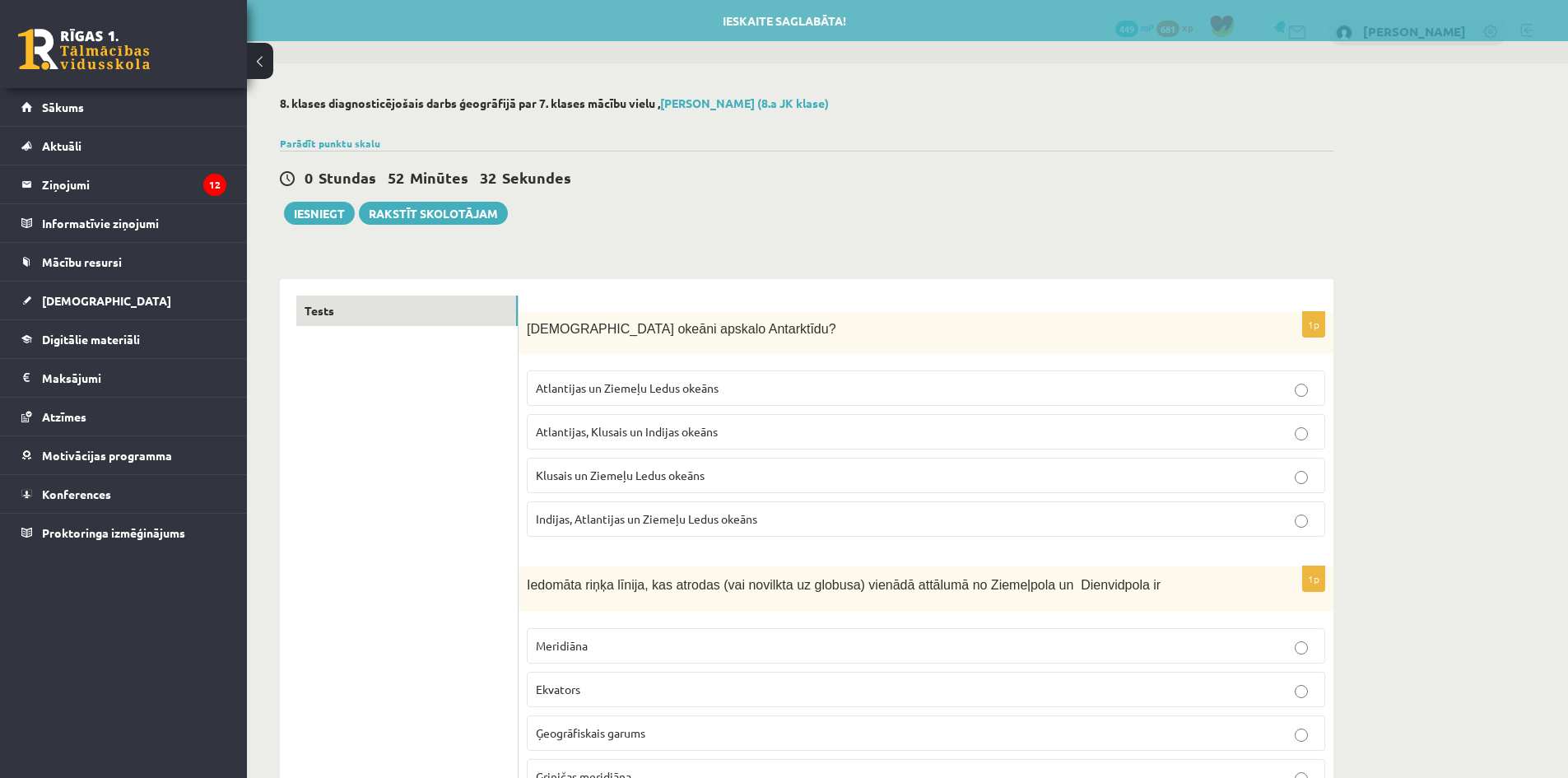
drag, startPoint x: 371, startPoint y: 337, endPoint x: 335, endPoint y: 113, distance: 226.9
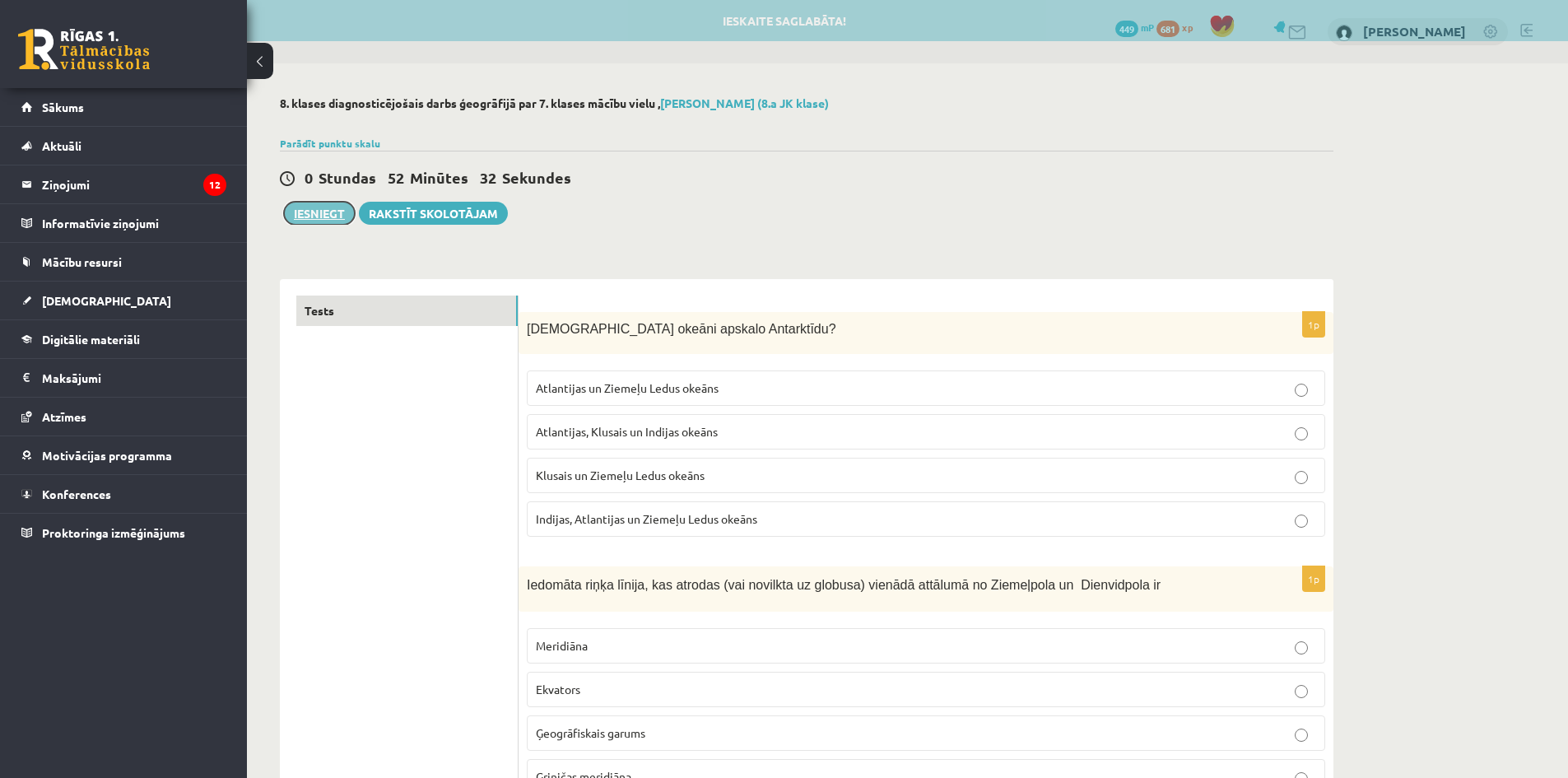
click at [332, 215] on button "Iesniegt" at bounding box center [320, 212] width 71 height 23
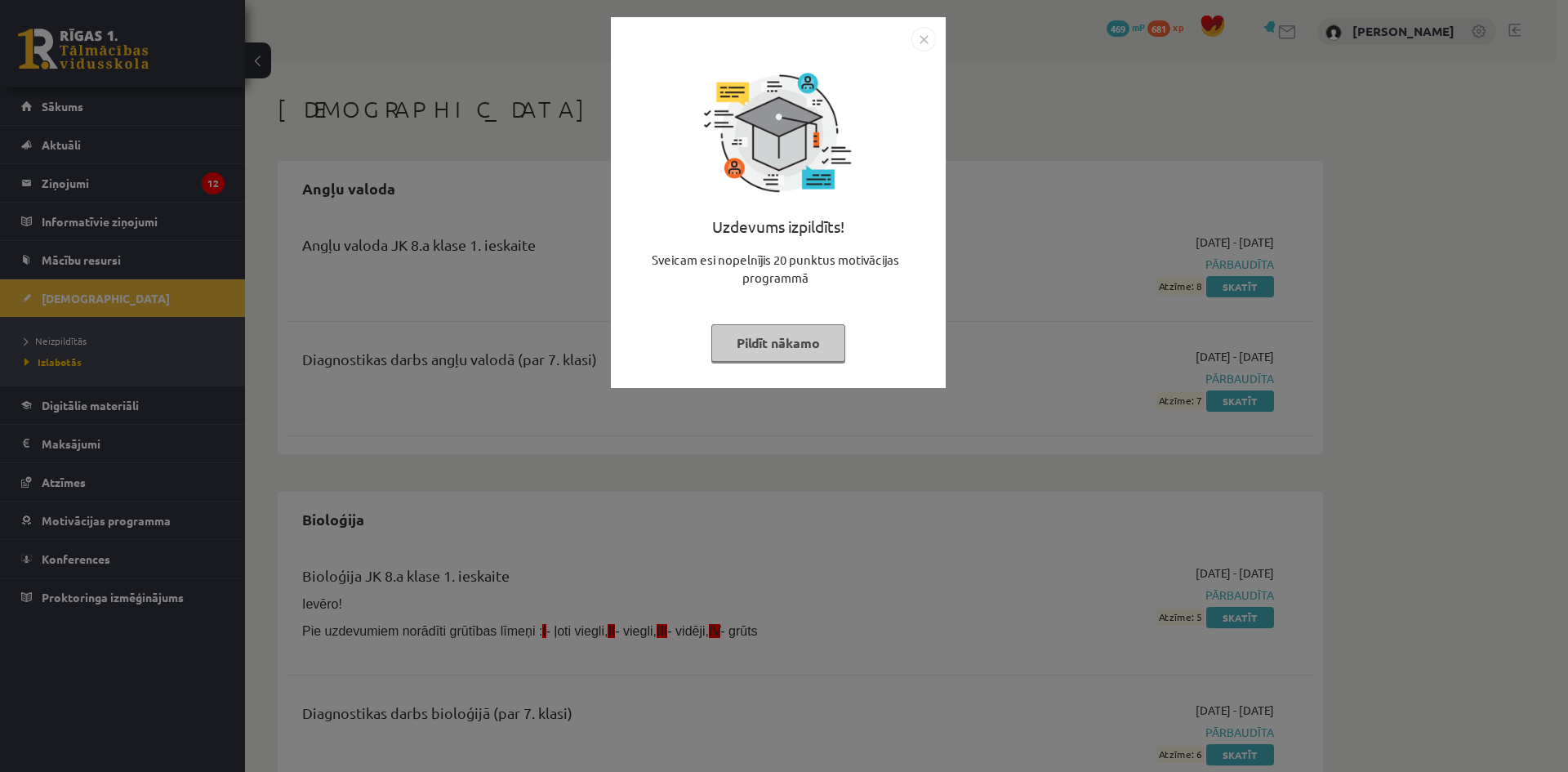
click at [930, 39] on img "Close" at bounding box center [923, 39] width 24 height 24
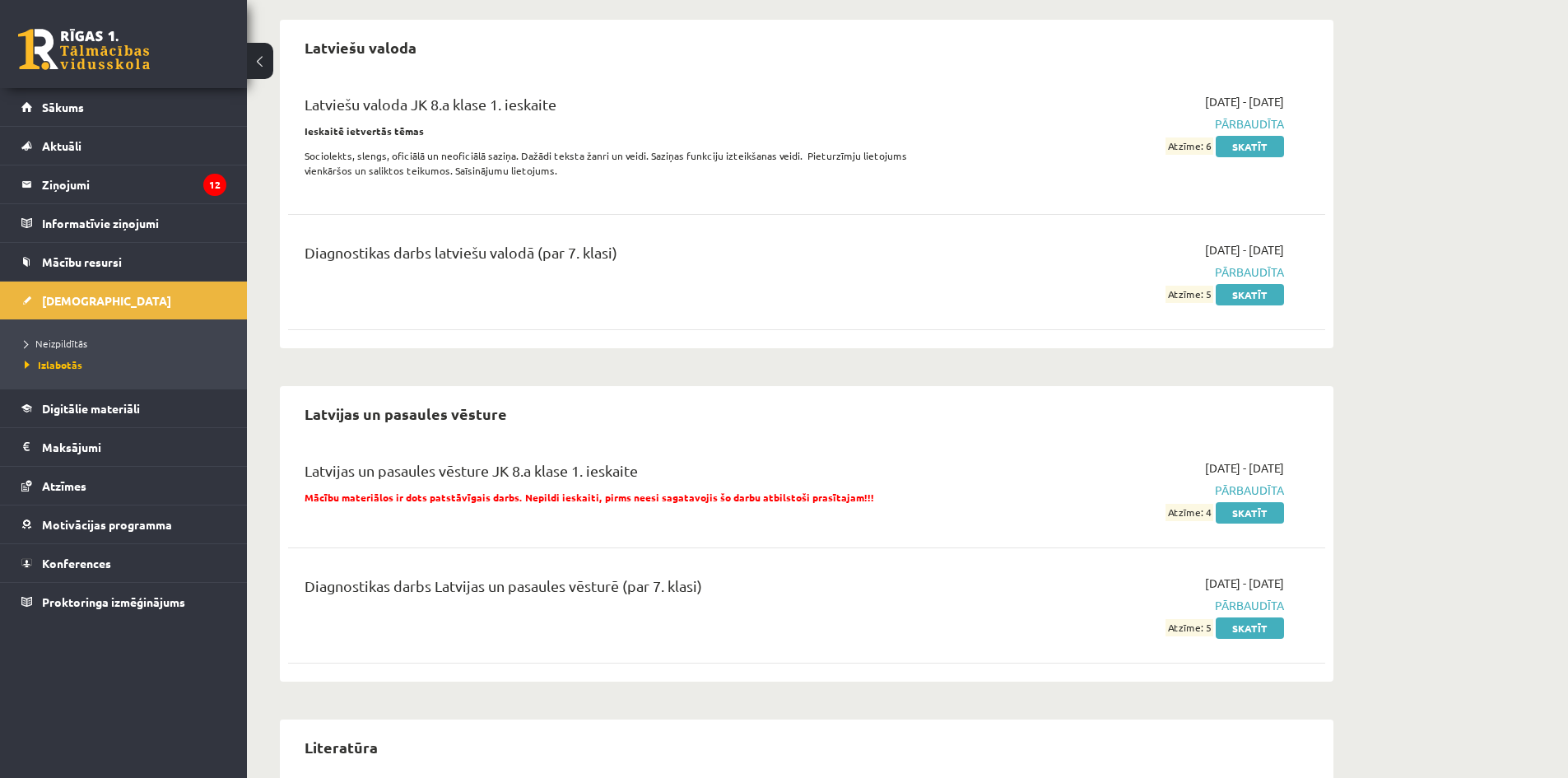
drag, startPoint x: 792, startPoint y: 243, endPoint x: 790, endPoint y: 402, distance: 159.0
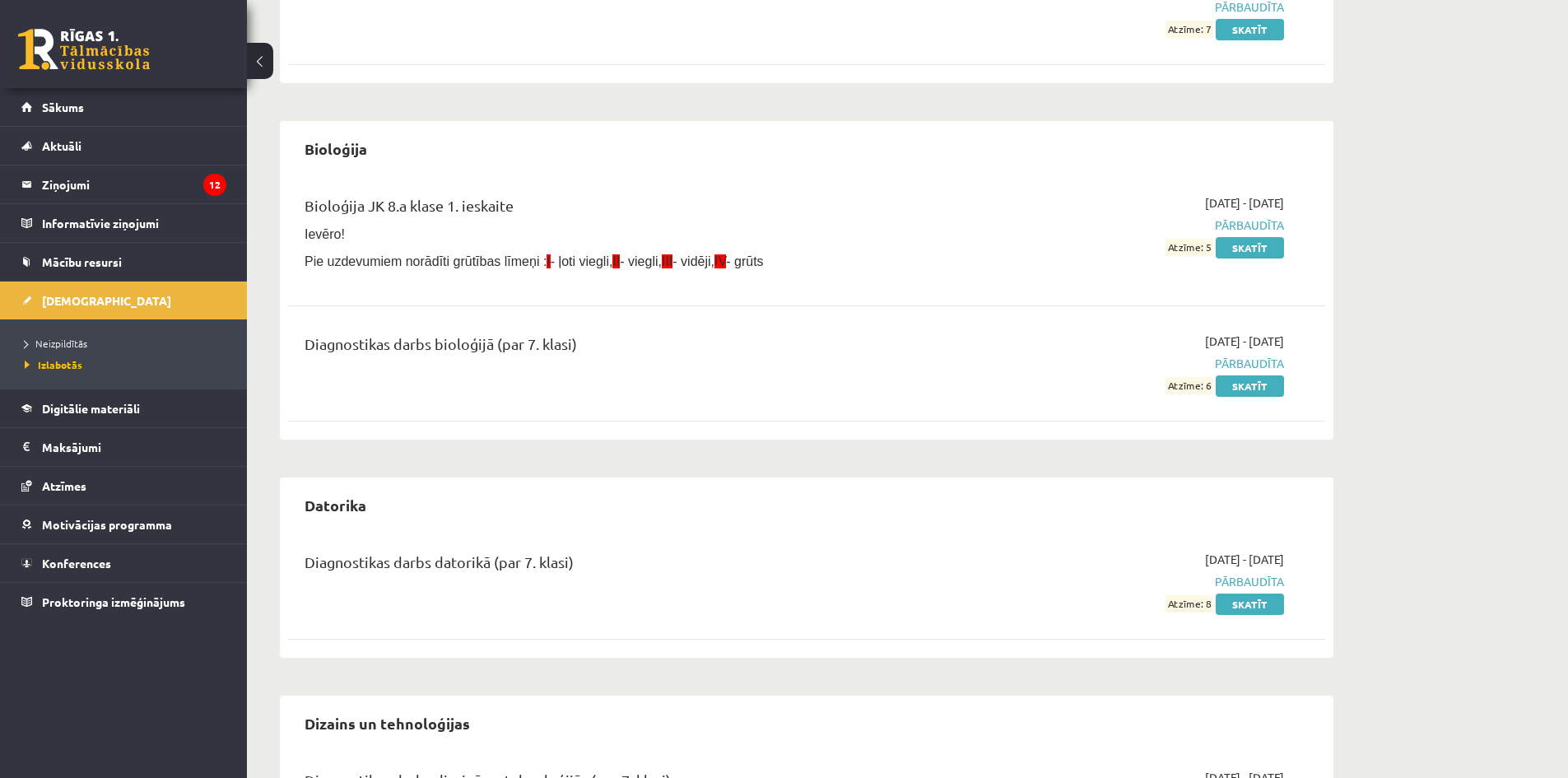
scroll to position [189, 0]
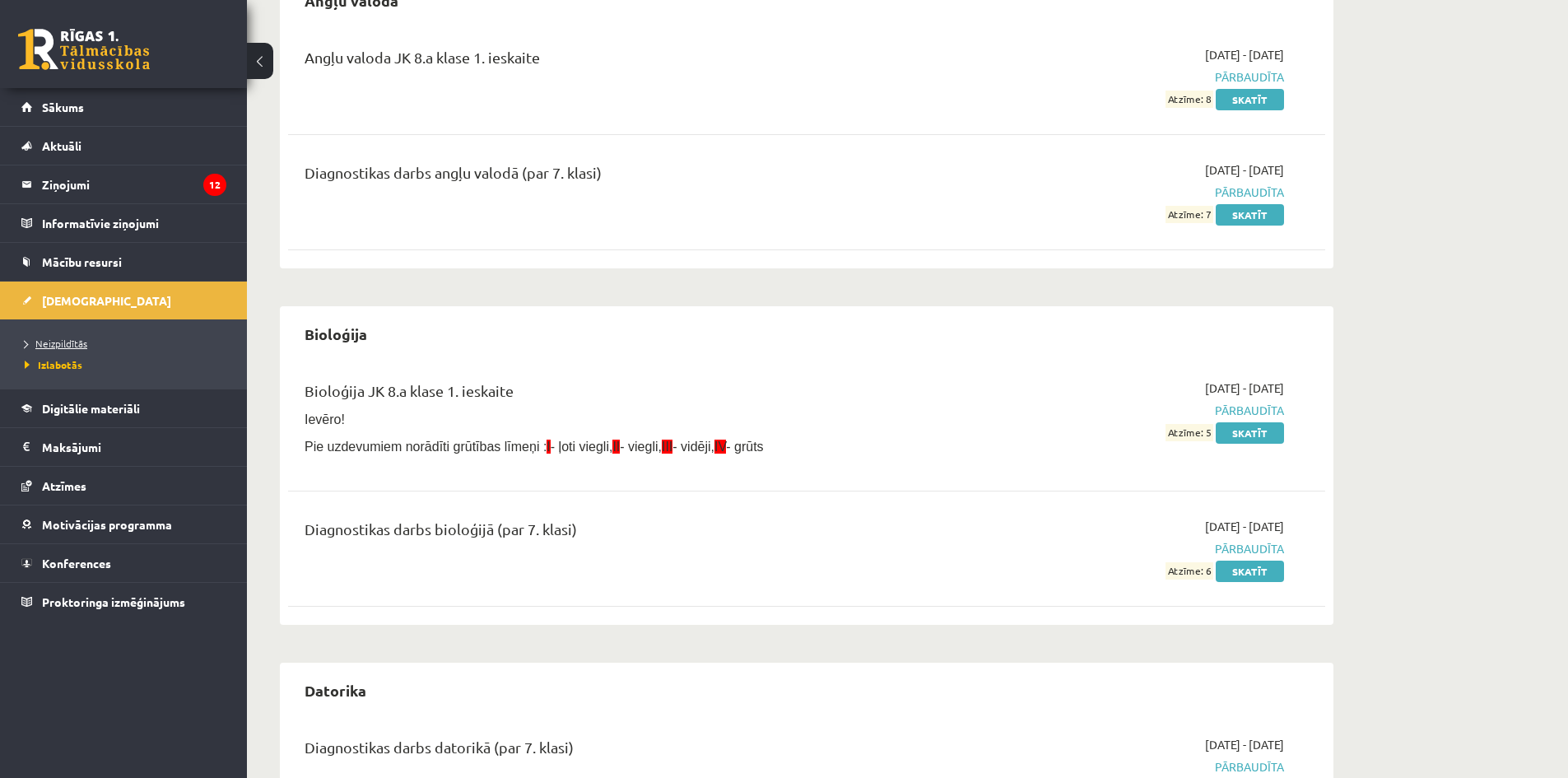
click at [78, 348] on link "Neizpildītās" at bounding box center [127, 342] width 206 height 15
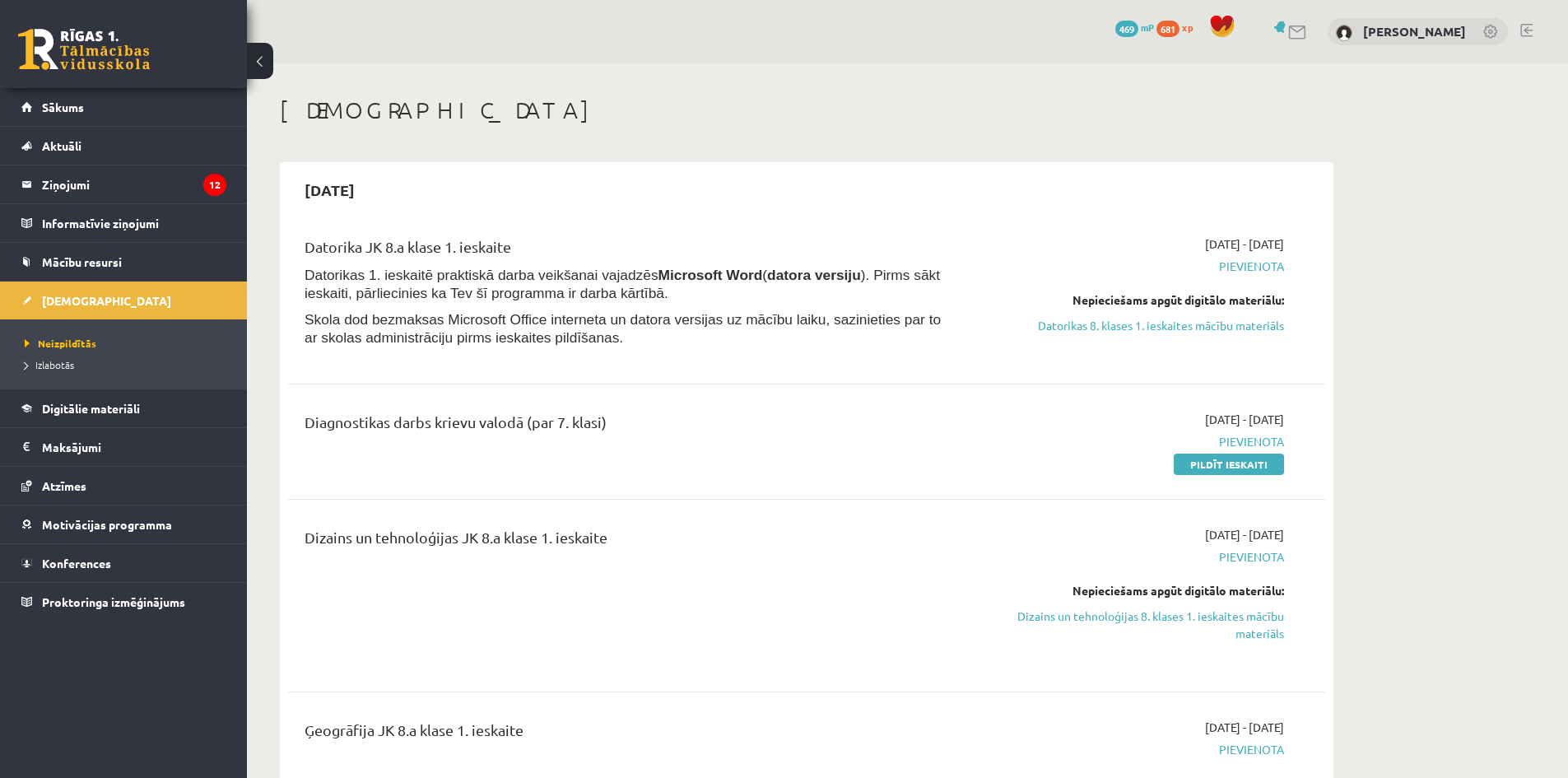
drag, startPoint x: 764, startPoint y: 494, endPoint x: 767, endPoint y: 195, distance: 299.0
click at [1223, 466] on link "Pildīt ieskaiti" at bounding box center [1229, 464] width 110 height 22
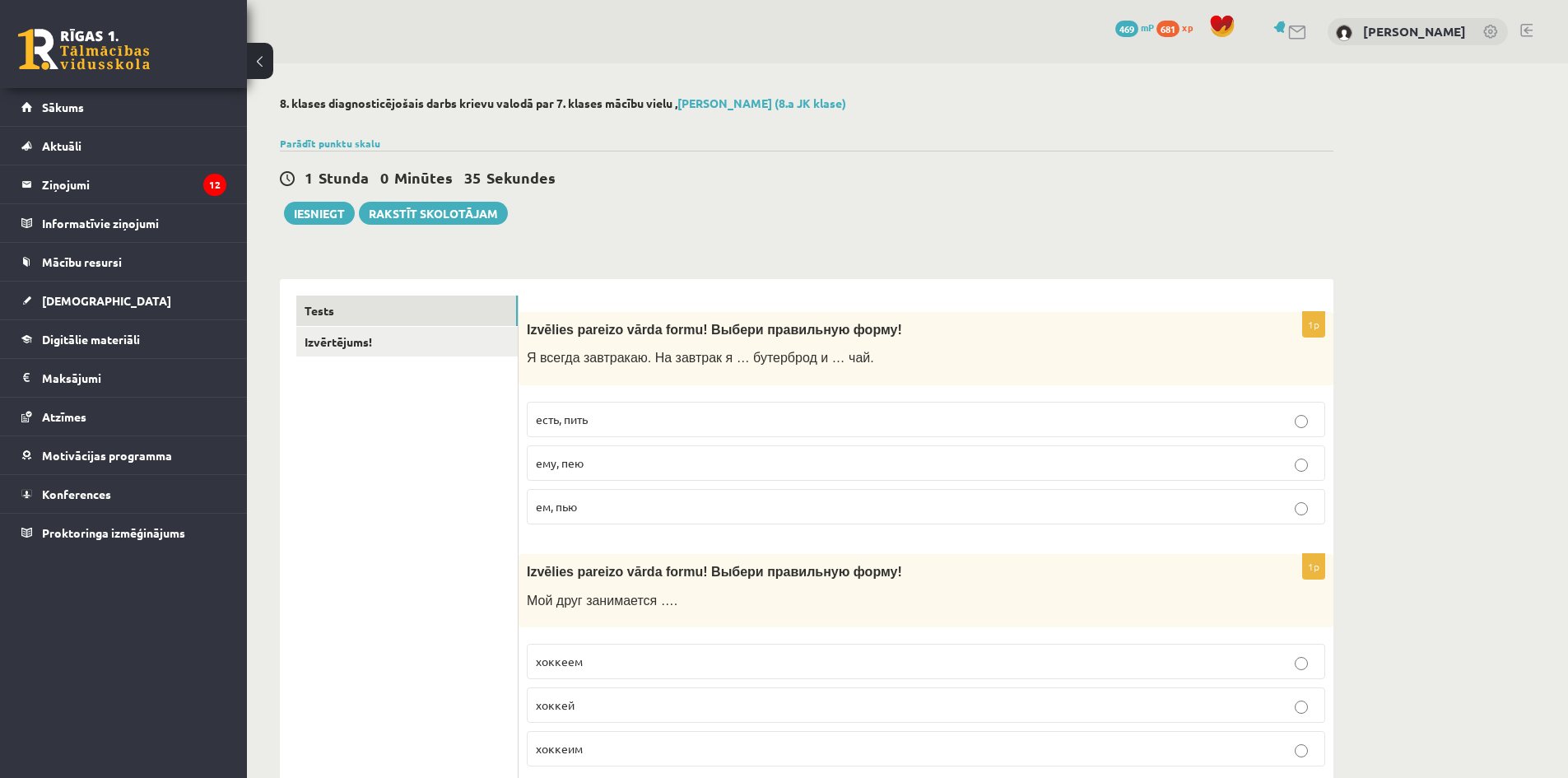
drag, startPoint x: 507, startPoint y: 326, endPoint x: 411, endPoint y: 0, distance: 339.8
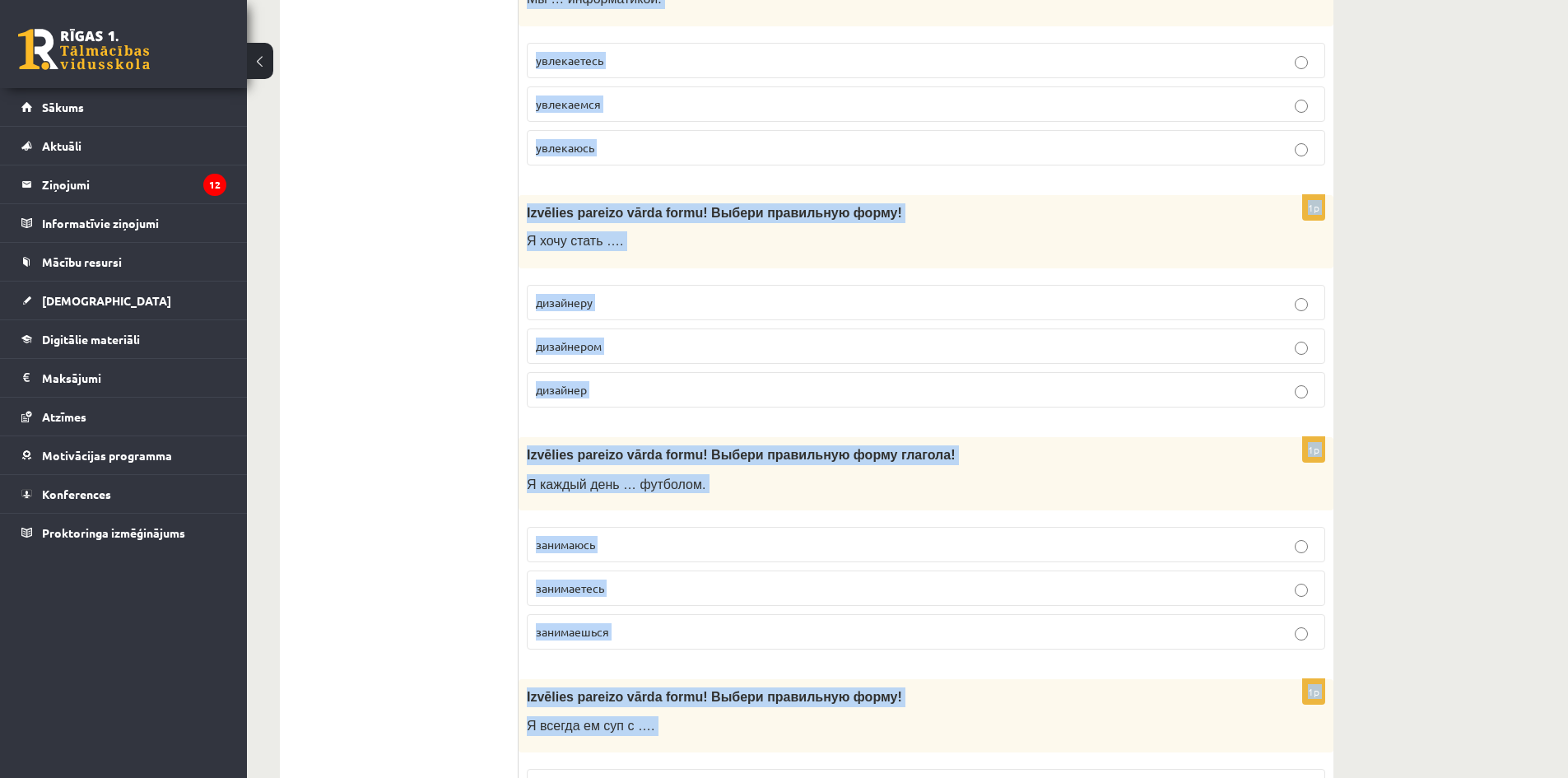
scroll to position [6594, 0]
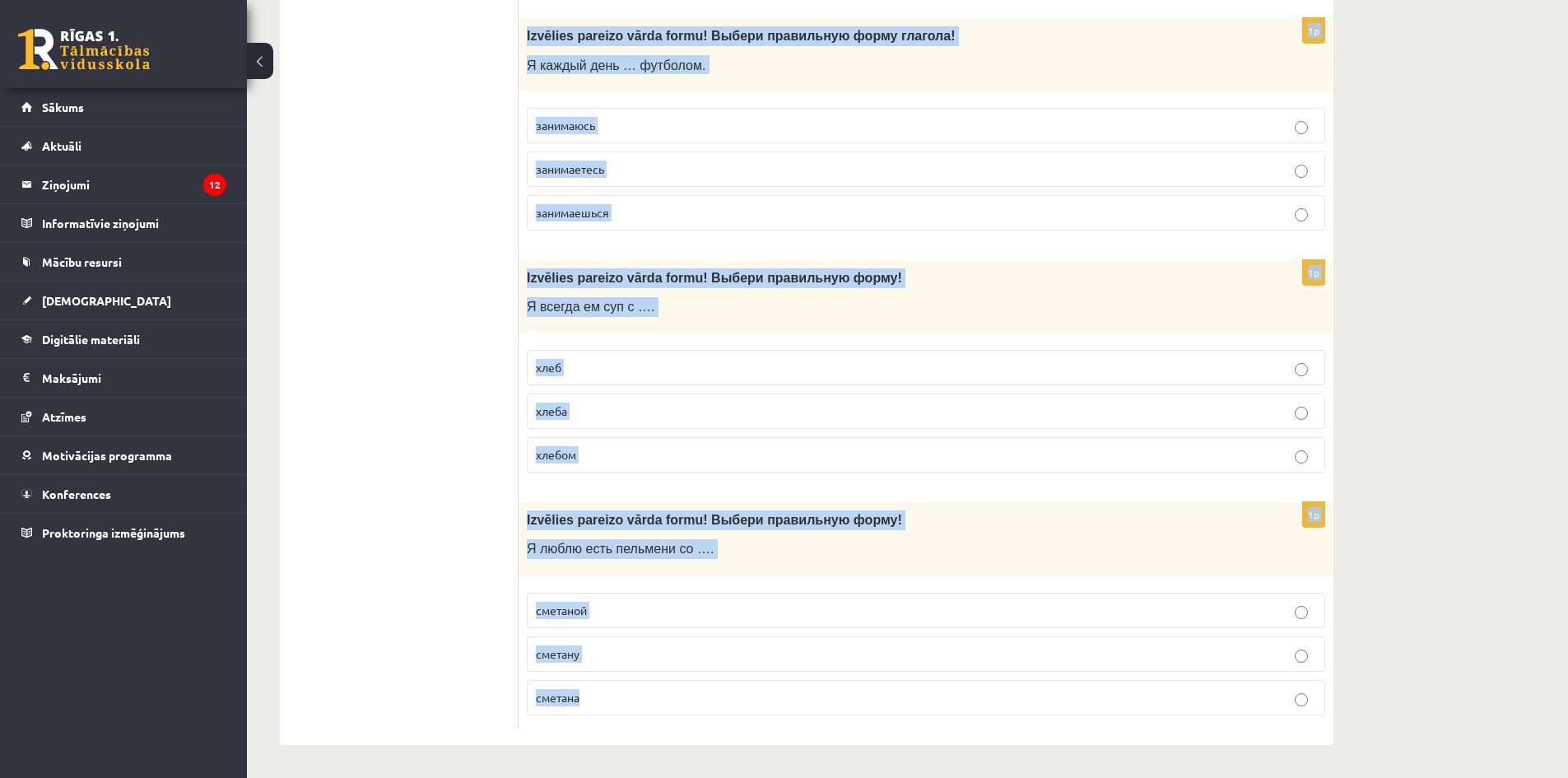
drag, startPoint x: 527, startPoint y: 333, endPoint x: 1184, endPoint y: 816, distance: 815.4
copy form "Loremips dolorsi ametc adipi! Elitse doeiusmodt incid ! U labore etdolorem. Al …"
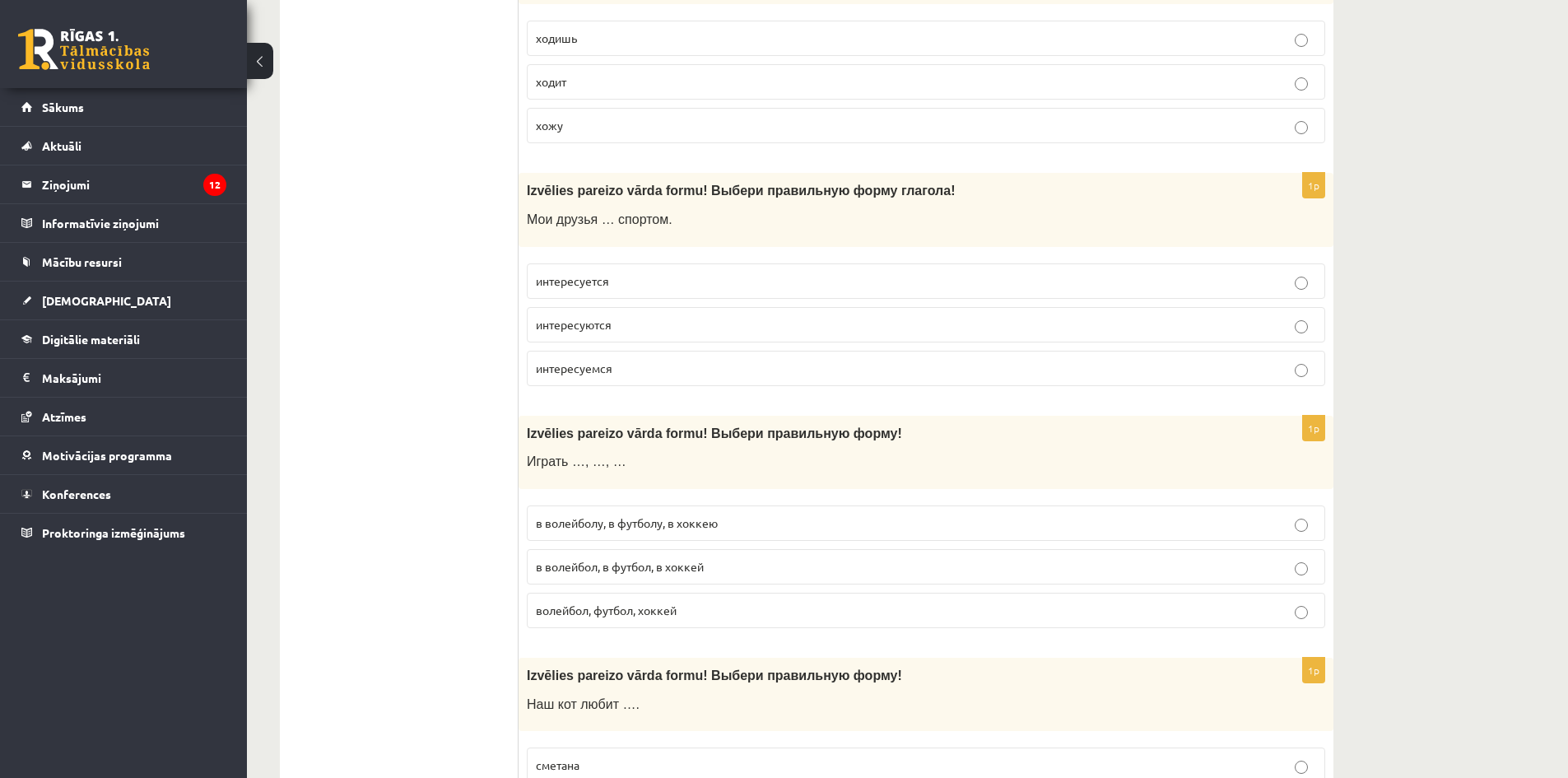
scroll to position [0, 0]
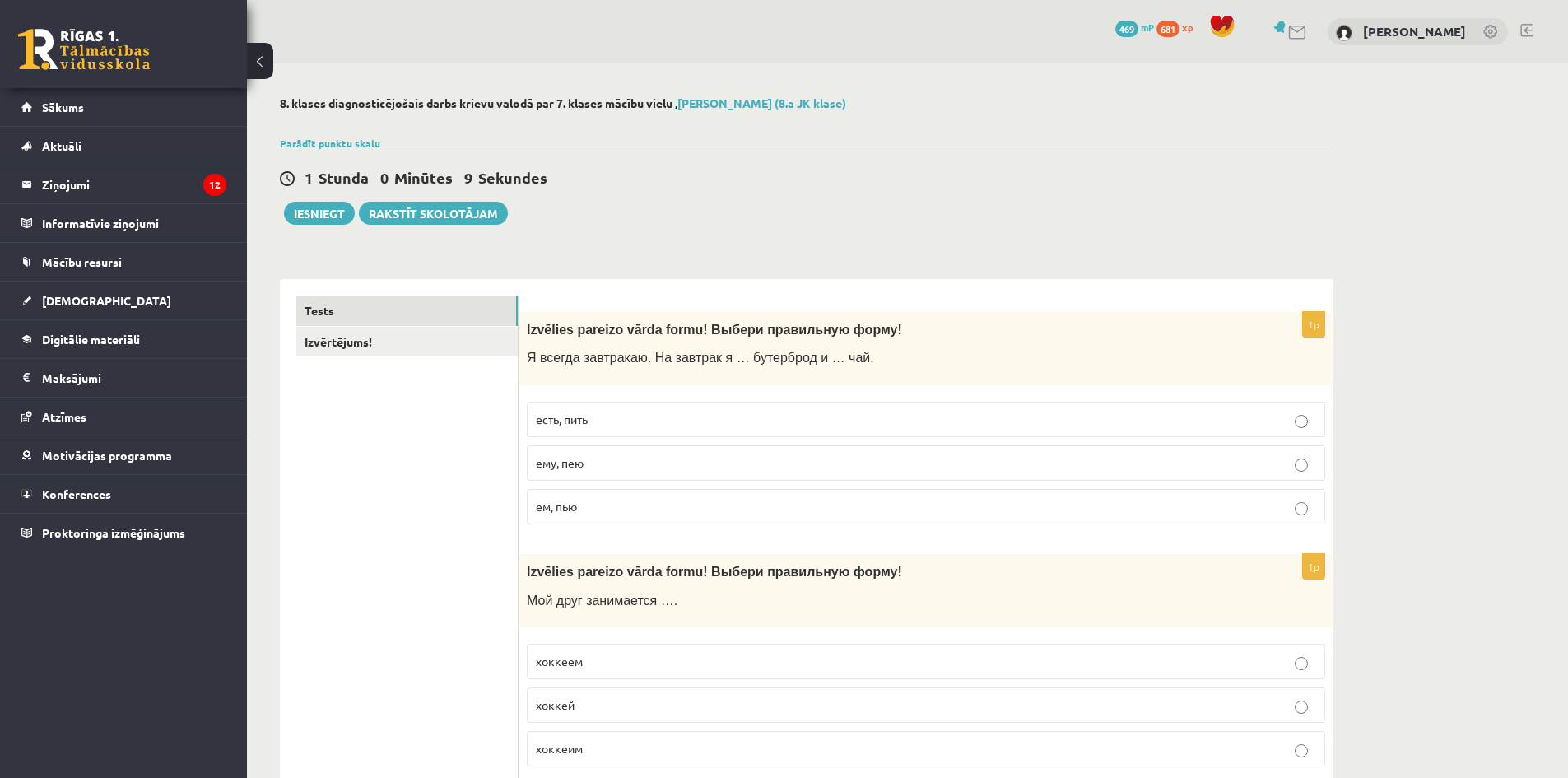
drag, startPoint x: 420, startPoint y: 389, endPoint x: 392, endPoint y: 123, distance: 267.5
click at [565, 508] on span "ем, пью" at bounding box center [557, 506] width 41 height 15
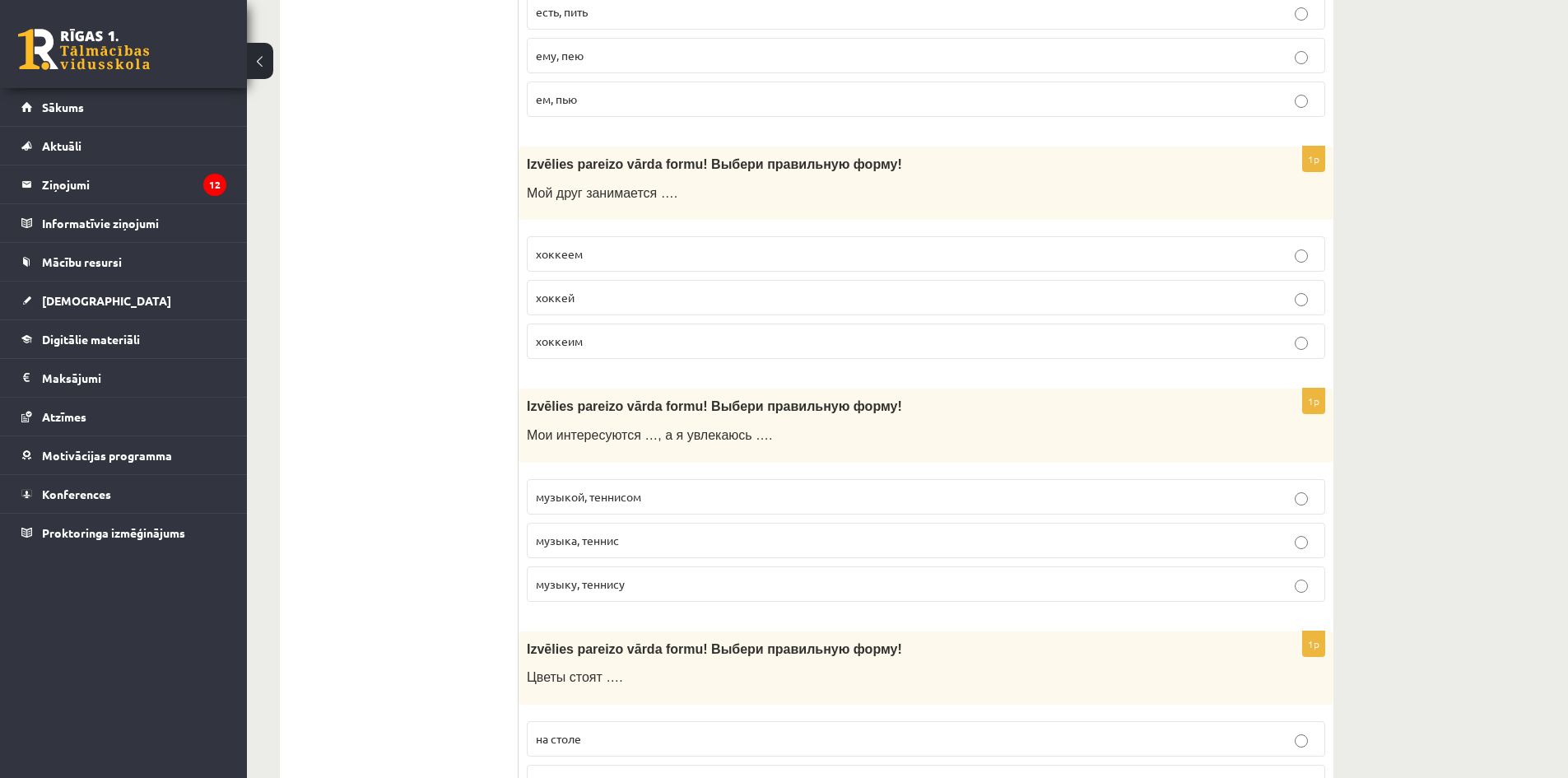
scroll to position [411, 0]
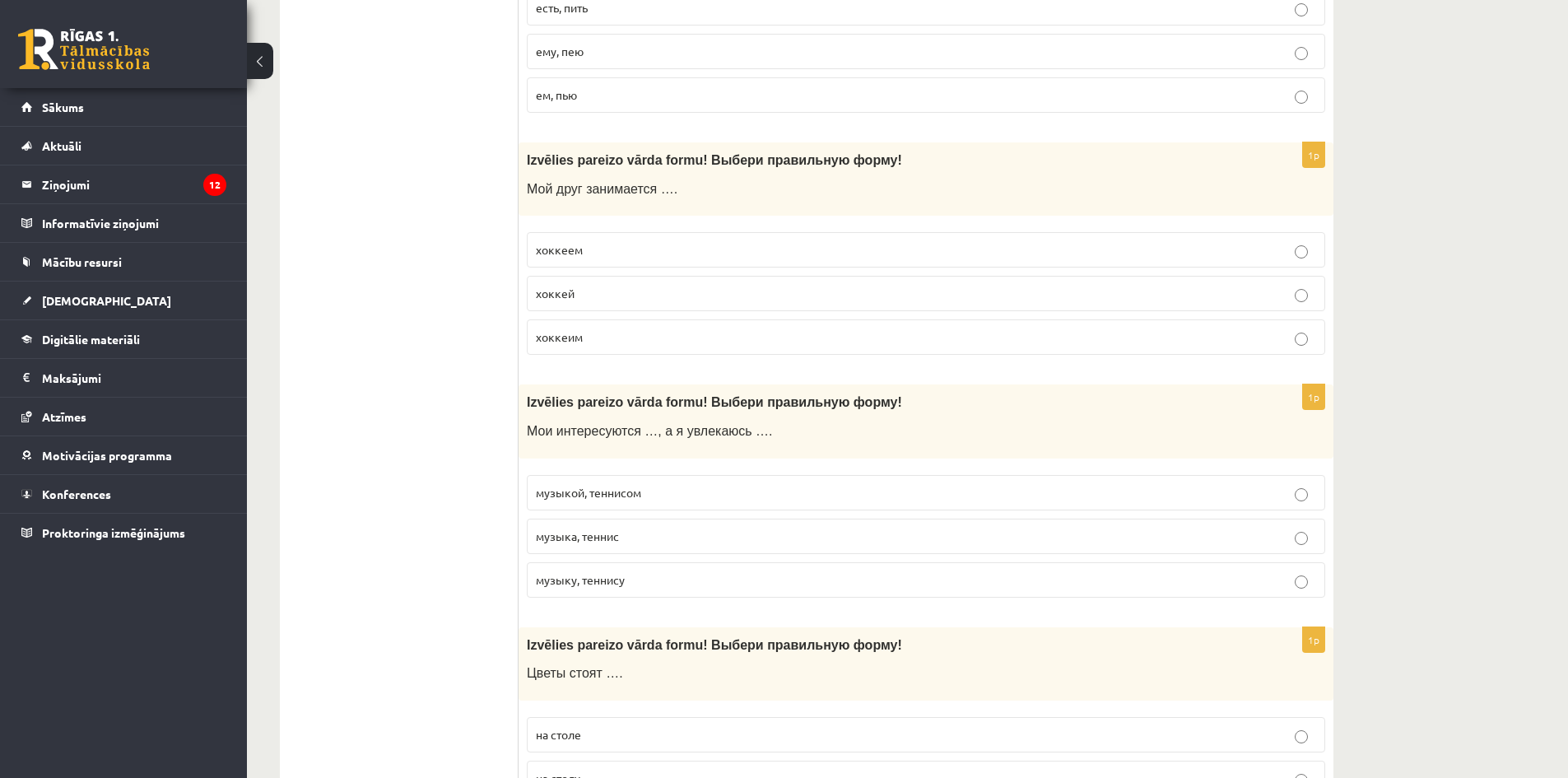
click at [589, 250] on p "хоккеем" at bounding box center [926, 250] width 780 height 18
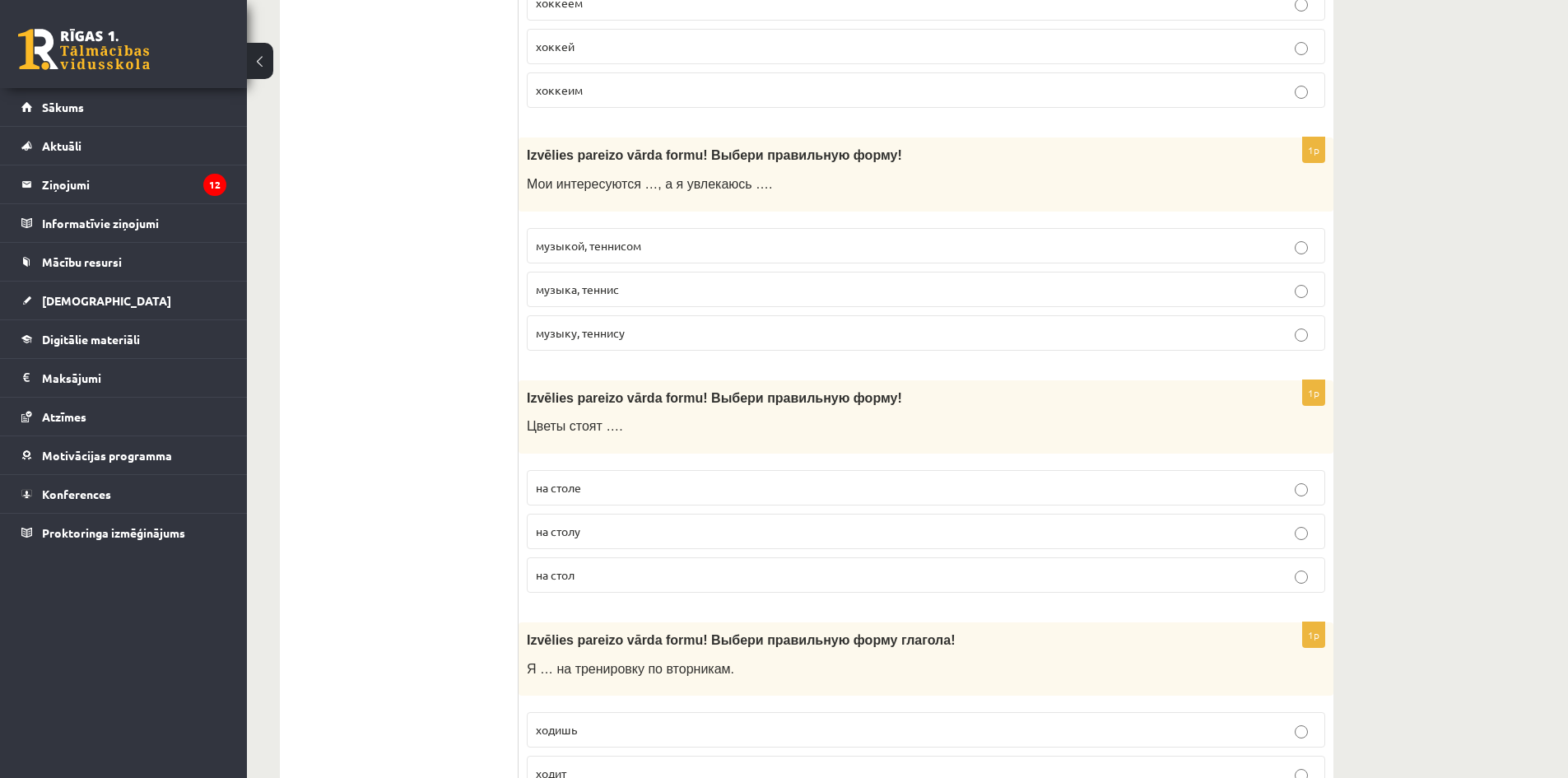
click at [636, 253] on p "музыкой, теннисом" at bounding box center [926, 246] width 780 height 18
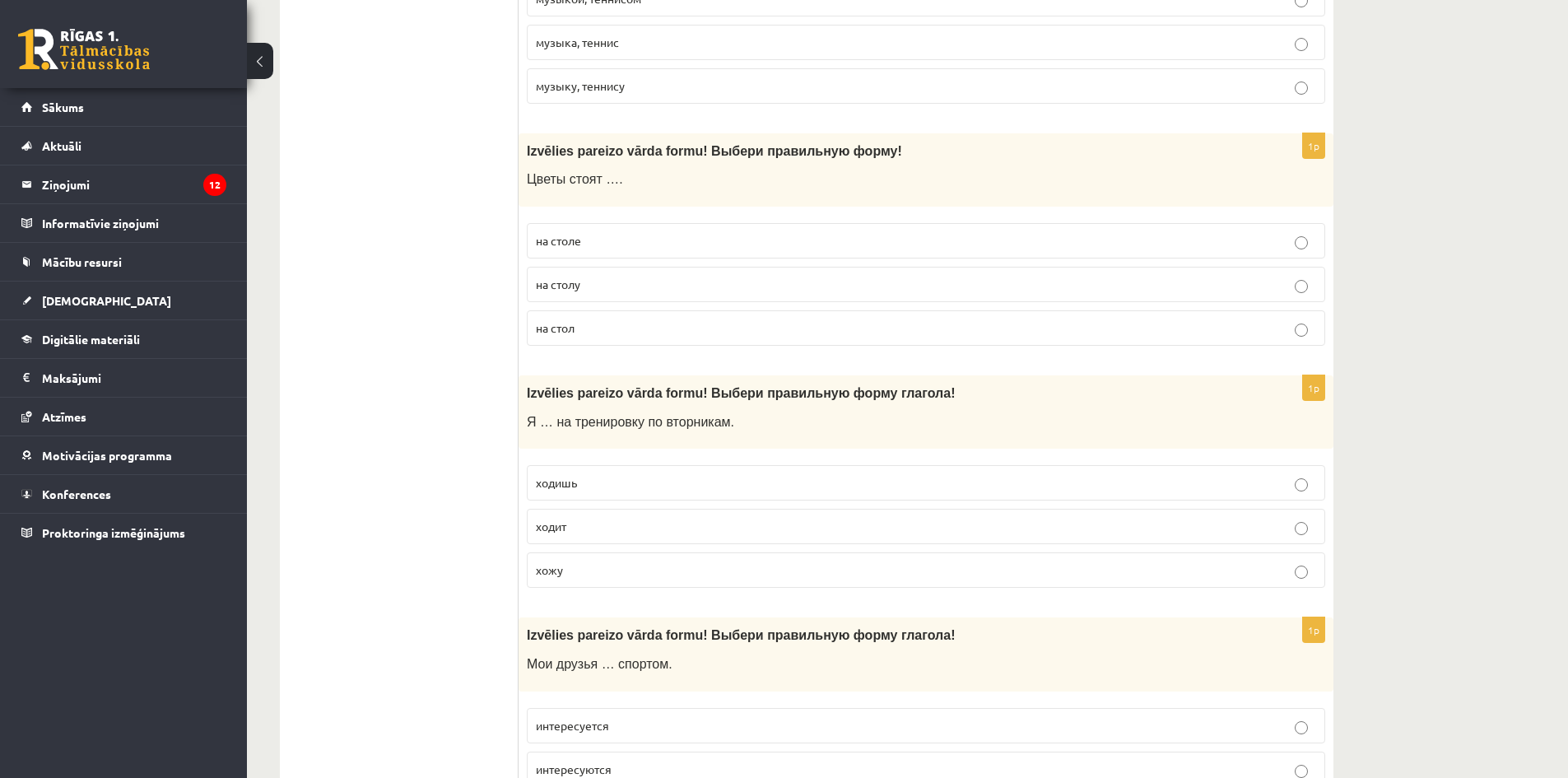
click at [587, 242] on p "на столе" at bounding box center [926, 241] width 780 height 18
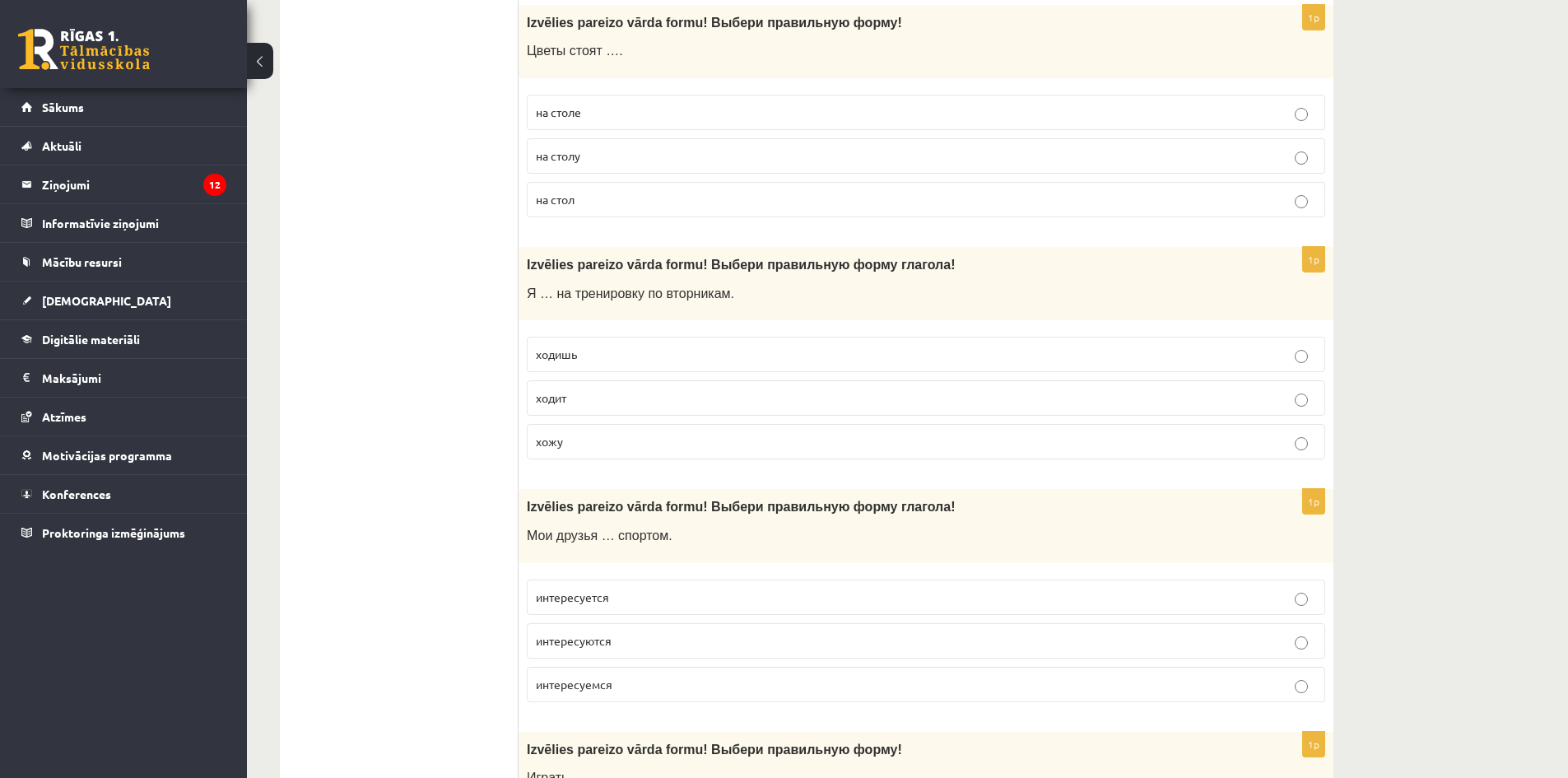
scroll to position [1070, 0]
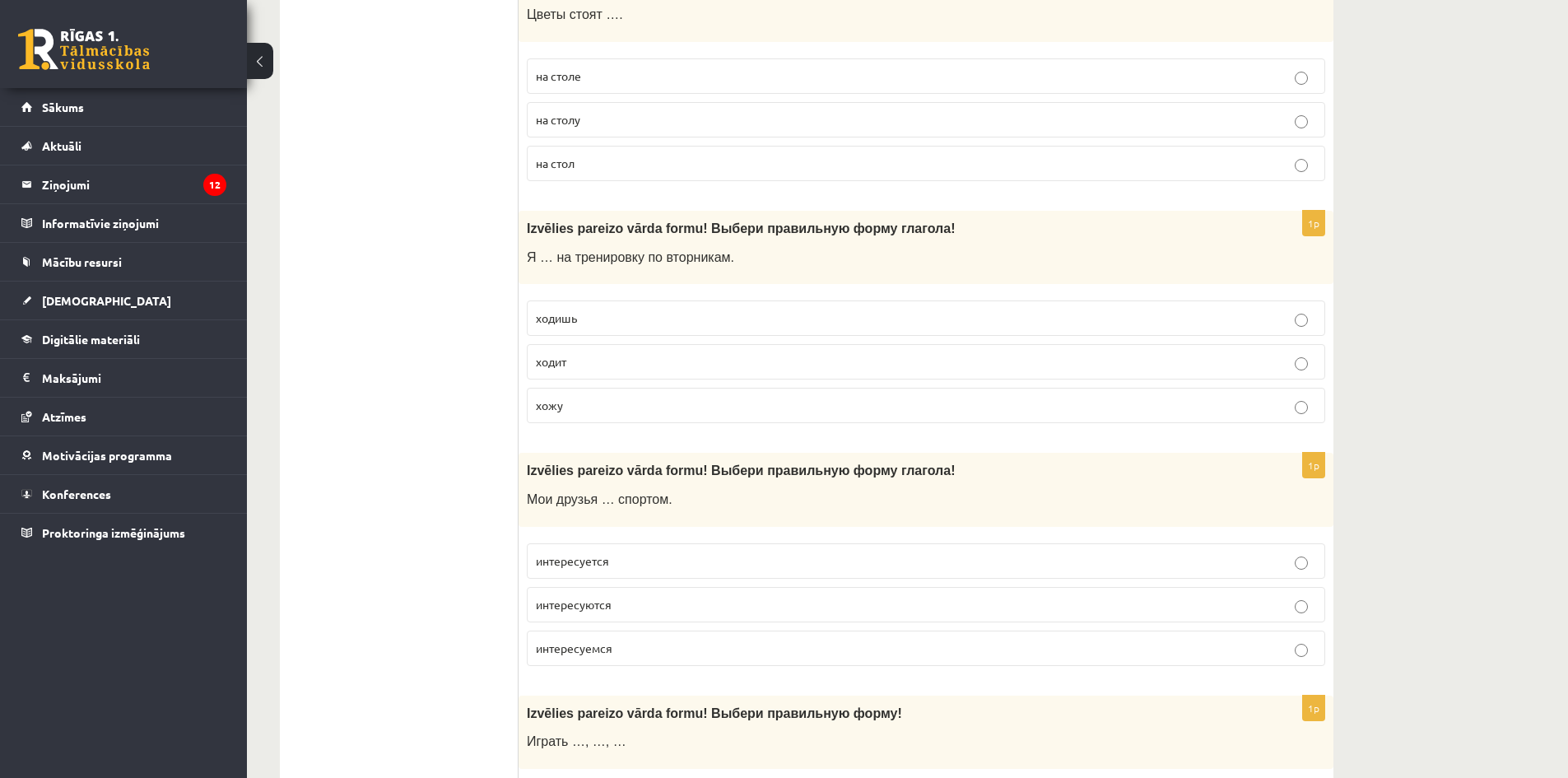
click at [597, 407] on p "хожу" at bounding box center [926, 405] width 780 height 18
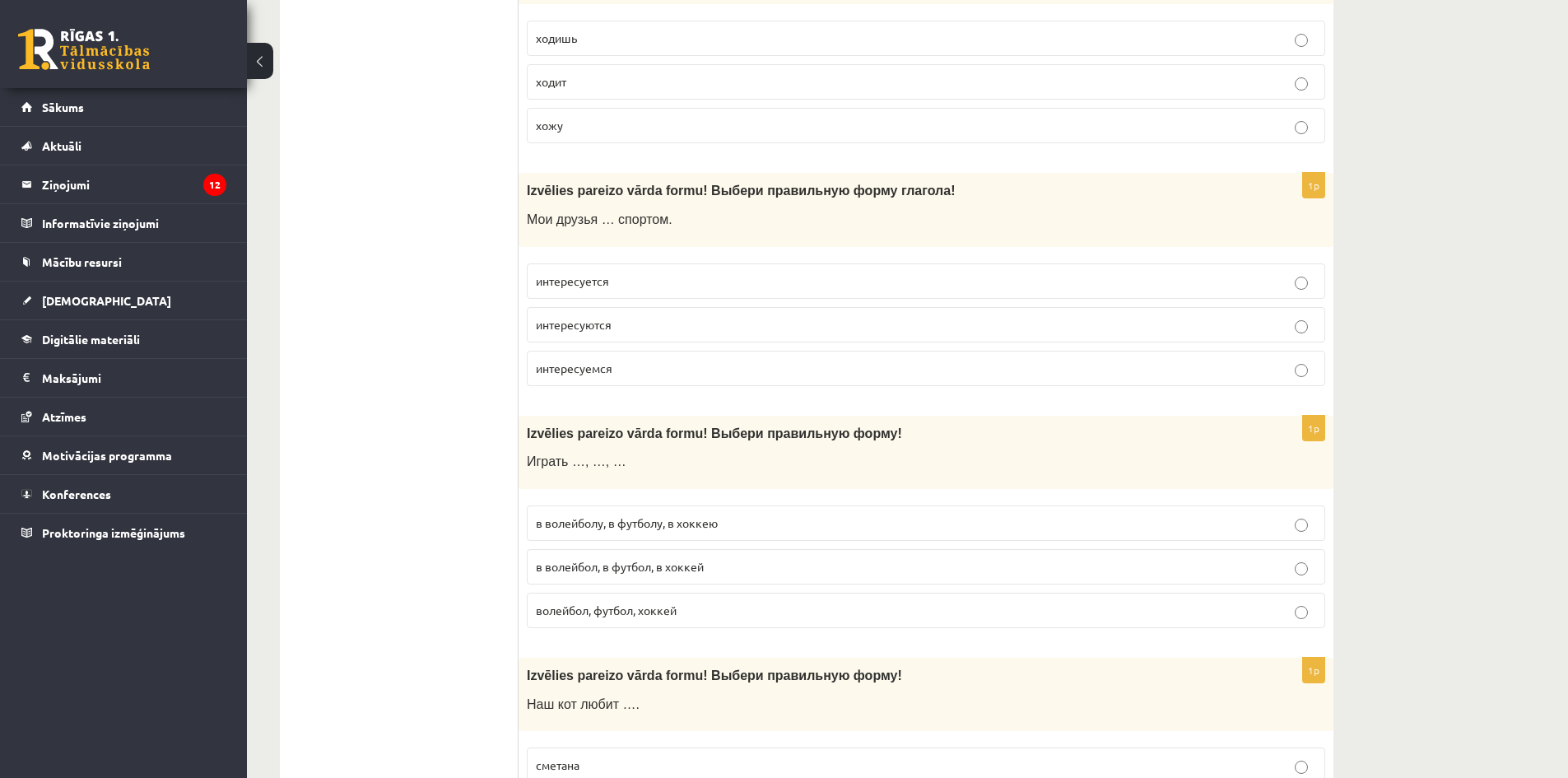
scroll to position [1400, 0]
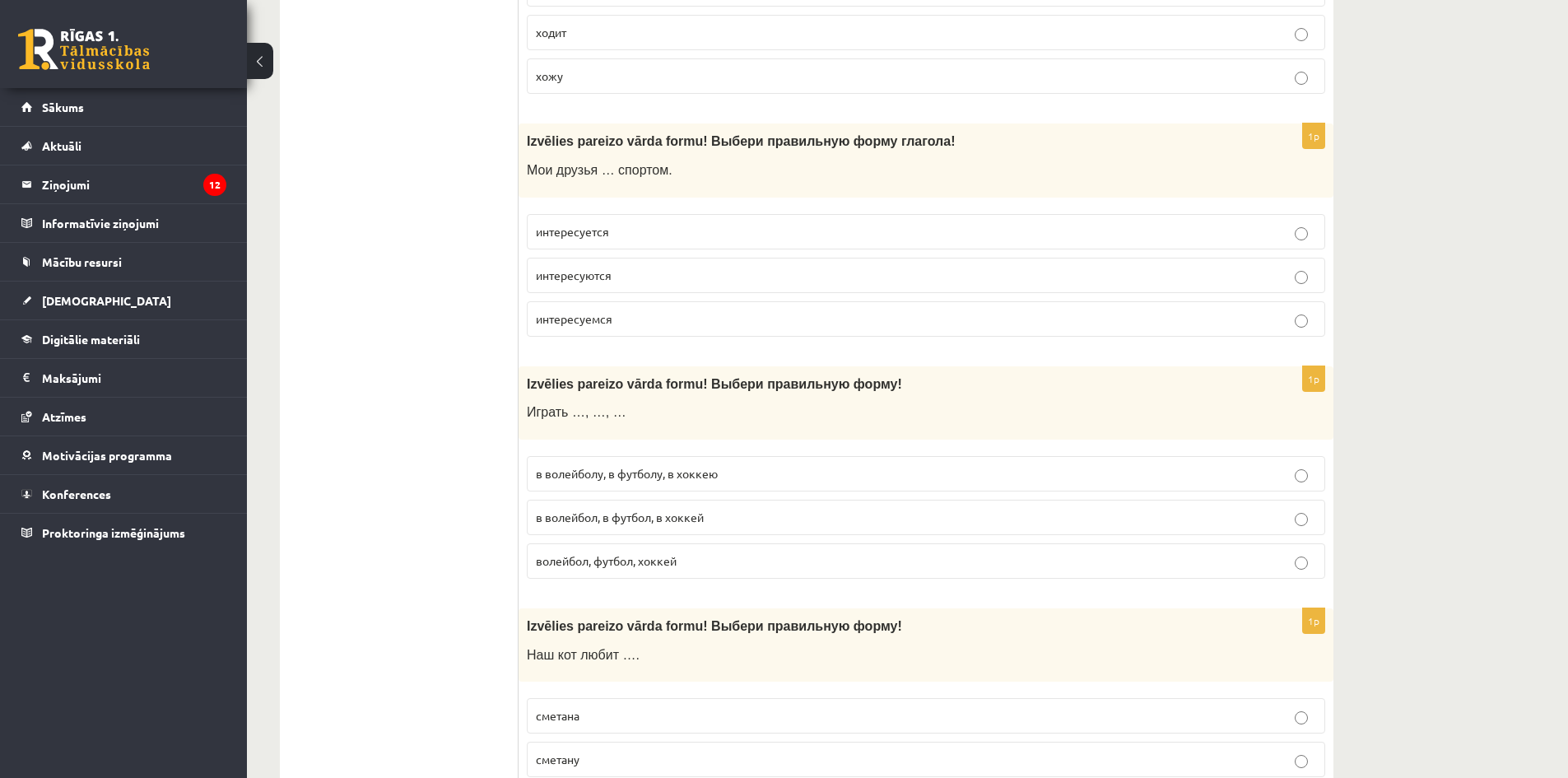
click at [626, 276] on p "интересуются" at bounding box center [926, 275] width 780 height 18
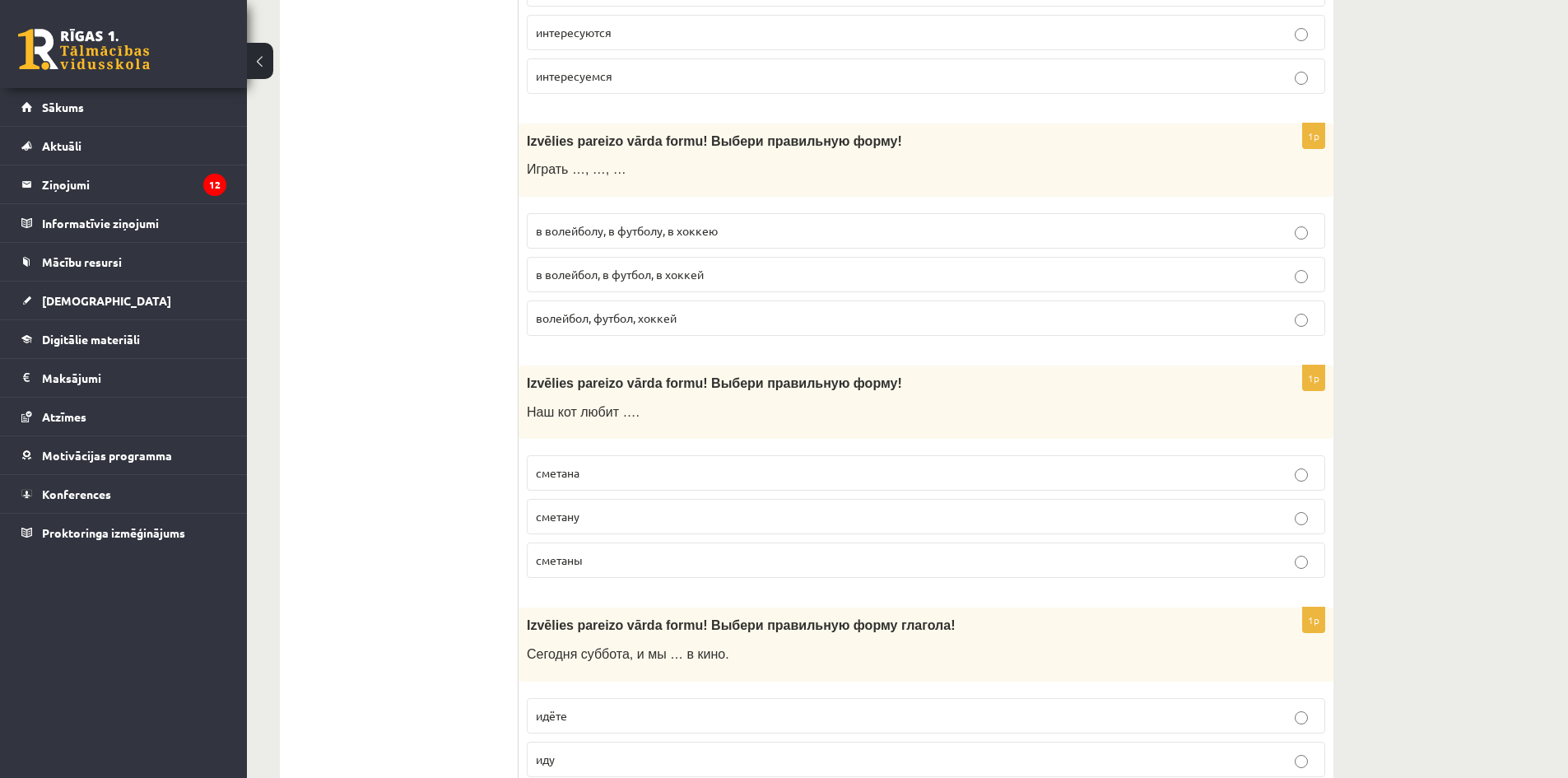
scroll to position [1646, 0]
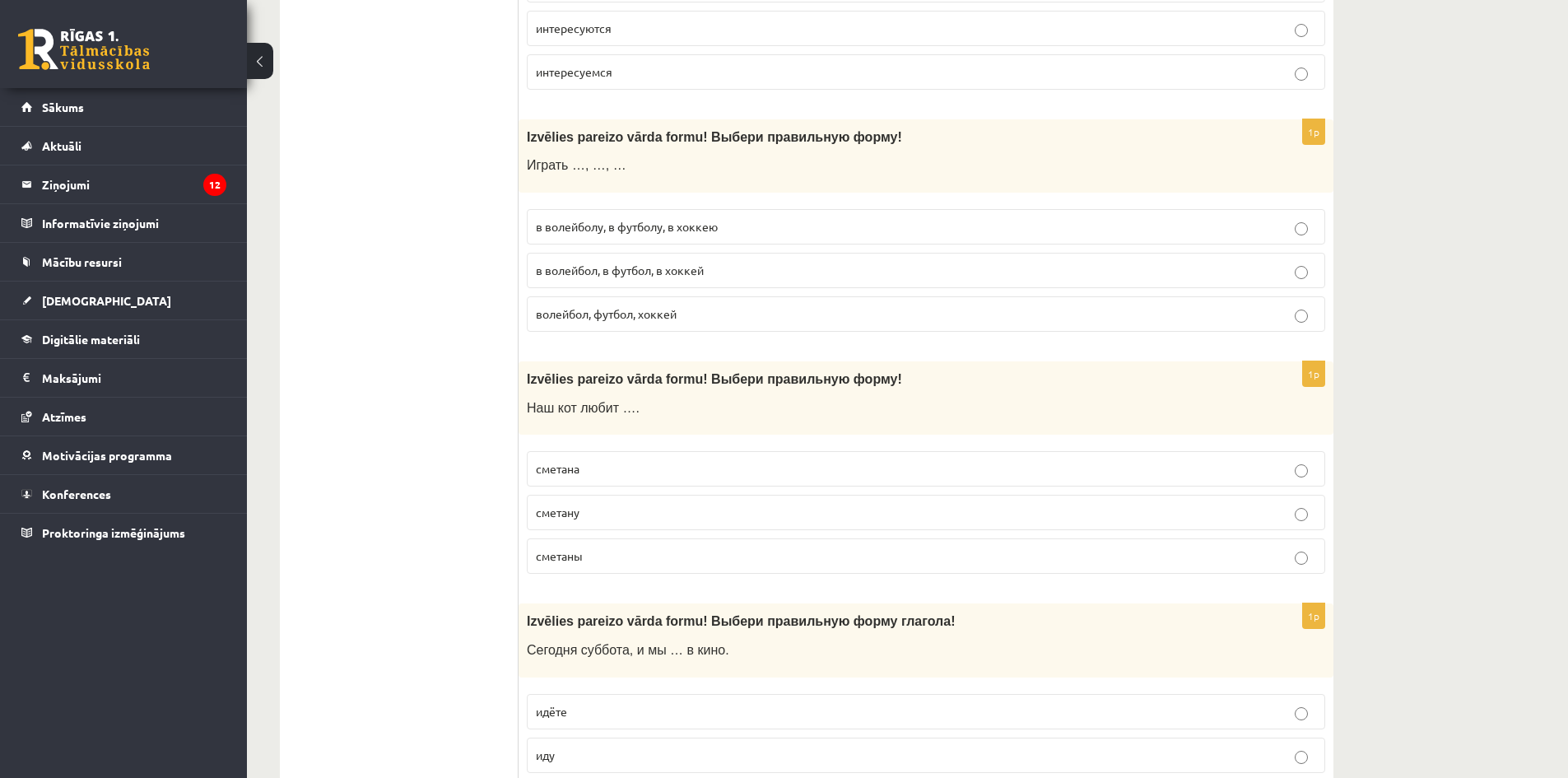
click at [638, 270] on span "в волейбол, в футбол, в хоккей" at bounding box center [620, 269] width 168 height 15
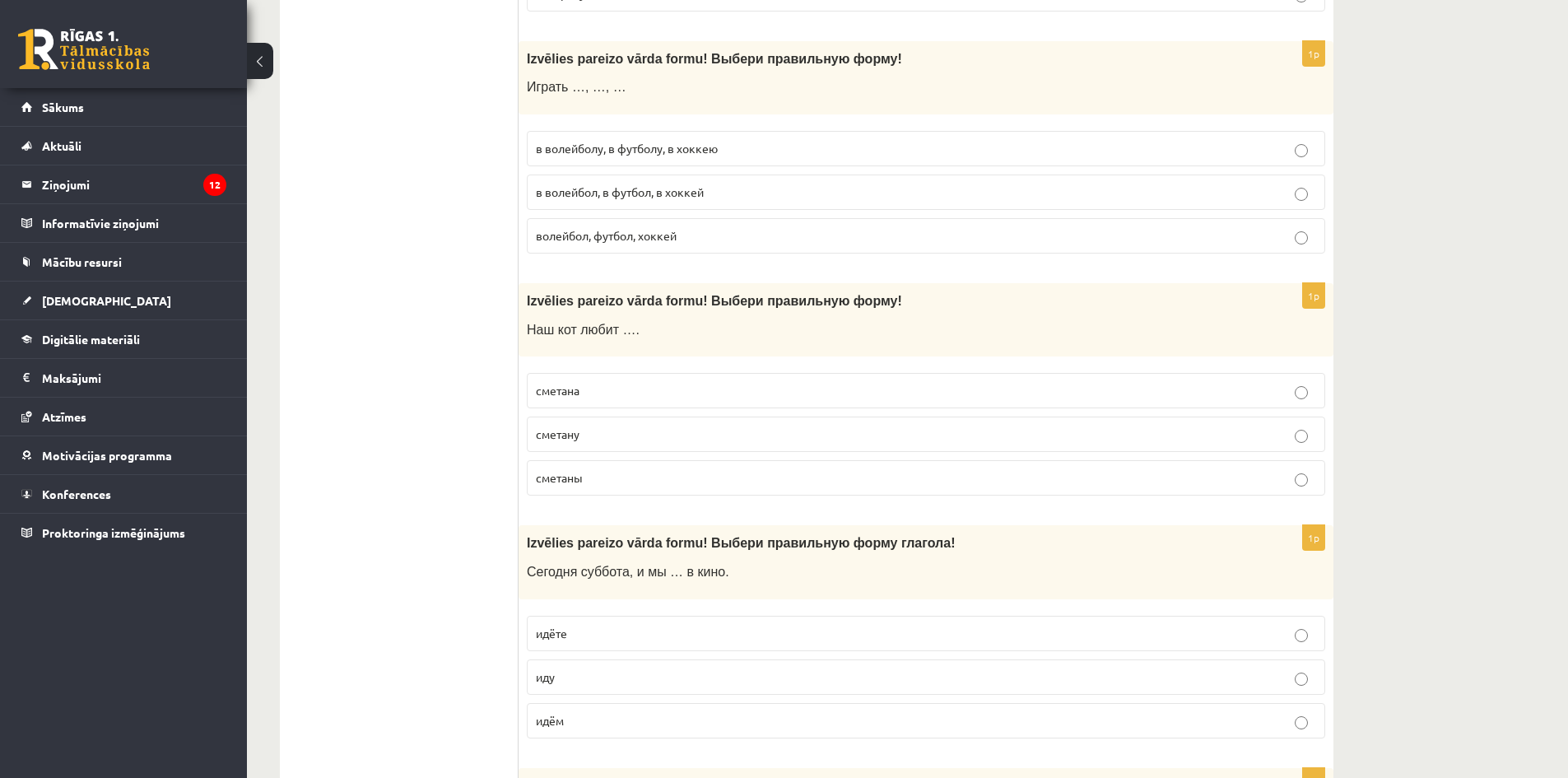
scroll to position [1893, 0]
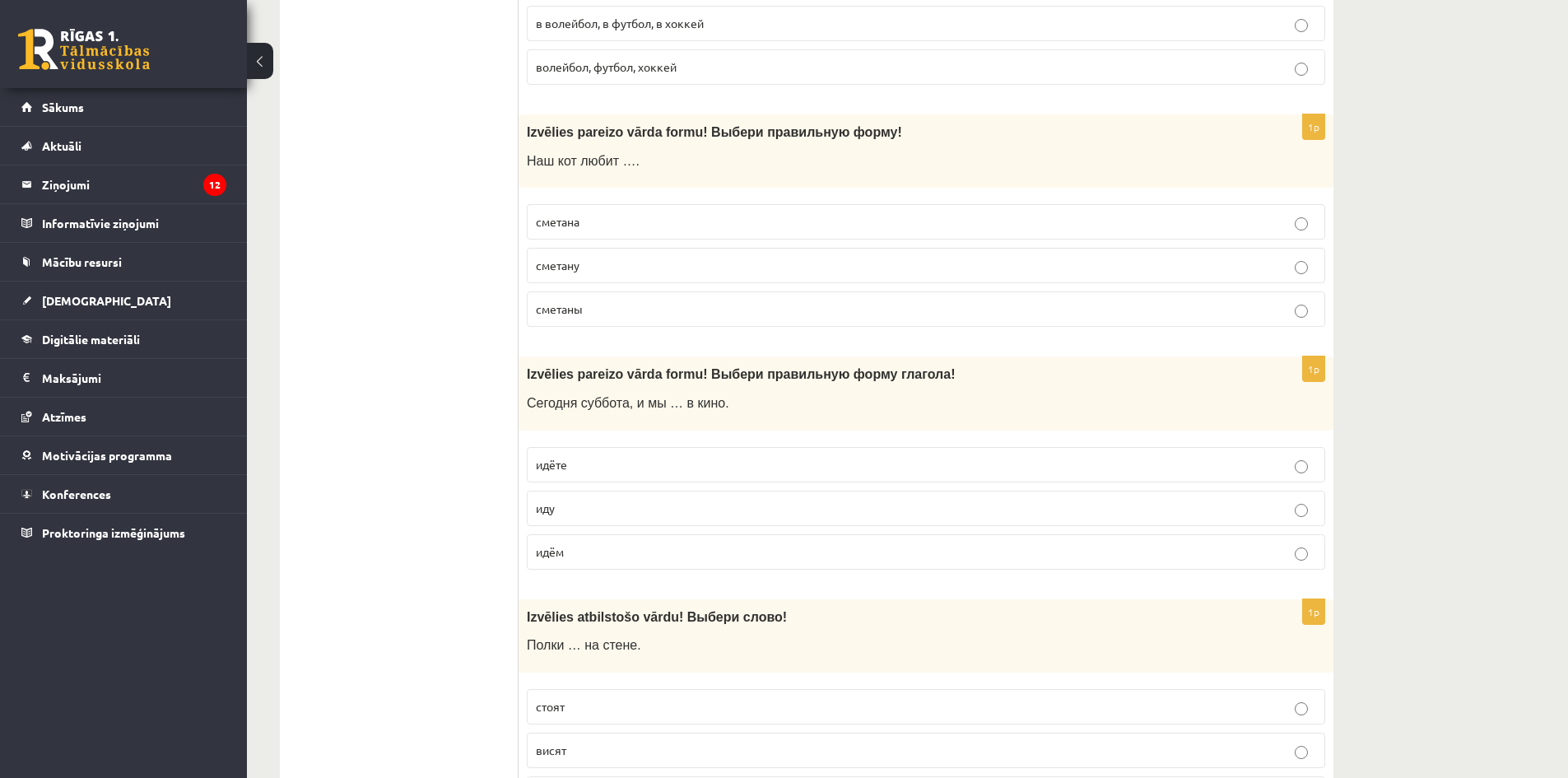
click at [608, 266] on p "сметану" at bounding box center [926, 266] width 780 height 18
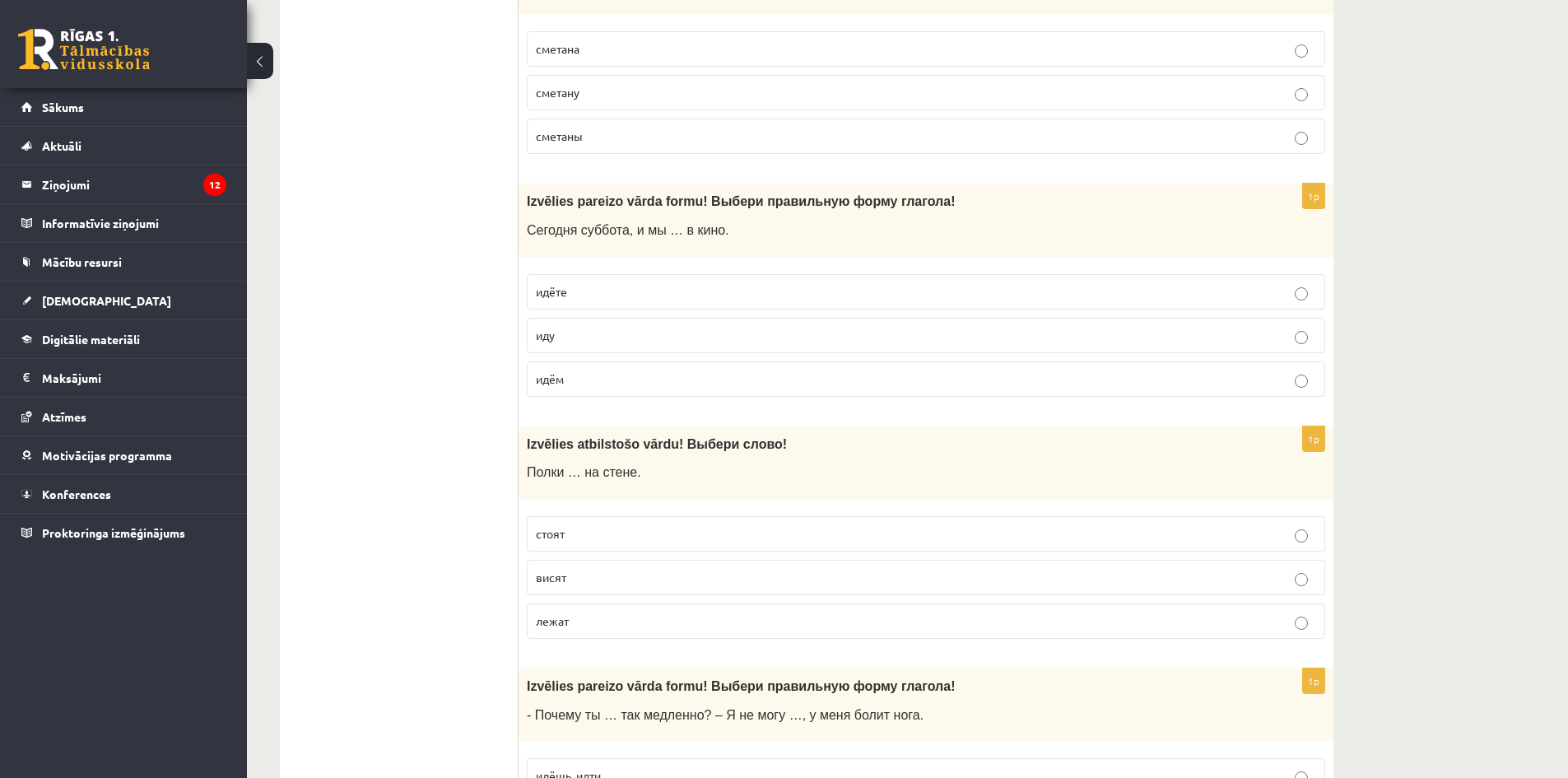
scroll to position [2058, 0]
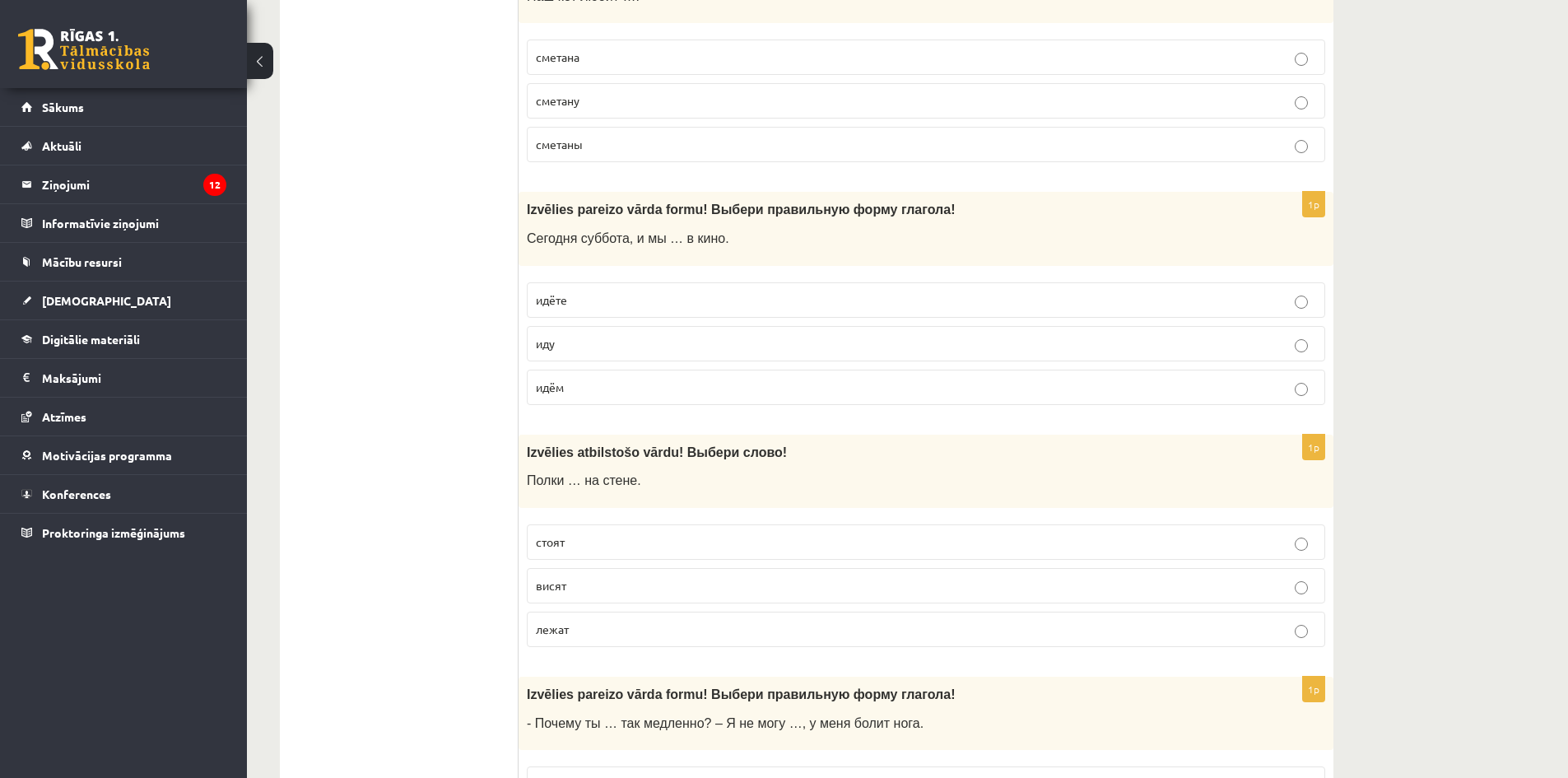
click at [588, 381] on p "идём" at bounding box center [926, 388] width 780 height 18
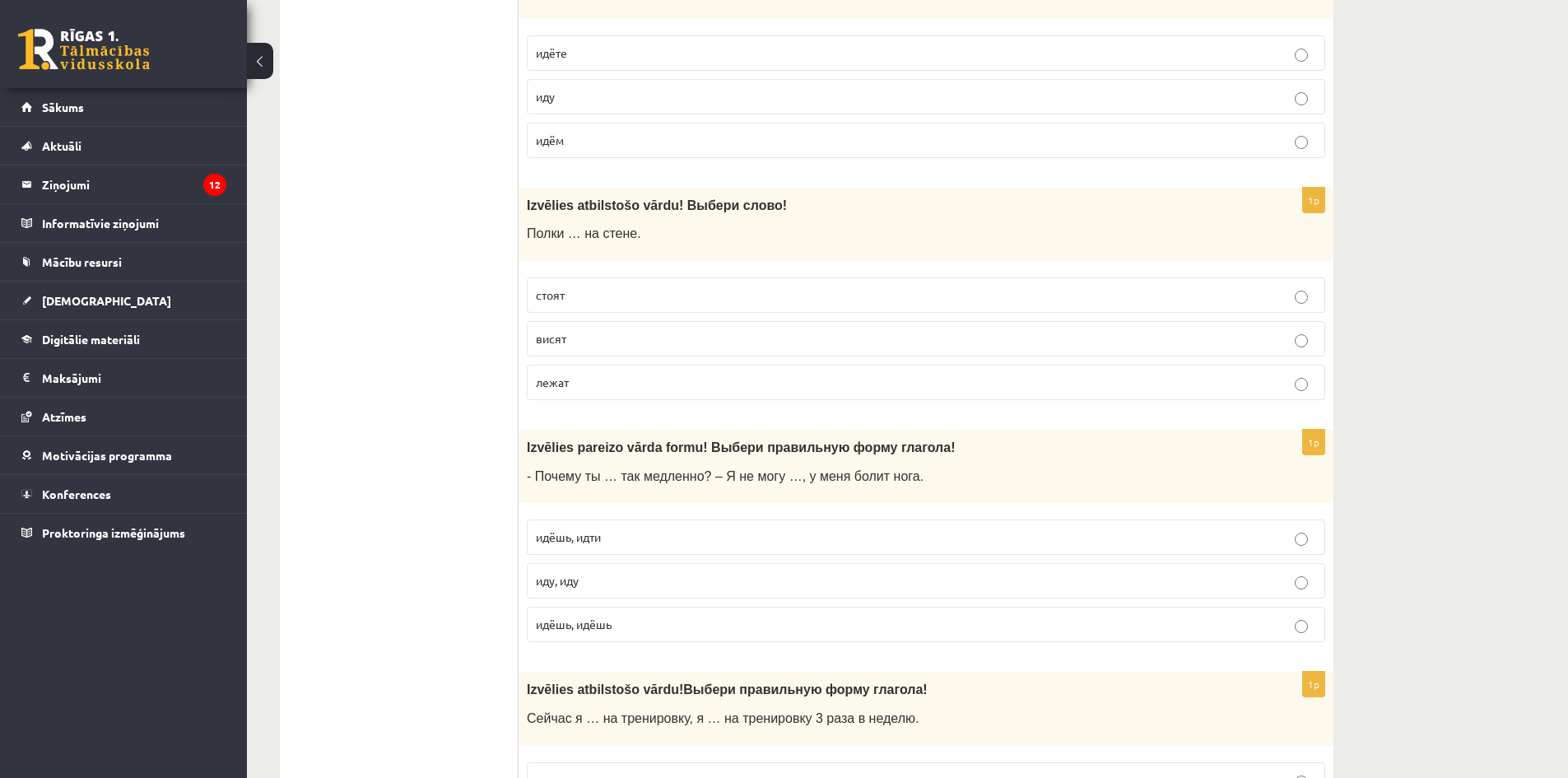
click at [593, 330] on p "висят" at bounding box center [926, 339] width 780 height 18
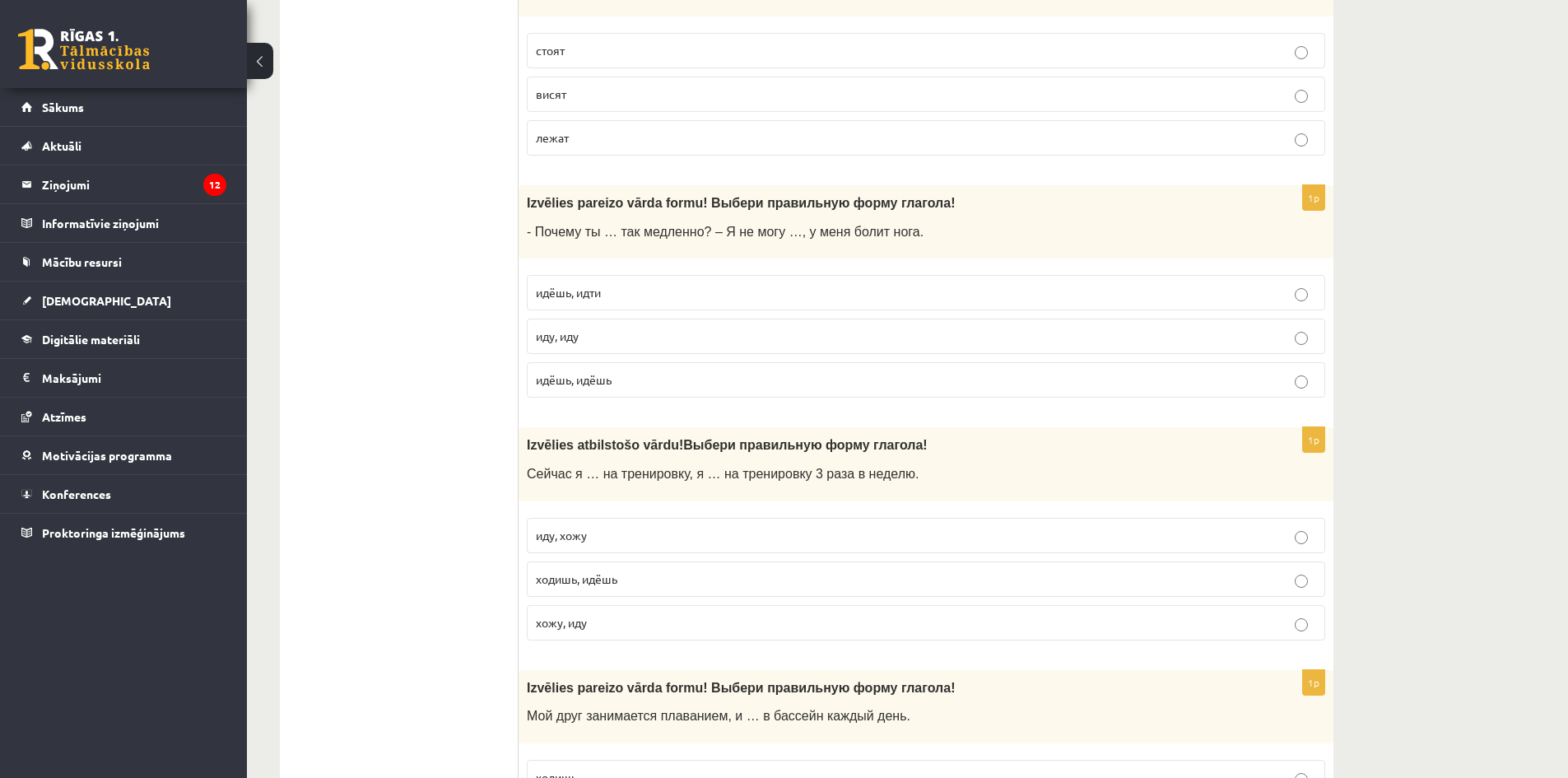
scroll to position [2551, 0]
click at [608, 289] on p "идёшь, идти" at bounding box center [926, 290] width 780 height 18
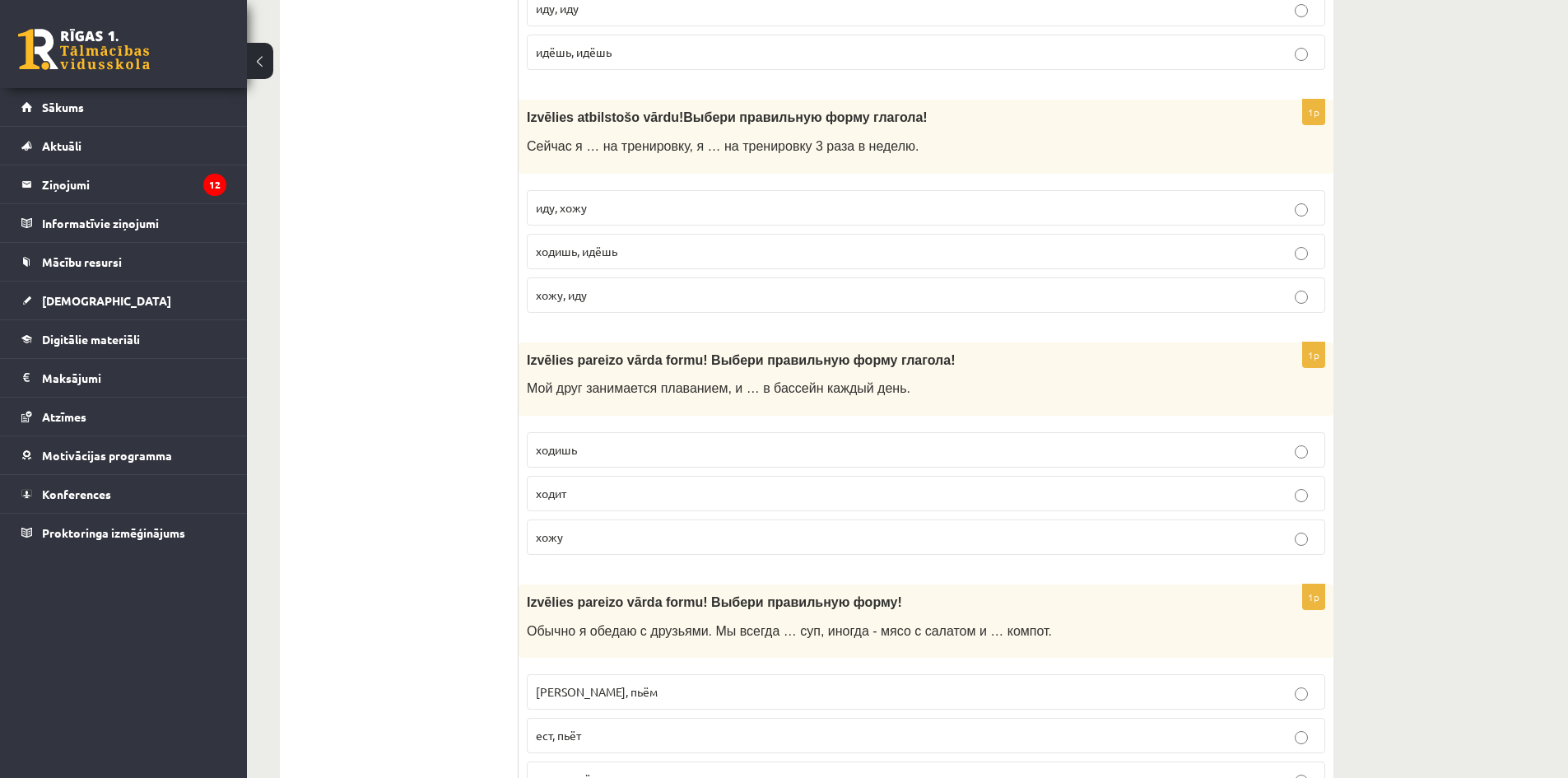
scroll to position [2881, 0]
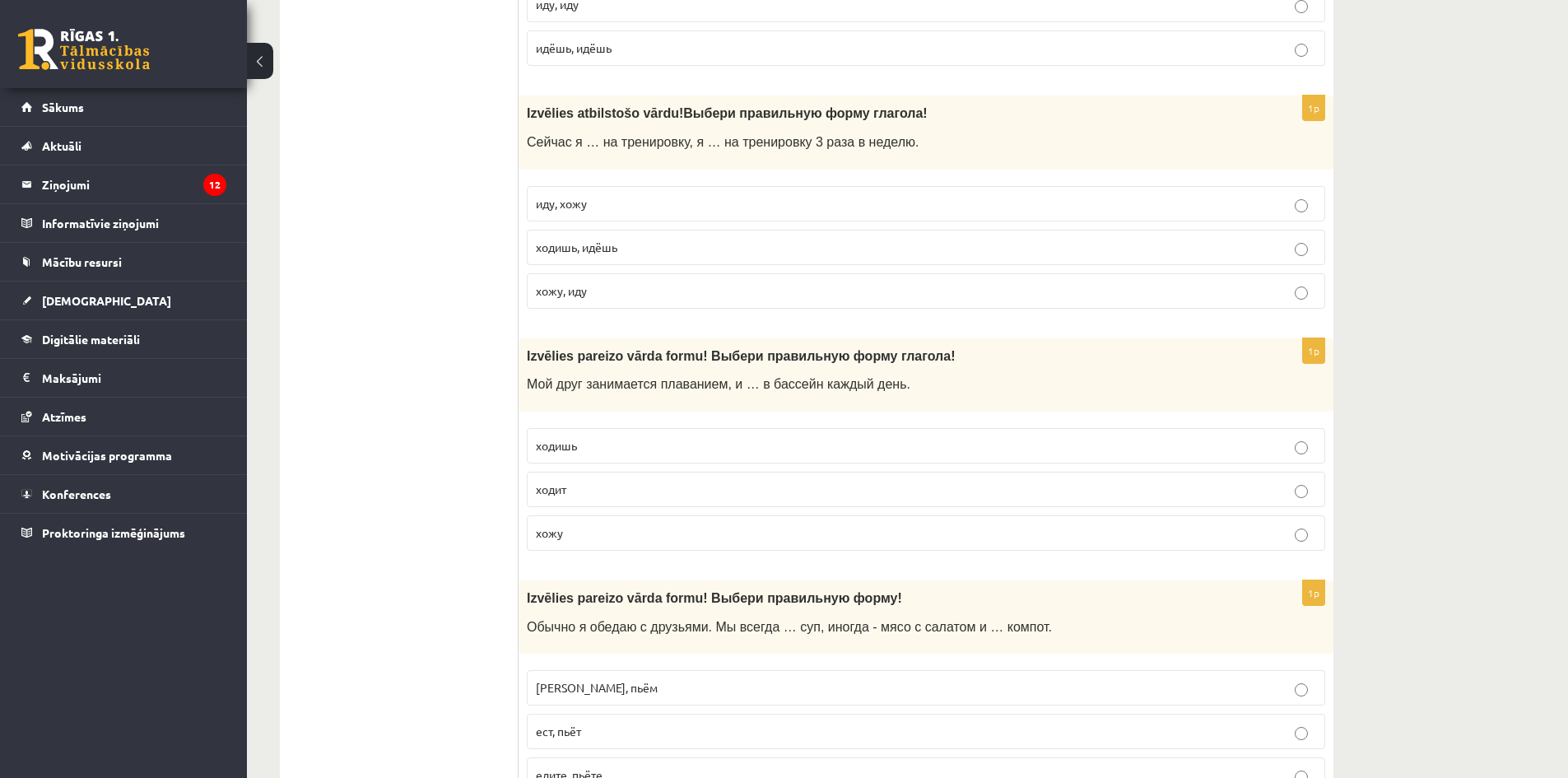
click at [604, 200] on p "иду, хожу" at bounding box center [926, 204] width 780 height 18
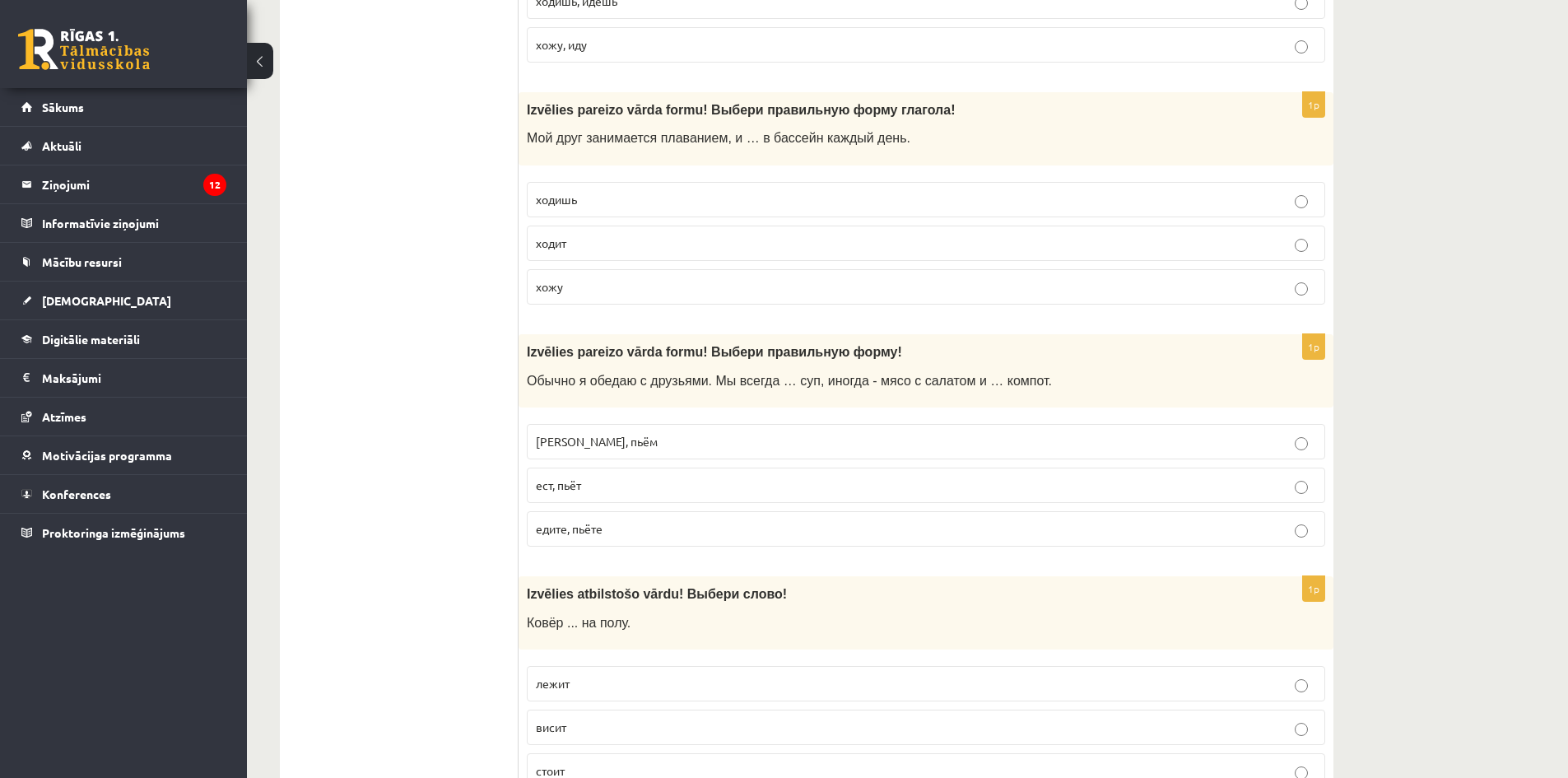
scroll to position [3128, 0]
click at [578, 245] on p "ходит" at bounding box center [926, 243] width 780 height 18
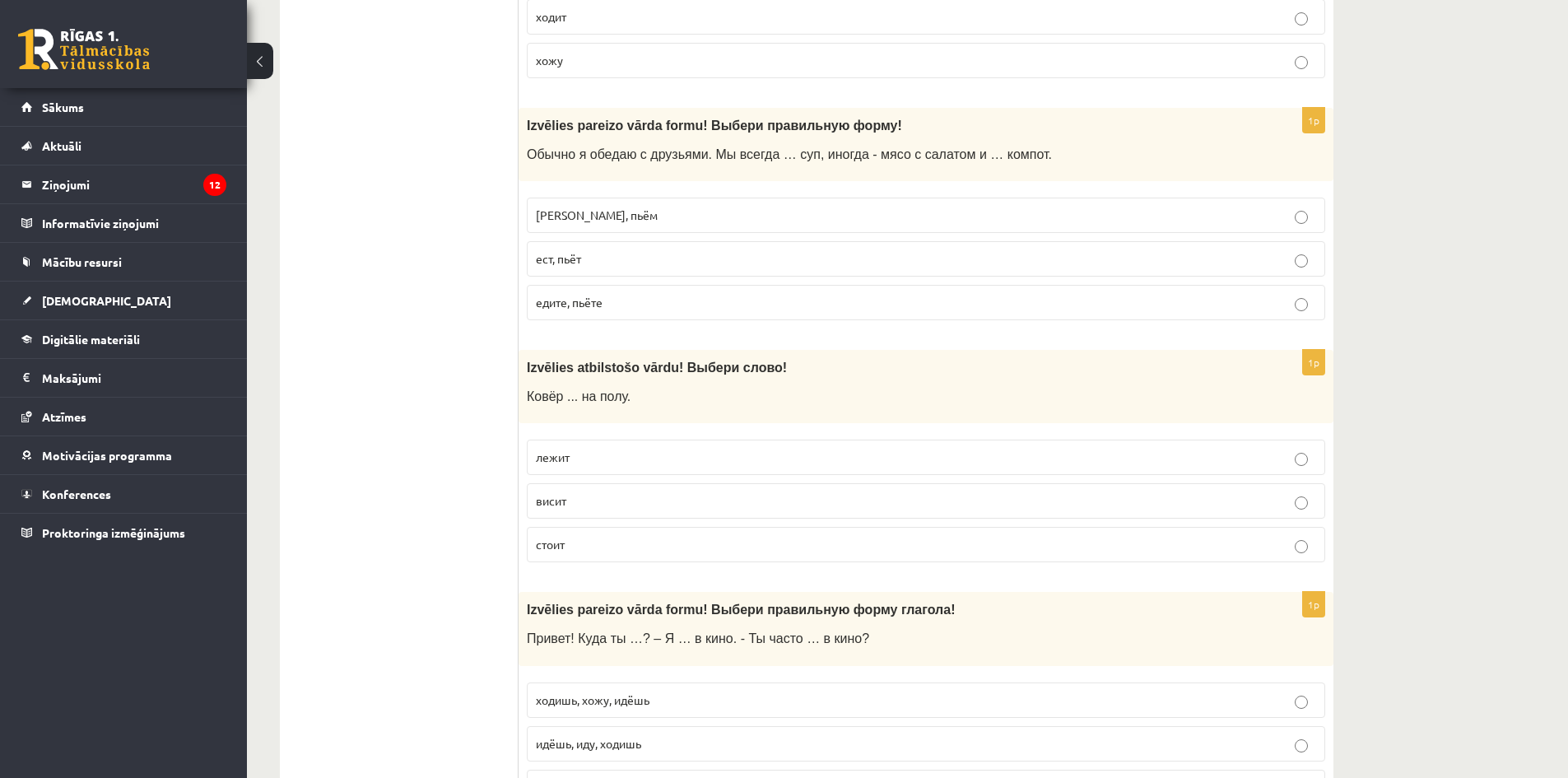
scroll to position [3375, 0]
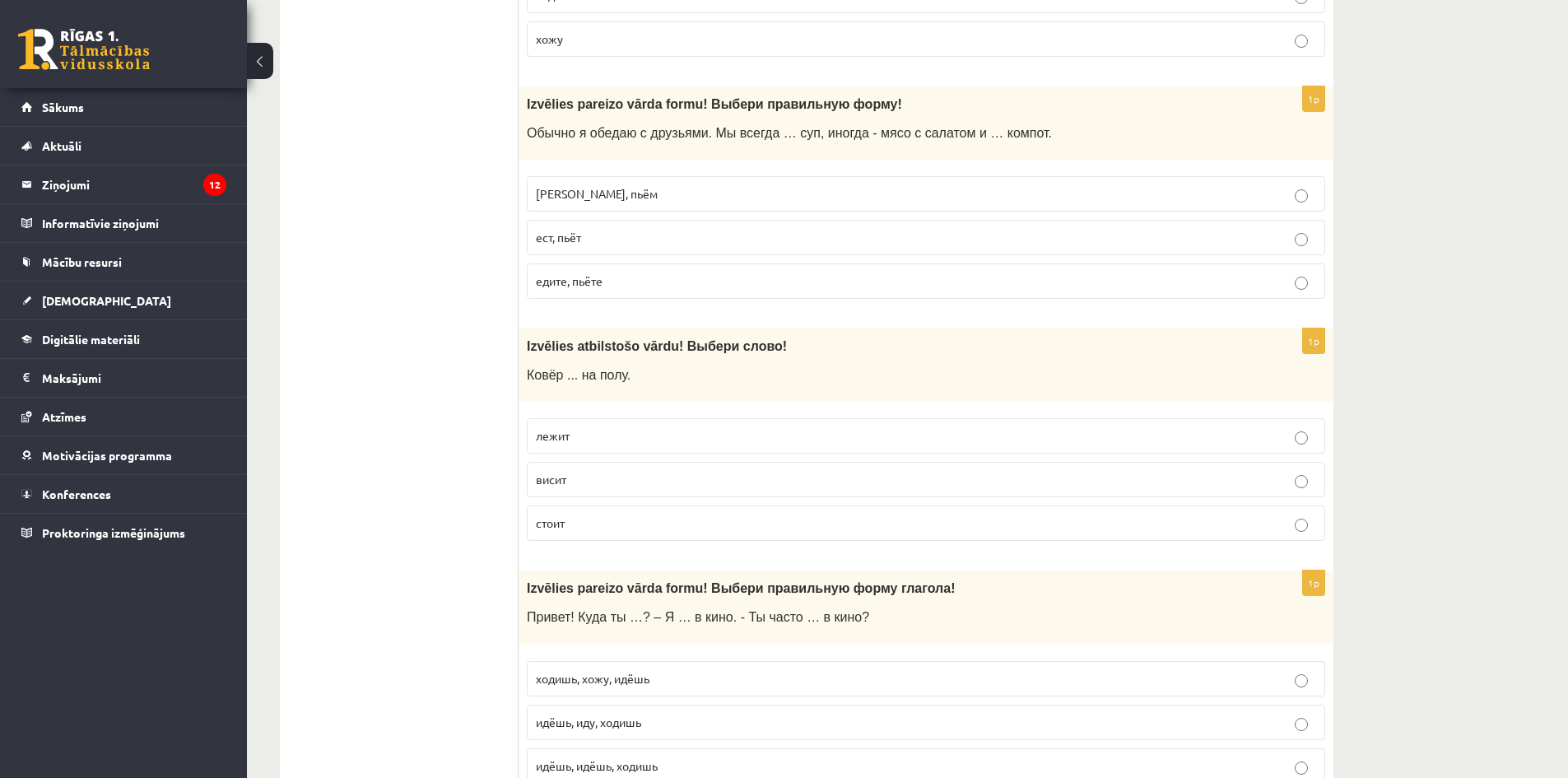
click at [591, 199] on span "едим, пьём" at bounding box center [597, 193] width 122 height 15
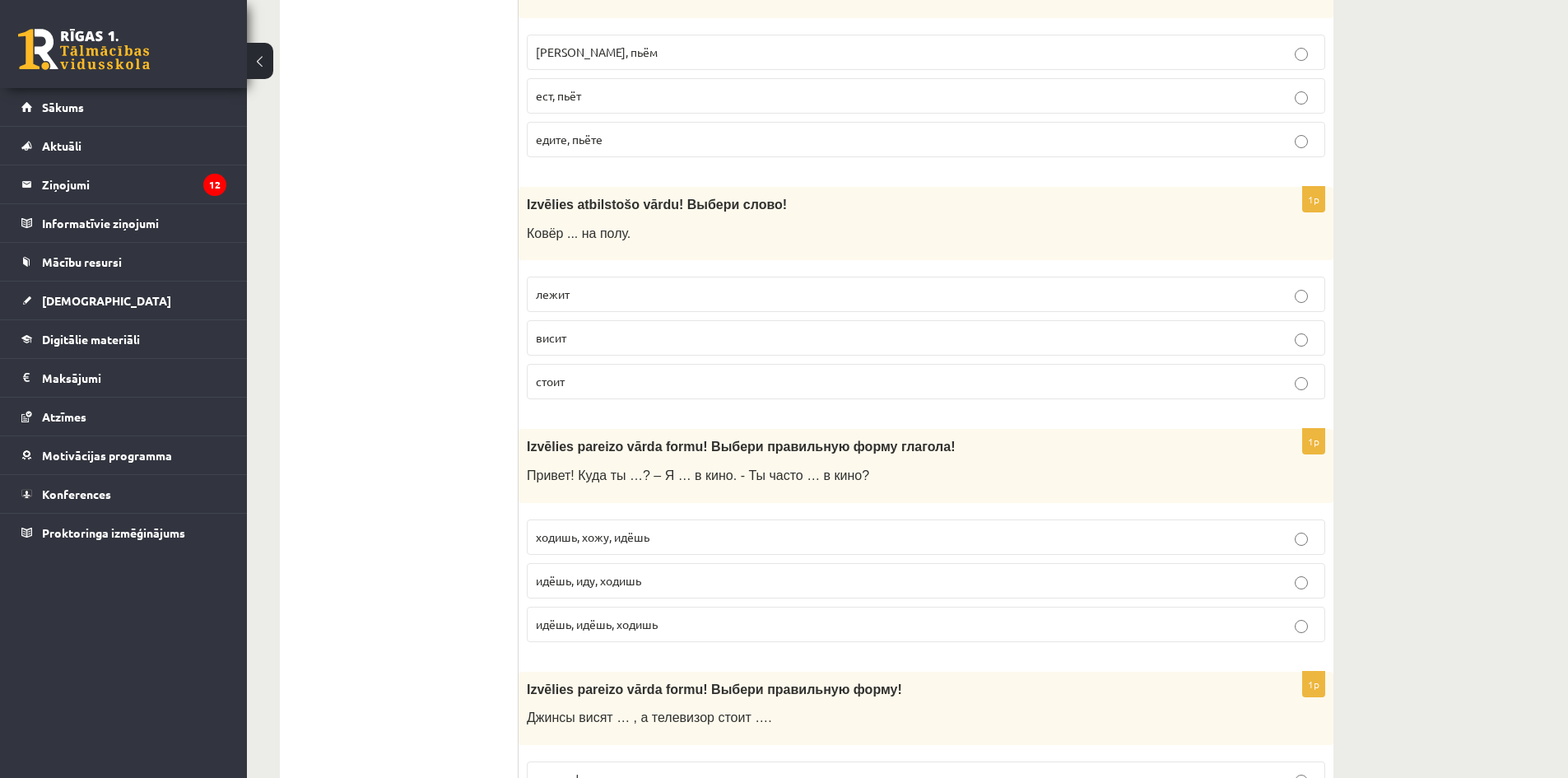
scroll to position [3540, 0]
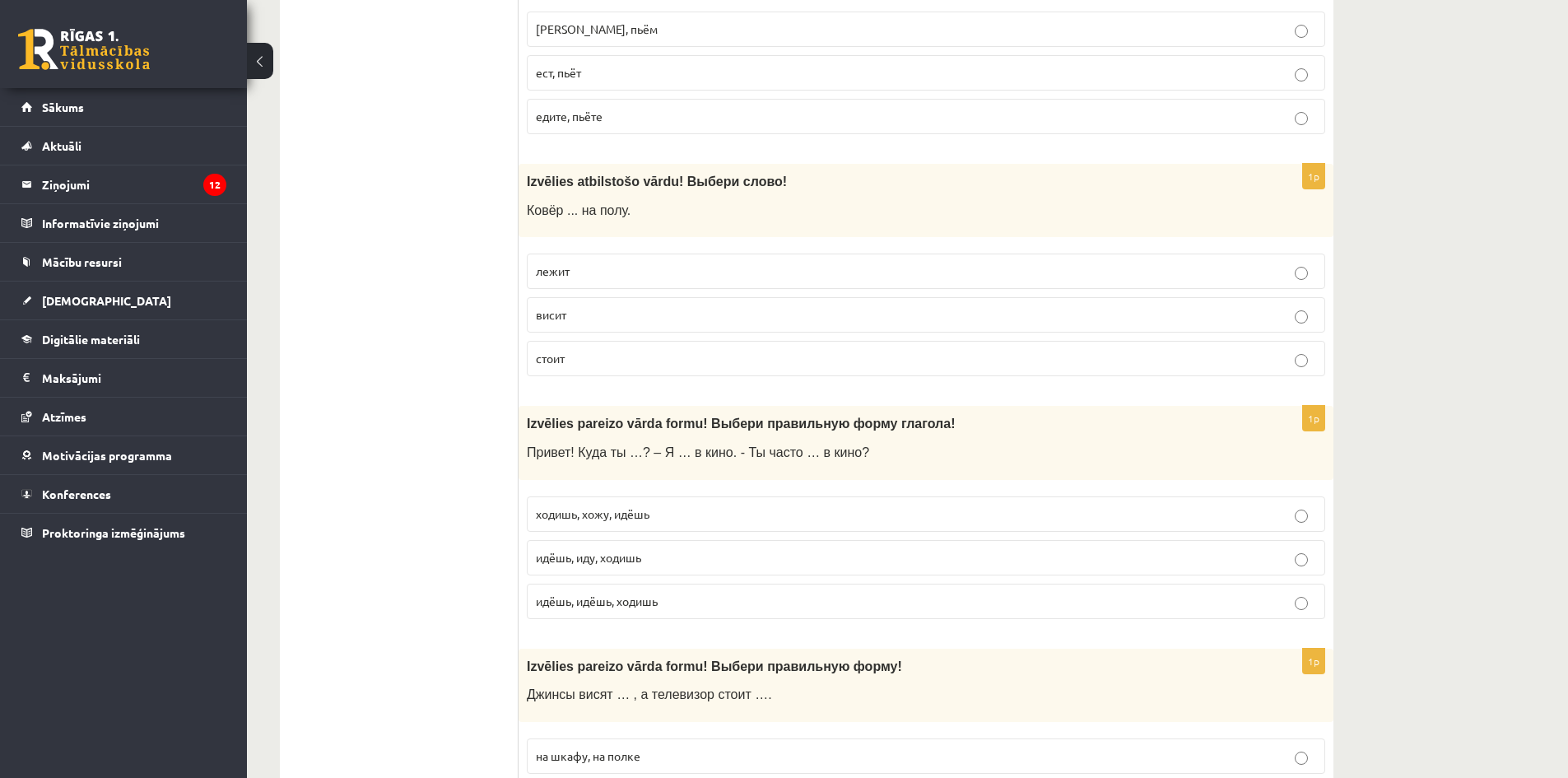
click at [573, 283] on label "лежит" at bounding box center [927, 271] width 799 height 35
click at [571, 266] on p "лежит" at bounding box center [926, 271] width 780 height 18
click at [652, 280] on p "лежит" at bounding box center [926, 271] width 780 height 18
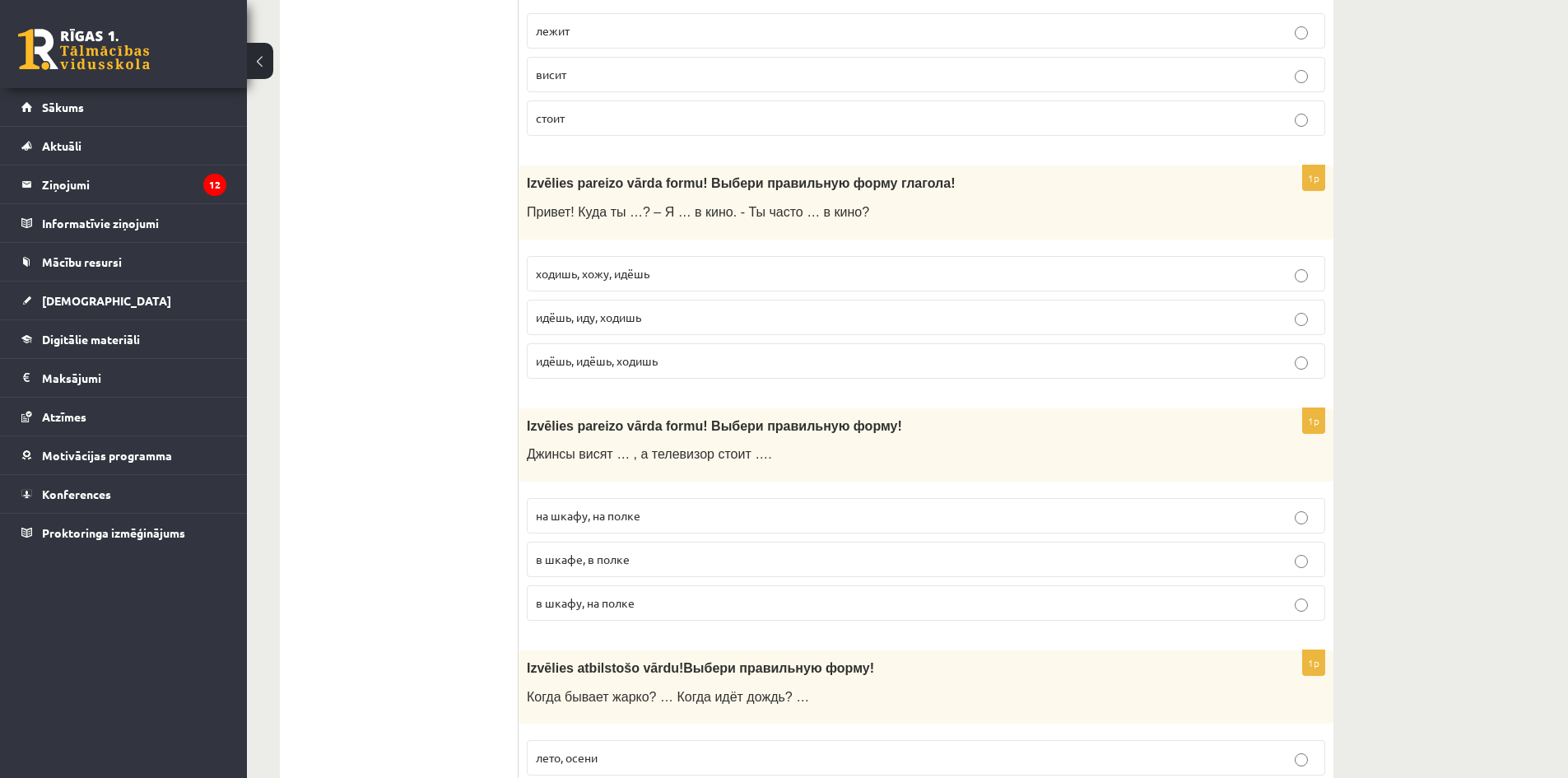
scroll to position [3787, 0]
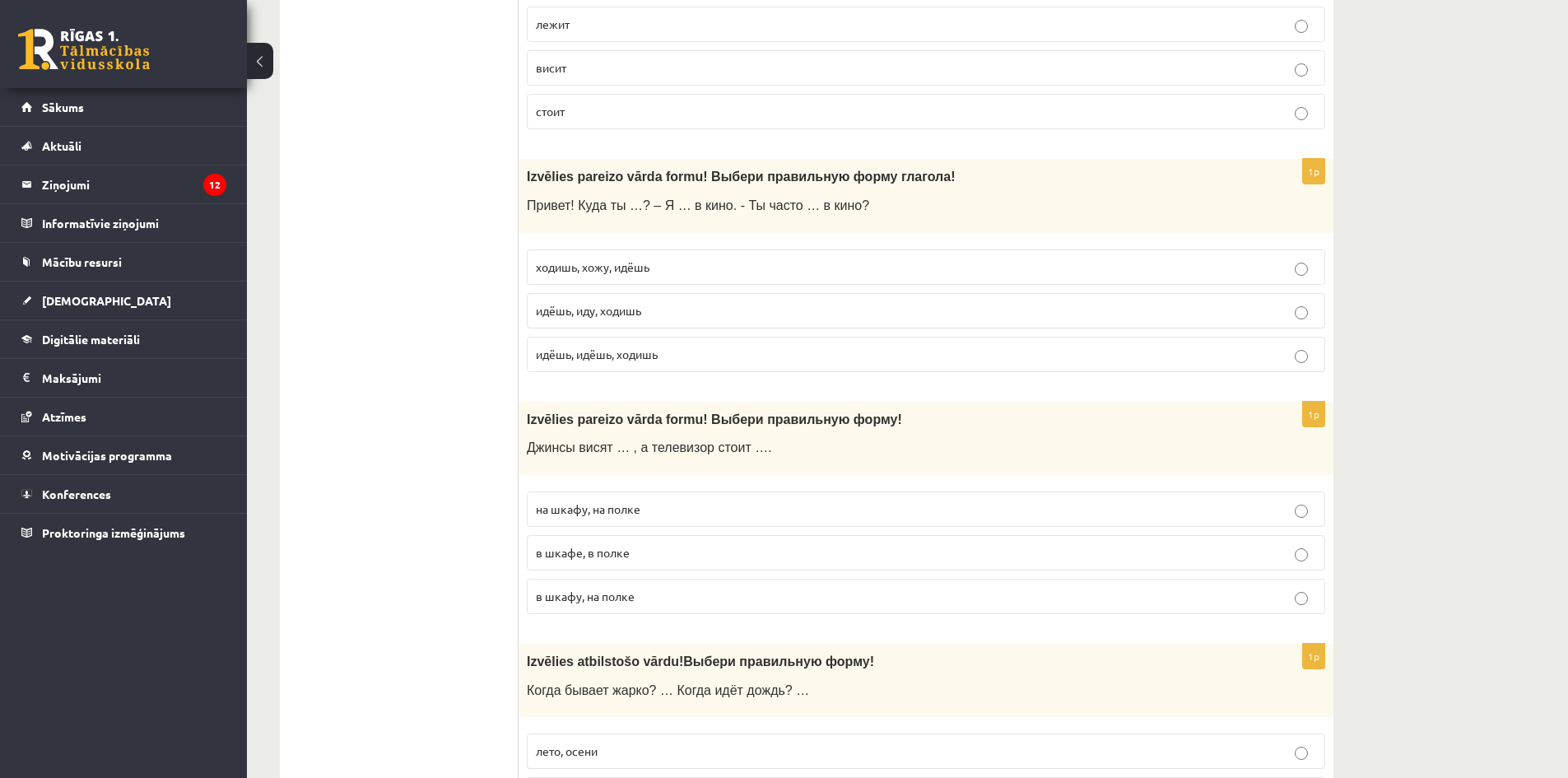
click at [639, 309] on span "идёшь, иду, ходишь" at bounding box center [588, 310] width 105 height 15
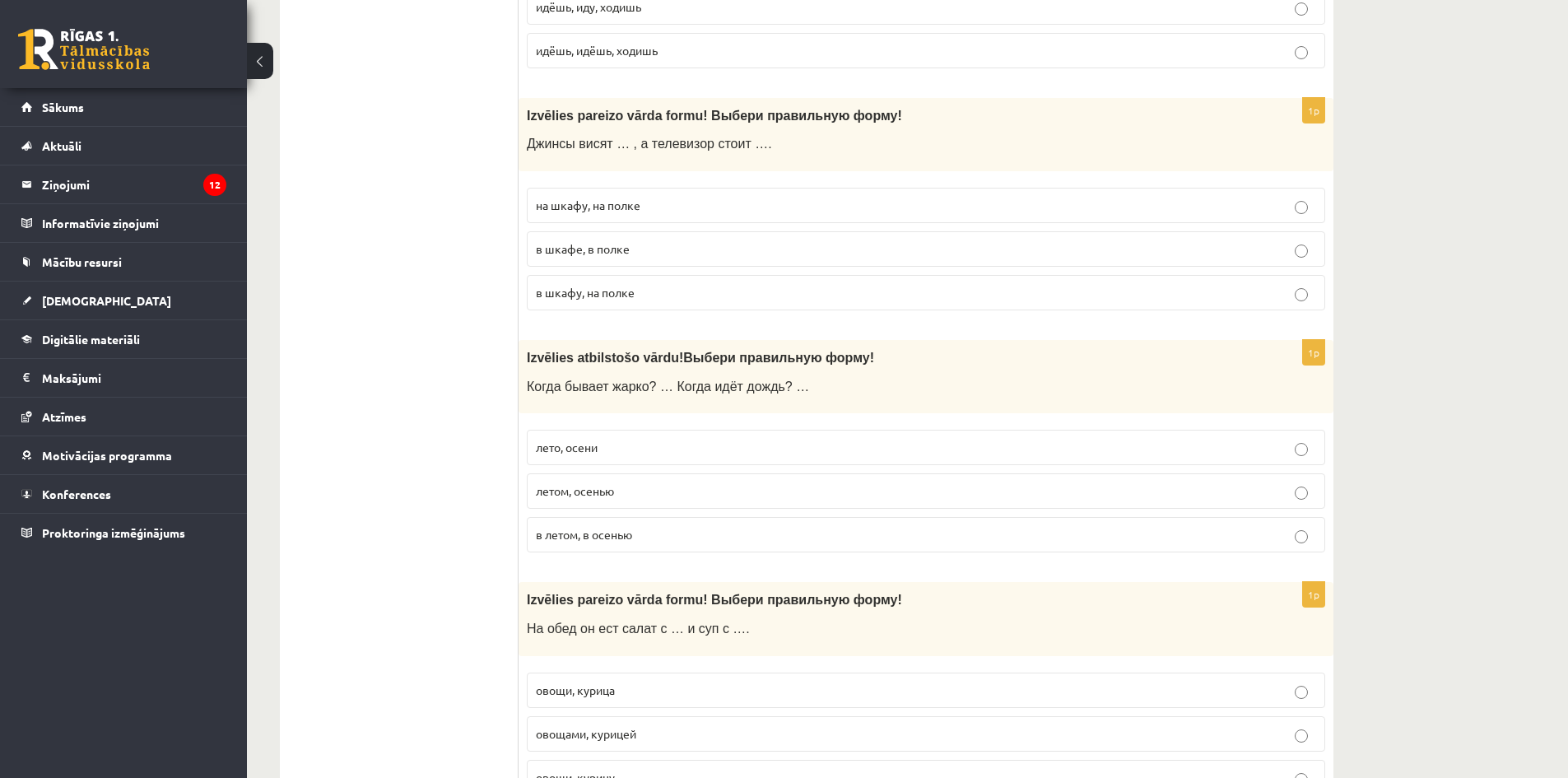
scroll to position [4116, 0]
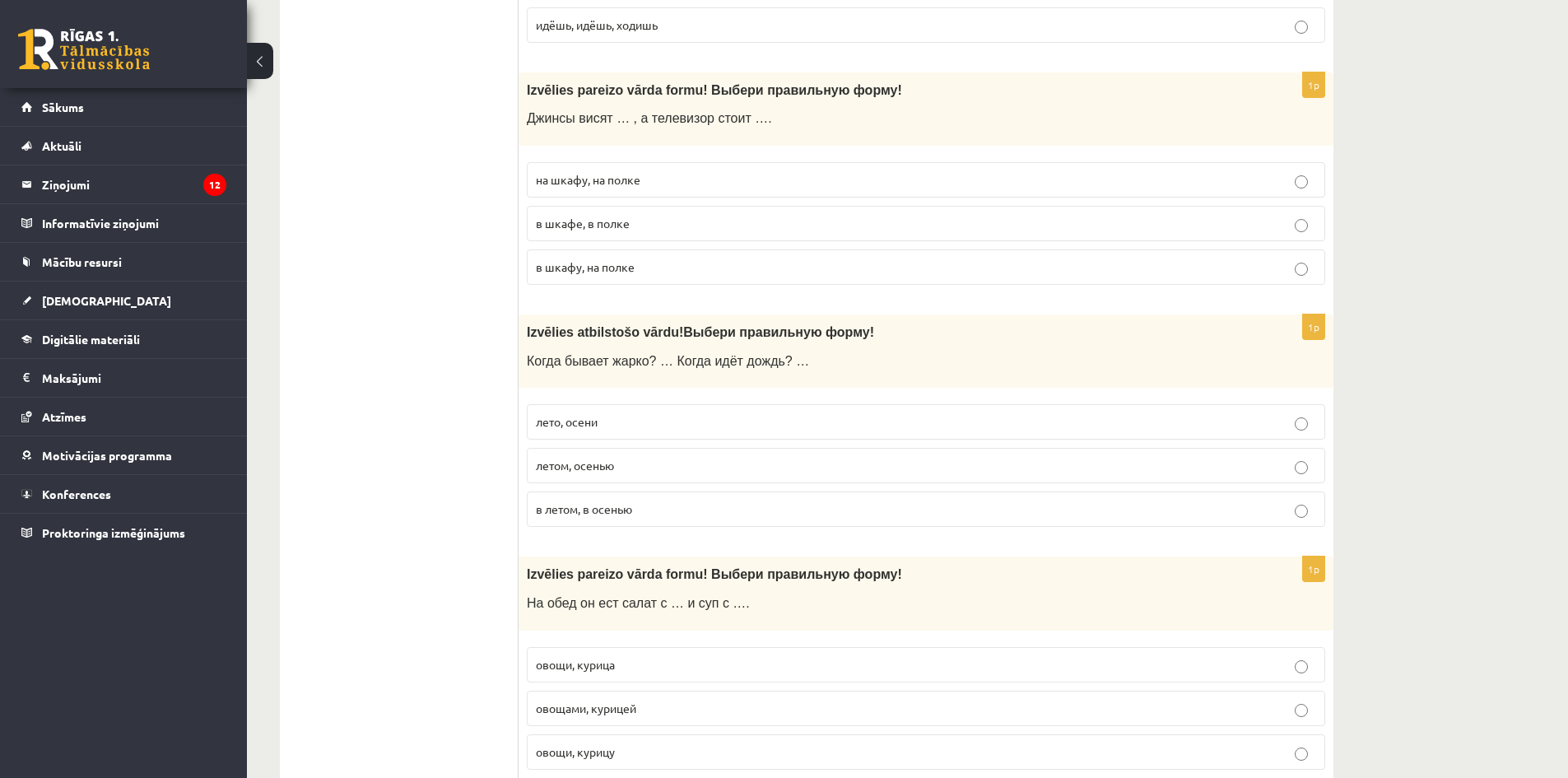
click at [633, 221] on p "в шкафе, в полке" at bounding box center [926, 223] width 780 height 18
click at [608, 269] on span "в шкафу, на полке" at bounding box center [585, 267] width 98 height 15
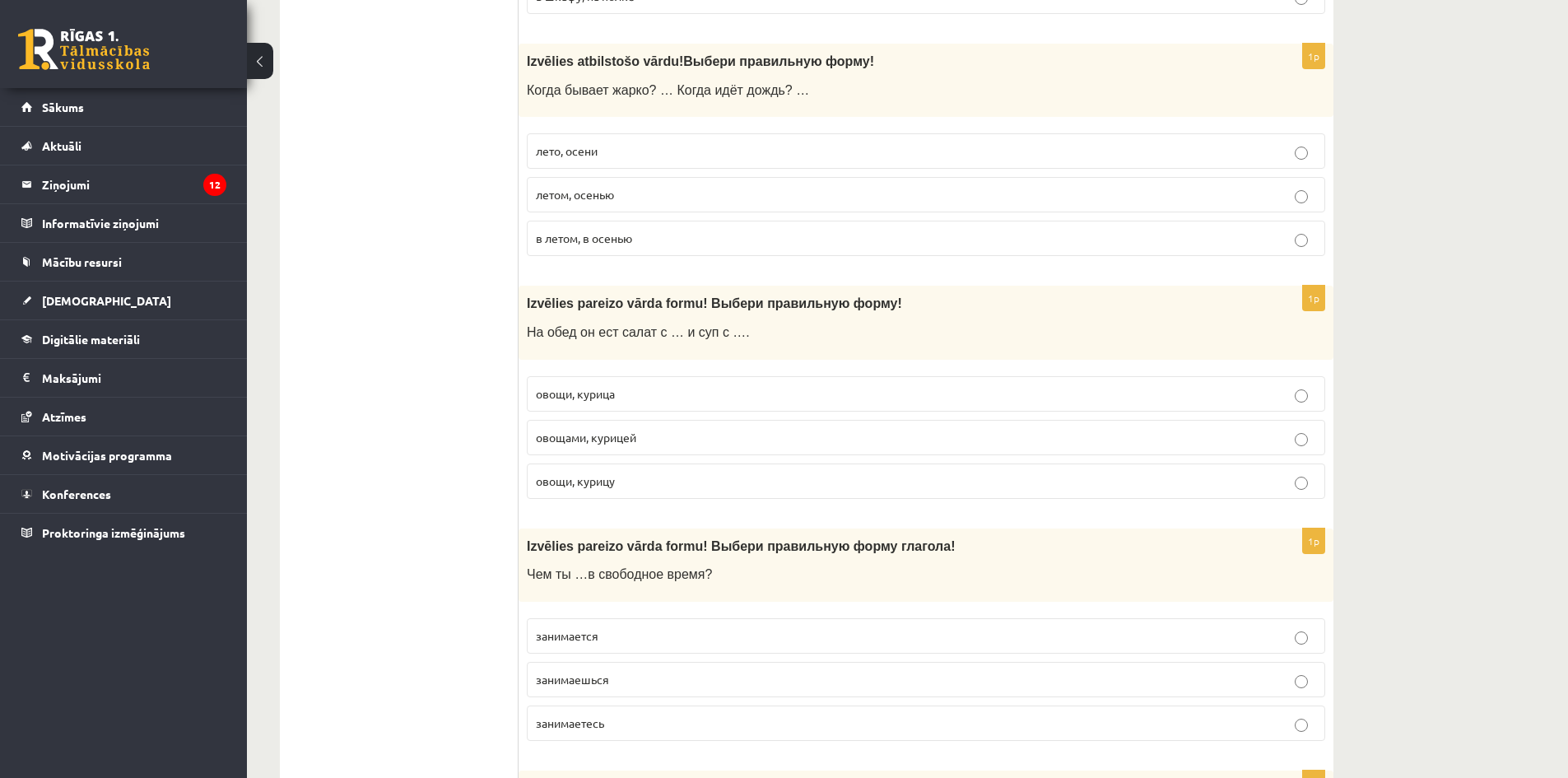
scroll to position [4445, 0]
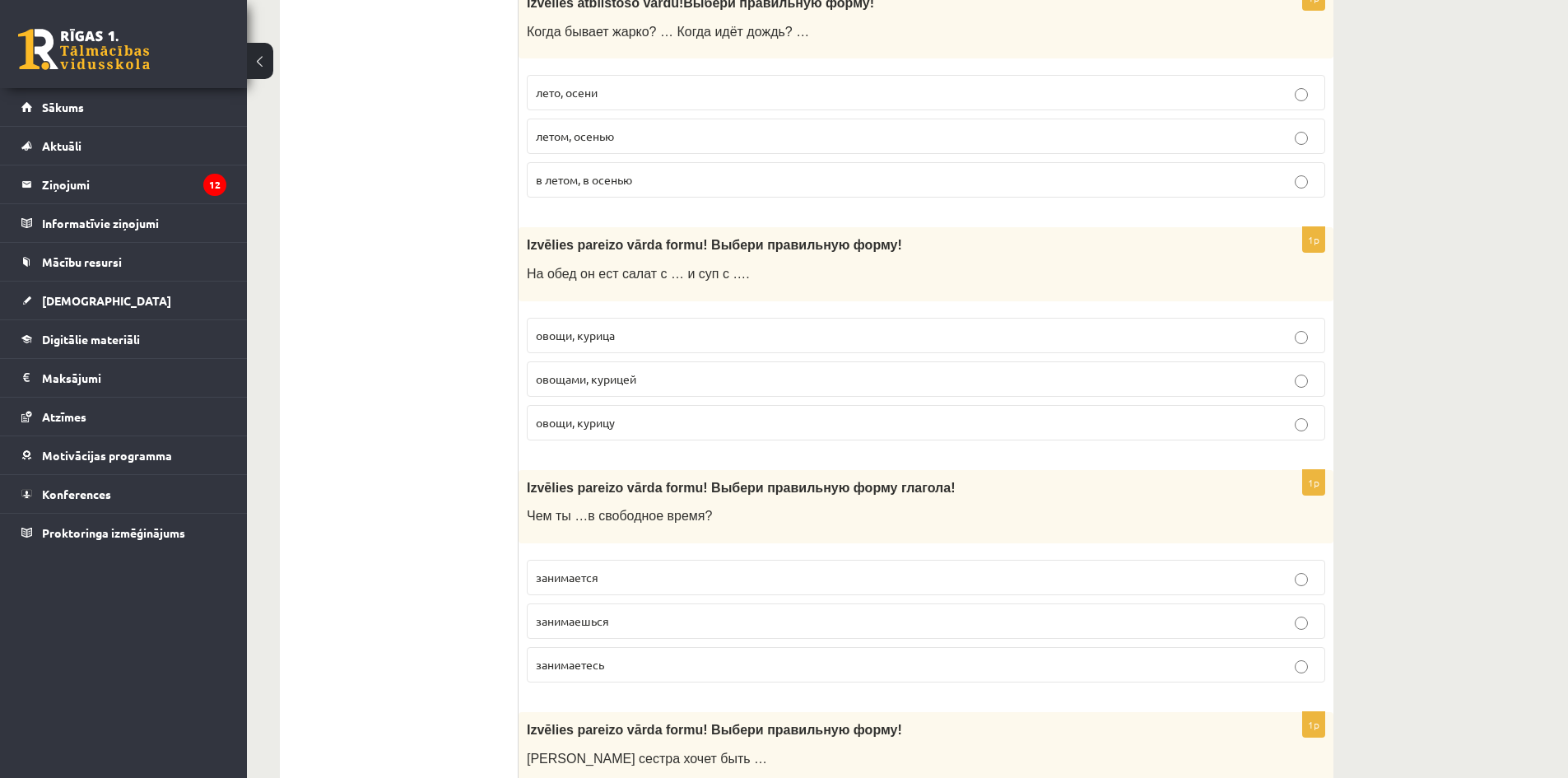
click at [627, 128] on label "летом, осенью" at bounding box center [927, 137] width 799 height 35
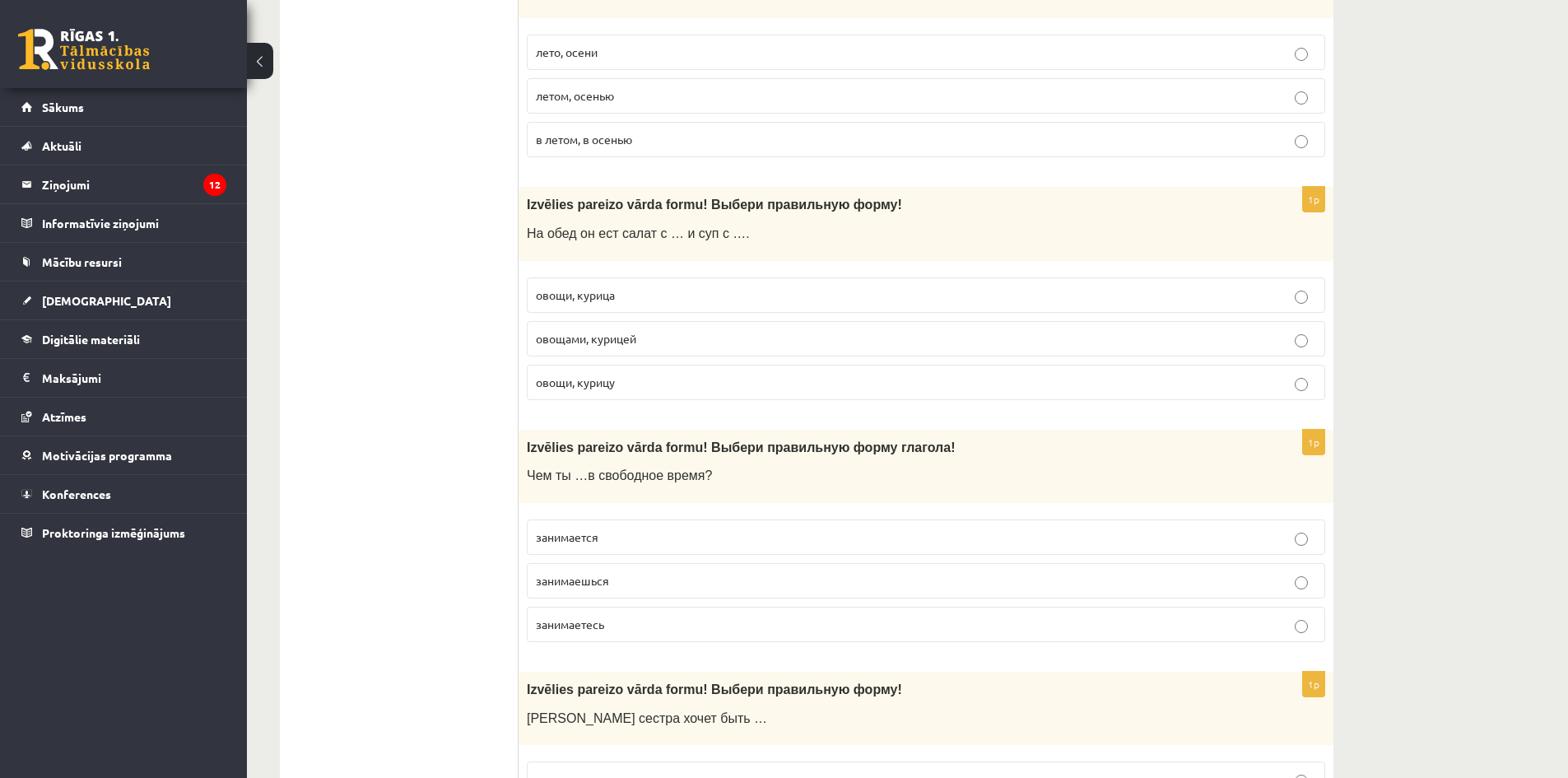
scroll to position [4610, 0]
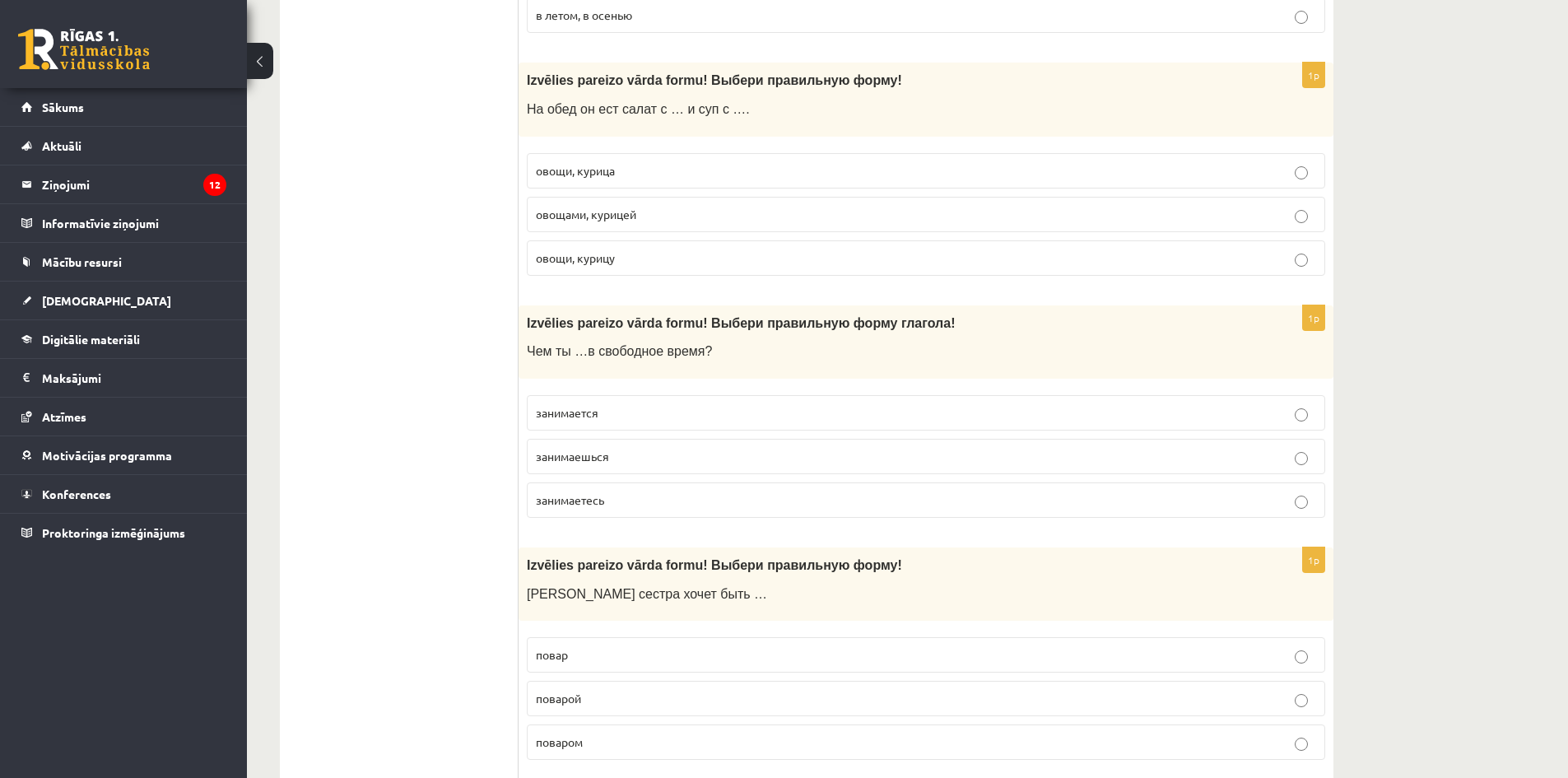
click at [613, 214] on span "овощами, курицей" at bounding box center [586, 213] width 100 height 15
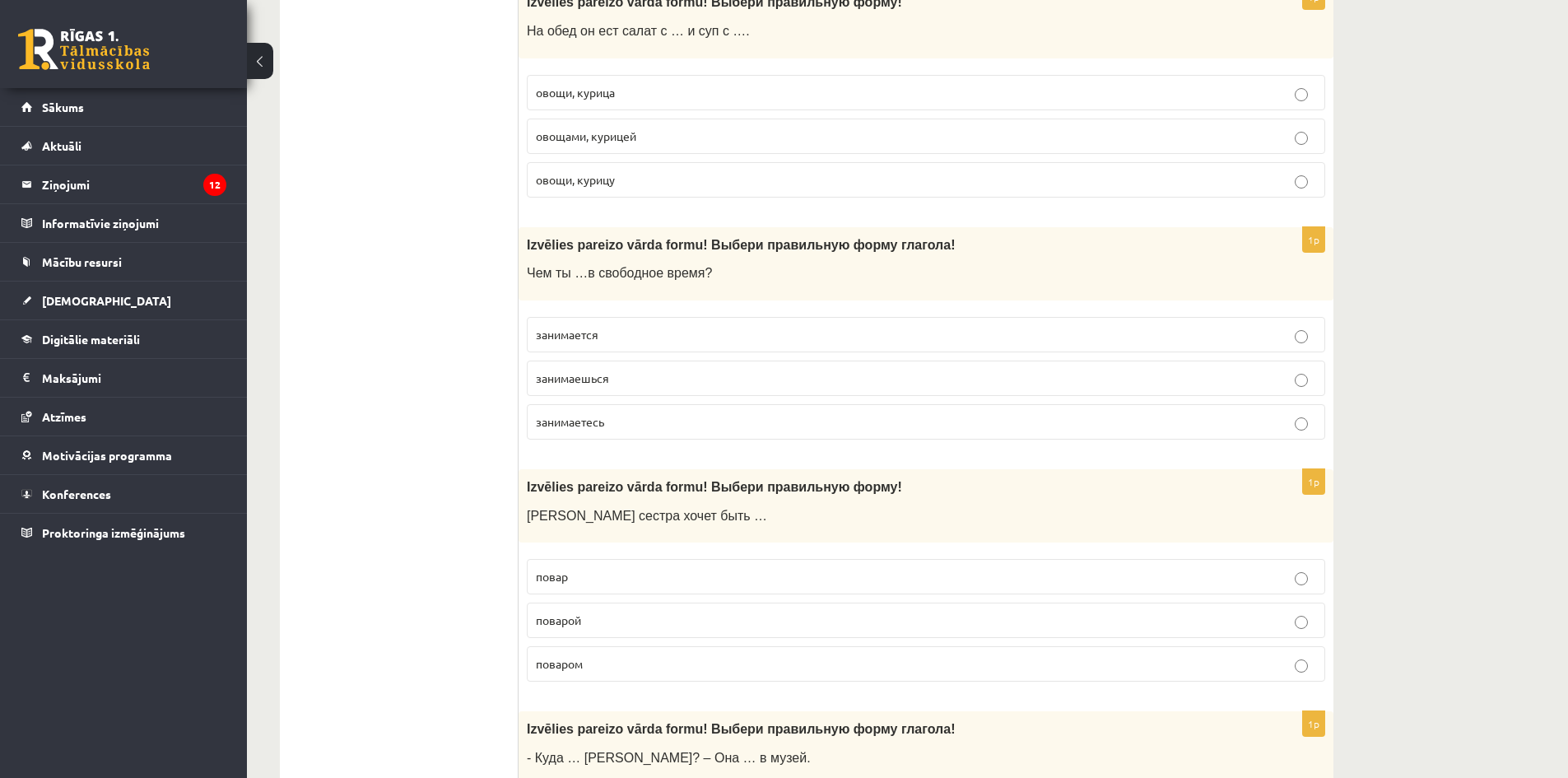
scroll to position [4692, 0]
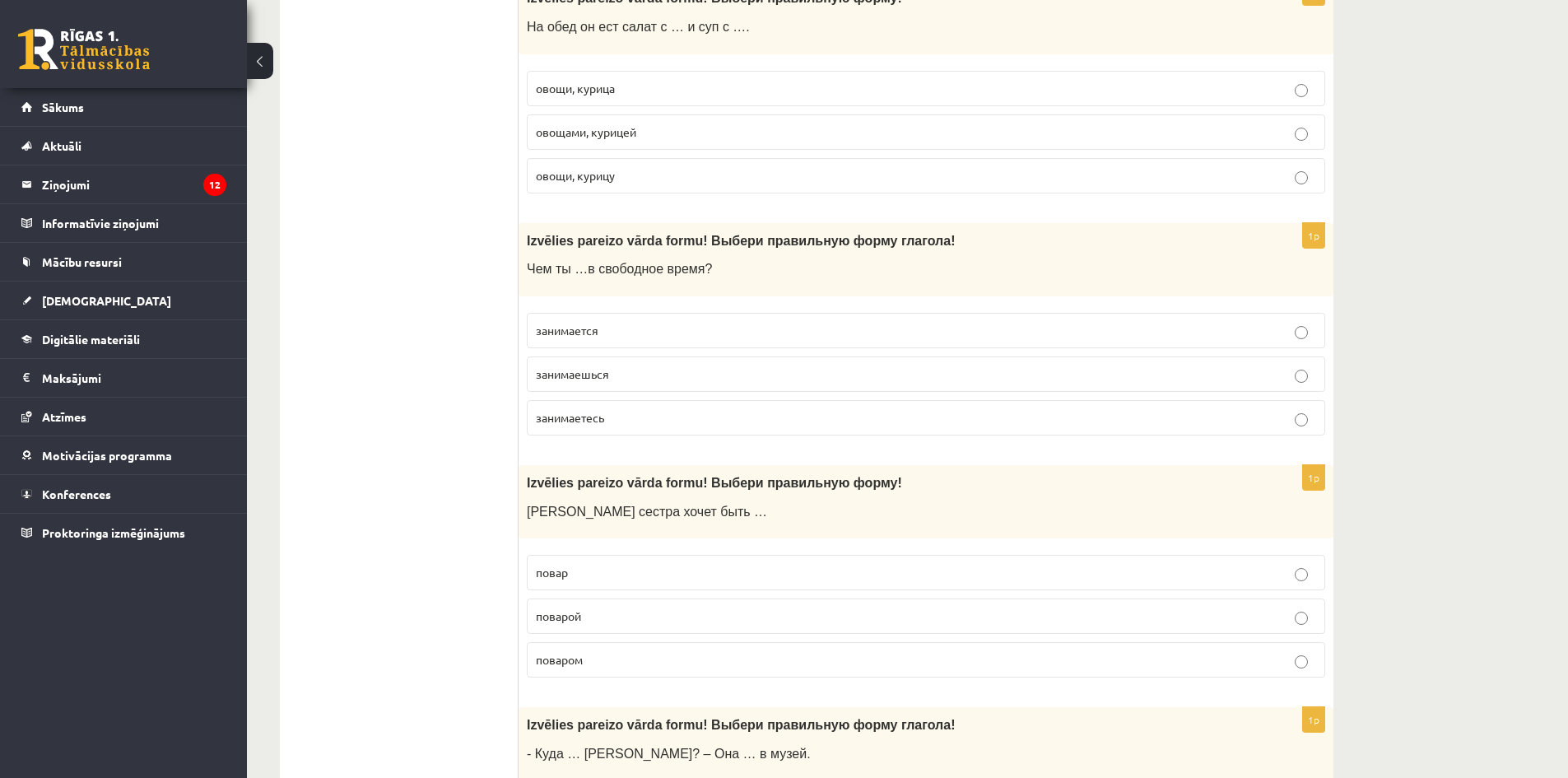
click at [630, 367] on p "занимаешься" at bounding box center [926, 375] width 780 height 18
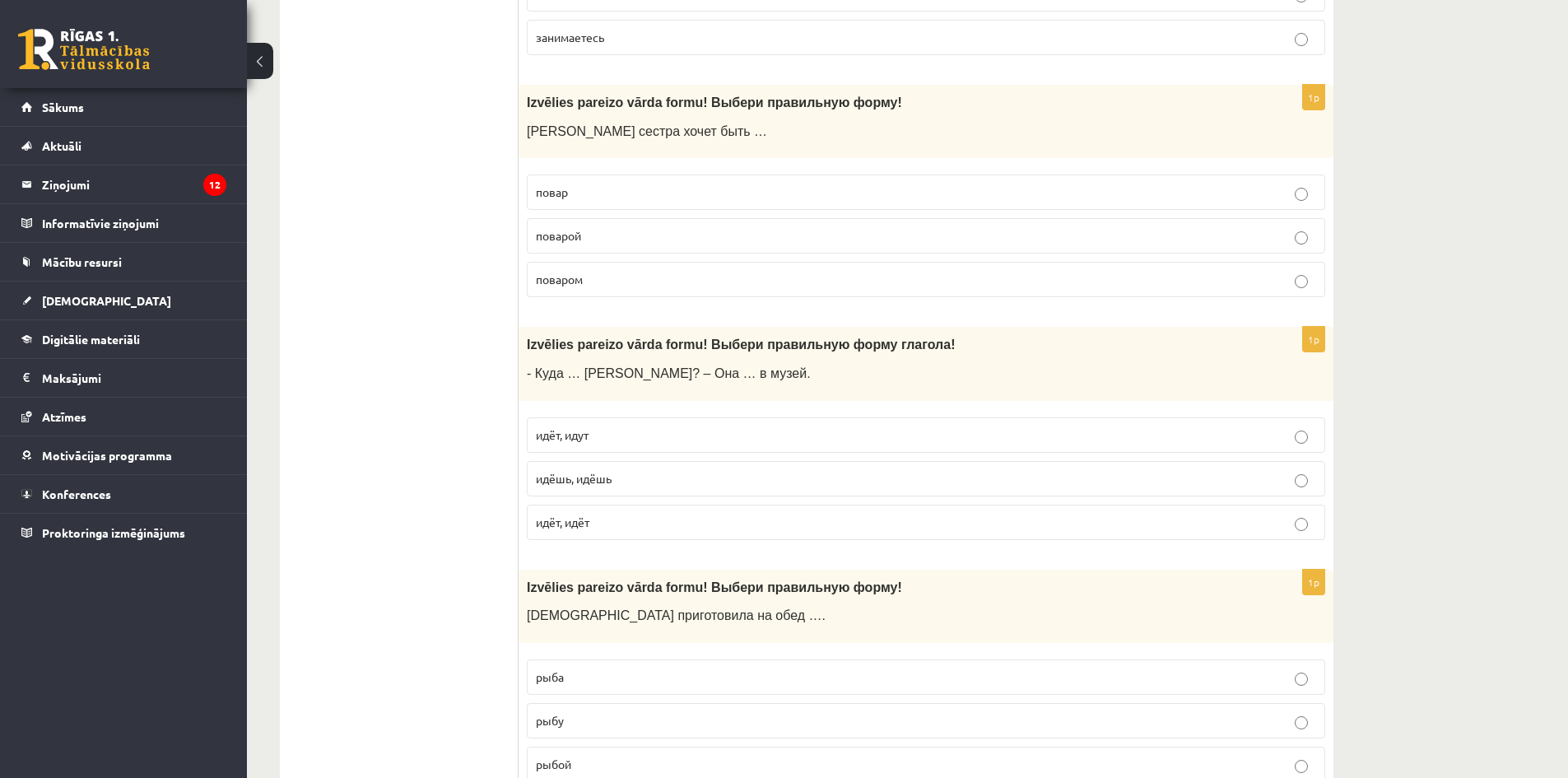
scroll to position [5104, 0]
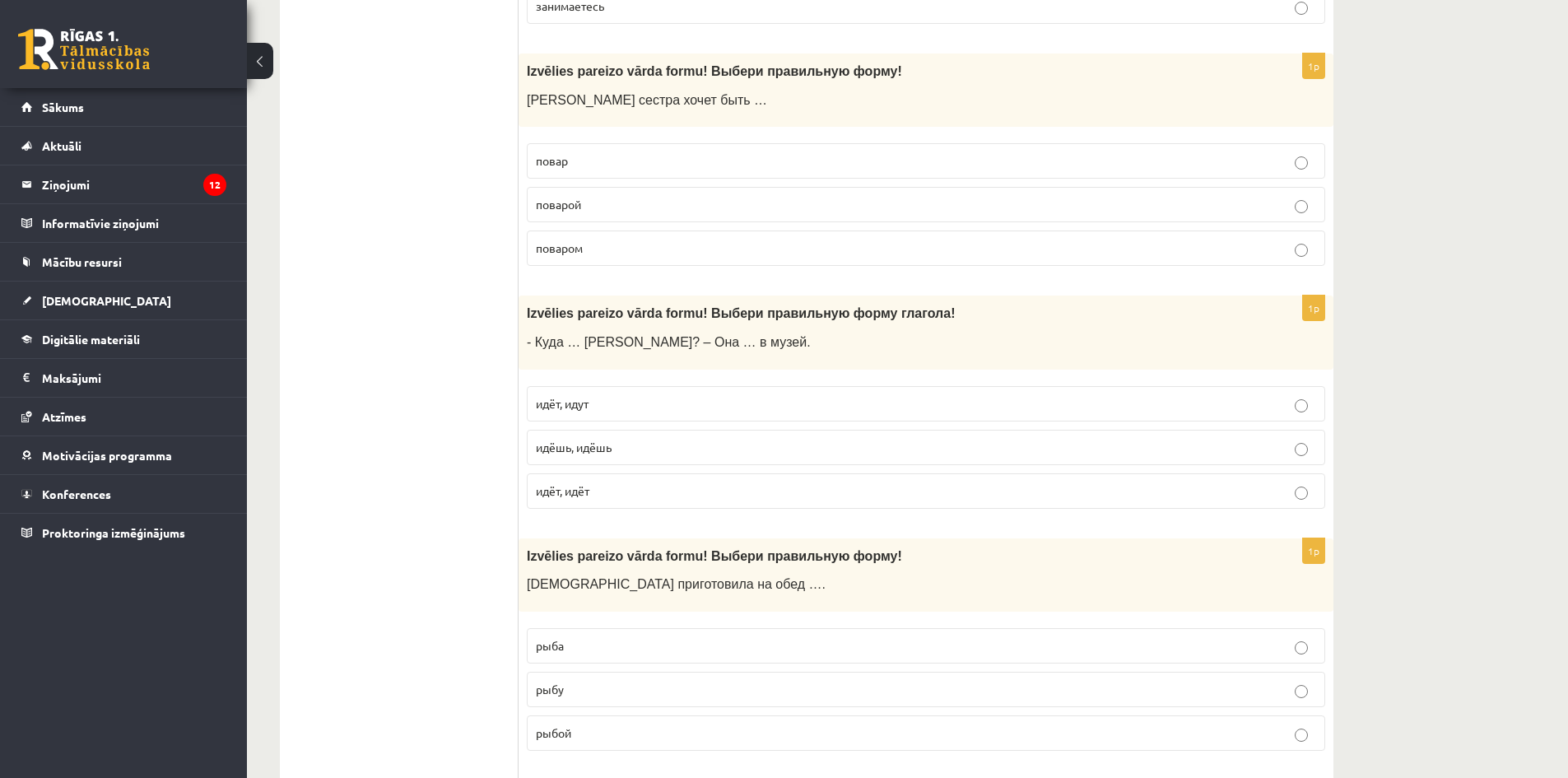
click at [629, 250] on p "поваром" at bounding box center [926, 249] width 780 height 18
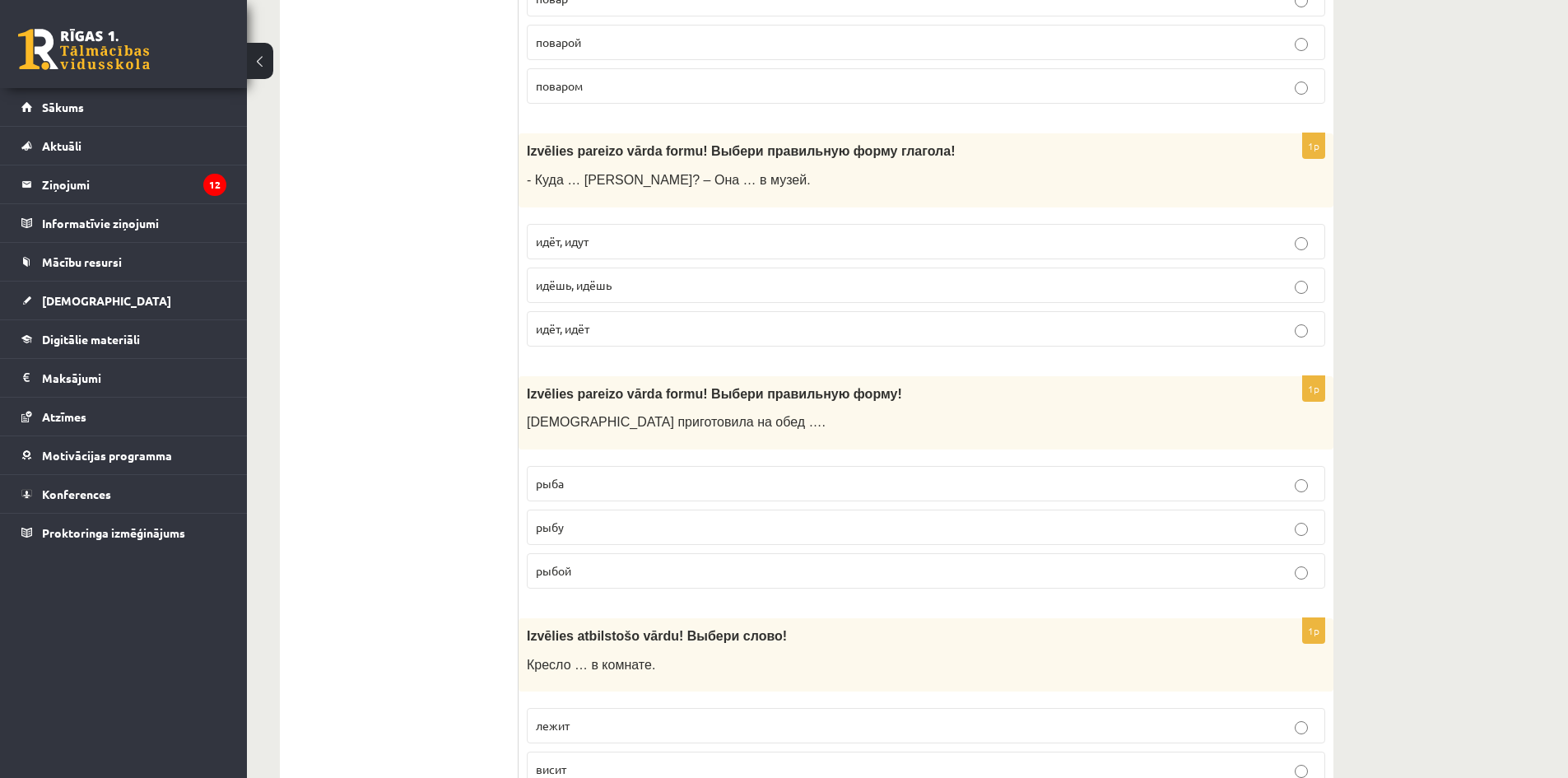
scroll to position [5268, 0]
click at [602, 329] on p "идёт, идёт" at bounding box center [926, 327] width 780 height 18
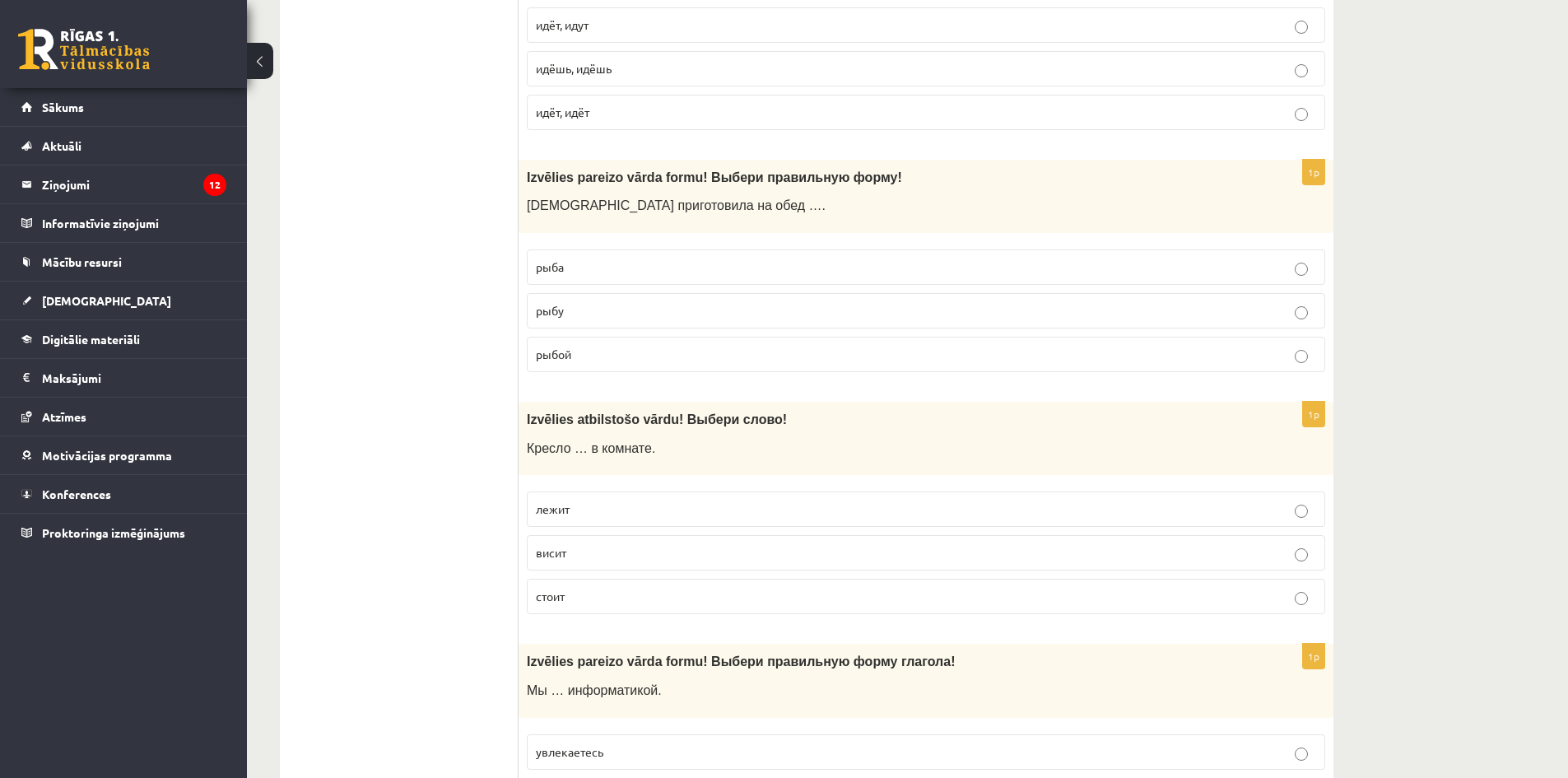
scroll to position [5515, 0]
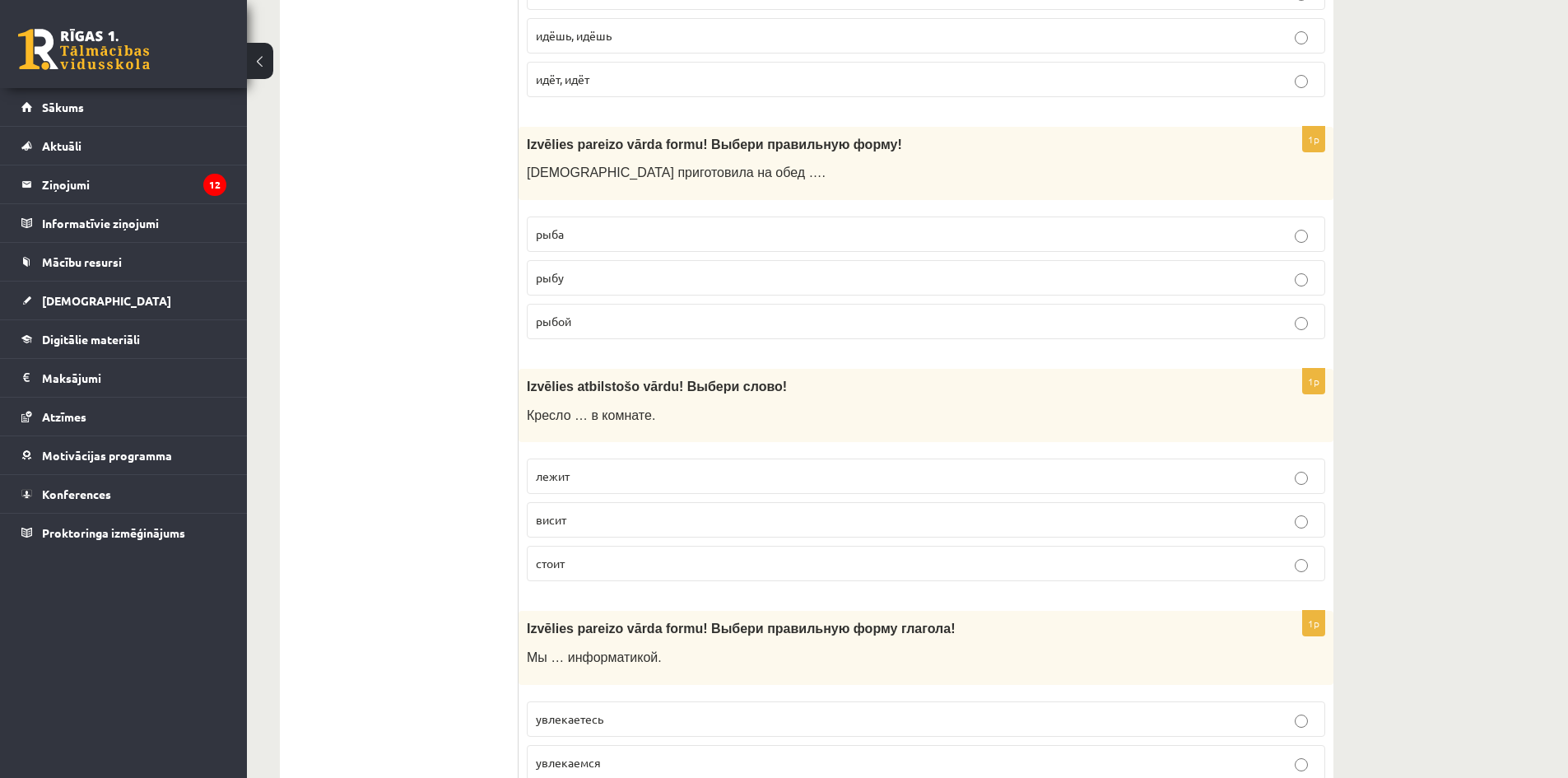
click at [603, 287] on label "рыбу" at bounding box center [927, 277] width 799 height 35
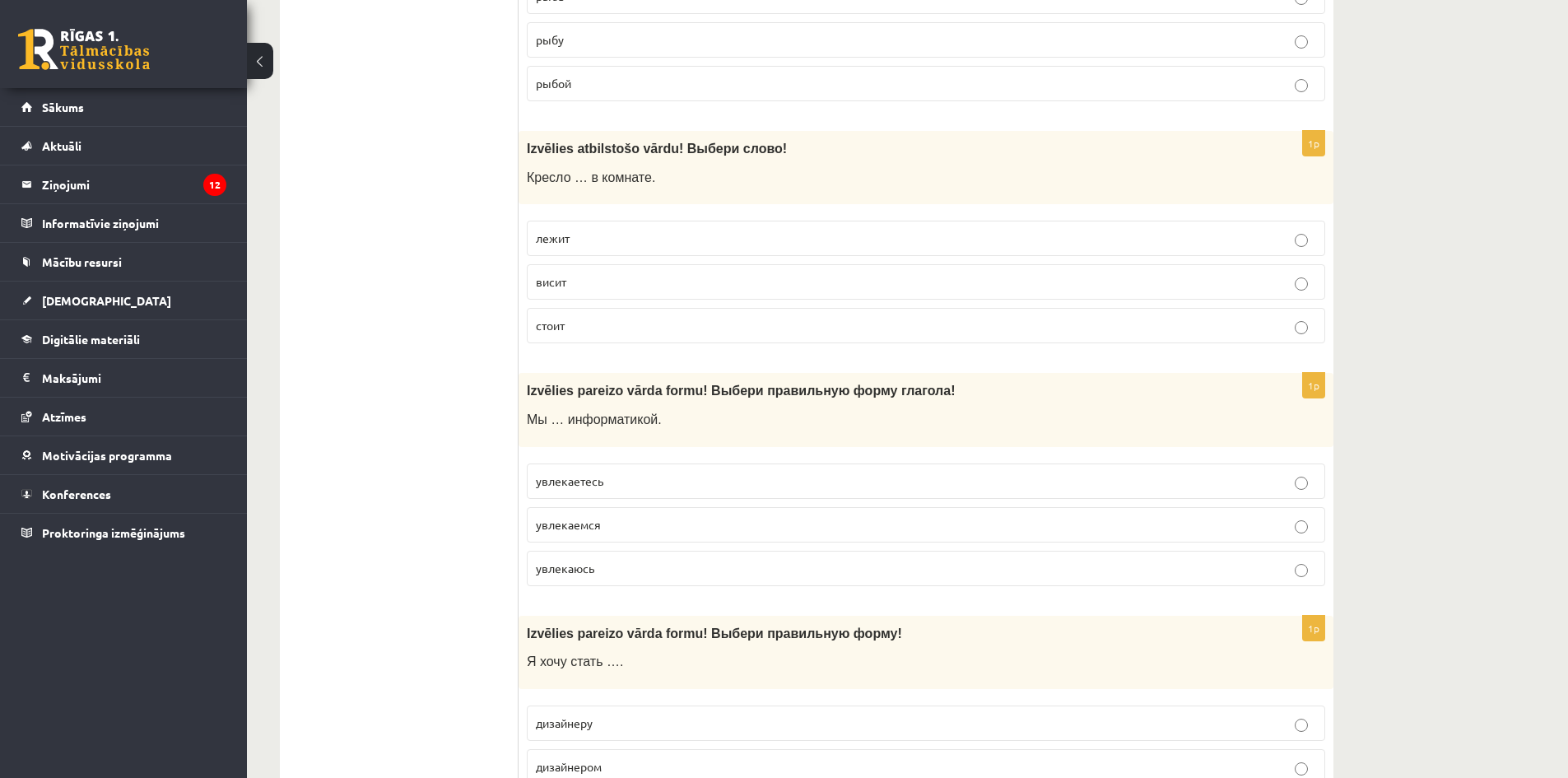
scroll to position [5762, 0]
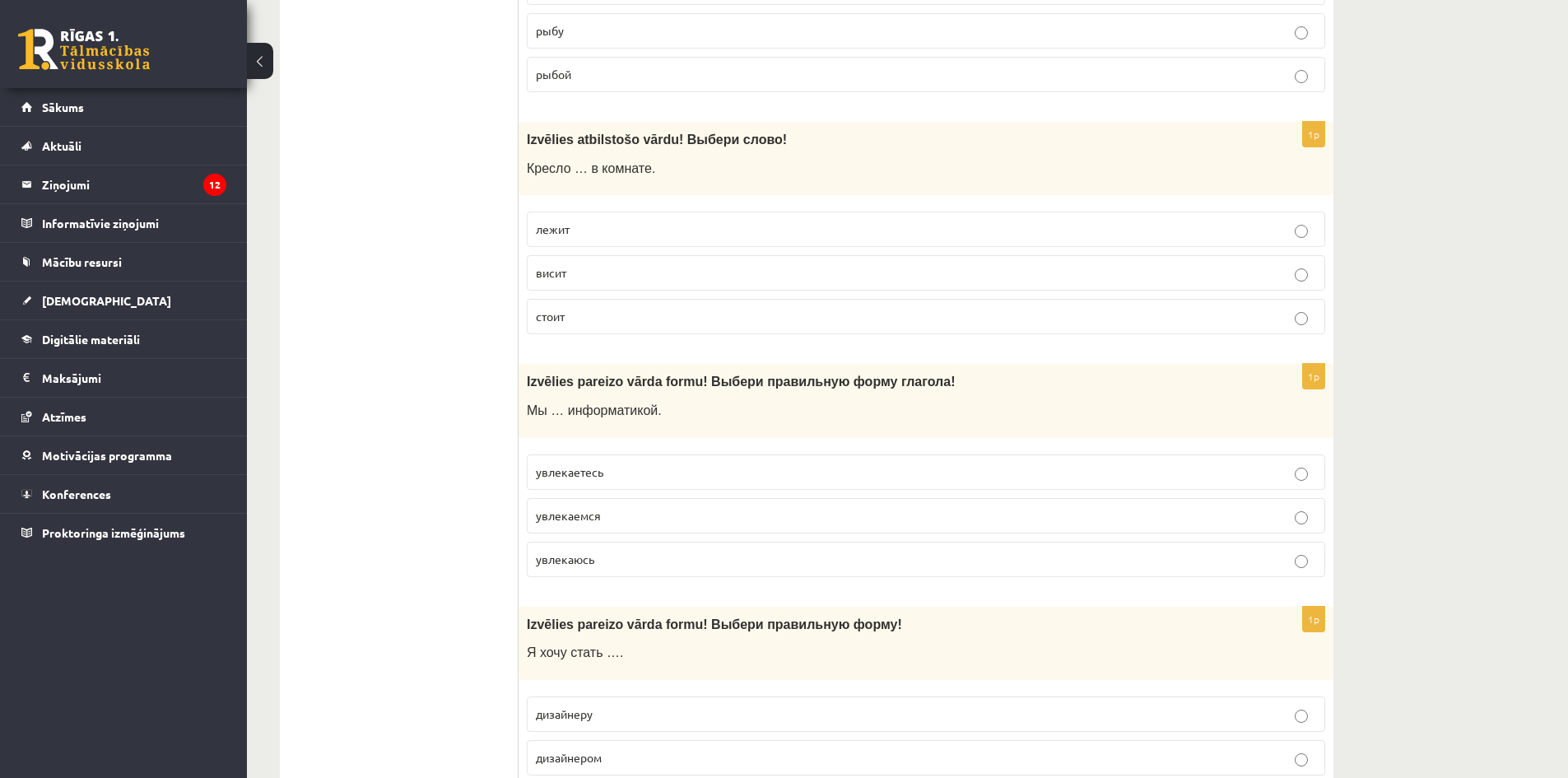
click at [596, 317] on p "стоит" at bounding box center [926, 317] width 780 height 18
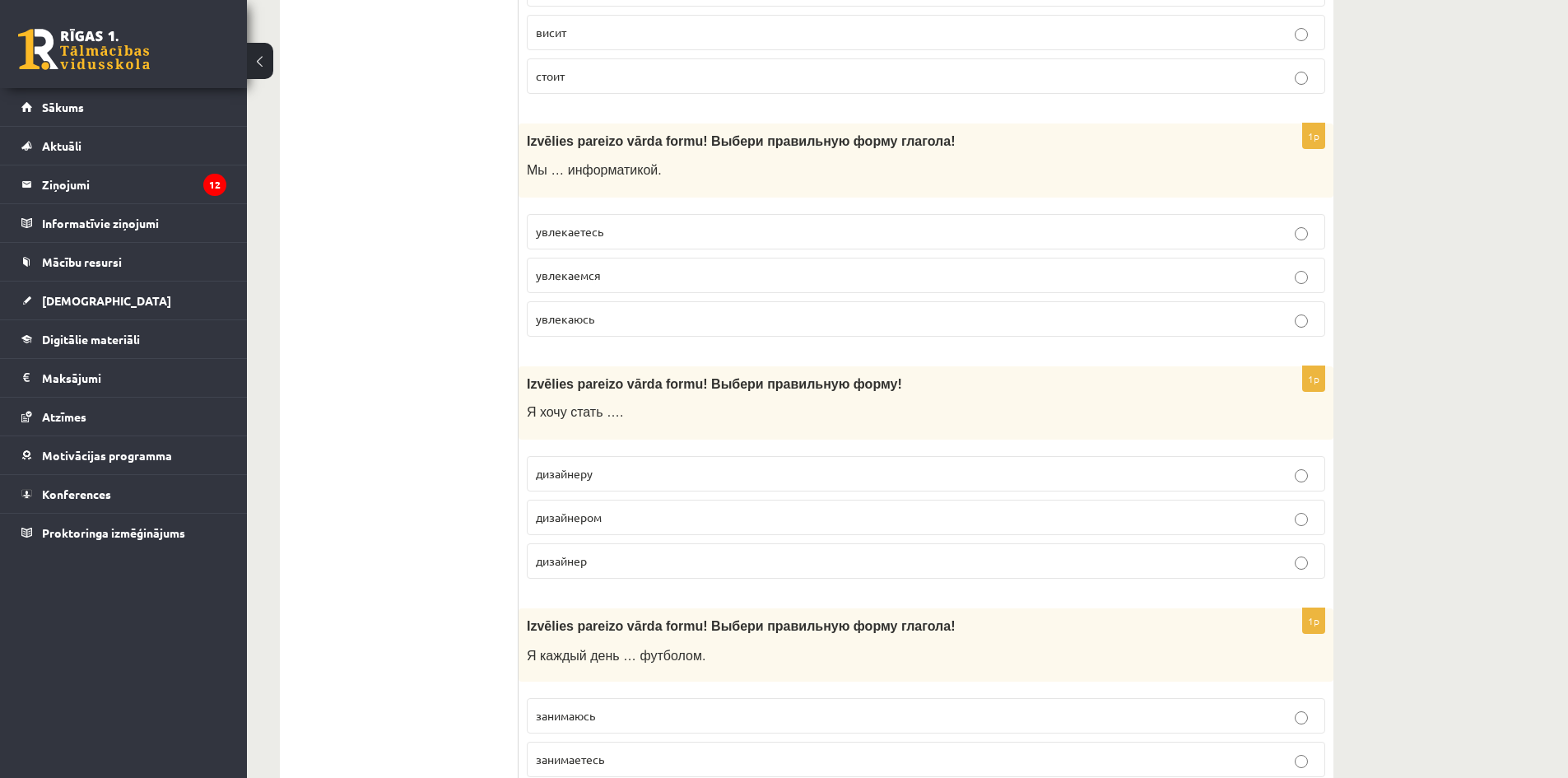
scroll to position [6010, 0]
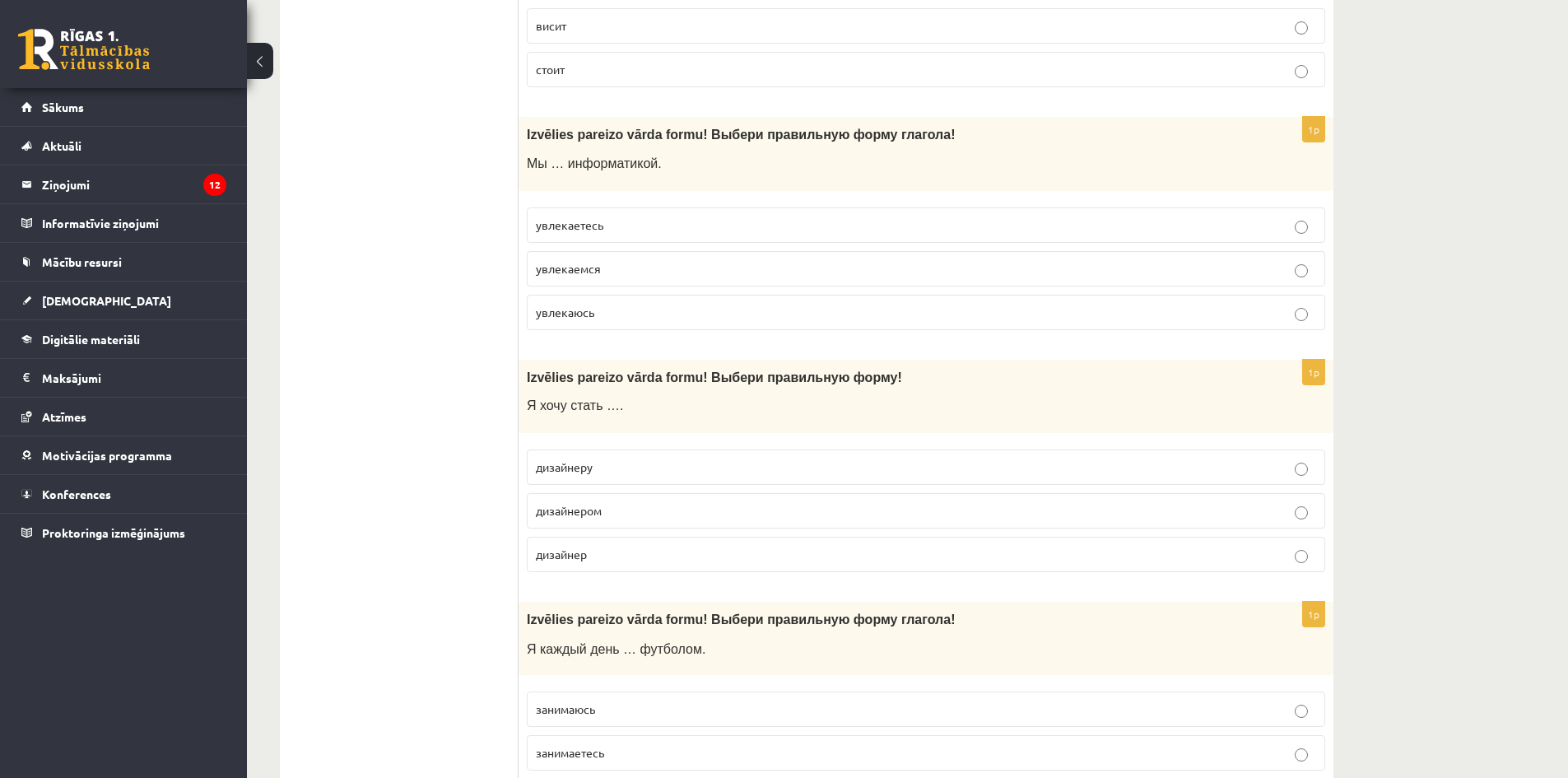
click at [626, 268] on p "увлекаемся" at bounding box center [926, 269] width 780 height 18
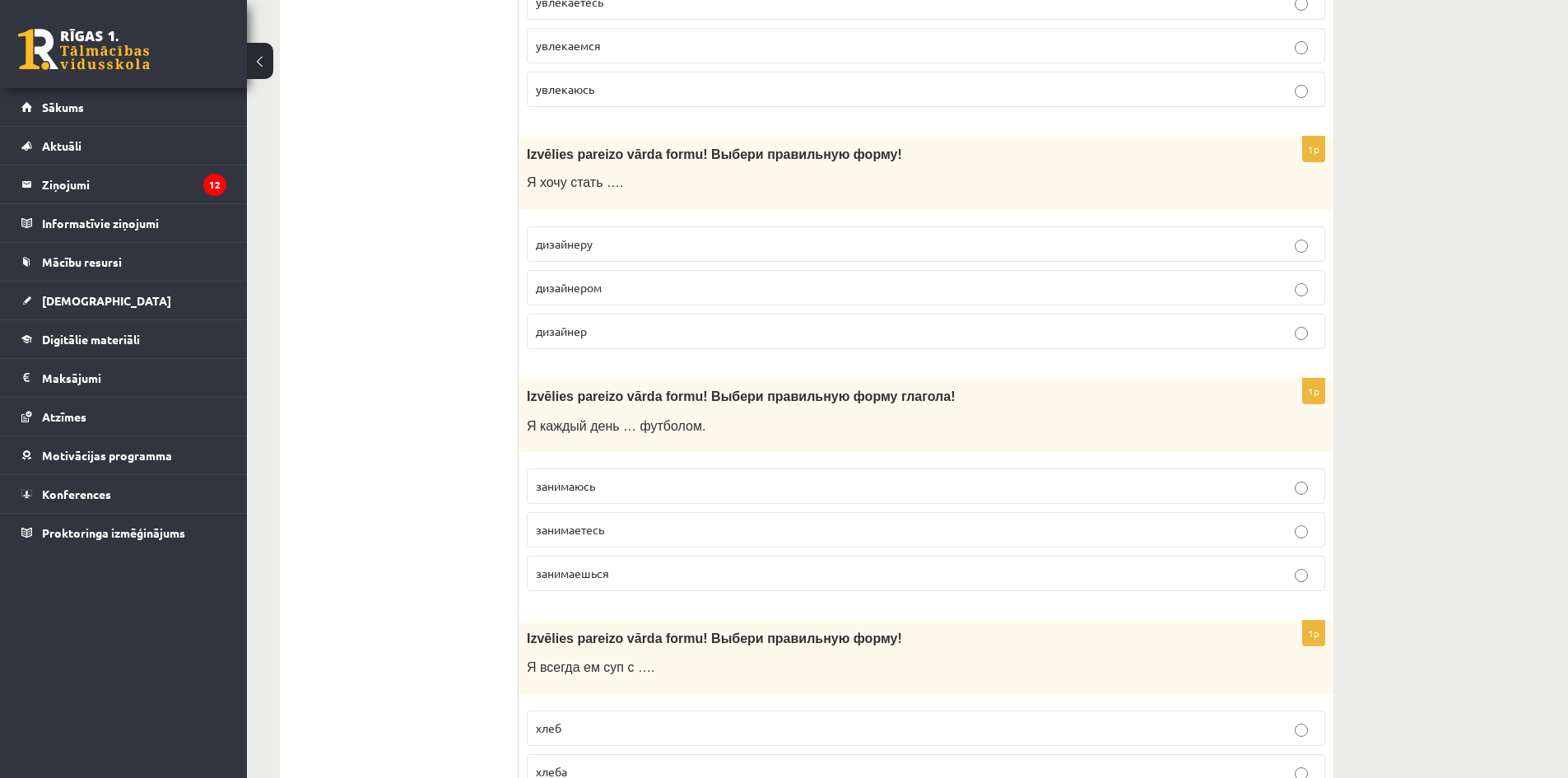
scroll to position [6256, 0]
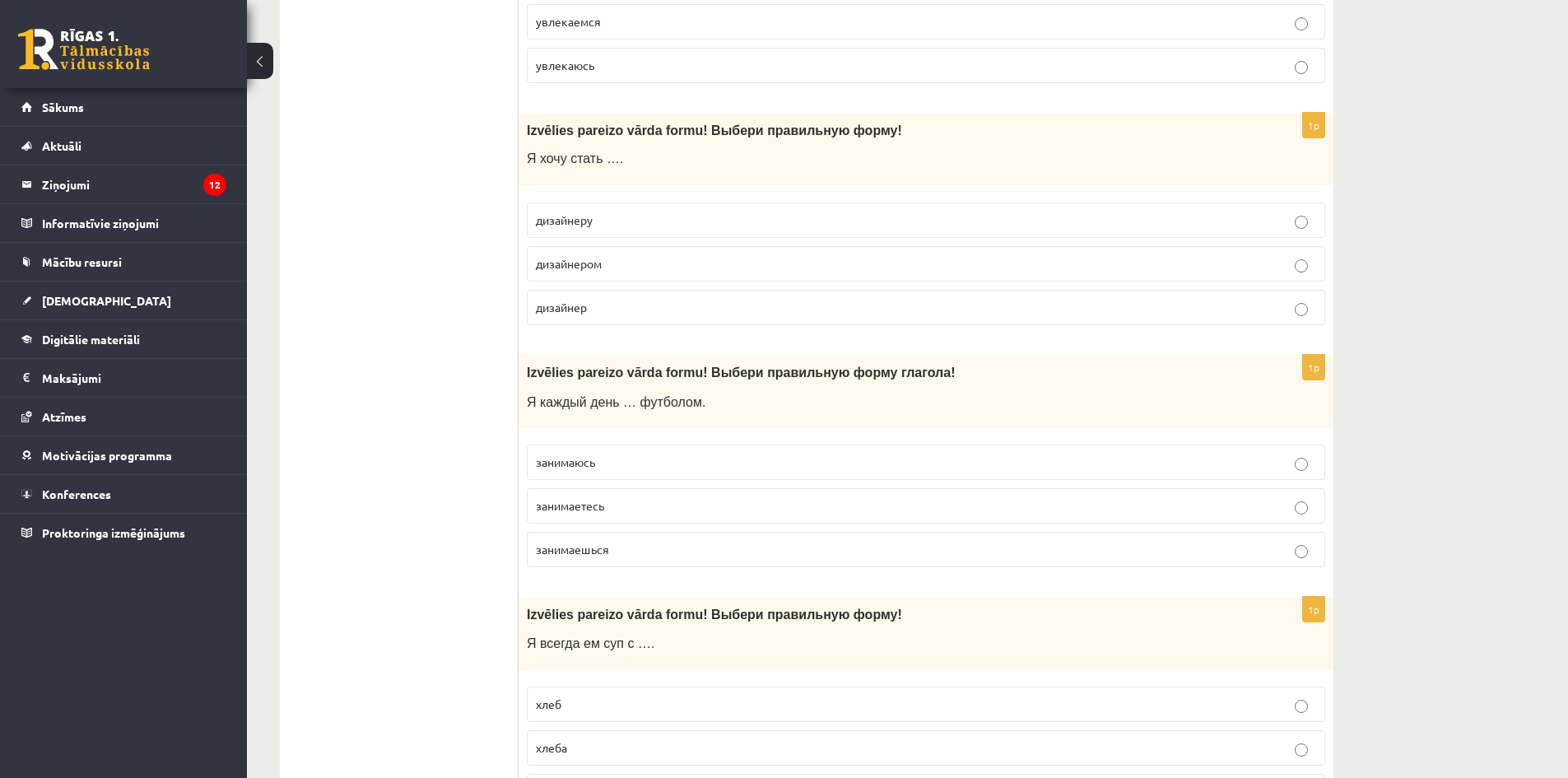
click at [580, 265] on span "дизайнером" at bounding box center [569, 263] width 66 height 15
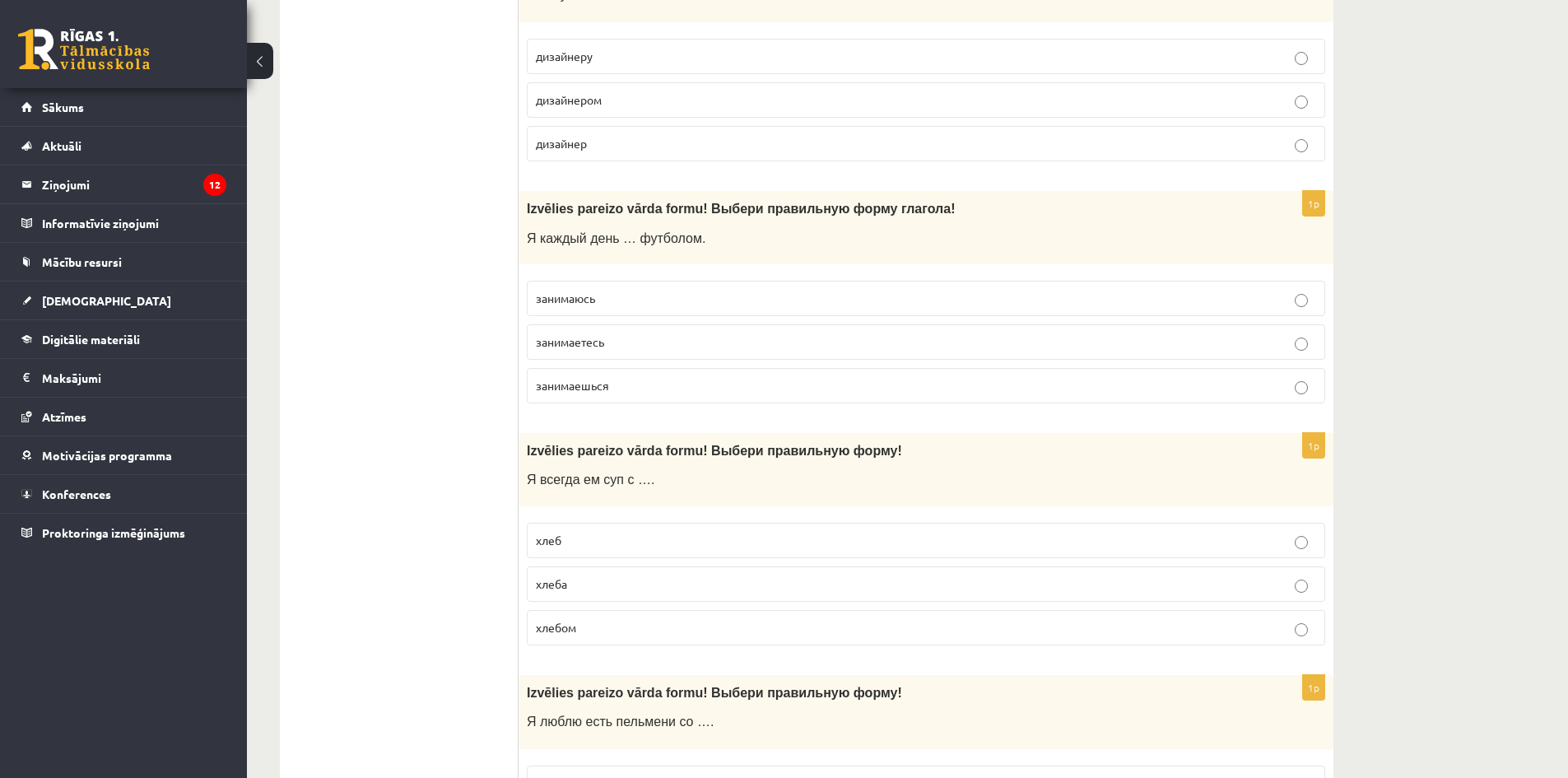
scroll to position [6421, 0]
click at [633, 296] on p "занимаюсь" at bounding box center [926, 298] width 780 height 18
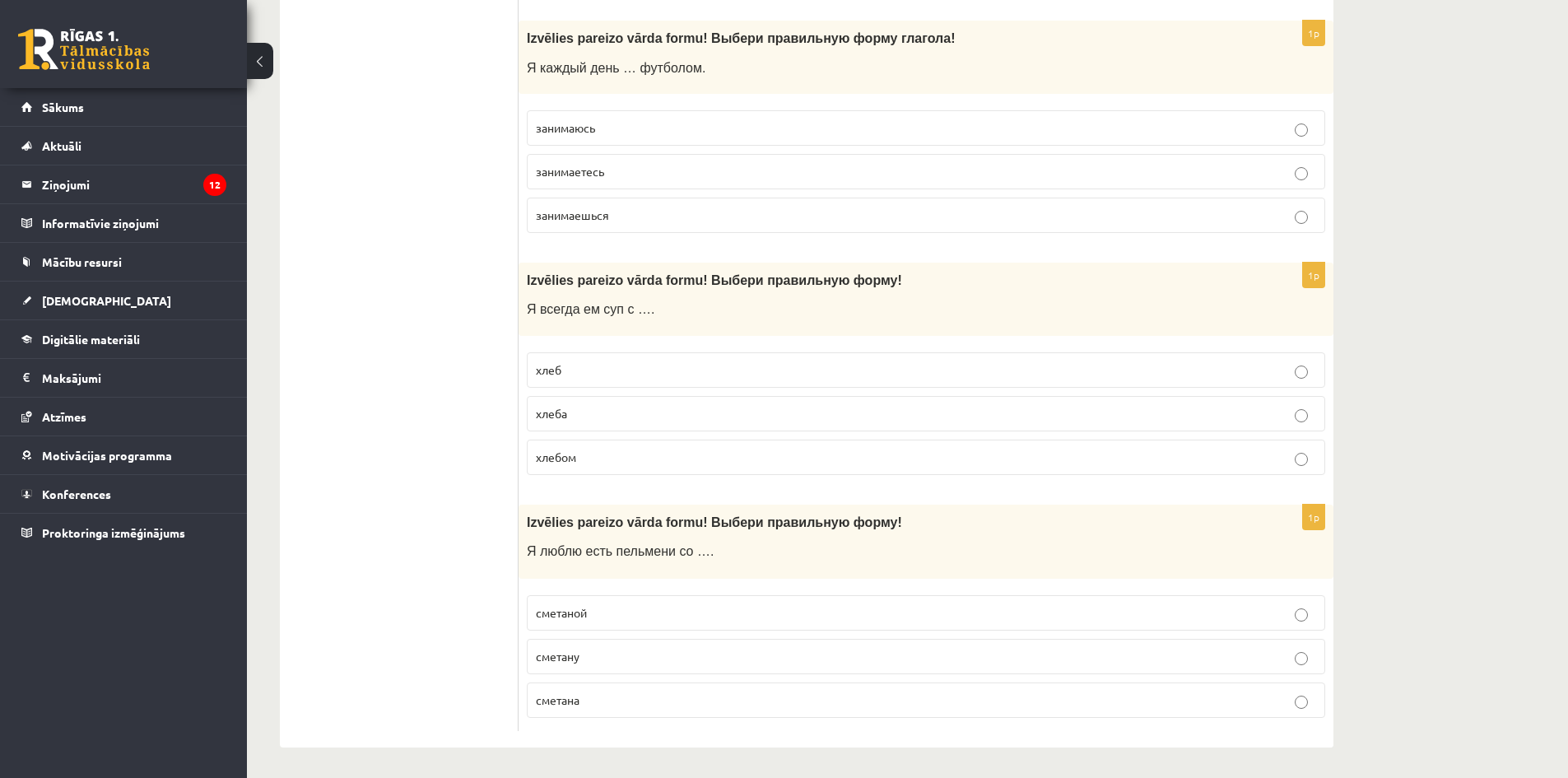
scroll to position [6594, 0]
click at [603, 462] on p "хлебом" at bounding box center [926, 455] width 780 height 18
click at [607, 613] on p "сметаной" at bounding box center [926, 611] width 780 height 18
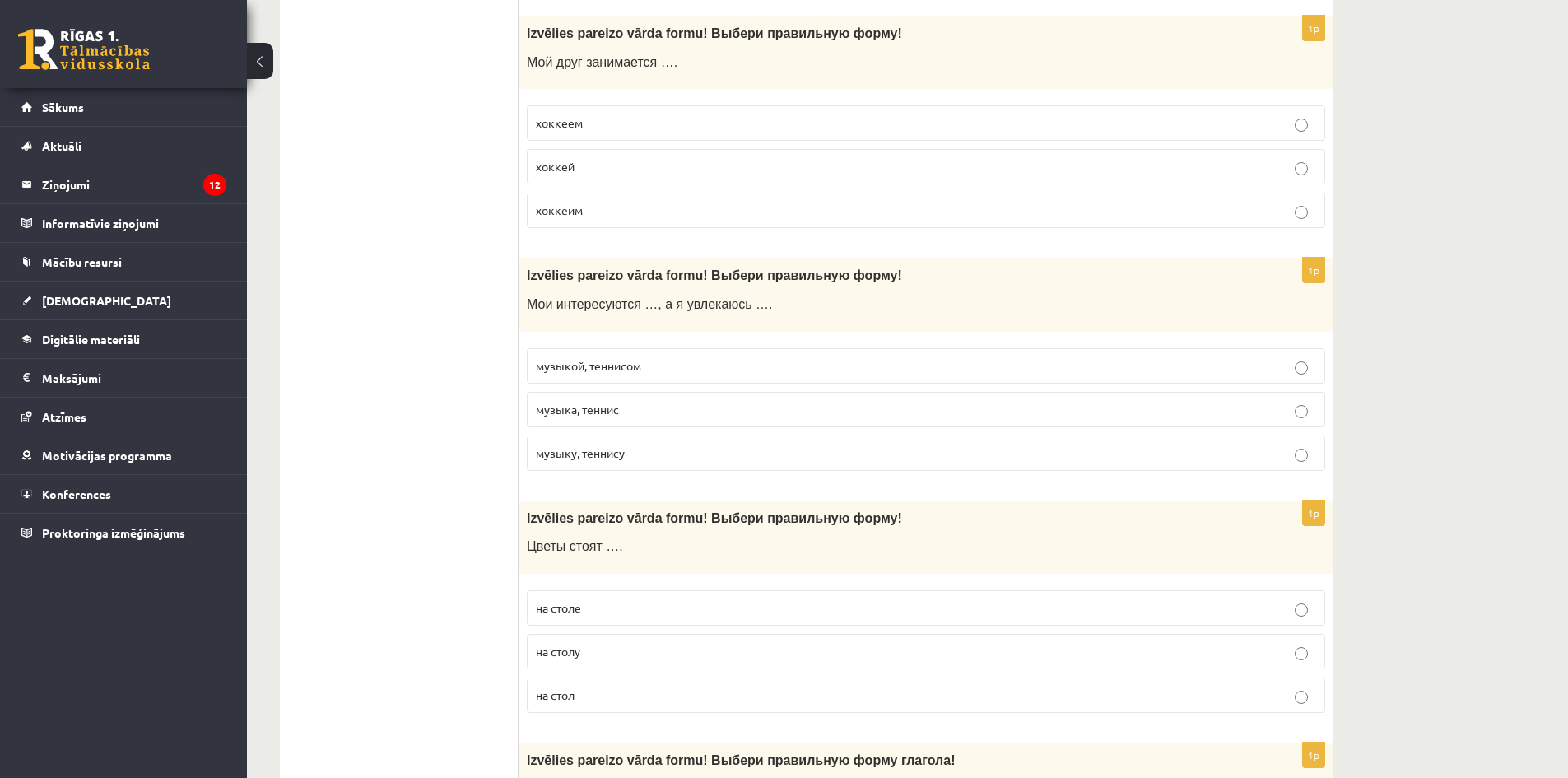
scroll to position [0, 0]
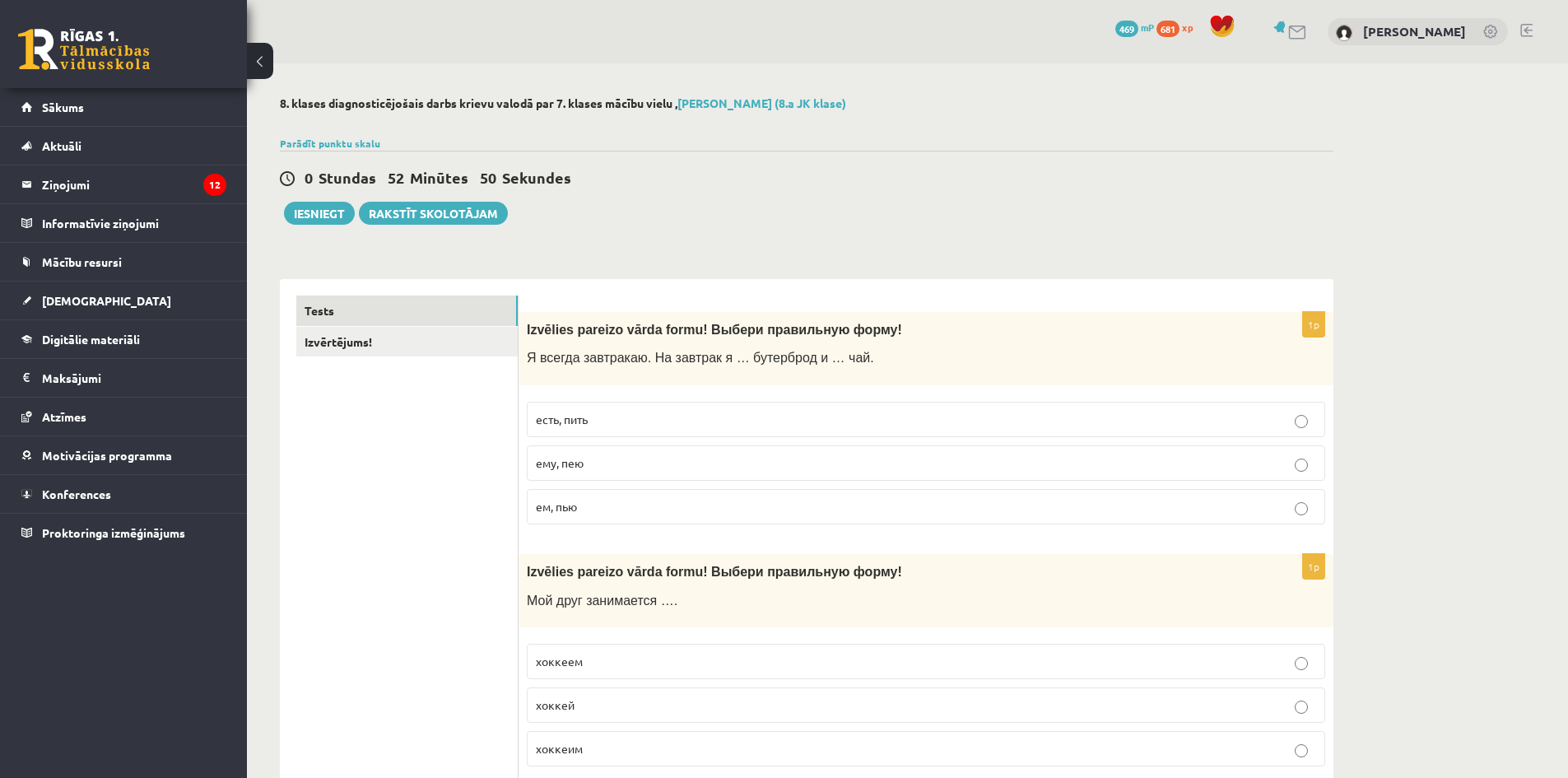
drag, startPoint x: 455, startPoint y: 477, endPoint x: 414, endPoint y: 206, distance: 274.1
click at [377, 341] on link "Izvērtējums!" at bounding box center [406, 341] width 221 height 30
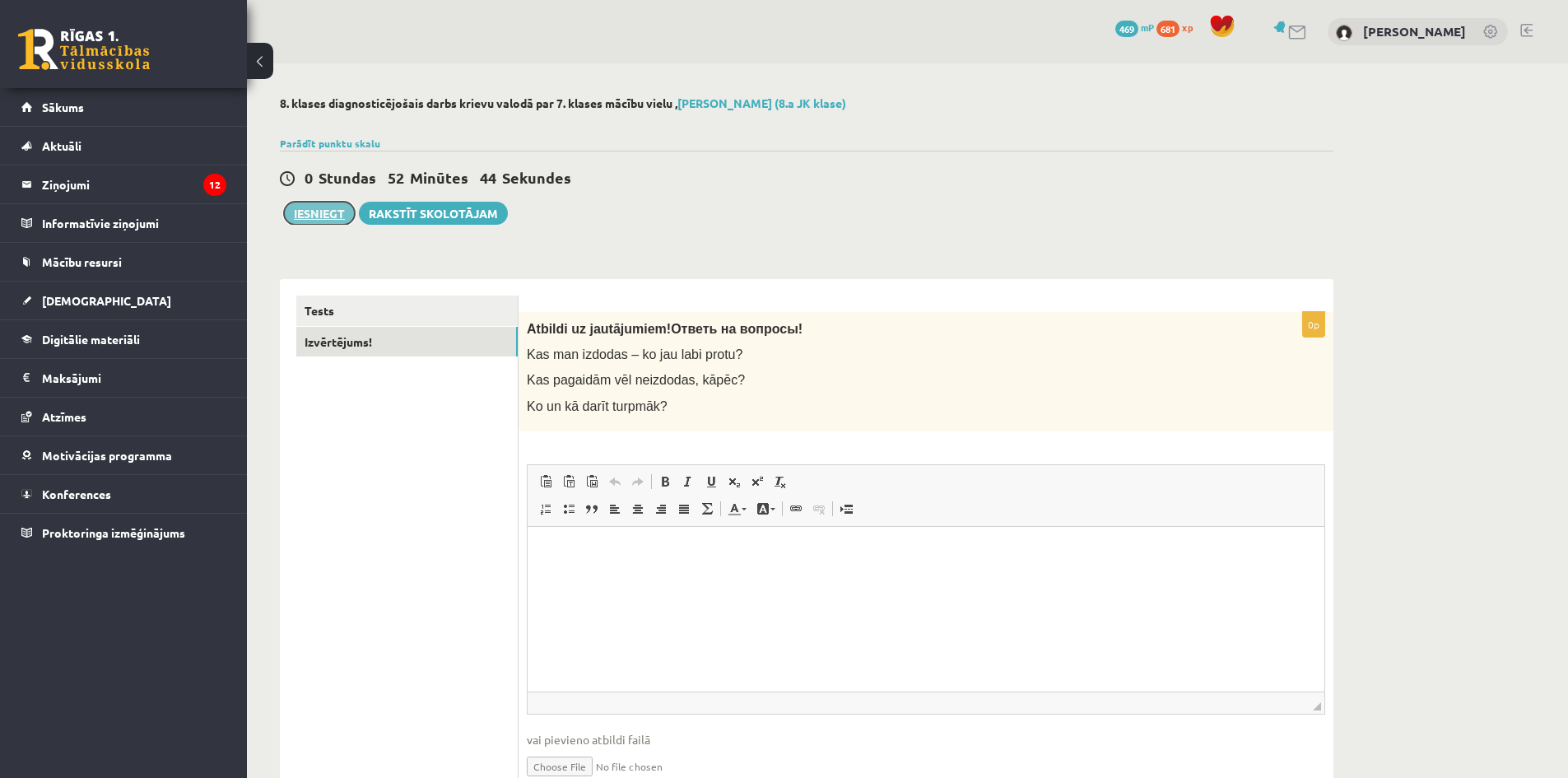
click at [327, 224] on button "Iesniegt" at bounding box center [320, 212] width 71 height 23
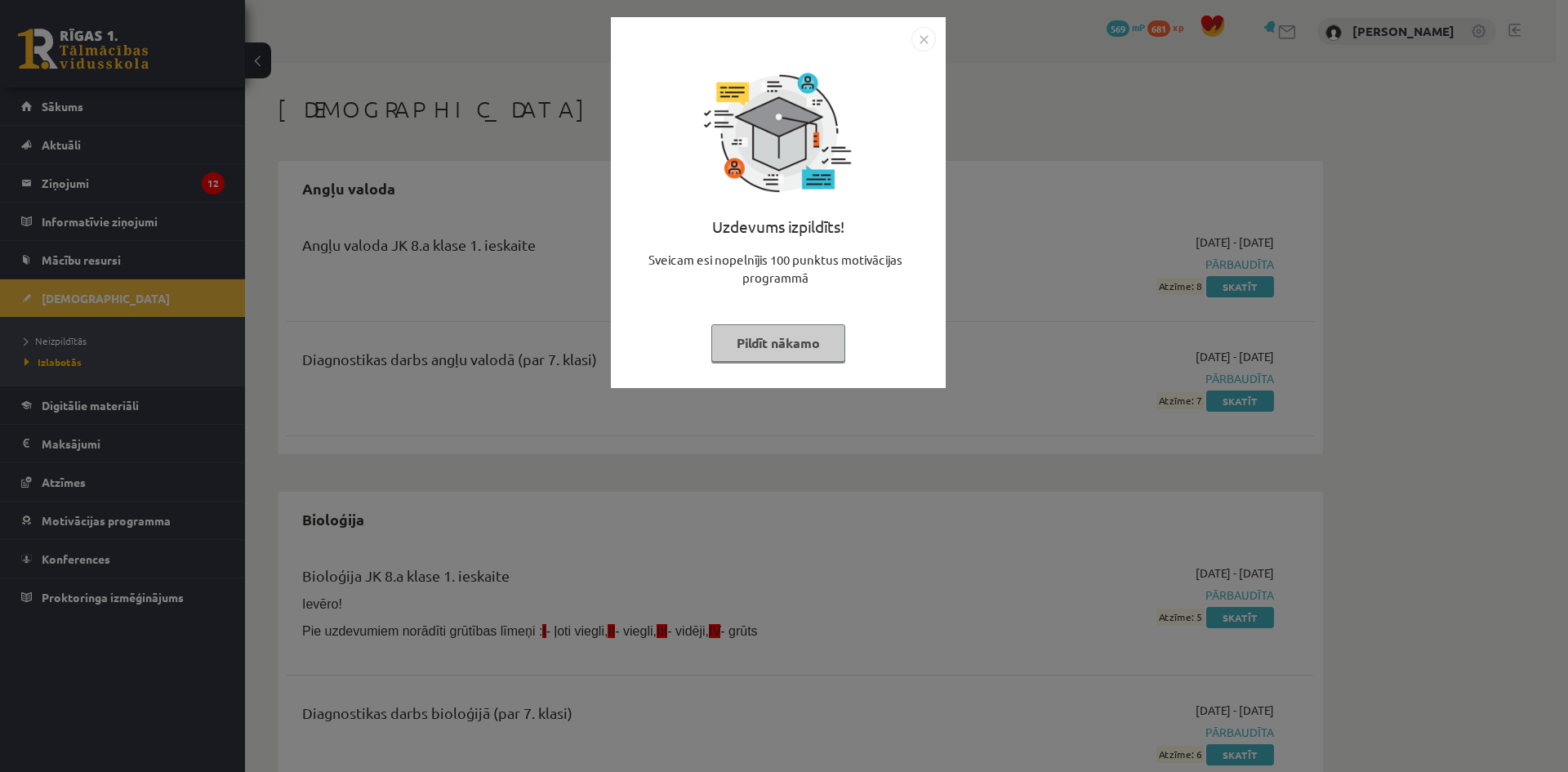
click at [919, 39] on img "Close" at bounding box center [923, 39] width 24 height 24
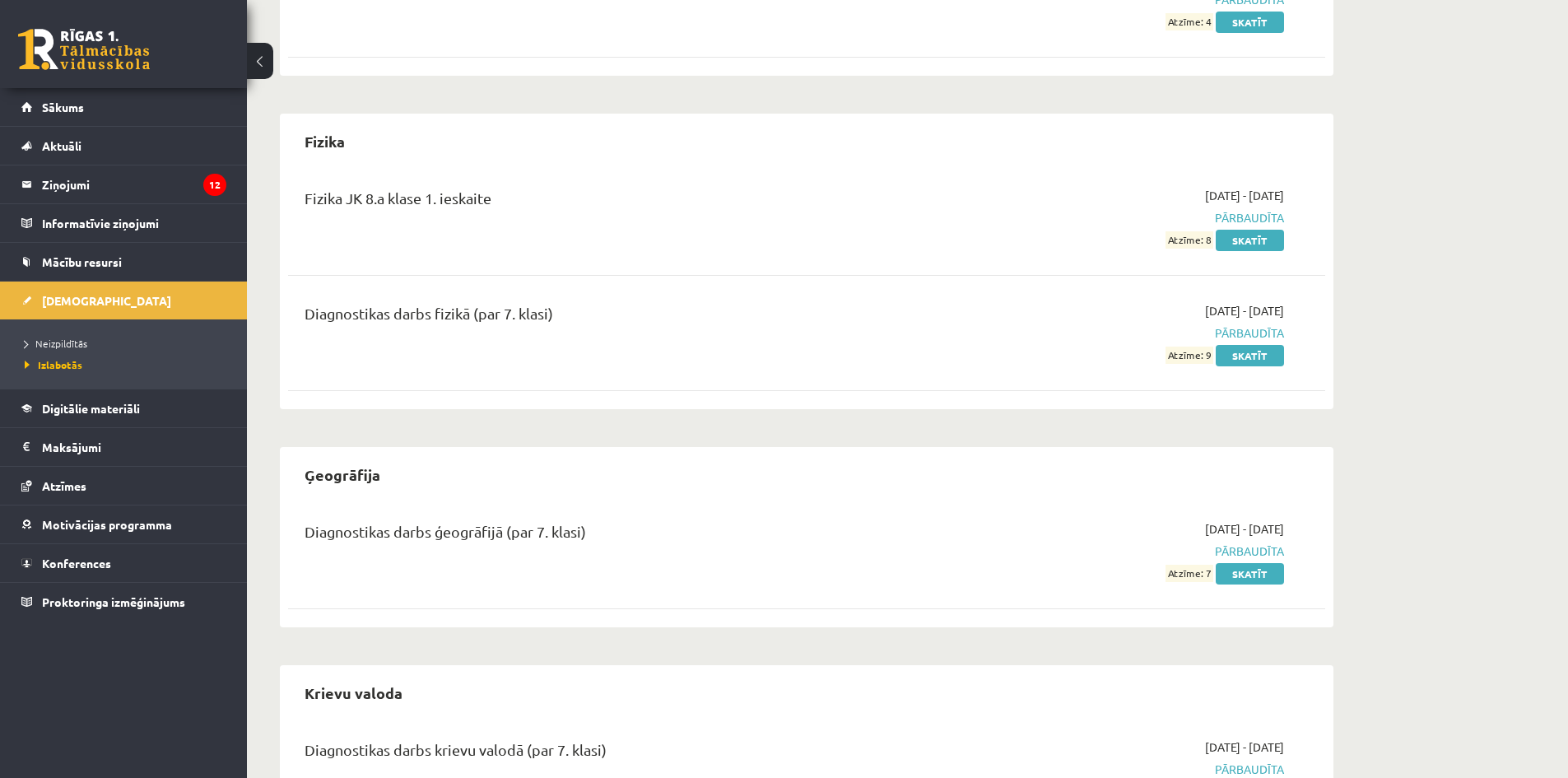
drag, startPoint x: 974, startPoint y: 483, endPoint x: 941, endPoint y: 622, distance: 142.9
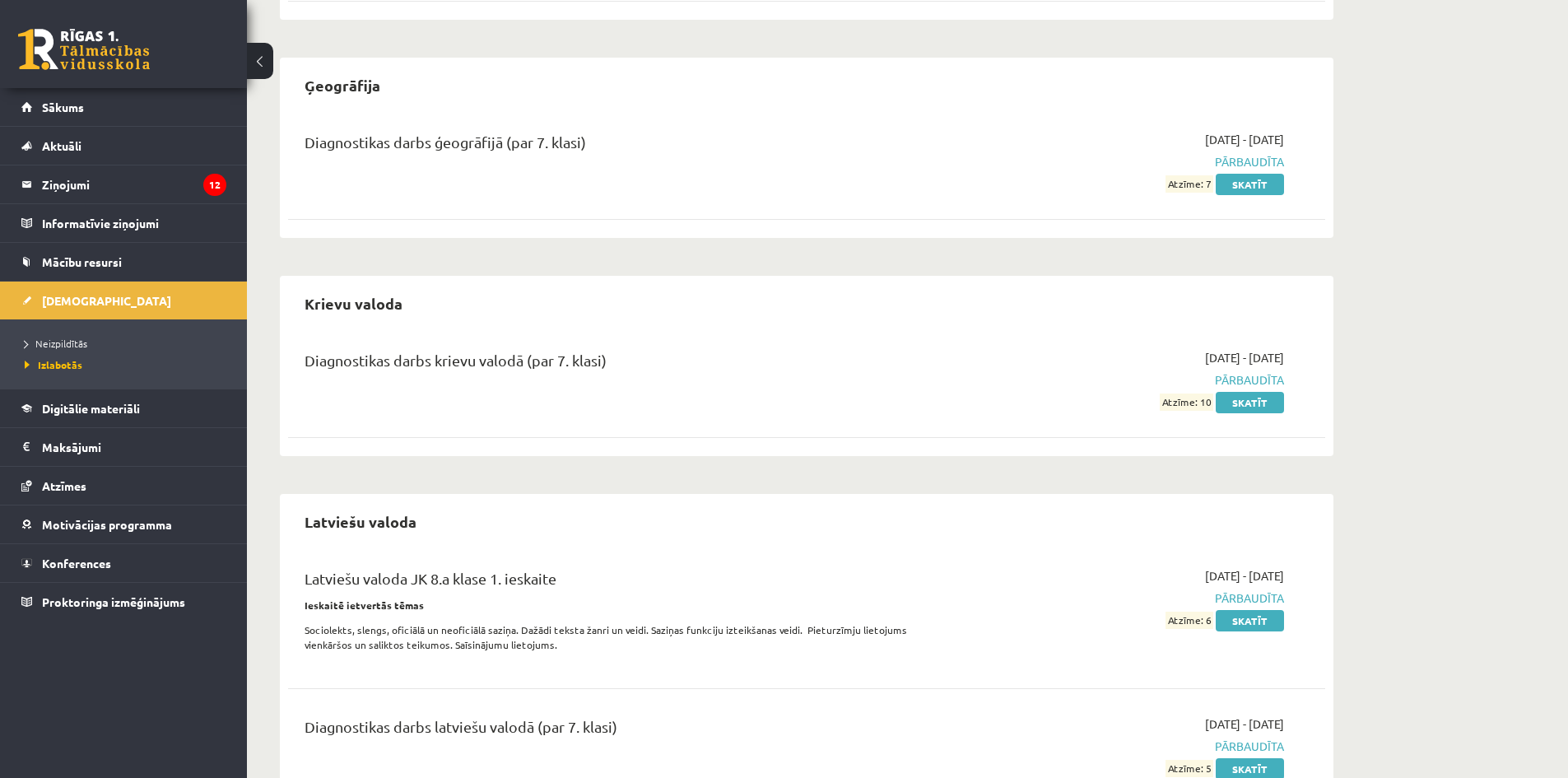
scroll to position [1560, 0]
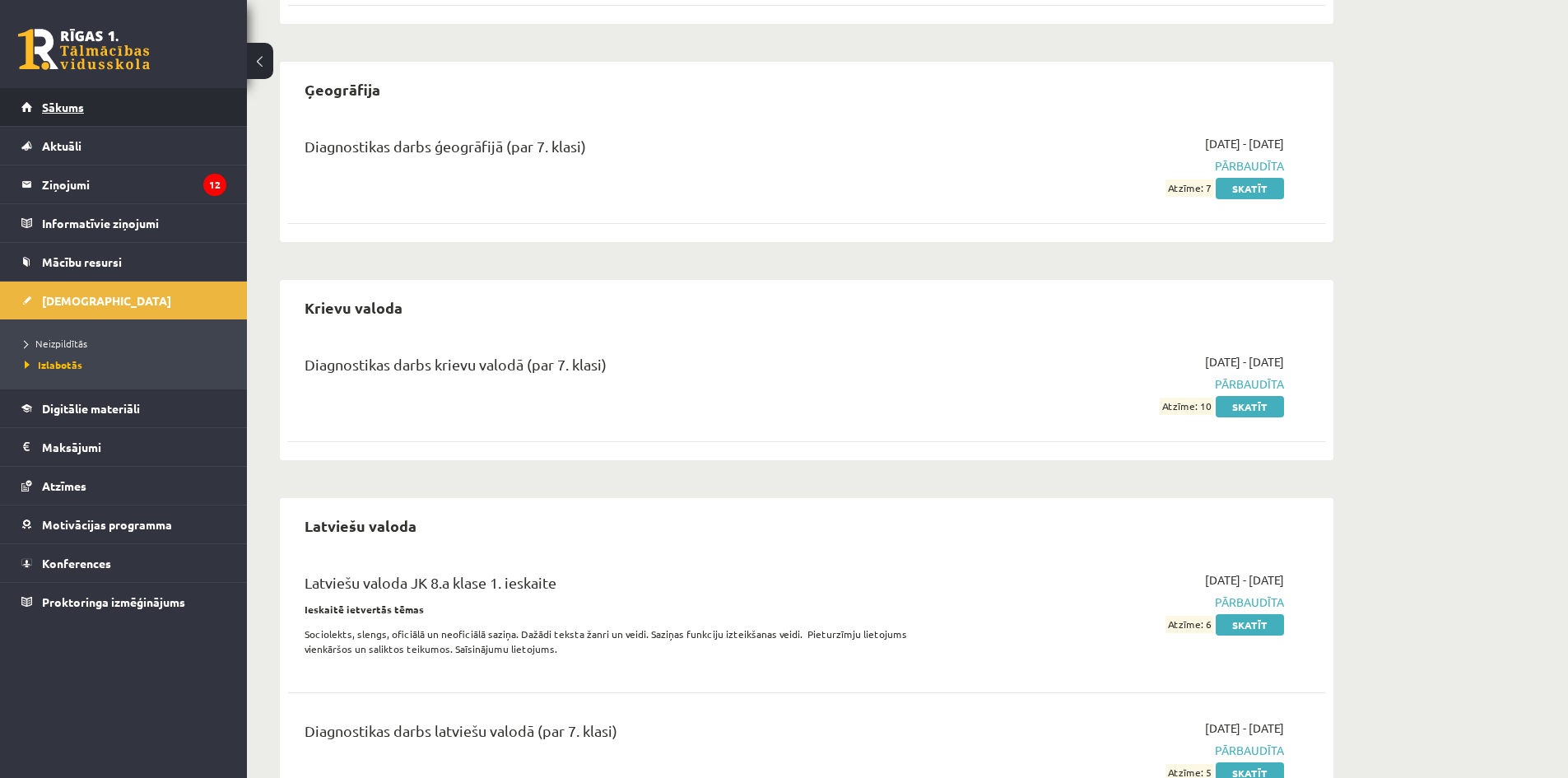
click at [124, 106] on link "Sākums" at bounding box center [124, 107] width 205 height 37
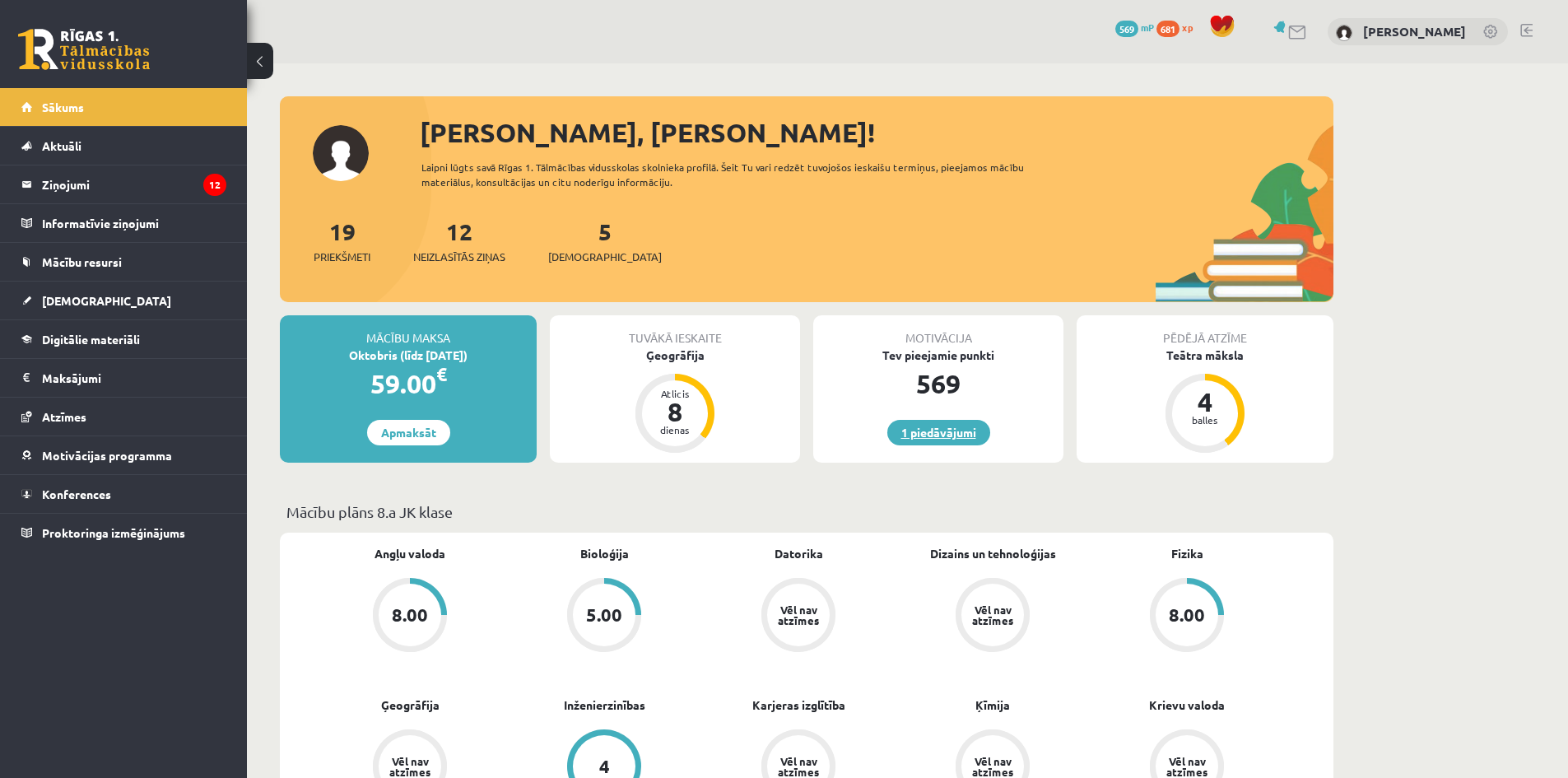
click at [957, 438] on link "1 piedāvājumi" at bounding box center [938, 433] width 103 height 26
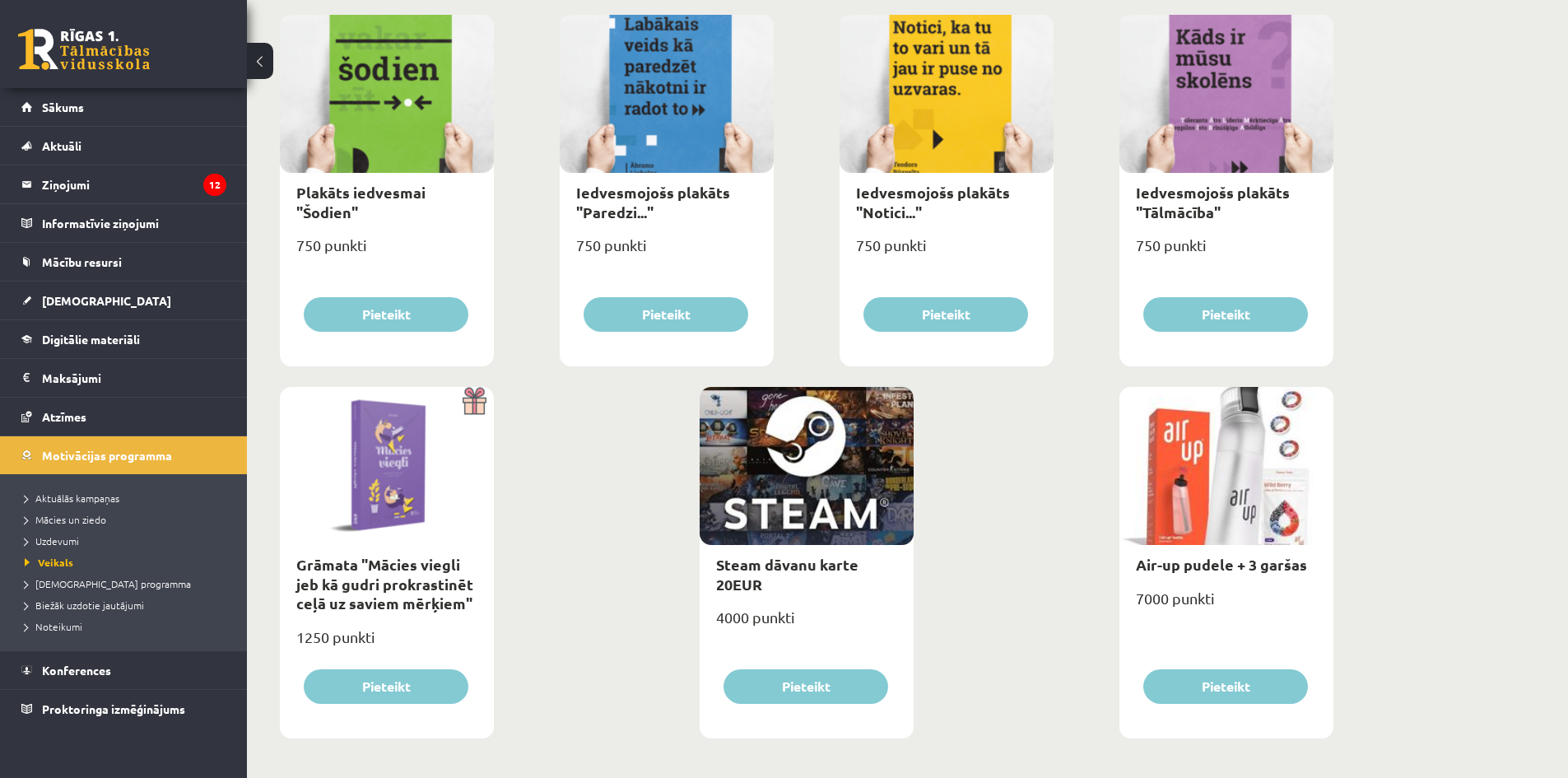
scroll to position [1751, 0]
